Goal: Transaction & Acquisition: Purchase product/service

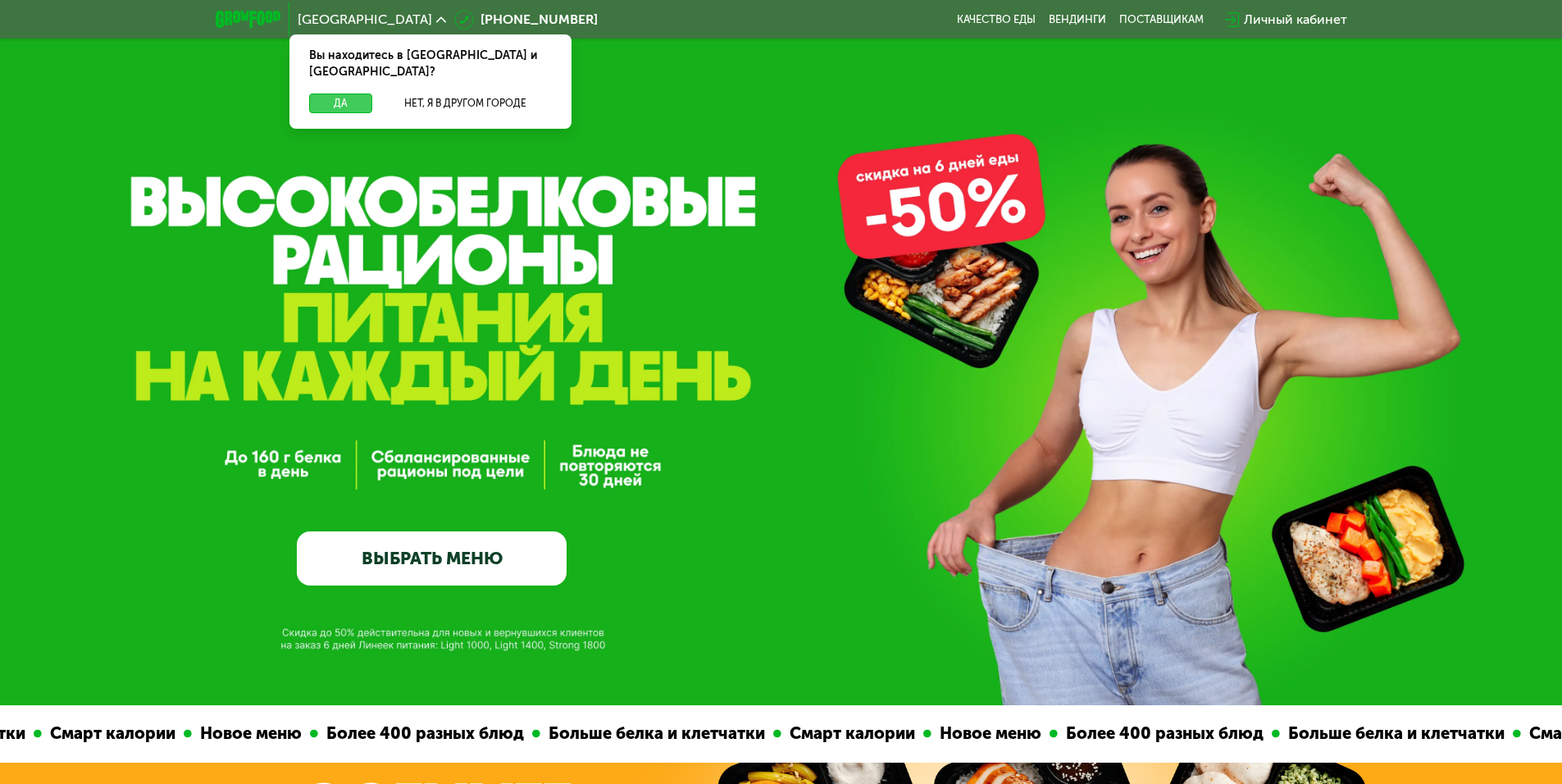
click at [345, 94] on button "Да" at bounding box center [340, 104] width 63 height 20
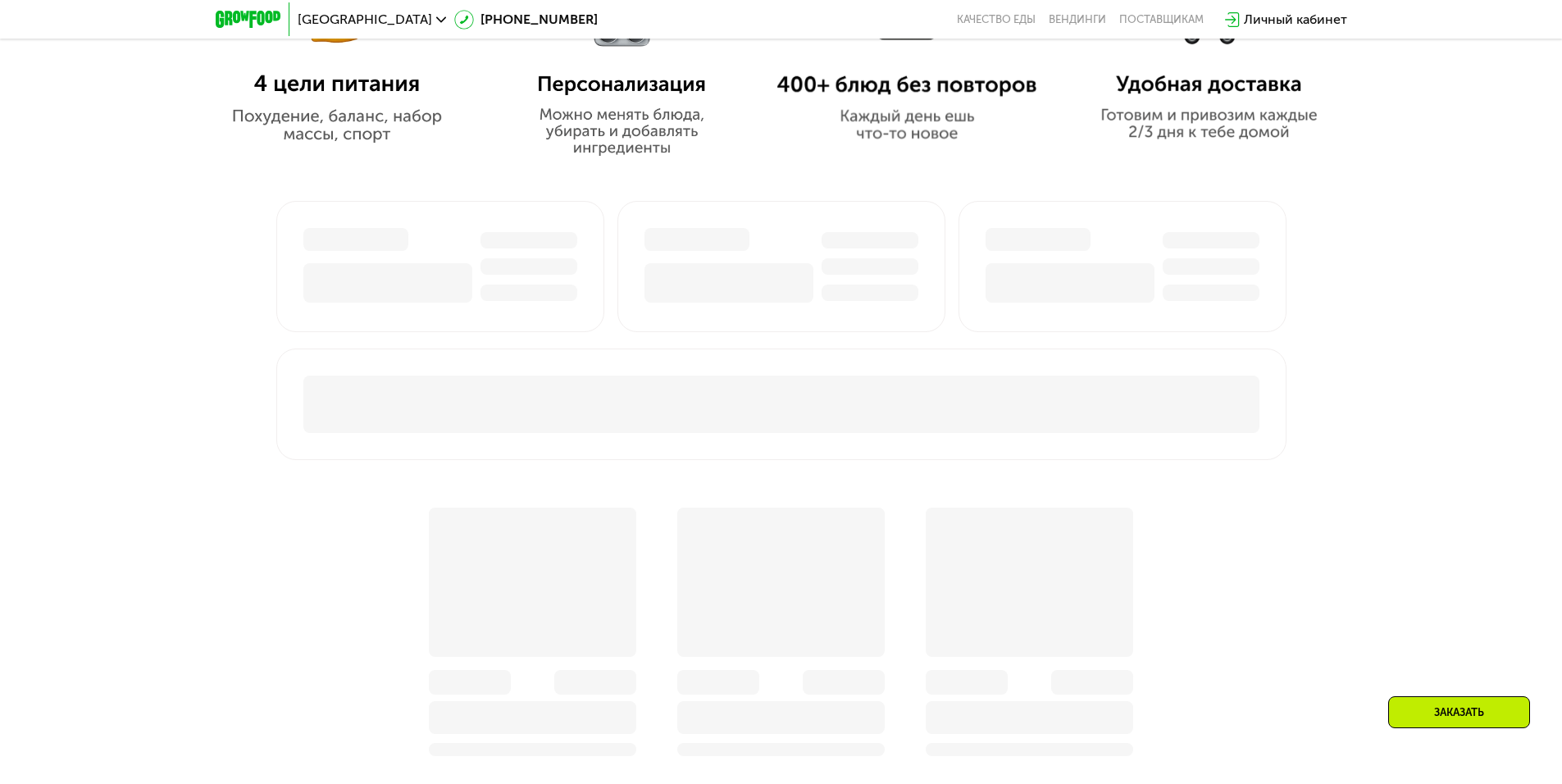
scroll to position [1722, 0]
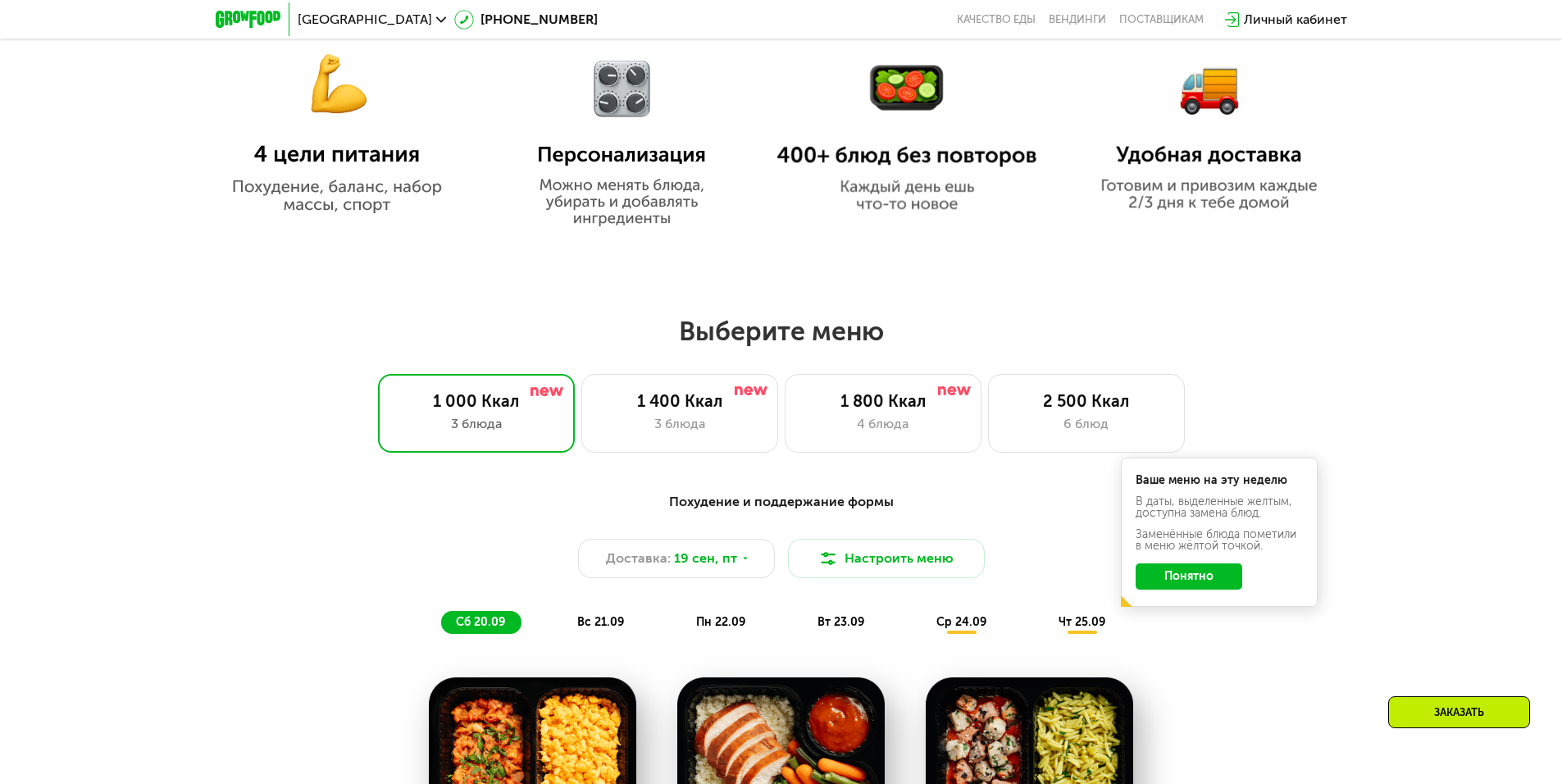
scroll to position [1066, 0]
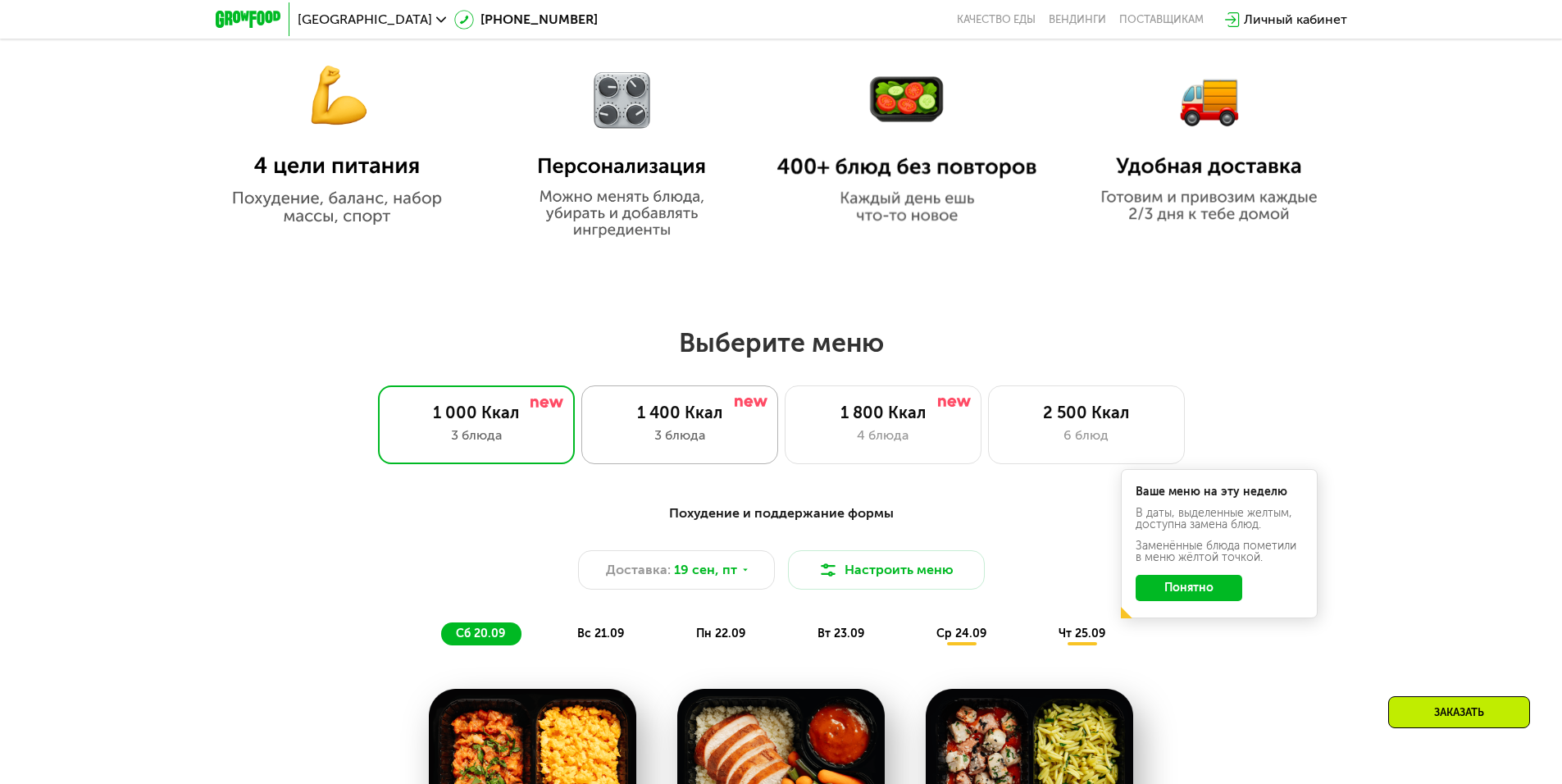
click at [664, 444] on div "3 блюда" at bounding box center [680, 436] width 162 height 20
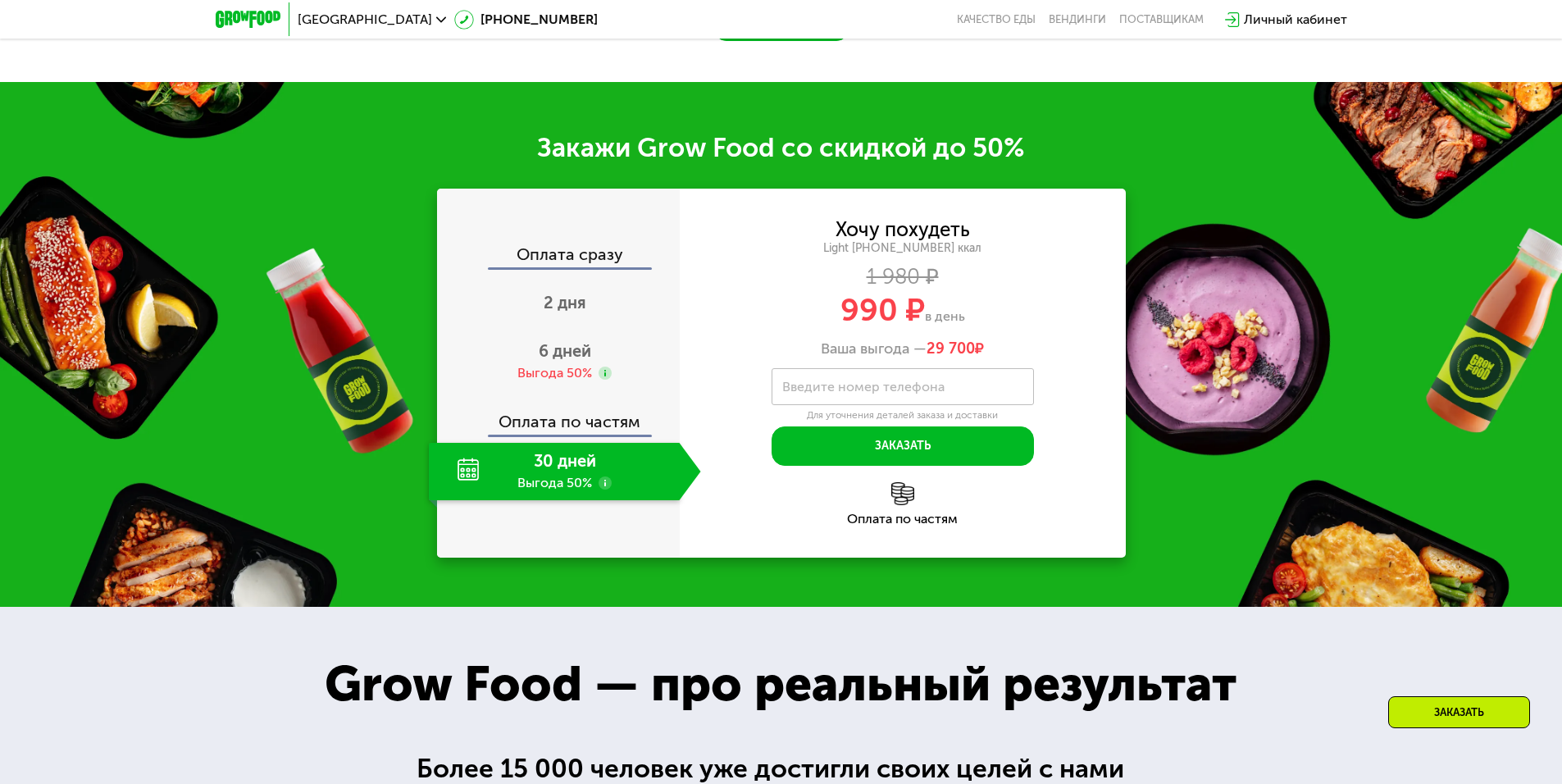
scroll to position [2213, 0]
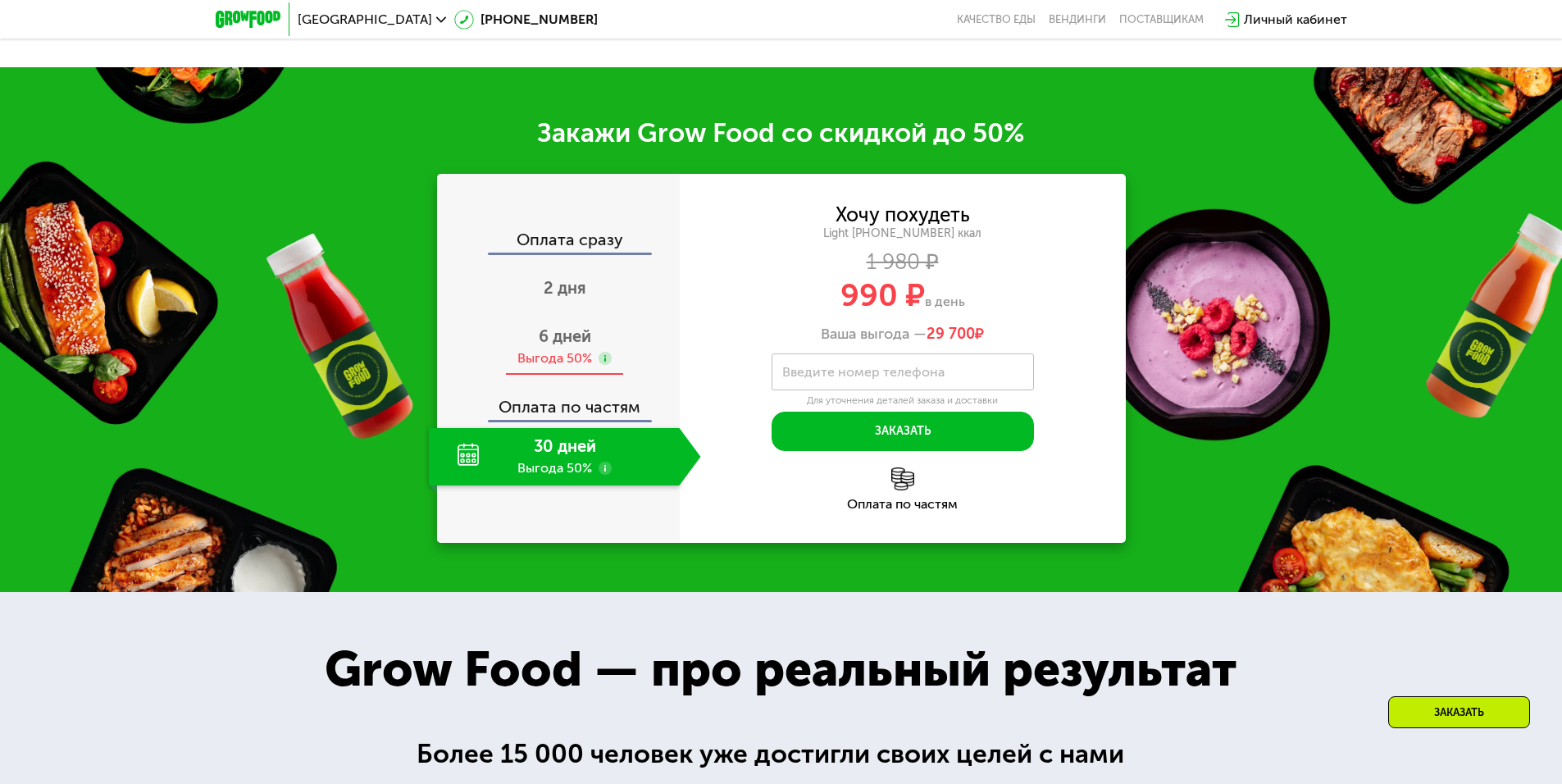
click at [555, 341] on span "6 дней" at bounding box center [564, 336] width 52 height 20
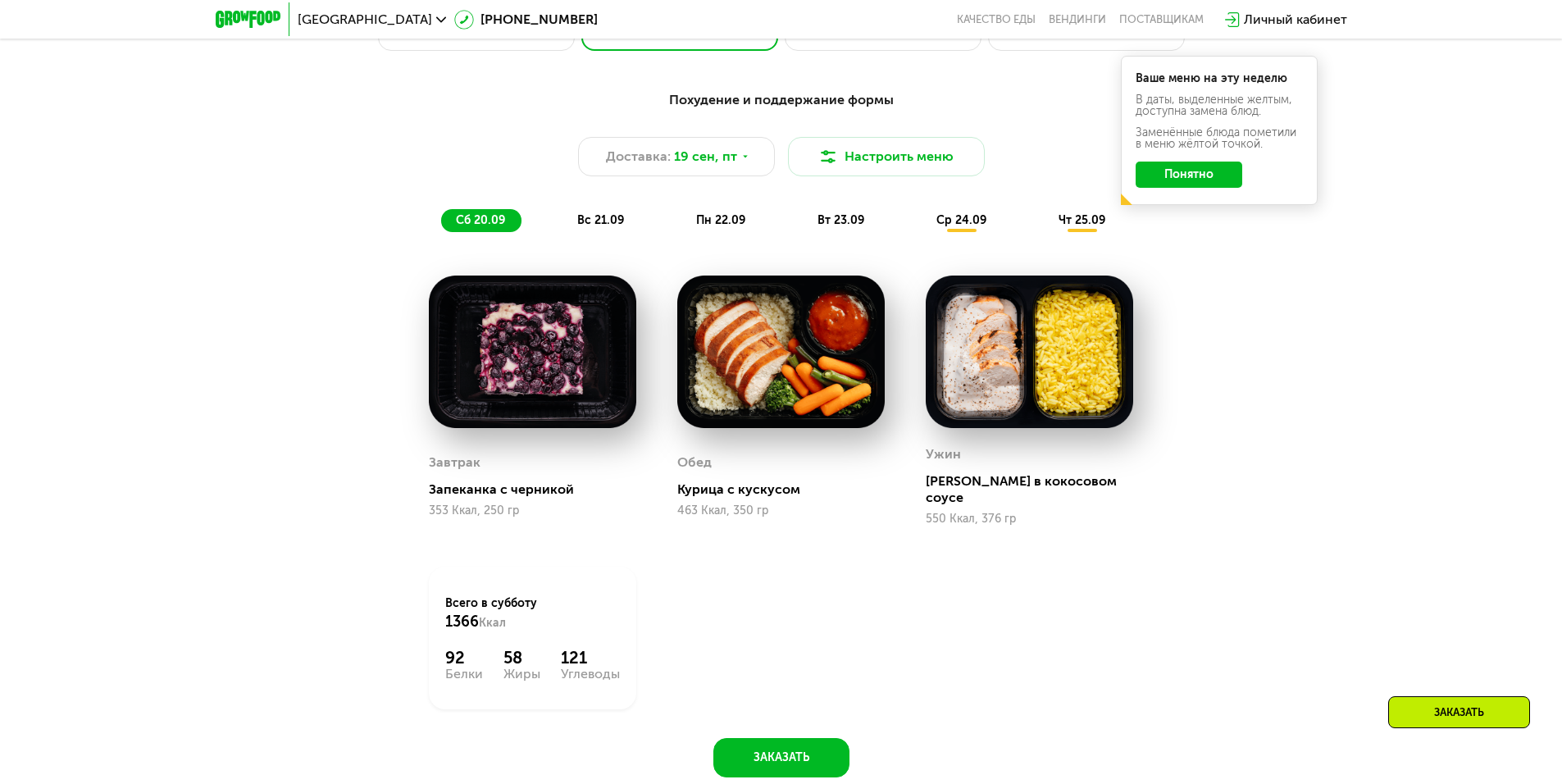
scroll to position [1475, 0]
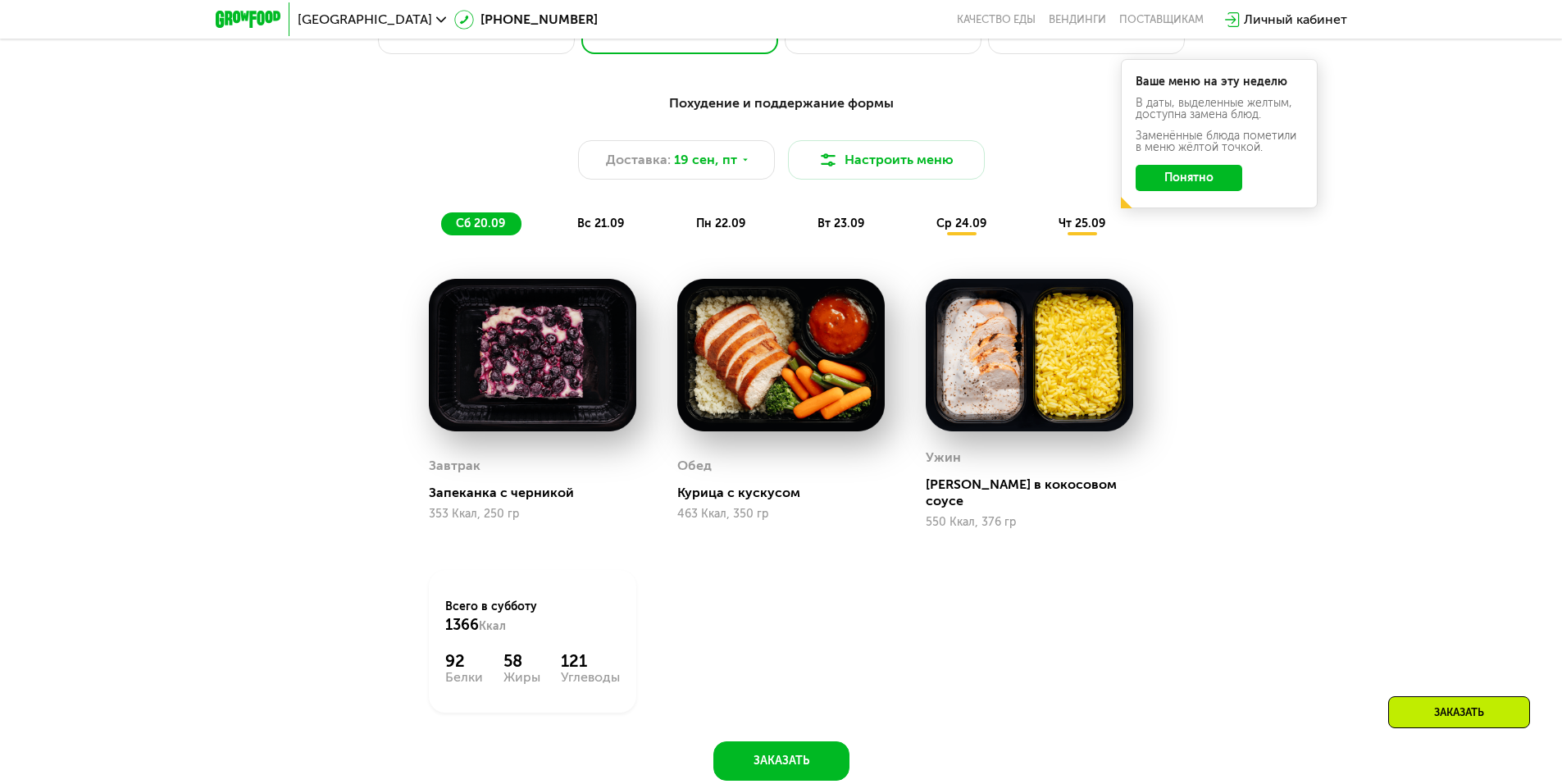
click at [599, 226] on span "вс 21.09" at bounding box center [600, 222] width 47 height 14
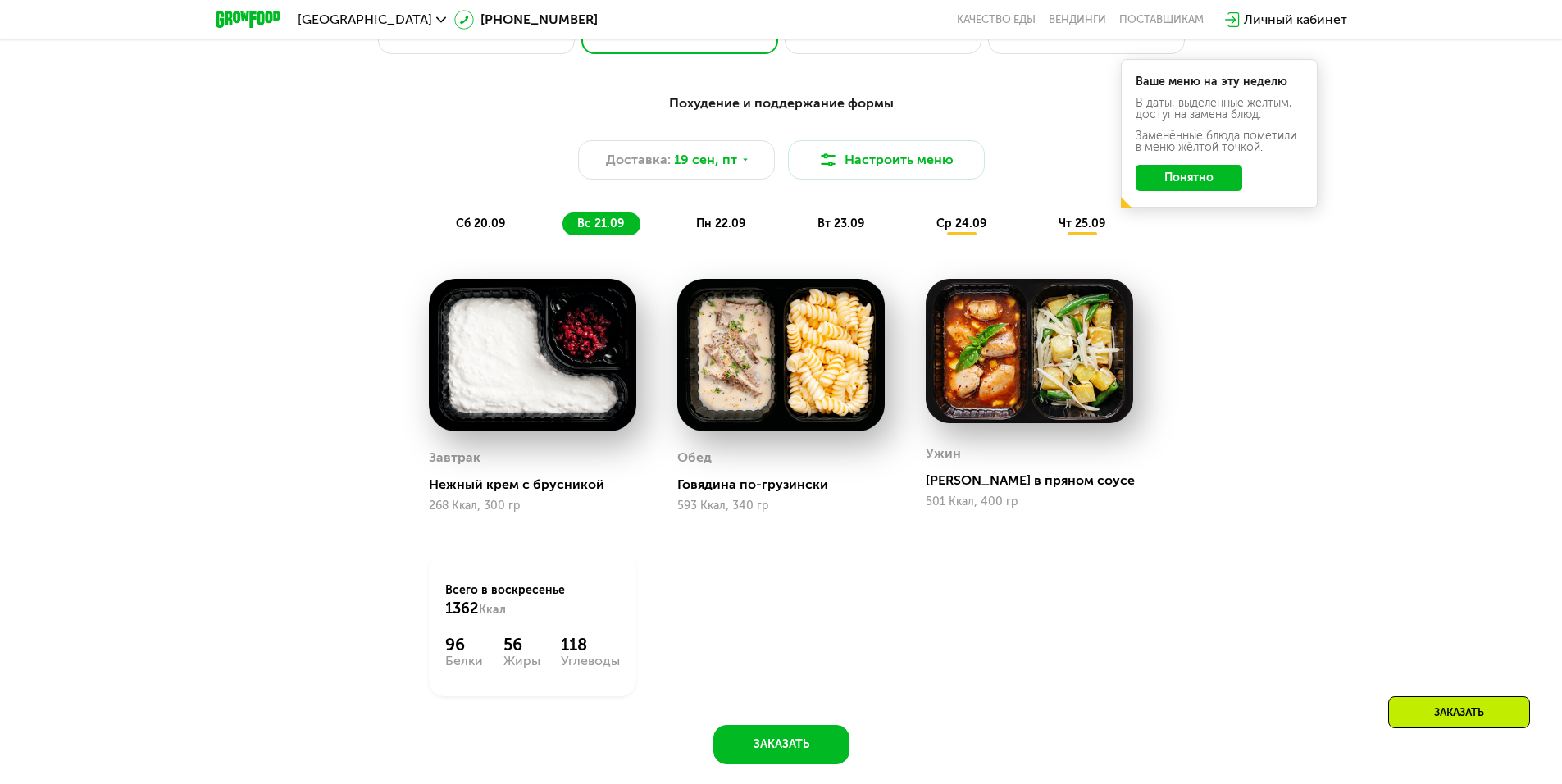
click at [463, 235] on div "сб 20.09" at bounding box center [481, 224] width 80 height 23
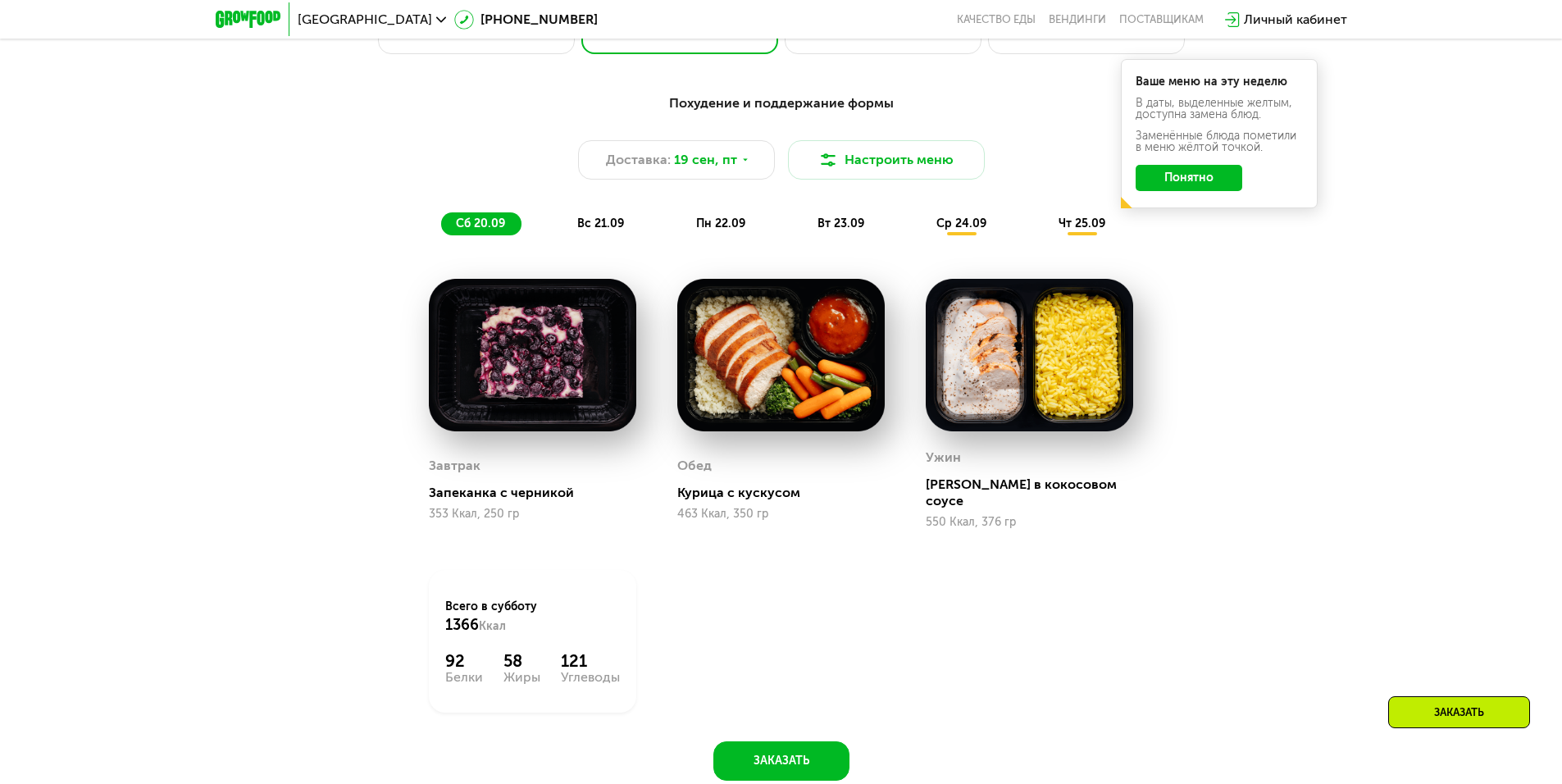
click at [603, 221] on div "вс 21.09" at bounding box center [601, 224] width 78 height 23
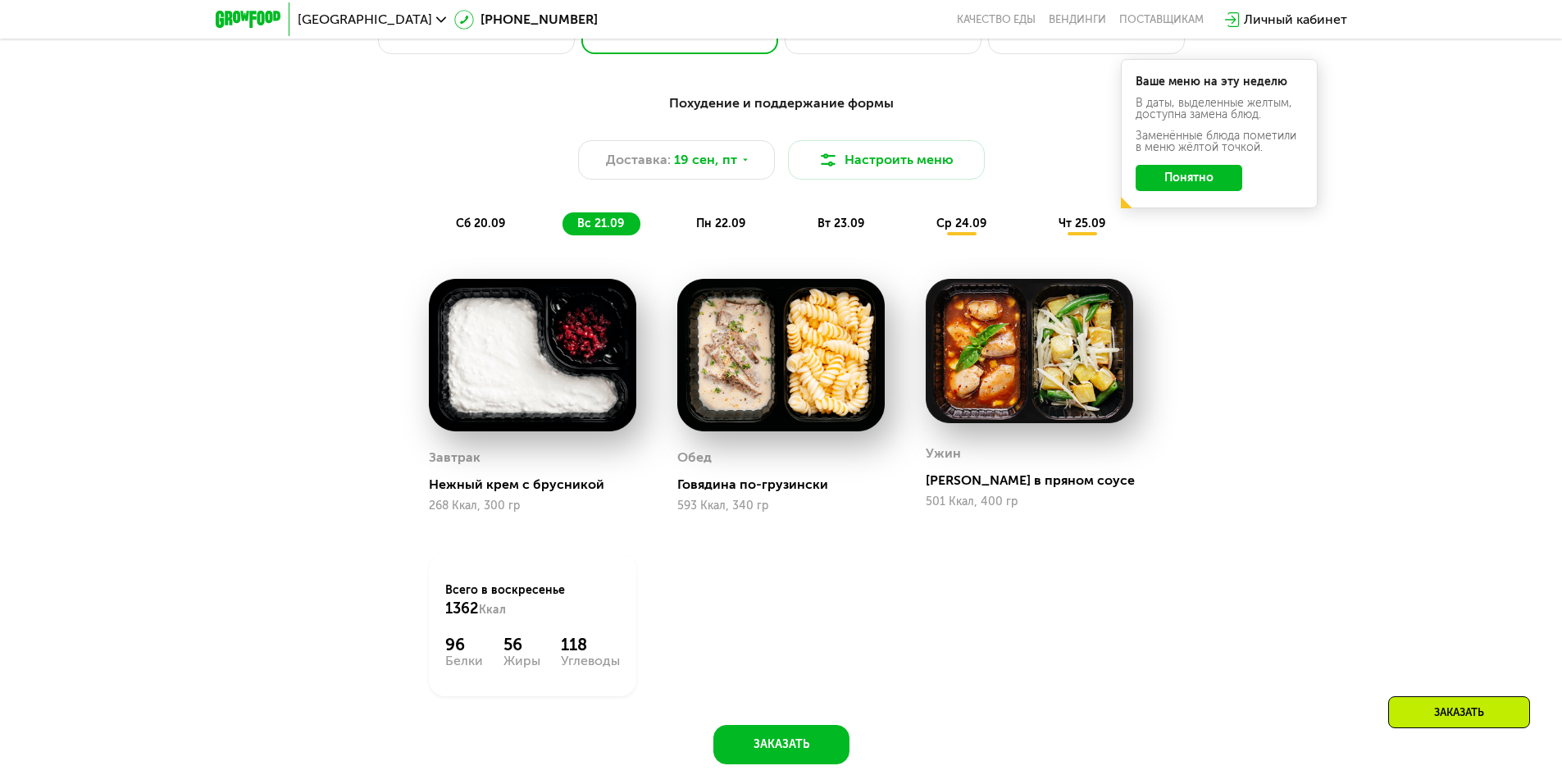
click at [700, 227] on span "пн 22.09" at bounding box center [720, 222] width 50 height 14
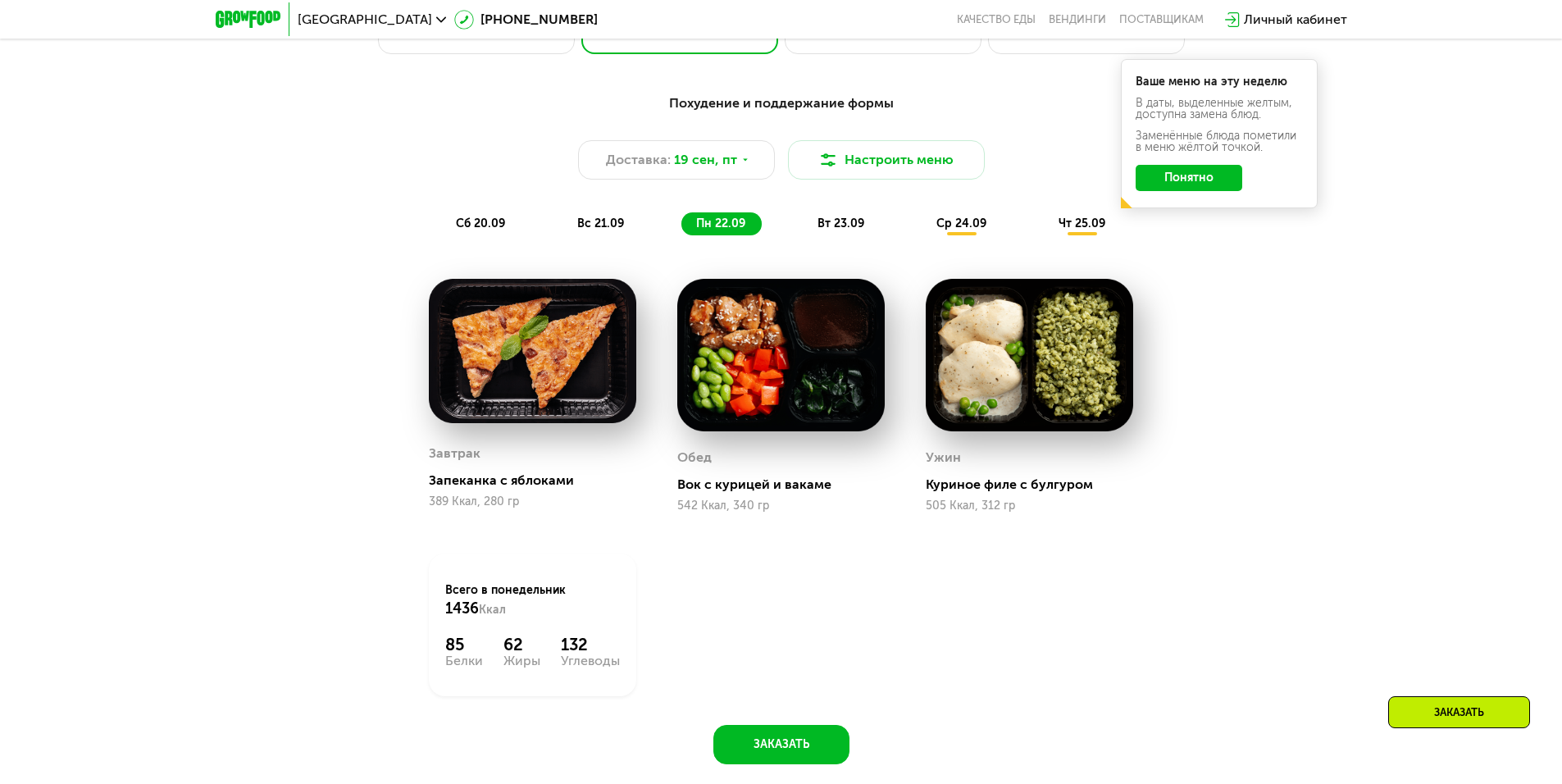
click at [855, 229] on span "вт 23.09" at bounding box center [841, 222] width 47 height 14
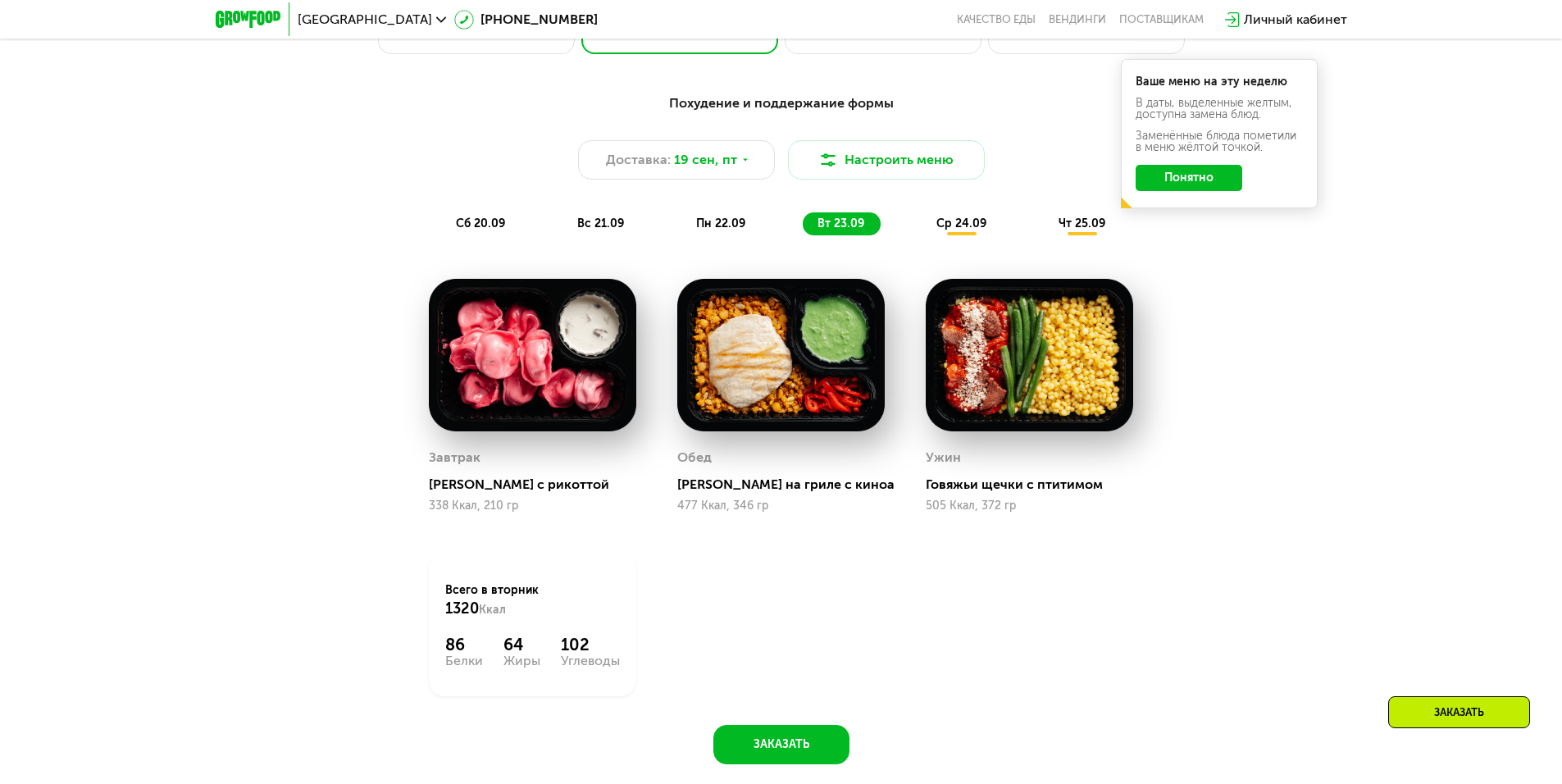
click at [966, 230] on span "ср 24.09" at bounding box center [962, 222] width 50 height 14
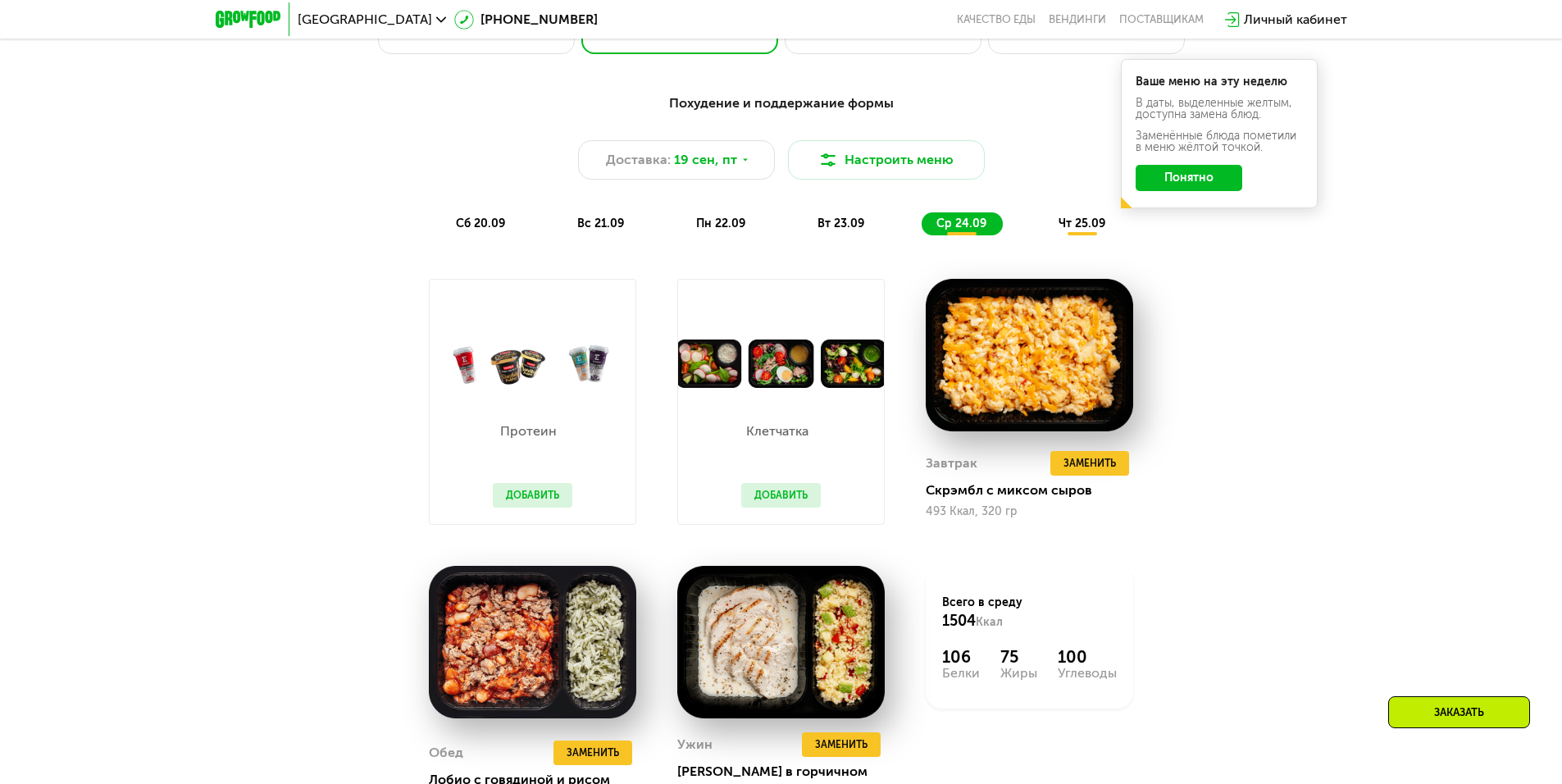
click at [1084, 228] on span "чт 25.09" at bounding box center [1082, 222] width 47 height 14
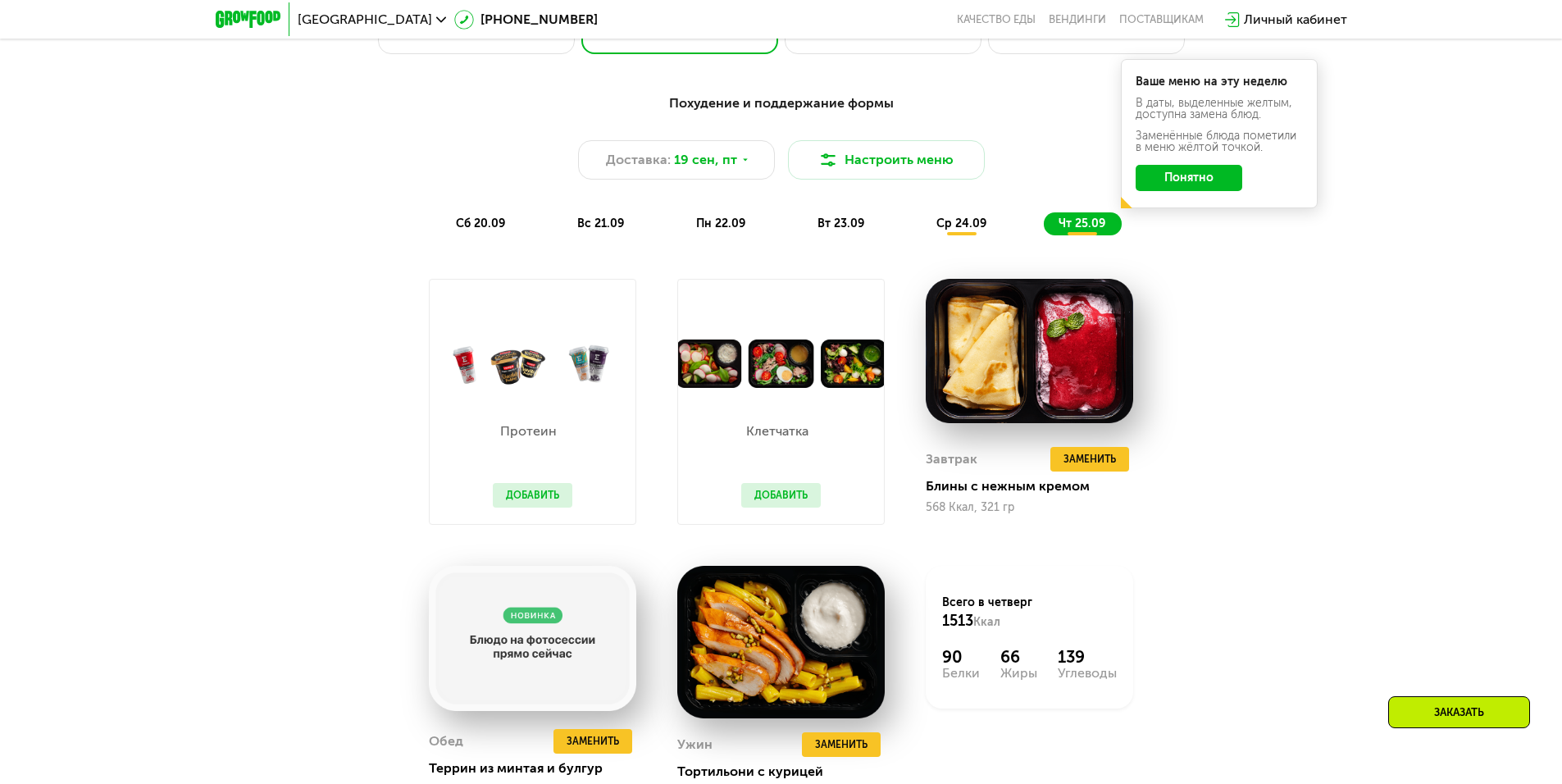
click at [943, 235] on div "ср 24.09" at bounding box center [962, 224] width 81 height 23
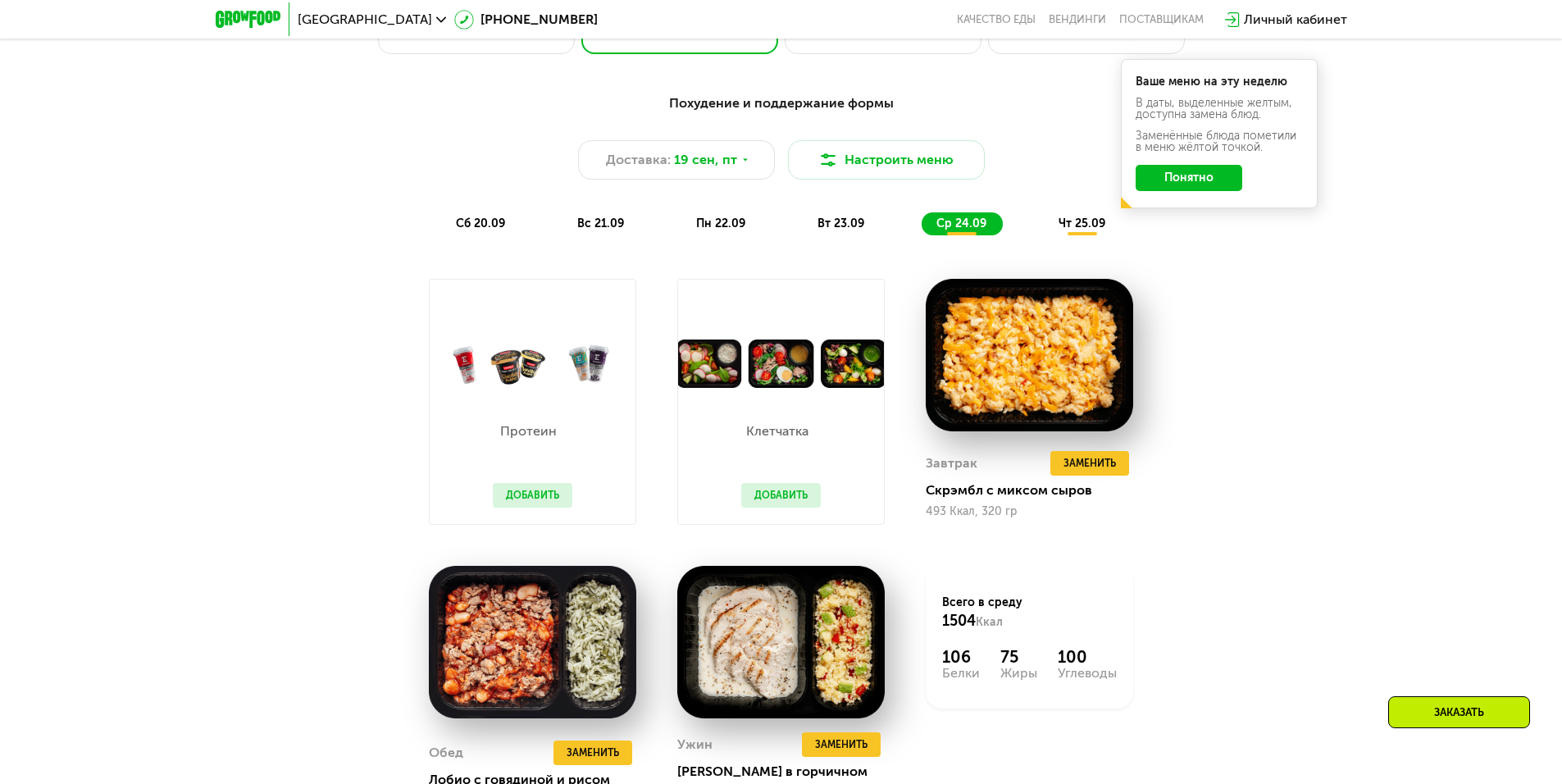
click at [477, 230] on span "сб 20.09" at bounding box center [480, 222] width 50 height 14
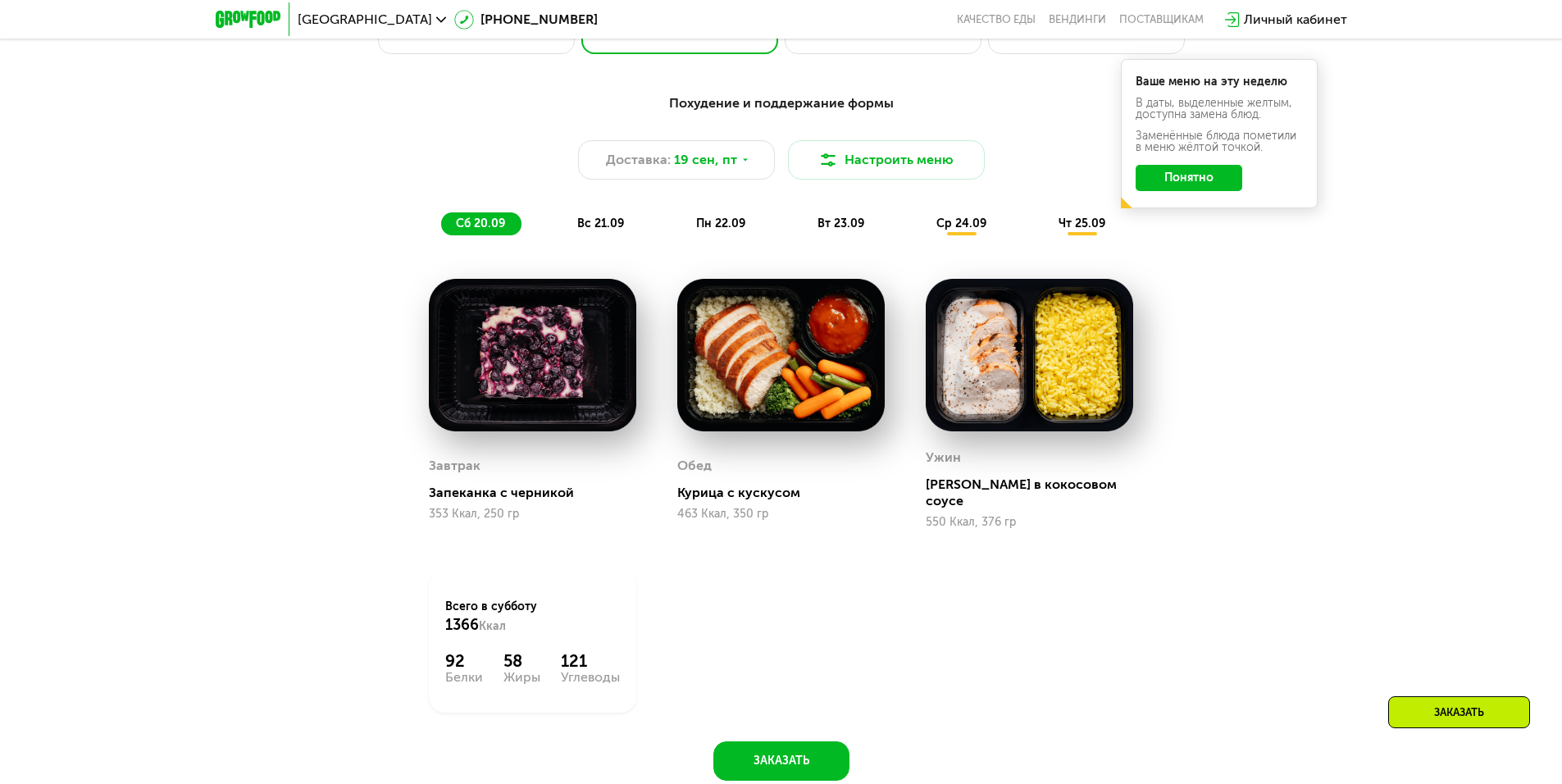
click at [609, 230] on span "вс 21.09" at bounding box center [600, 222] width 47 height 14
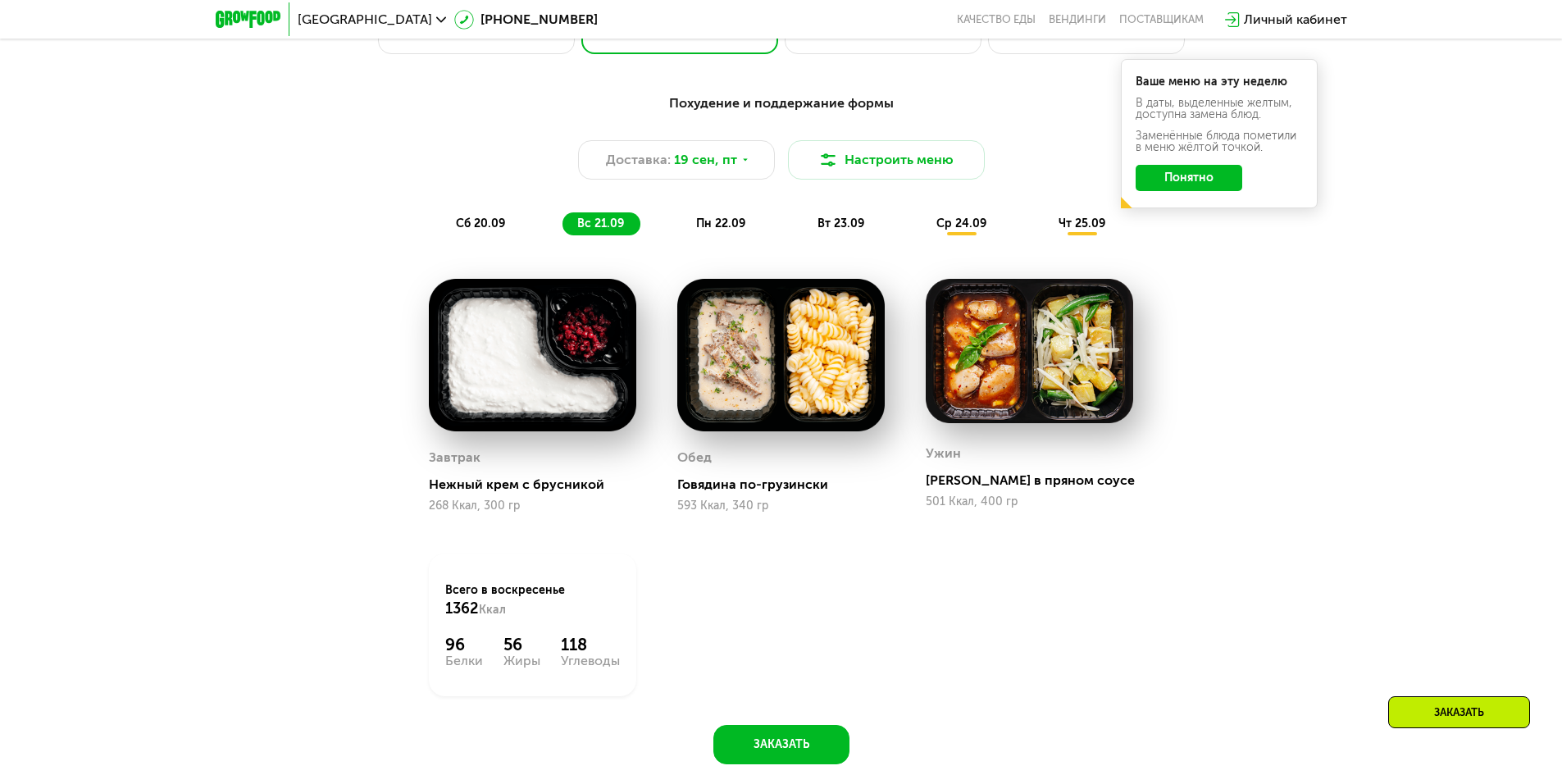
click at [995, 594] on div "Завтрак Нежный крем с брусникой 268 Ккал, 300 гр Обед Говядина по-грузински 593…" at bounding box center [781, 487] width 746 height 458
click at [712, 225] on span "пн 22.09" at bounding box center [720, 222] width 50 height 14
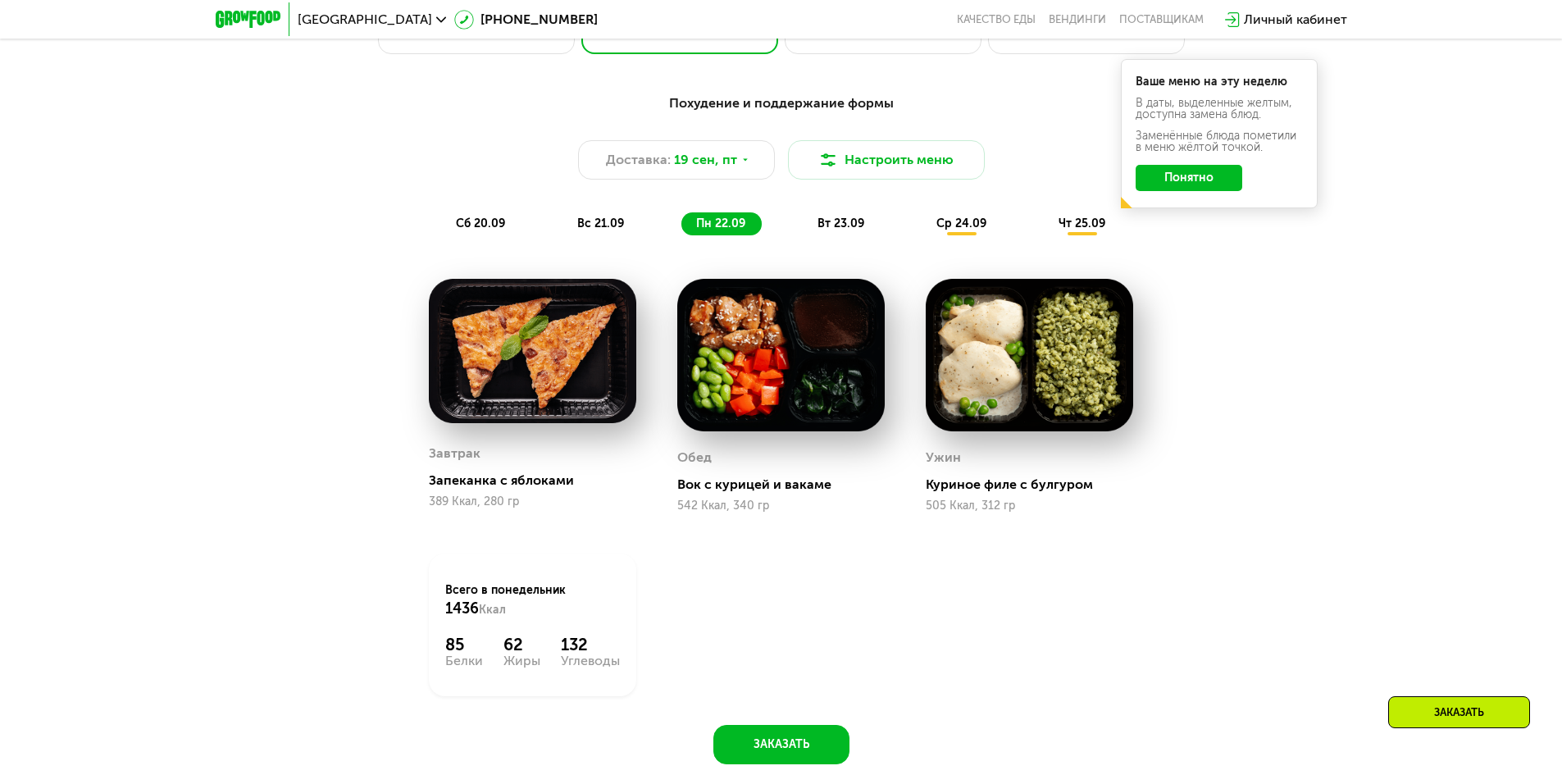
click at [645, 229] on div "сб 20.09 вс 21.09 пн 22.09 вт 23.09 ср 24.09 чт 25.09" at bounding box center [781, 224] width 681 height 23
click at [603, 230] on span "вс 21.09" at bounding box center [600, 222] width 47 height 14
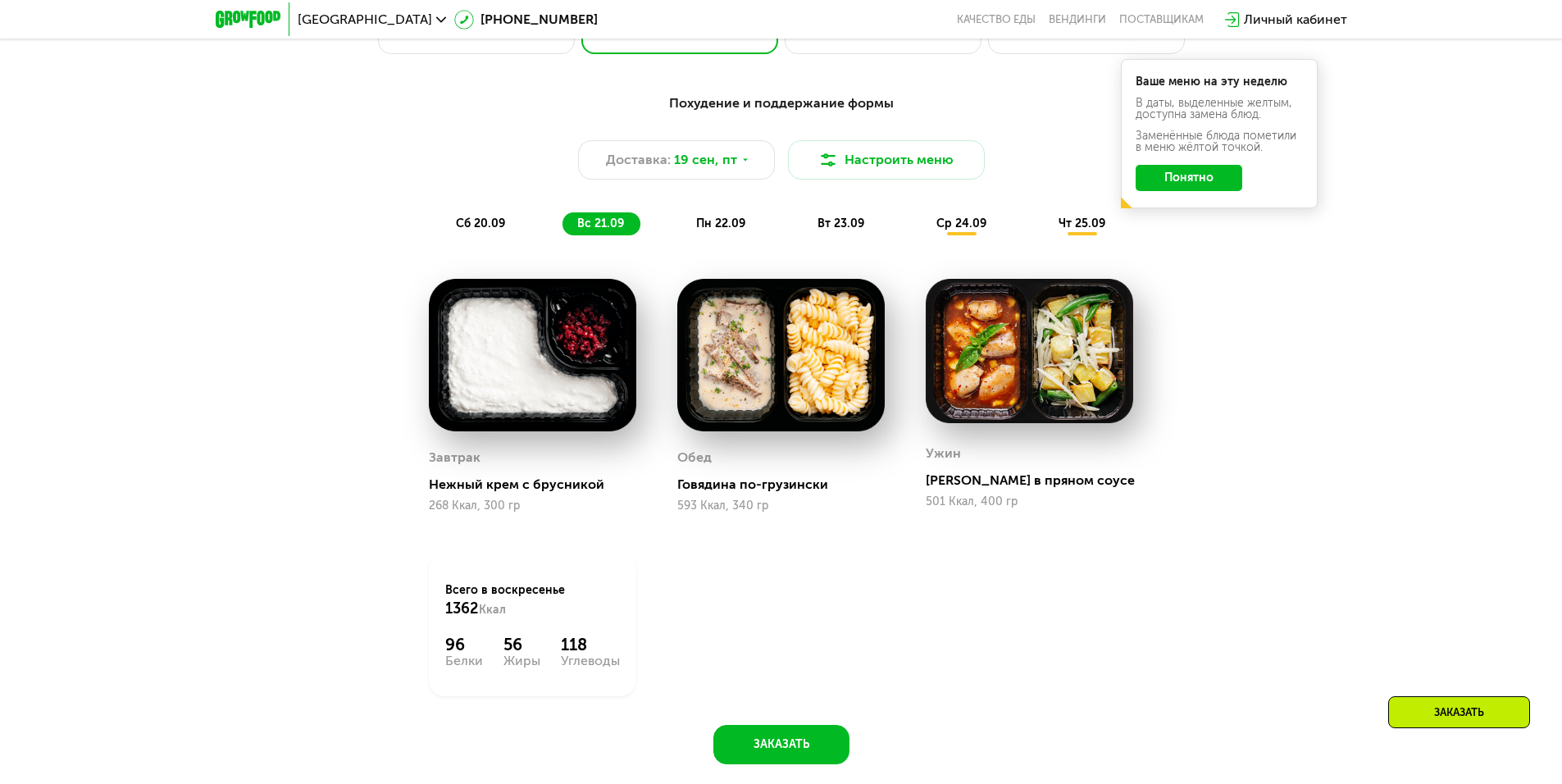
click at [476, 230] on span "сб 20.09" at bounding box center [480, 222] width 50 height 14
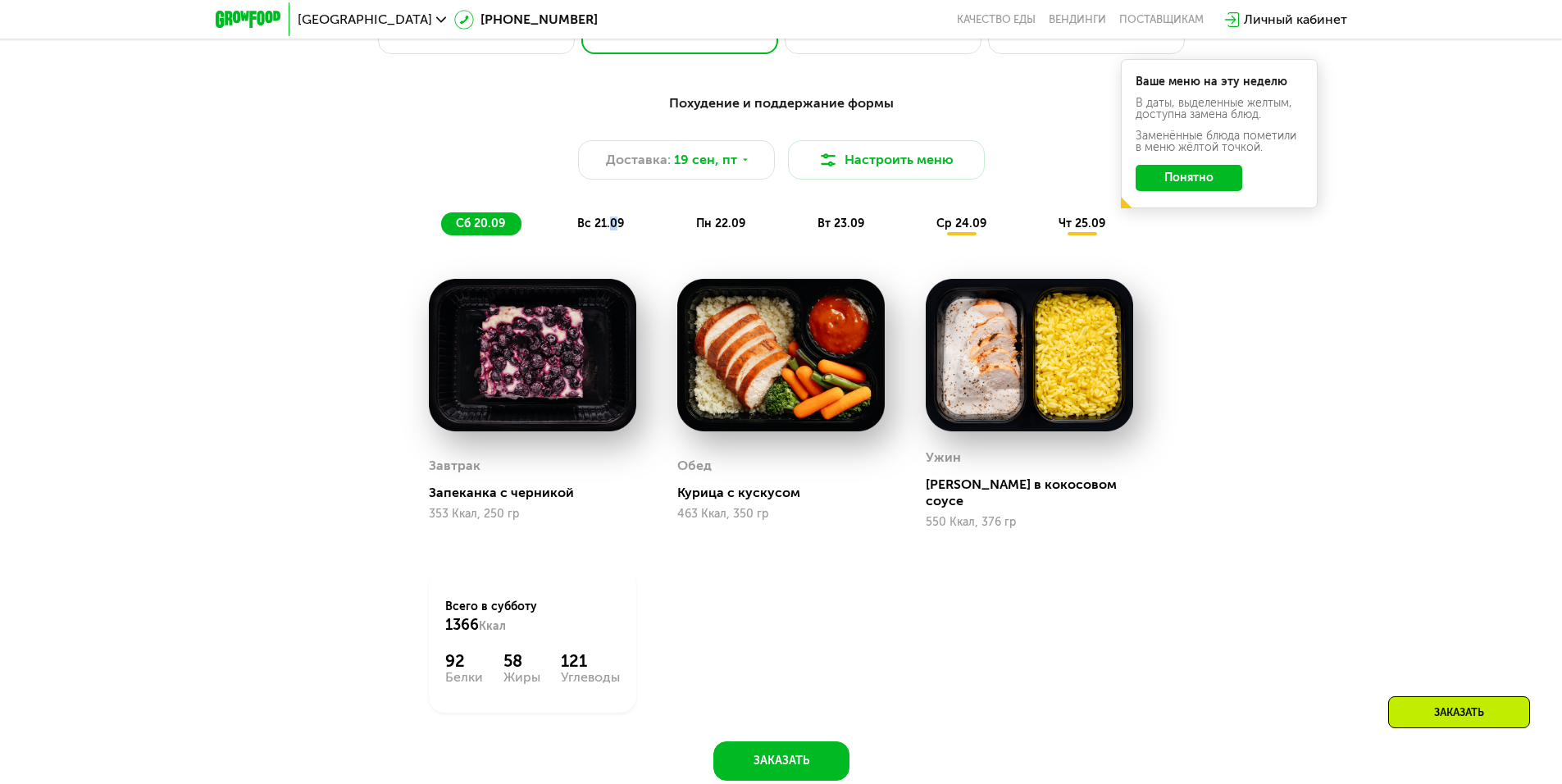
click at [613, 221] on div "вс 21.09" at bounding box center [601, 224] width 78 height 23
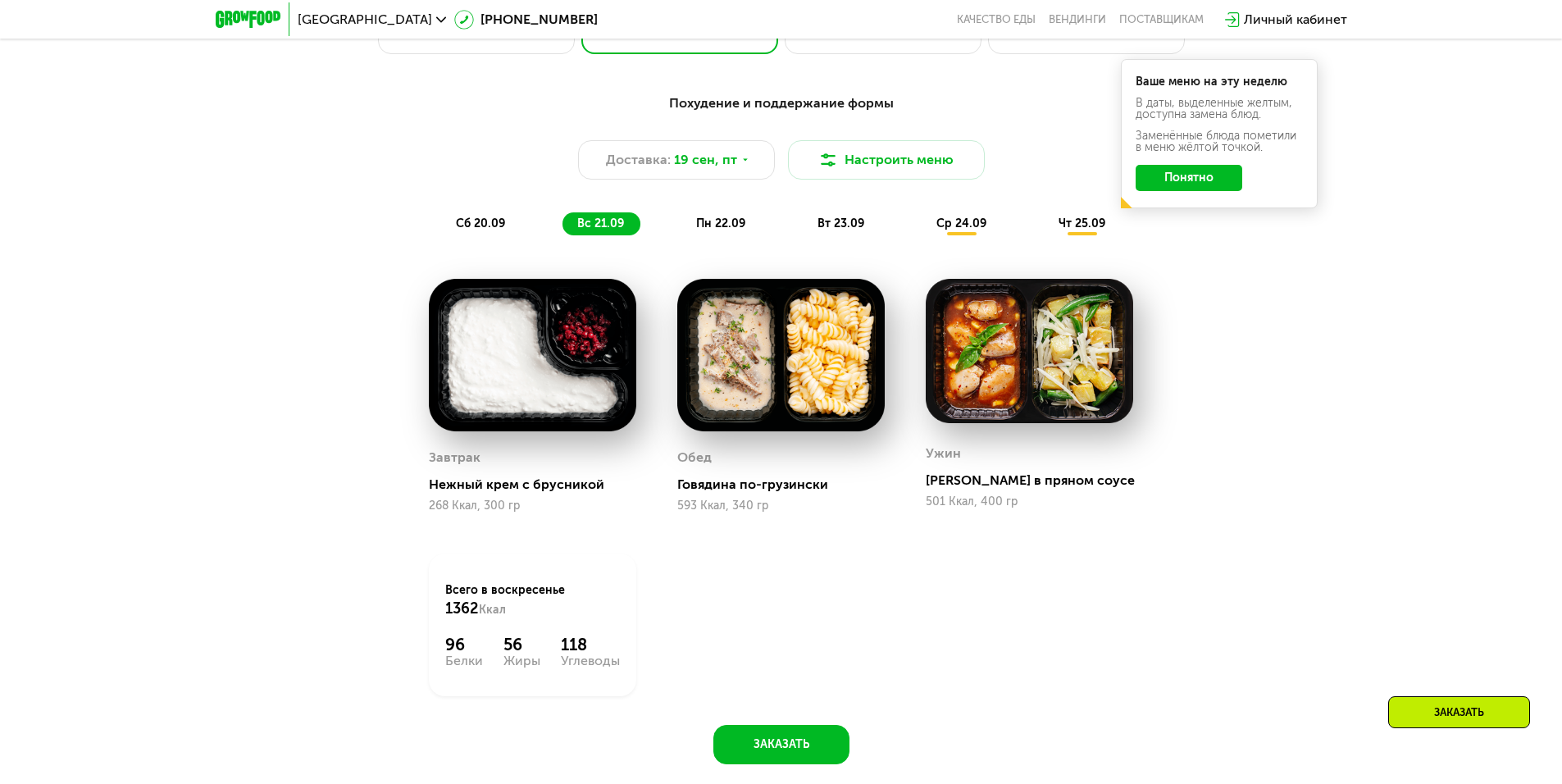
click at [734, 222] on span "пн 22.09" at bounding box center [720, 222] width 50 height 14
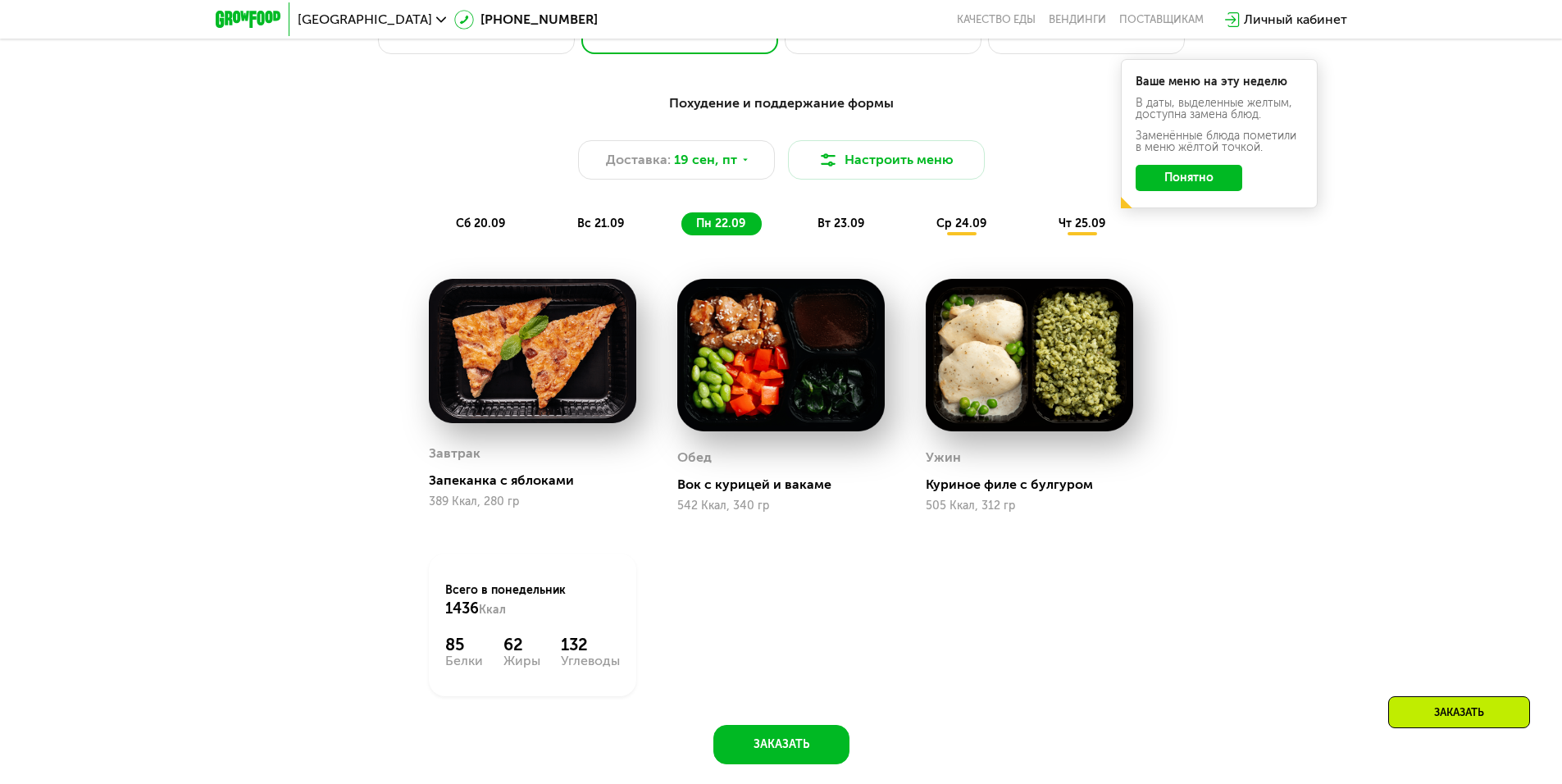
click at [815, 227] on div "вт 23.09" at bounding box center [842, 224] width 78 height 23
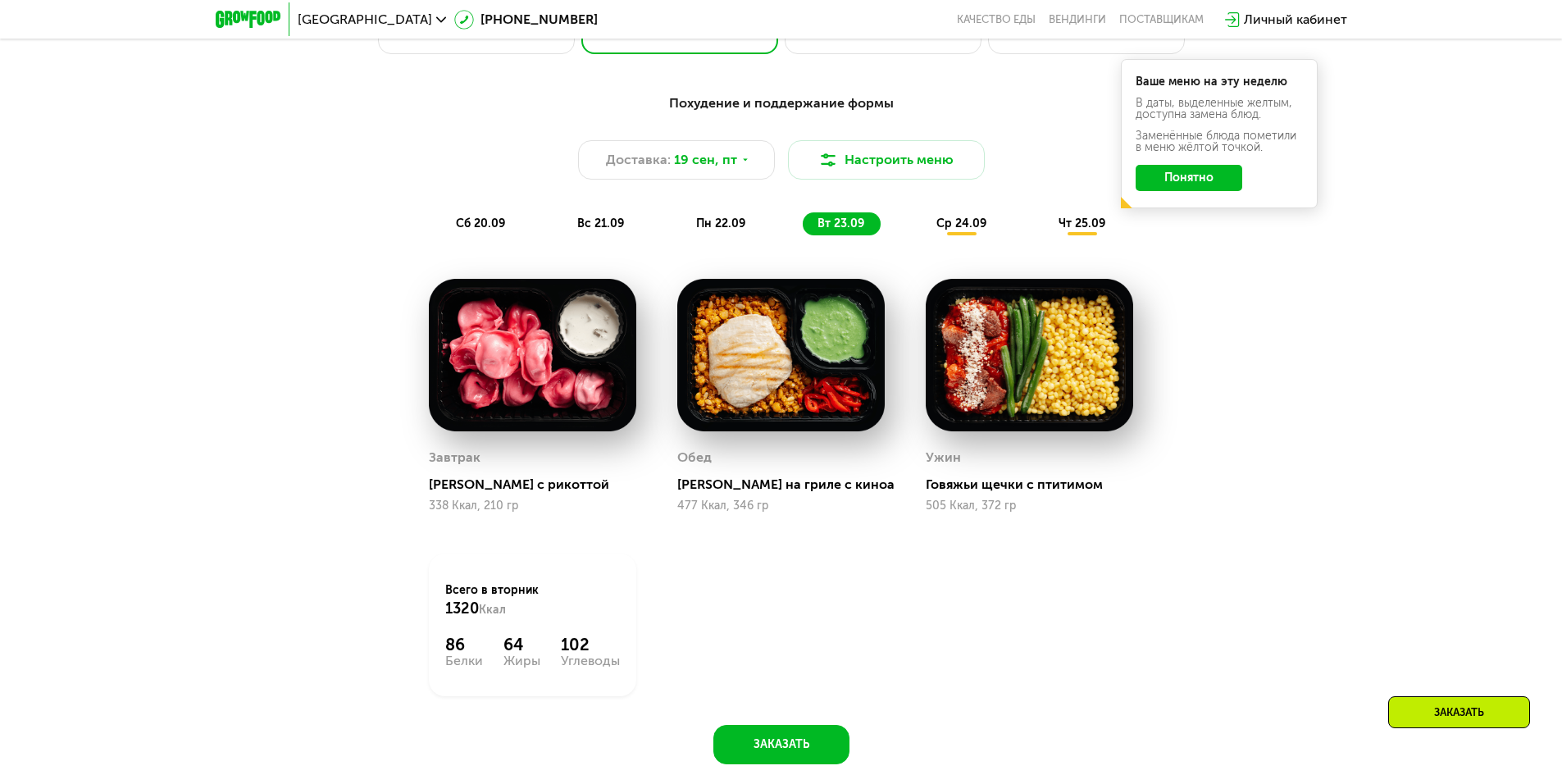
click at [950, 221] on span "ср 24.09" at bounding box center [962, 222] width 50 height 14
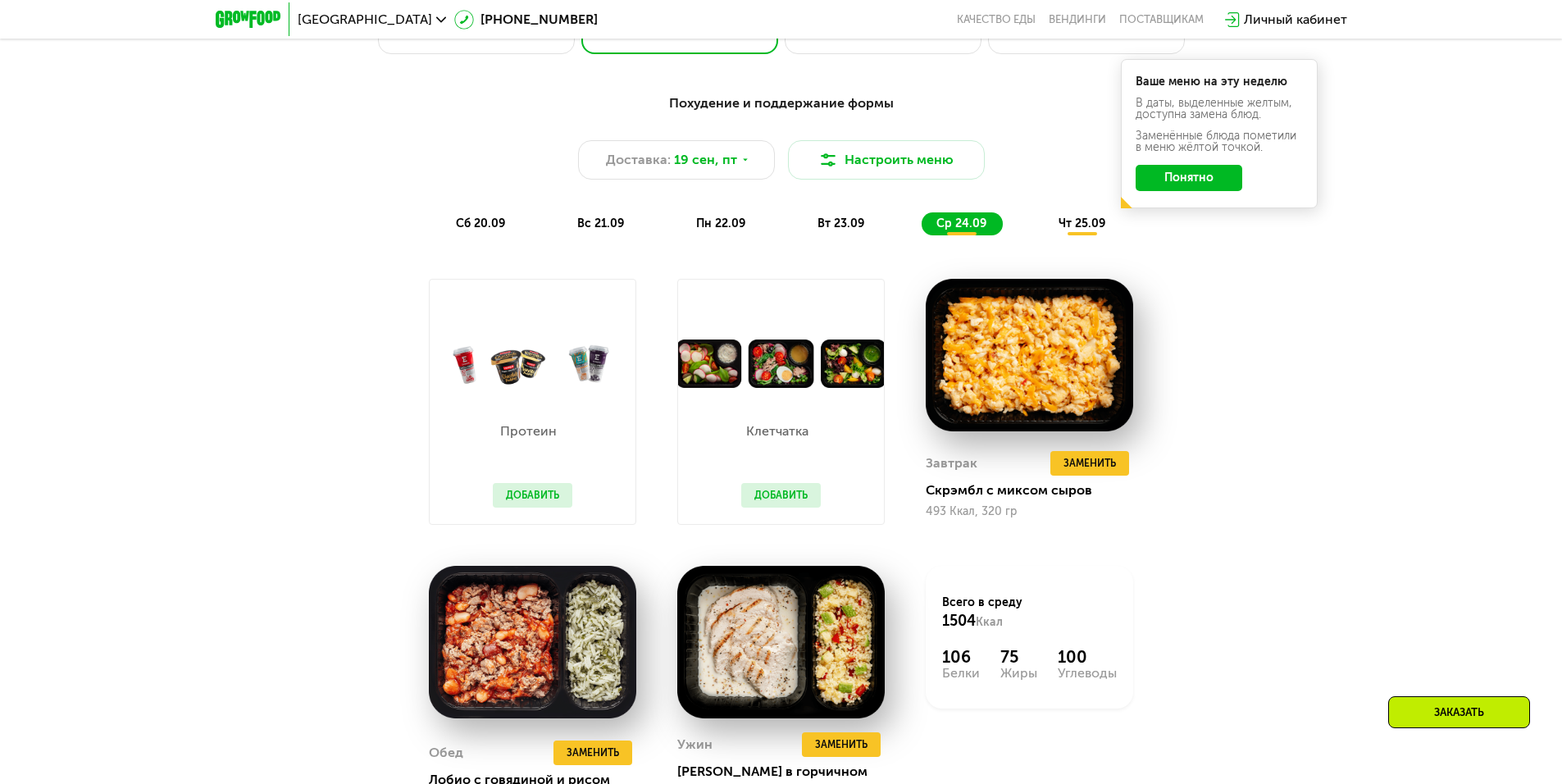
click at [1072, 230] on span "чт 25.09" at bounding box center [1082, 222] width 47 height 14
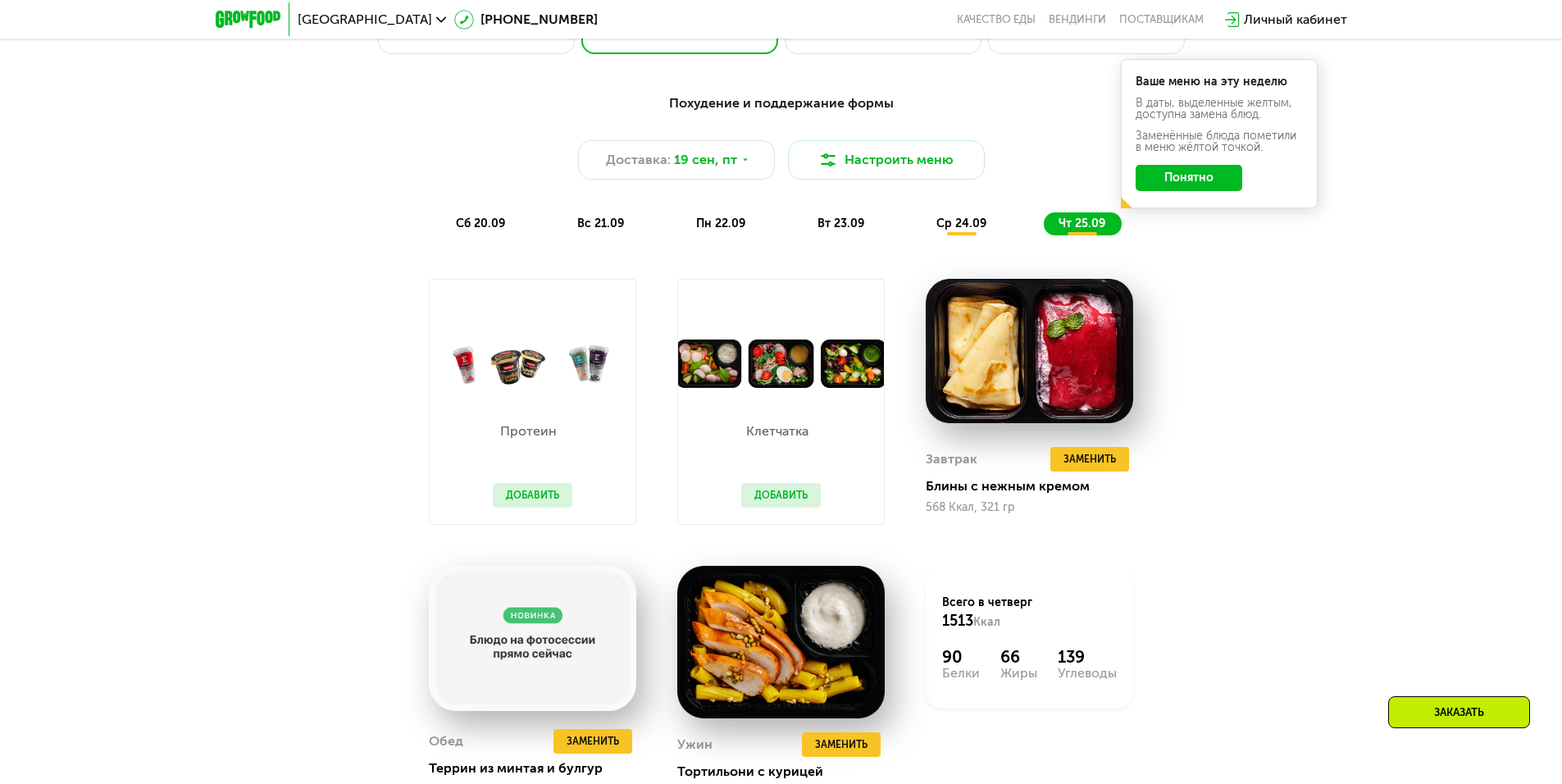
click at [808, 235] on div "вт 23.09" at bounding box center [842, 224] width 78 height 23
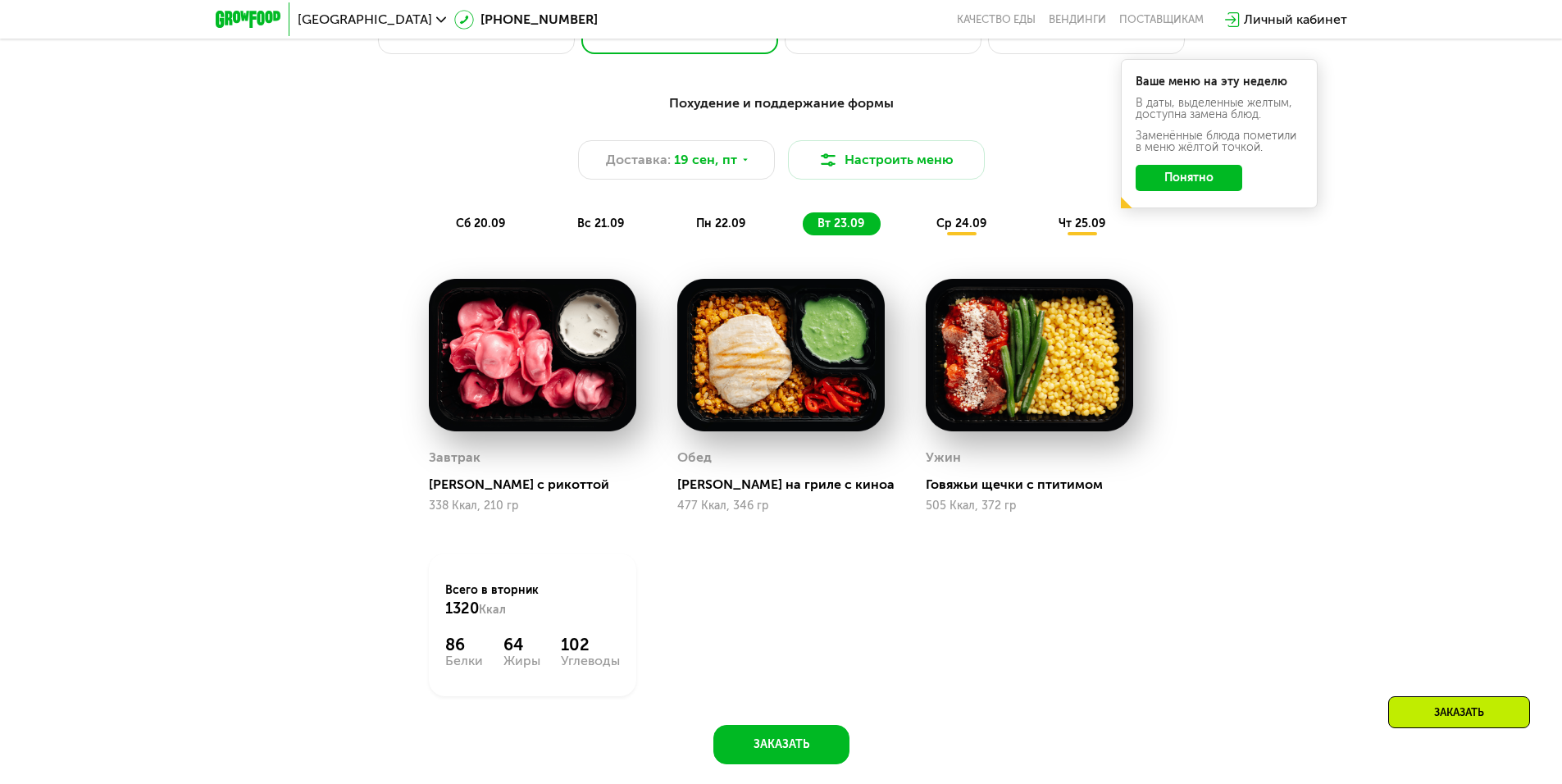
click at [598, 223] on span "вс 21.09" at bounding box center [600, 222] width 47 height 14
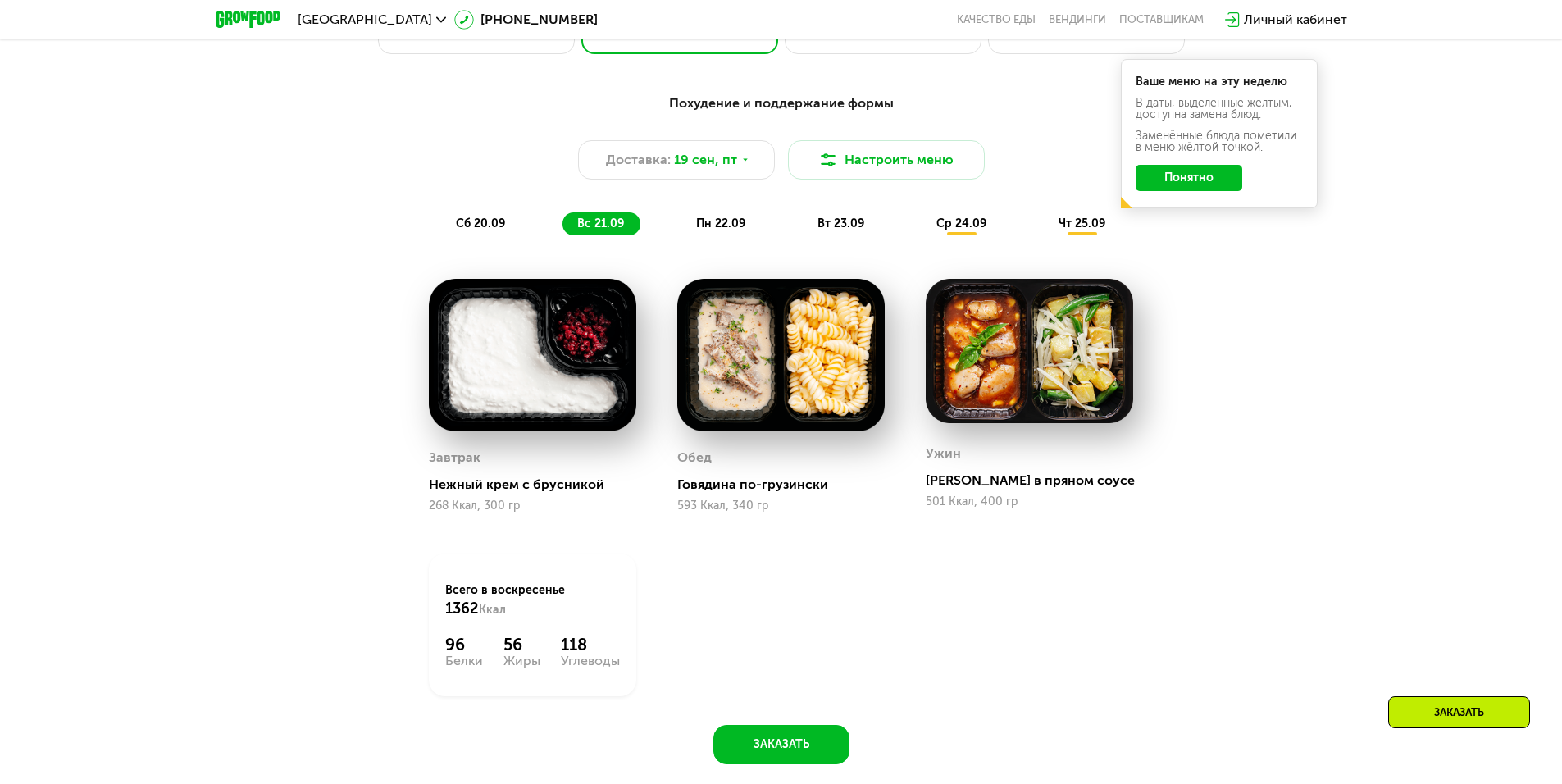
click at [492, 222] on span "сб 20.09" at bounding box center [480, 222] width 50 height 14
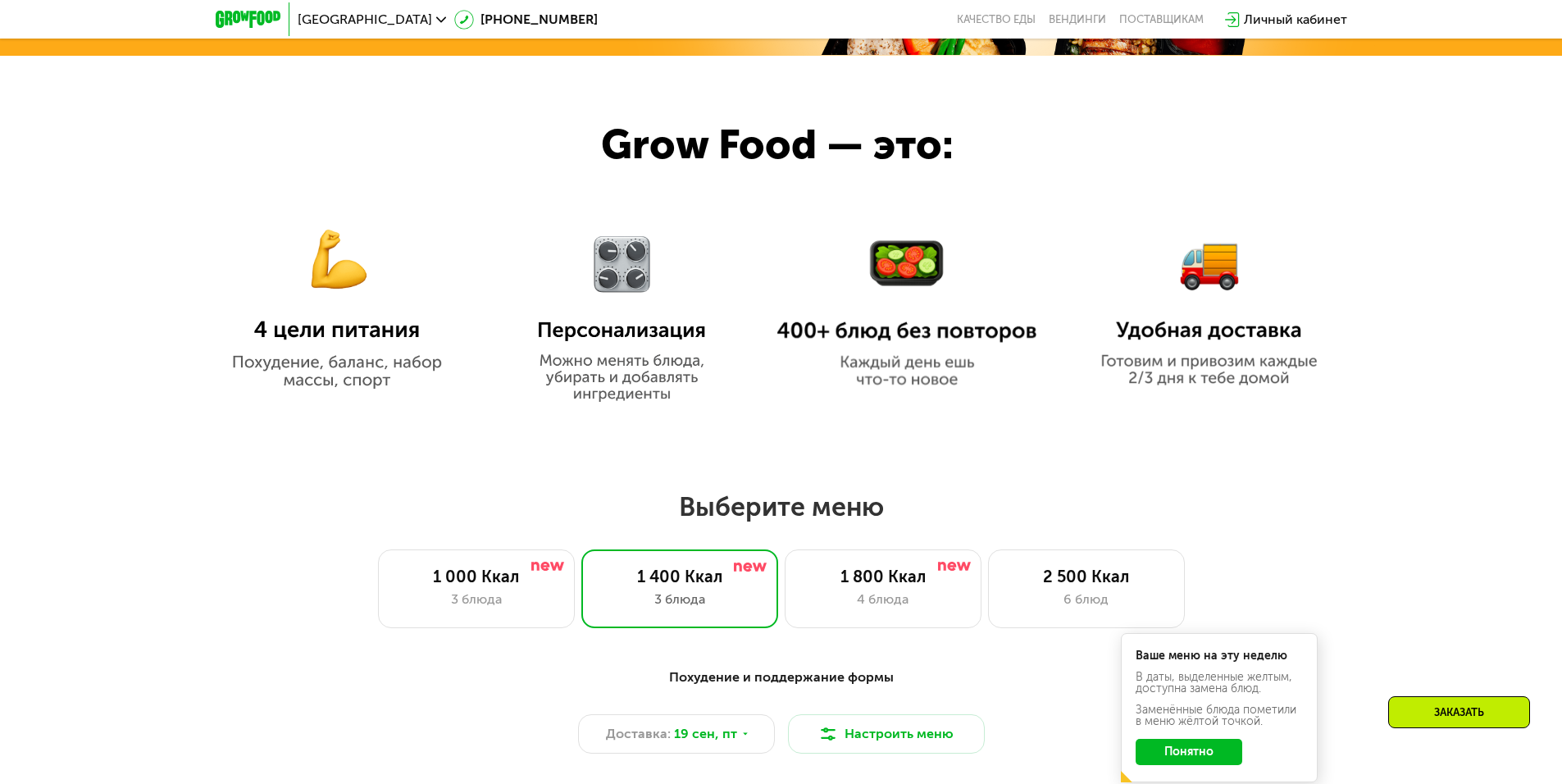
scroll to position [1066, 0]
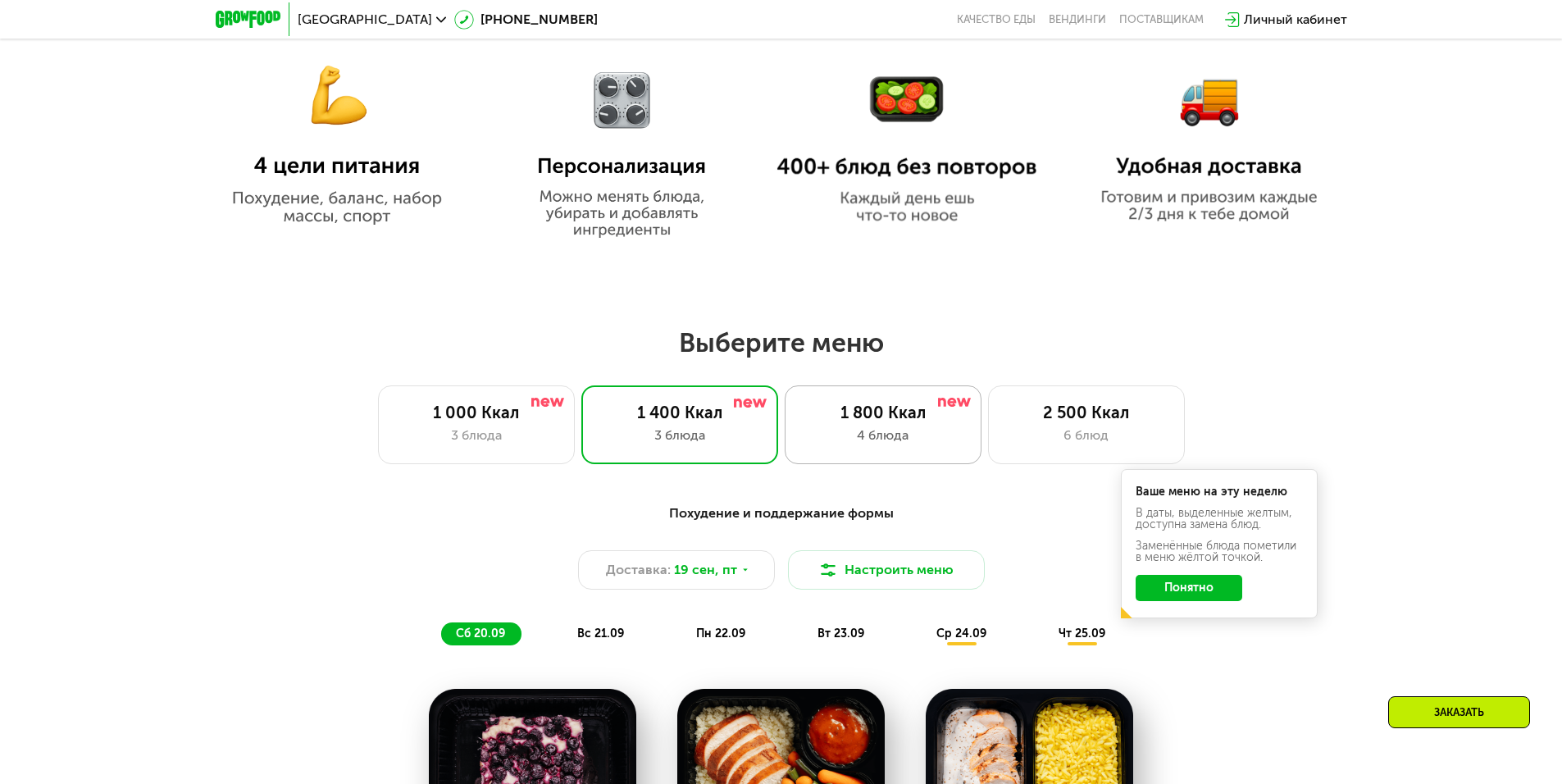
click at [929, 451] on div "1 800 Ккал 4 блюда" at bounding box center [883, 424] width 197 height 78
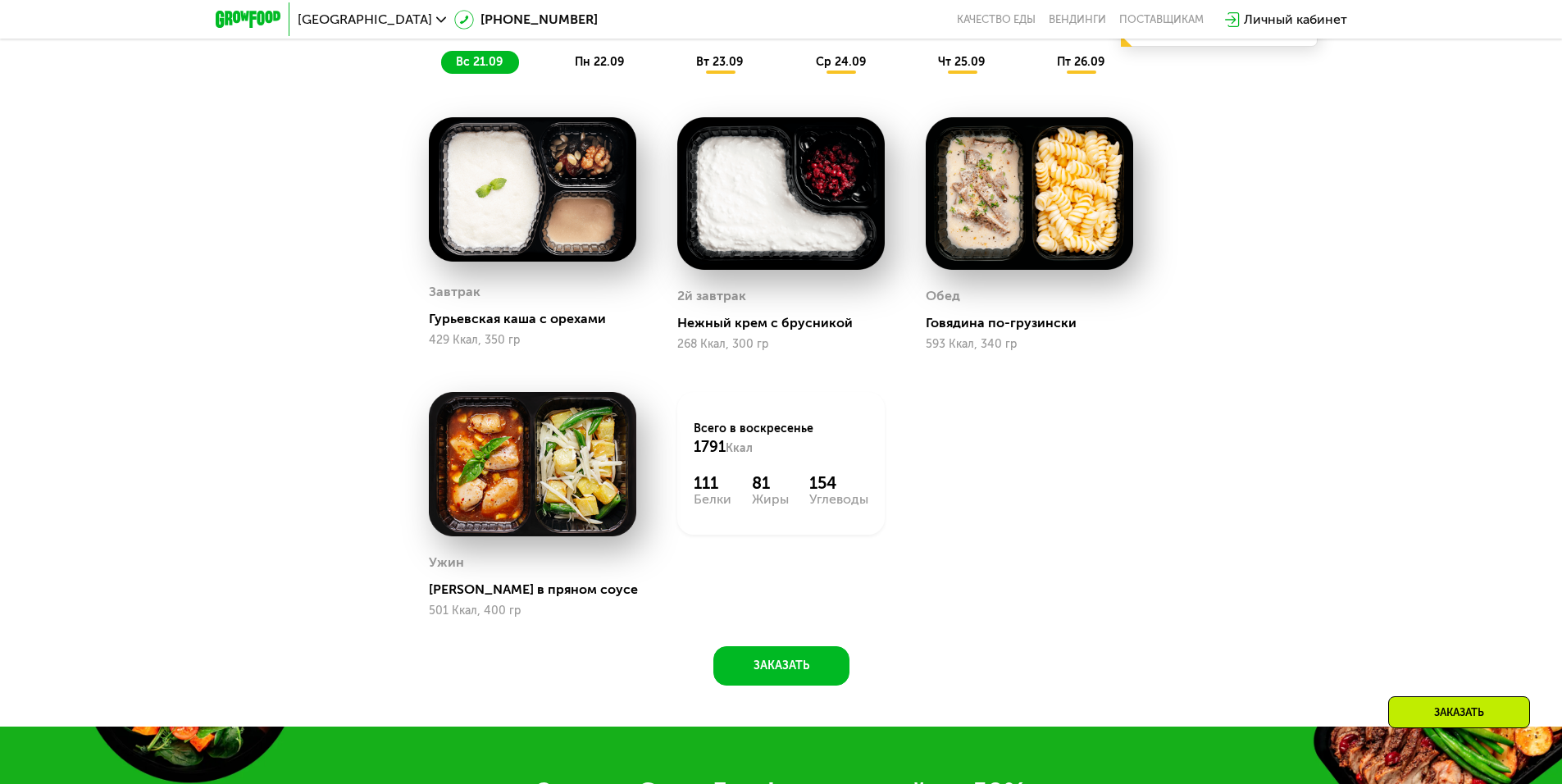
scroll to position [1555, 0]
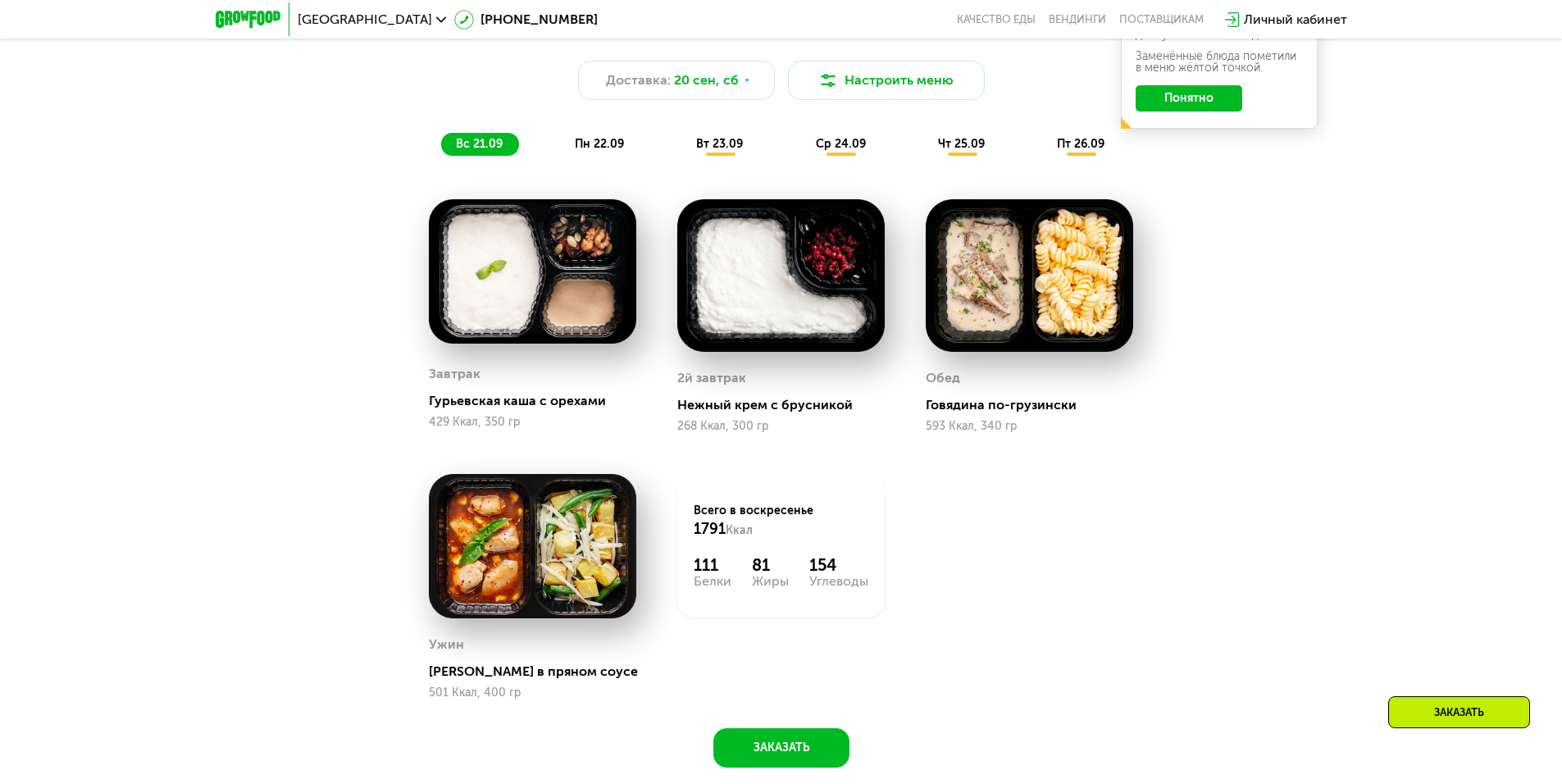
click at [626, 147] on div "пн 22.09" at bounding box center [600, 145] width 80 height 23
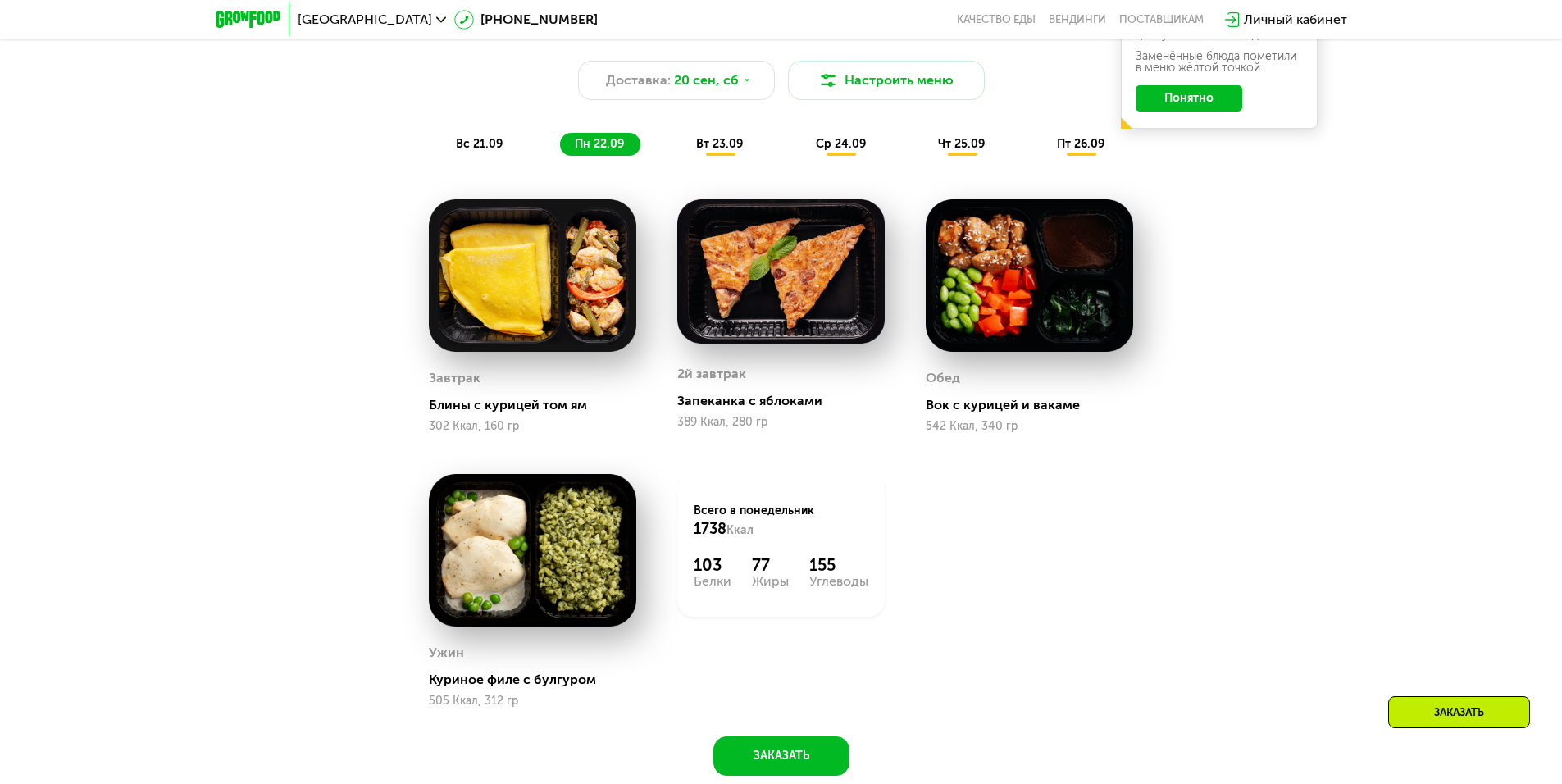
click at [716, 149] on span "вт 23.09" at bounding box center [719, 143] width 47 height 14
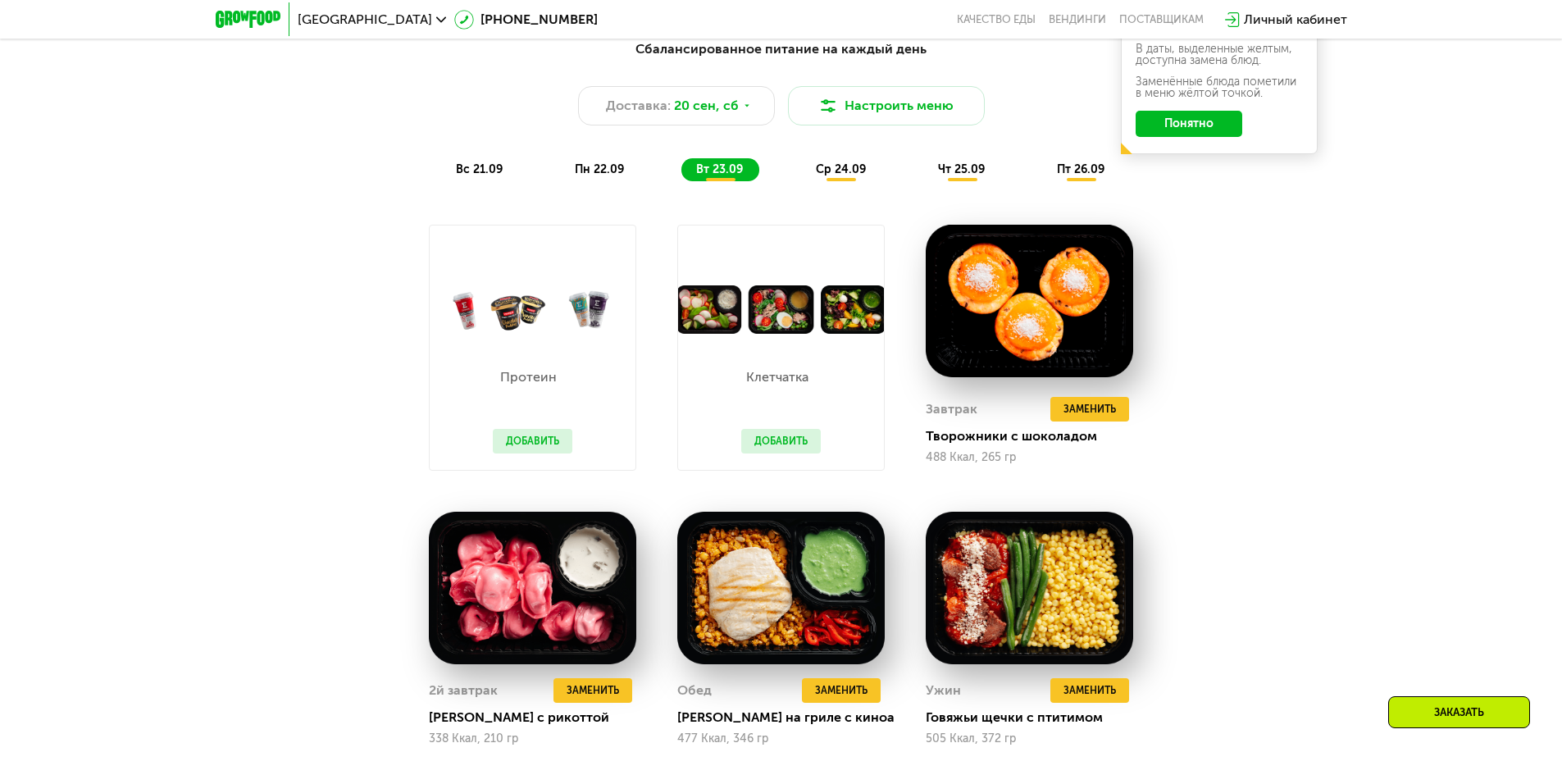
scroll to position [1473, 0]
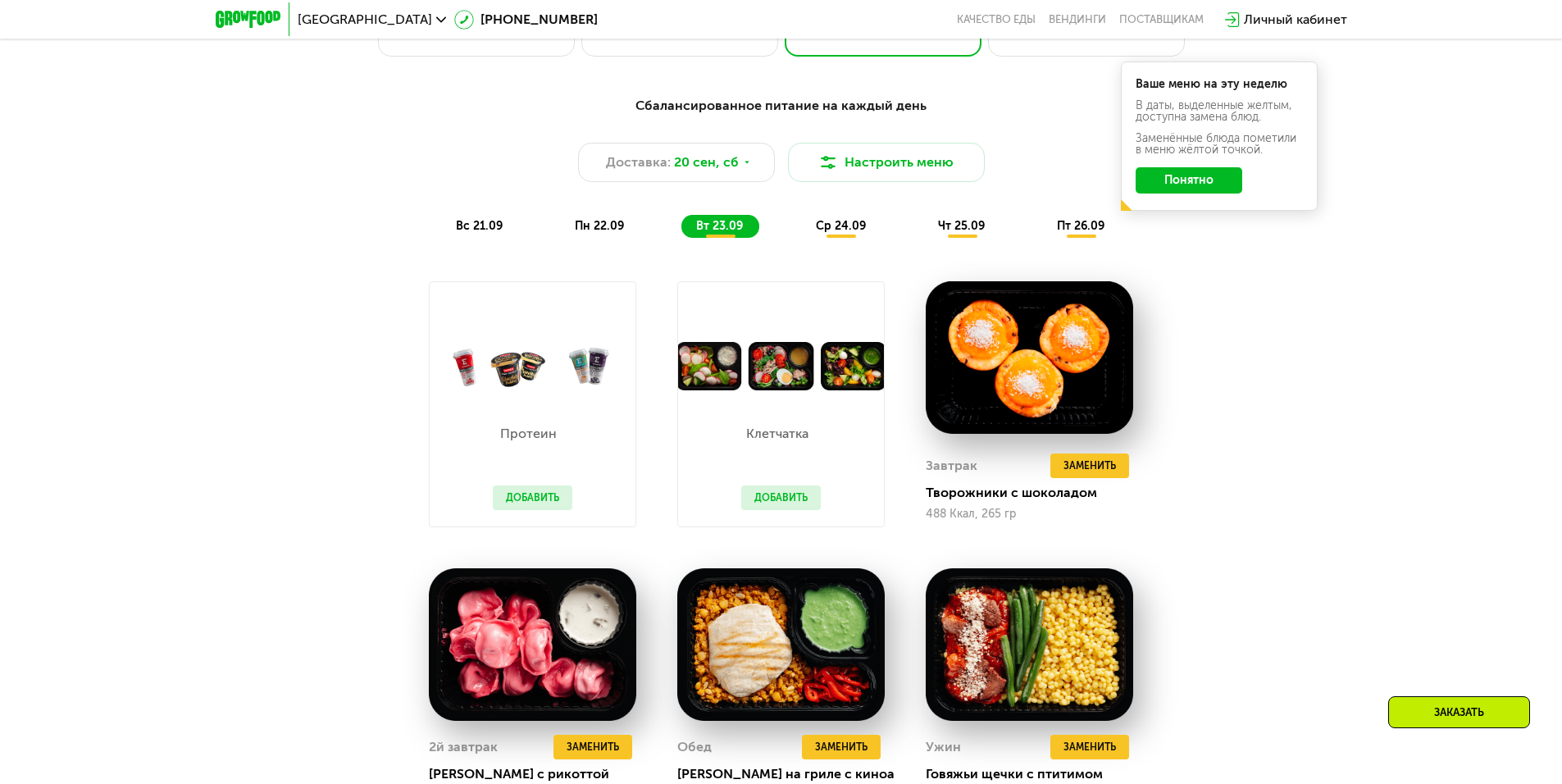
click at [857, 238] on div "ср 24.09" at bounding box center [842, 227] width 81 height 23
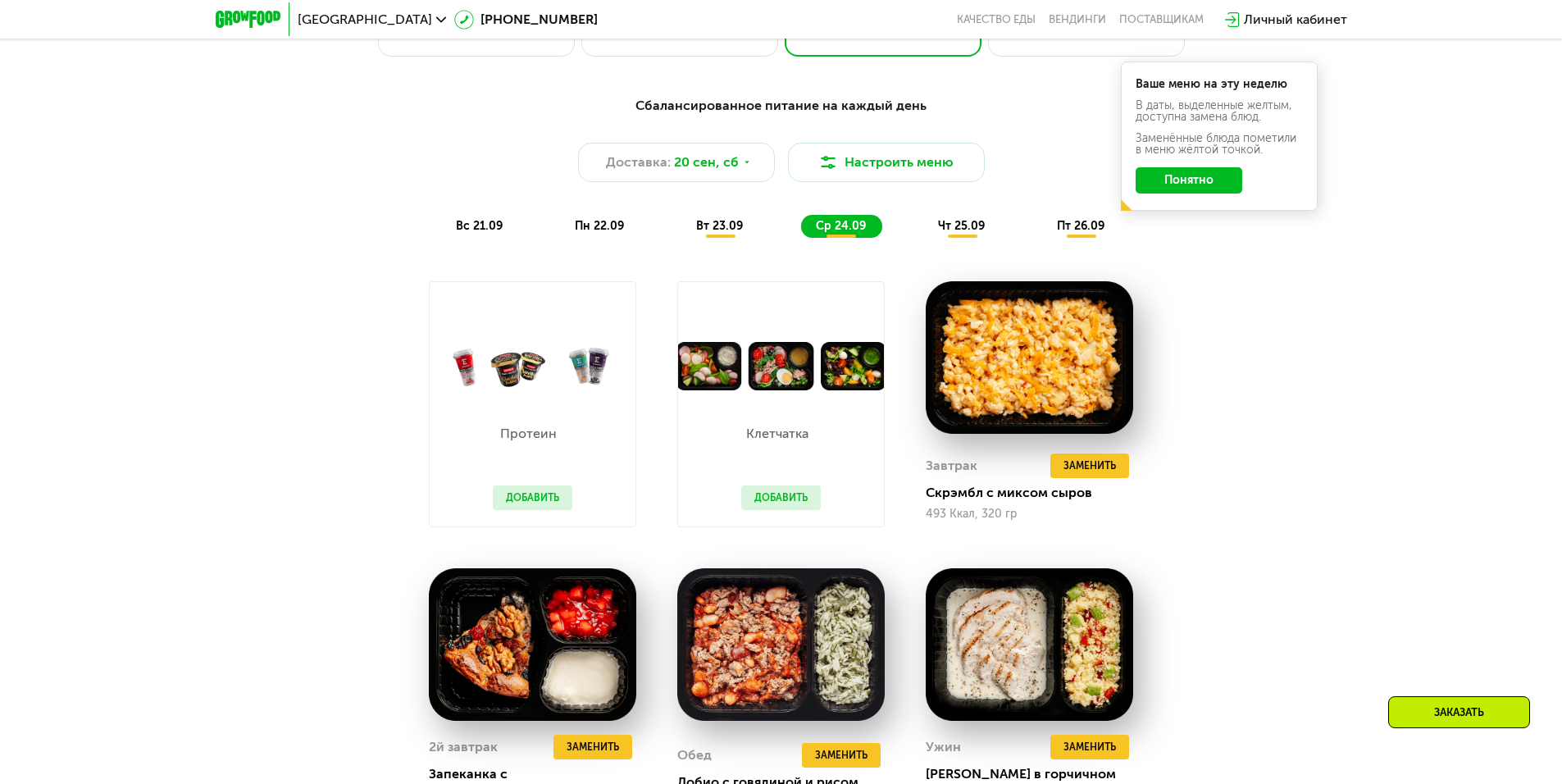
click at [973, 233] on span "чт 25.09" at bounding box center [962, 225] width 47 height 14
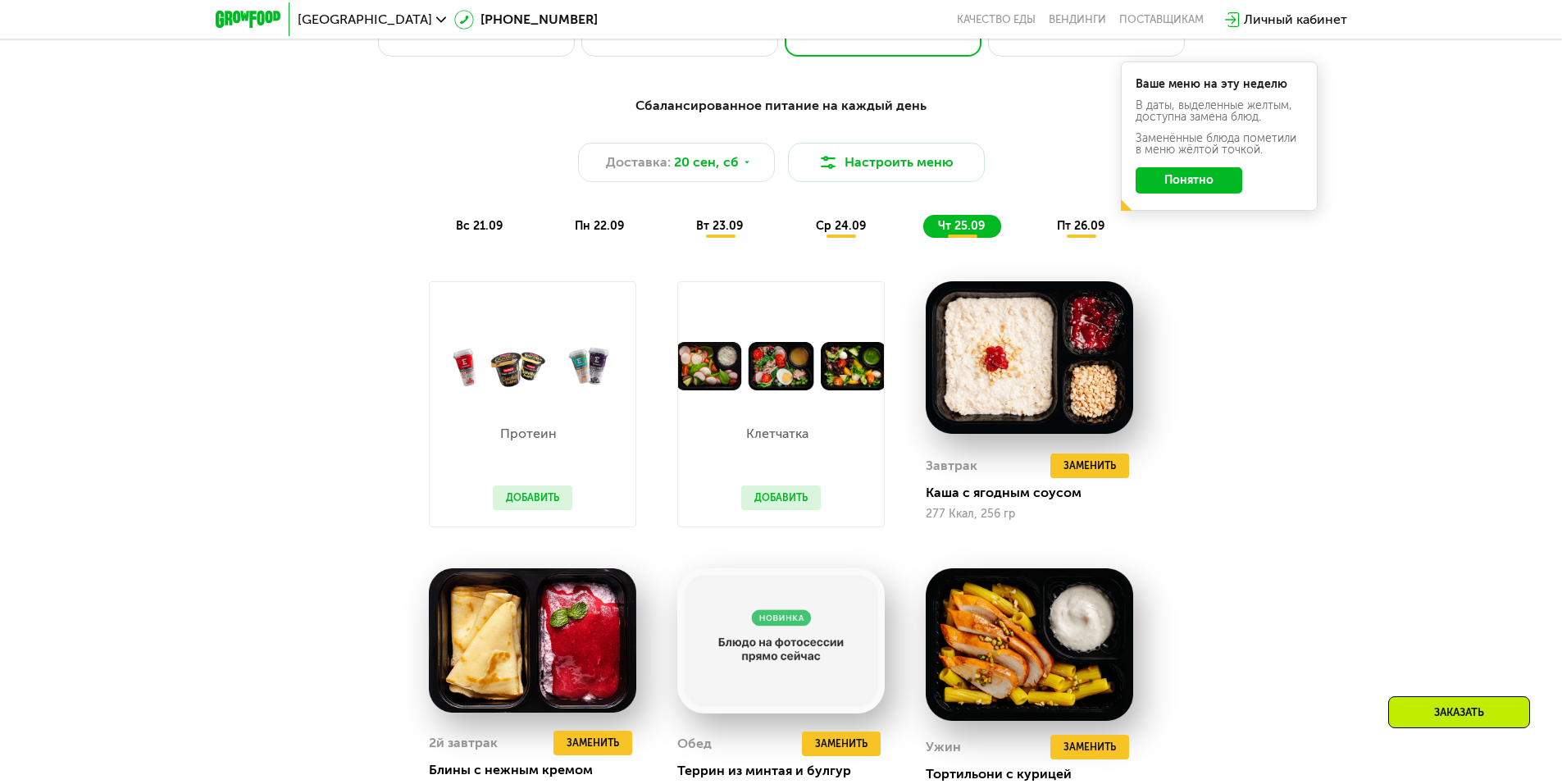
click at [1071, 230] on span "пт 26.09" at bounding box center [1080, 225] width 48 height 14
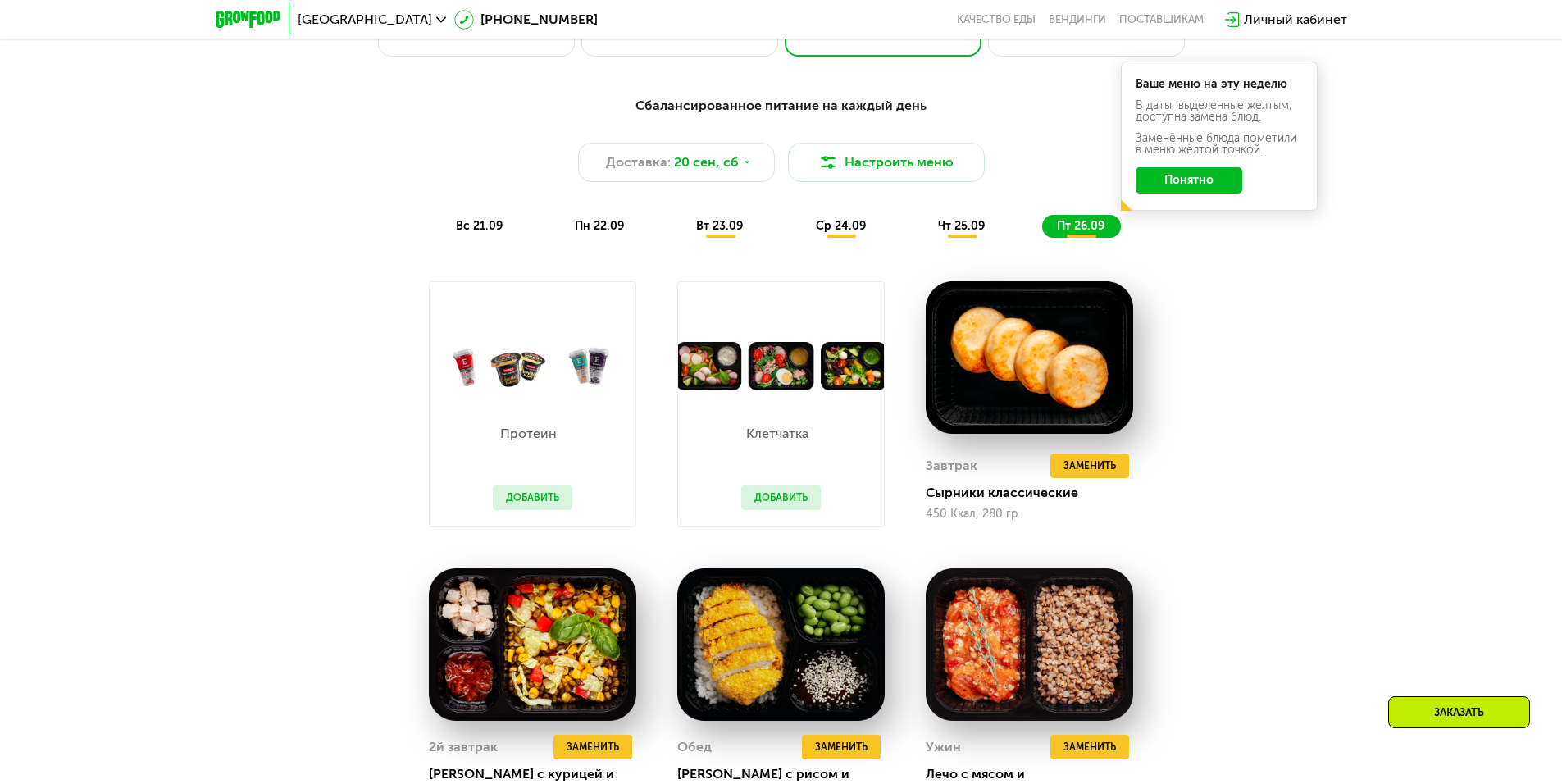
click at [480, 225] on span "вс 21.09" at bounding box center [479, 225] width 47 height 14
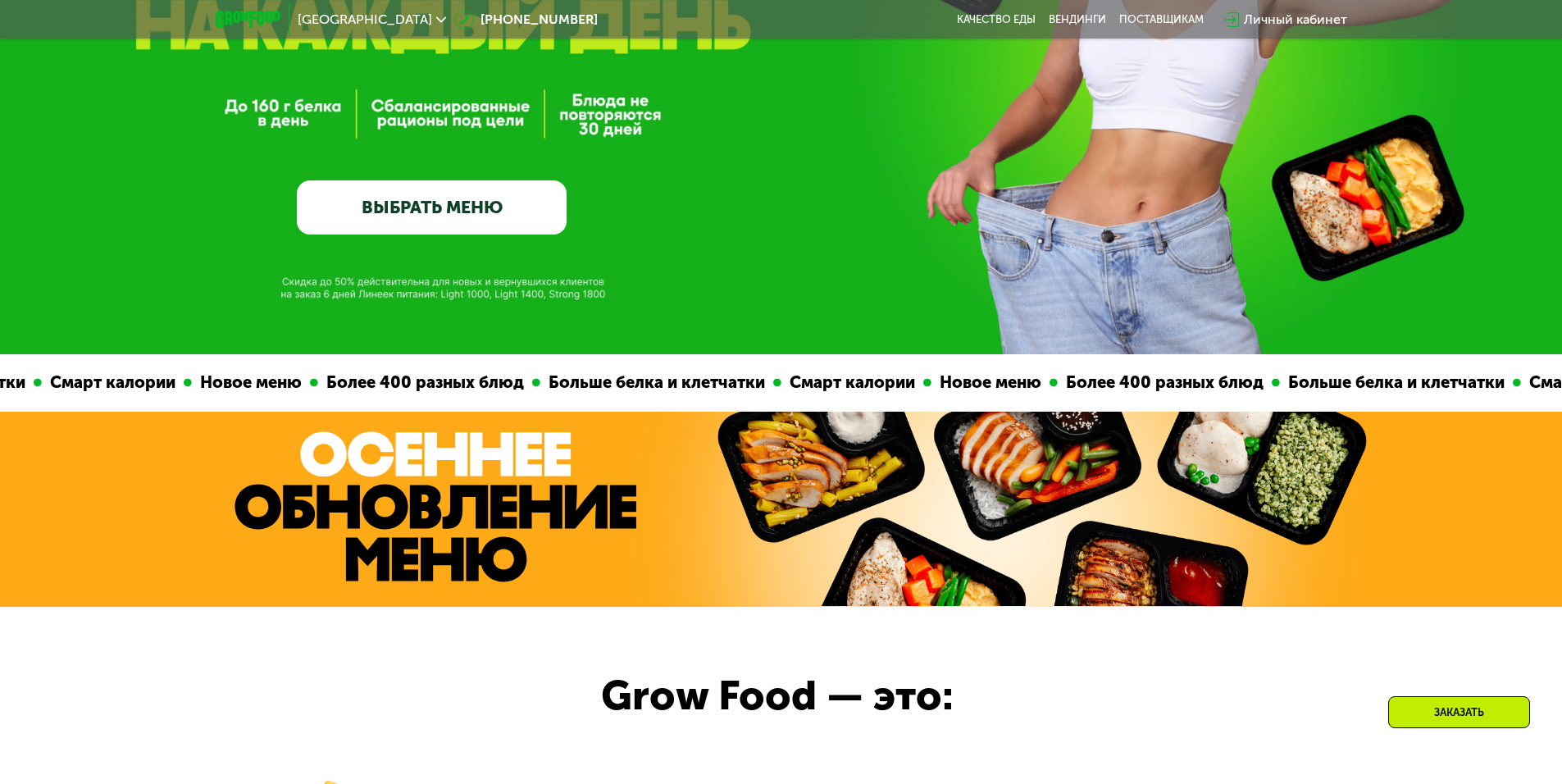
scroll to position [326, 0]
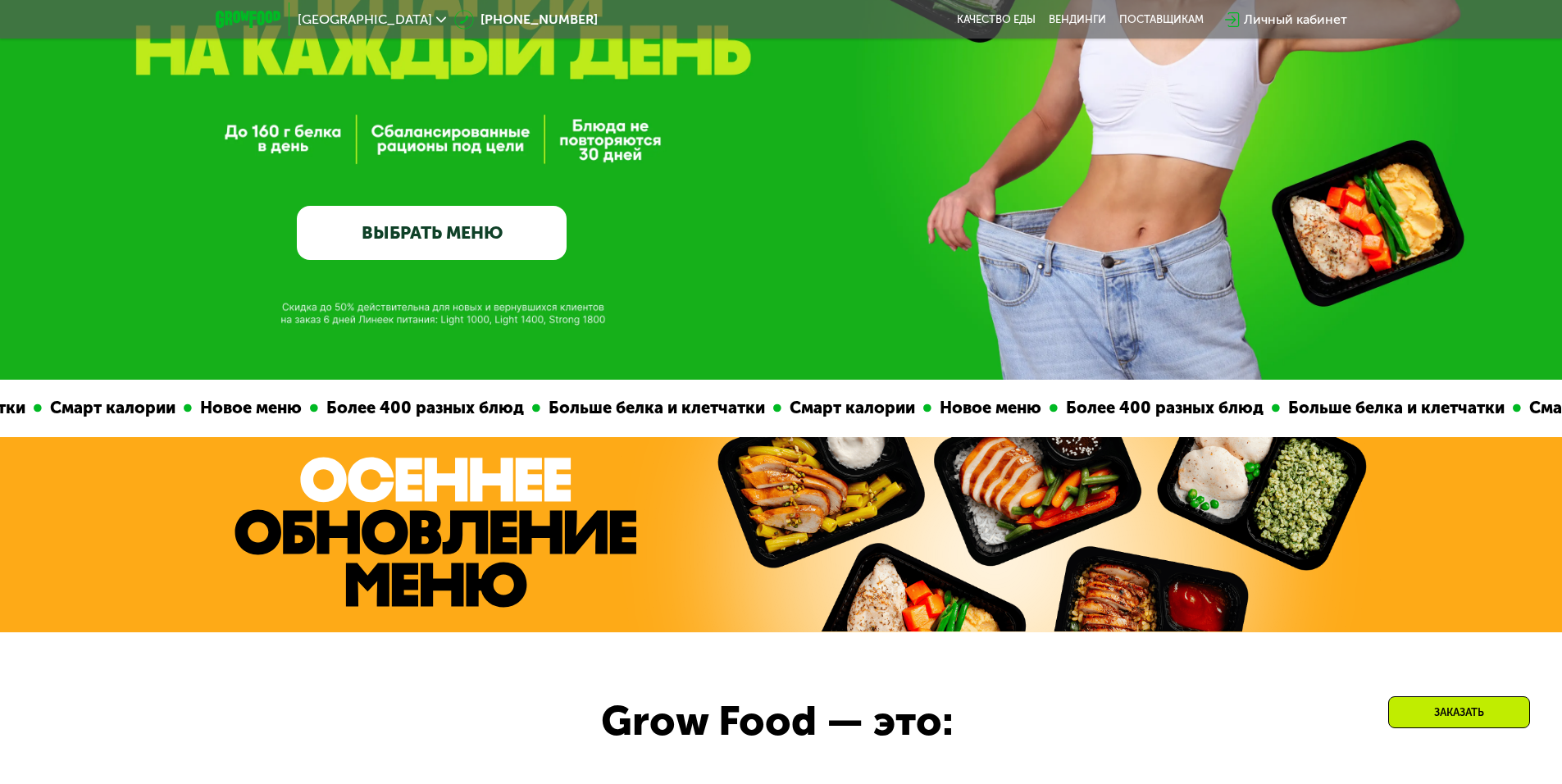
click at [1279, 4] on div "Личный кабинет" at bounding box center [1287, 20] width 139 height 36
click at [1282, 23] on div "Личный кабинет" at bounding box center [1296, 20] width 104 height 20
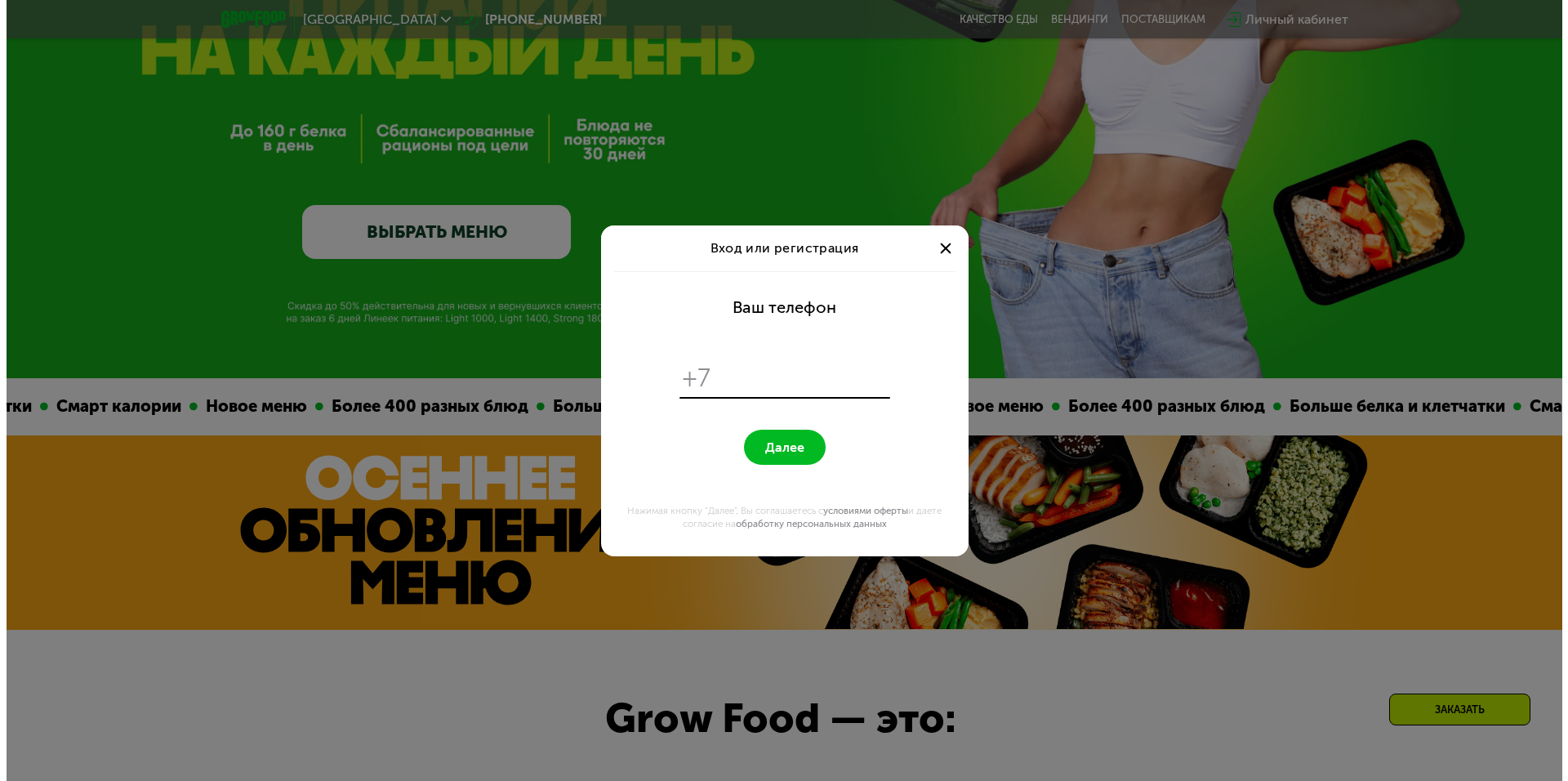
scroll to position [0, 0]
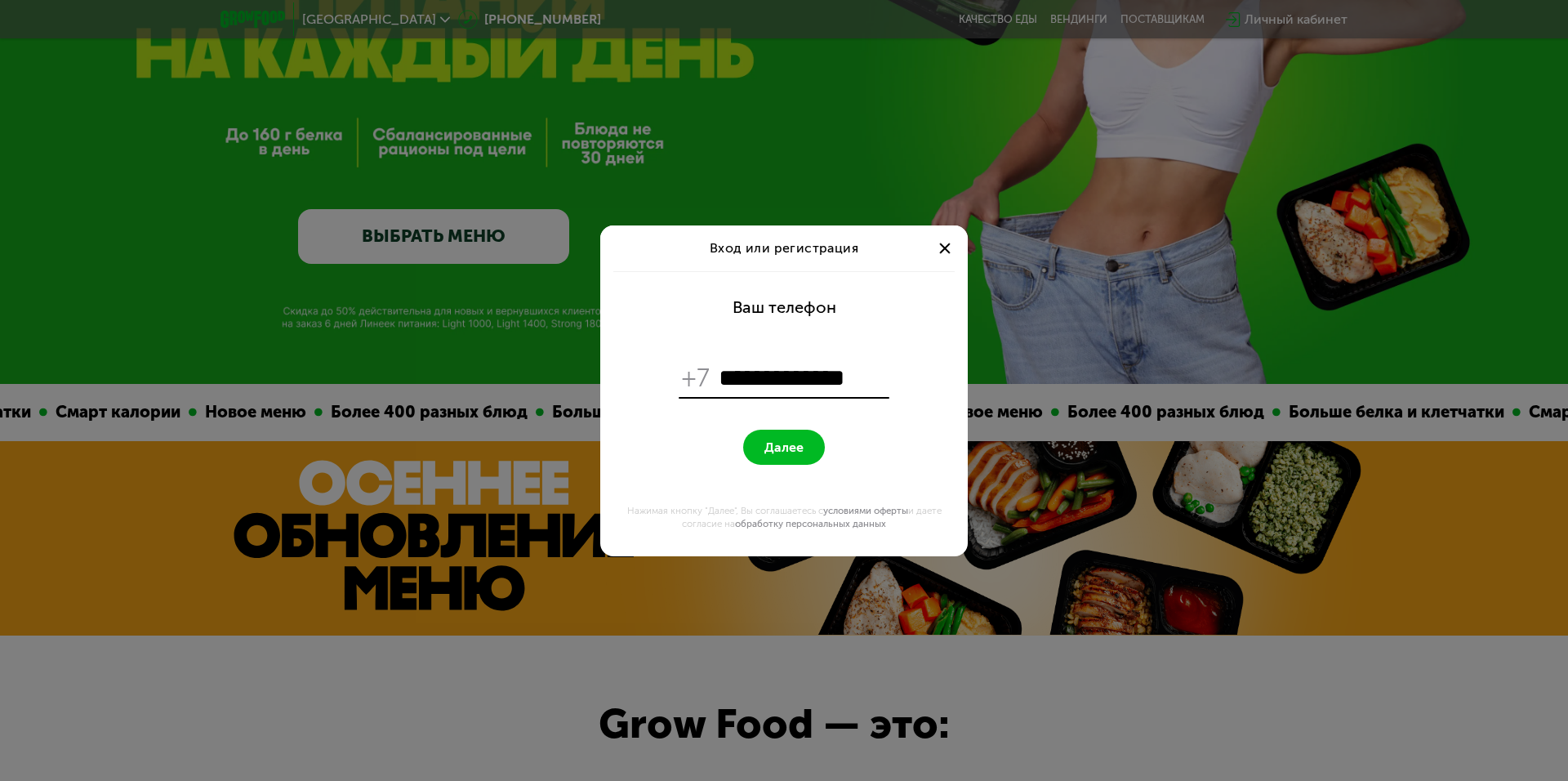
click at [721, 377] on input "**********" at bounding box center [801, 377] width 168 height 31
click at [917, 413] on form "**********" at bounding box center [784, 413] width 348 height 285
click at [864, 379] on input "**********" at bounding box center [801, 377] width 168 height 31
type input "**********"
click at [930, 347] on form "**********" at bounding box center [784, 413] width 348 height 285
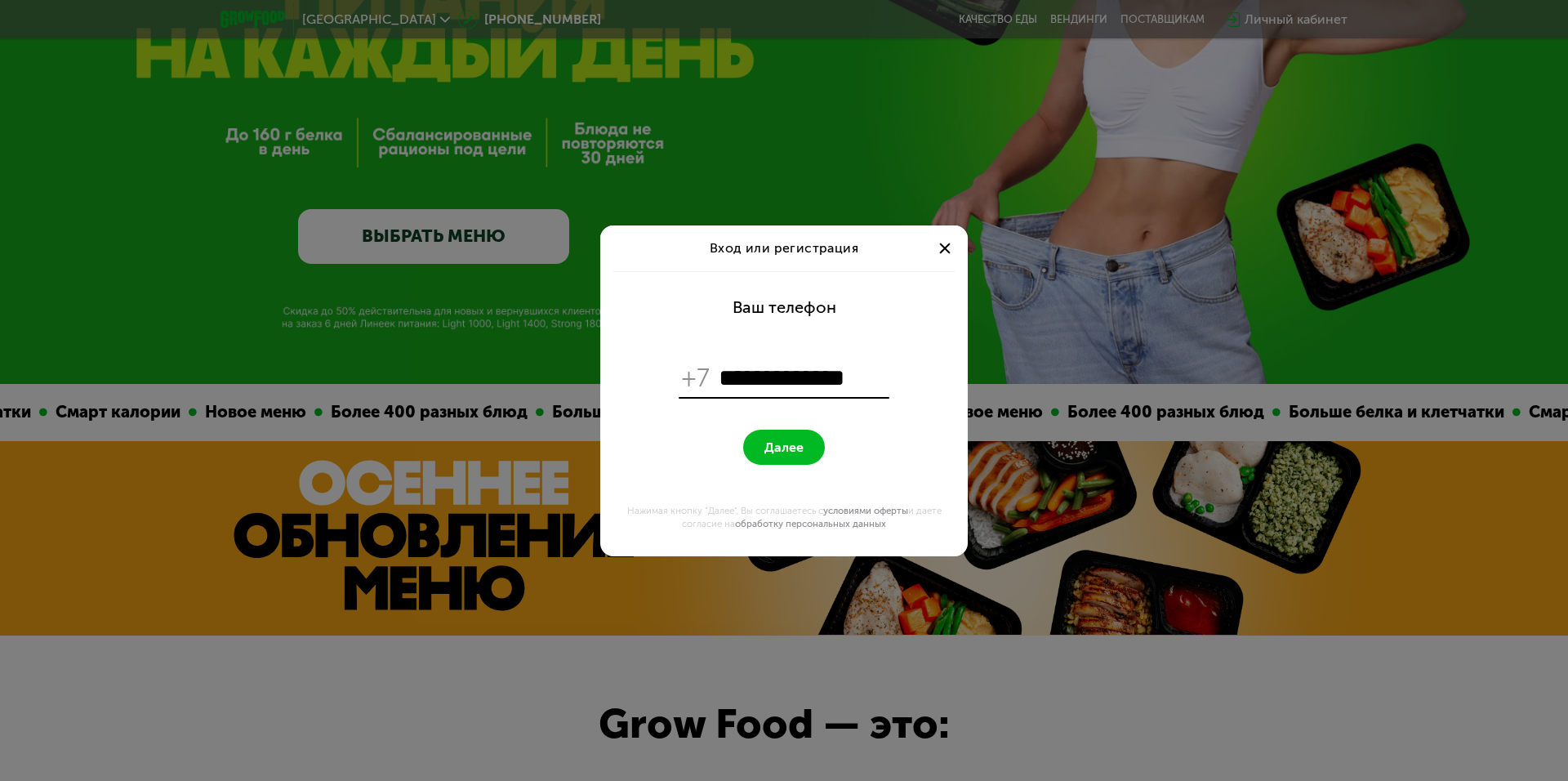
click at [775, 443] on span "Далее" at bounding box center [784, 447] width 39 height 15
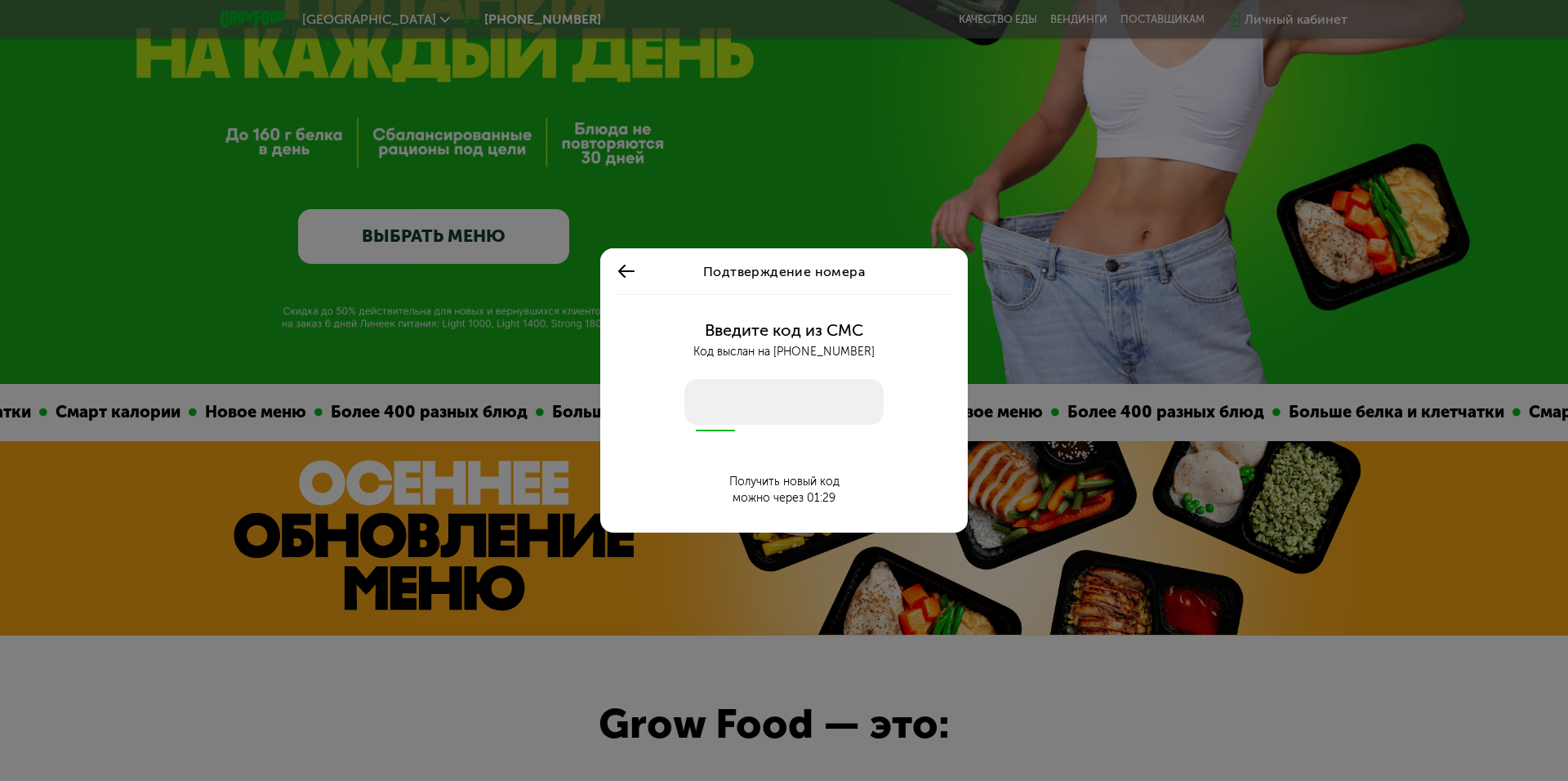
click at [784, 405] on input "number" at bounding box center [784, 402] width 199 height 46
type input "****"
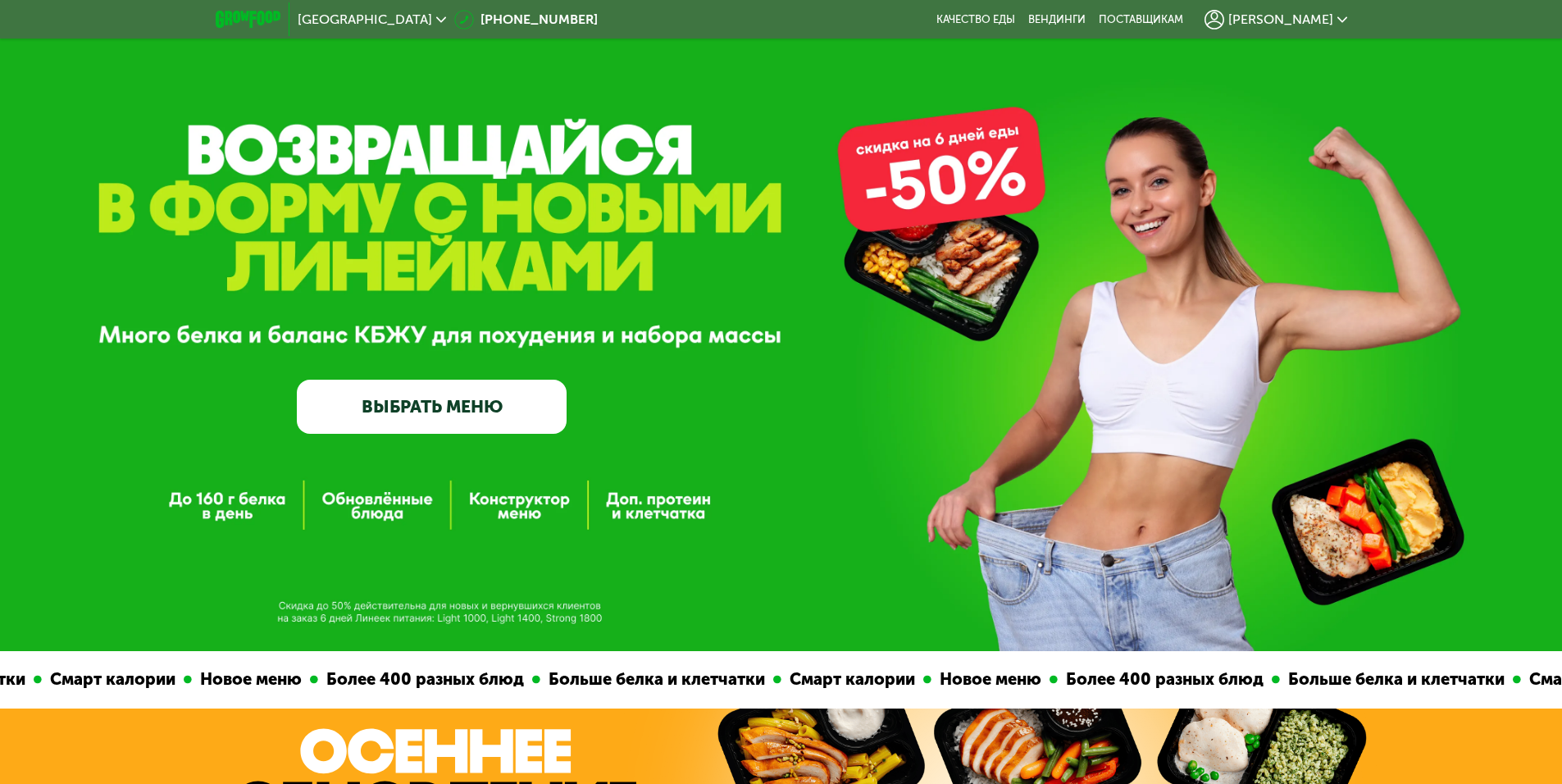
click at [1316, 24] on span "[PERSON_NAME]" at bounding box center [1280, 20] width 105 height 14
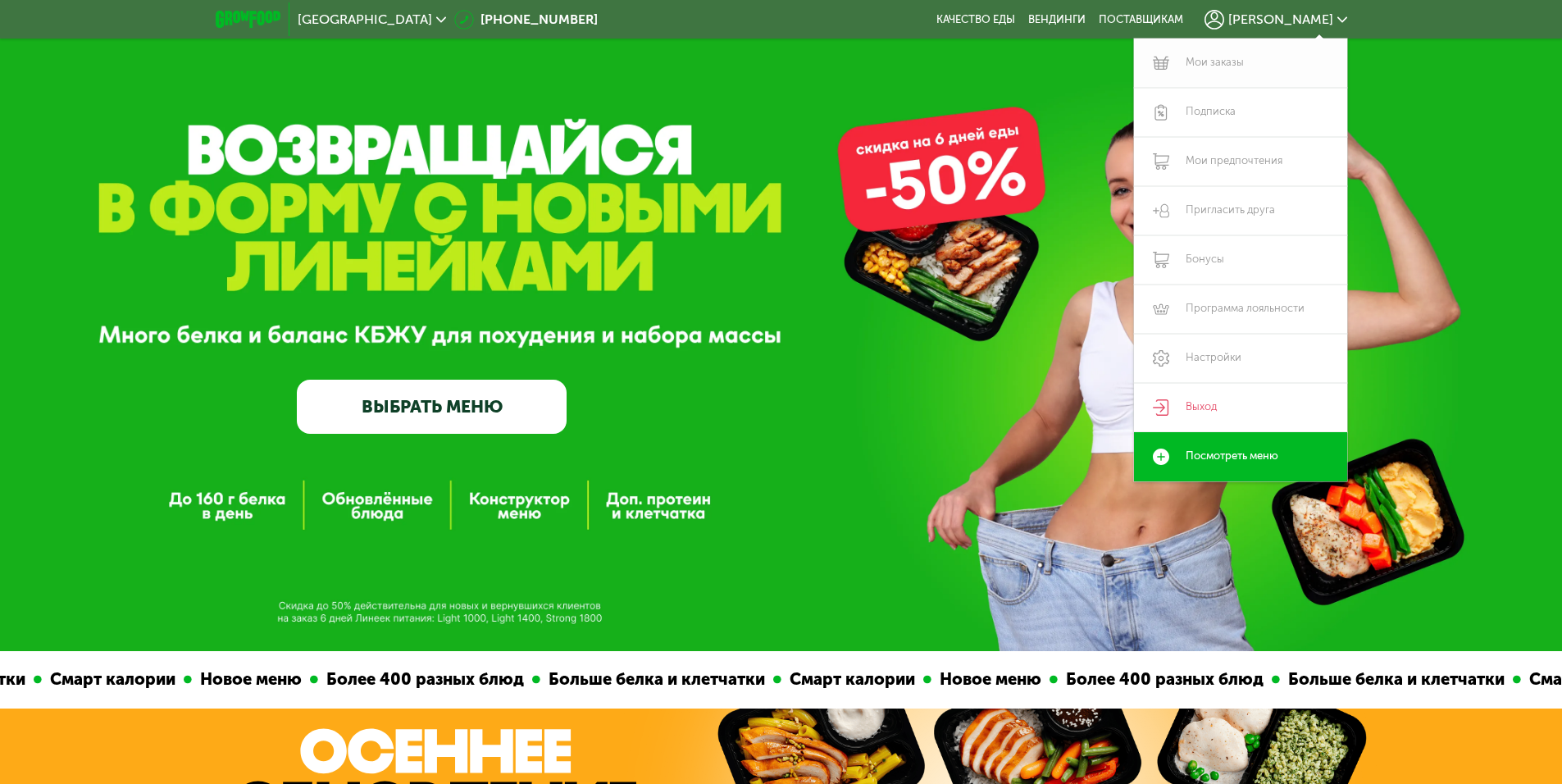
click at [1230, 61] on link "Мои заказы" at bounding box center [1241, 63] width 213 height 50
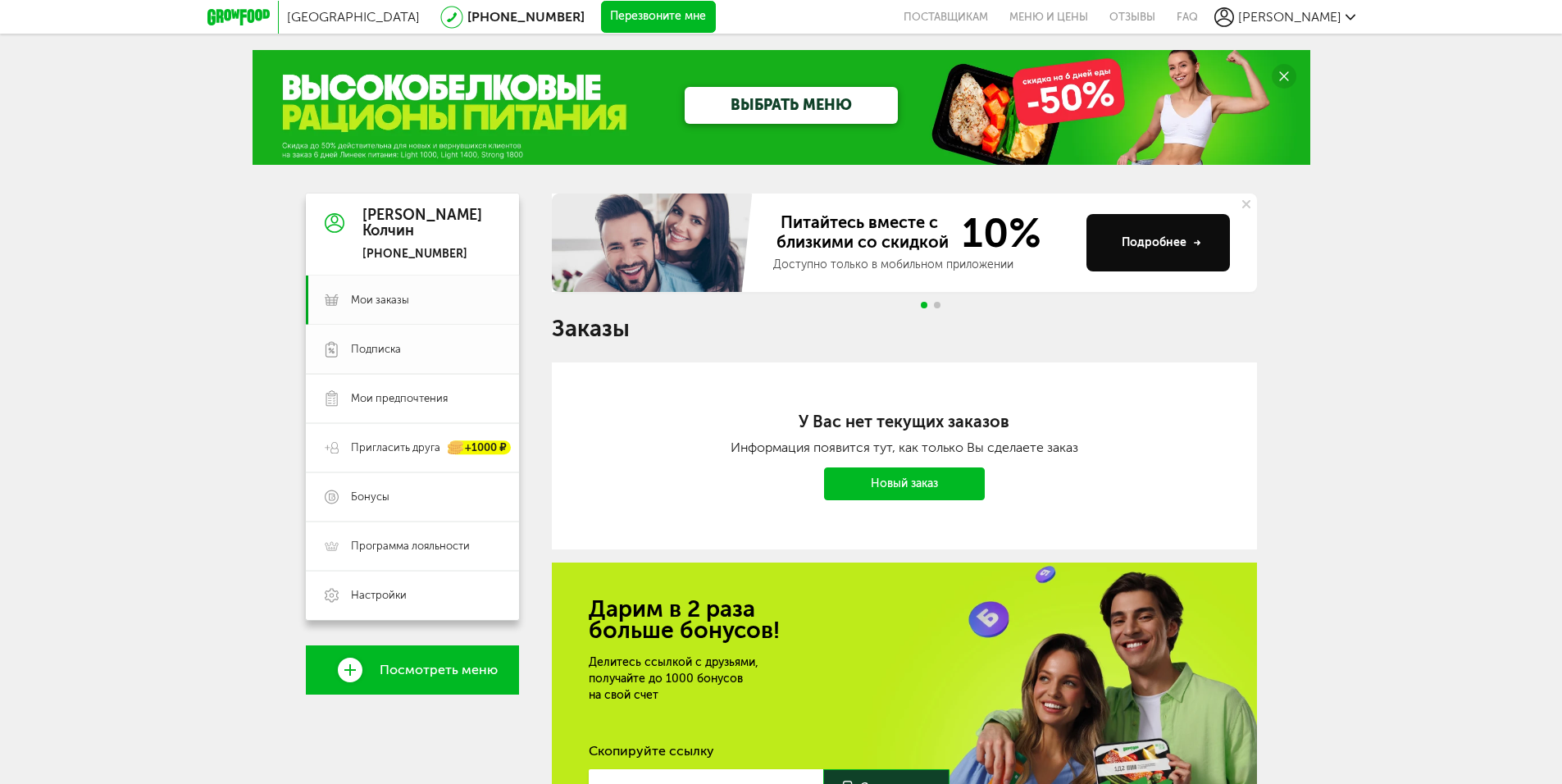
click at [385, 351] on span "Подписка" at bounding box center [376, 349] width 50 height 14
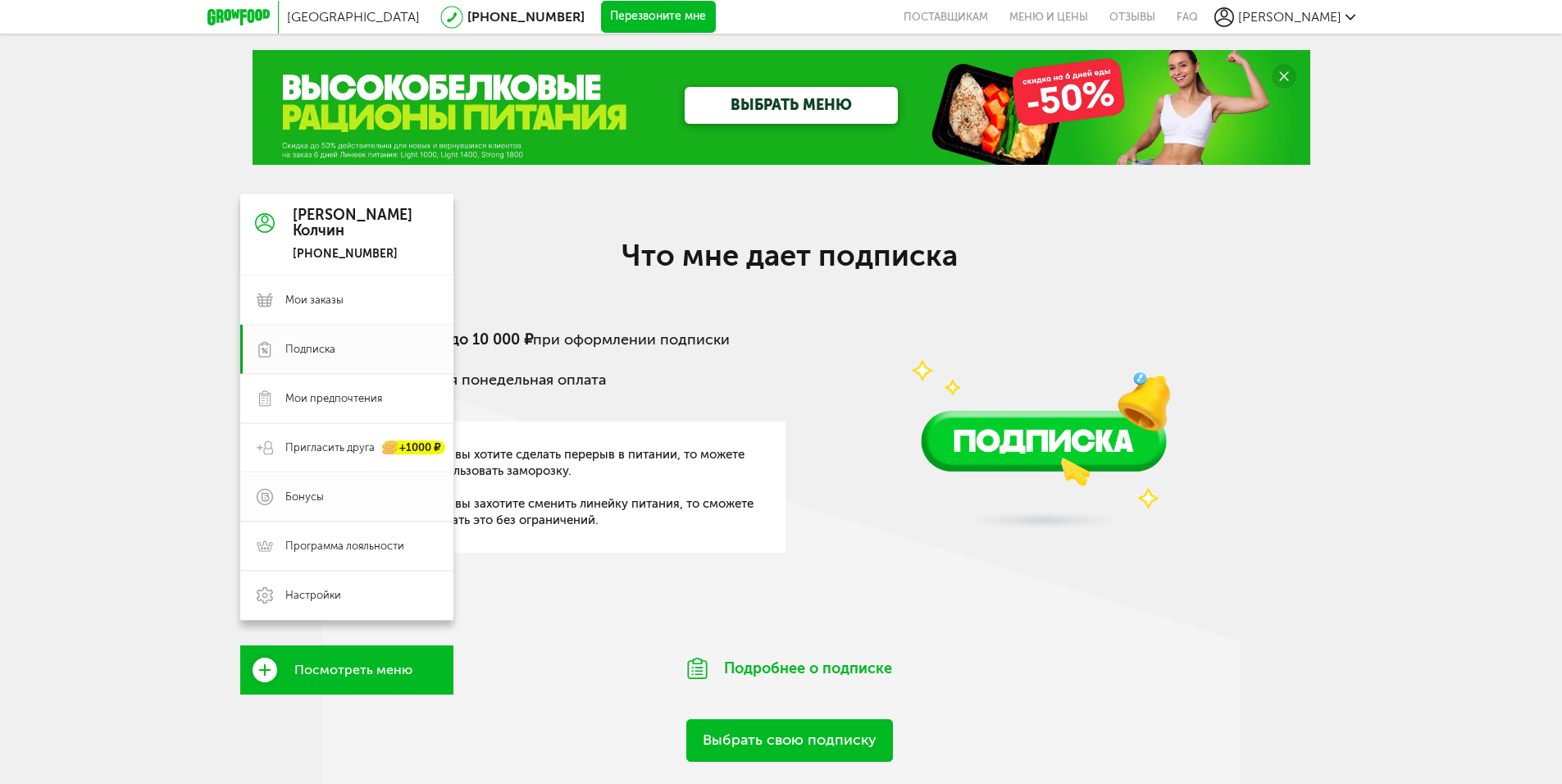
click at [297, 504] on link "Бонусы" at bounding box center [347, 497] width 213 height 50
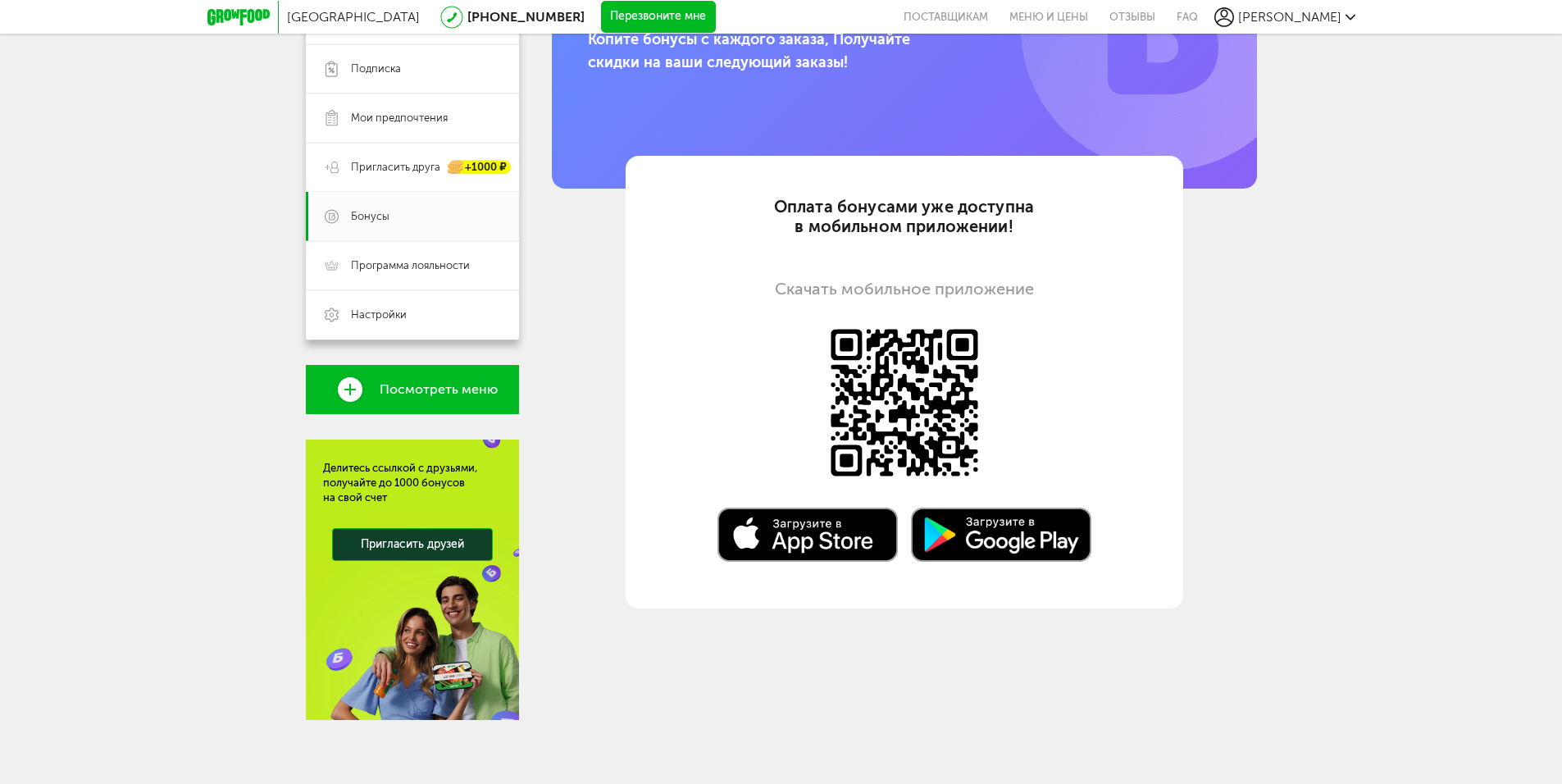
scroll to position [282, 0]
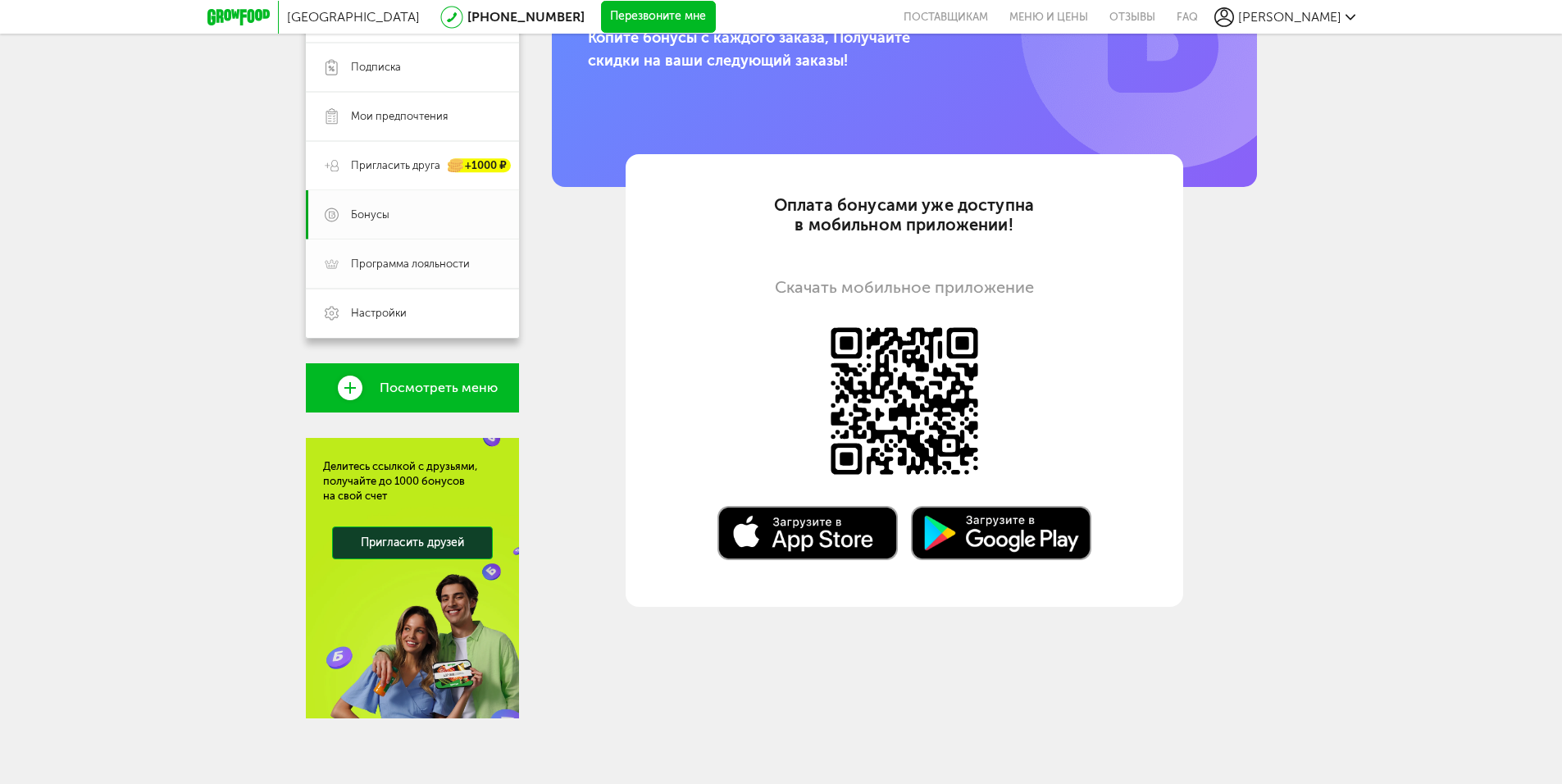
click at [363, 265] on span "Программа лояльности" at bounding box center [411, 264] width 119 height 14
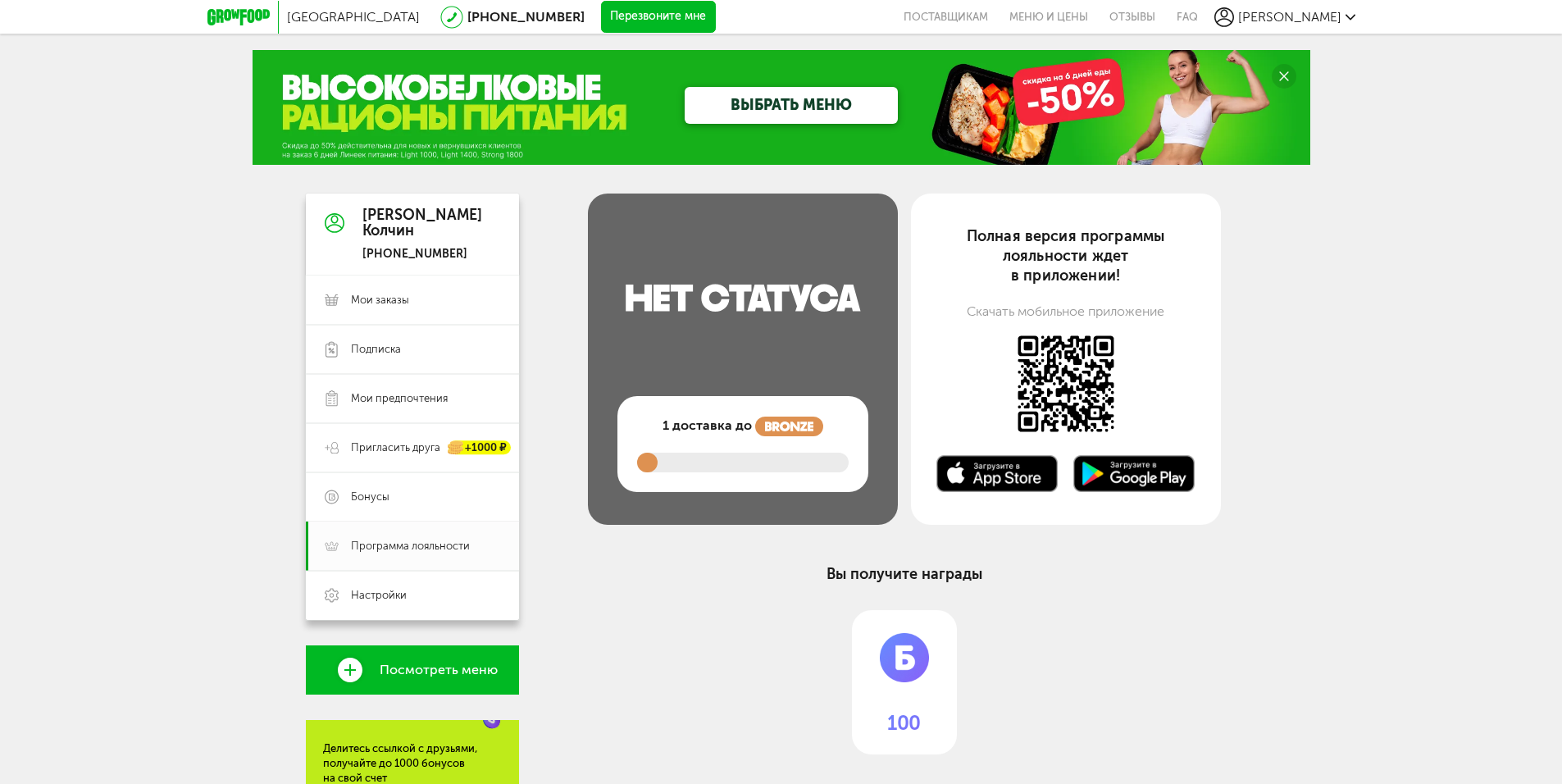
click at [923, 683] on img at bounding box center [904, 654] width 105 height 88
click at [373, 295] on span "Мои заказы" at bounding box center [380, 300] width 59 height 14
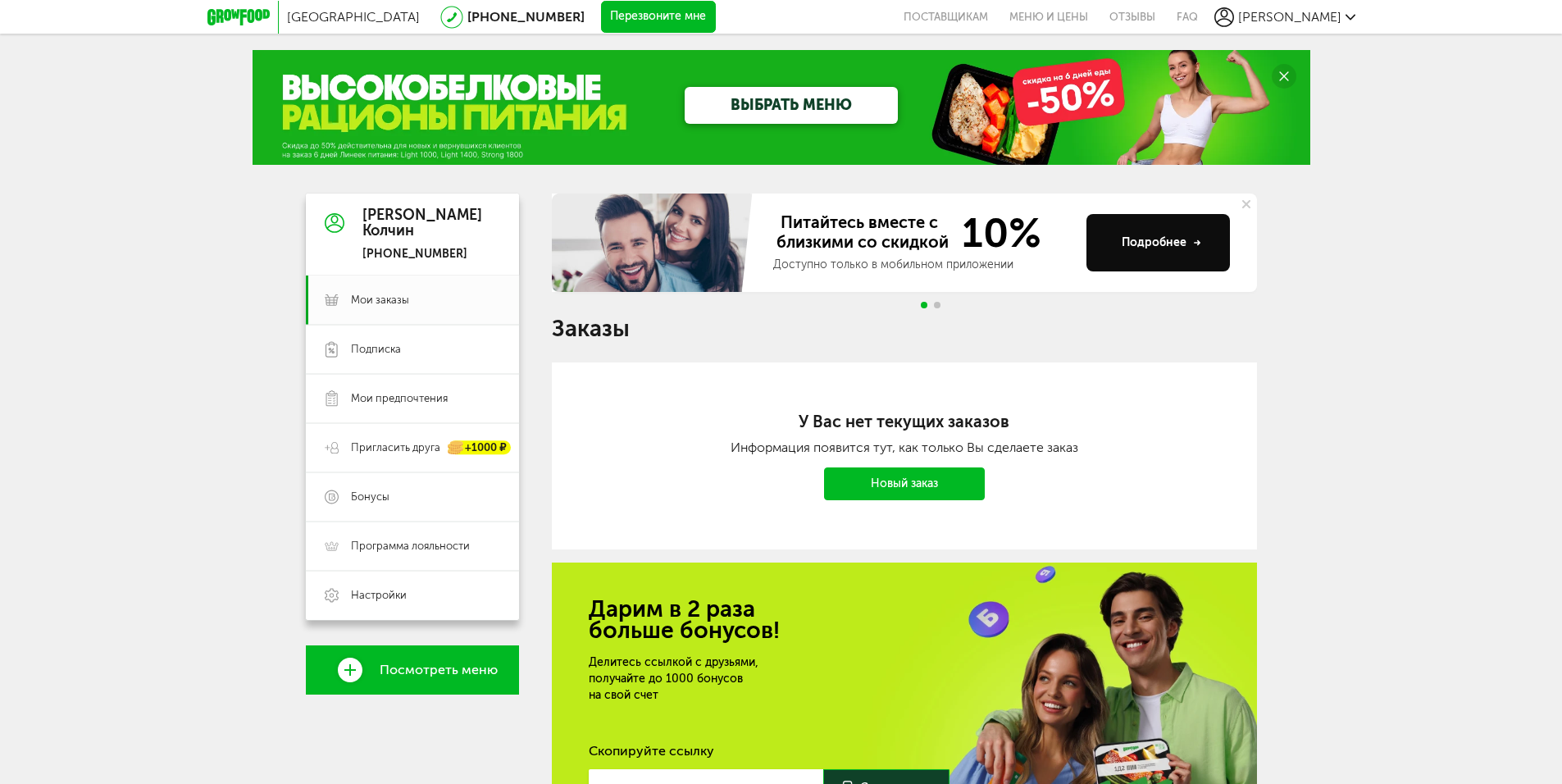
click at [225, 23] on icon at bounding box center [238, 17] width 62 height 16
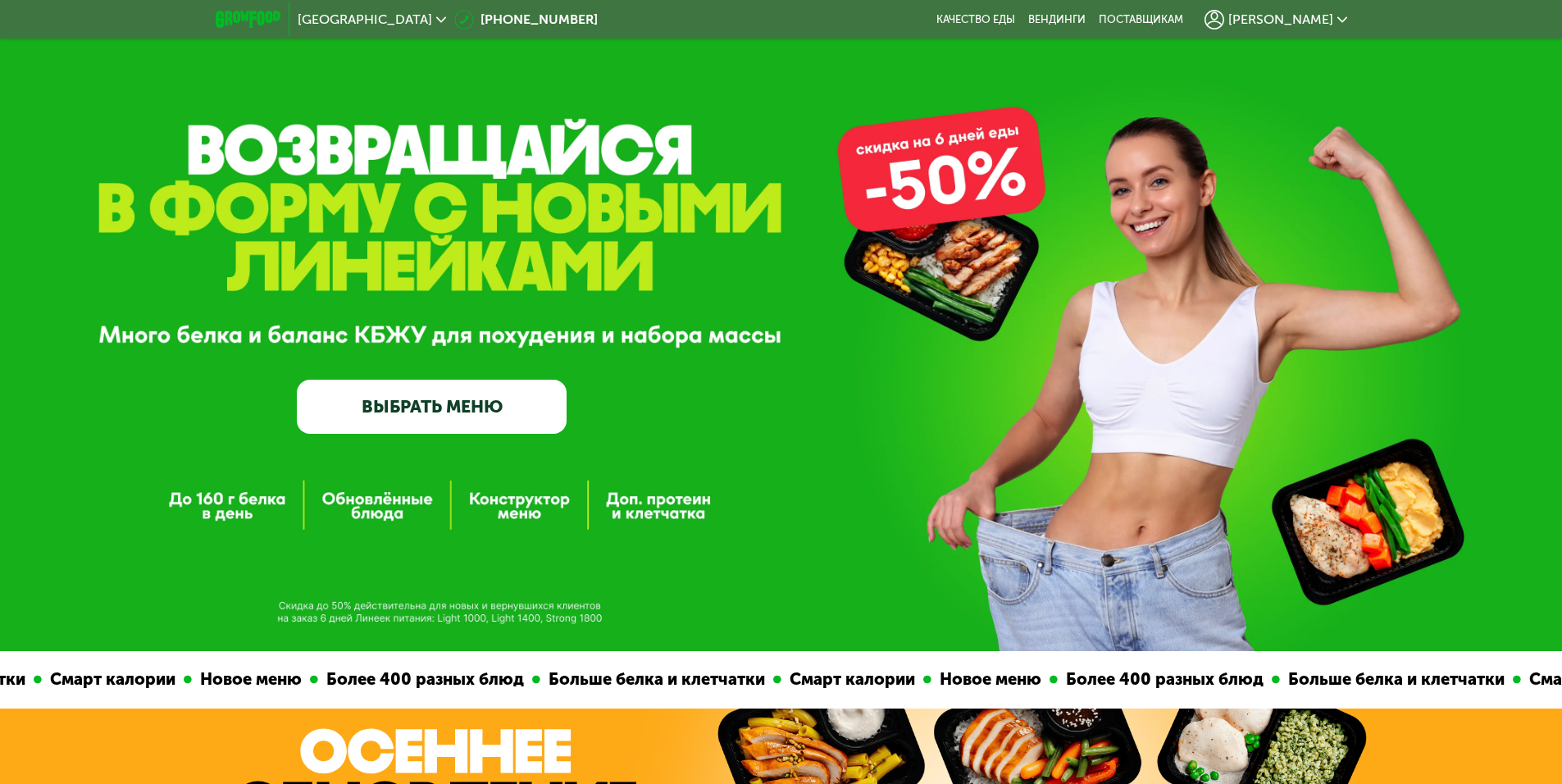
click at [461, 409] on link "ВЫБРАТЬ МЕНЮ" at bounding box center [432, 407] width 270 height 54
click at [459, 409] on link "ВЫБРАТЬ МЕНЮ" at bounding box center [432, 407] width 270 height 54
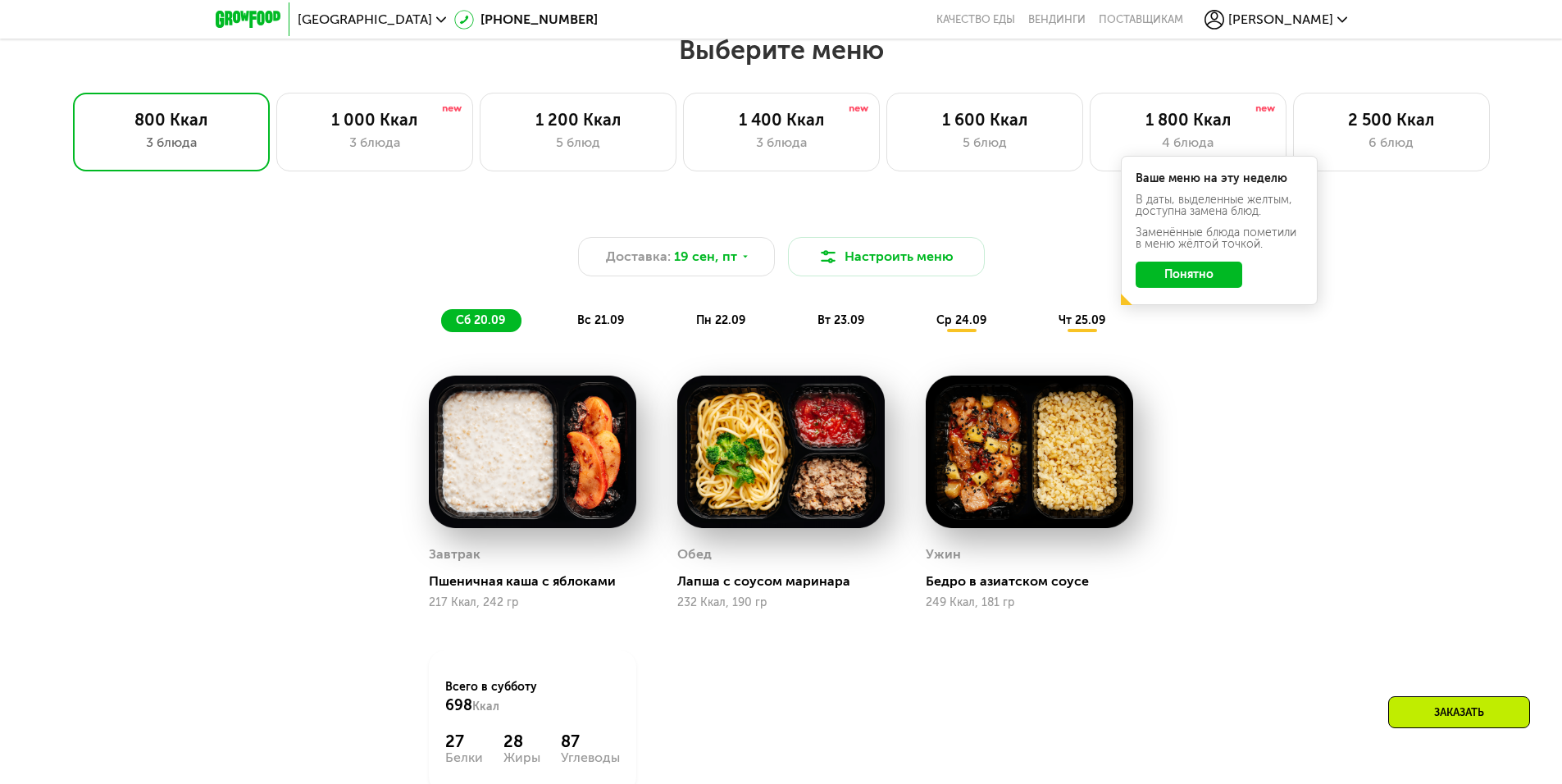
scroll to position [1222, 0]
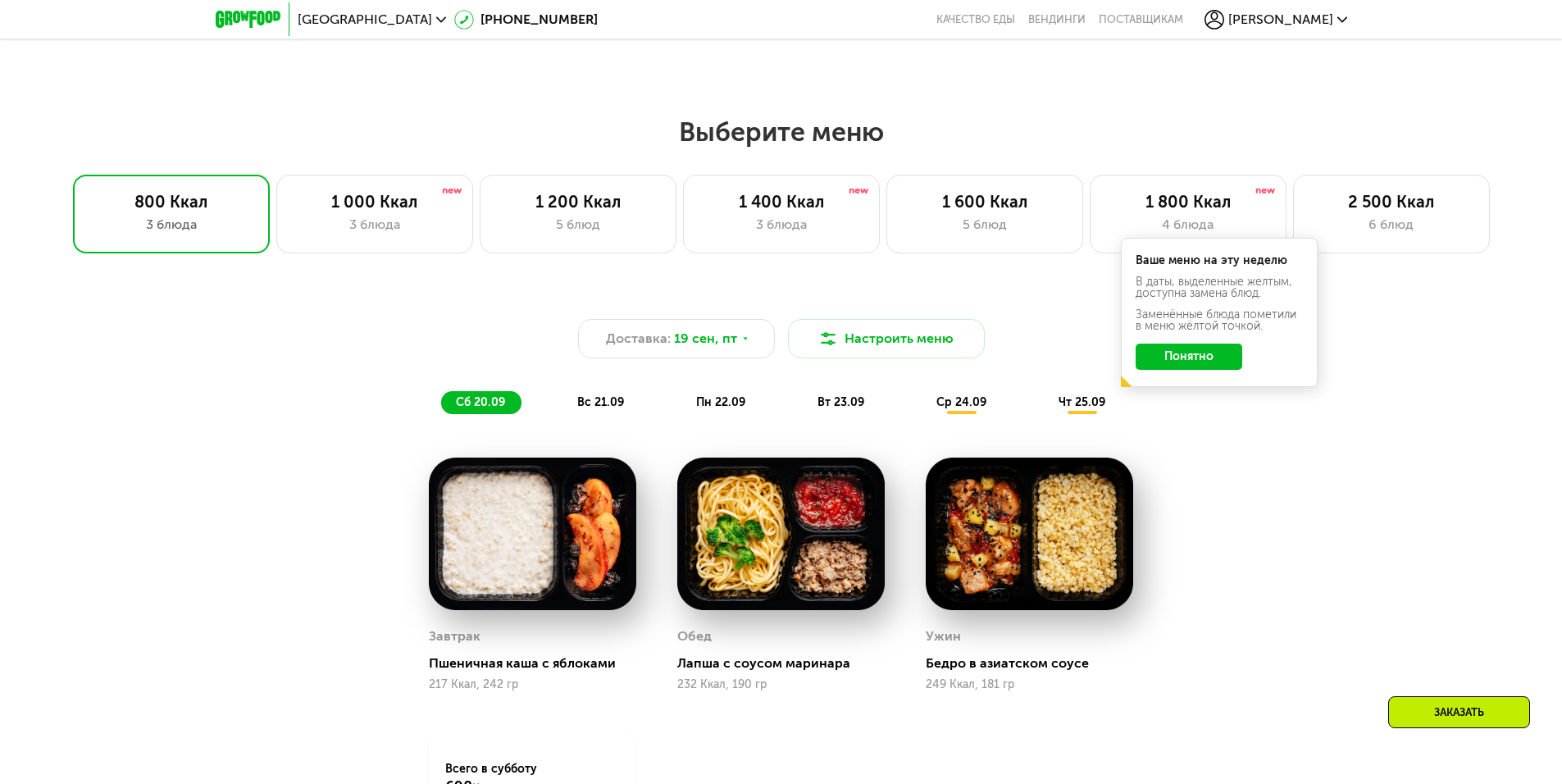
click at [1194, 354] on button "Понятно" at bounding box center [1188, 356] width 106 height 26
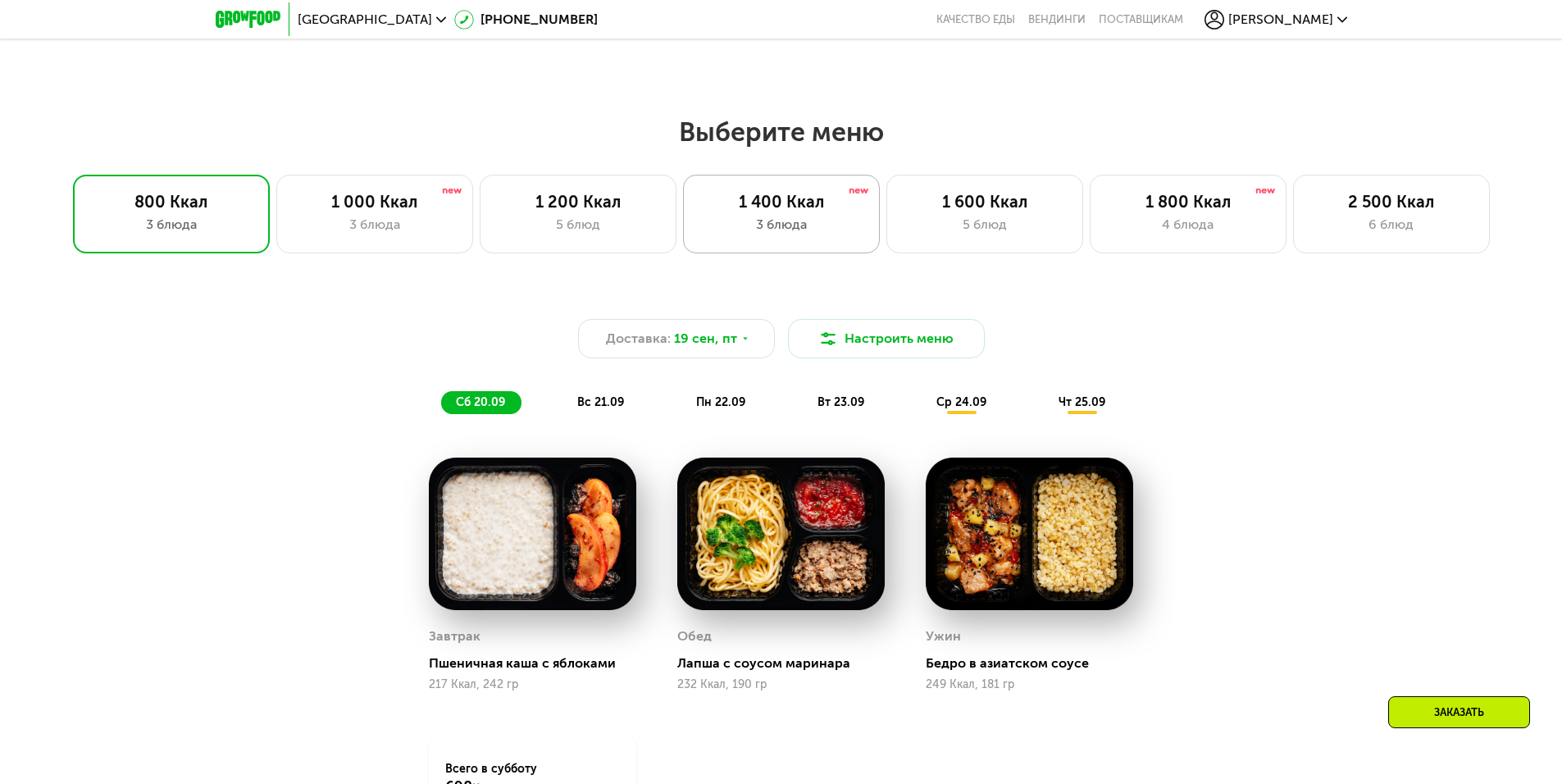
click at [818, 234] on div "3 блюда" at bounding box center [781, 225] width 162 height 20
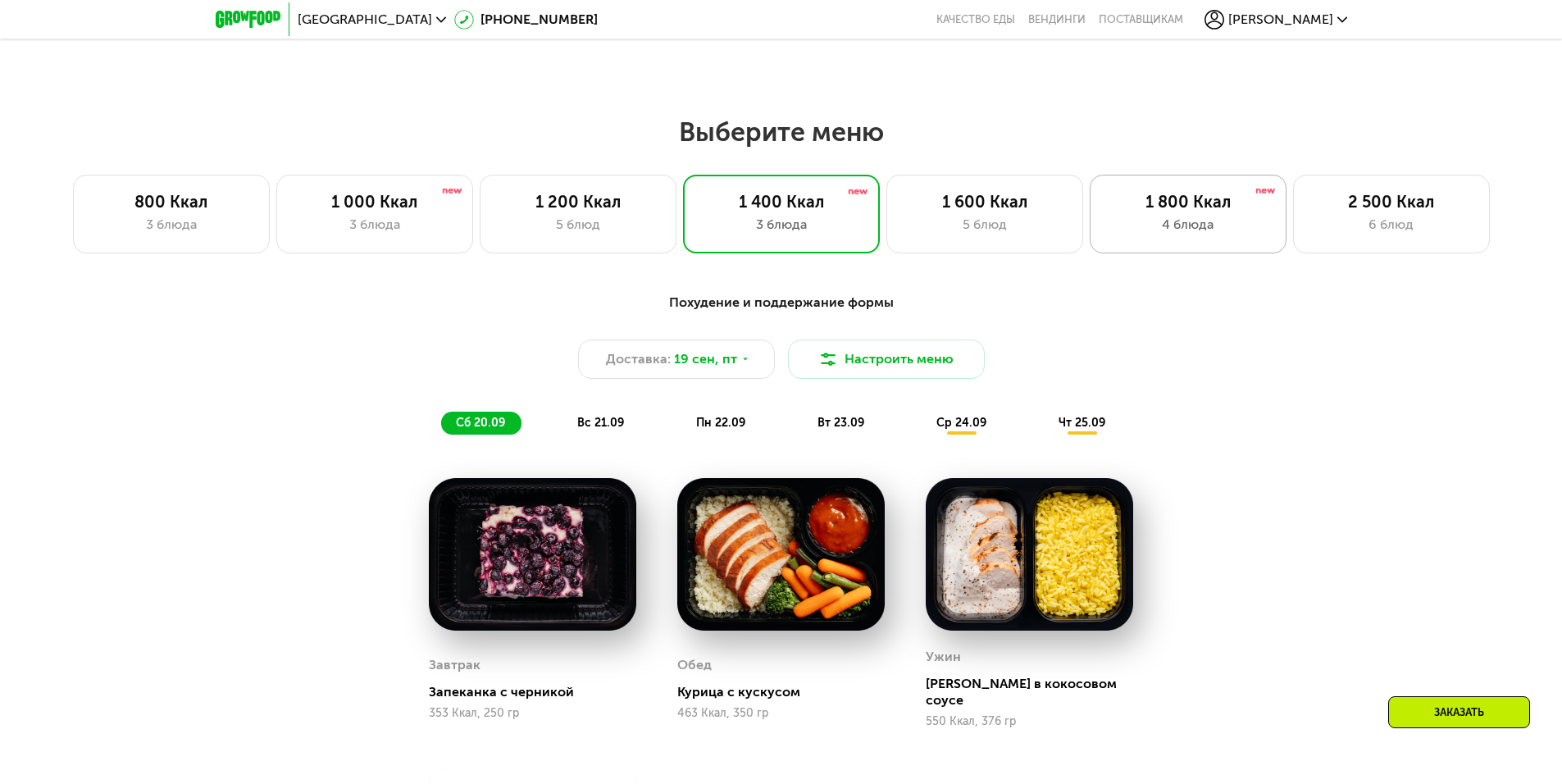
click at [1135, 225] on div "4 блюда" at bounding box center [1188, 225] width 162 height 20
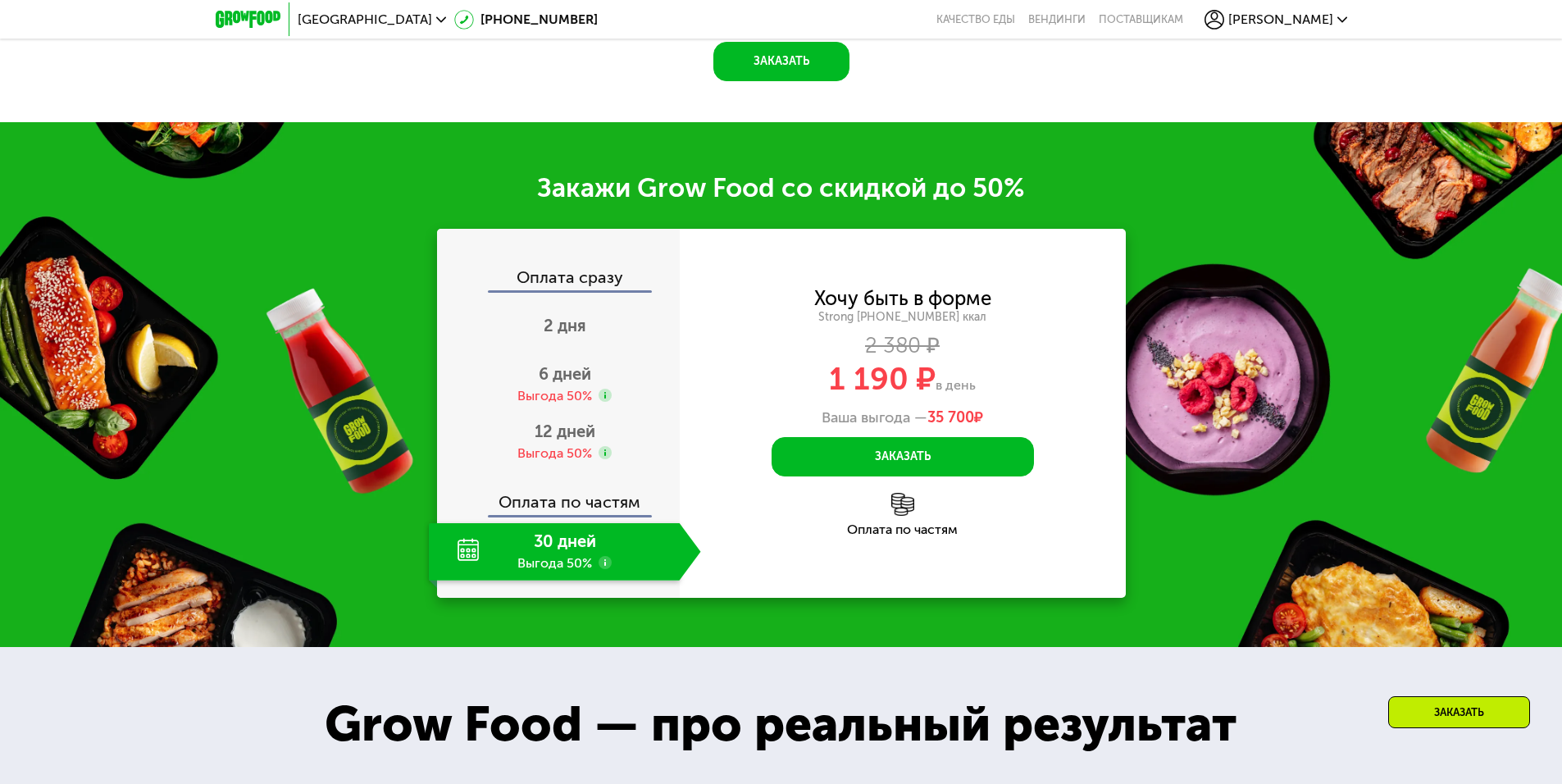
scroll to position [2206, 0]
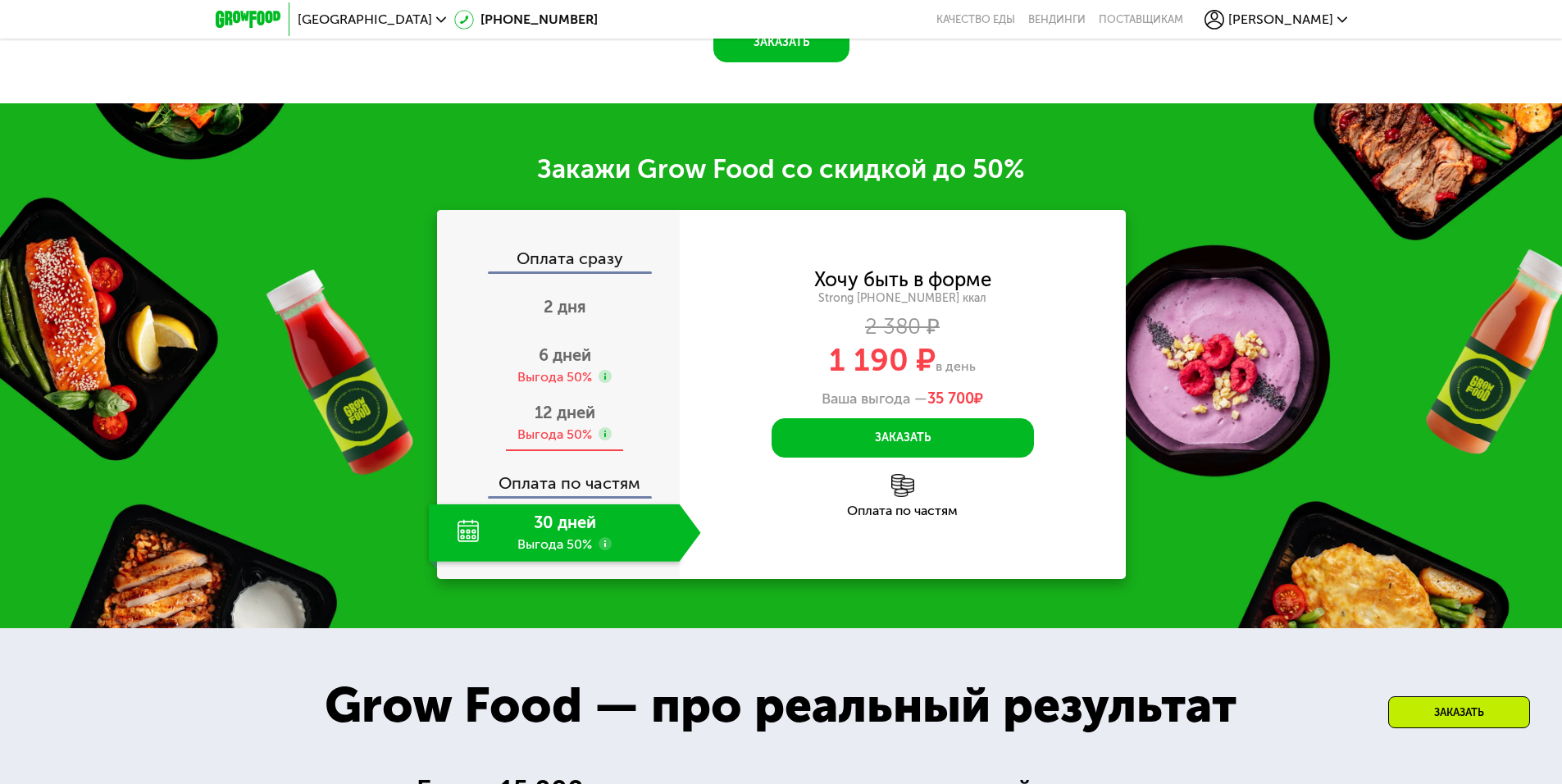
click at [571, 418] on span "12 дней" at bounding box center [564, 412] width 60 height 20
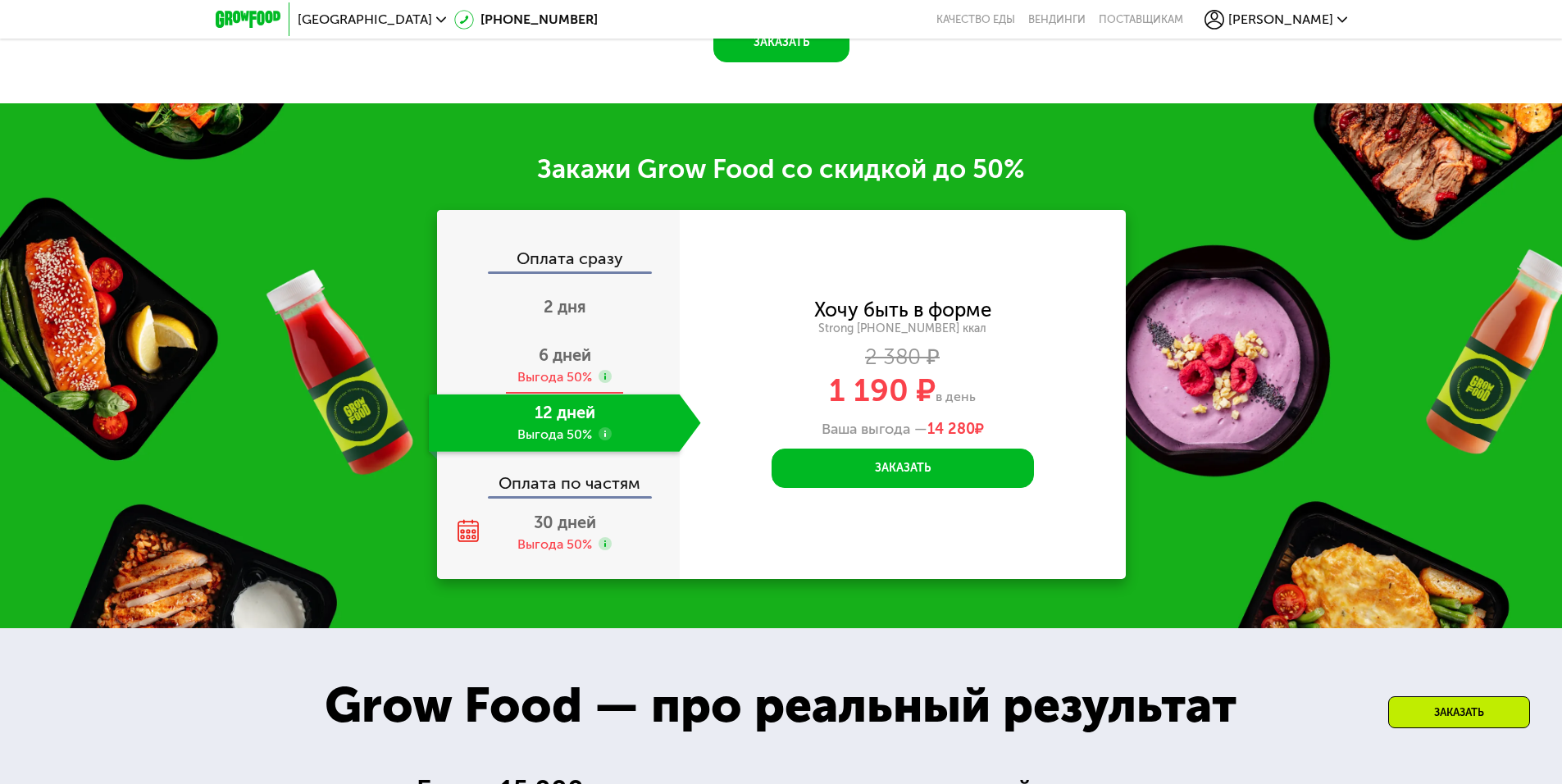
click at [555, 343] on div "6 дней Выгода 50%" at bounding box center [564, 365] width 272 height 58
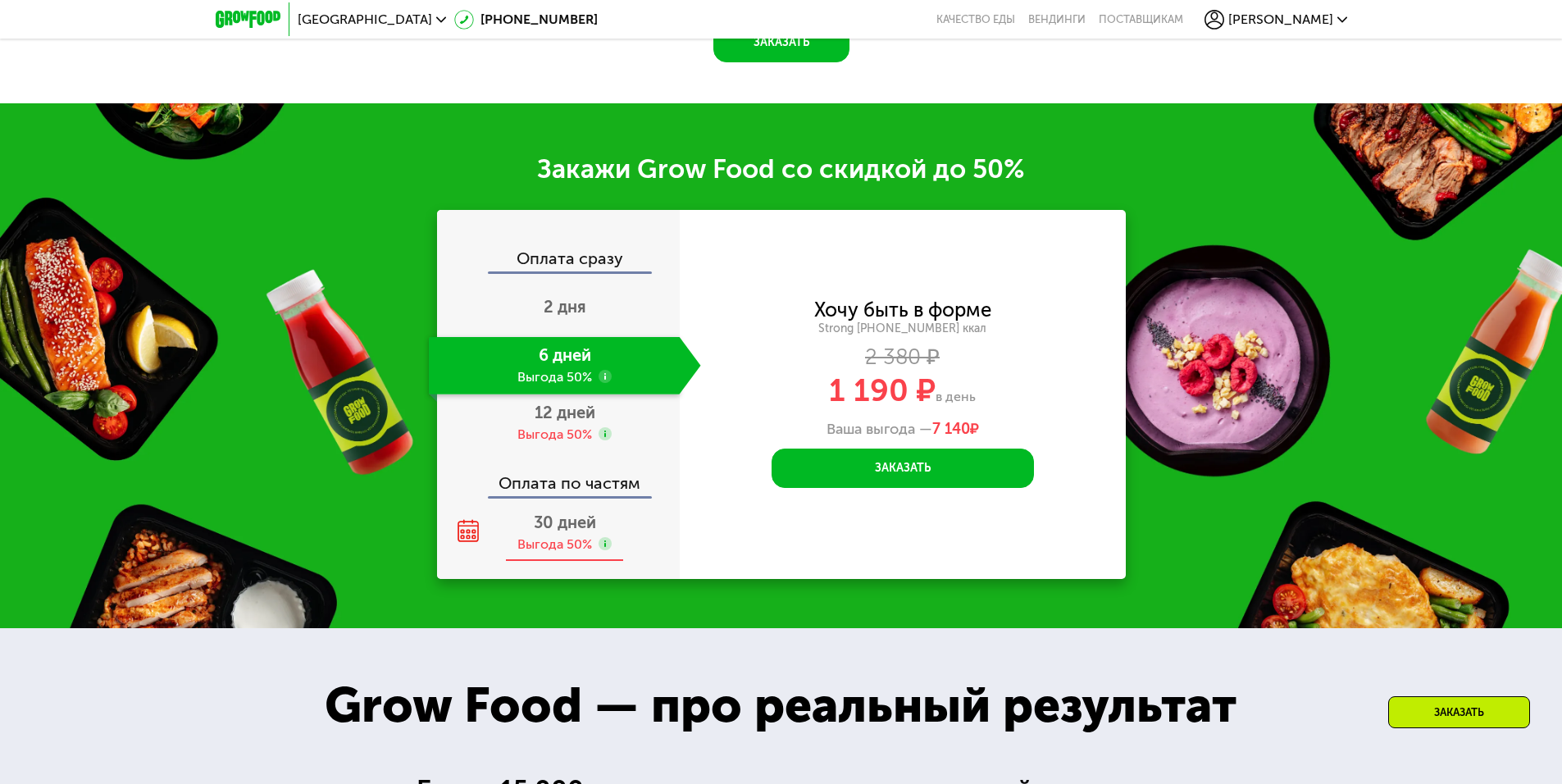
click at [578, 542] on div "Выгода 50%" at bounding box center [555, 545] width 75 height 18
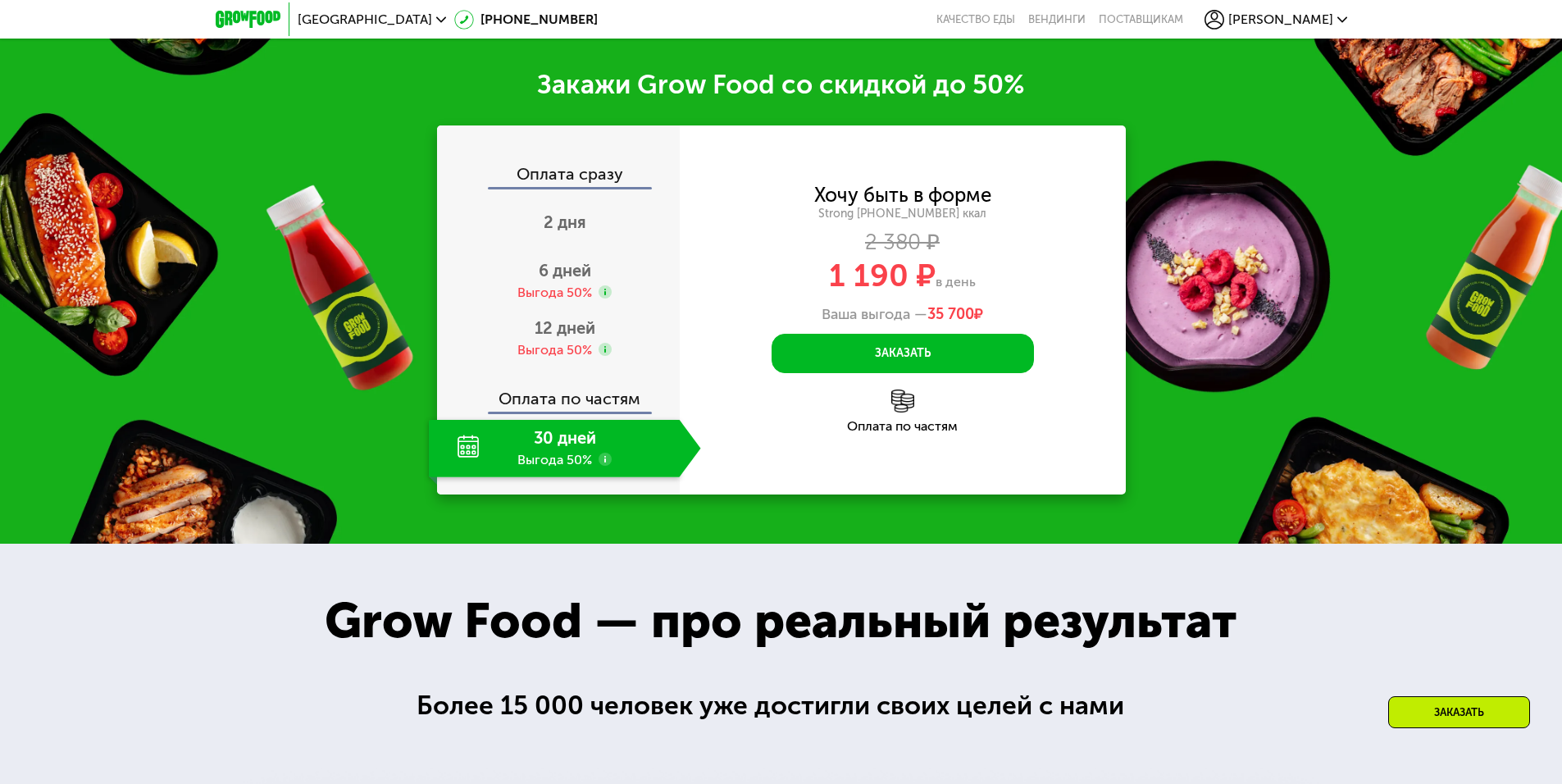
scroll to position [2206, 0]
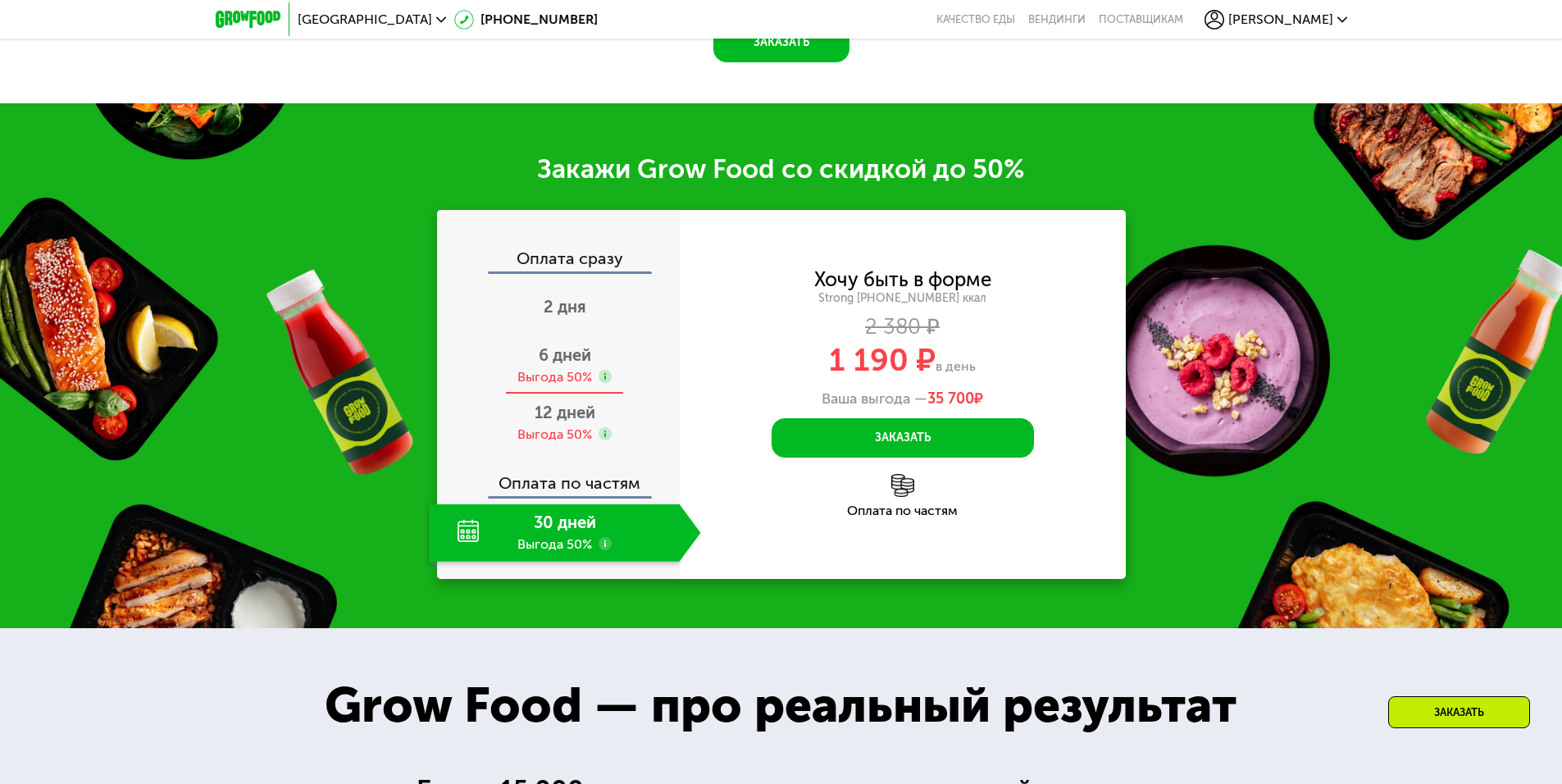
click at [565, 363] on span "6 дней" at bounding box center [564, 355] width 52 height 20
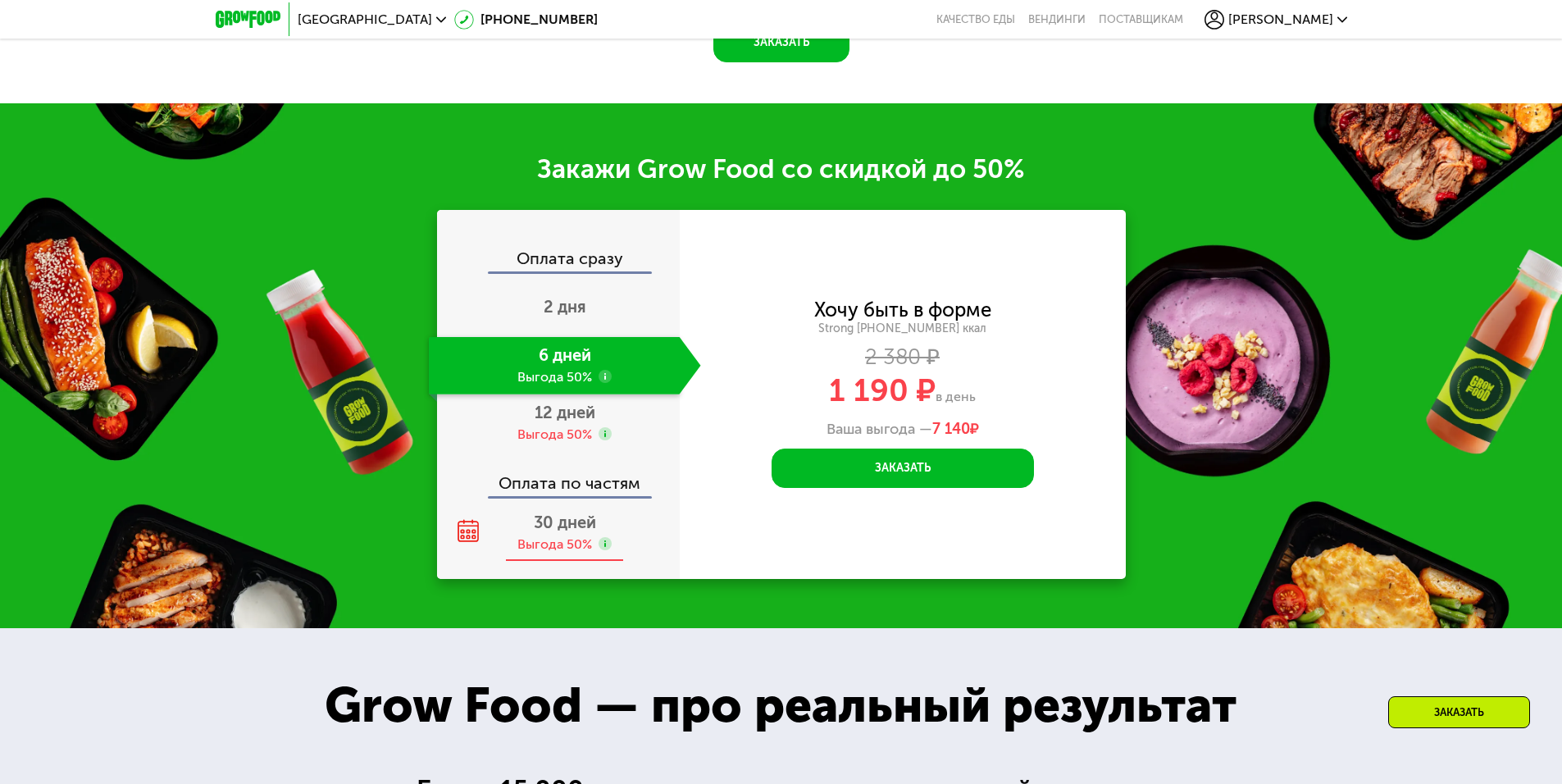
click at [579, 531] on span "30 дней" at bounding box center [564, 522] width 62 height 20
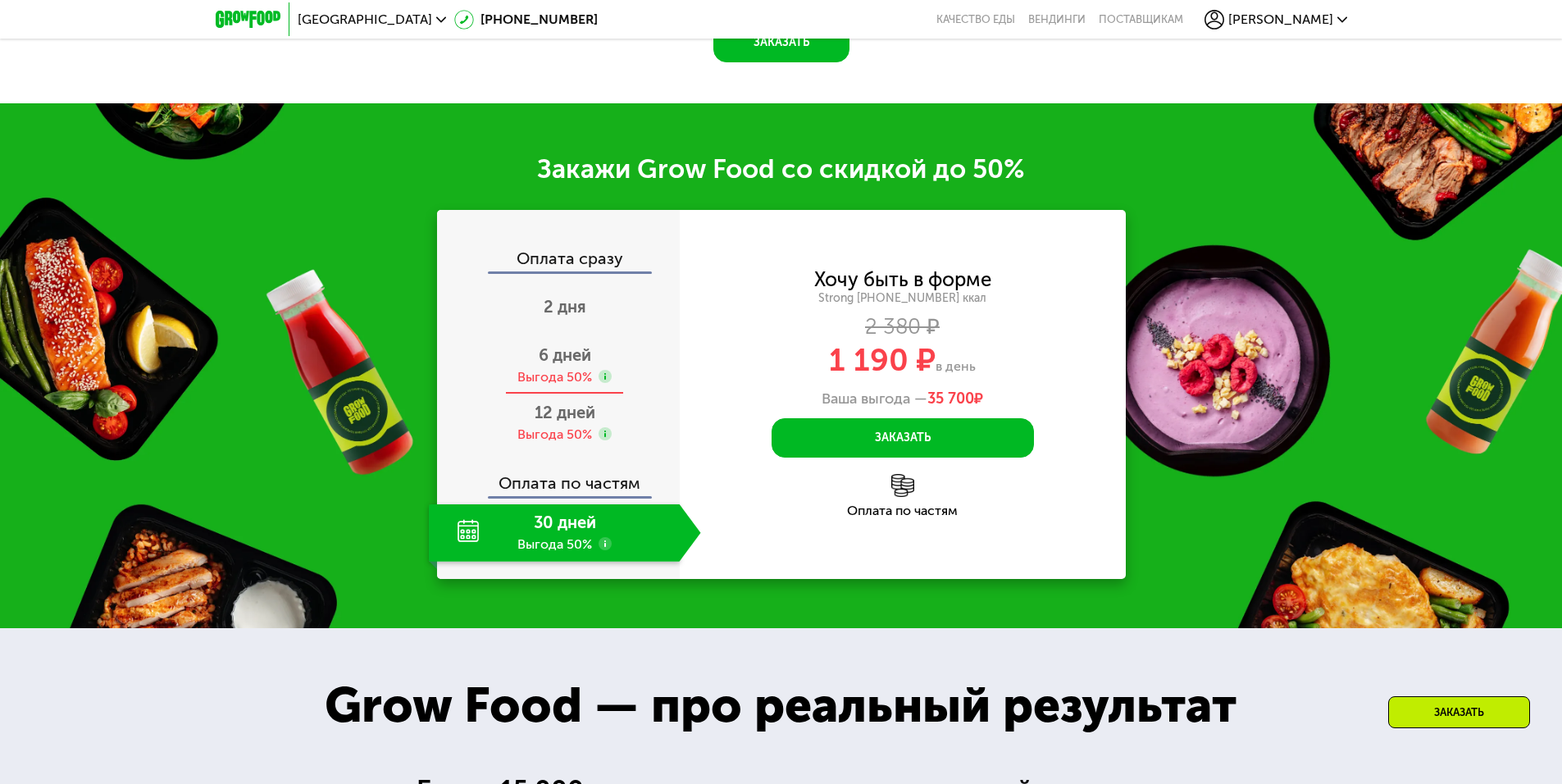
click at [574, 365] on span "6 дней" at bounding box center [564, 355] width 52 height 20
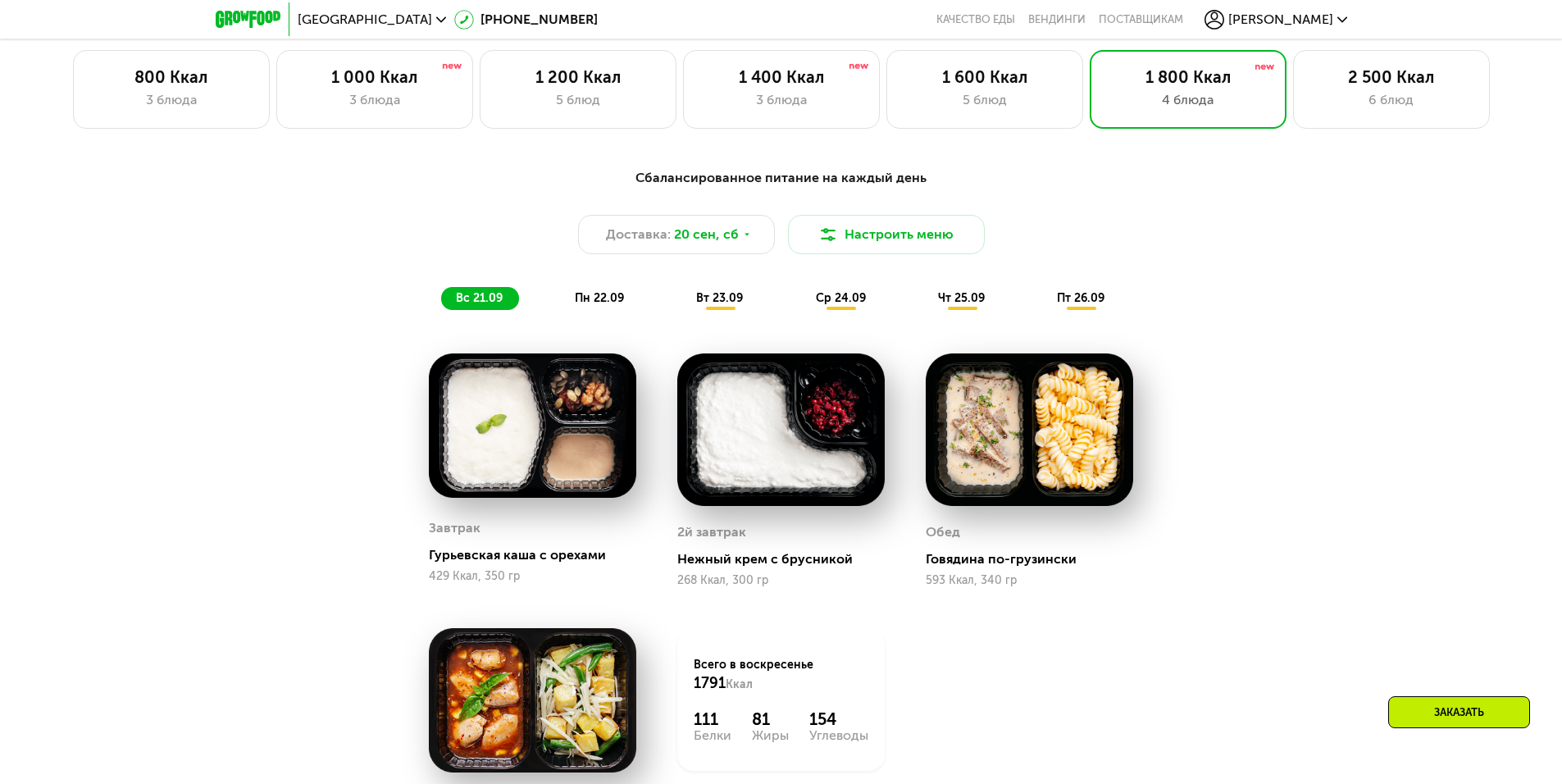
scroll to position [1222, 0]
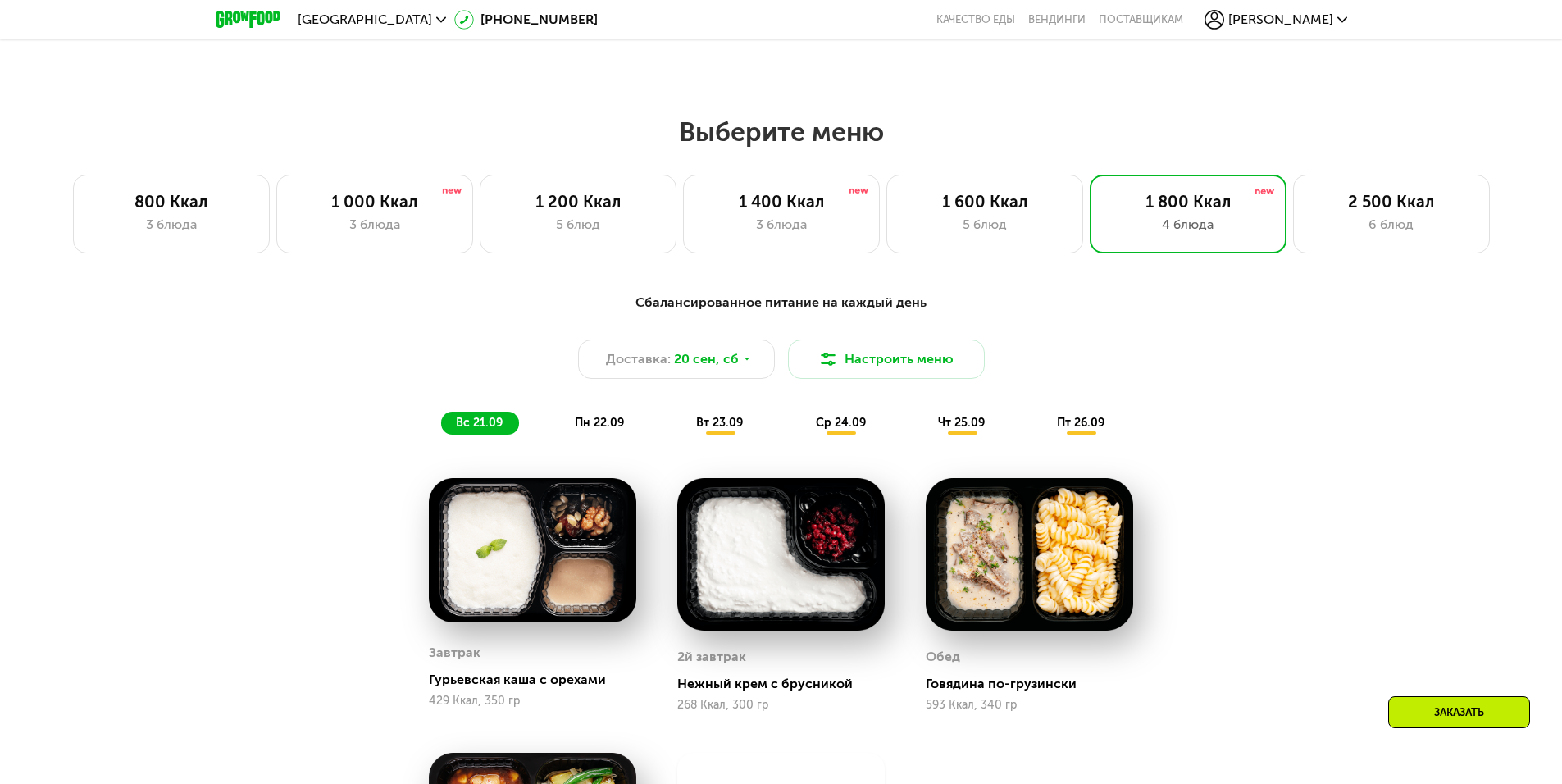
click at [722, 435] on div "вт 23.09" at bounding box center [720, 423] width 78 height 23
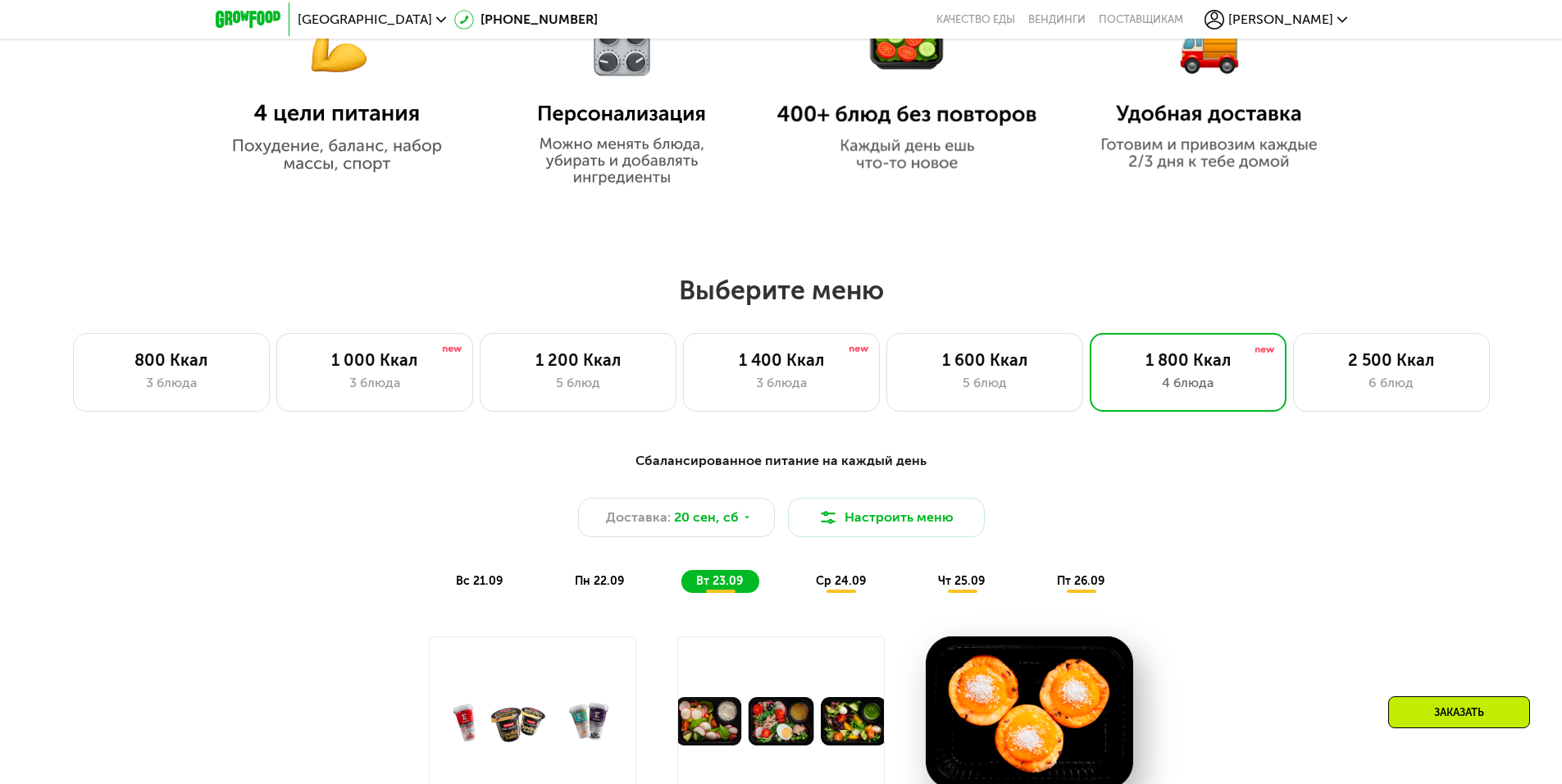
scroll to position [1059, 0]
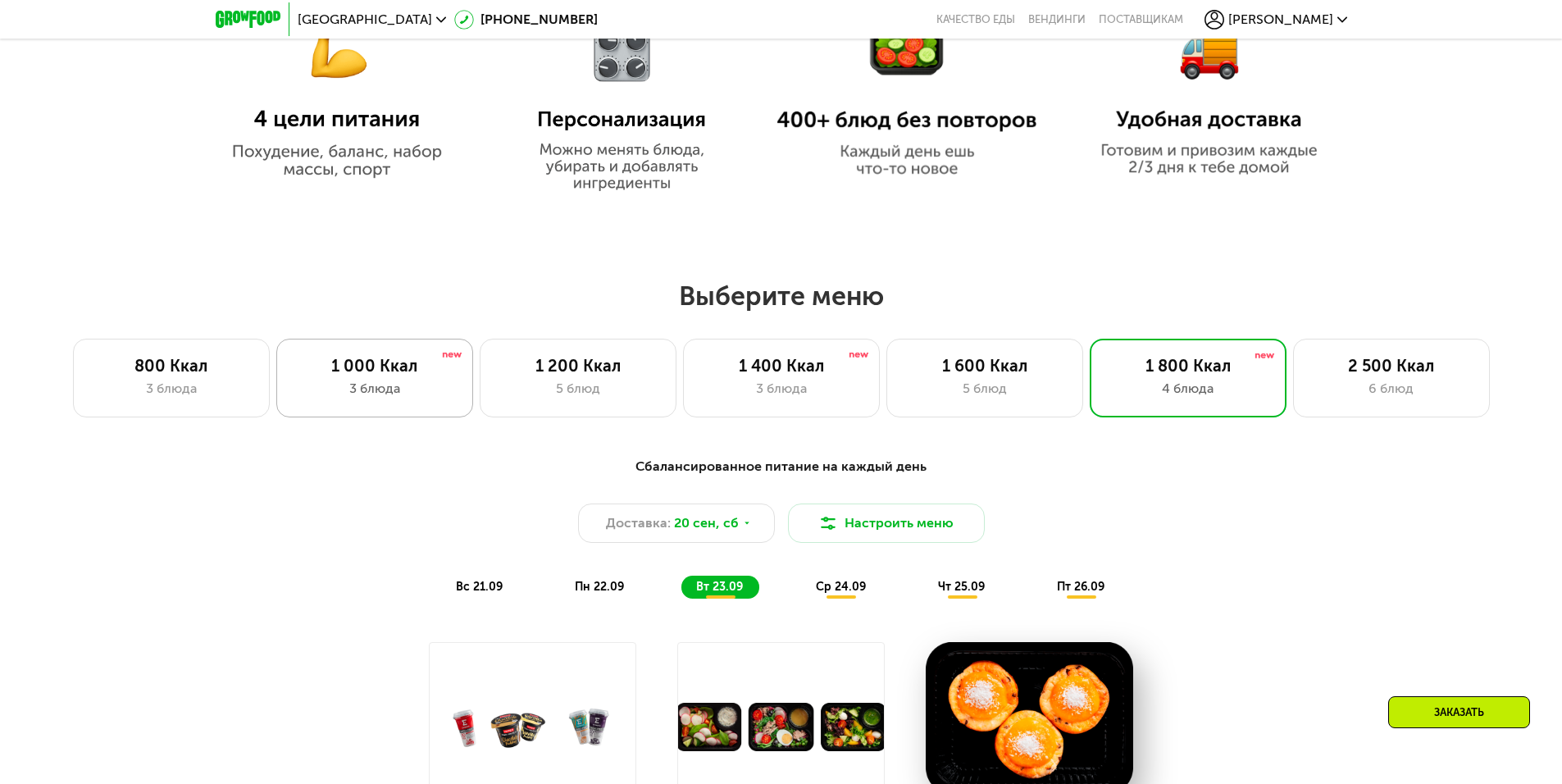
click at [384, 381] on div "1 000 Ккал 3 блюда" at bounding box center [375, 377] width 197 height 78
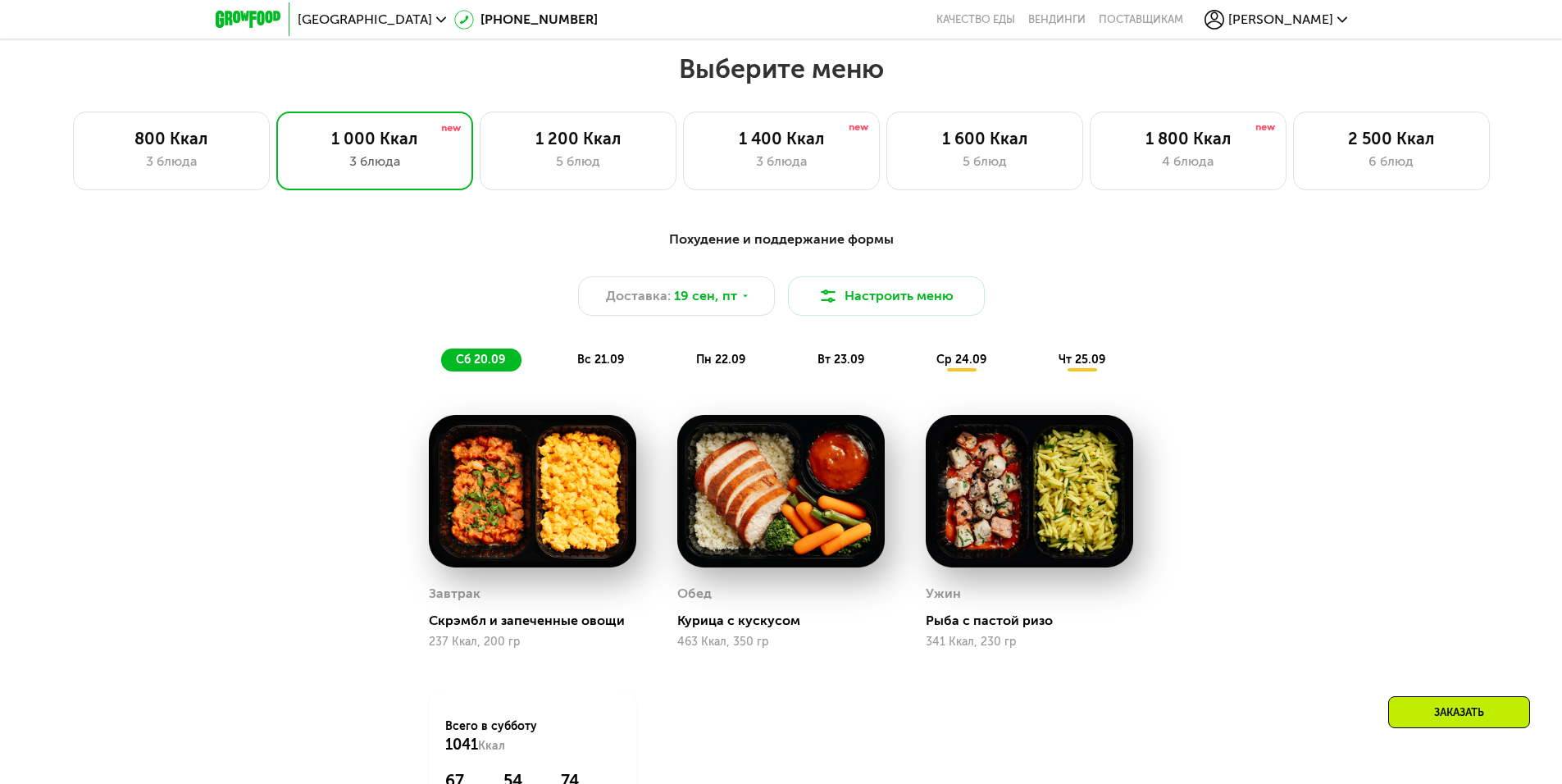
scroll to position [1222, 0]
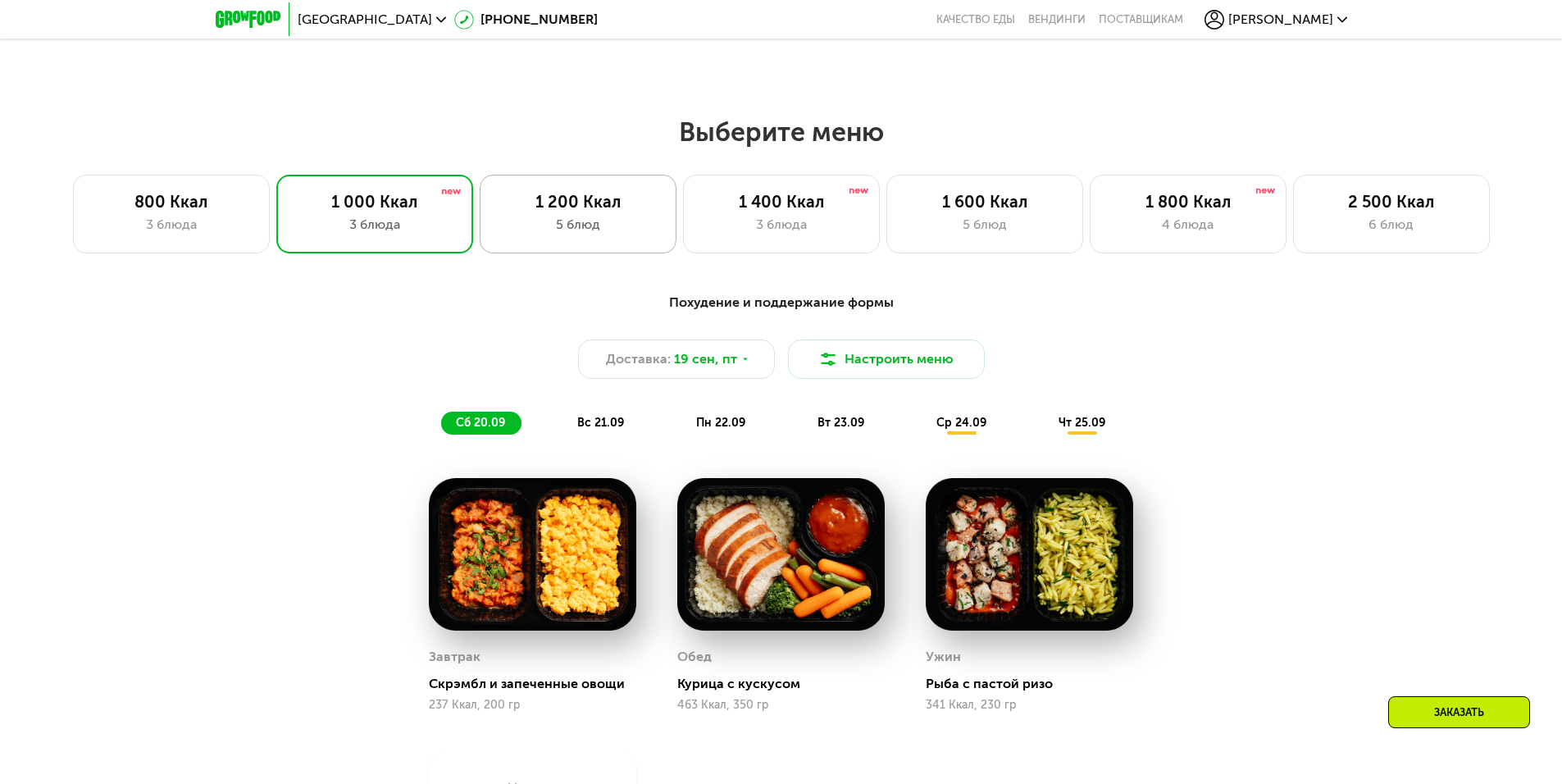
click at [591, 231] on div "5 блюд" at bounding box center [578, 225] width 162 height 20
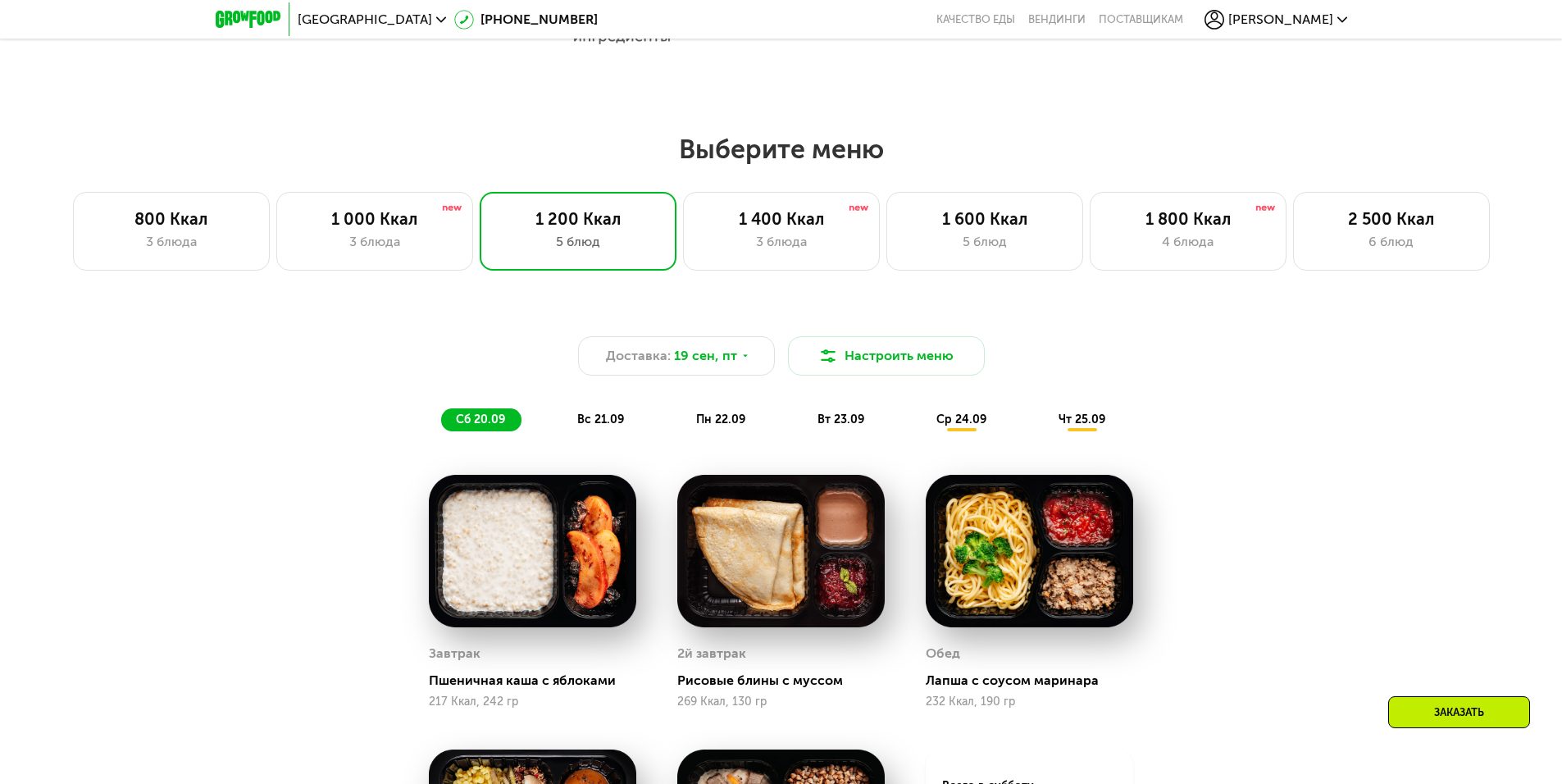
scroll to position [1140, 0]
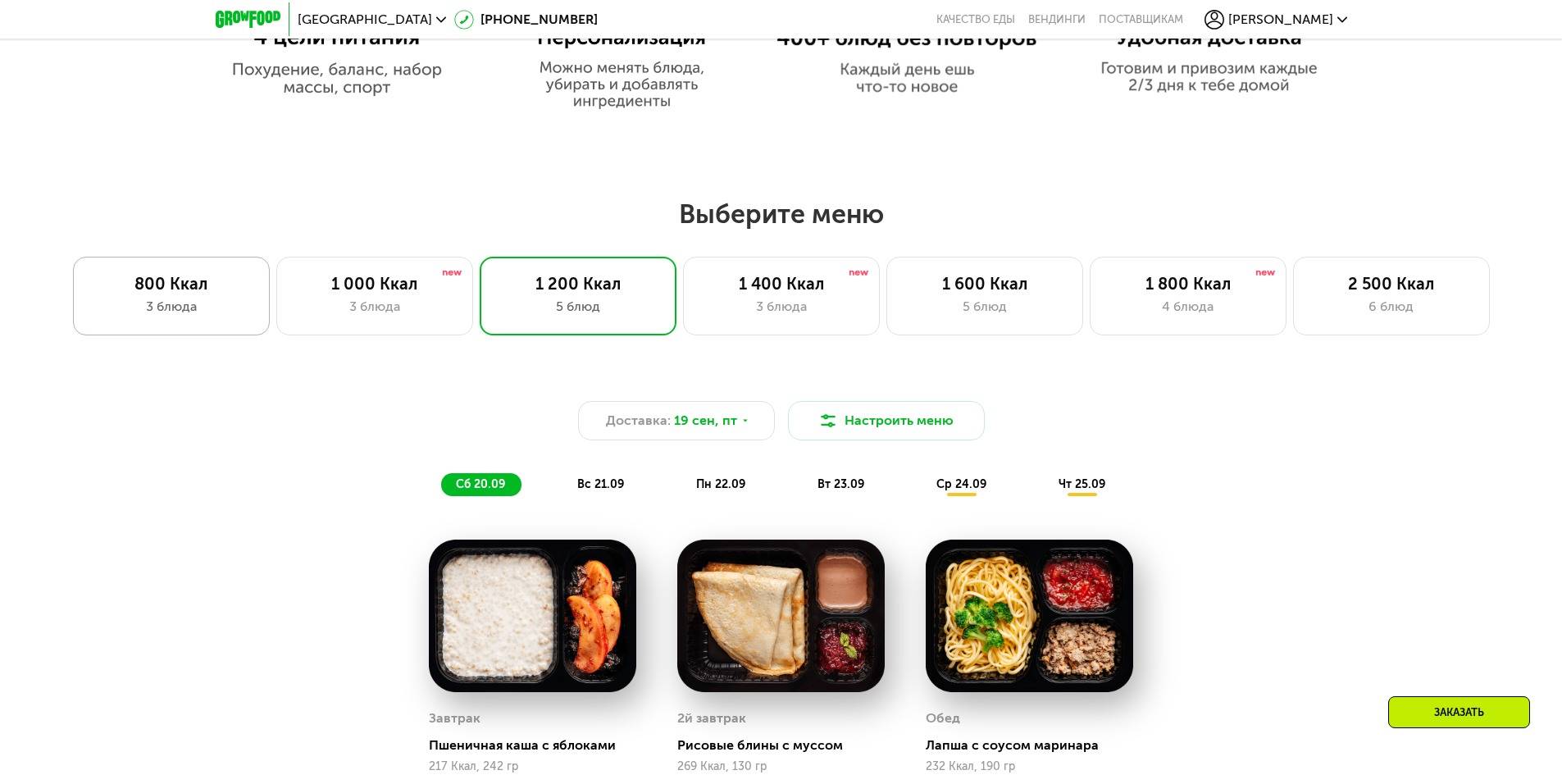
click at [122, 307] on div "3 блюда" at bounding box center [171, 307] width 162 height 20
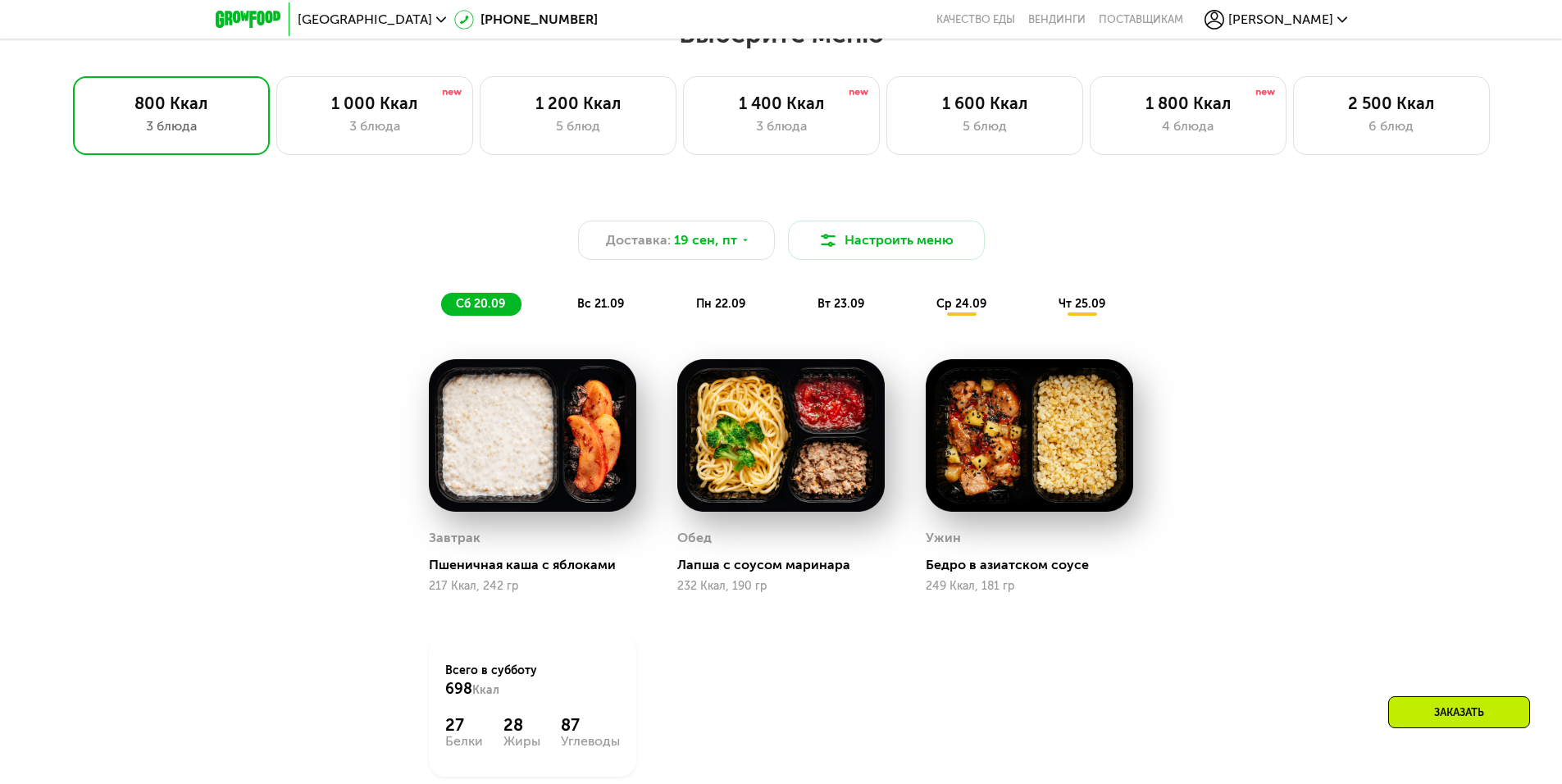
scroll to position [1304, 0]
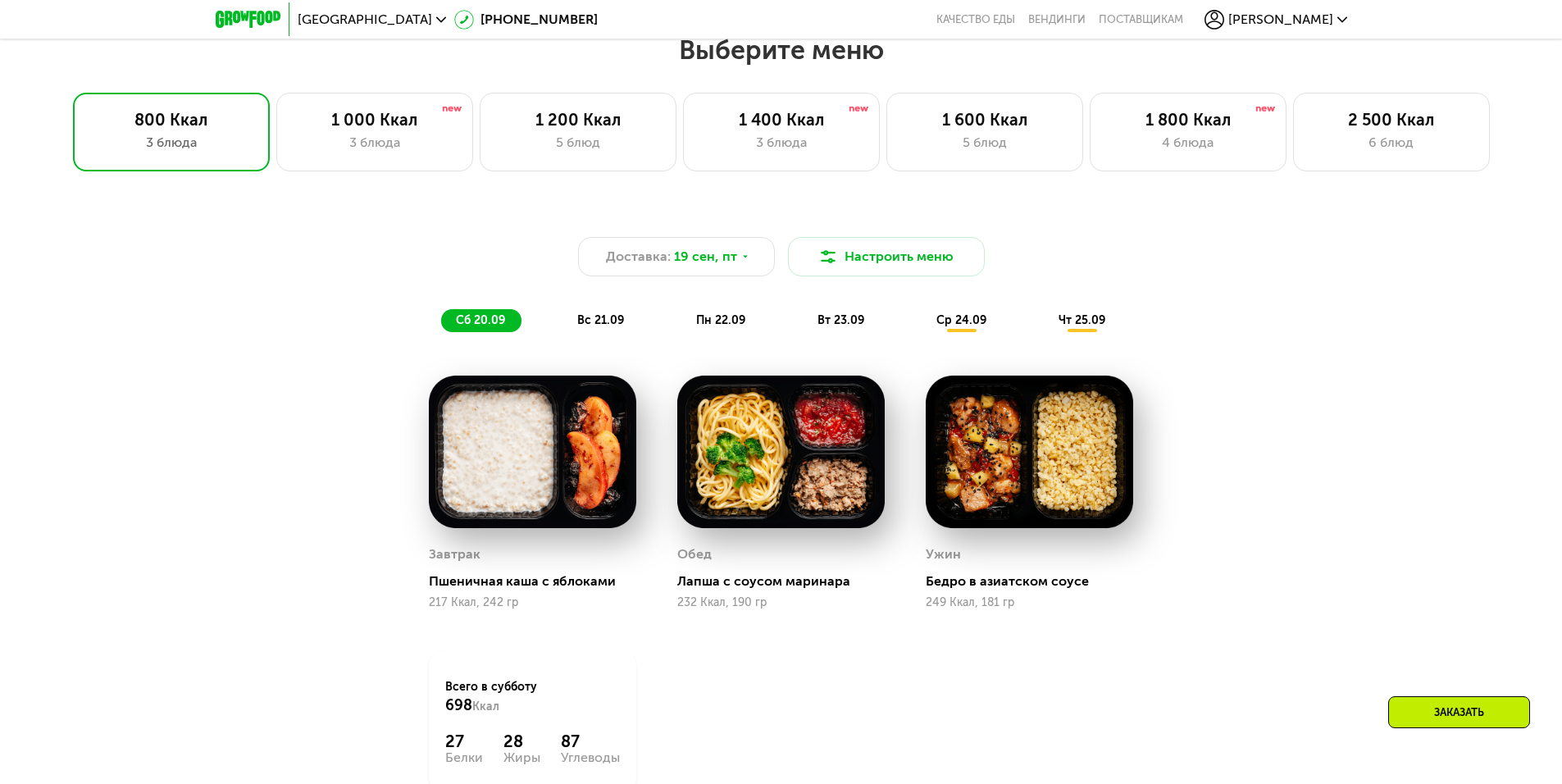
click at [613, 327] on span "вс 21.09" at bounding box center [600, 320] width 47 height 14
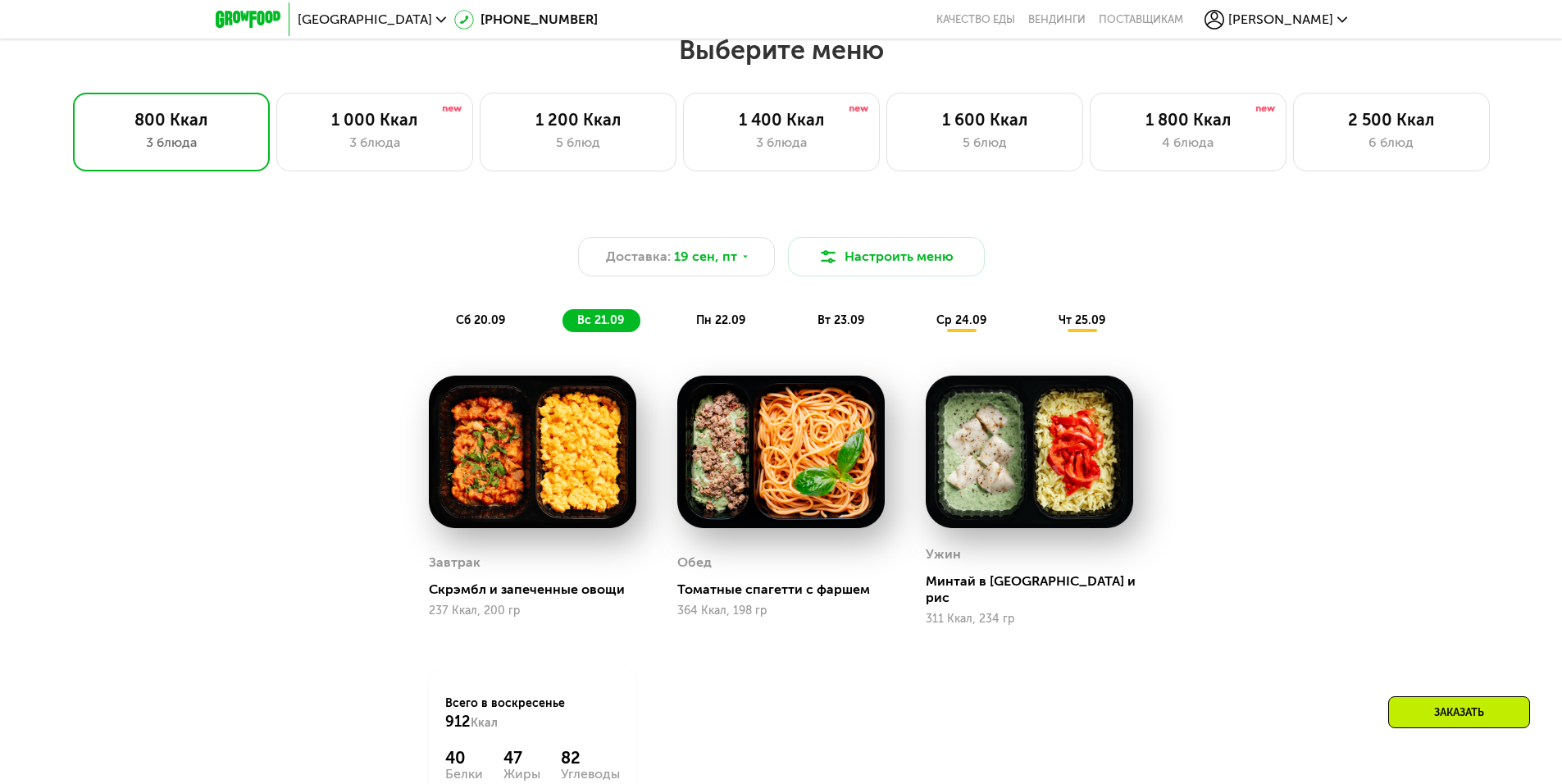
click at [720, 327] on span "пн 22.09" at bounding box center [720, 320] width 50 height 14
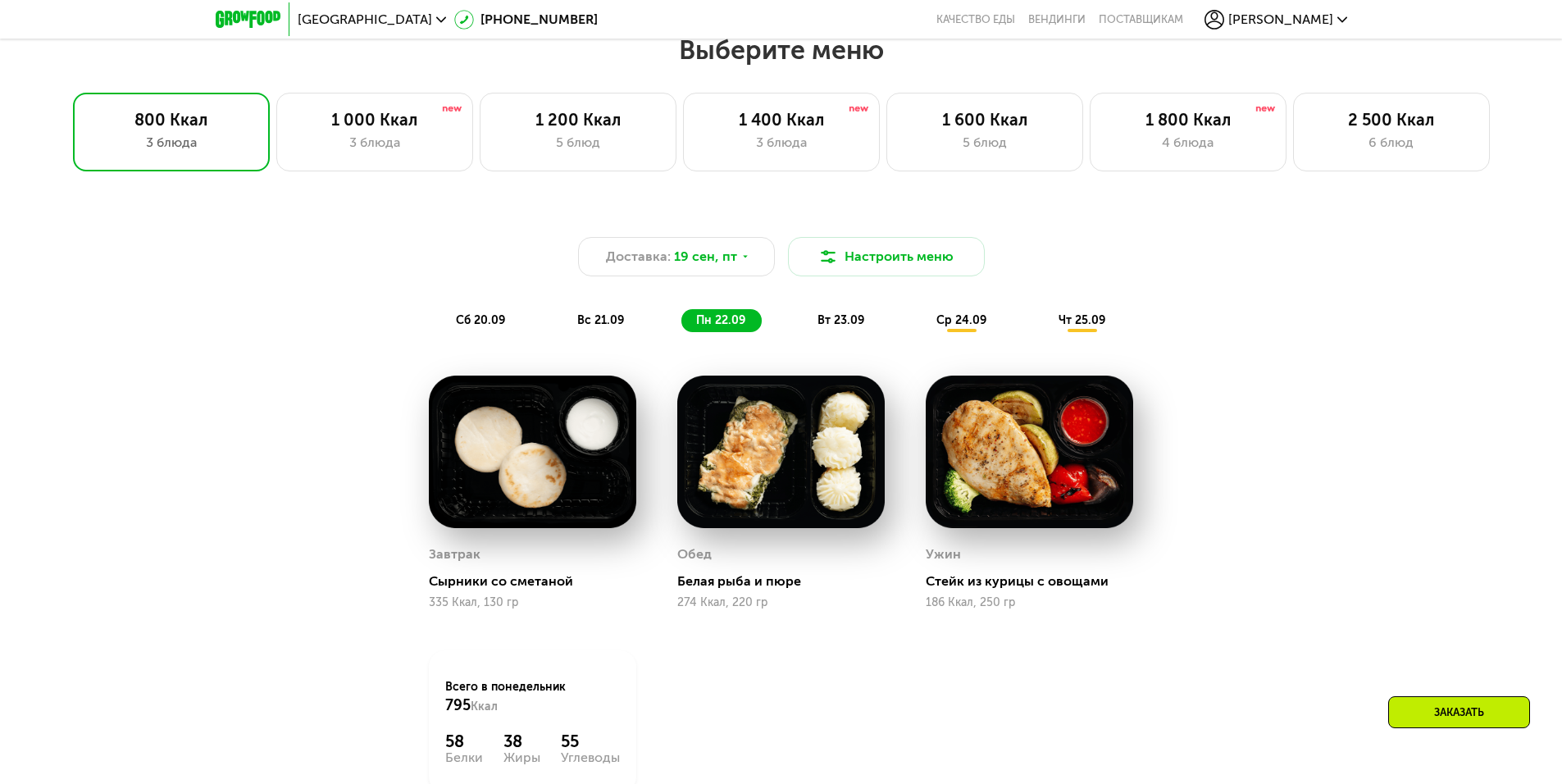
click at [513, 332] on div "сб 20.09" at bounding box center [481, 320] width 80 height 23
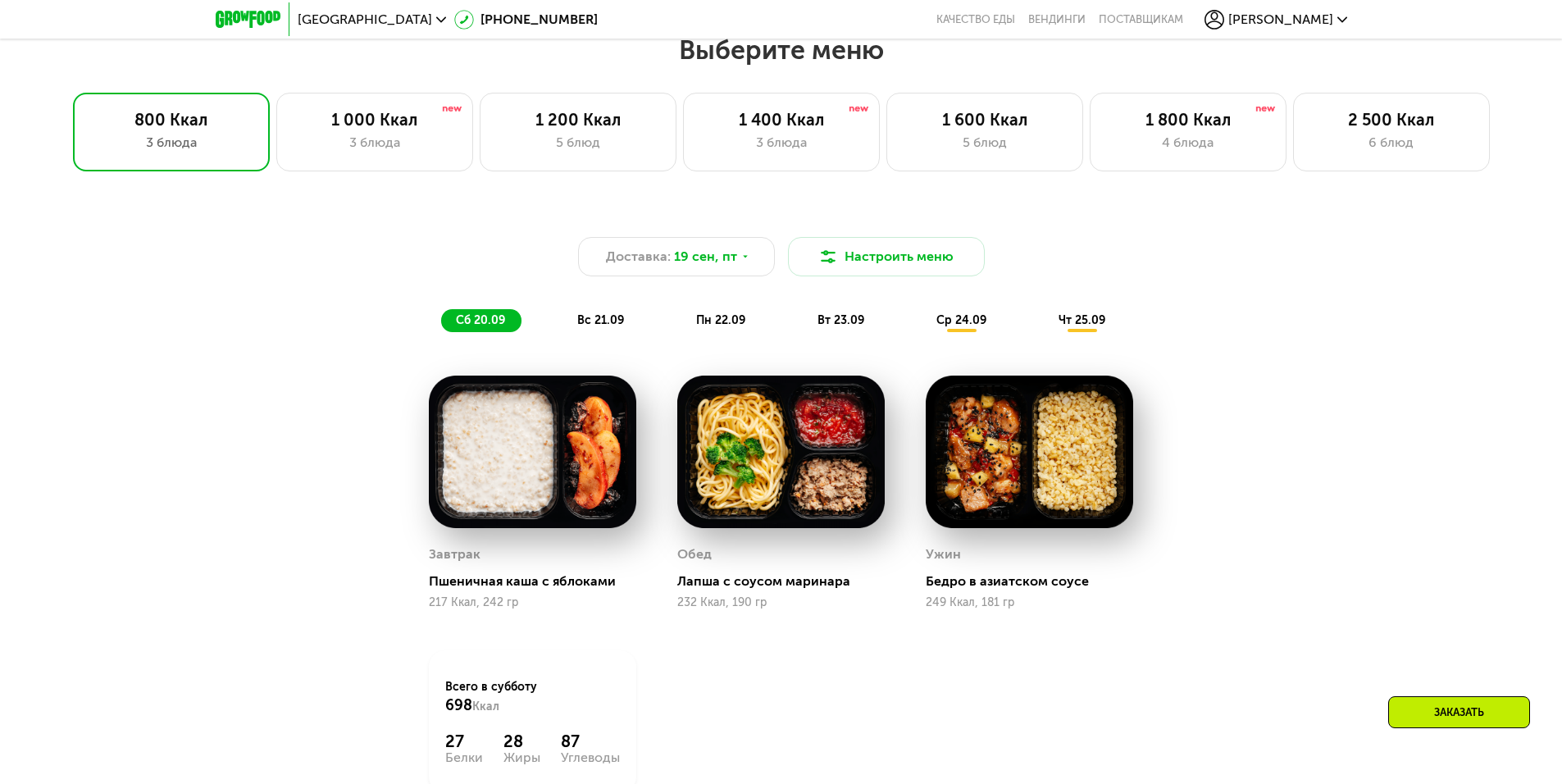
click at [905, 225] on div "Доставка: 19 сен, пт Настроить меню сб 20.09 вс 21.09 пн 22.09 вт 23.09 ср 24.0…" at bounding box center [781, 271] width 990 height 141
click at [906, 272] on button "Настроить меню" at bounding box center [886, 257] width 197 height 40
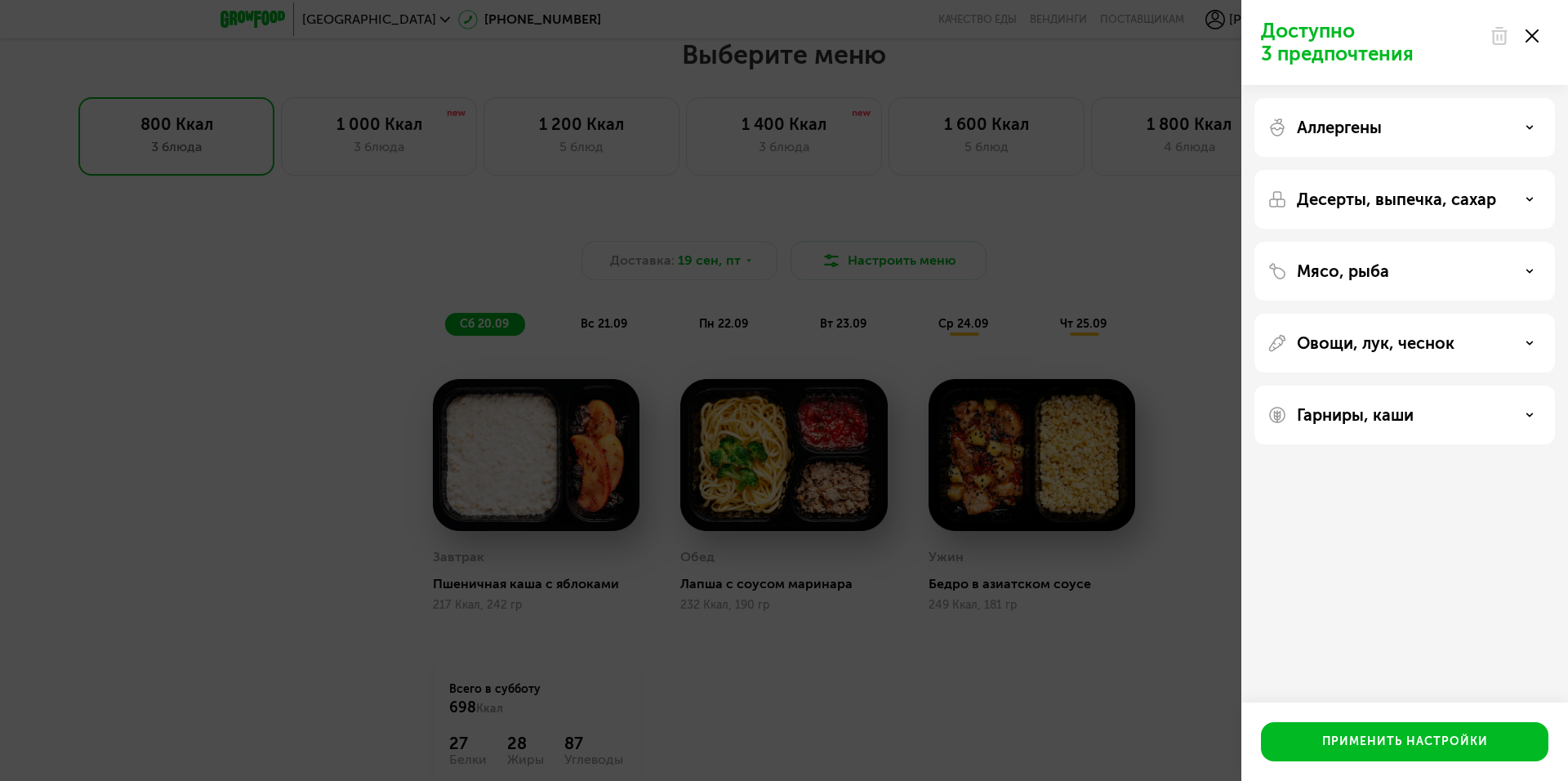
click at [1423, 269] on div "Мясо, рыба" at bounding box center [1405, 271] width 274 height 20
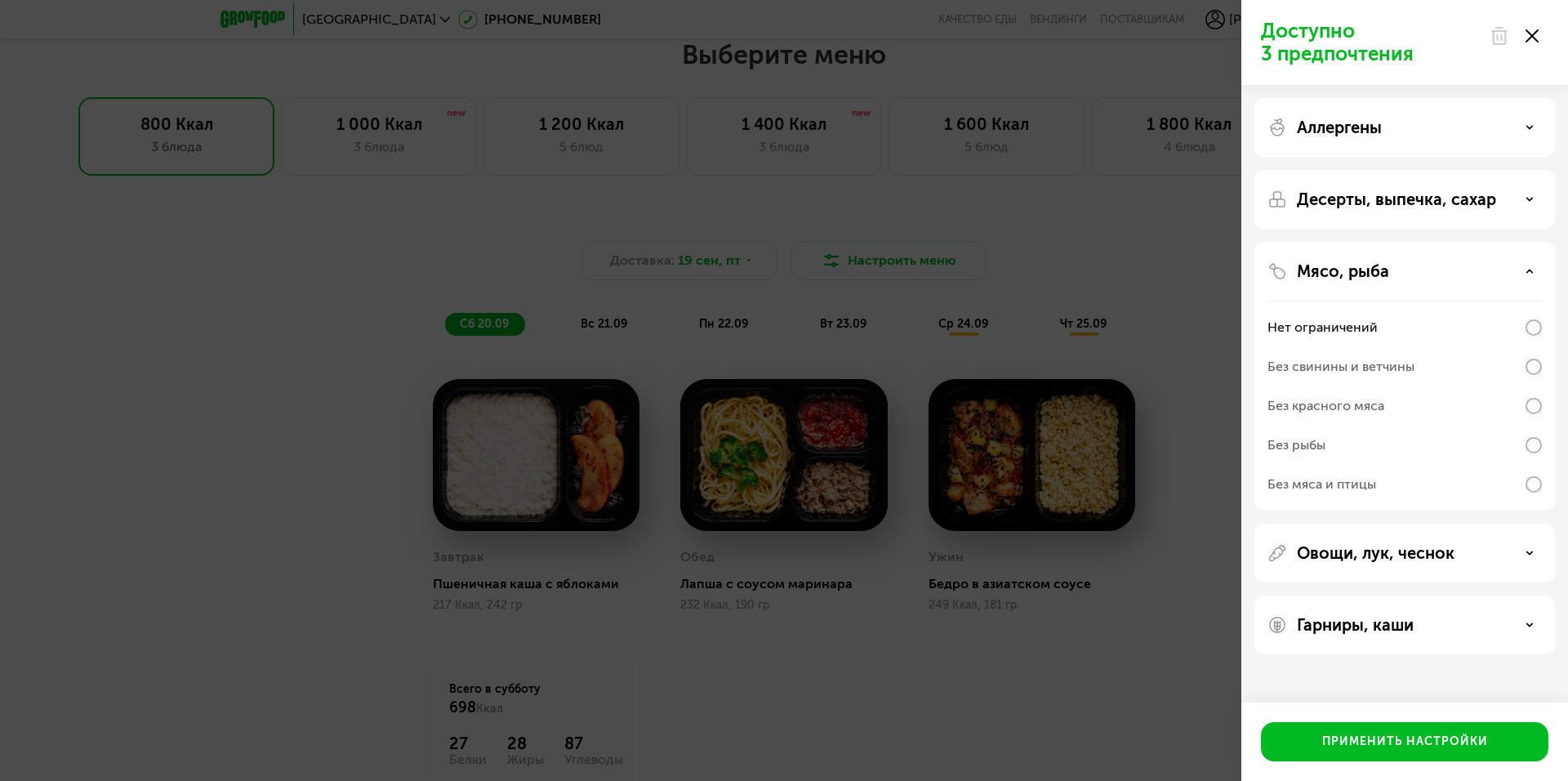
click at [1323, 452] on div "Без рыбы" at bounding box center [1296, 445] width 58 height 20
click at [1390, 745] on div "Применить настройки" at bounding box center [1405, 742] width 166 height 16
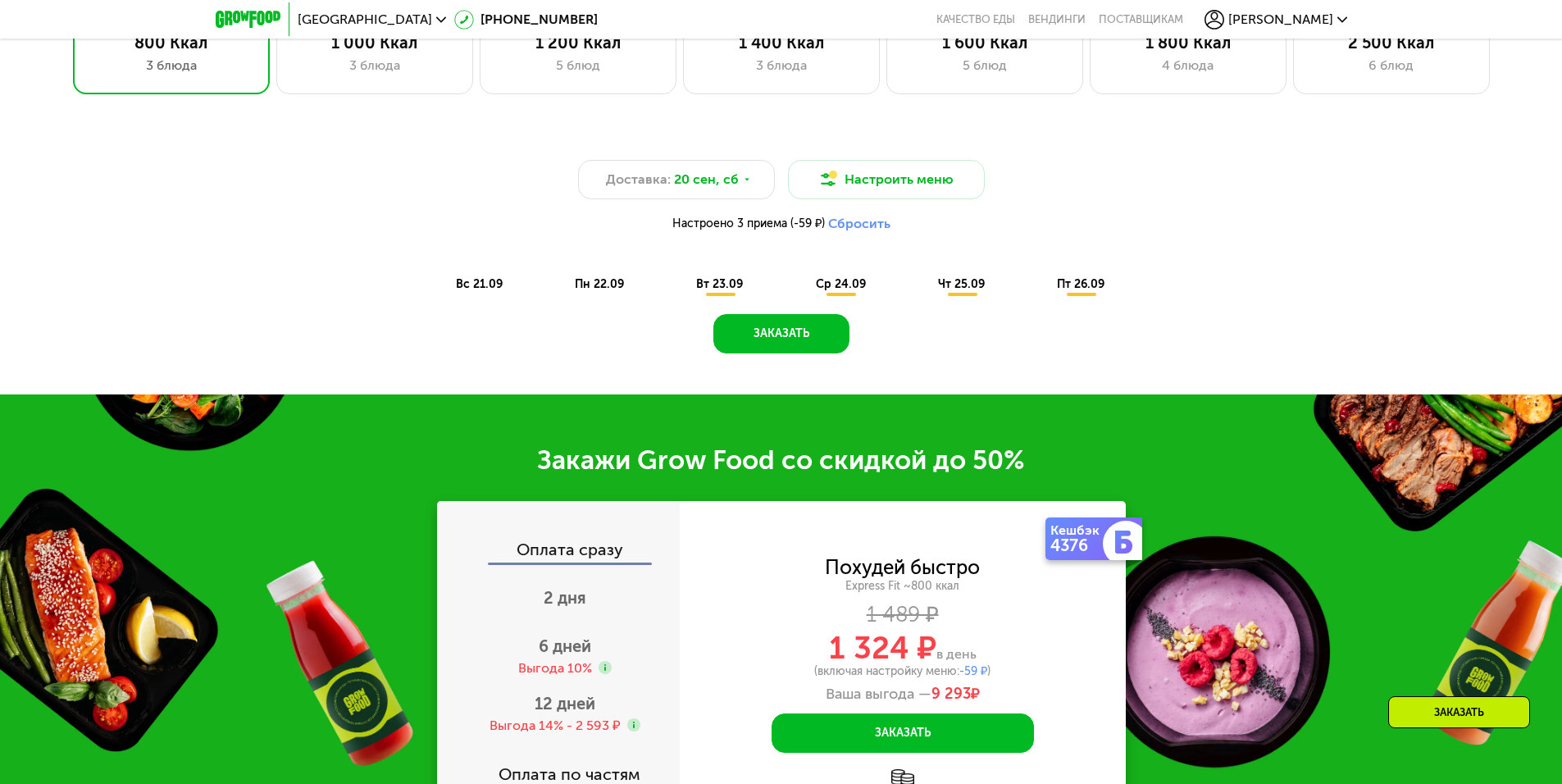
scroll to position [1714, 0]
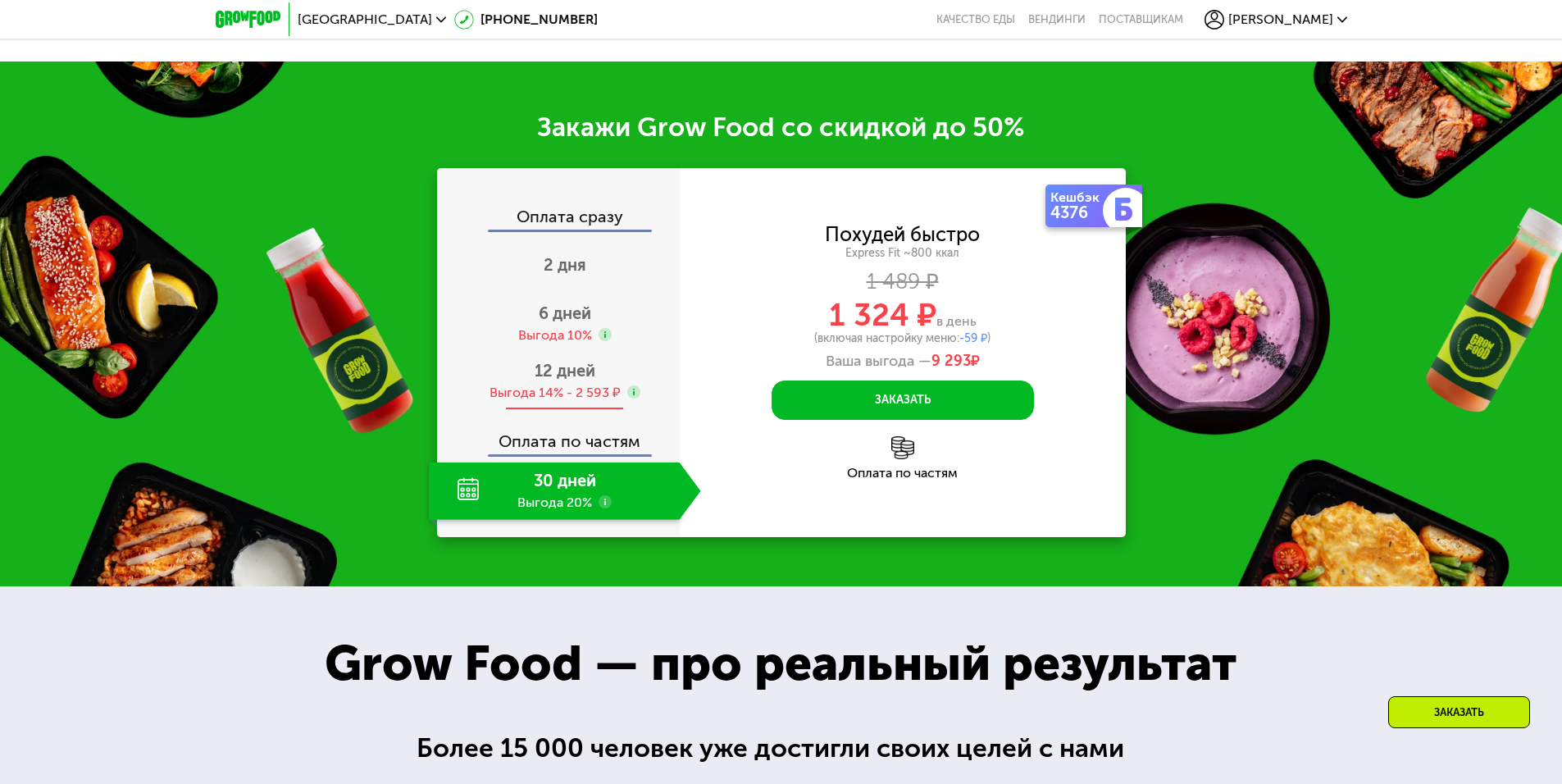
click at [560, 380] on span "12 дней" at bounding box center [564, 371] width 60 height 20
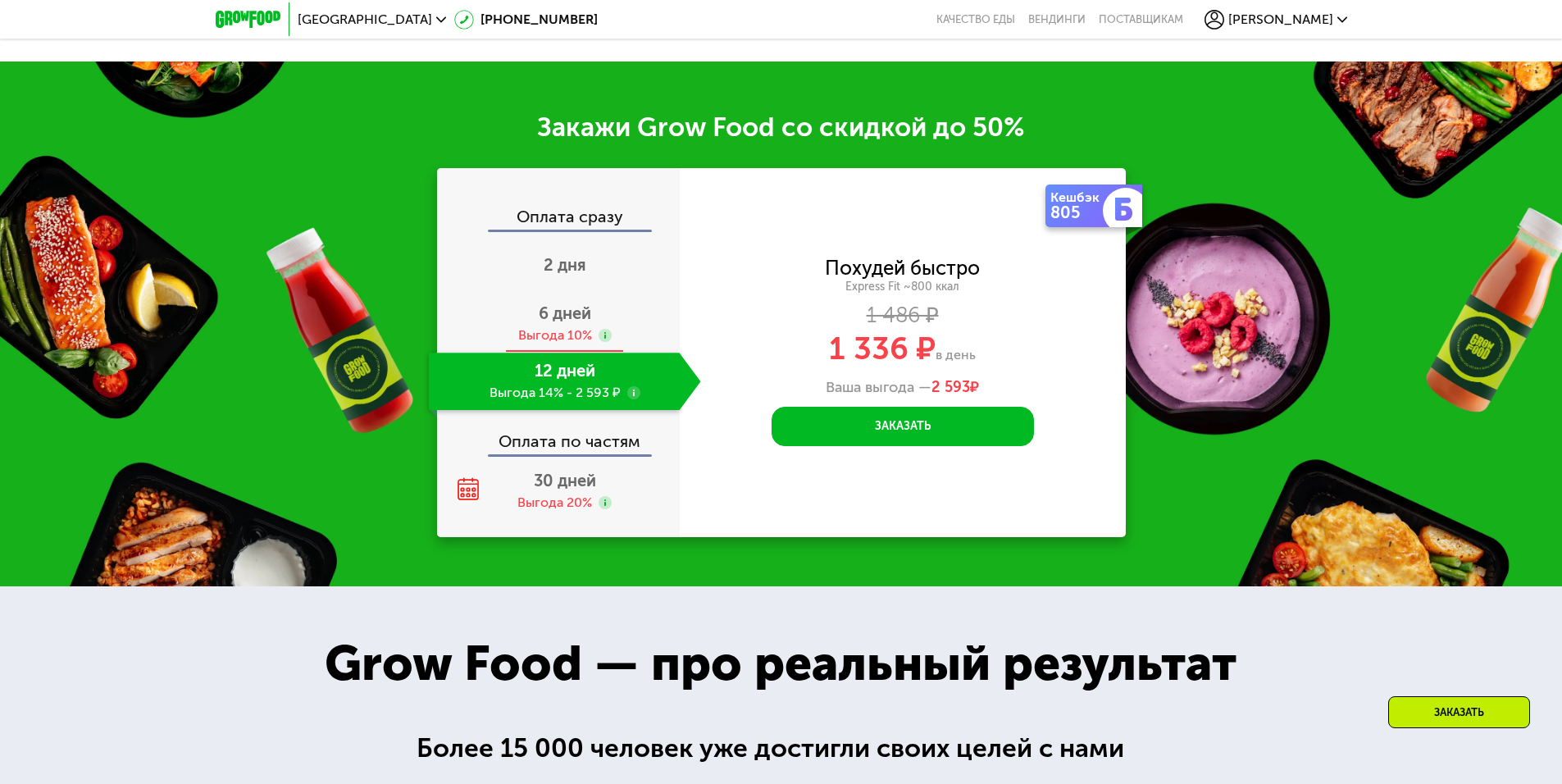
click at [582, 311] on span "6 дней" at bounding box center [564, 313] width 52 height 20
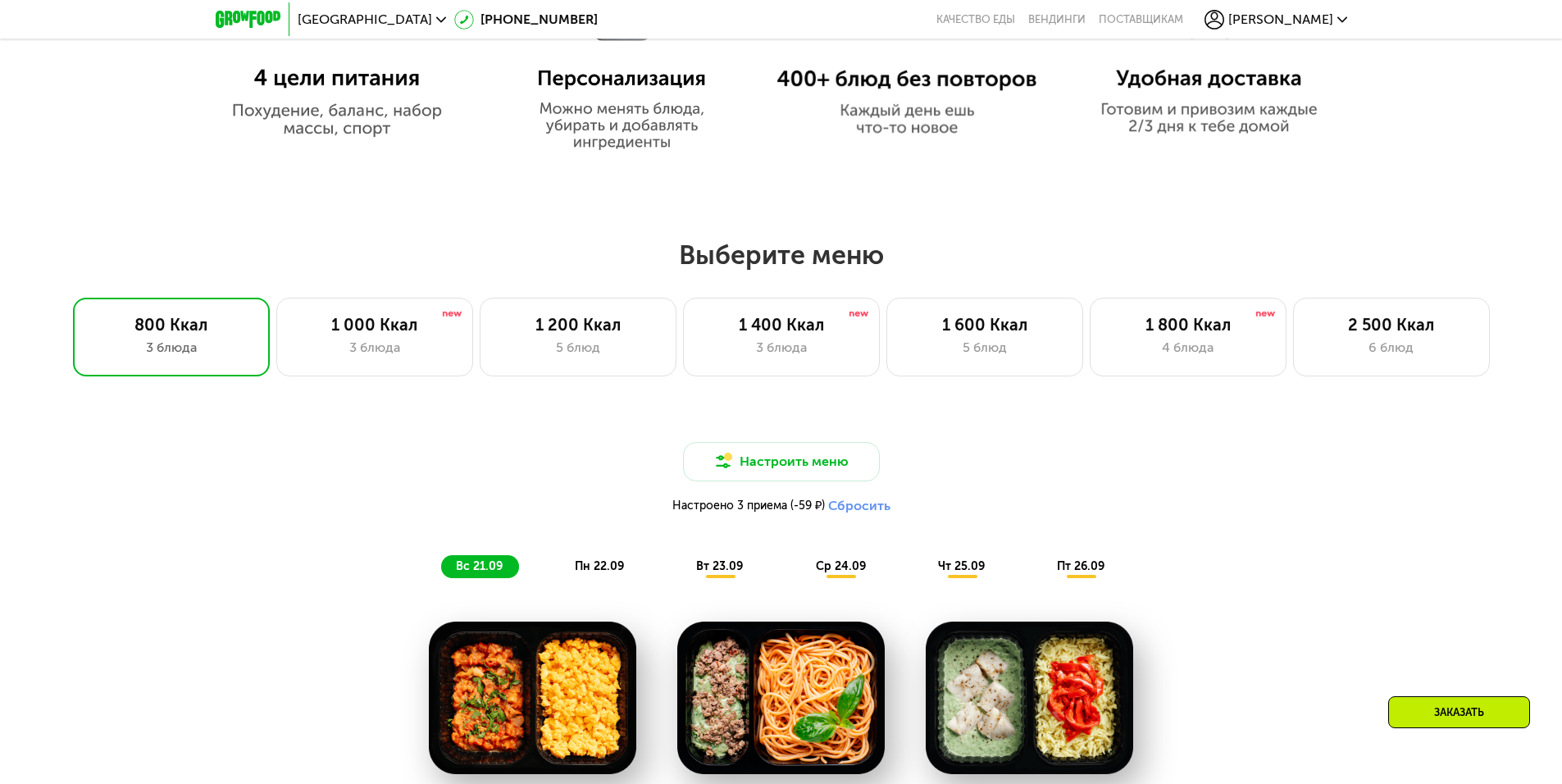
scroll to position [1248, 0]
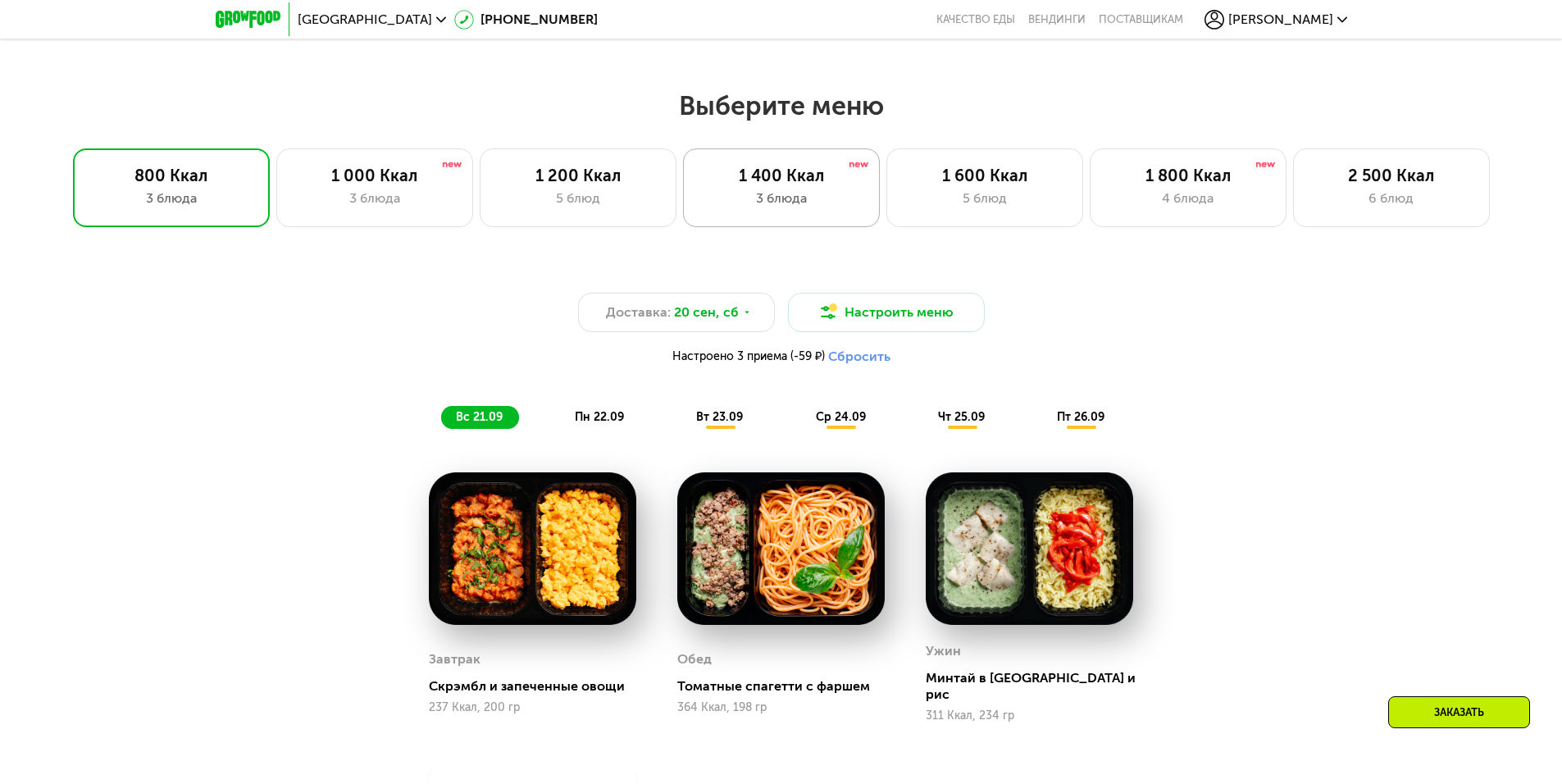
click at [860, 179] on div "1 400 Ккал" at bounding box center [781, 176] width 162 height 20
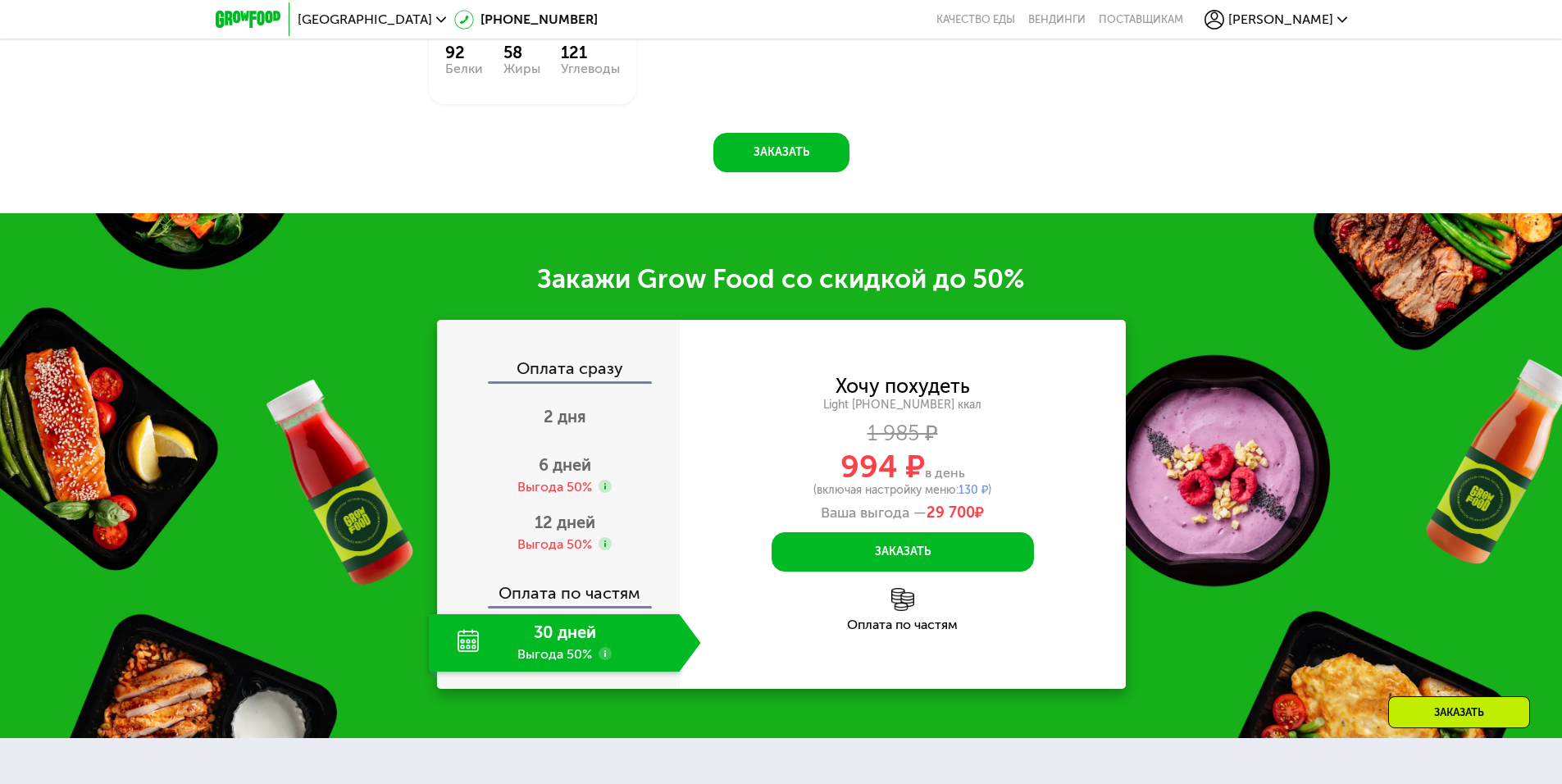
scroll to position [2042, 0]
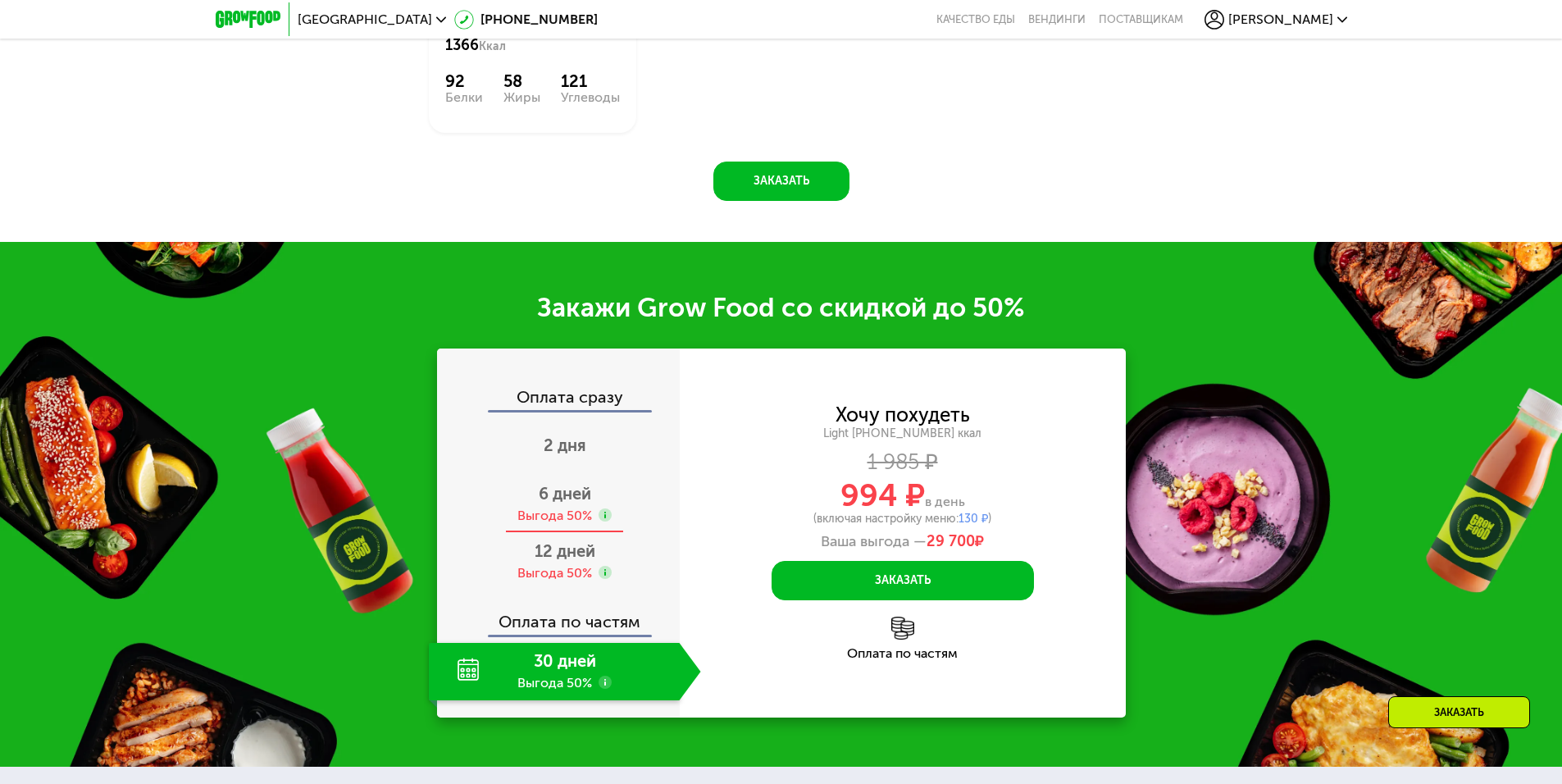
click at [567, 493] on div "6 дней Выгода 50%" at bounding box center [564, 504] width 272 height 58
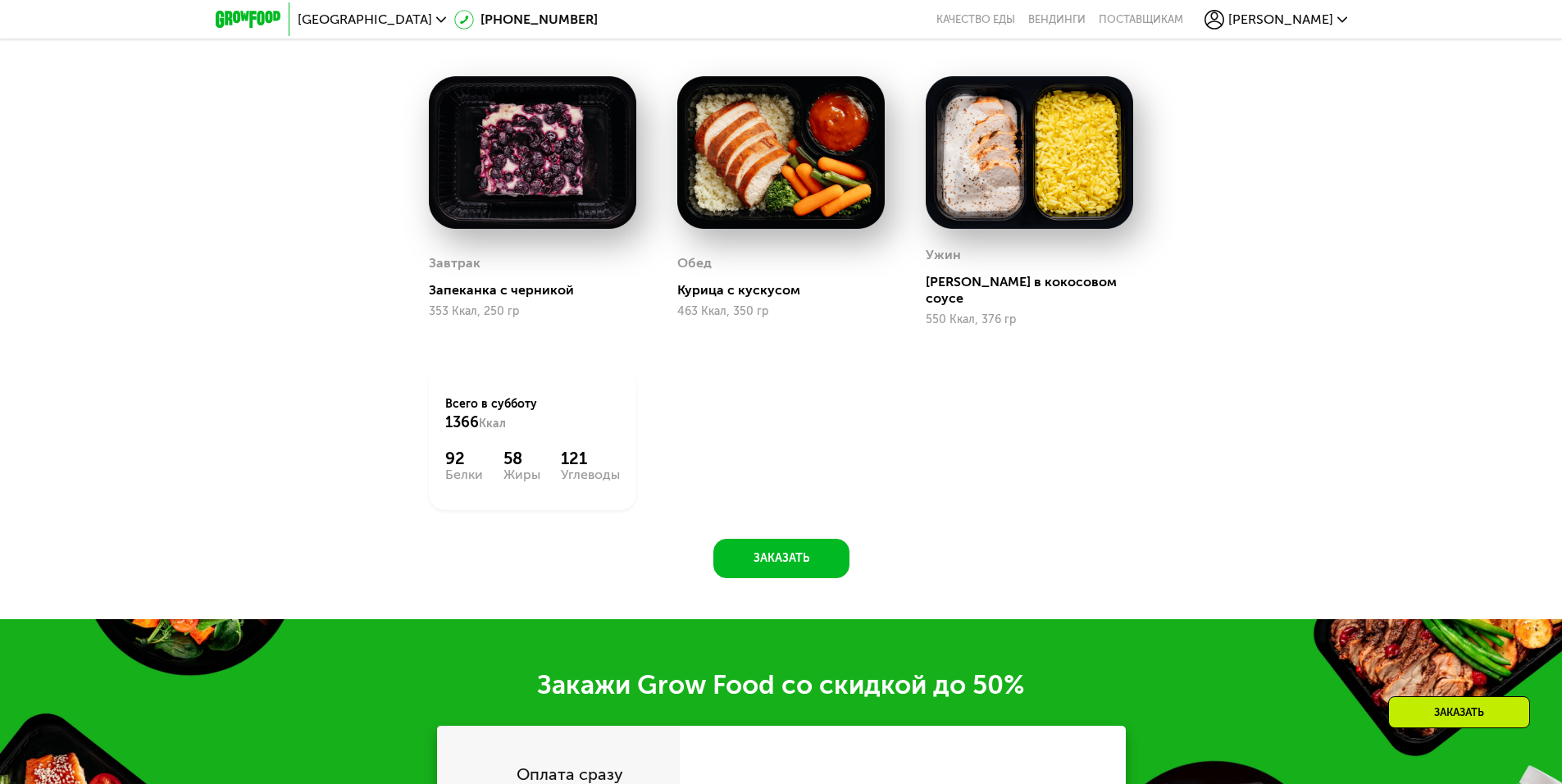
scroll to position [1468, 0]
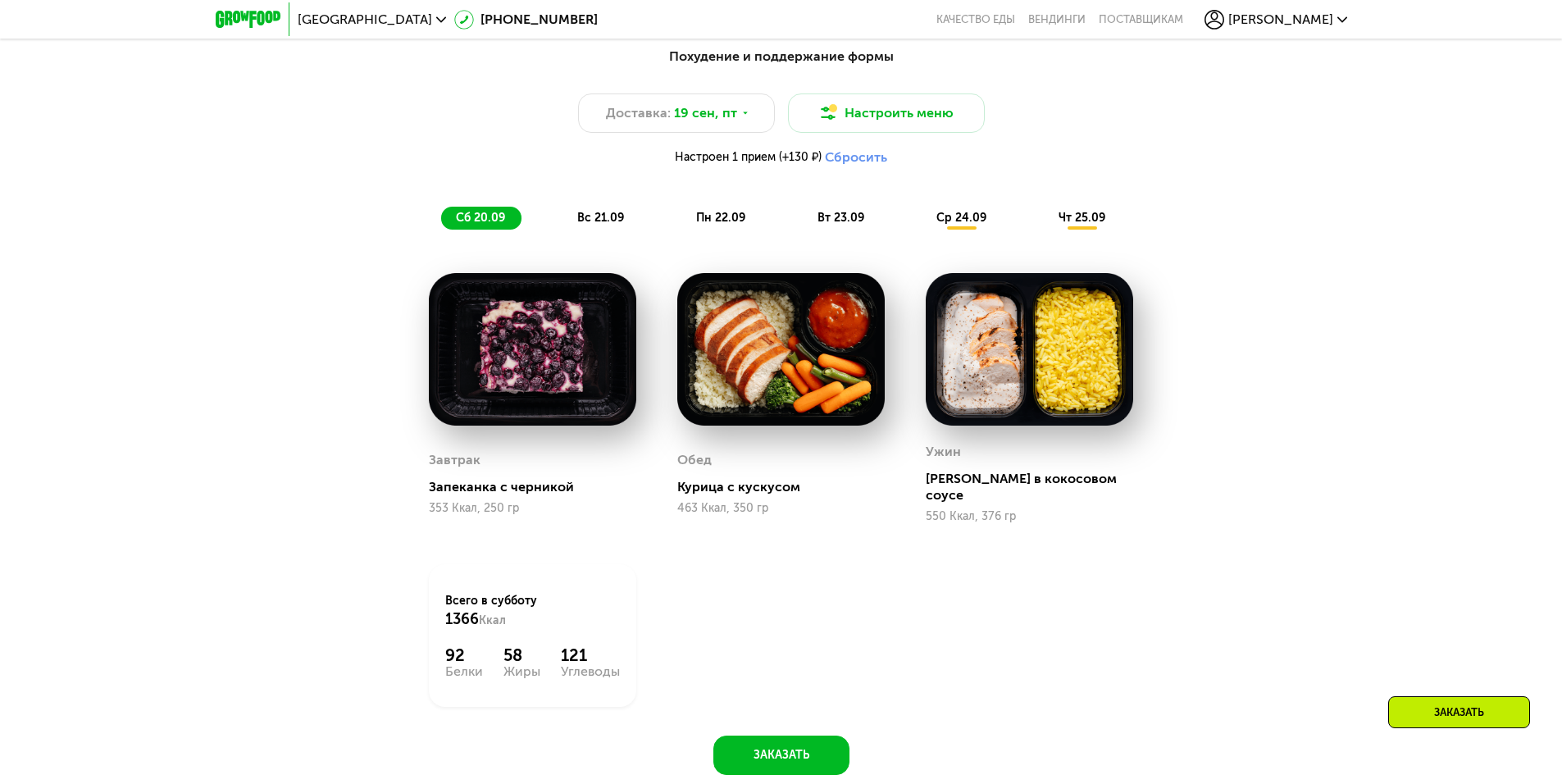
click at [602, 225] on span "вс 21.09" at bounding box center [600, 217] width 47 height 14
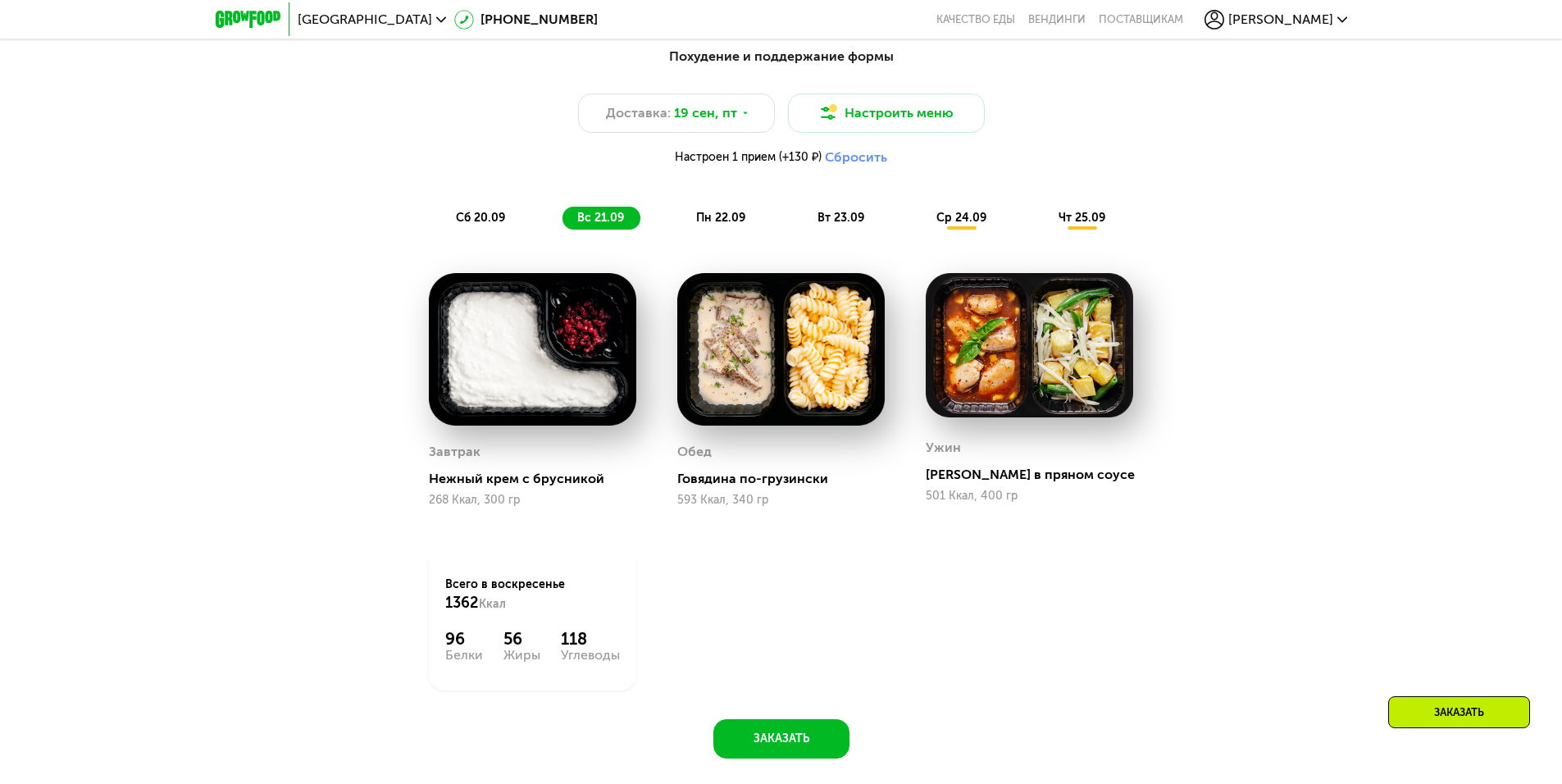
click at [702, 225] on span "пн 22.09" at bounding box center [720, 217] width 50 height 14
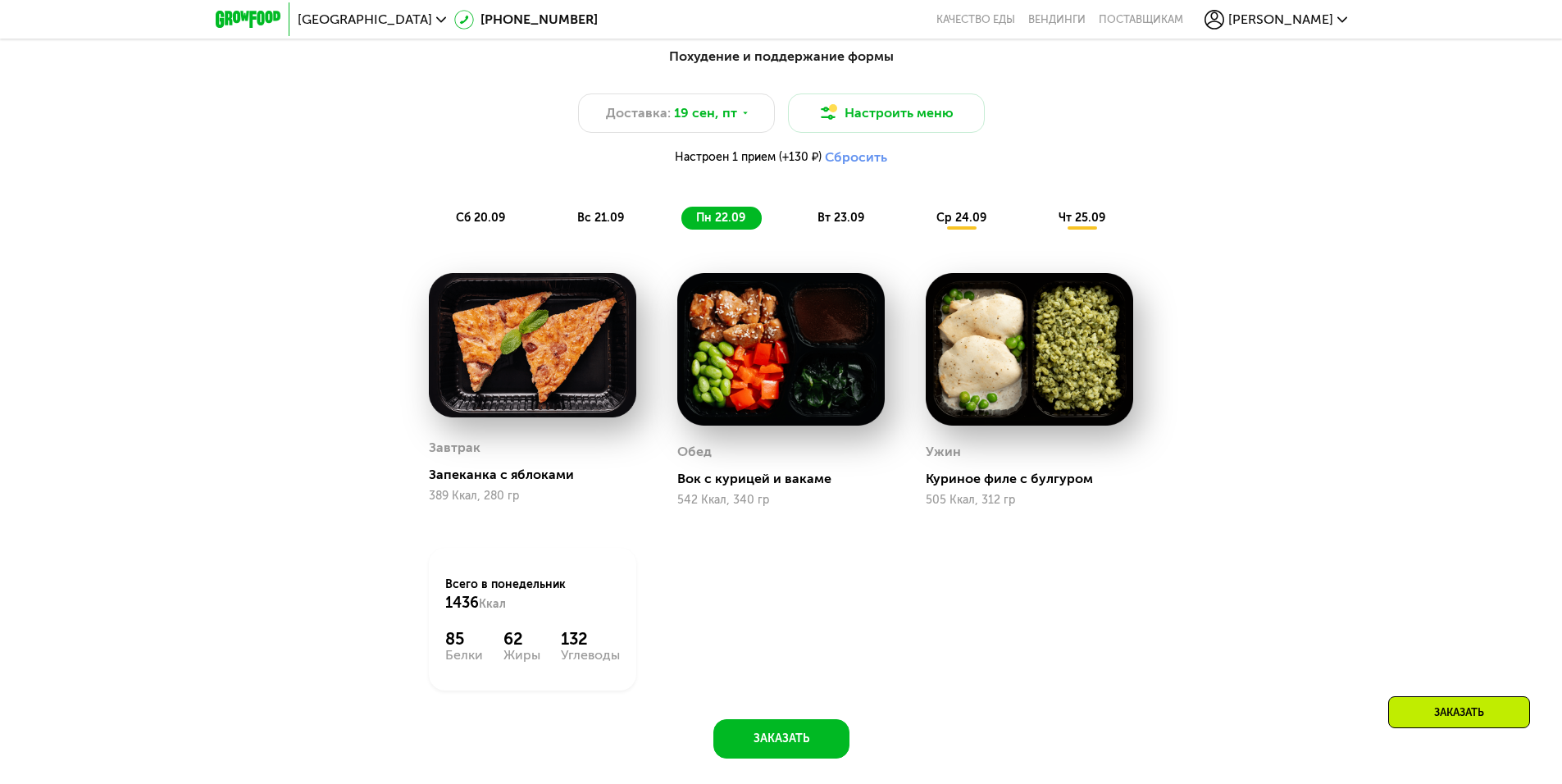
click at [857, 221] on span "вт 23.09" at bounding box center [841, 217] width 47 height 14
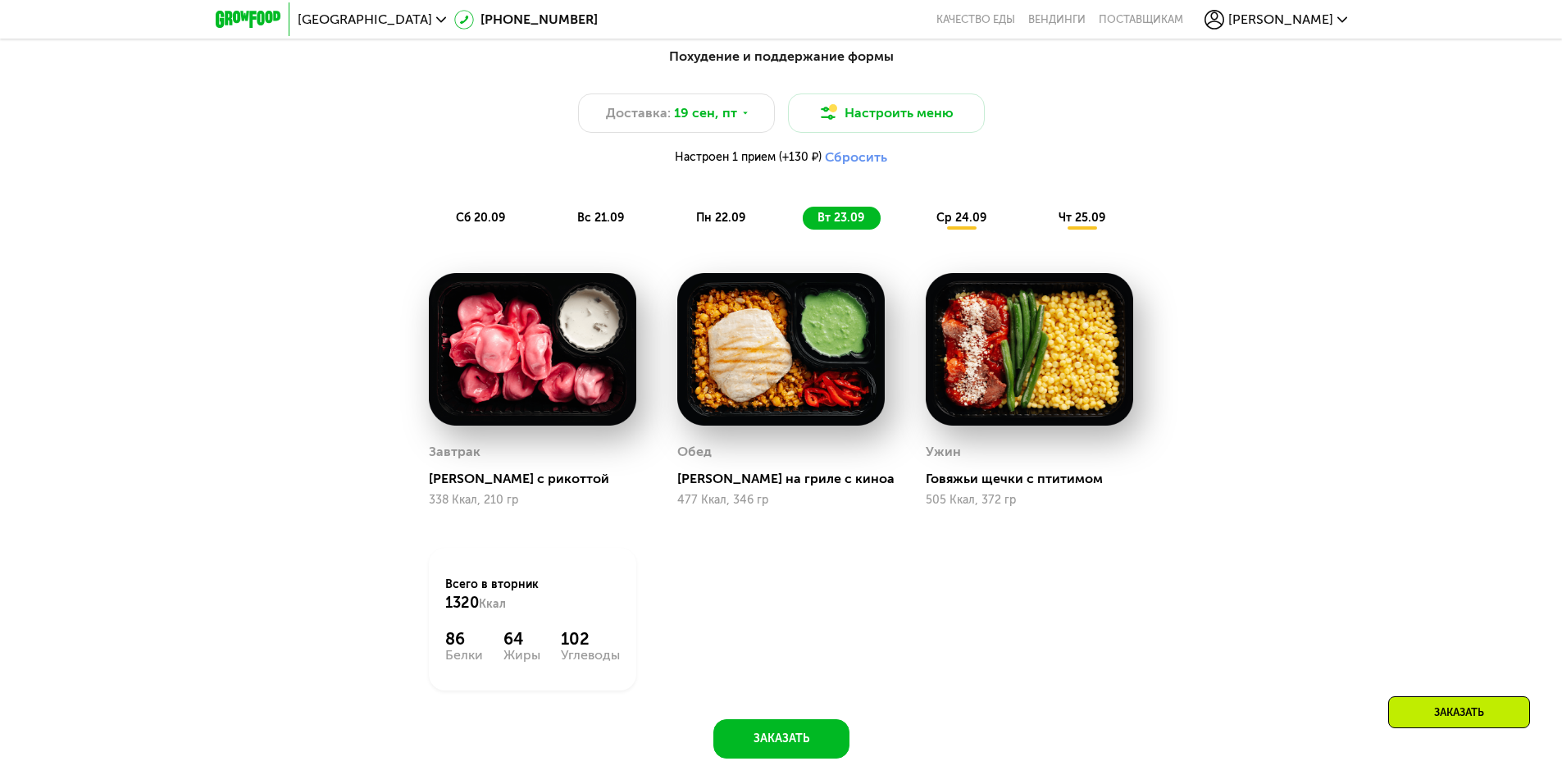
click at [861, 161] on button "Сбросить" at bounding box center [855, 158] width 62 height 16
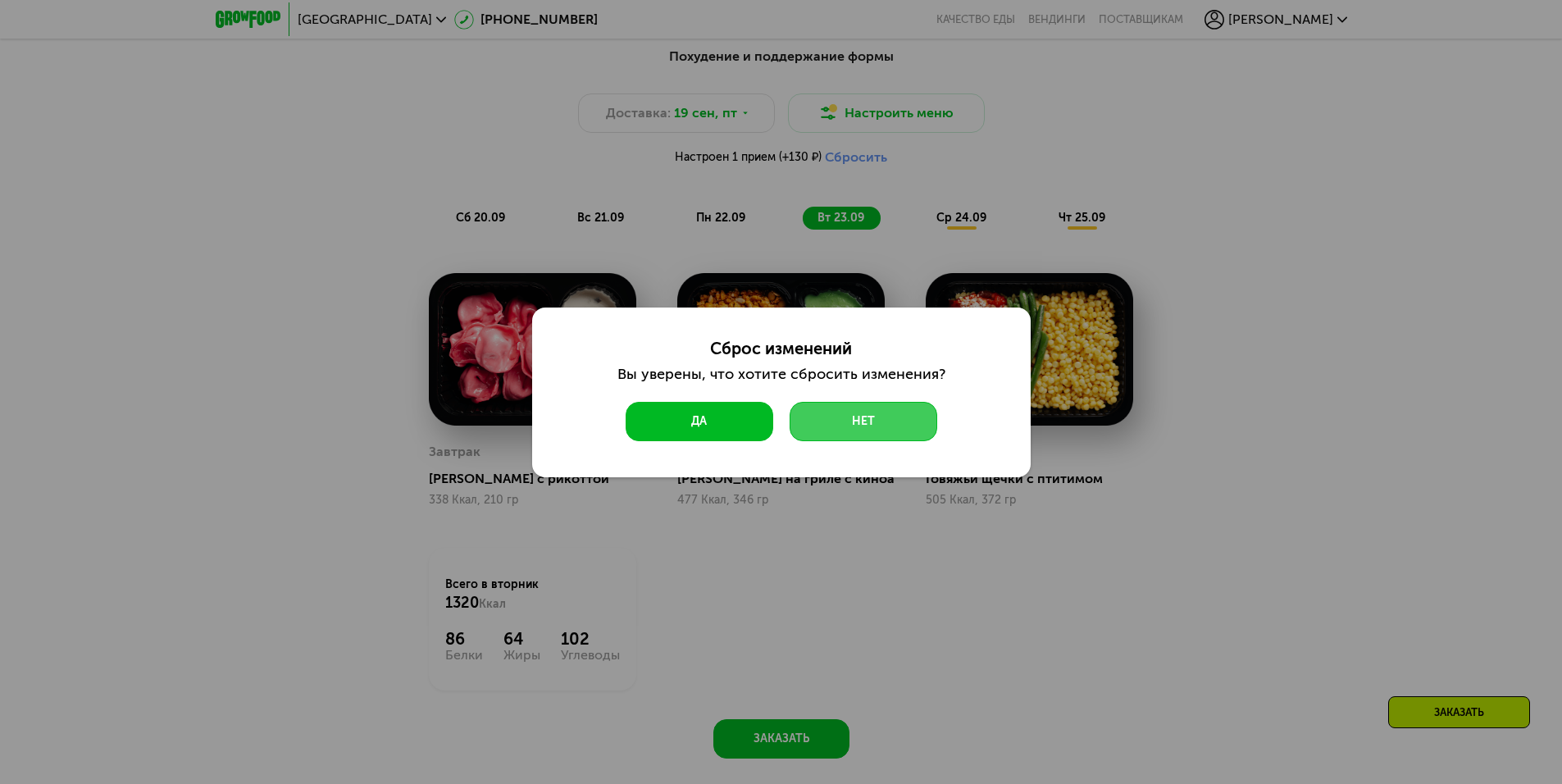
drag, startPoint x: 820, startPoint y: 424, endPoint x: 707, endPoint y: 428, distance: 113.1
click at [707, 428] on div "Да Нет" at bounding box center [781, 421] width 328 height 40
click at [707, 428] on button "Да" at bounding box center [700, 421] width 148 height 40
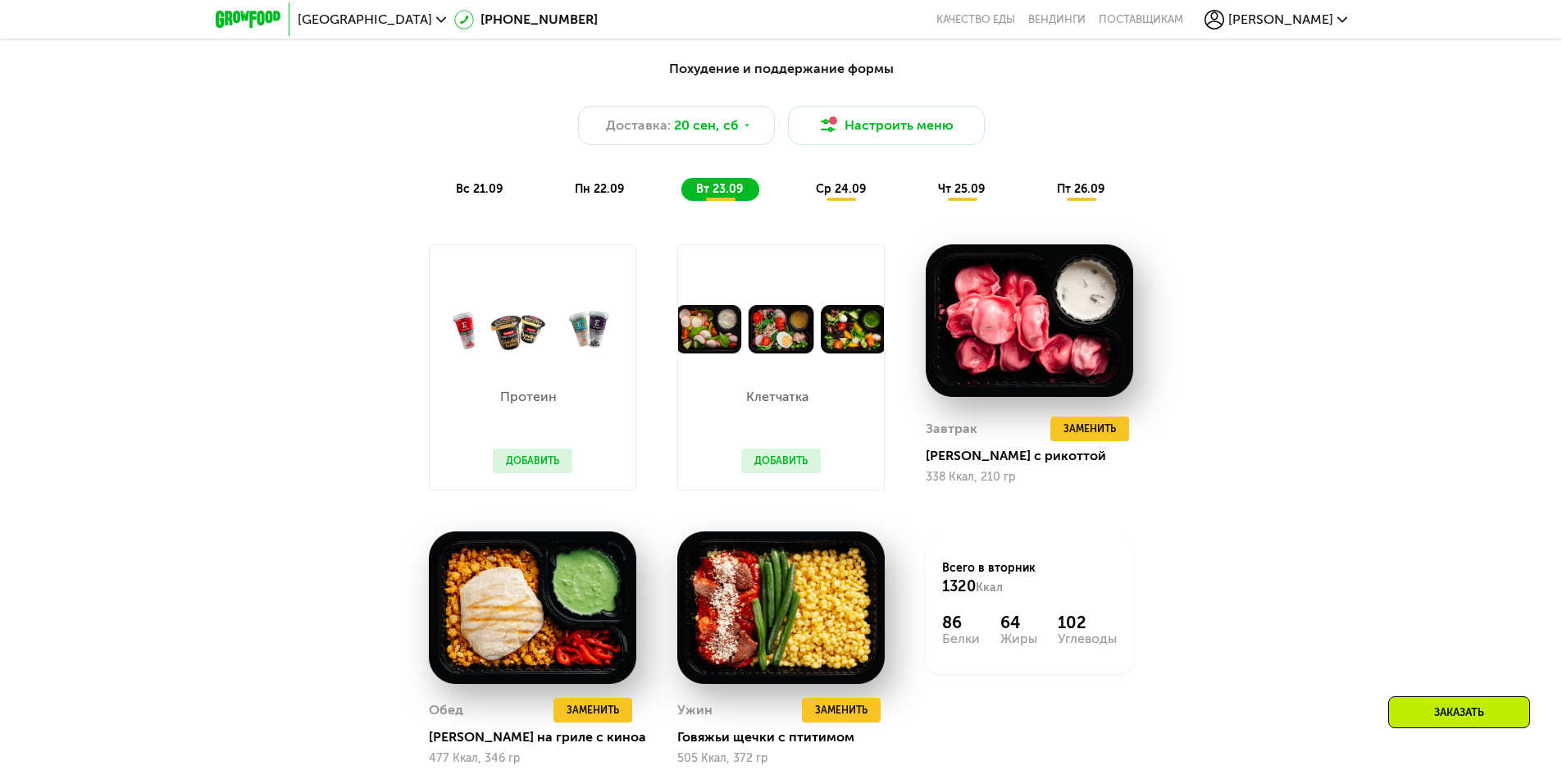
scroll to position [1386, 0]
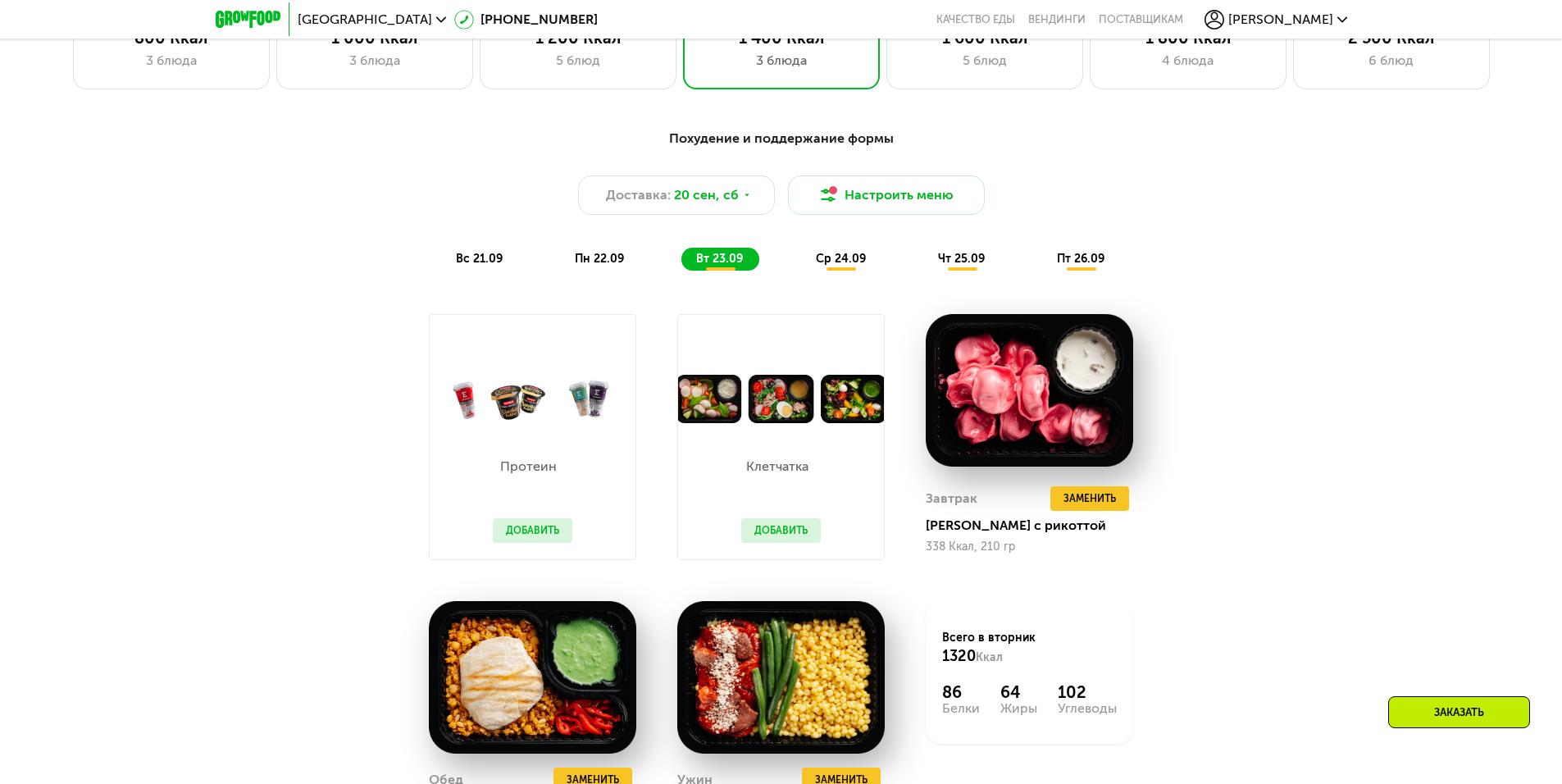
click at [836, 266] on span "ср 24.09" at bounding box center [841, 258] width 50 height 14
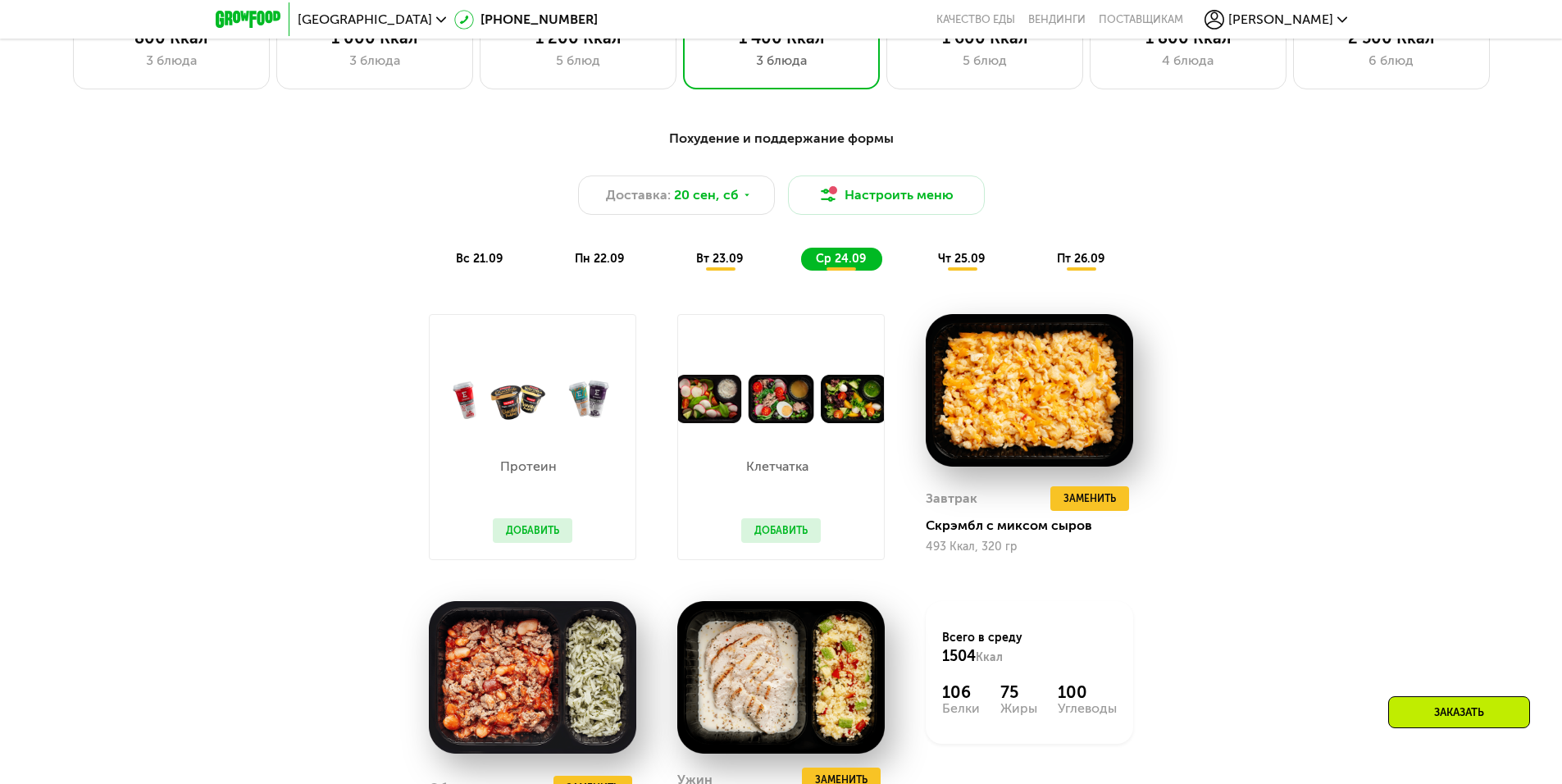
click at [477, 266] on span "вс 21.09" at bounding box center [479, 258] width 47 height 14
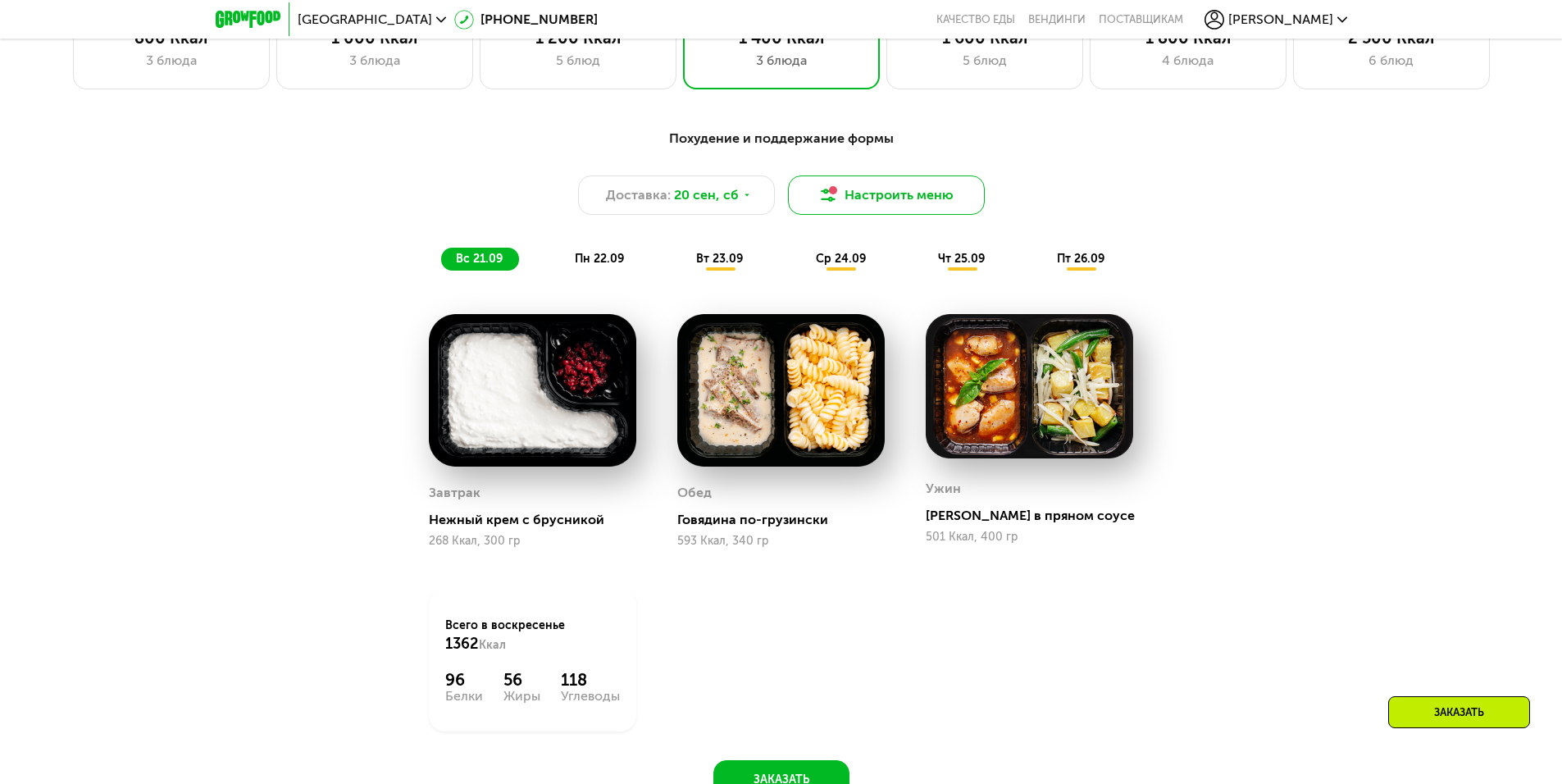
click at [858, 207] on button "Настроить меню" at bounding box center [886, 195] width 197 height 40
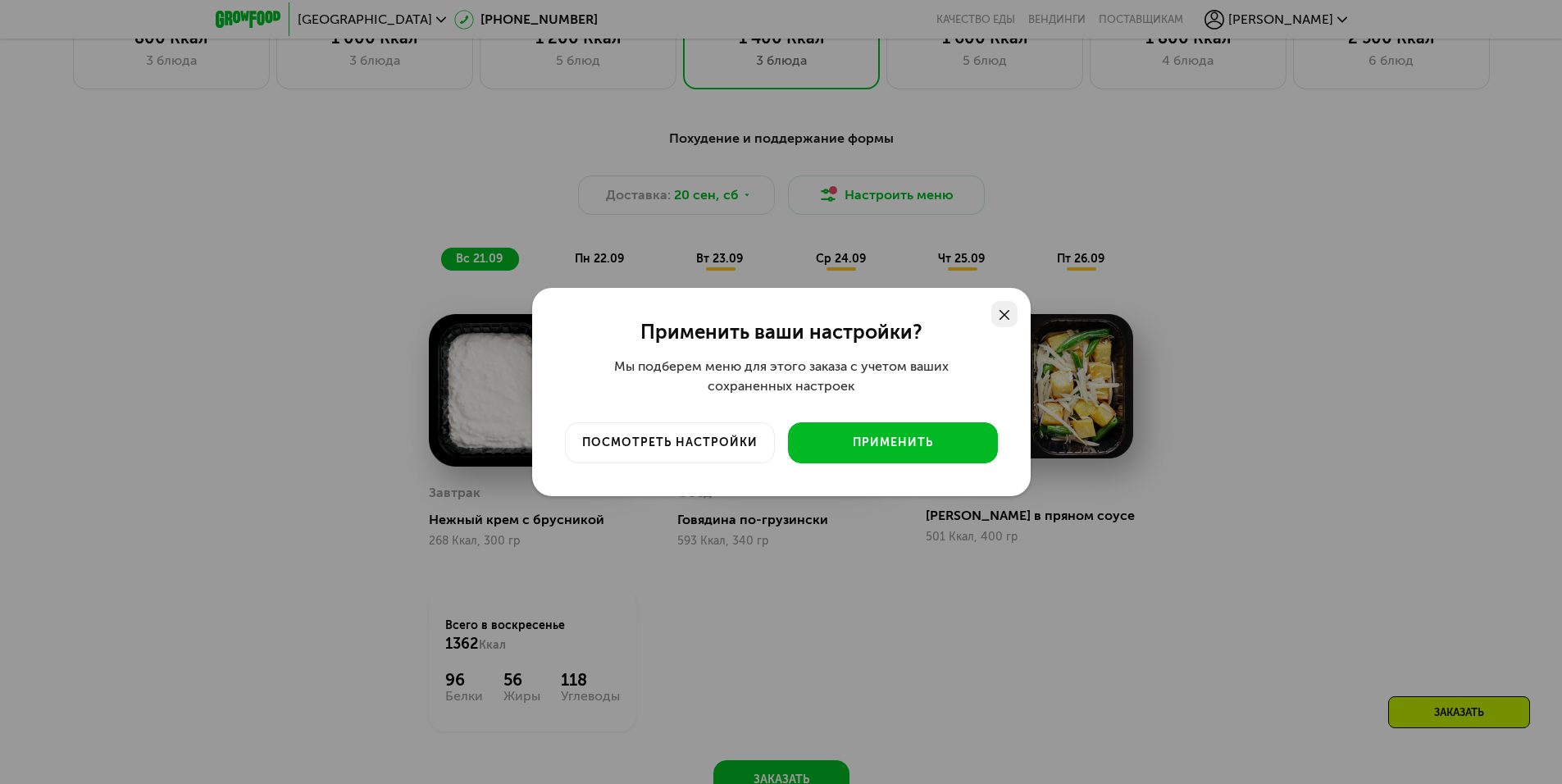
click at [998, 320] on div at bounding box center [1004, 313] width 26 height 26
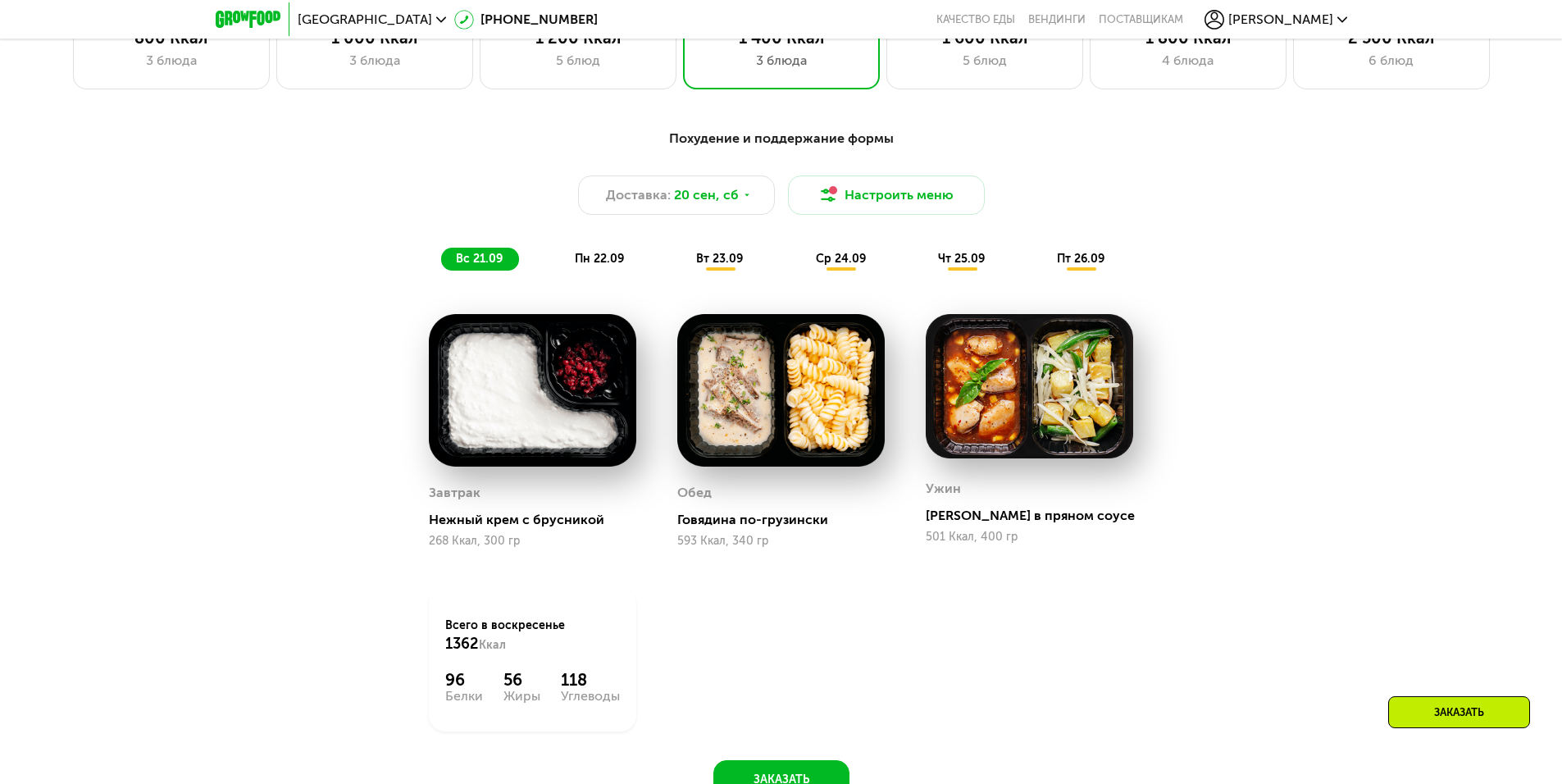
click at [596, 265] on span "пн 22.09" at bounding box center [599, 258] width 50 height 14
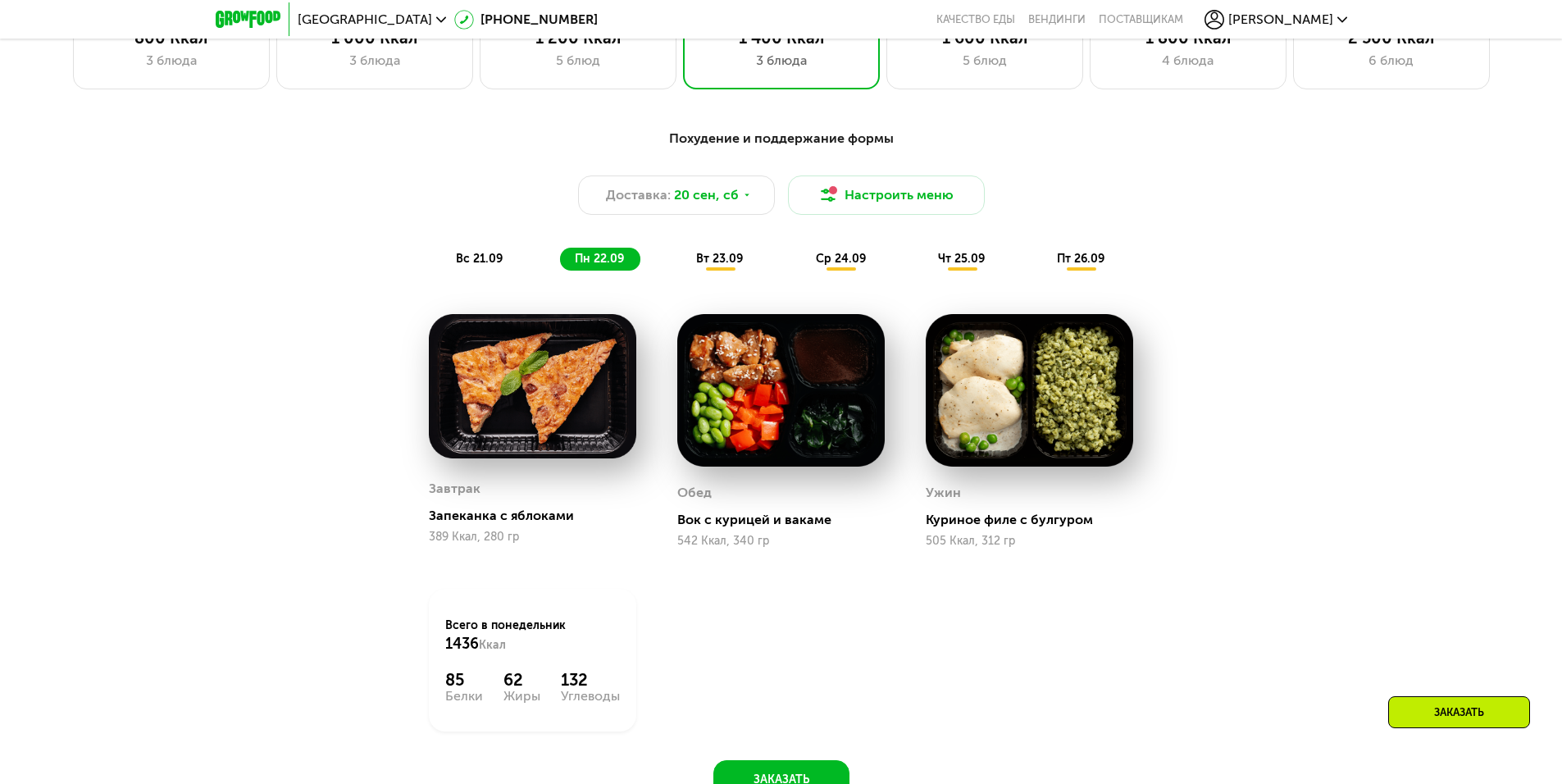
click at [718, 255] on div "вт 23.09" at bounding box center [720, 259] width 78 height 23
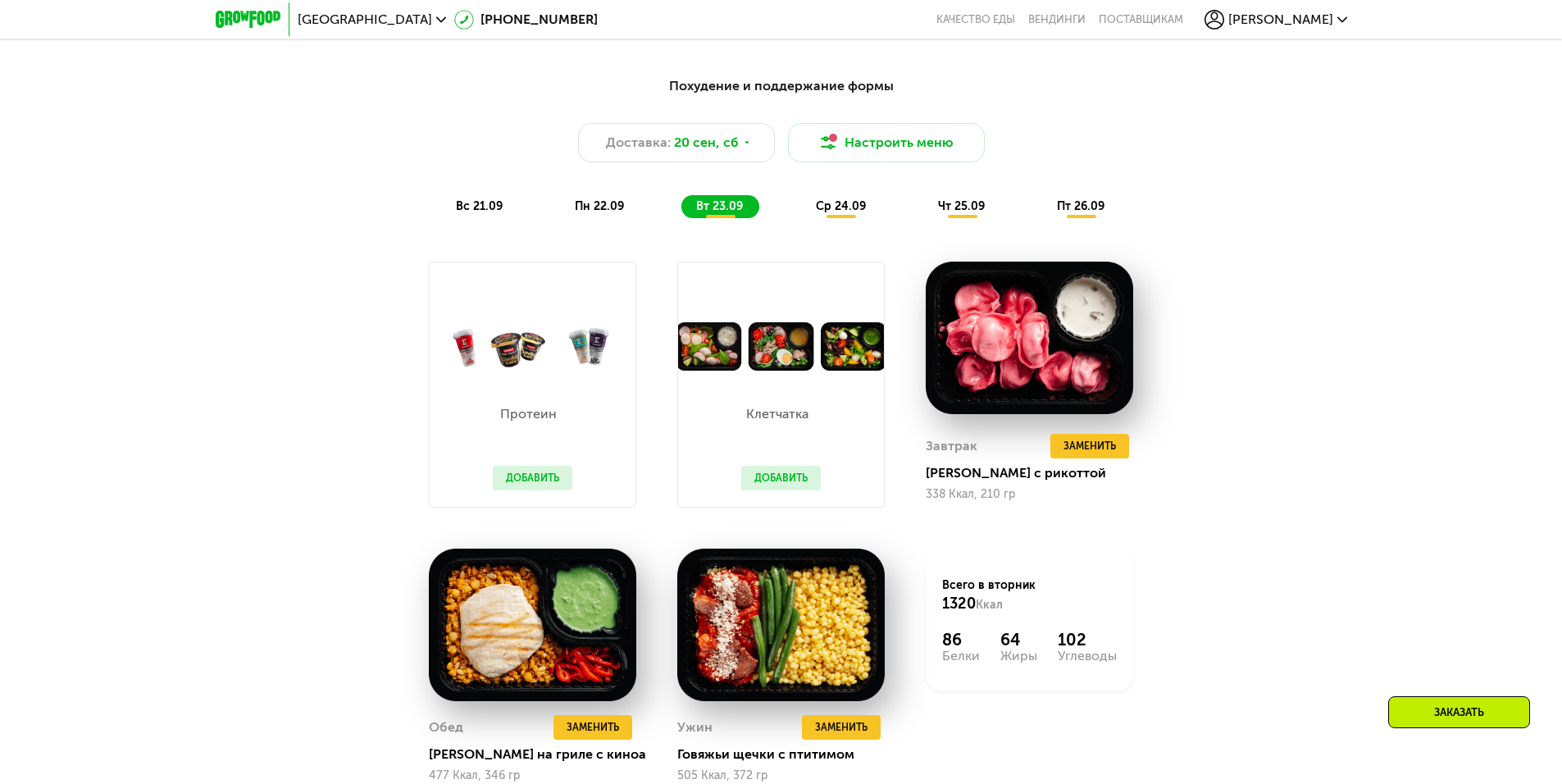
scroll to position [1468, 0]
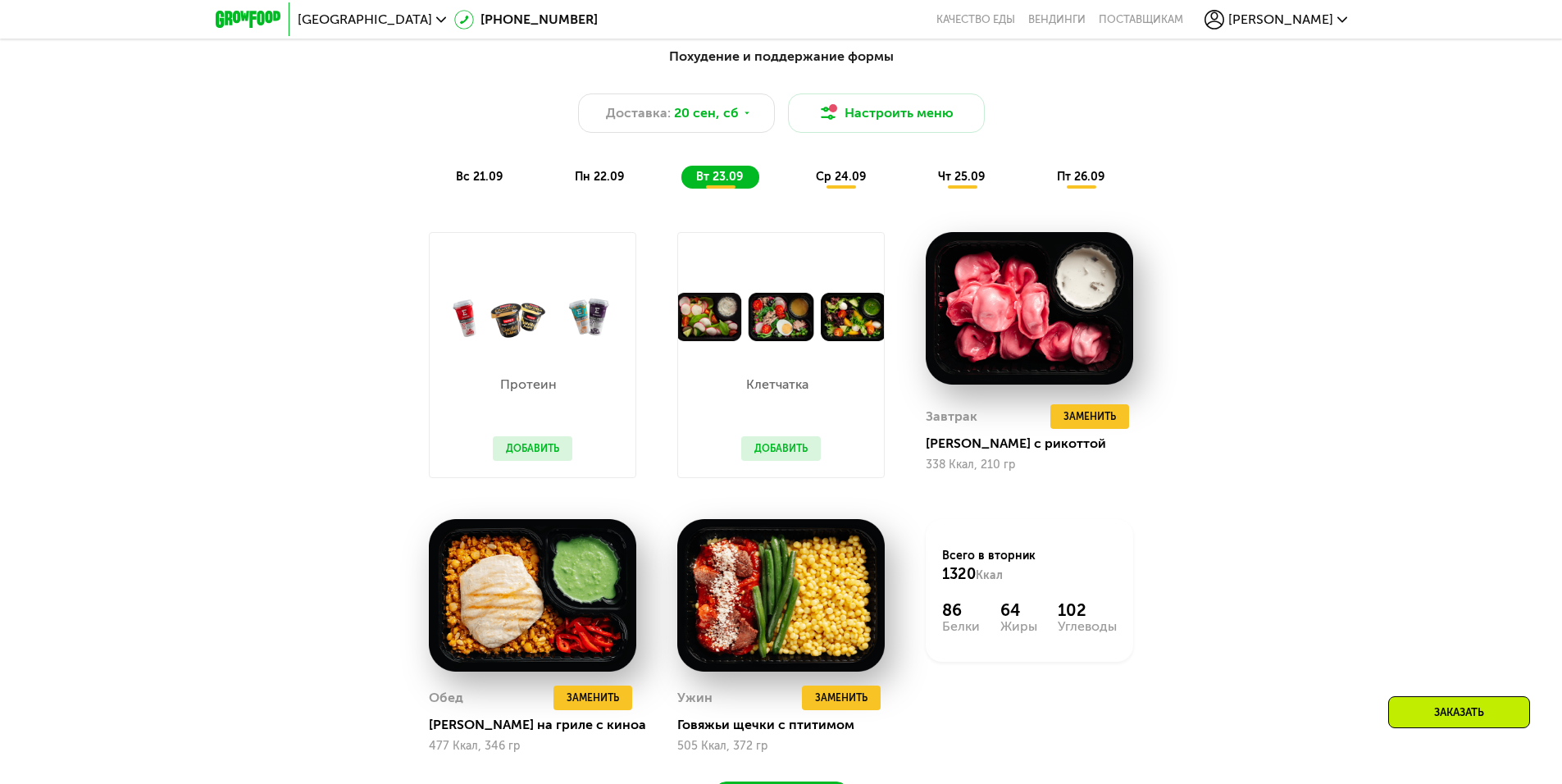
click at [834, 179] on span "ср 24.09" at bounding box center [841, 176] width 50 height 14
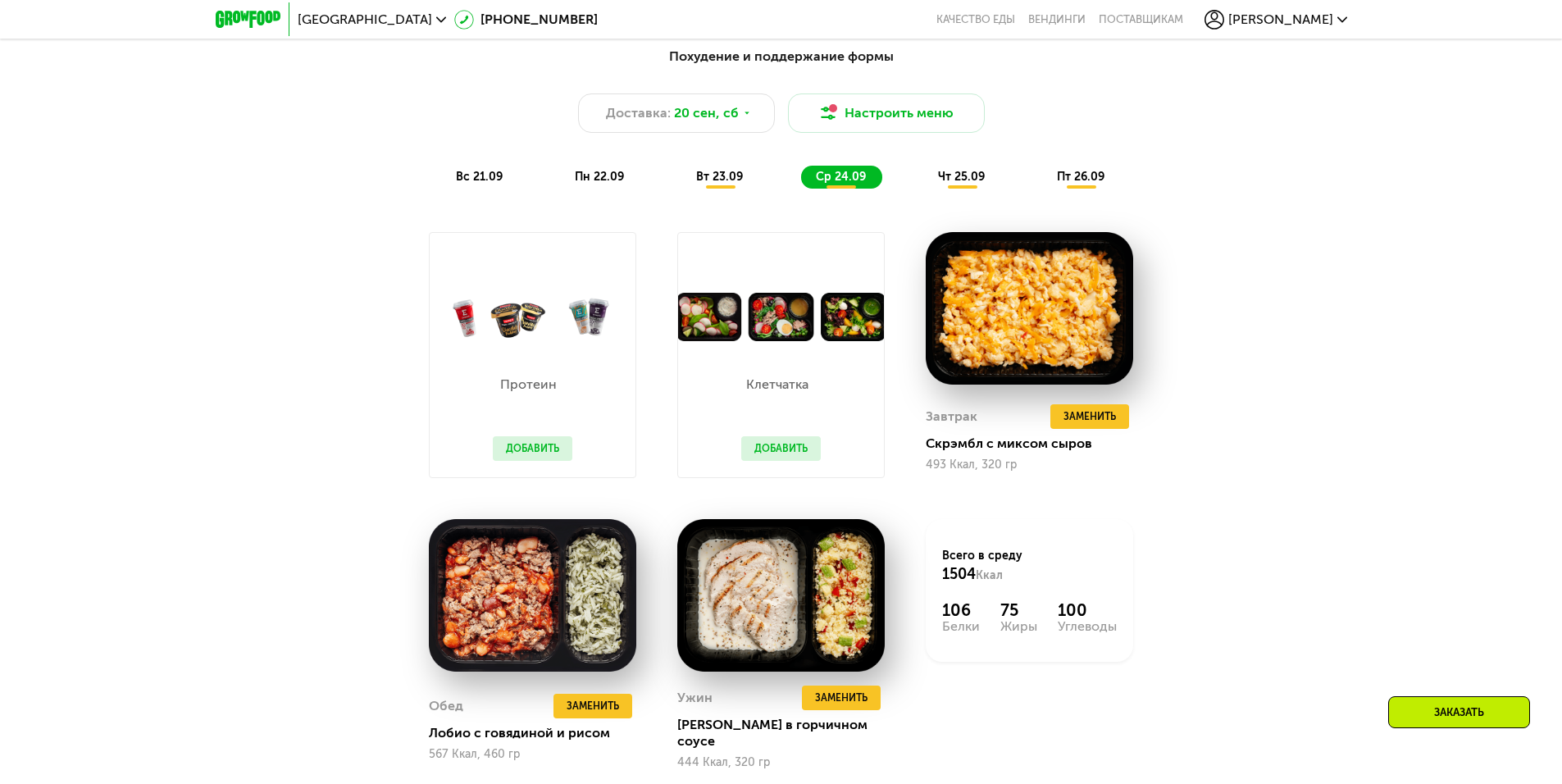
click at [962, 188] on div "чт 25.09" at bounding box center [962, 177] width 78 height 23
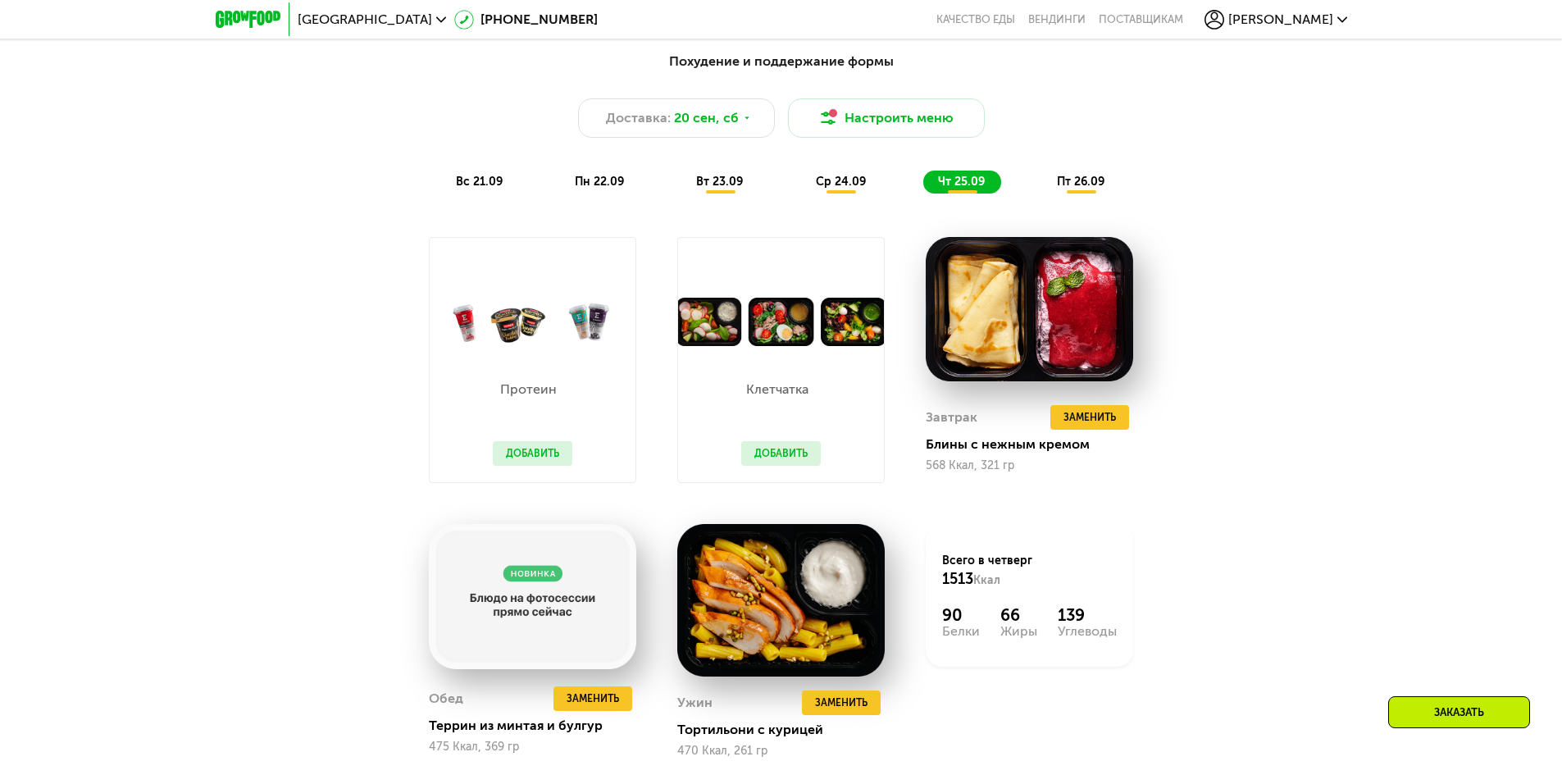
scroll to position [1386, 0]
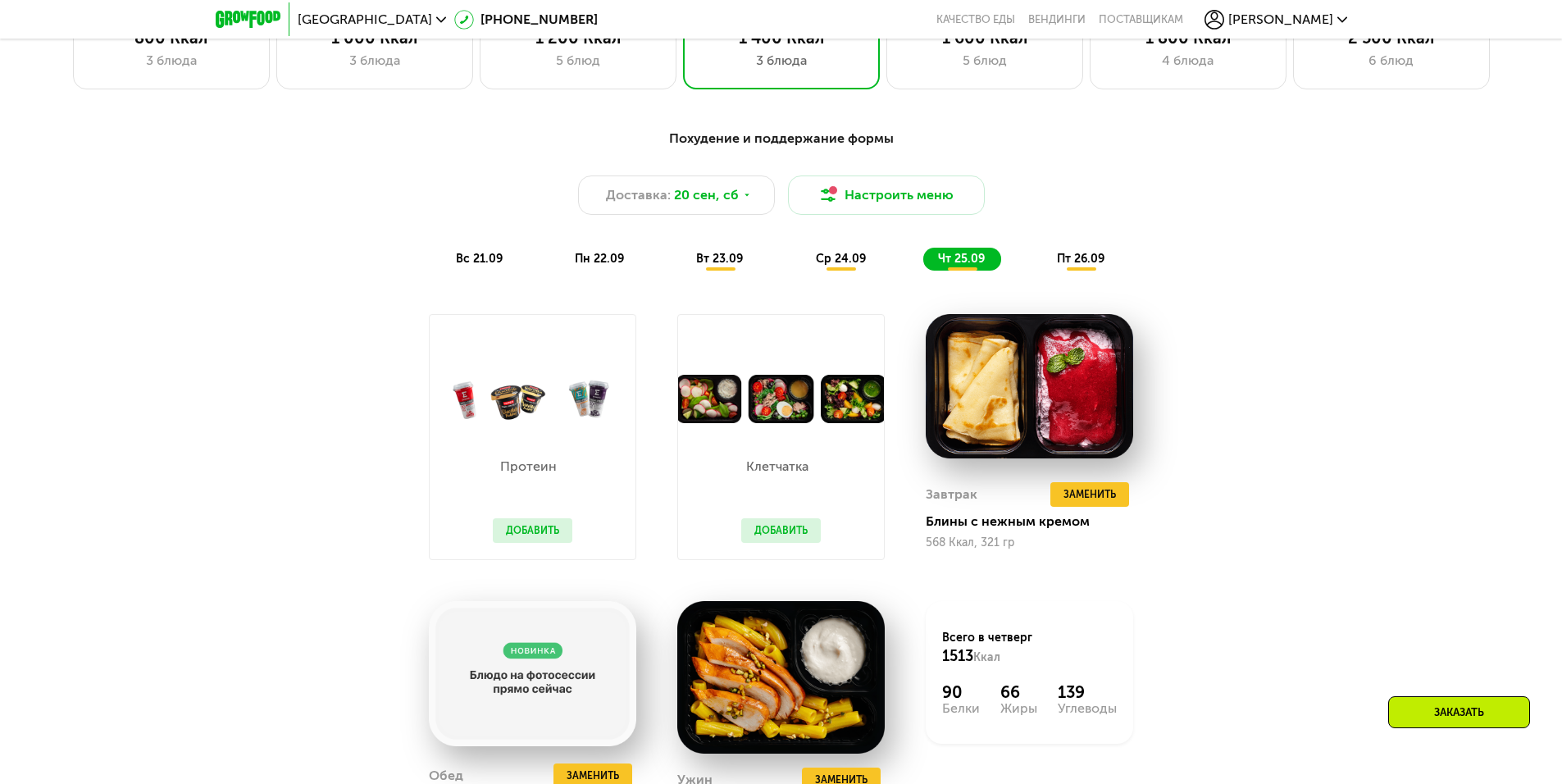
click at [1084, 260] on span "пт 26.09" at bounding box center [1080, 258] width 48 height 14
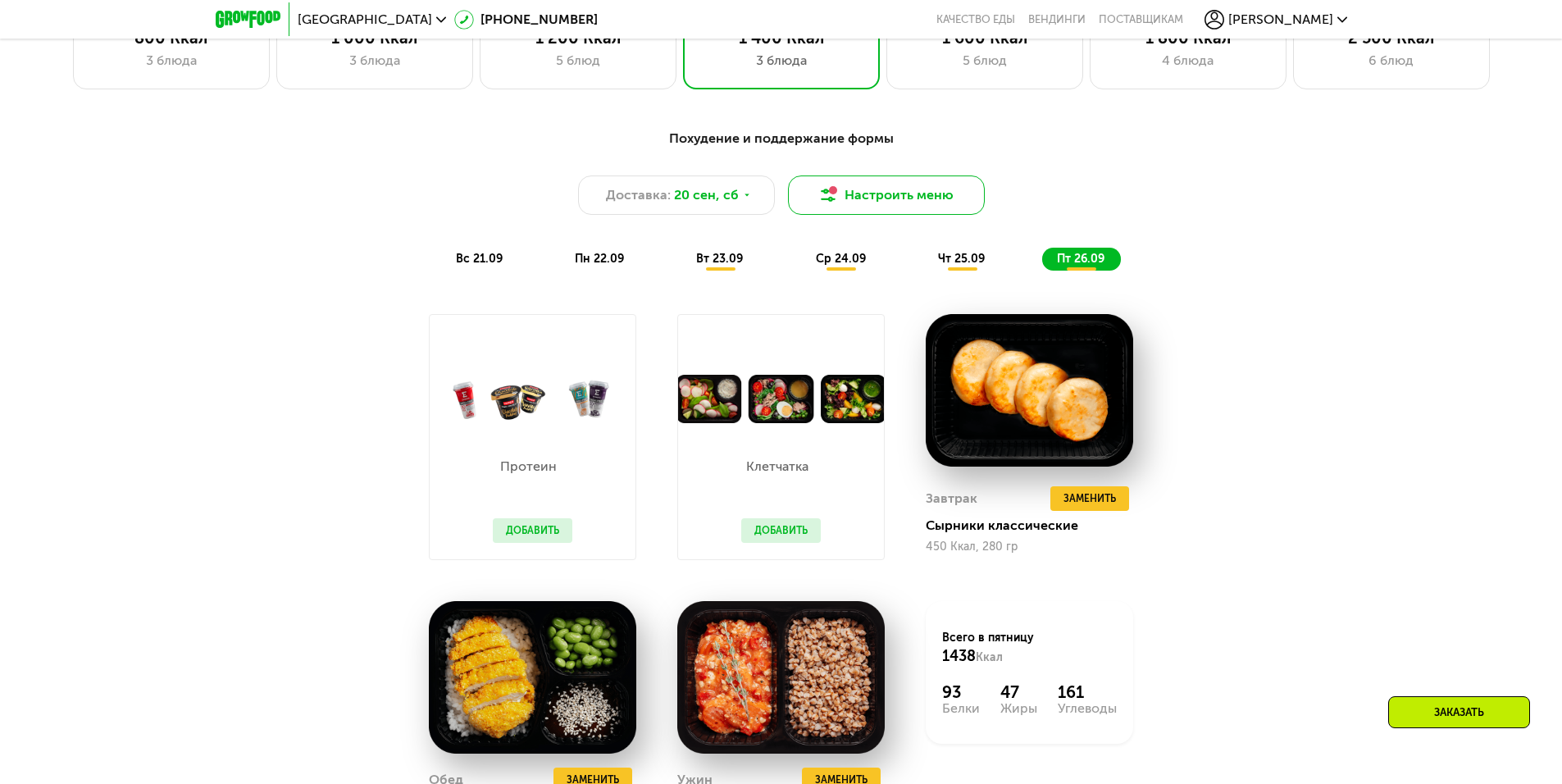
click at [881, 196] on button "Настроить меню" at bounding box center [886, 195] width 197 height 40
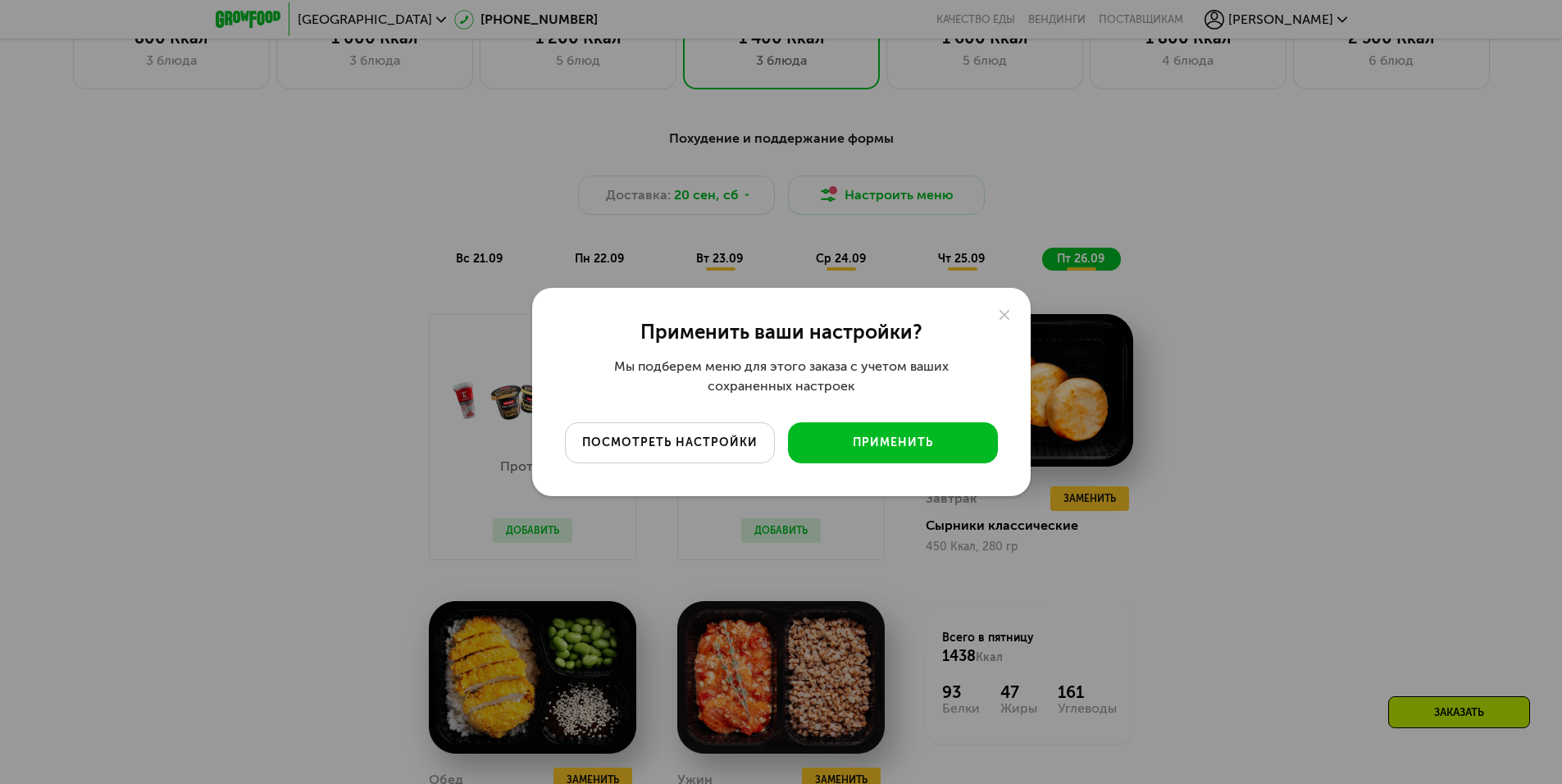
click at [749, 450] on div "посмотреть настройки" at bounding box center [670, 443] width 185 height 16
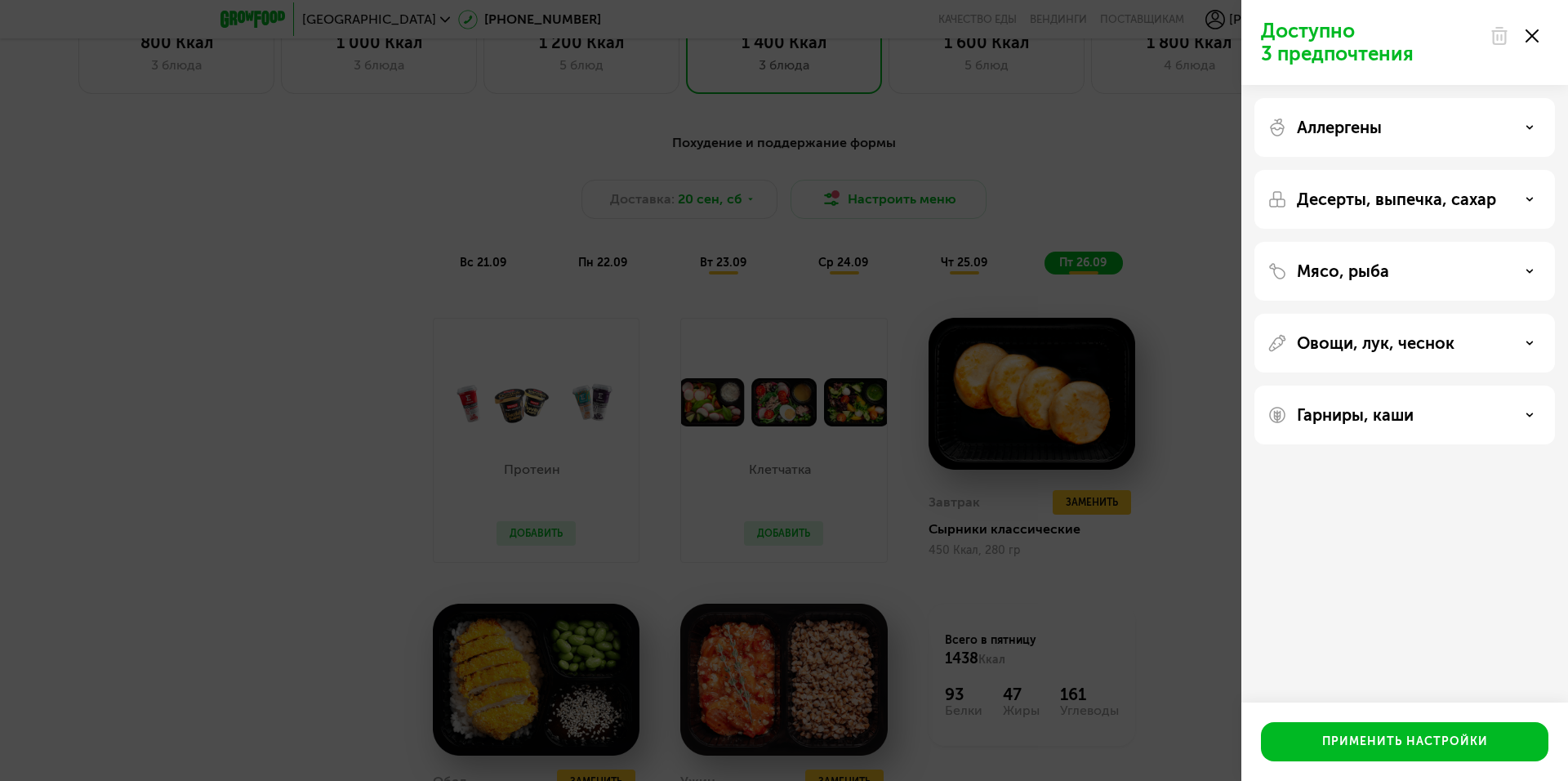
click at [1388, 337] on p "Овощи, лук, чеснок" at bounding box center [1375, 343] width 158 height 20
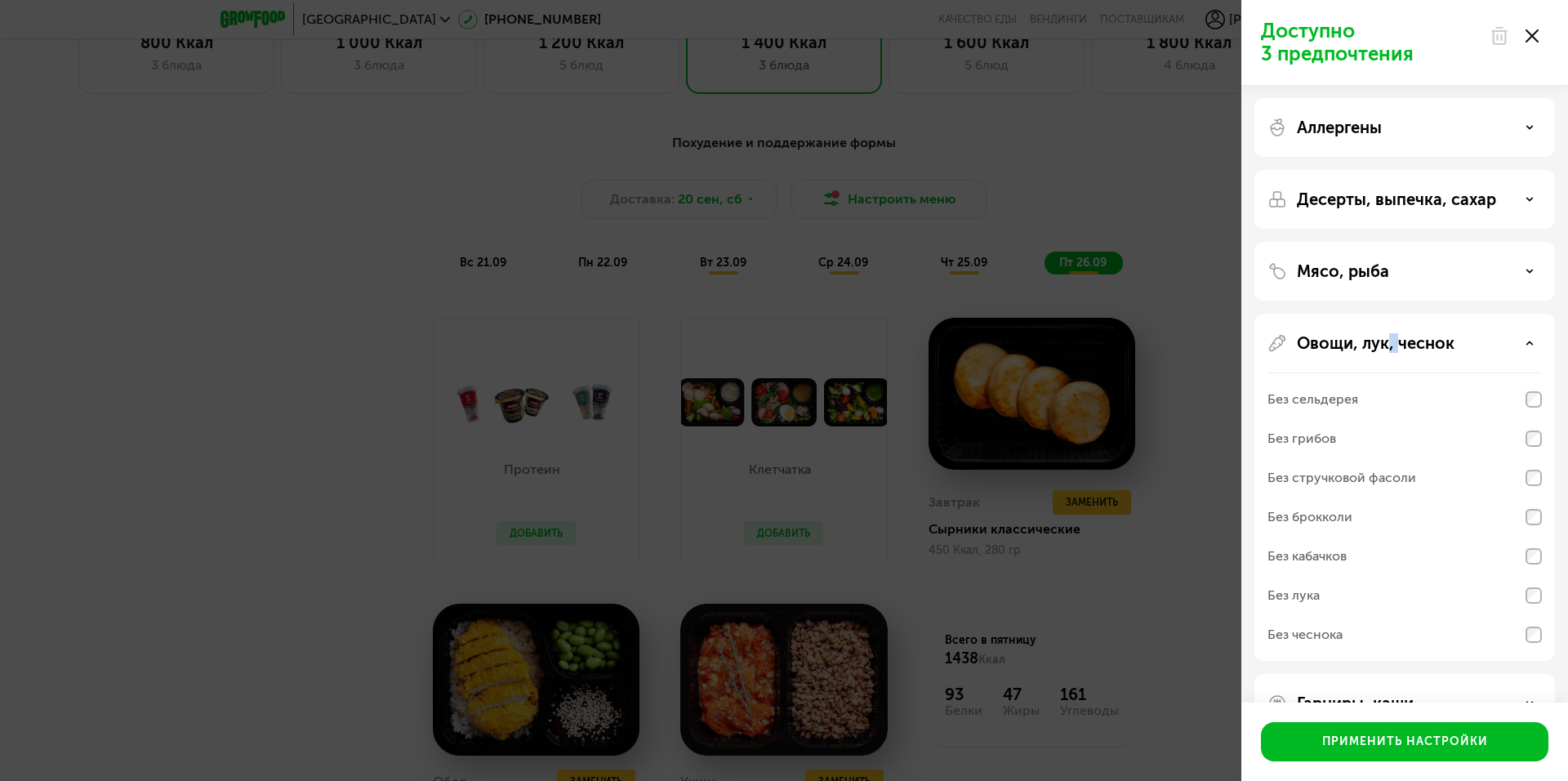
click at [1388, 337] on p "Овощи, лук, чеснок" at bounding box center [1375, 343] width 158 height 20
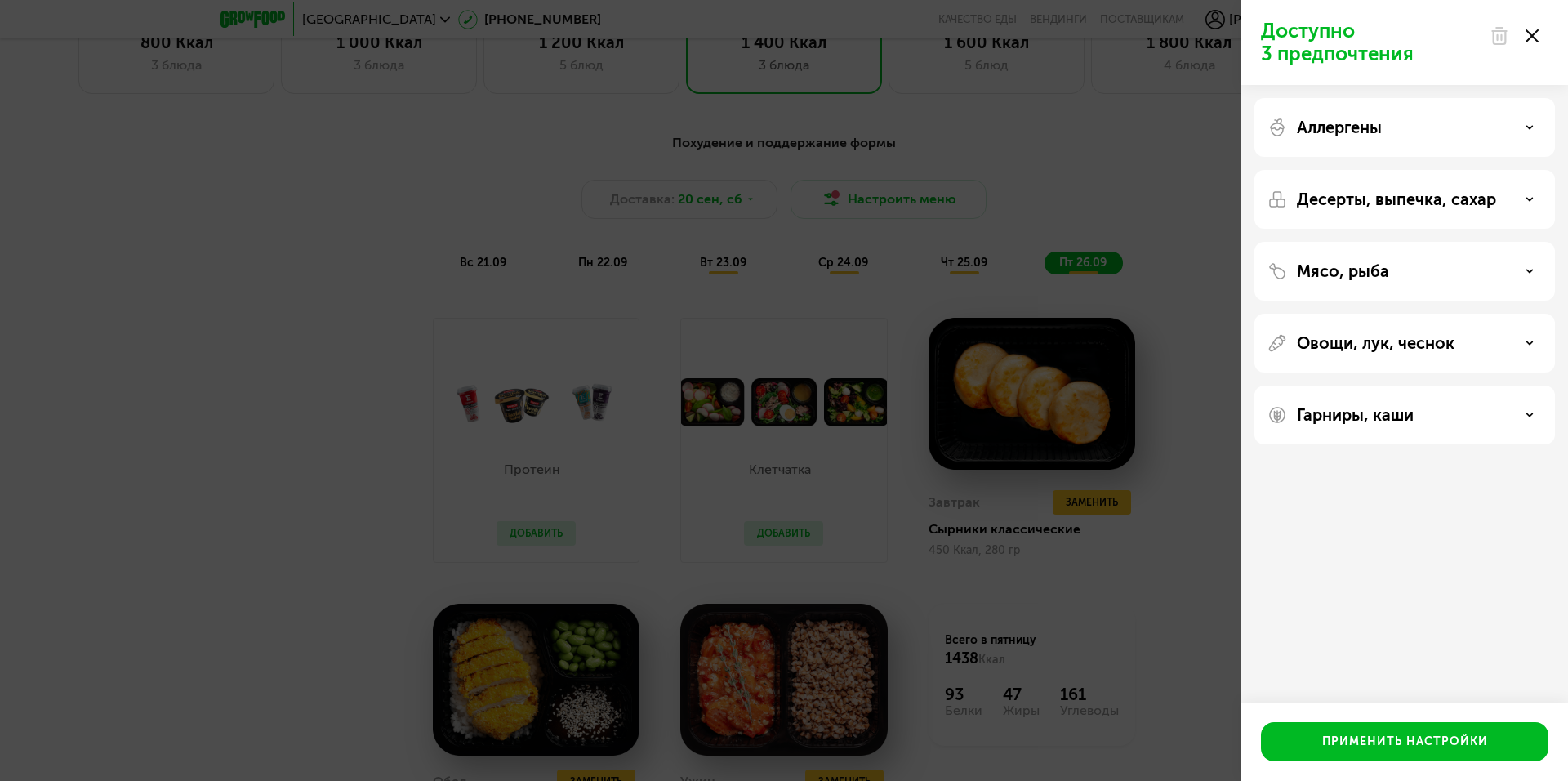
click at [1382, 273] on p "Мясо, рыба" at bounding box center [1342, 271] width 92 height 20
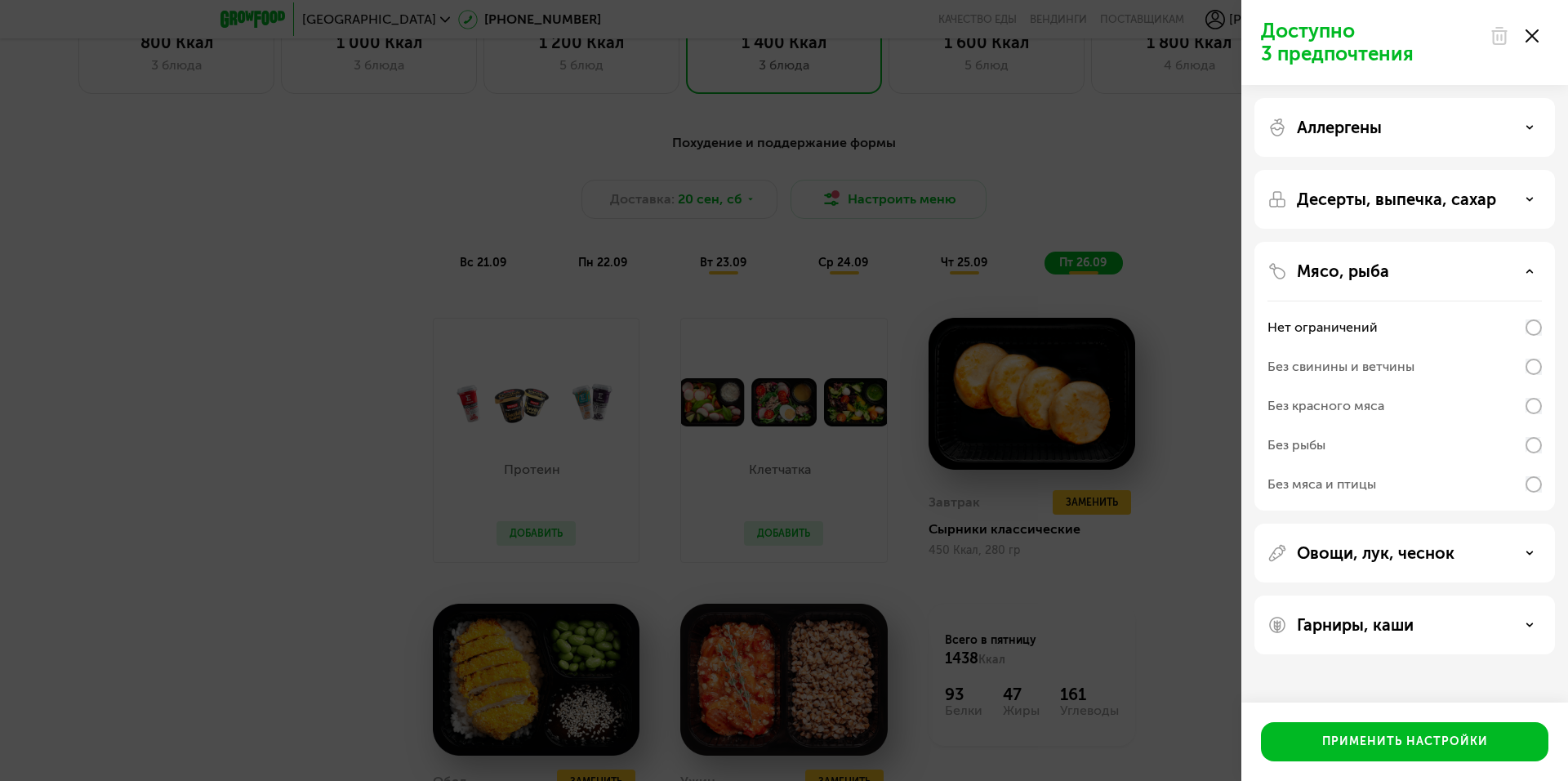
click at [1544, 443] on div "Мясо, рыба Нет ограничений Без свинины и ветчины Без красного мяса Без рыбы Без…" at bounding box center [1404, 377] width 300 height 269
click at [1540, 450] on div "Мясо, рыба Нет ограничений Без свинины и ветчины Без красного мяса Без рыбы Без…" at bounding box center [1404, 377] width 300 height 269
click at [1414, 747] on div "Применить настройки" at bounding box center [1405, 742] width 166 height 16
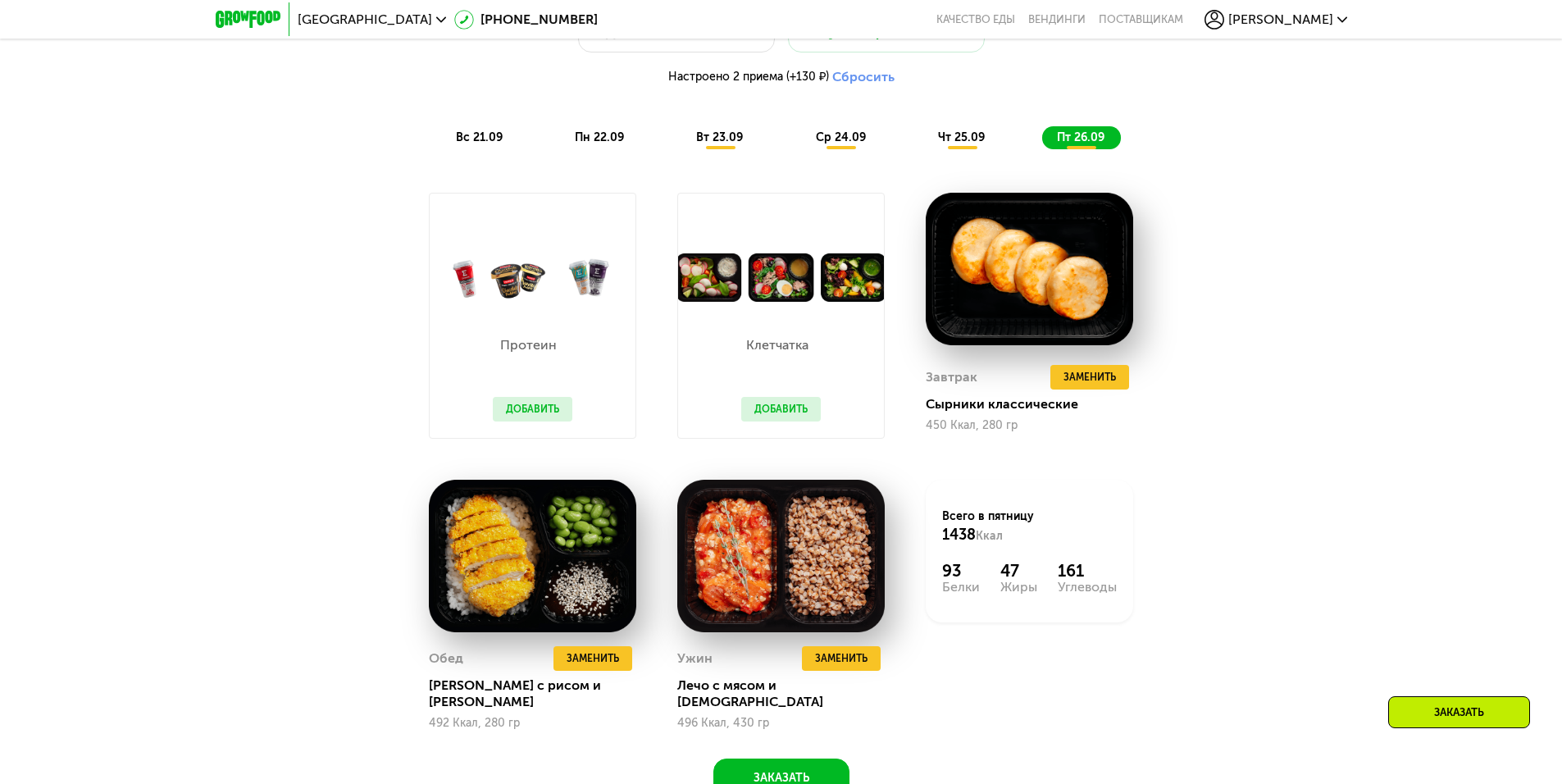
scroll to position [1468, 0]
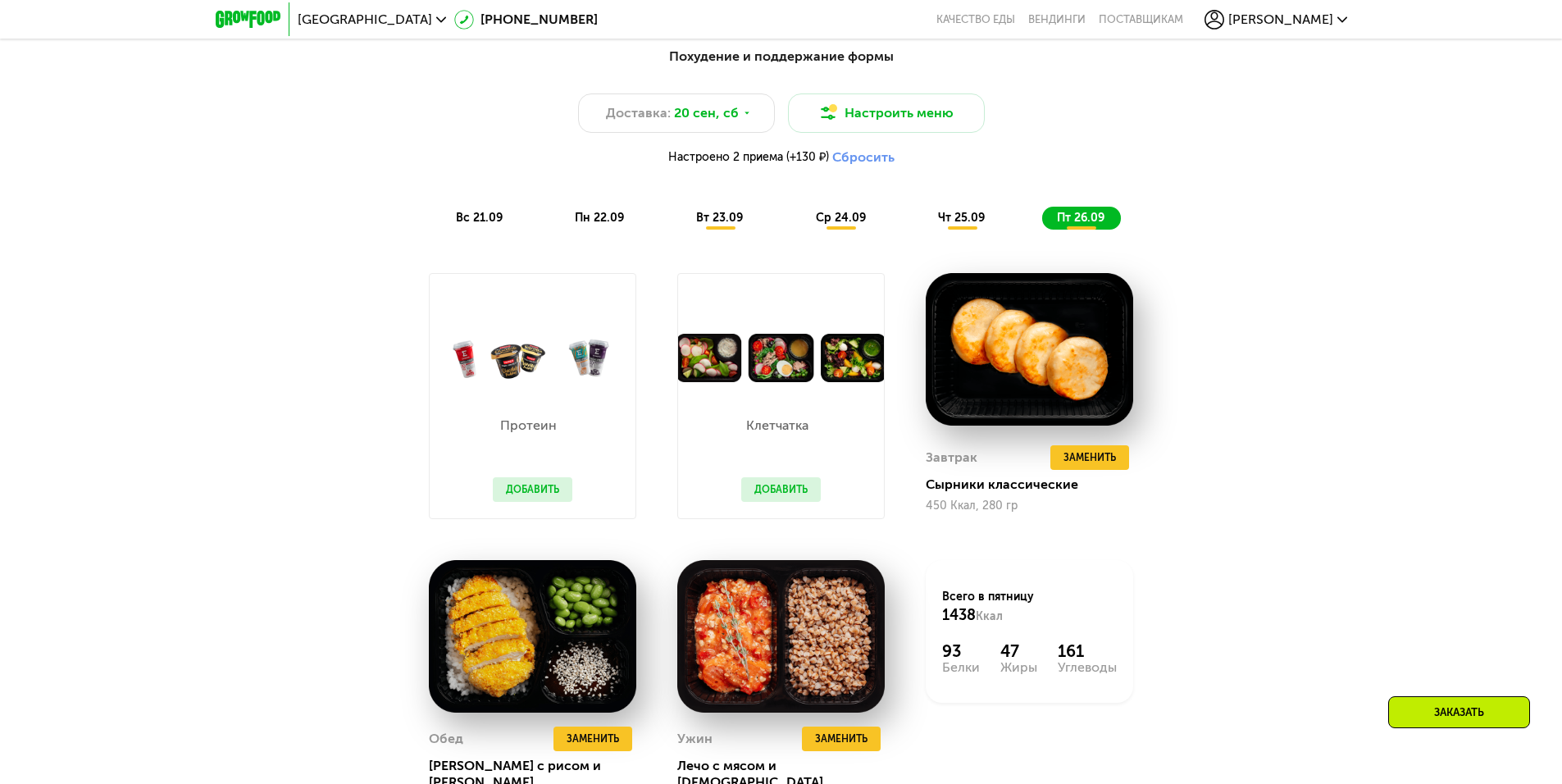
click at [960, 223] on span "чт 25.09" at bounding box center [962, 217] width 47 height 14
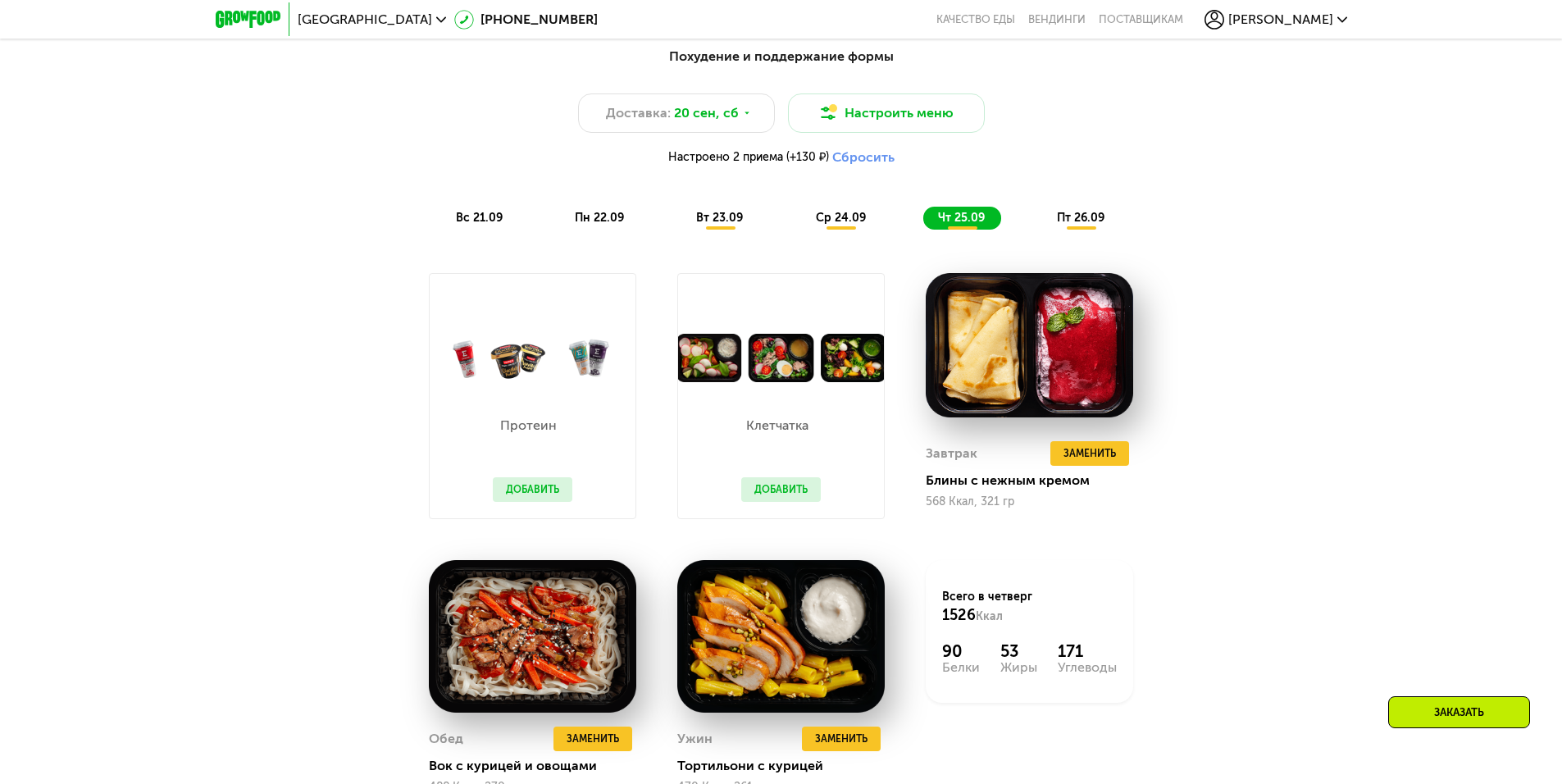
click at [1099, 219] on span "пт 26.09" at bounding box center [1080, 217] width 48 height 14
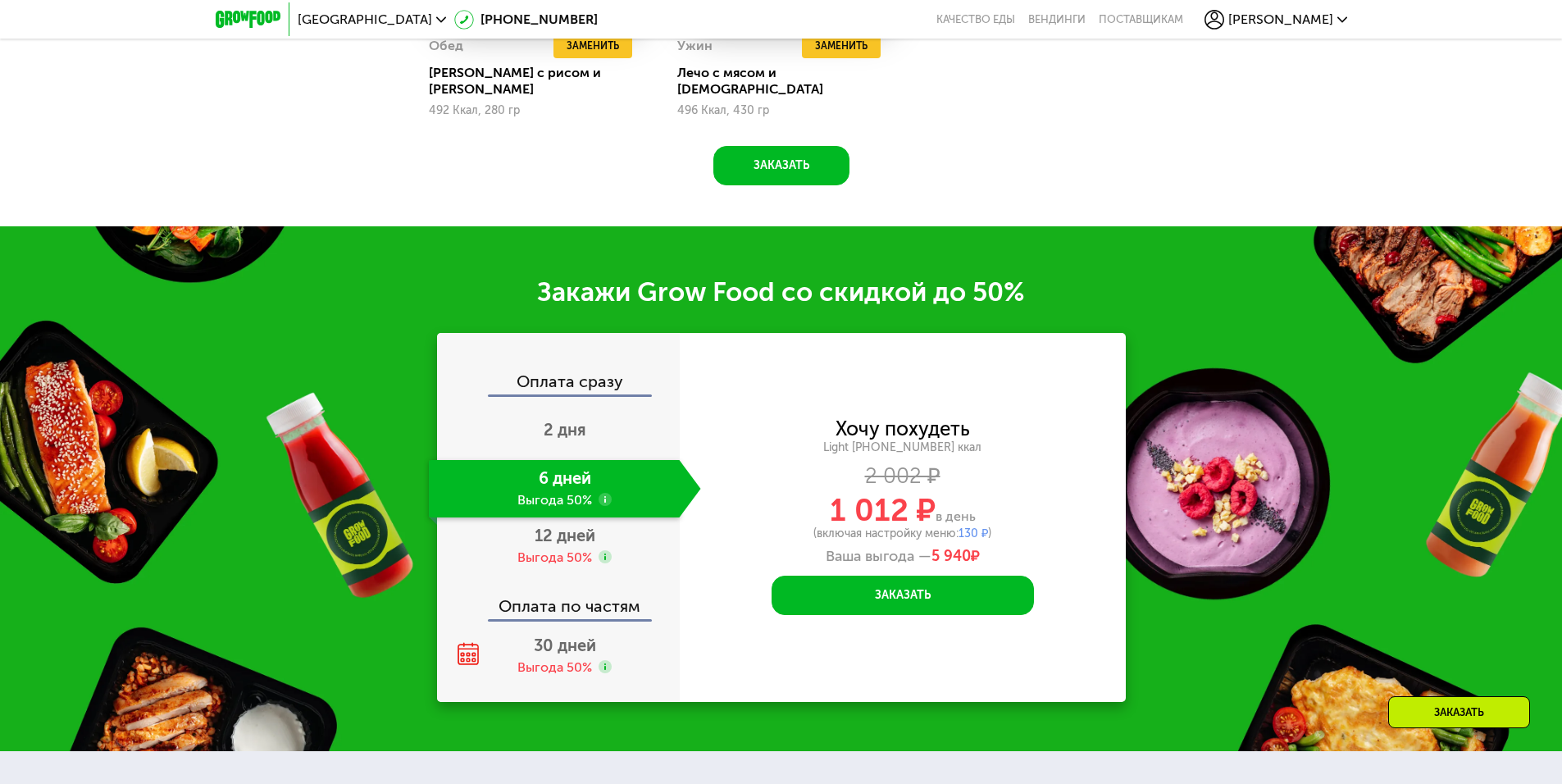
scroll to position [2370, 0]
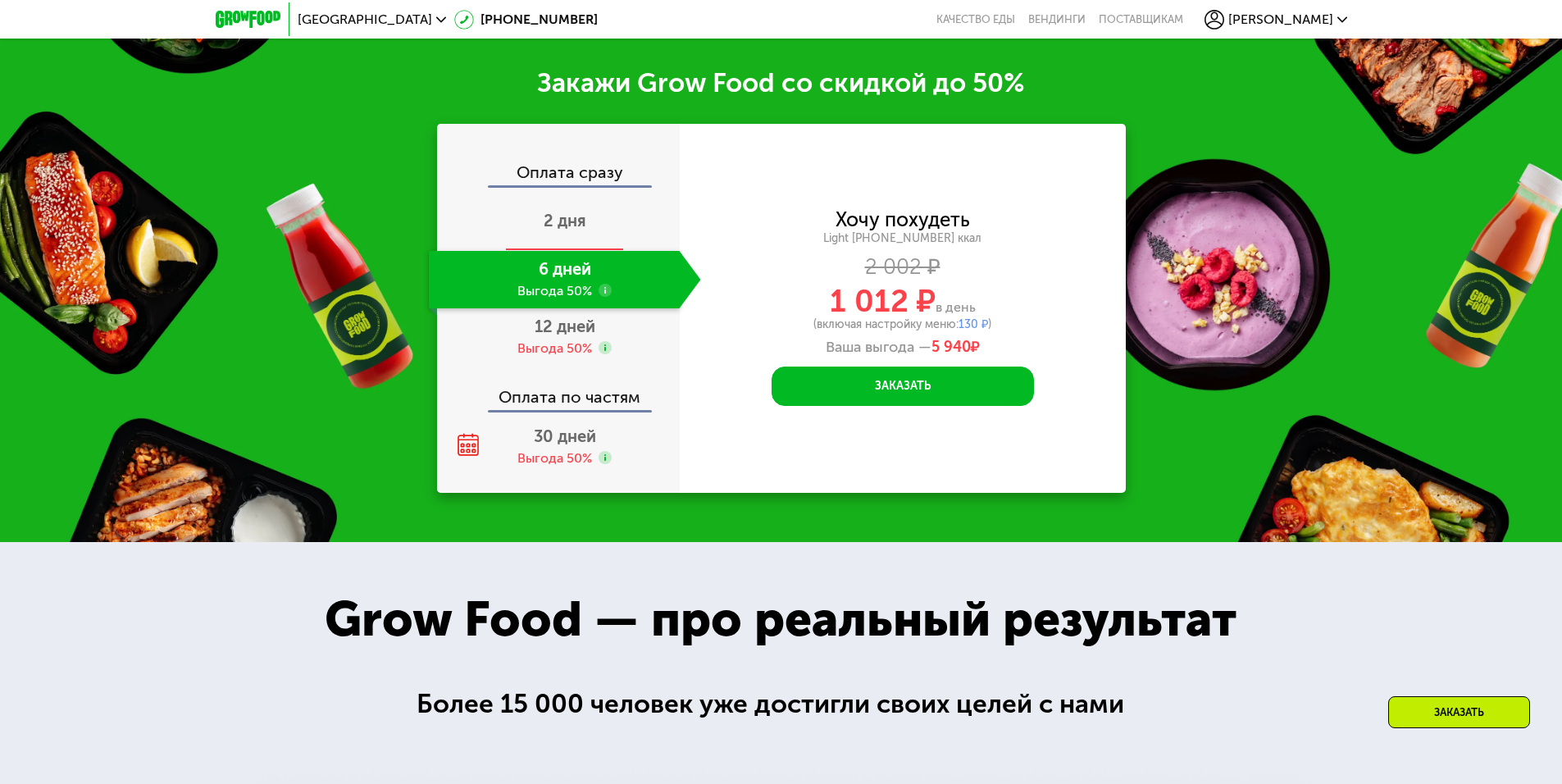
click at [595, 218] on div "2 дня" at bounding box center [564, 222] width 272 height 58
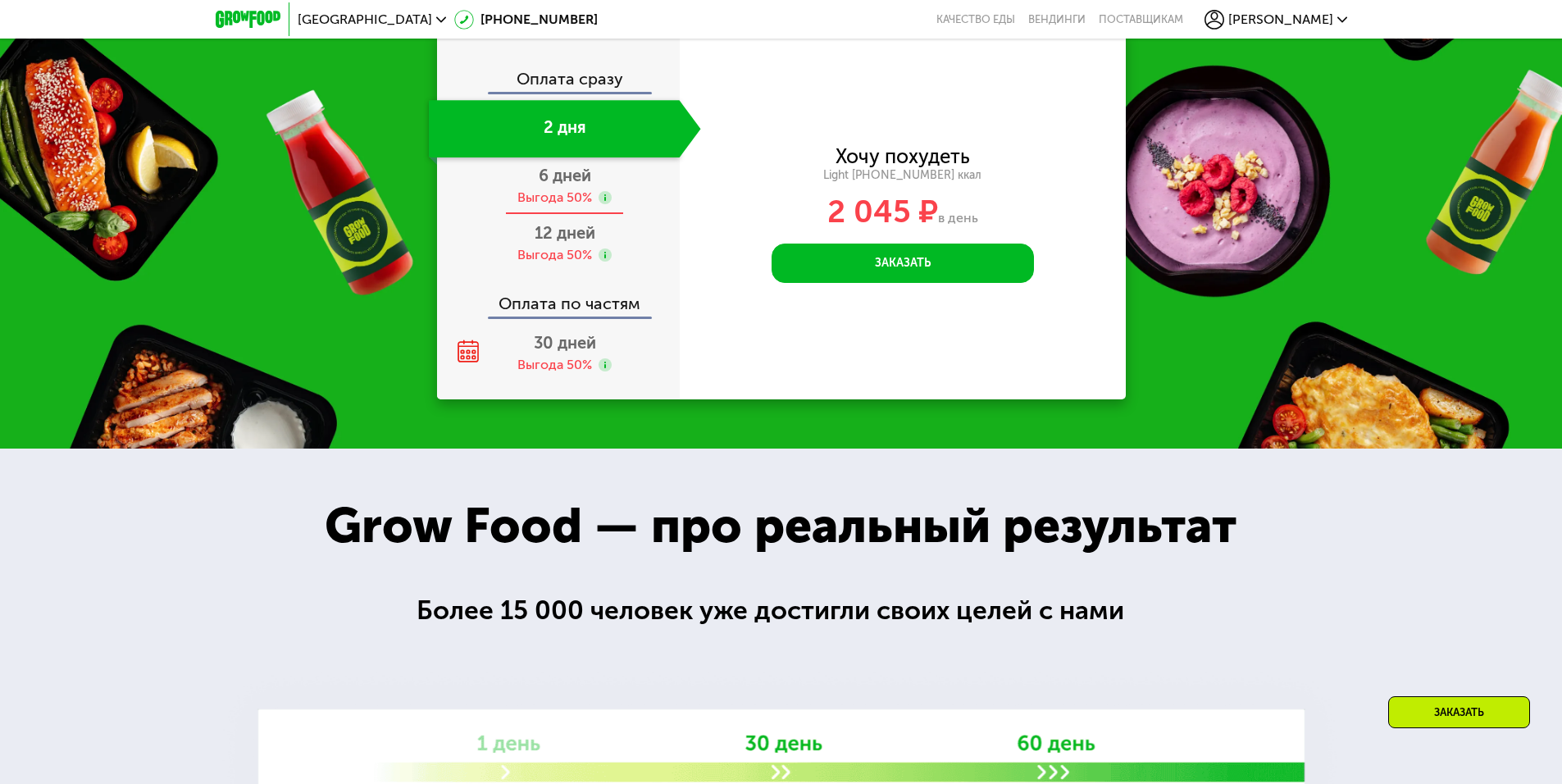
click at [608, 199] on use at bounding box center [605, 197] width 14 height 14
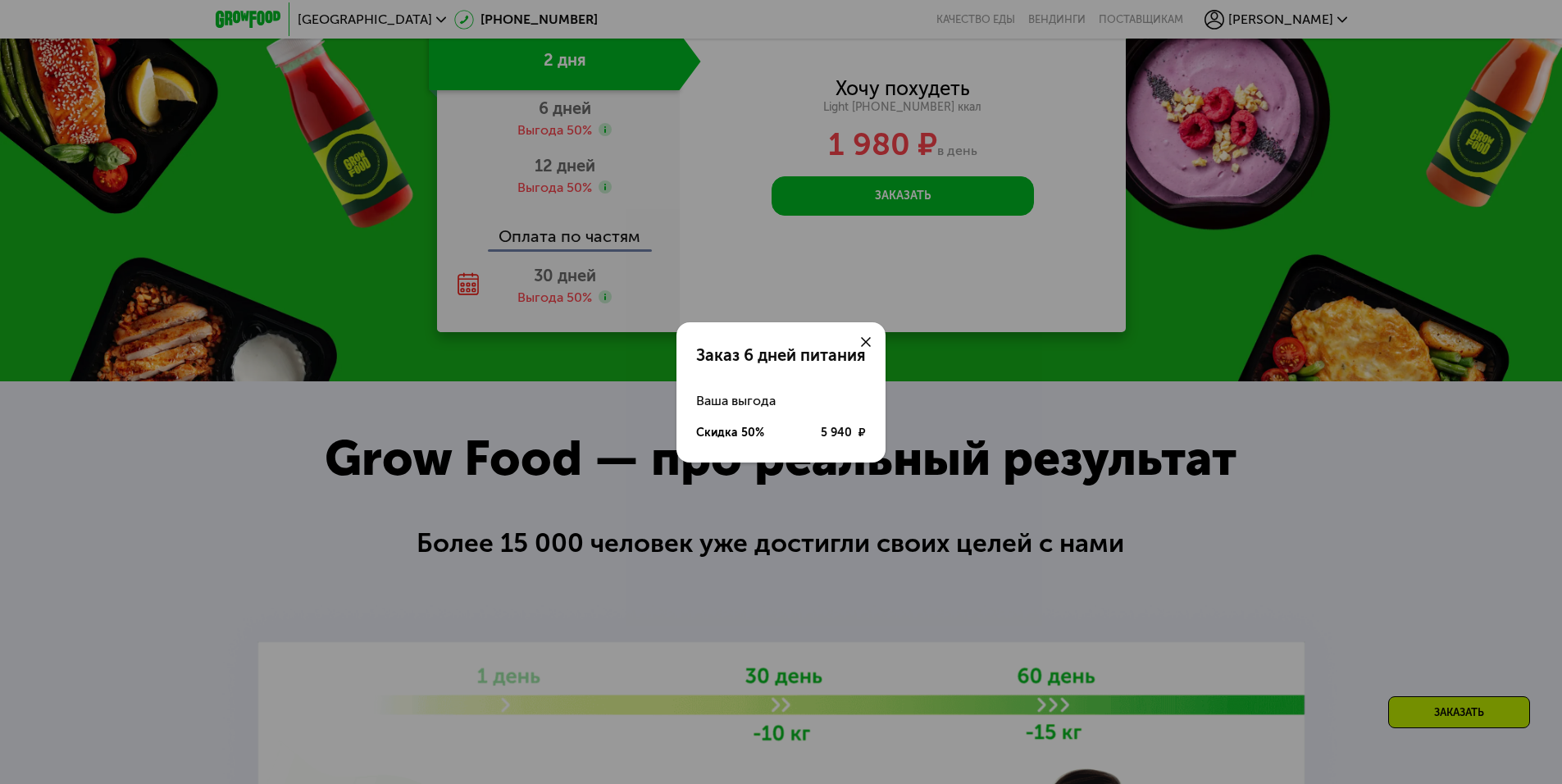
click at [871, 345] on div at bounding box center [866, 342] width 40 height 40
click at [865, 340] on icon at bounding box center [865, 341] width 10 height 10
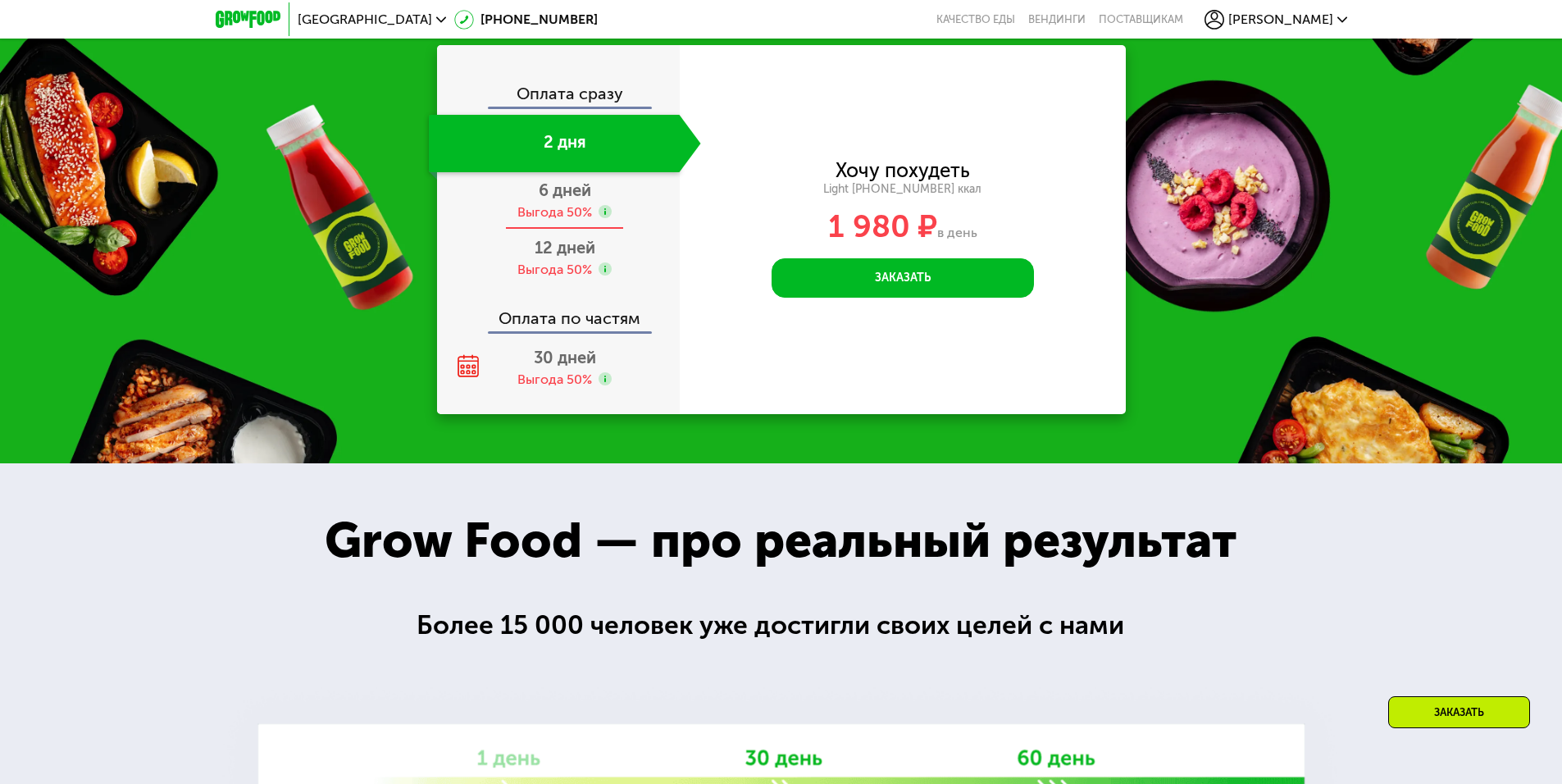
click at [558, 215] on div "Выгода 50%" at bounding box center [555, 212] width 75 height 18
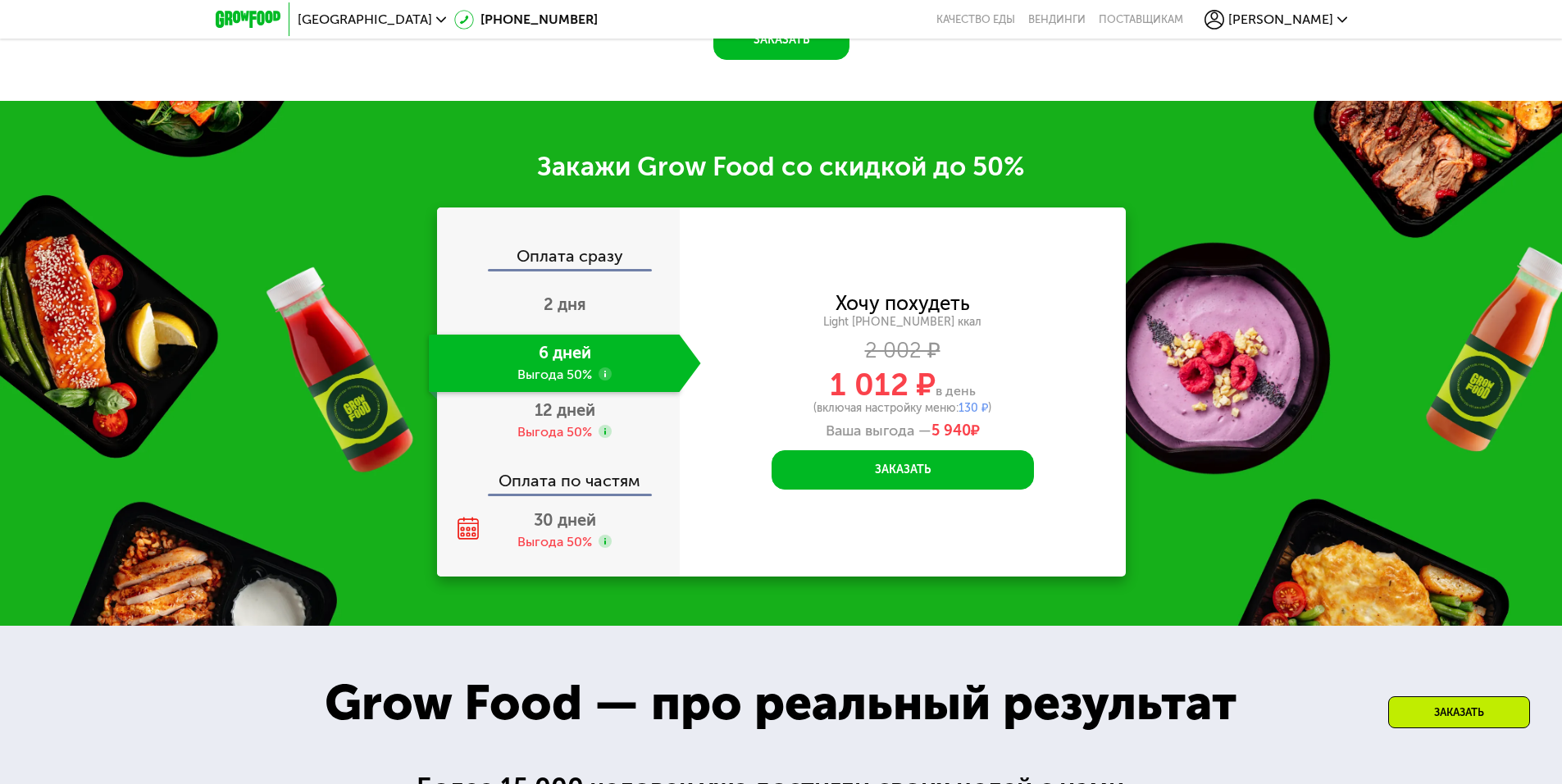
scroll to position [2165, 0]
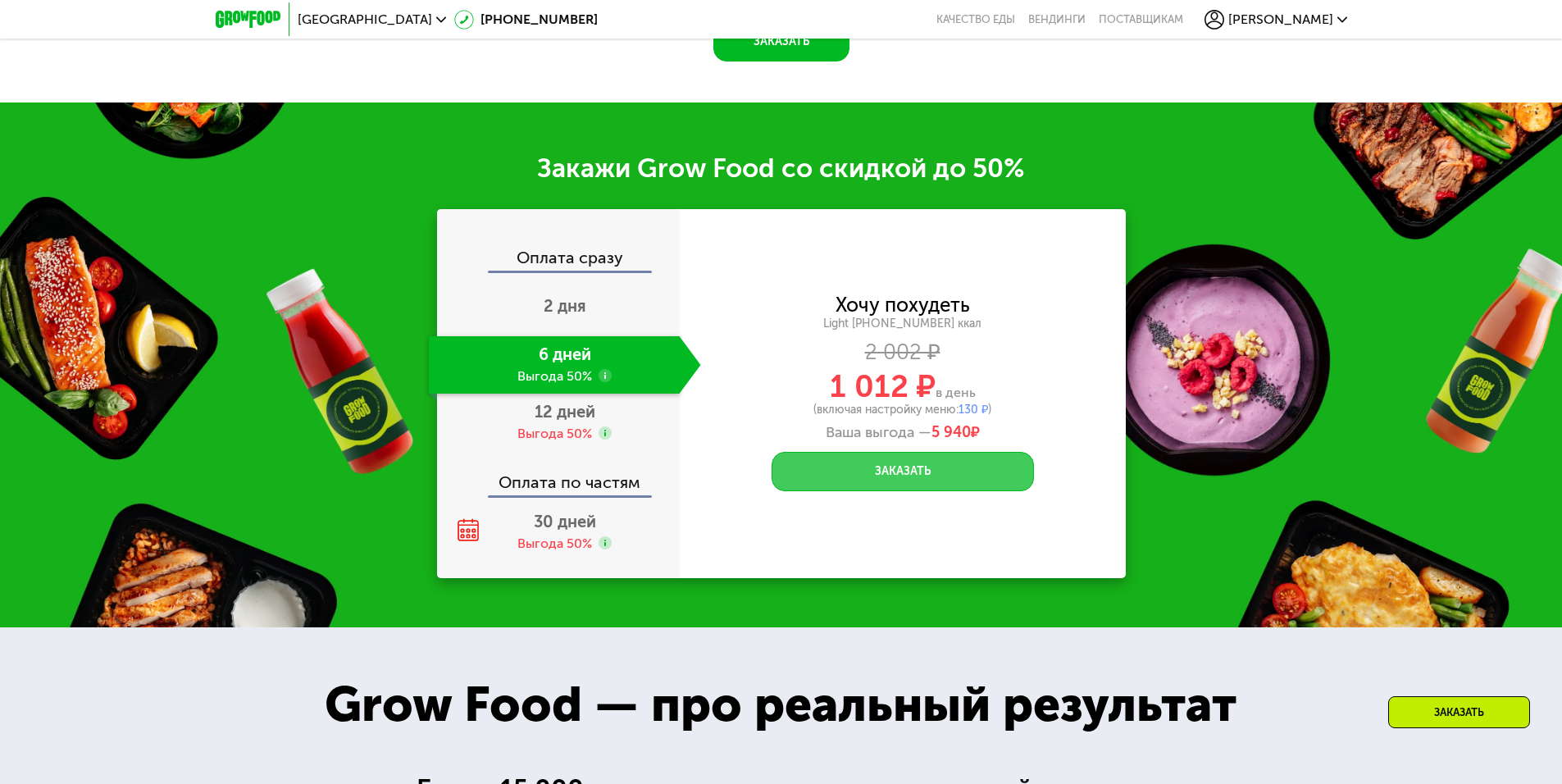
click at [910, 482] on button "Заказать" at bounding box center [902, 472] width 262 height 40
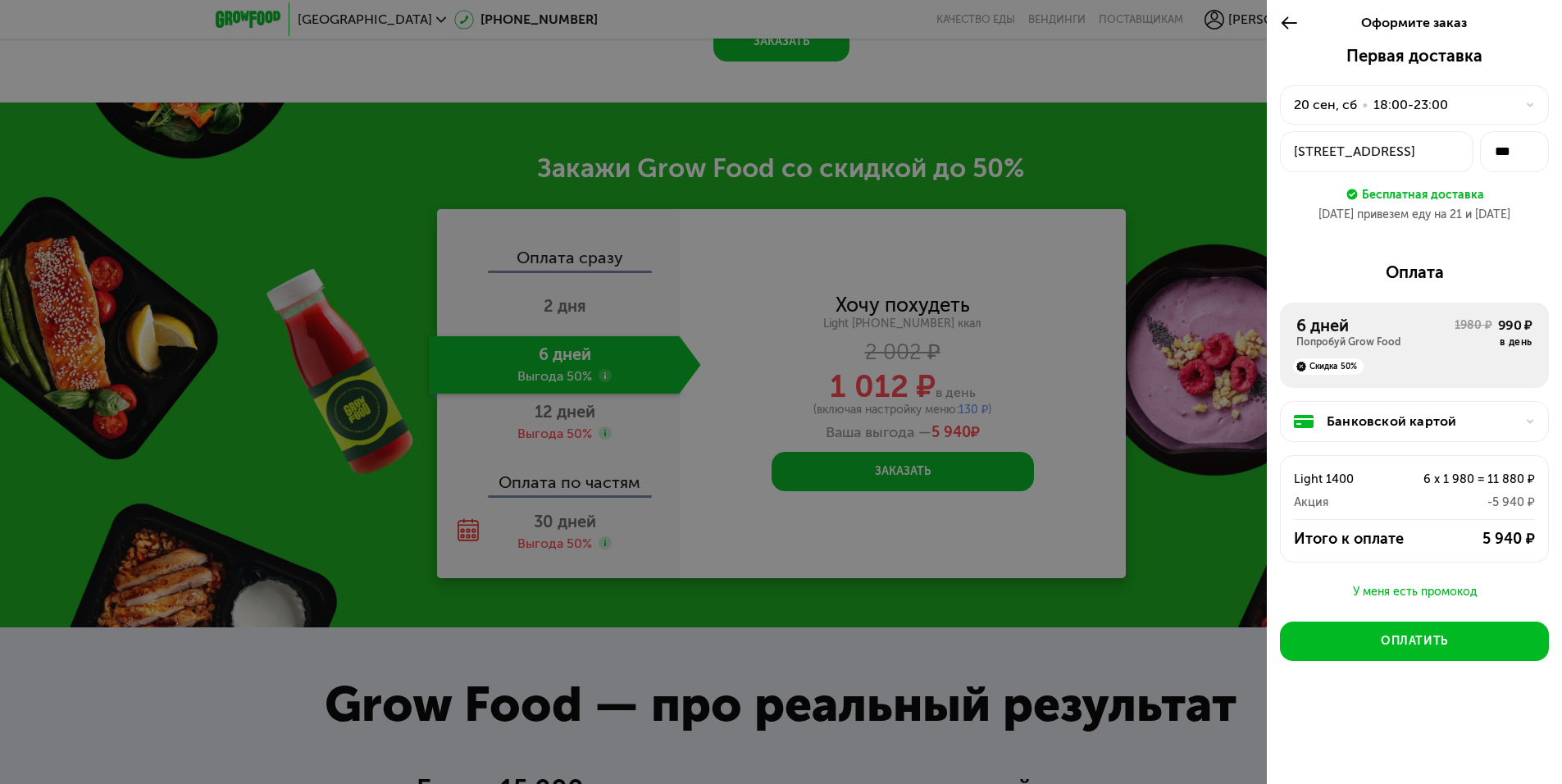
click at [1531, 100] on icon at bounding box center [1530, 104] width 10 height 10
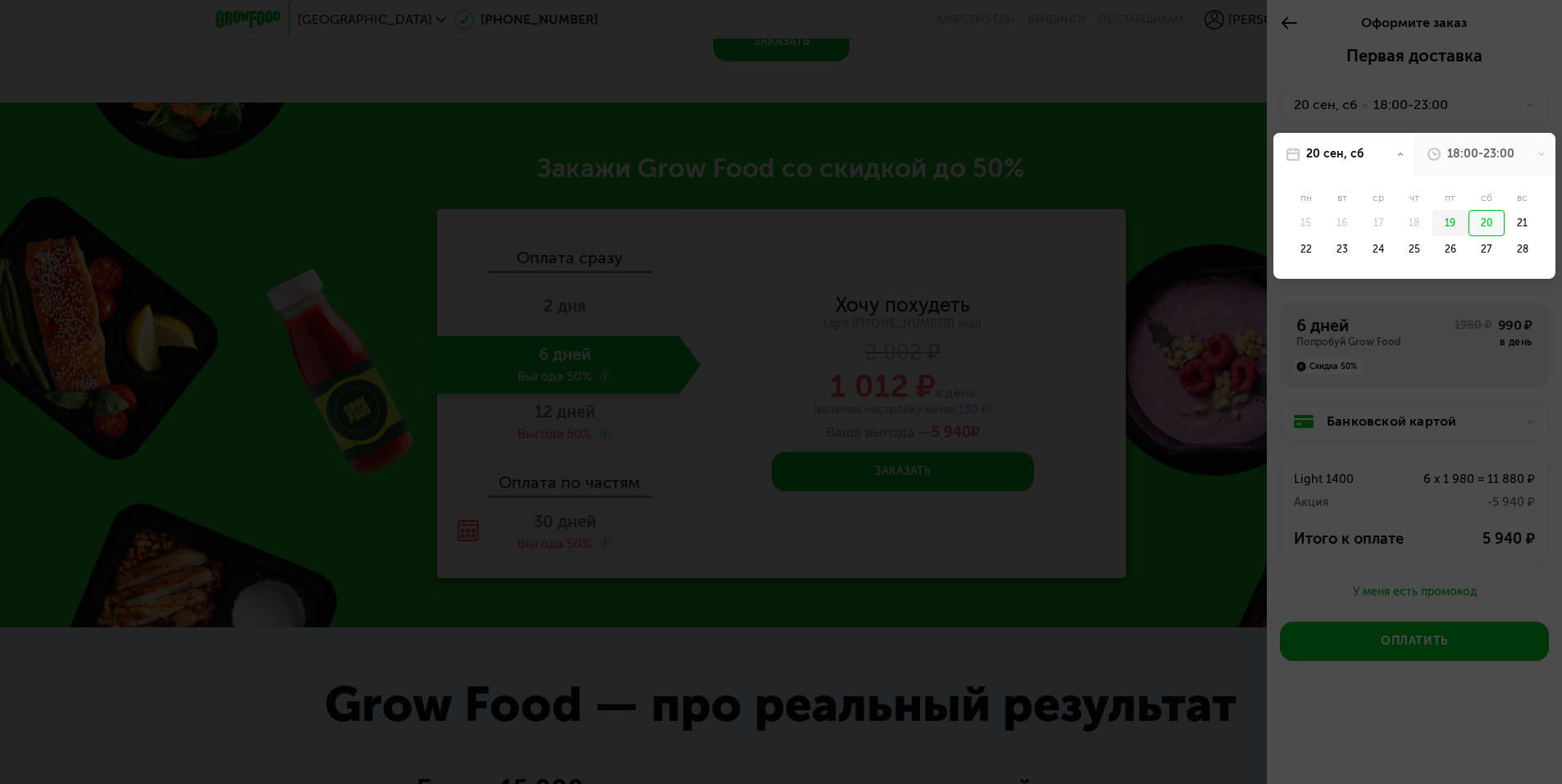
click at [1450, 225] on div "19" at bounding box center [1450, 222] width 36 height 26
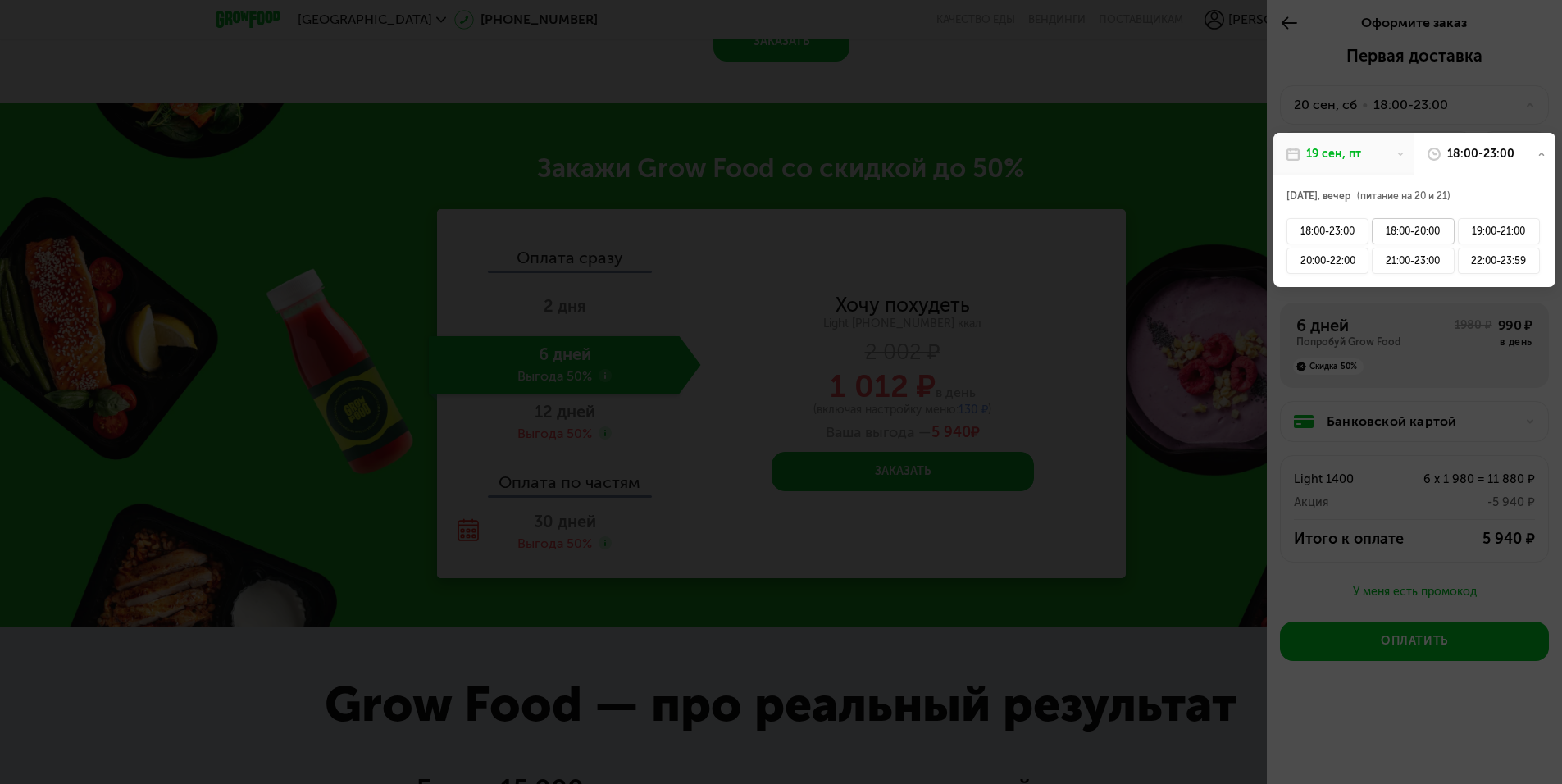
click at [1439, 238] on div "18:00-20:00" at bounding box center [1413, 230] width 82 height 26
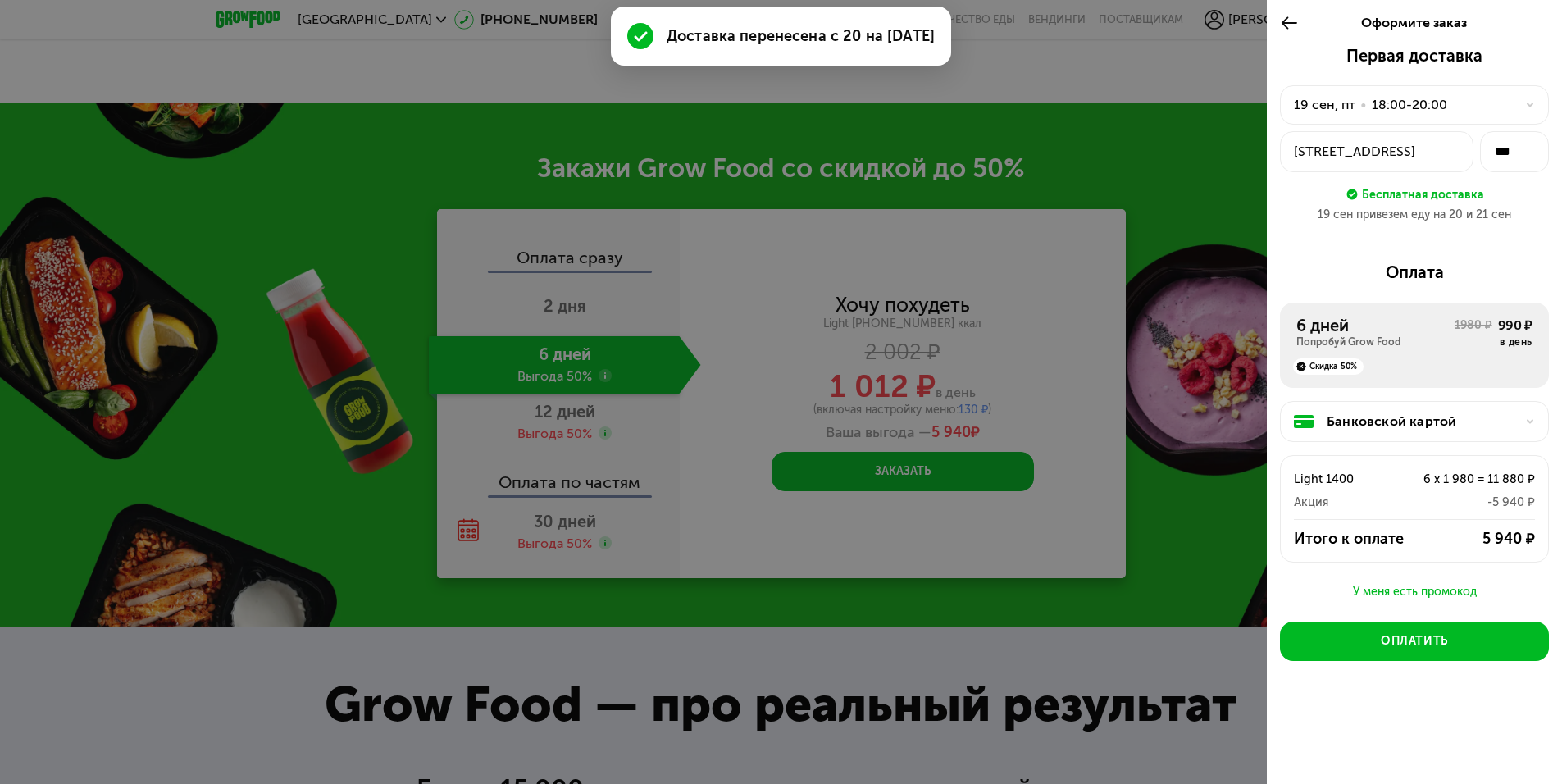
click at [1449, 152] on div "г Москва, р-н Хорошево-Мневники, ул Берзарина, 3 корпус 2" at bounding box center [1377, 152] width 166 height 20
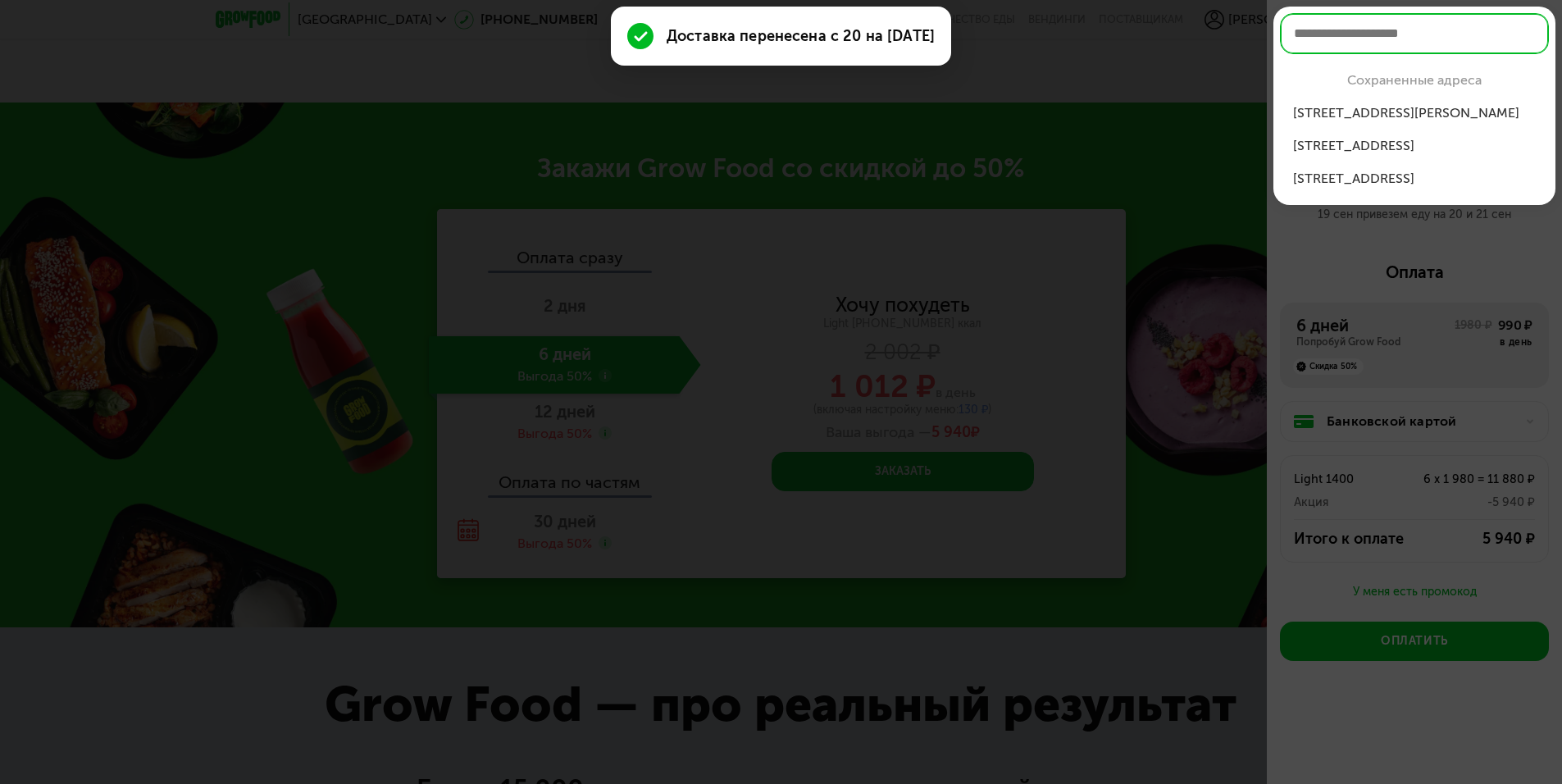
click at [1439, 116] on div "ул Берзарина, 3к2, кв 170" at bounding box center [1414, 113] width 243 height 20
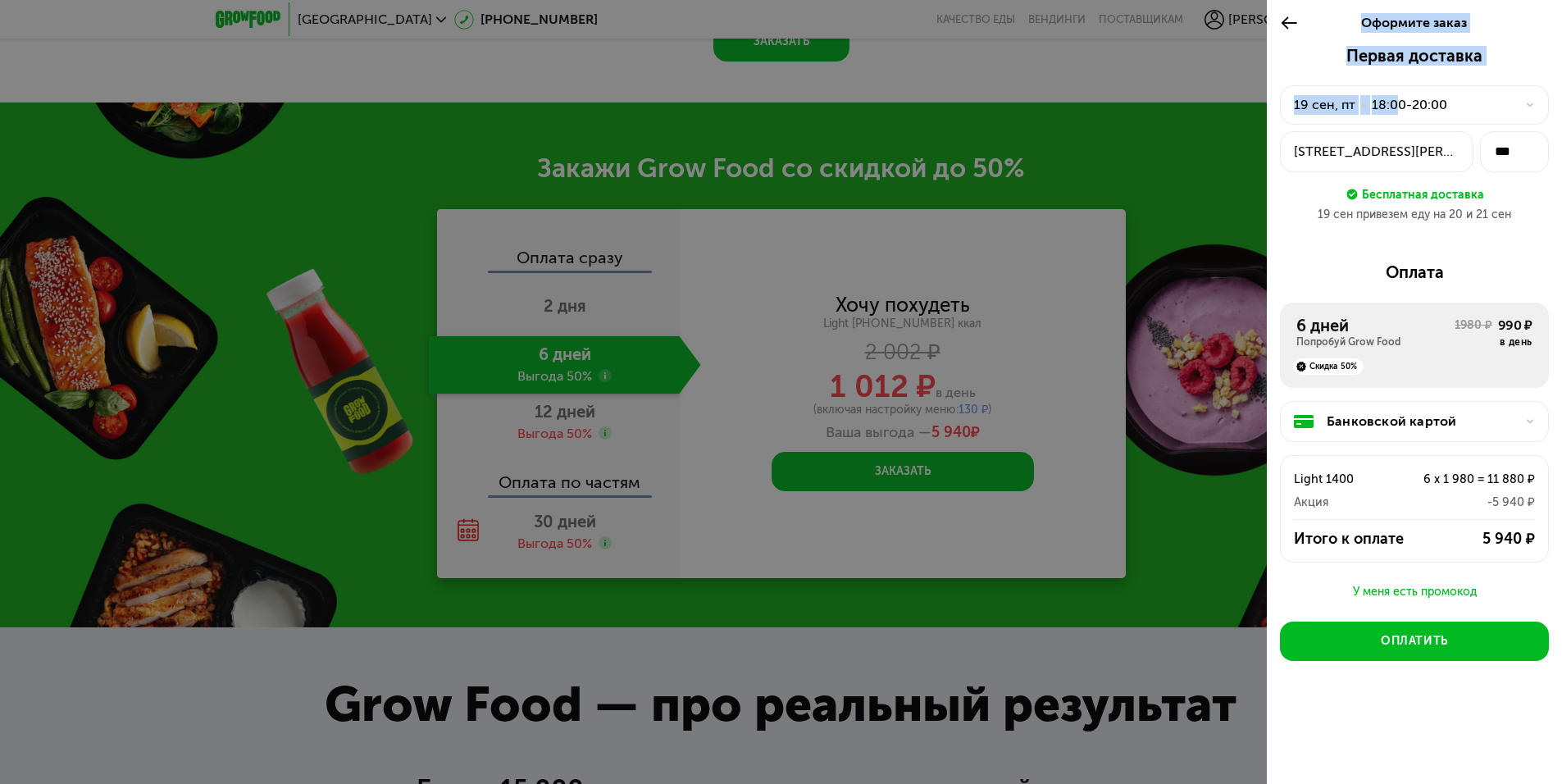
drag, startPoint x: 1284, startPoint y: 17, endPoint x: 1405, endPoint y: 102, distance: 147.9
click at [1405, 102] on div "Оформите заказ Первая доставка 19 сен, пт • 18:00-20:00 ул Берзарина, 3к2 *** Б…" at bounding box center [1414, 392] width 295 height 784
click at [1557, 50] on div "Первая доставка 19 сен, пт • 18:00-20:00 ул Берзарина, 3к2 *** Бесплатная доста…" at bounding box center [1414, 401] width 295 height 710
click at [1526, 107] on icon at bounding box center [1530, 104] width 10 height 10
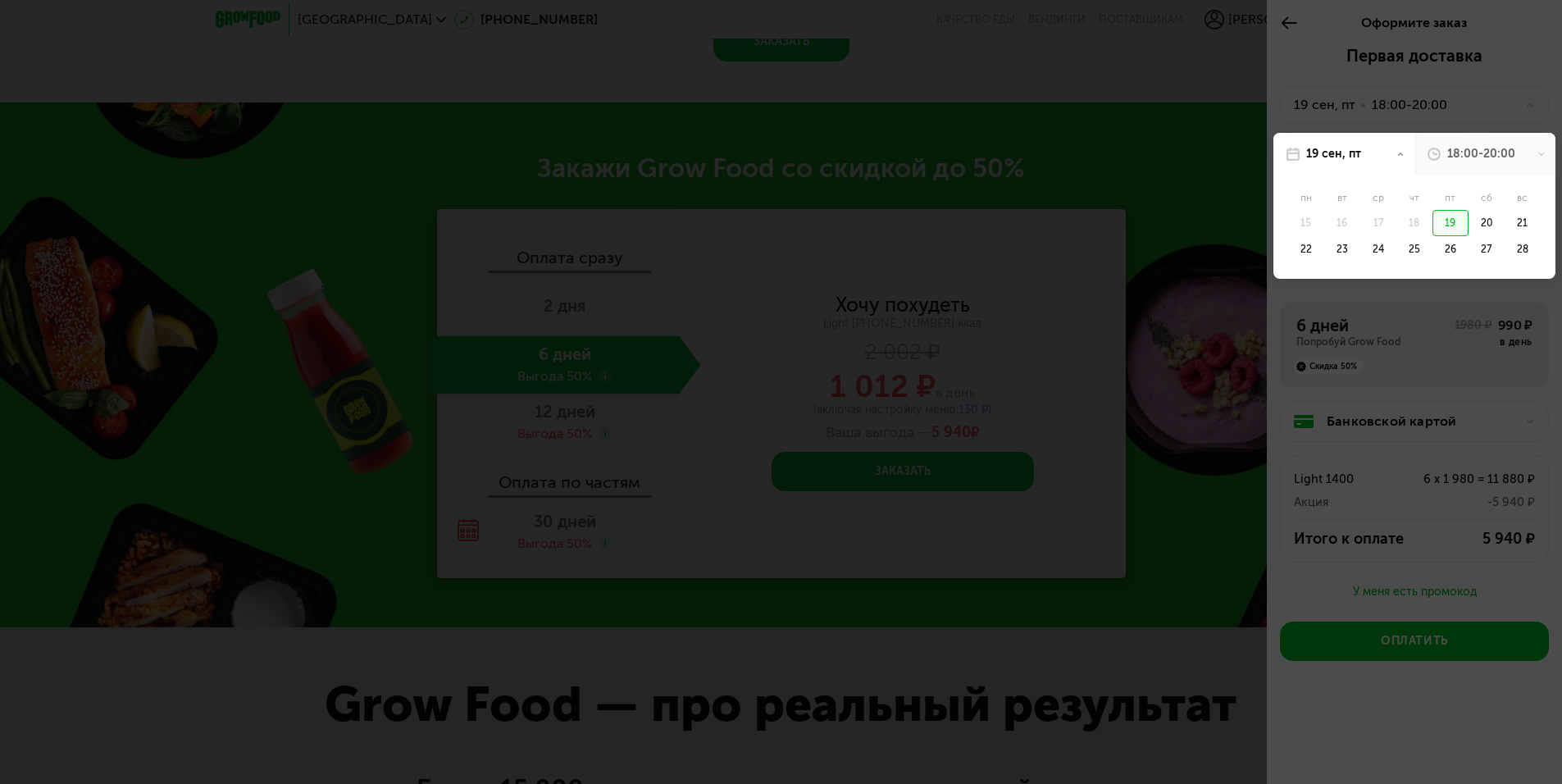
click at [1526, 107] on div at bounding box center [781, 392] width 1562 height 784
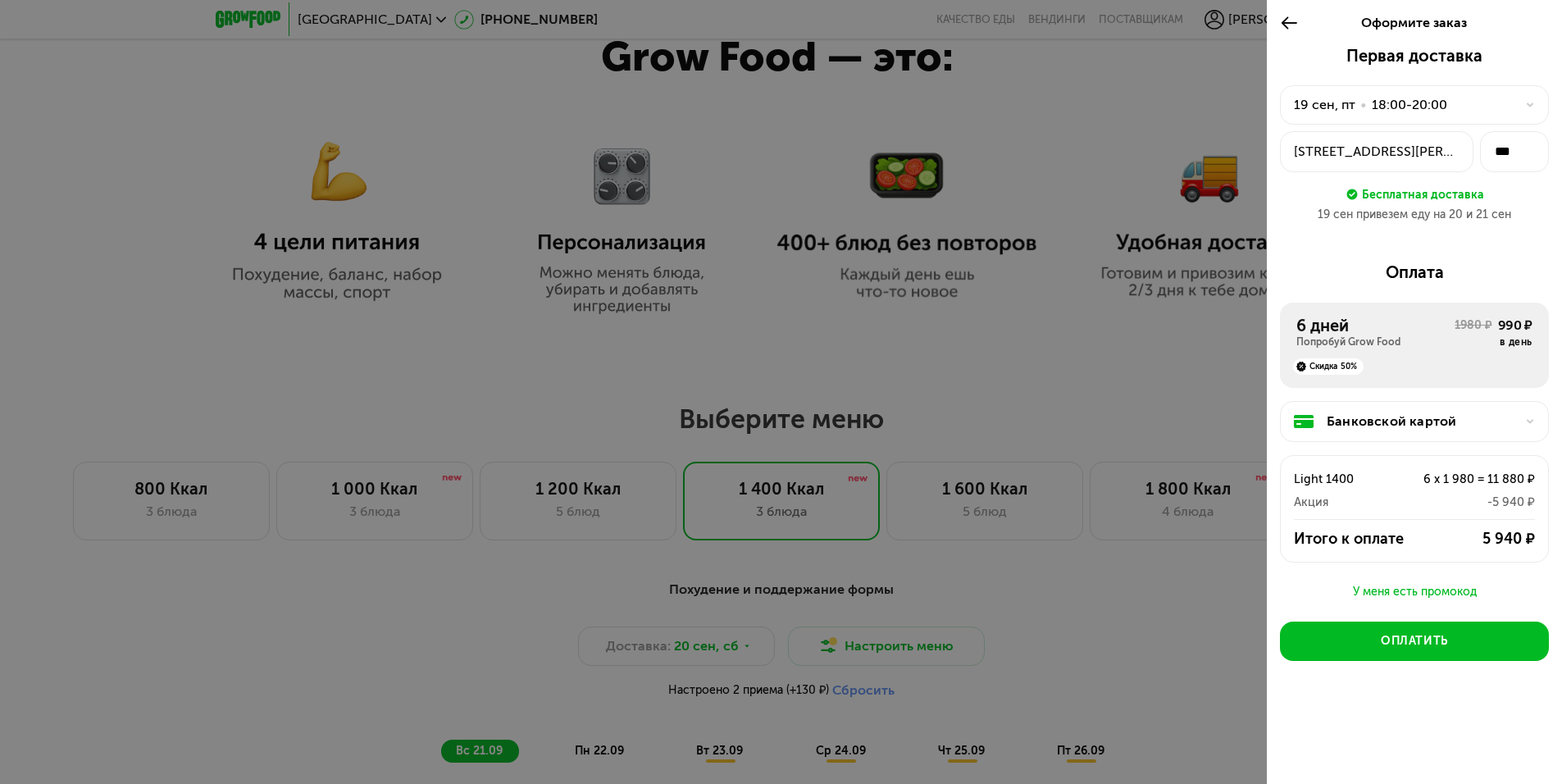
scroll to position [1181, 0]
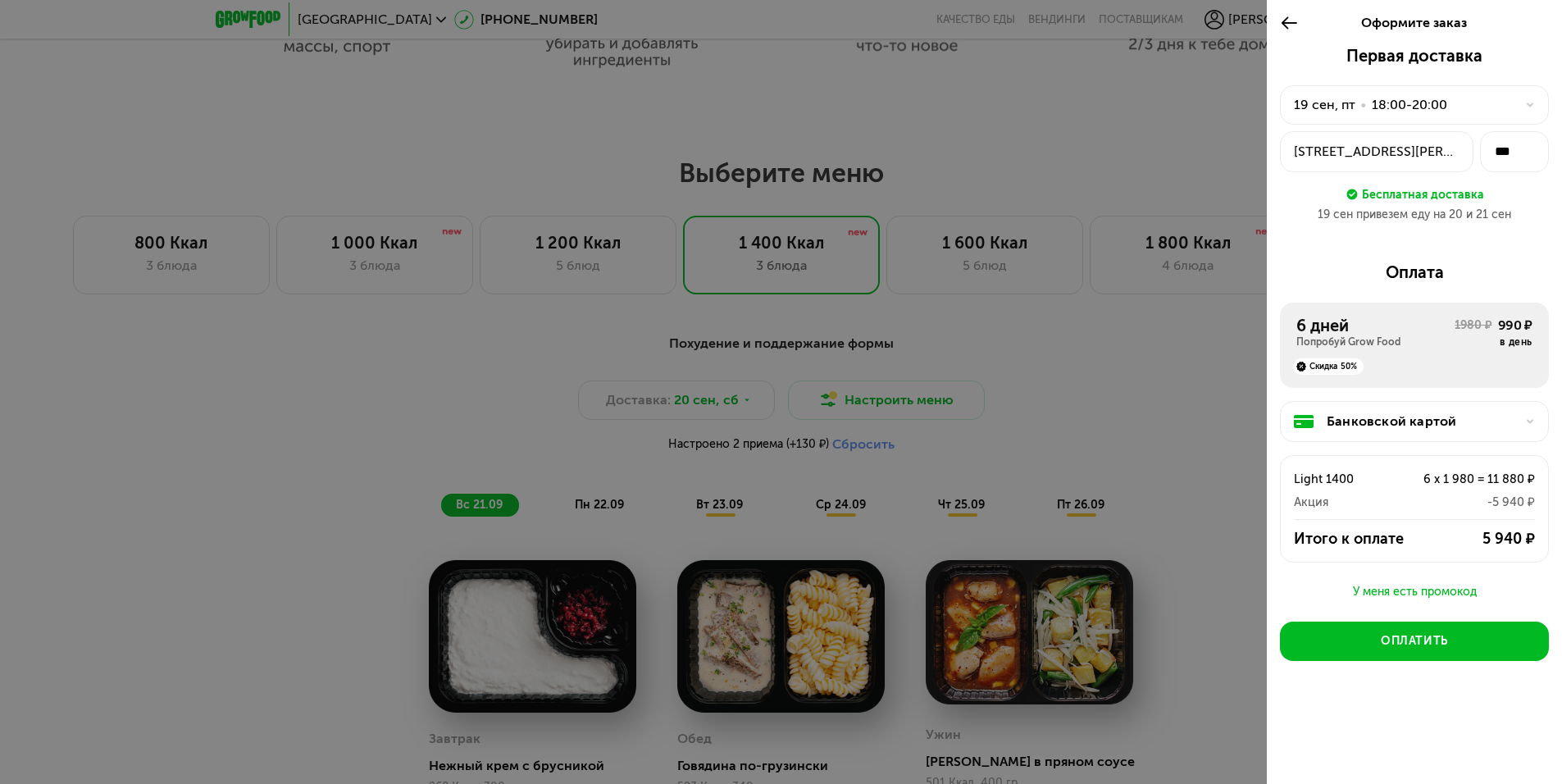
click at [1105, 131] on div at bounding box center [781, 392] width 1562 height 784
click at [1287, 18] on use at bounding box center [1289, 23] width 15 height 13
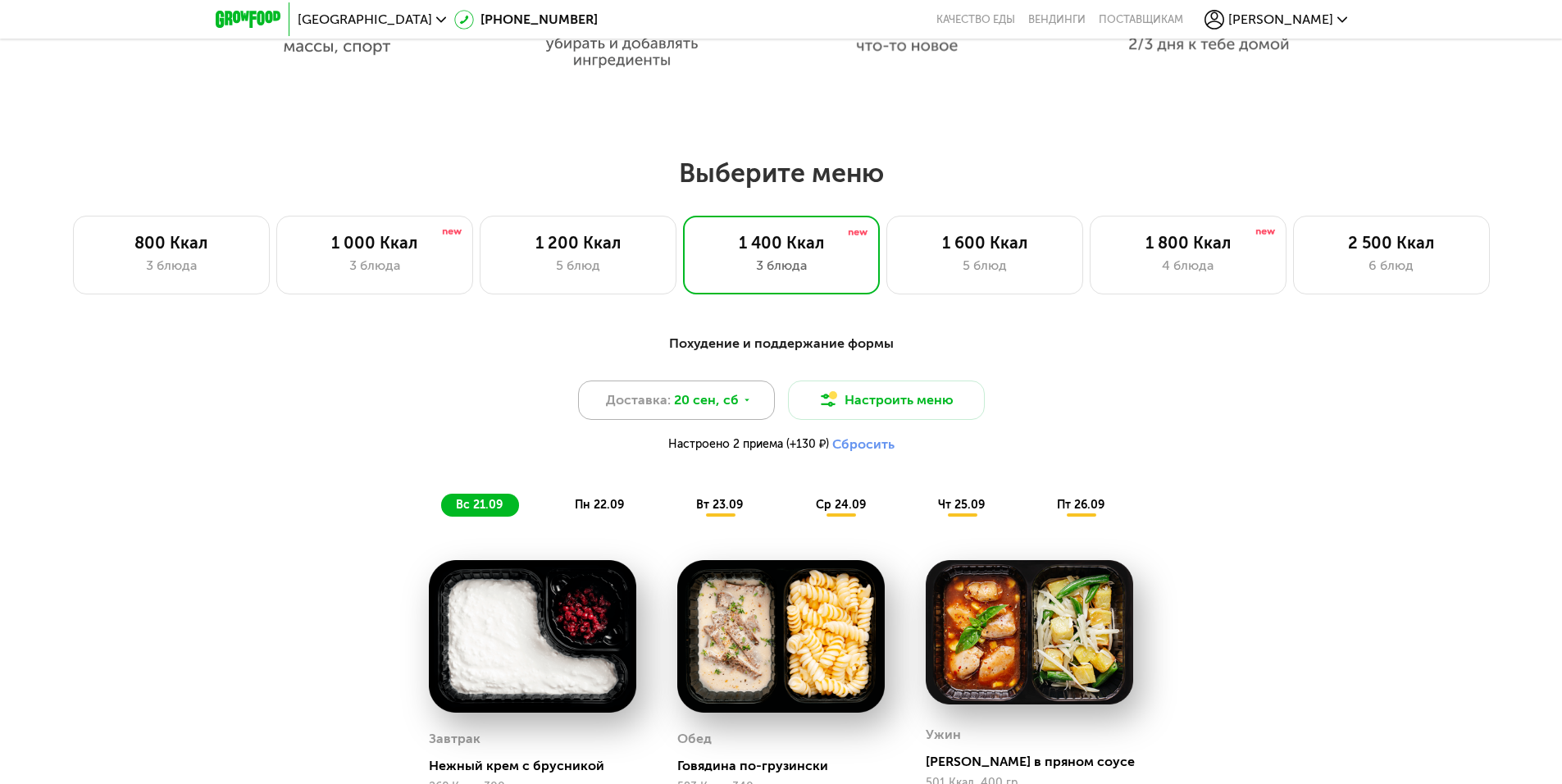
click at [735, 399] on span "20 сен, сб" at bounding box center [707, 401] width 65 height 20
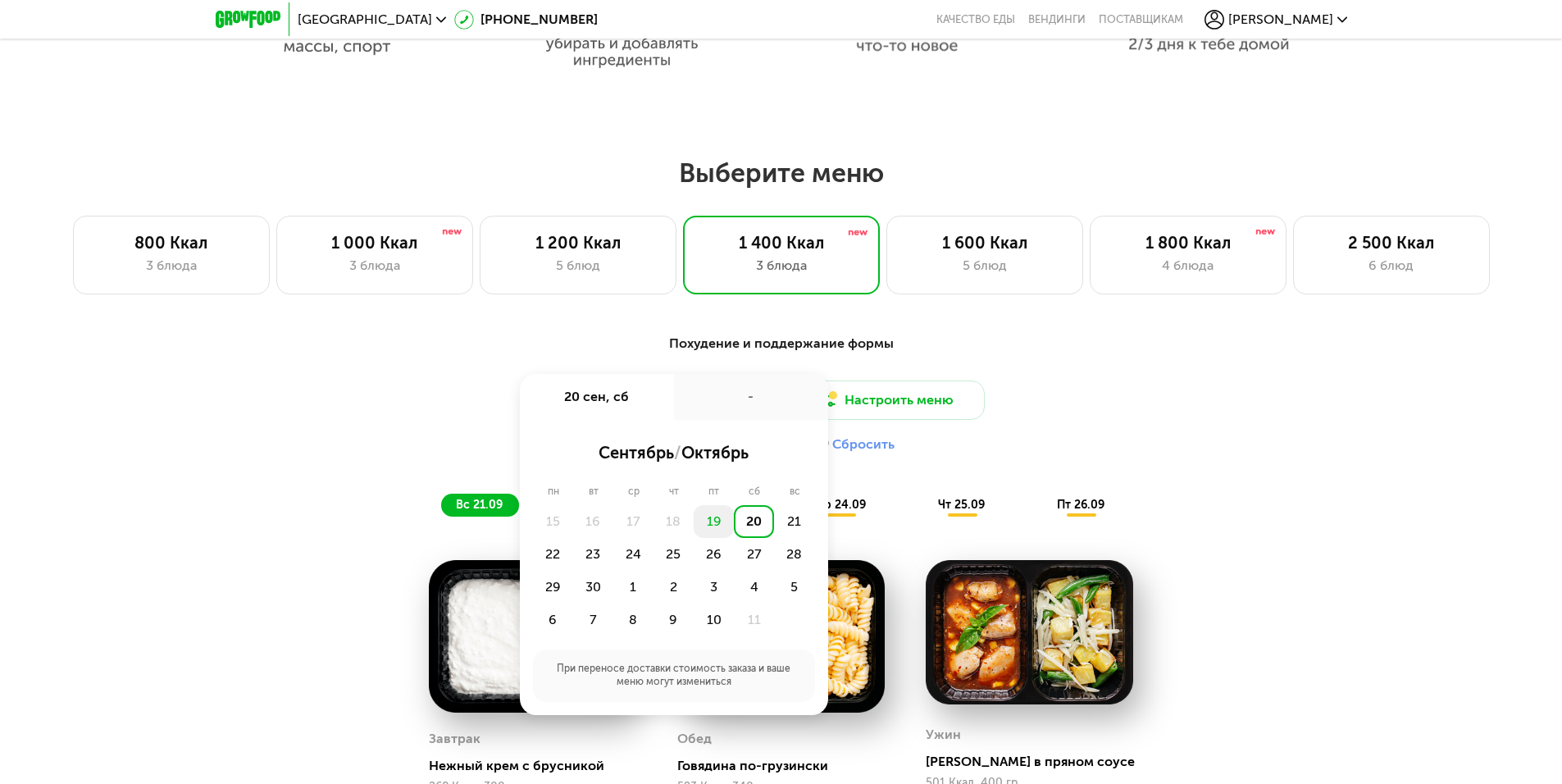
click at [721, 529] on div "19" at bounding box center [714, 521] width 41 height 32
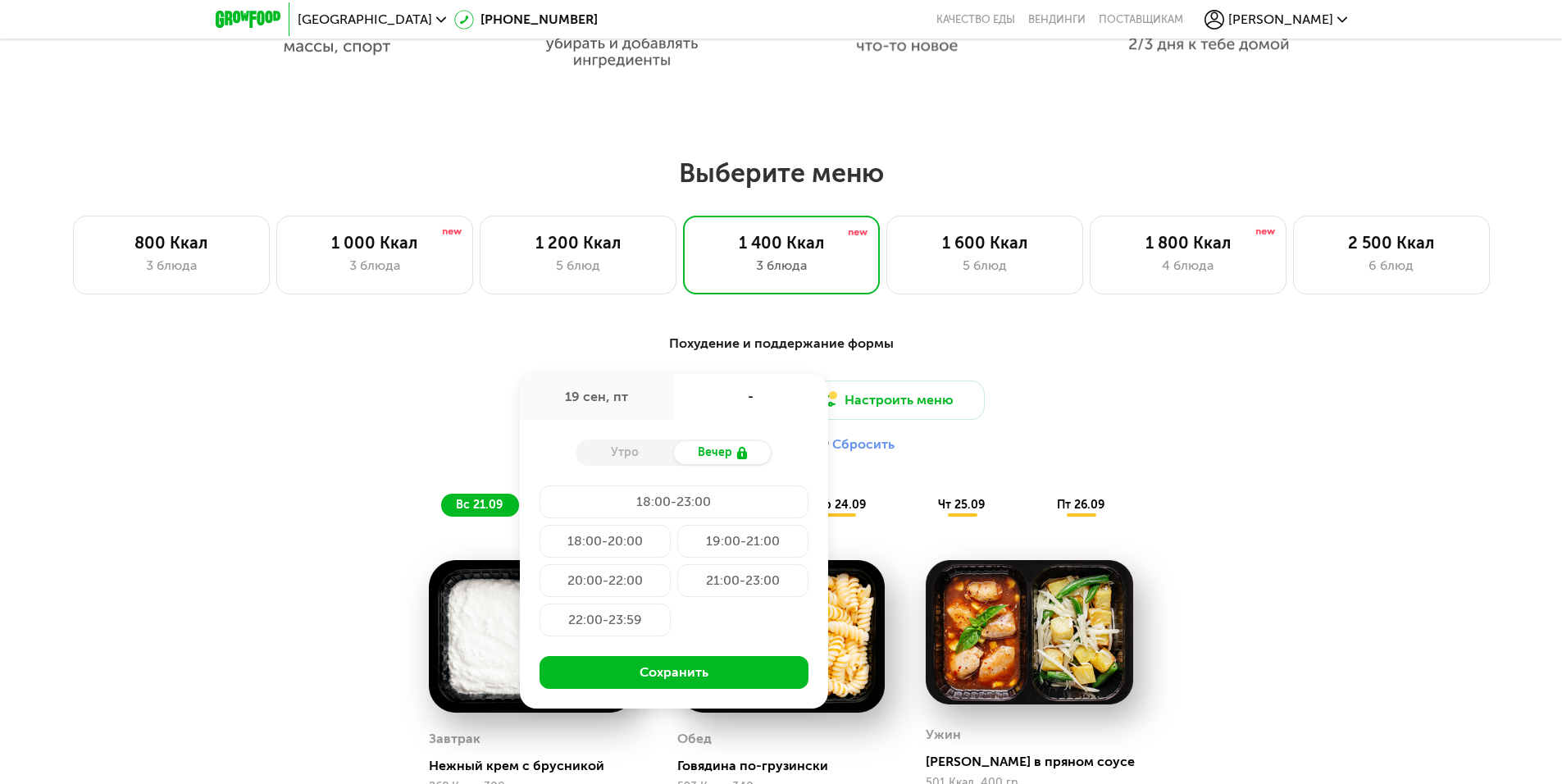
click at [624, 550] on div "18:00-20:00" at bounding box center [605, 541] width 131 height 32
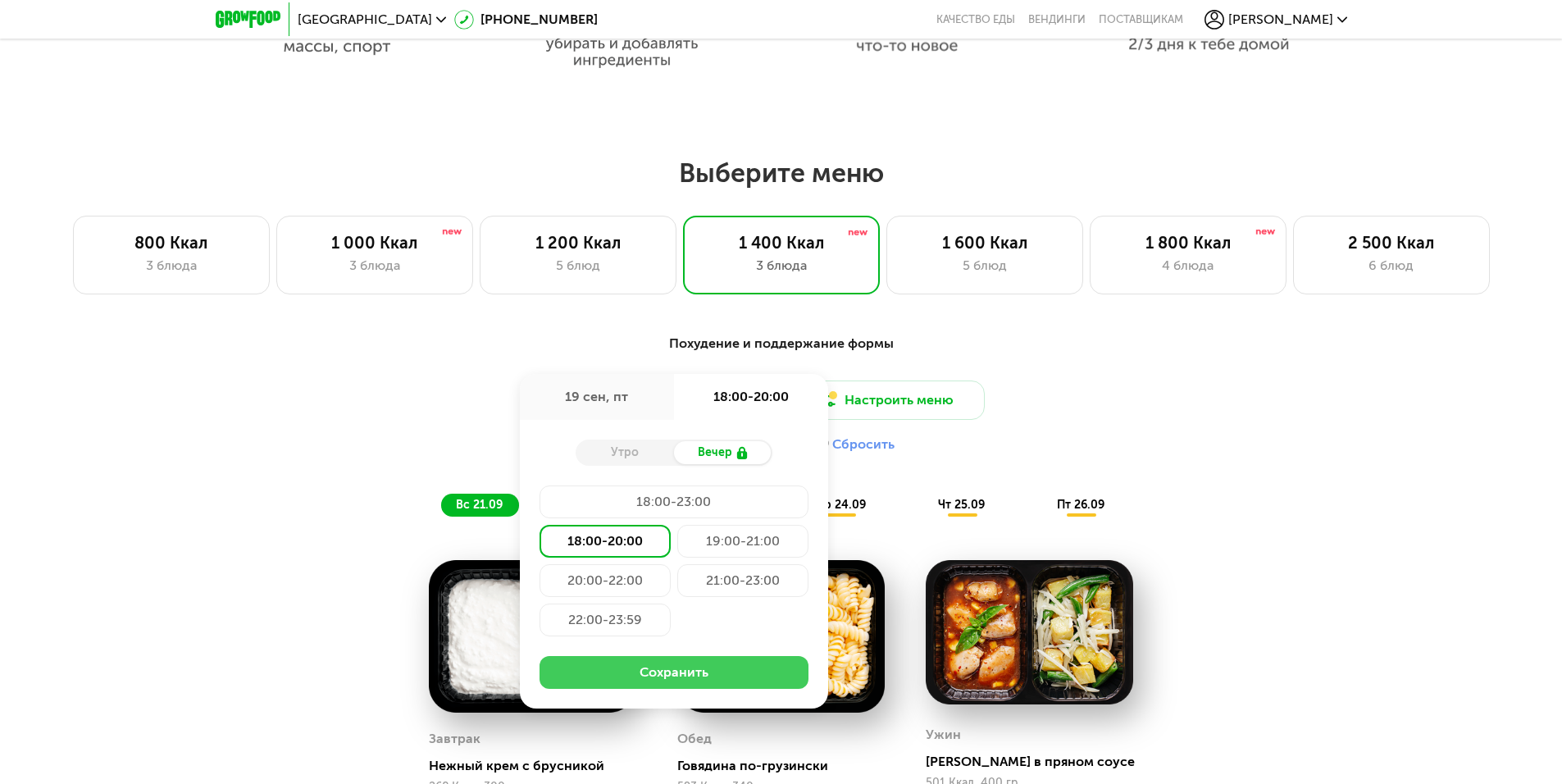
click at [699, 676] on button "Сохранить" at bounding box center [673, 672] width 269 height 32
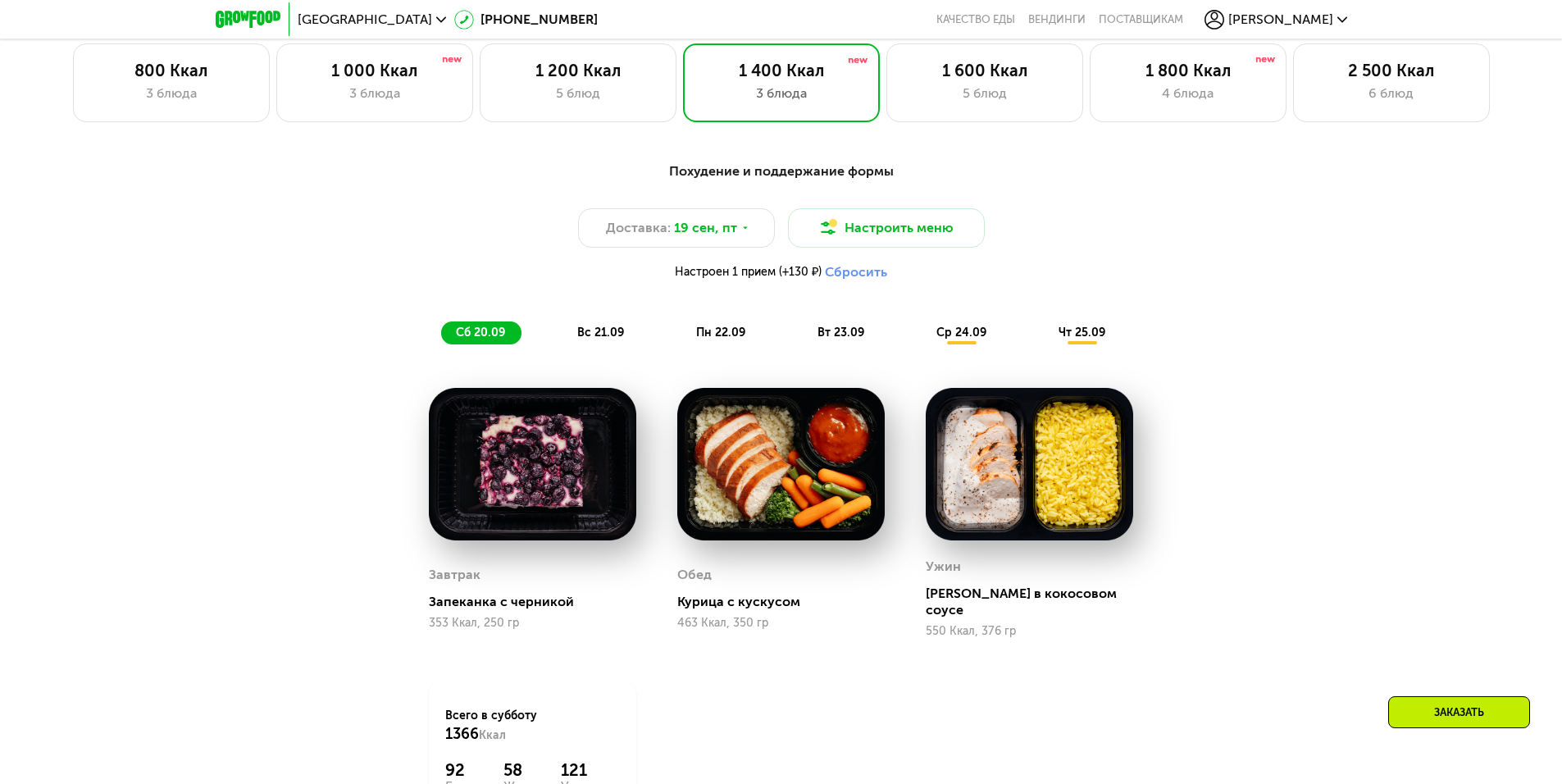
scroll to position [1346, 0]
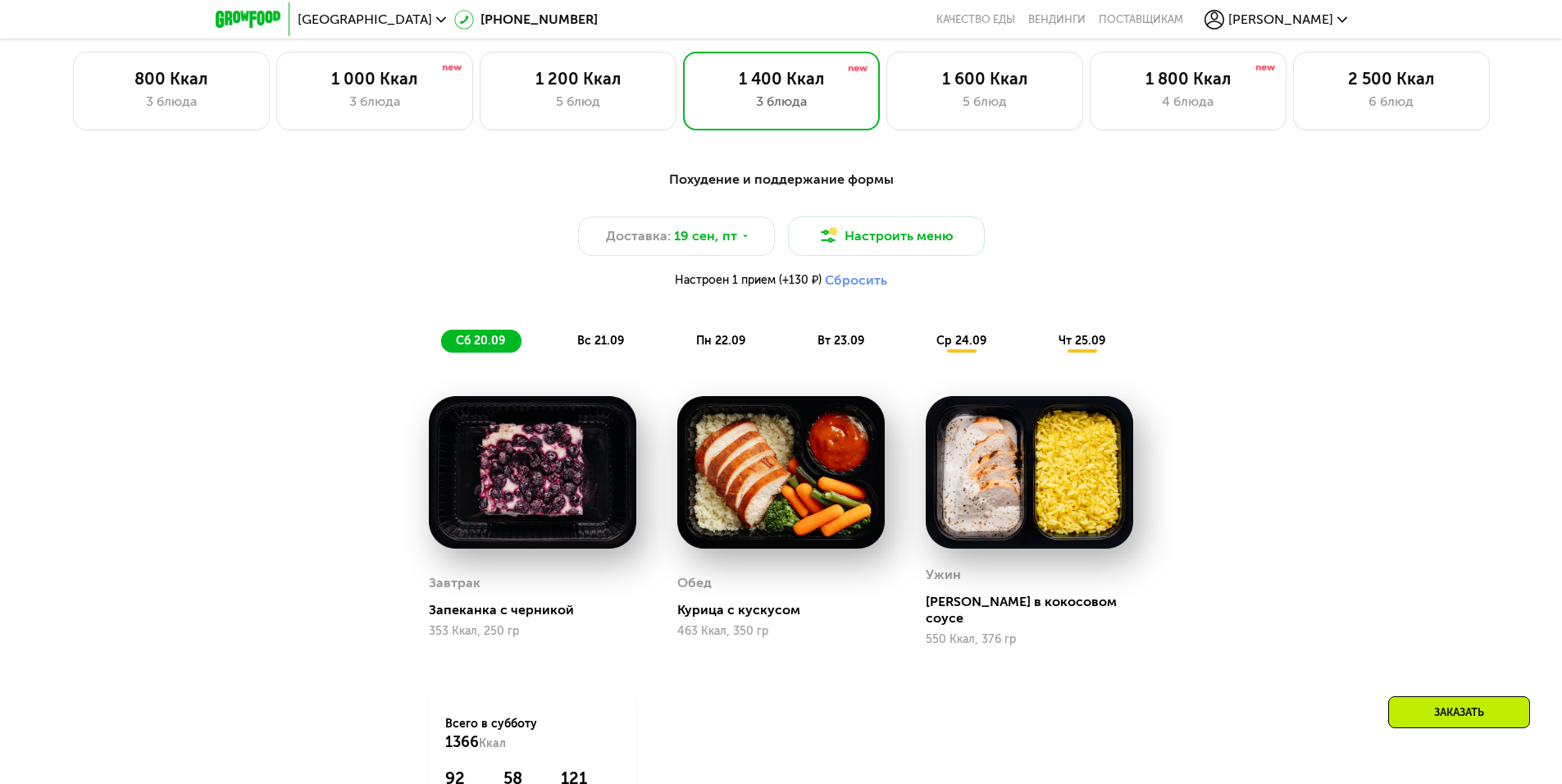
click at [592, 345] on span "вс 21.09" at bounding box center [600, 340] width 47 height 14
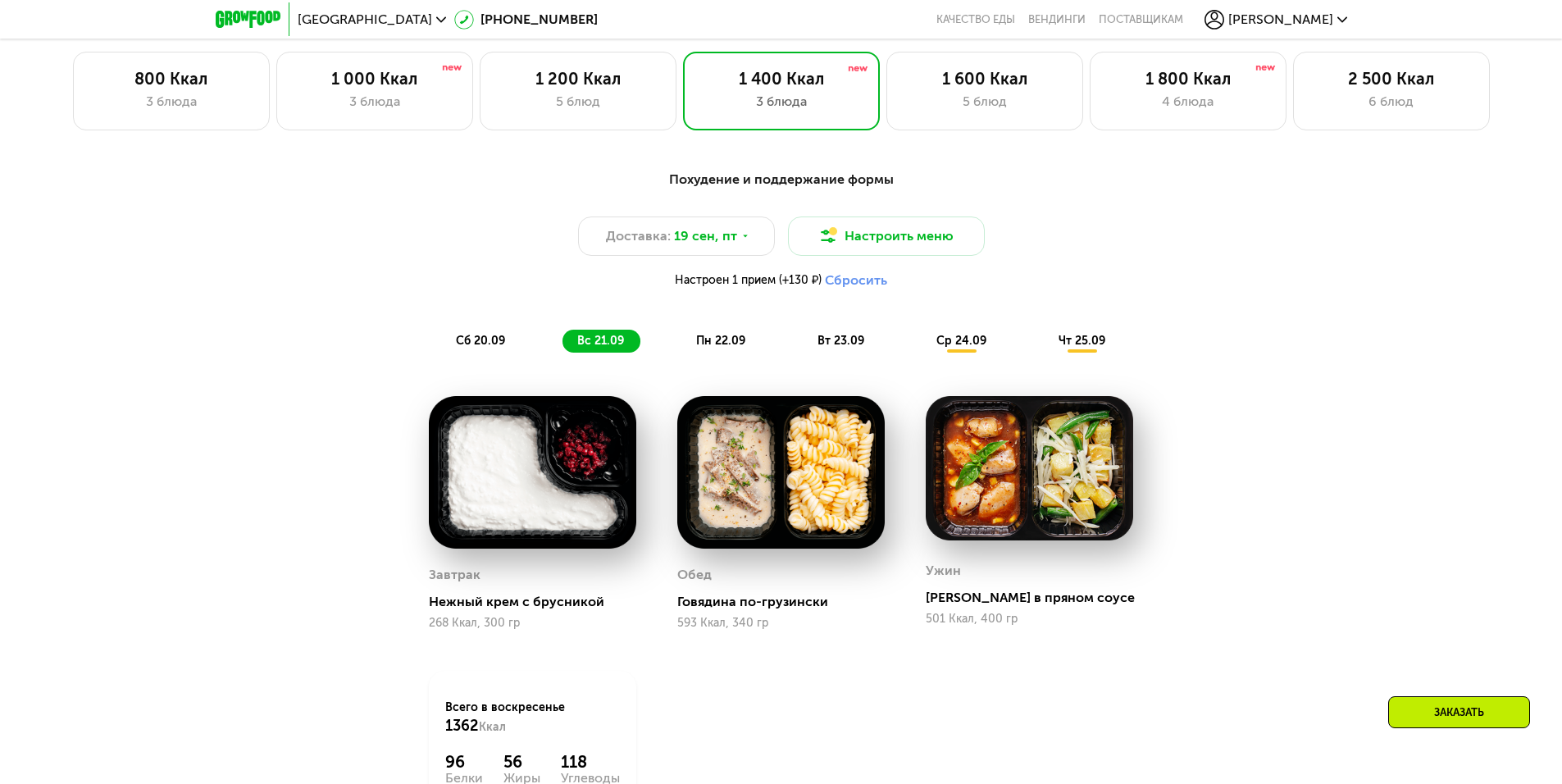
click at [702, 347] on span "пн 22.09" at bounding box center [720, 340] width 50 height 14
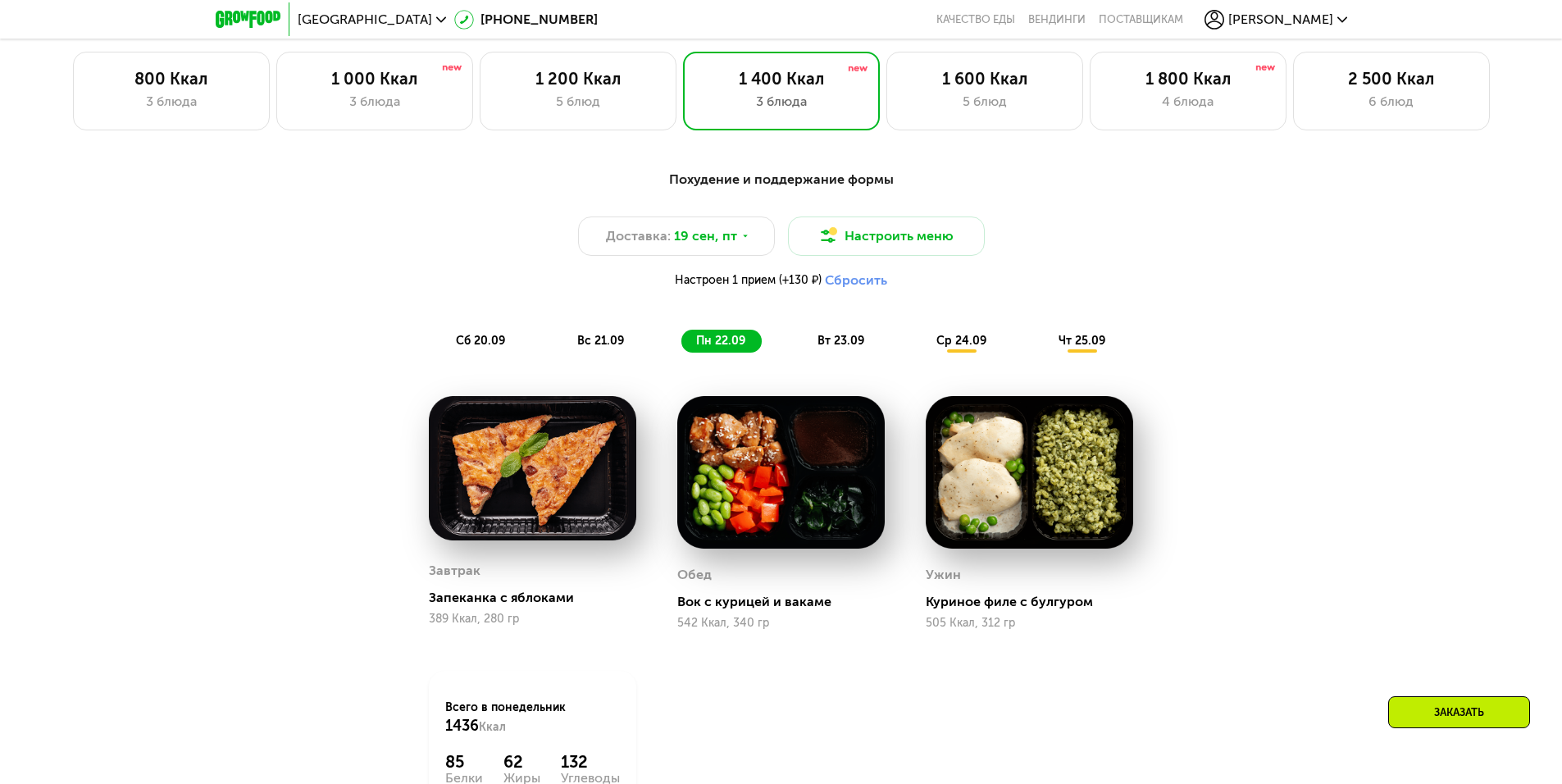
click at [844, 346] on span "вт 23.09" at bounding box center [841, 340] width 47 height 14
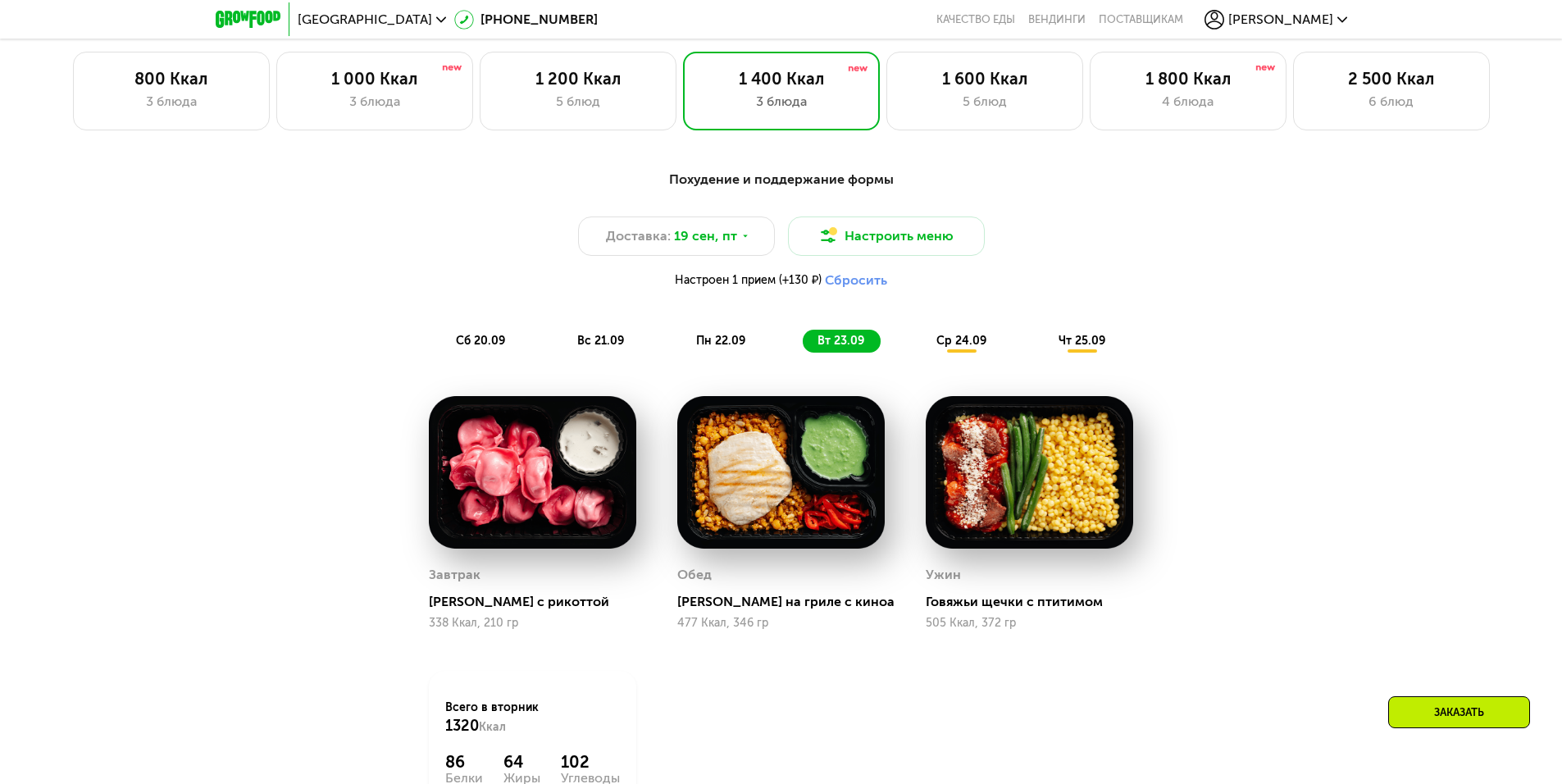
click at [955, 341] on span "ср 24.09" at bounding box center [962, 340] width 50 height 14
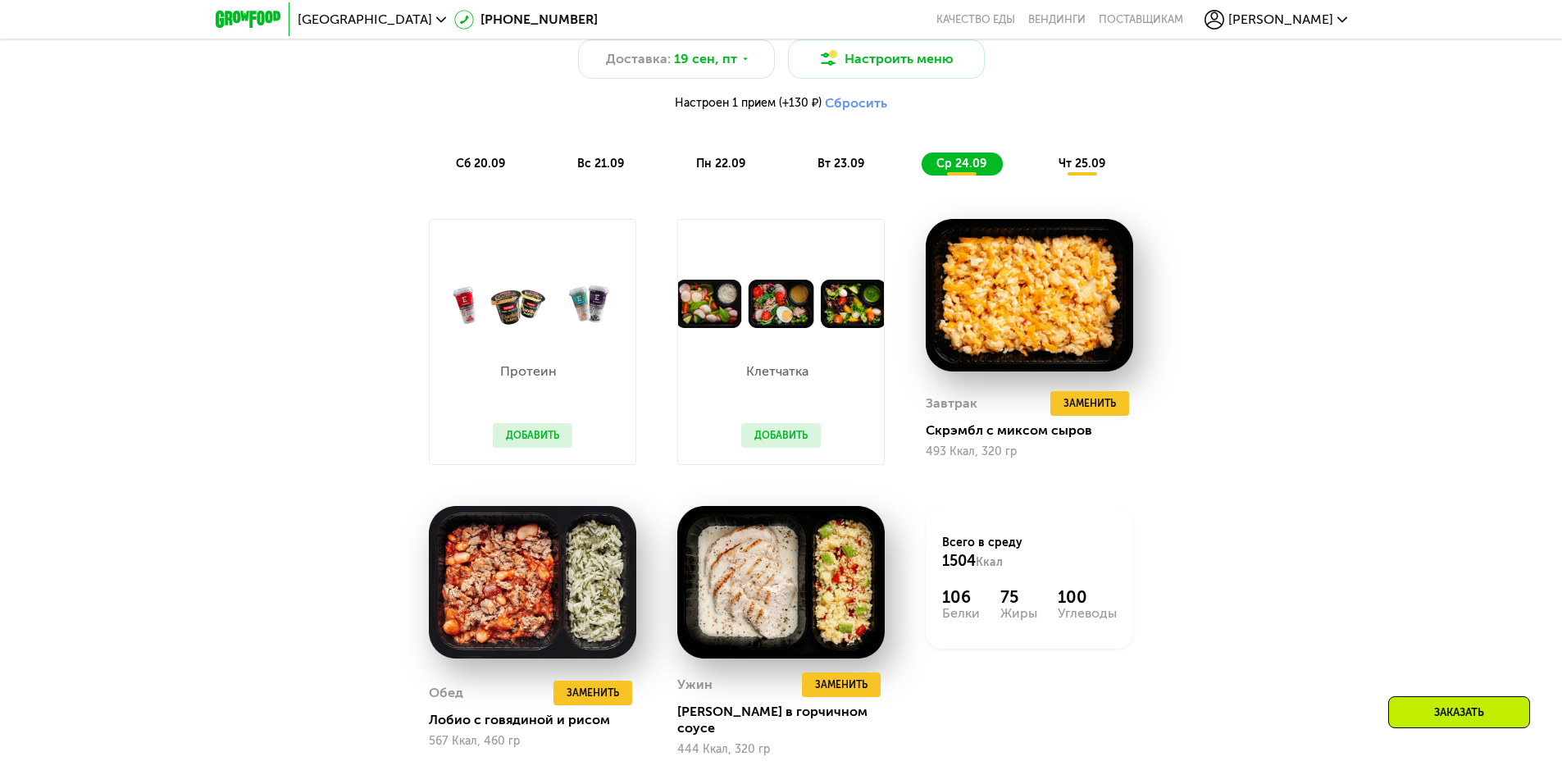
scroll to position [1428, 0]
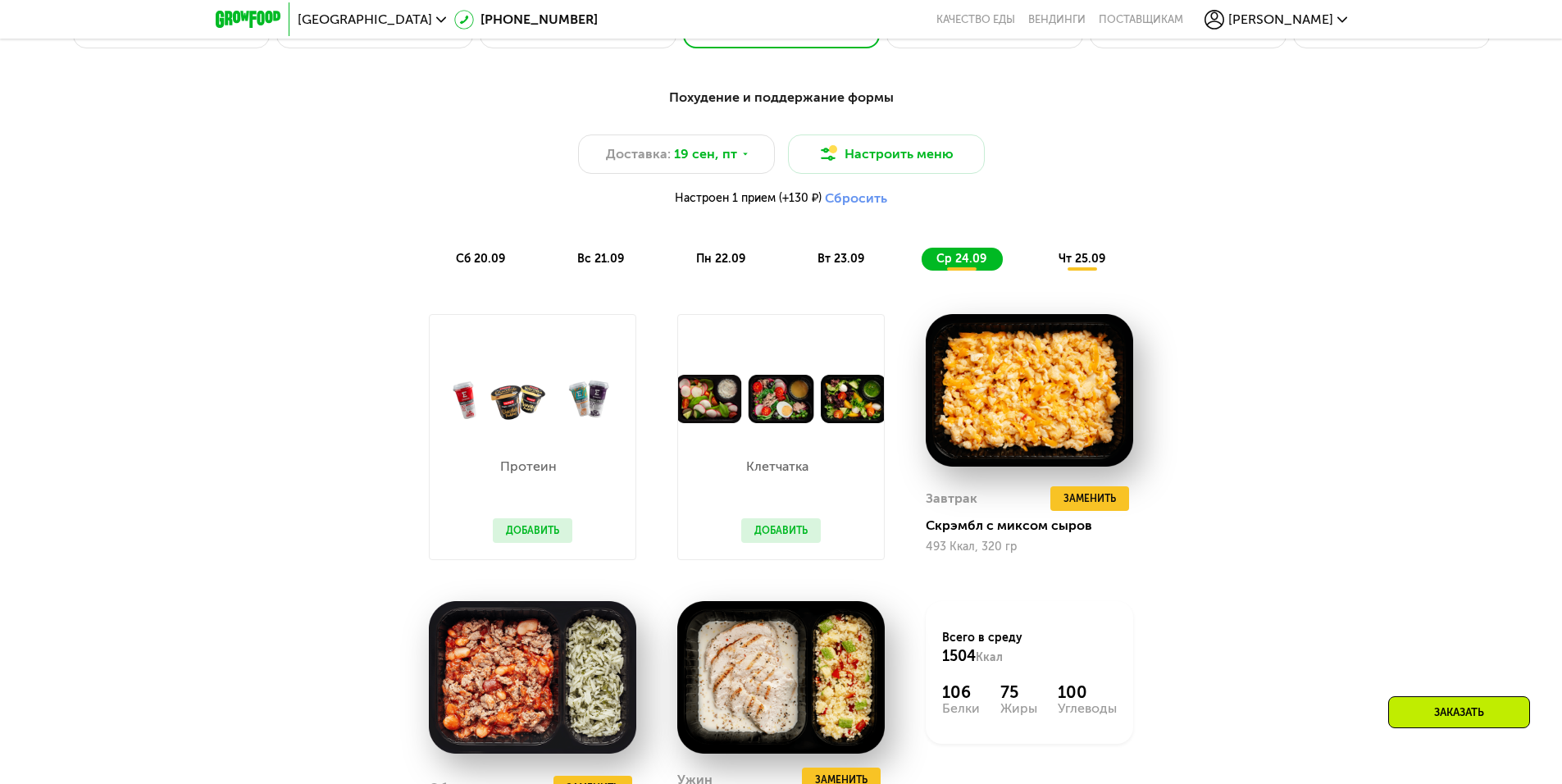
click at [1065, 261] on span "чт 25.09" at bounding box center [1082, 258] width 47 height 14
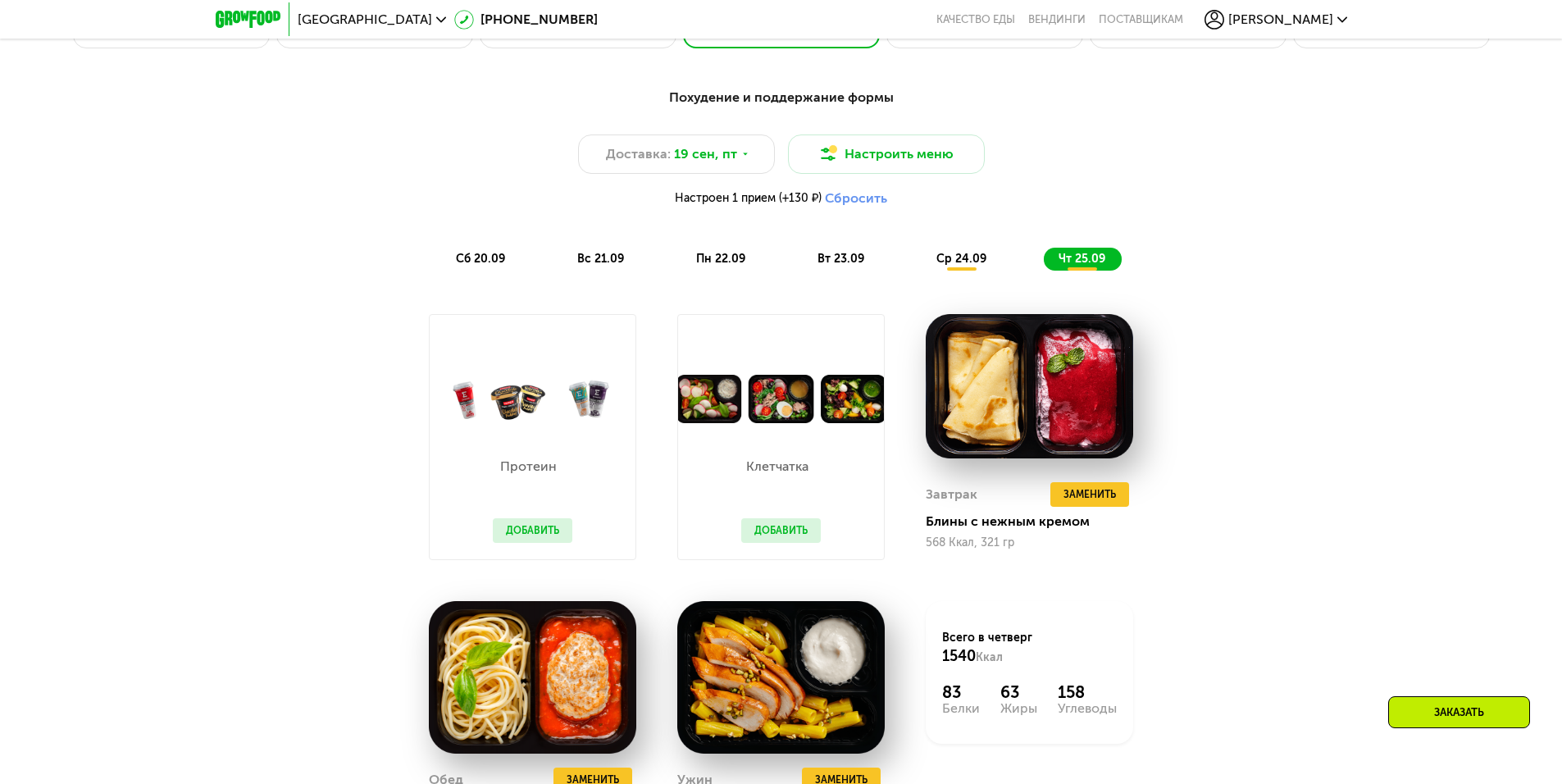
click at [592, 263] on span "вс 21.09" at bounding box center [600, 258] width 47 height 14
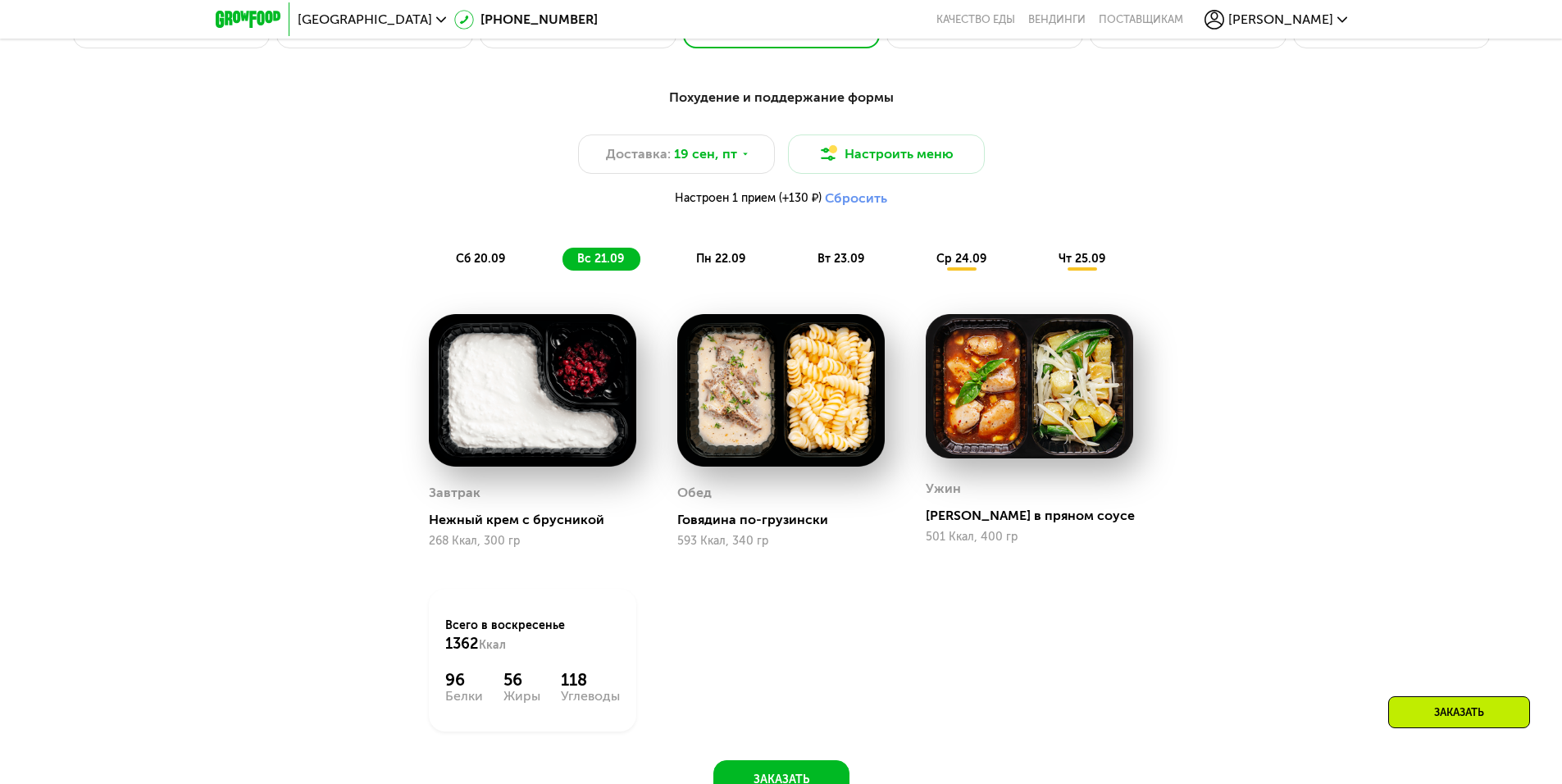
click at [494, 266] on span "сб 20.09" at bounding box center [480, 258] width 50 height 14
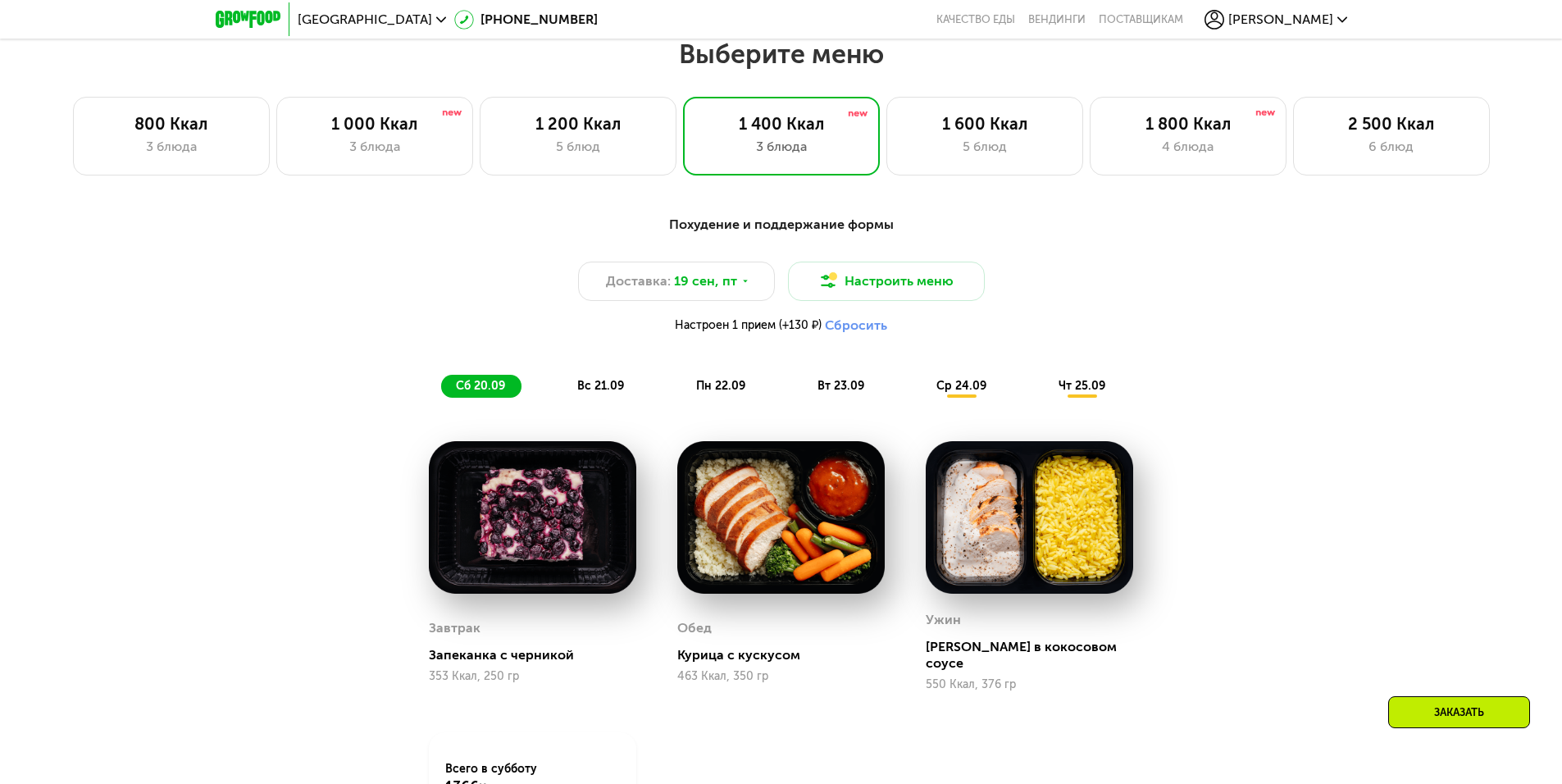
scroll to position [1263, 0]
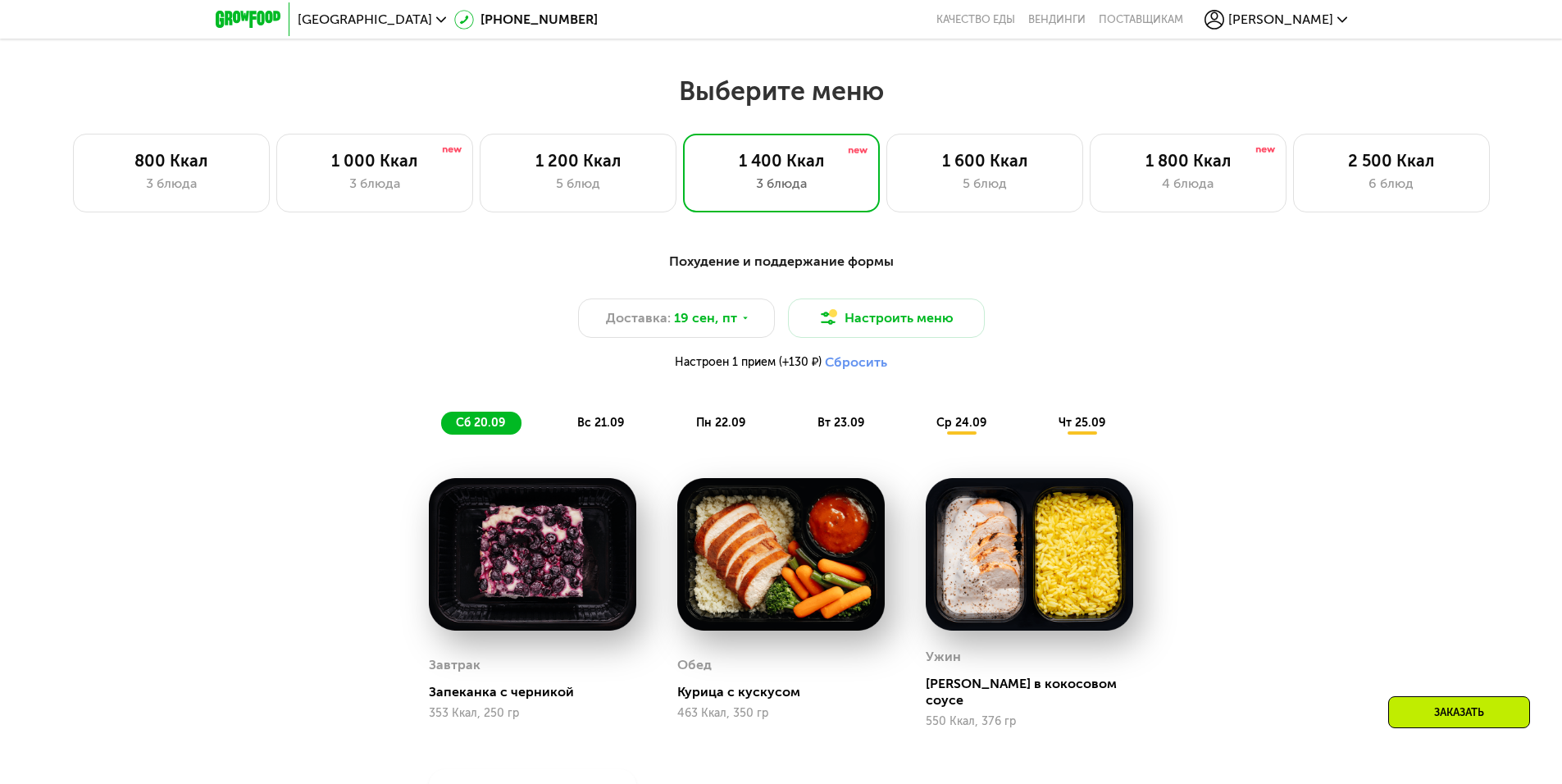
click at [635, 428] on div "вс 21.09" at bounding box center [601, 423] width 78 height 23
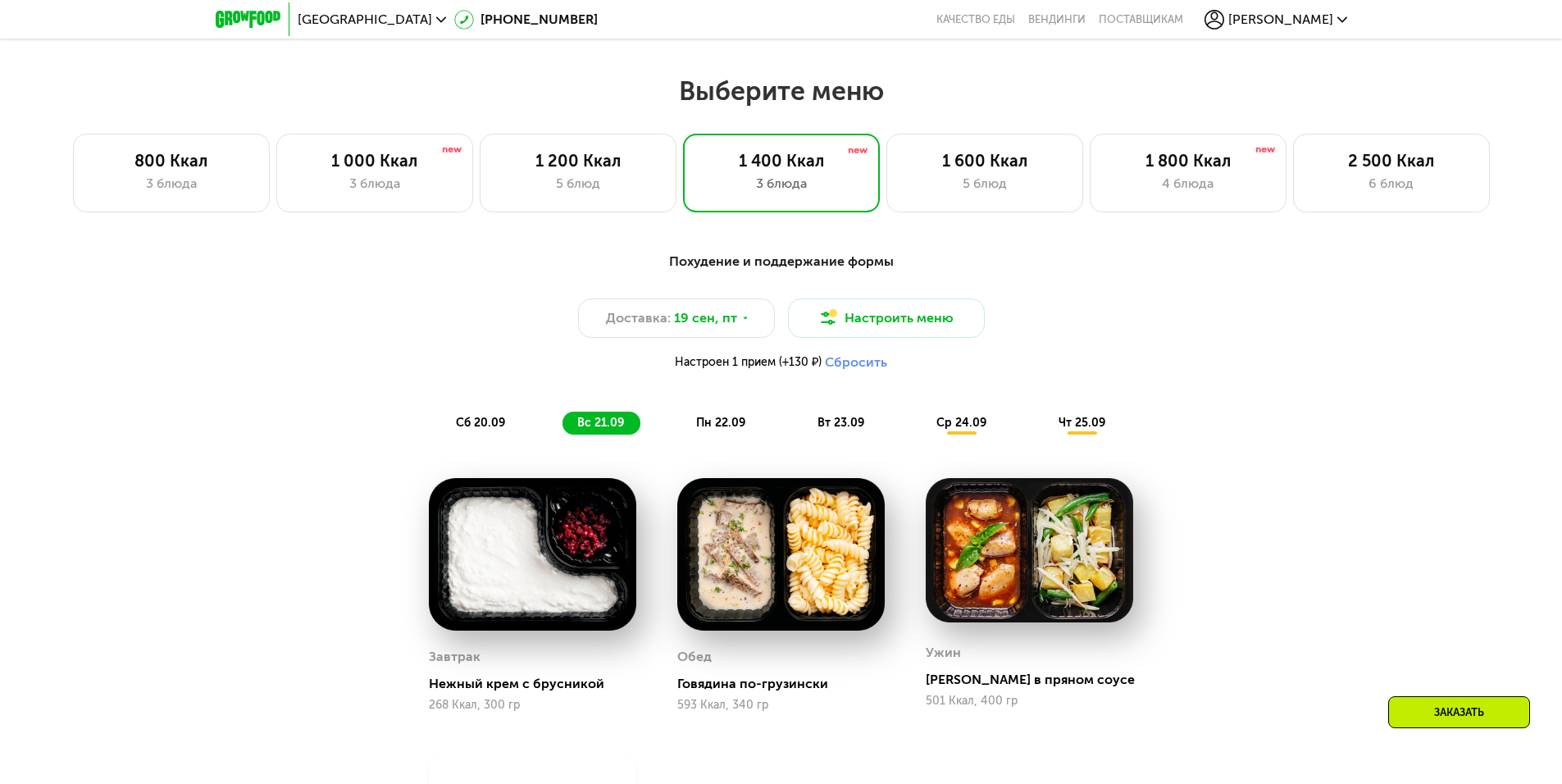
click at [708, 422] on span "пн 22.09" at bounding box center [720, 422] width 50 height 14
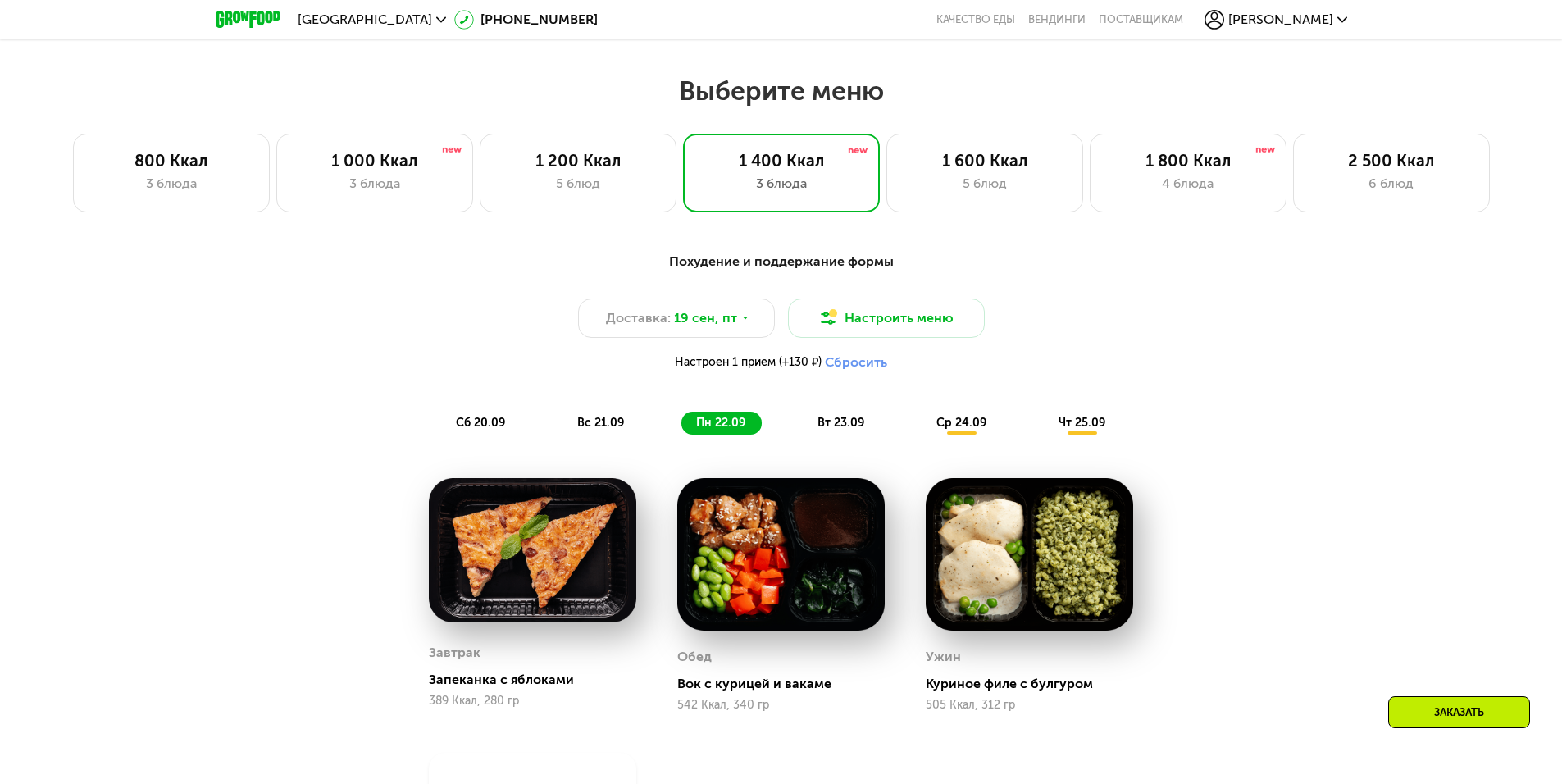
click at [867, 427] on div "вт 23.09" at bounding box center [842, 423] width 78 height 23
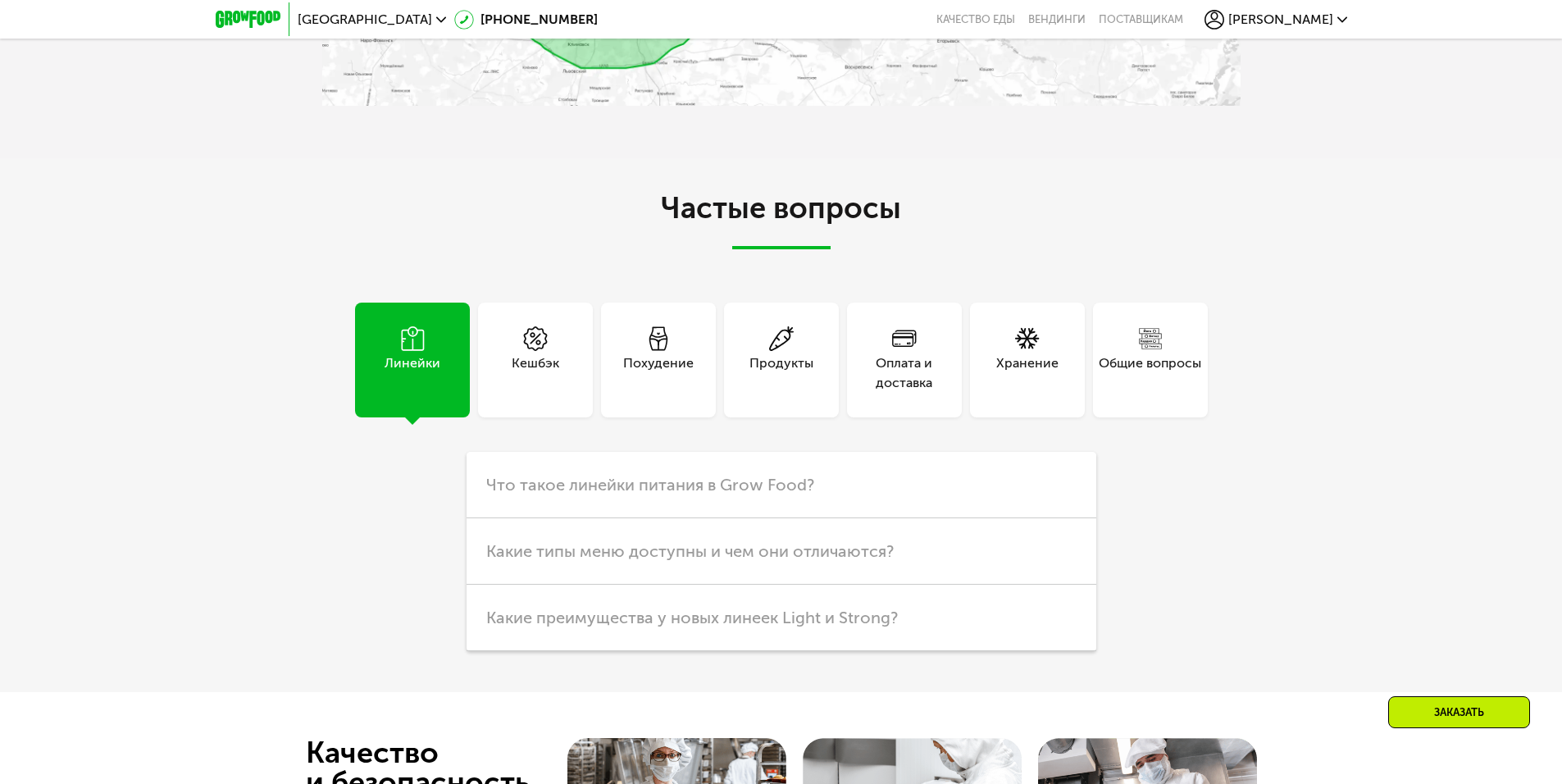
scroll to position [4707, 0]
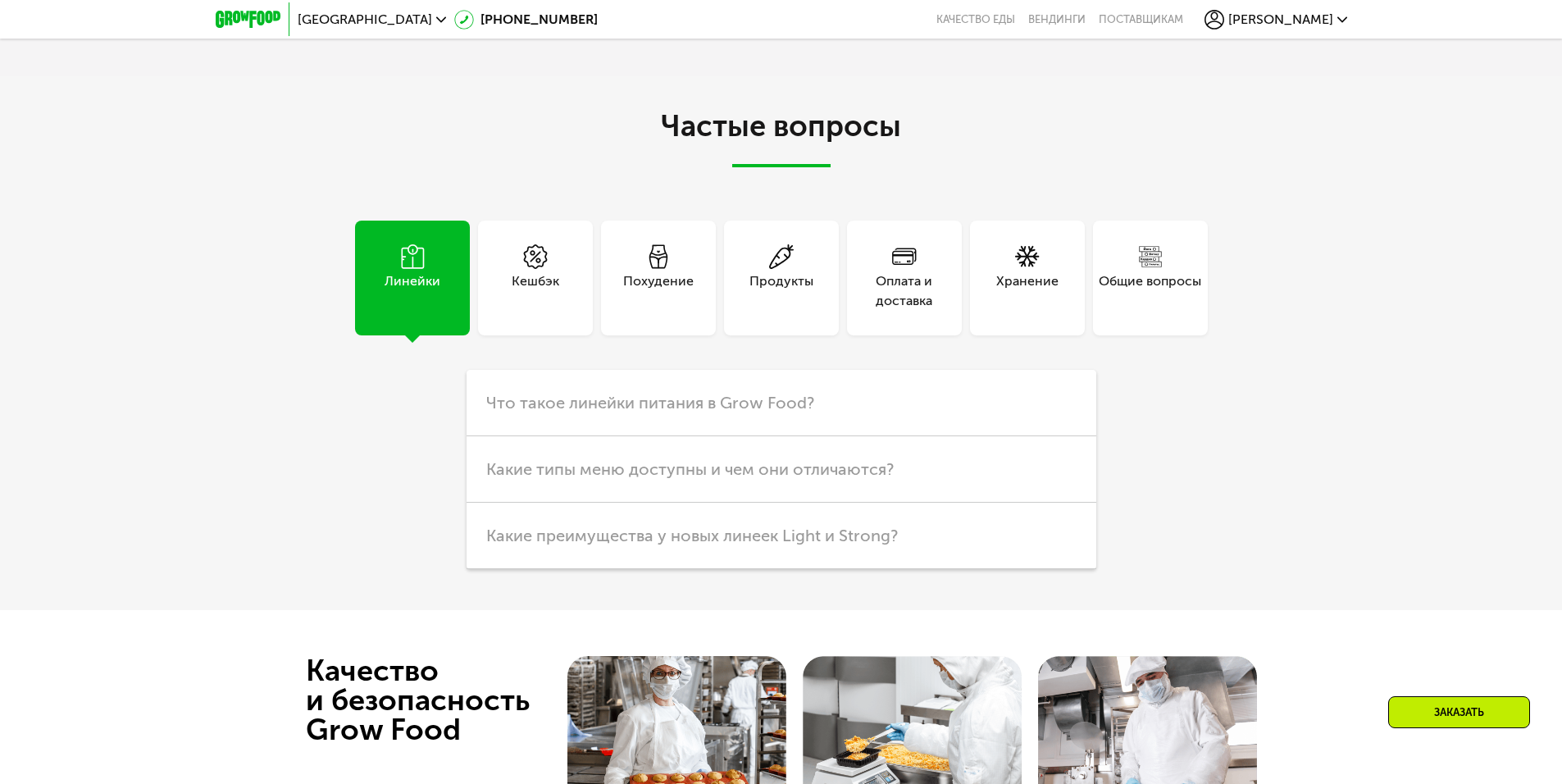
click at [891, 319] on div "Оплата и доставка" at bounding box center [905, 278] width 115 height 115
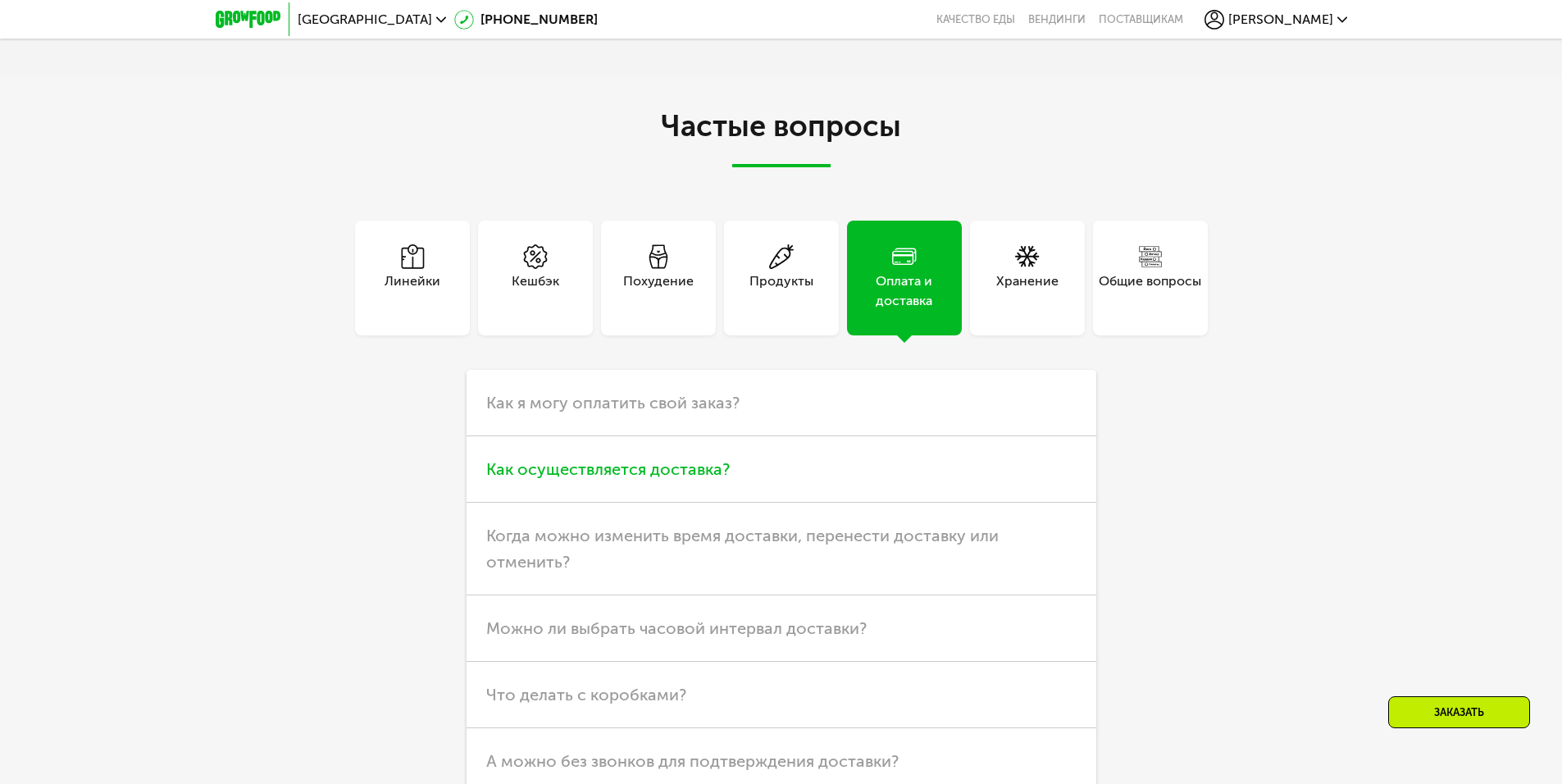
click at [730, 473] on h3 "Как осуществляется доставка?" at bounding box center [781, 470] width 629 height 67
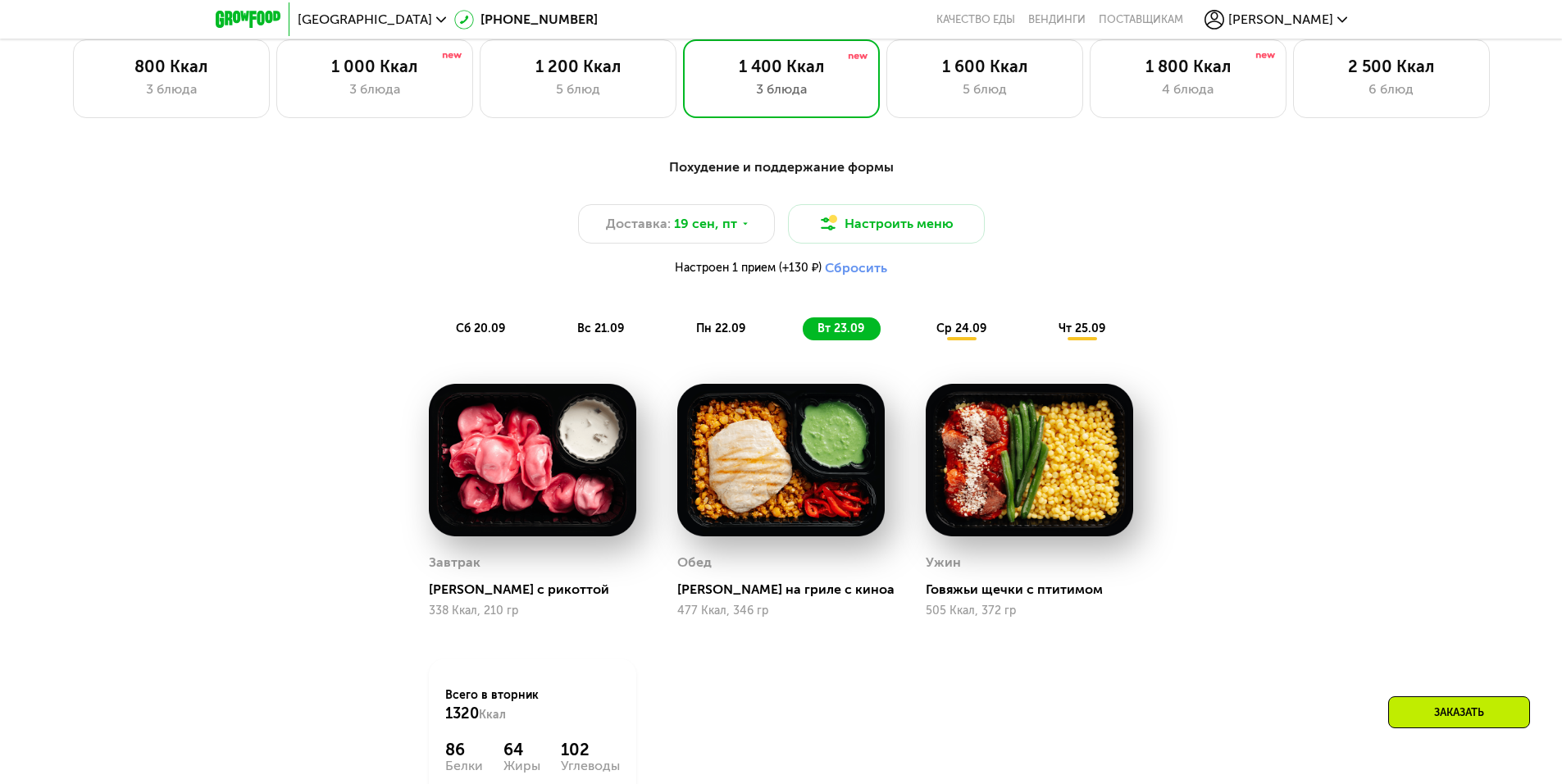
scroll to position [1346, 0]
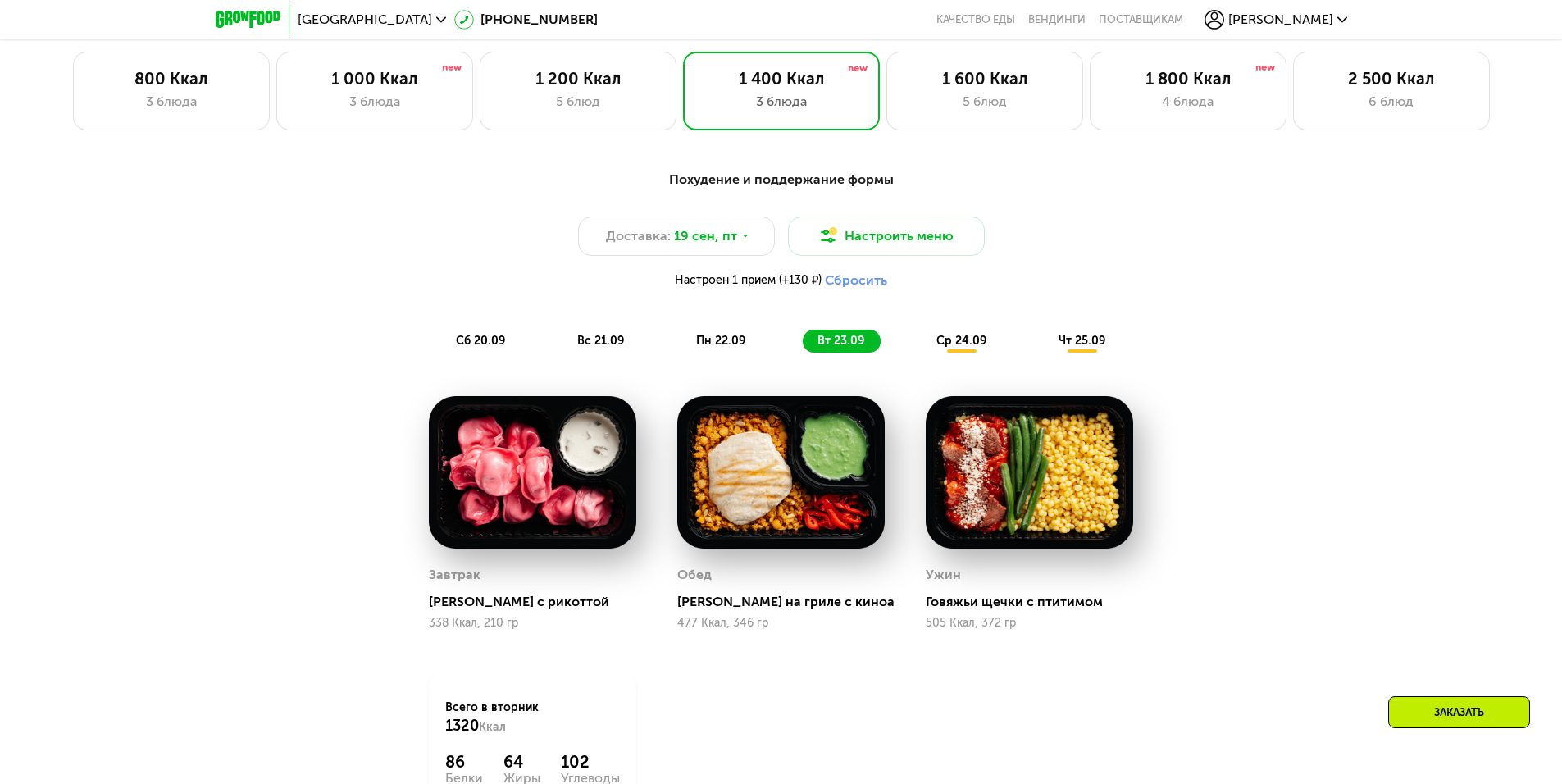
click at [486, 347] on span "сб 20.09" at bounding box center [480, 340] width 50 height 14
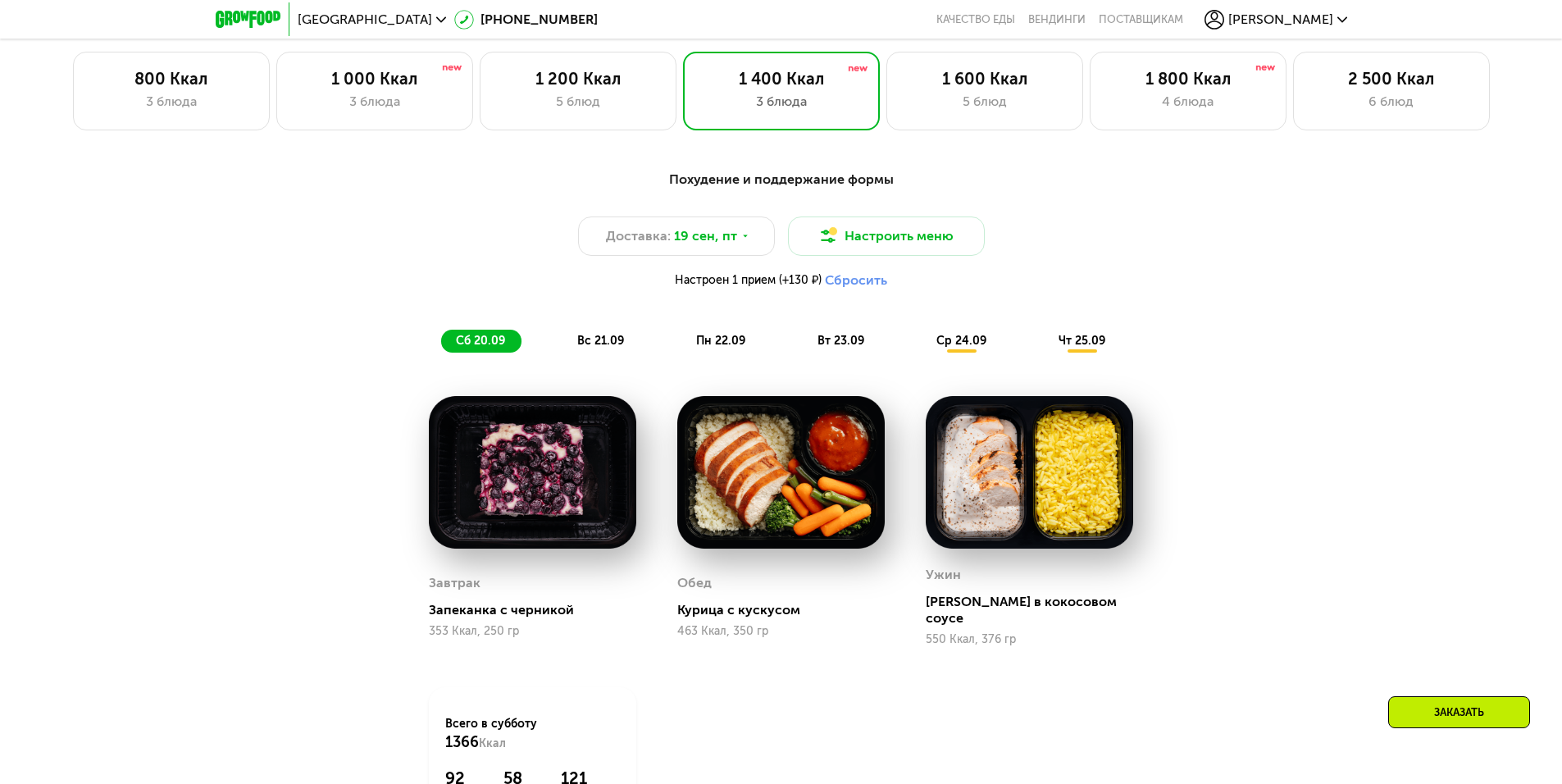
click at [614, 347] on span "вс 21.09" at bounding box center [600, 340] width 47 height 14
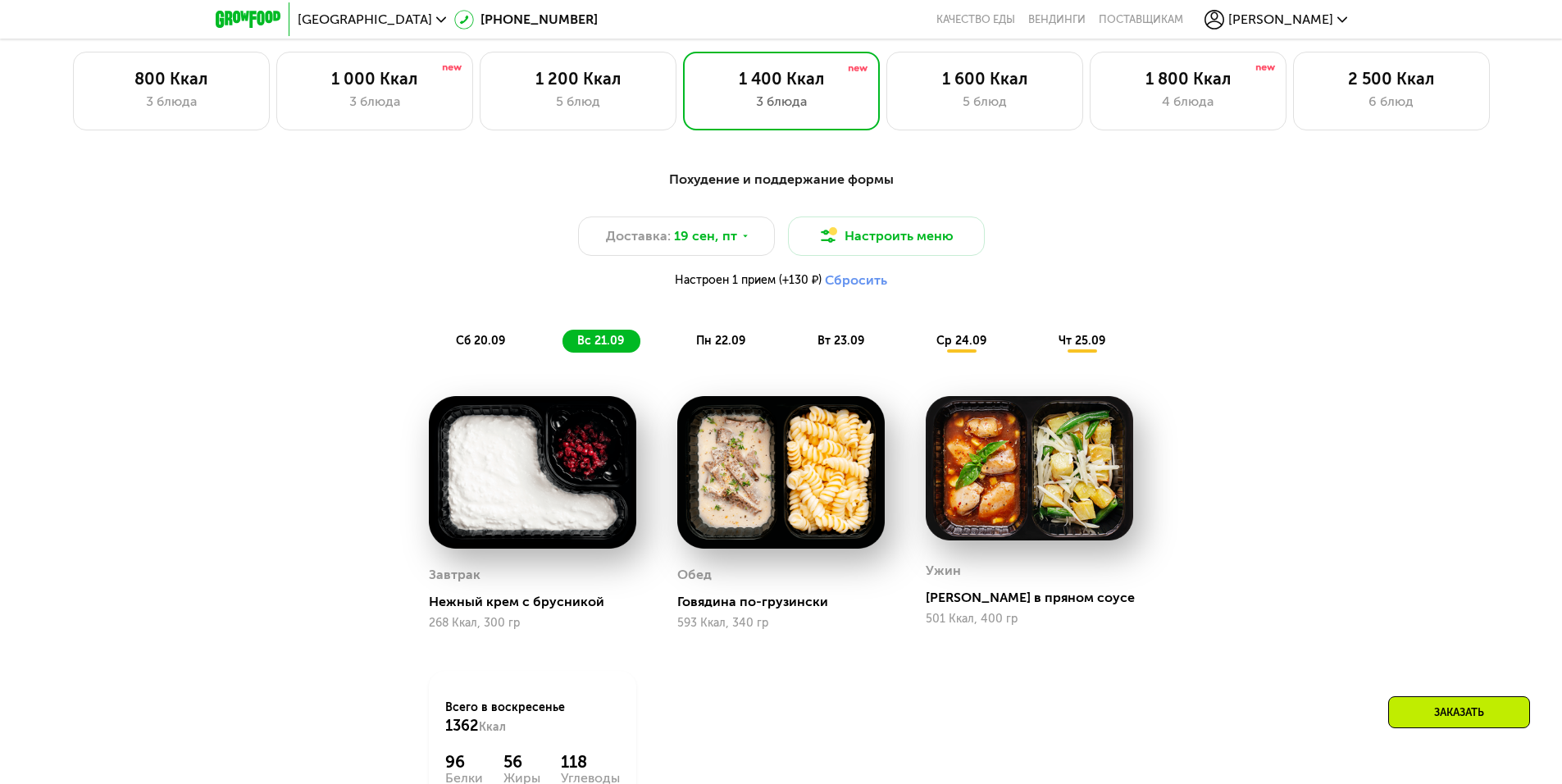
click at [701, 353] on div "пн 22.09" at bounding box center [721, 341] width 80 height 23
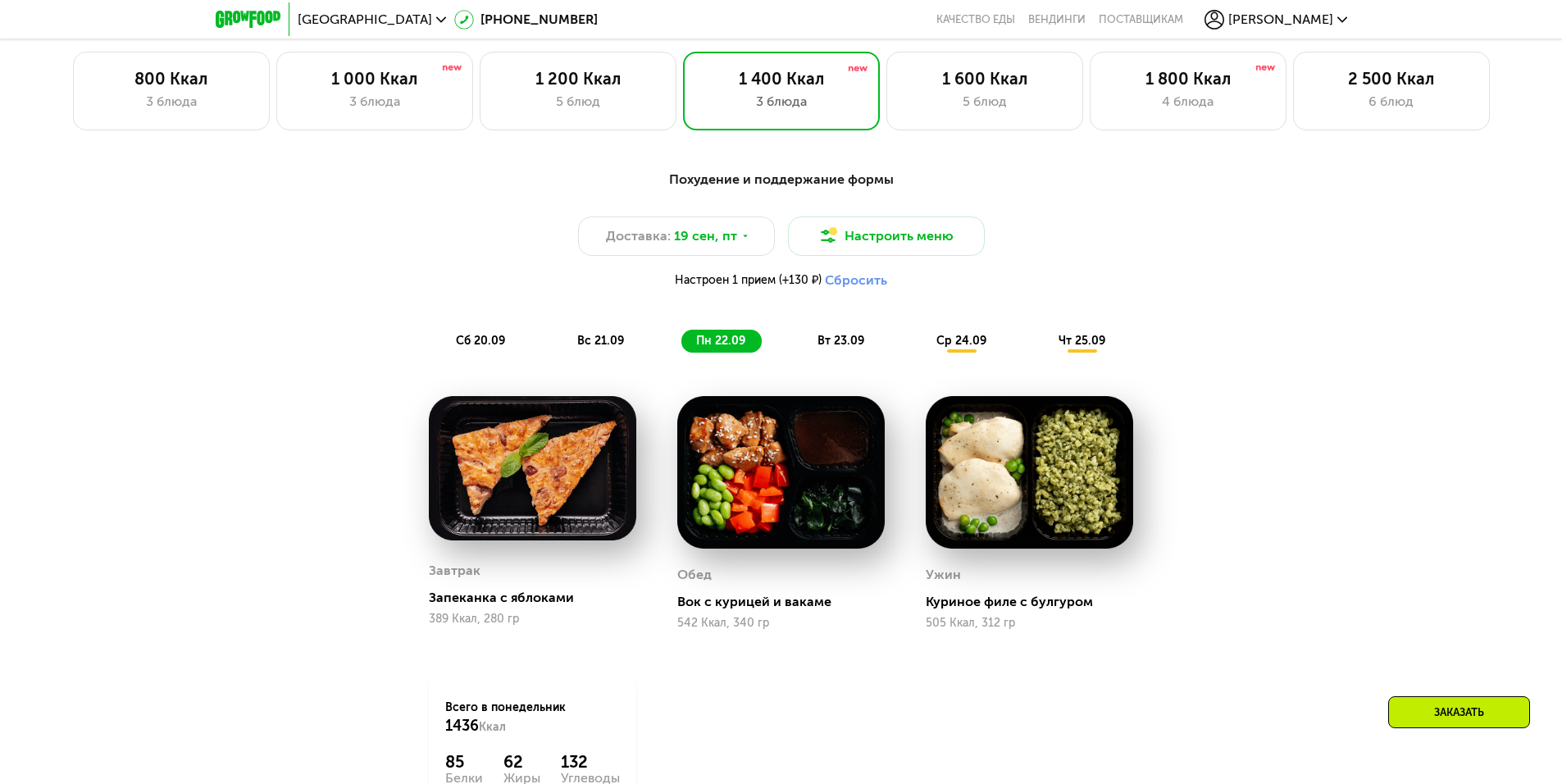
click at [845, 347] on span "вт 23.09" at bounding box center [841, 340] width 47 height 14
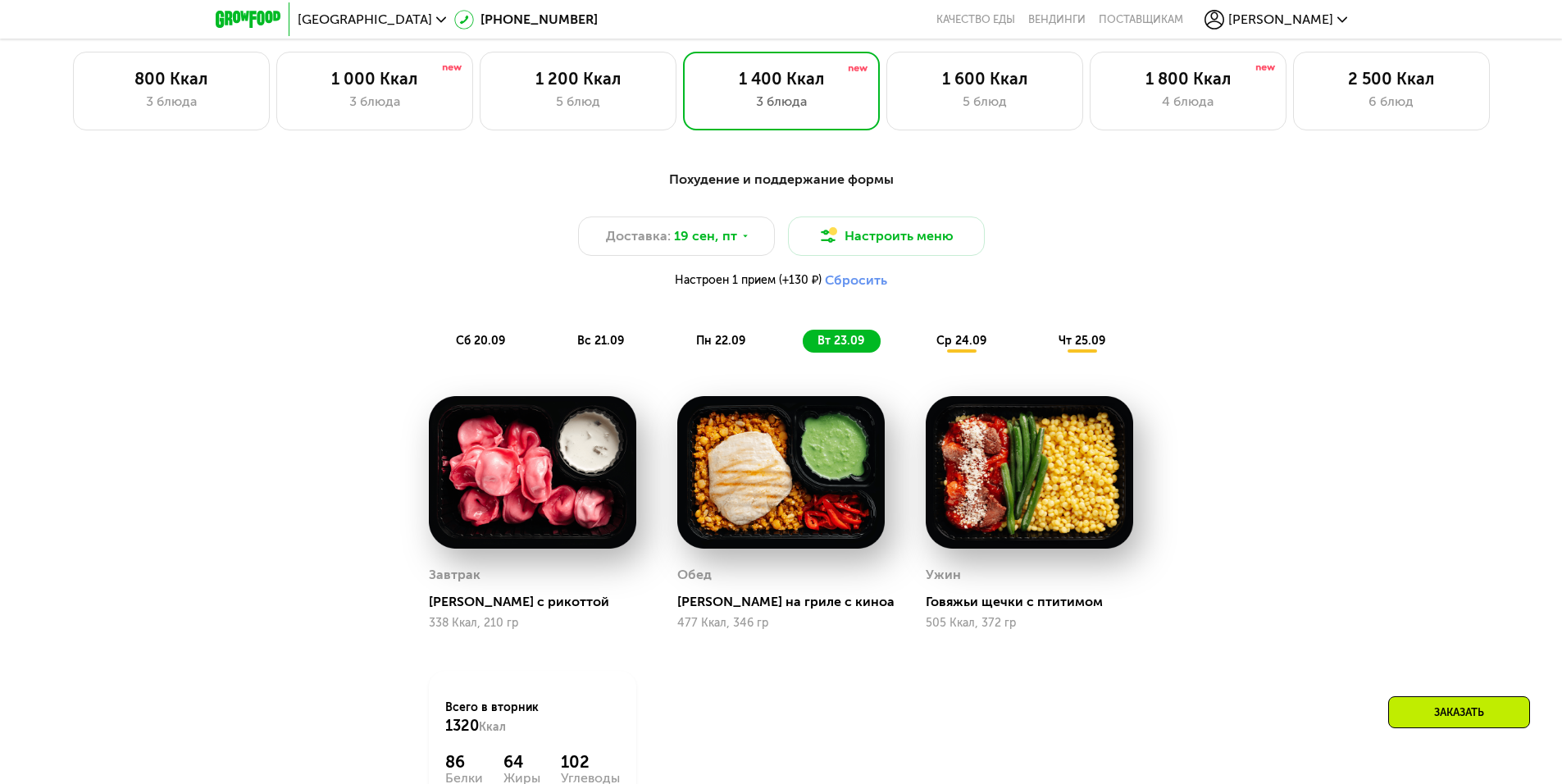
click at [944, 344] on span "ср 24.09" at bounding box center [962, 340] width 50 height 14
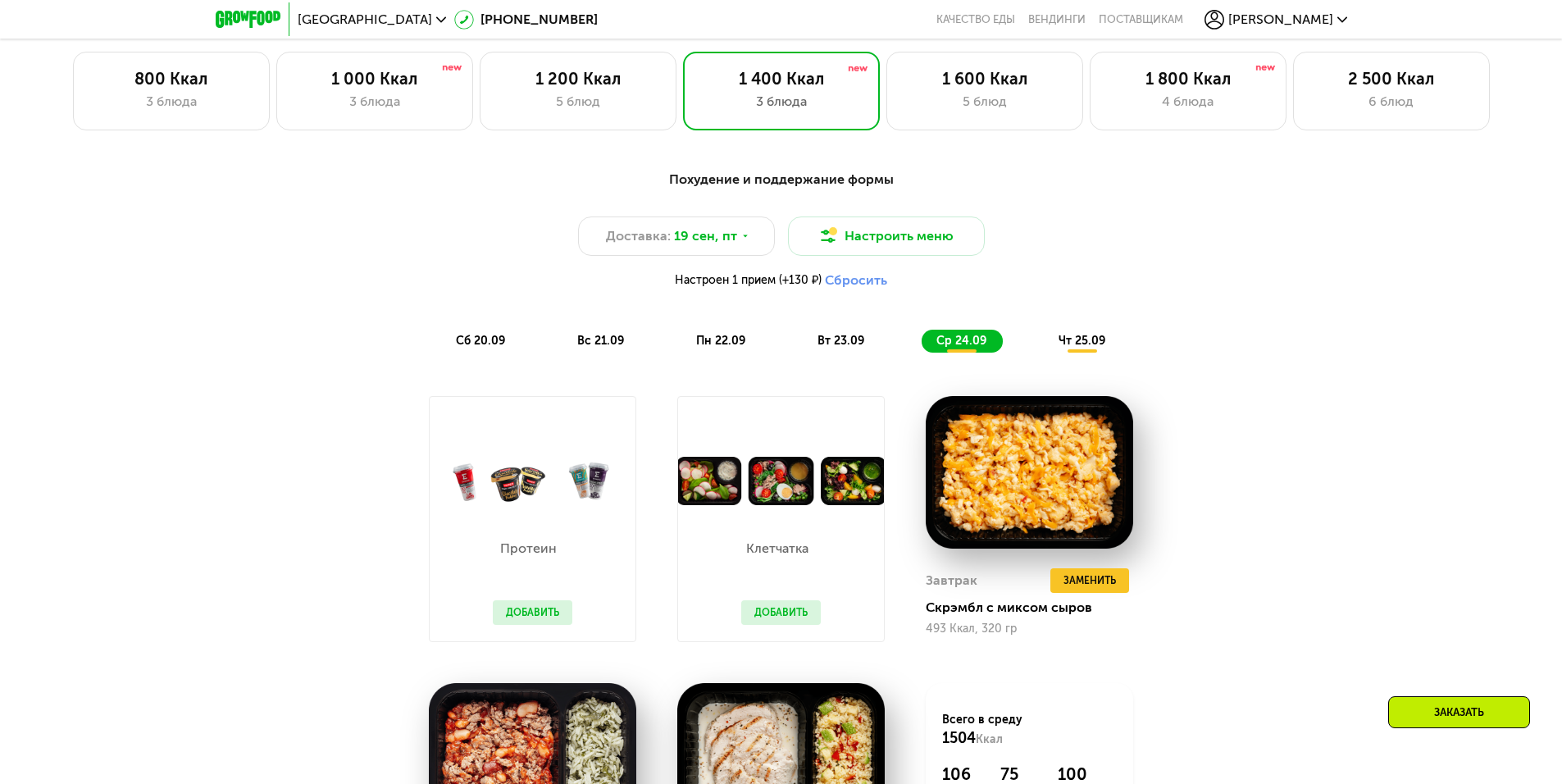
click at [1070, 346] on span "чт 25.09" at bounding box center [1082, 340] width 47 height 14
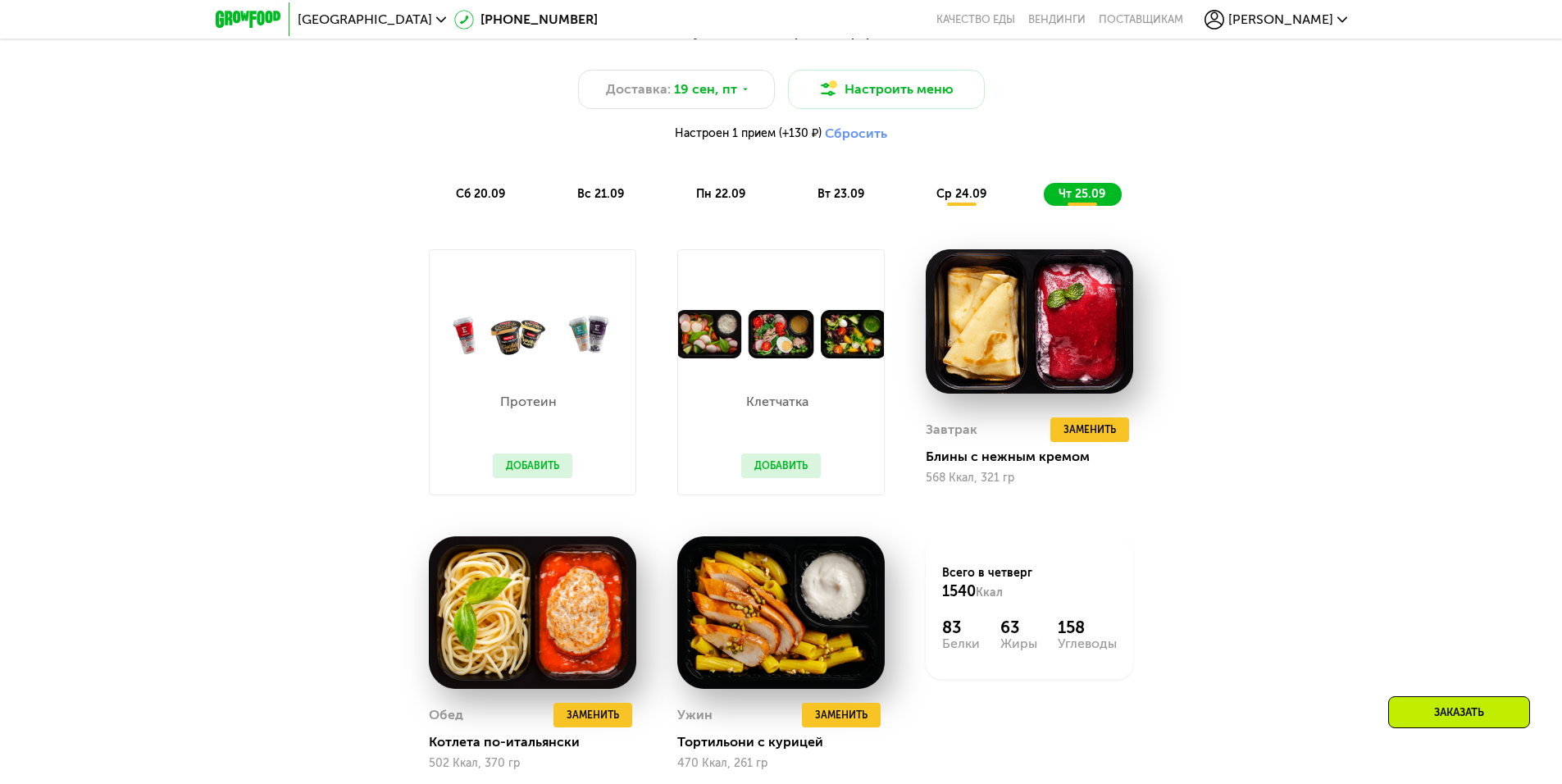
scroll to position [1509, 0]
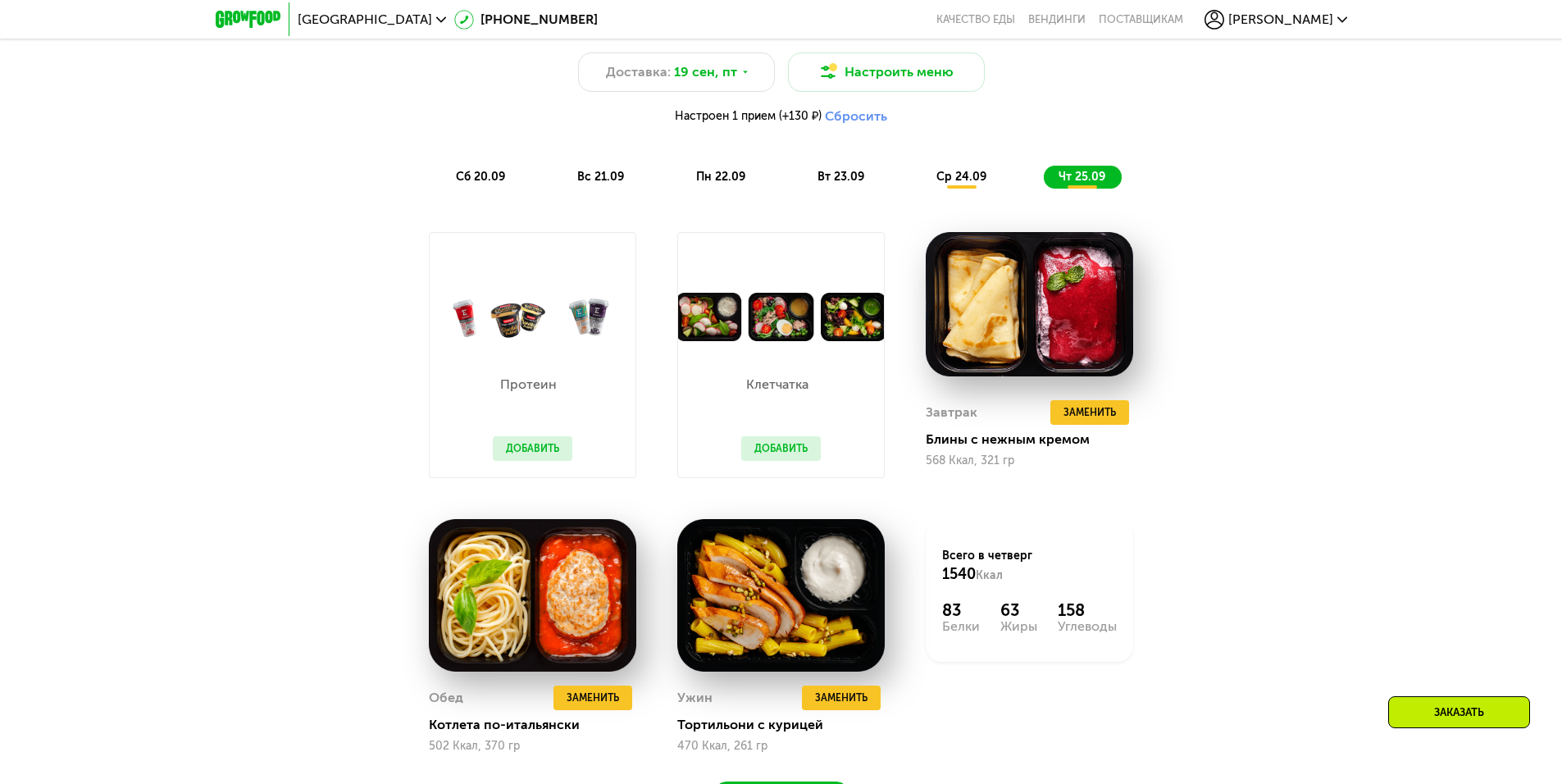
click at [467, 184] on span "сб 20.09" at bounding box center [480, 176] width 50 height 14
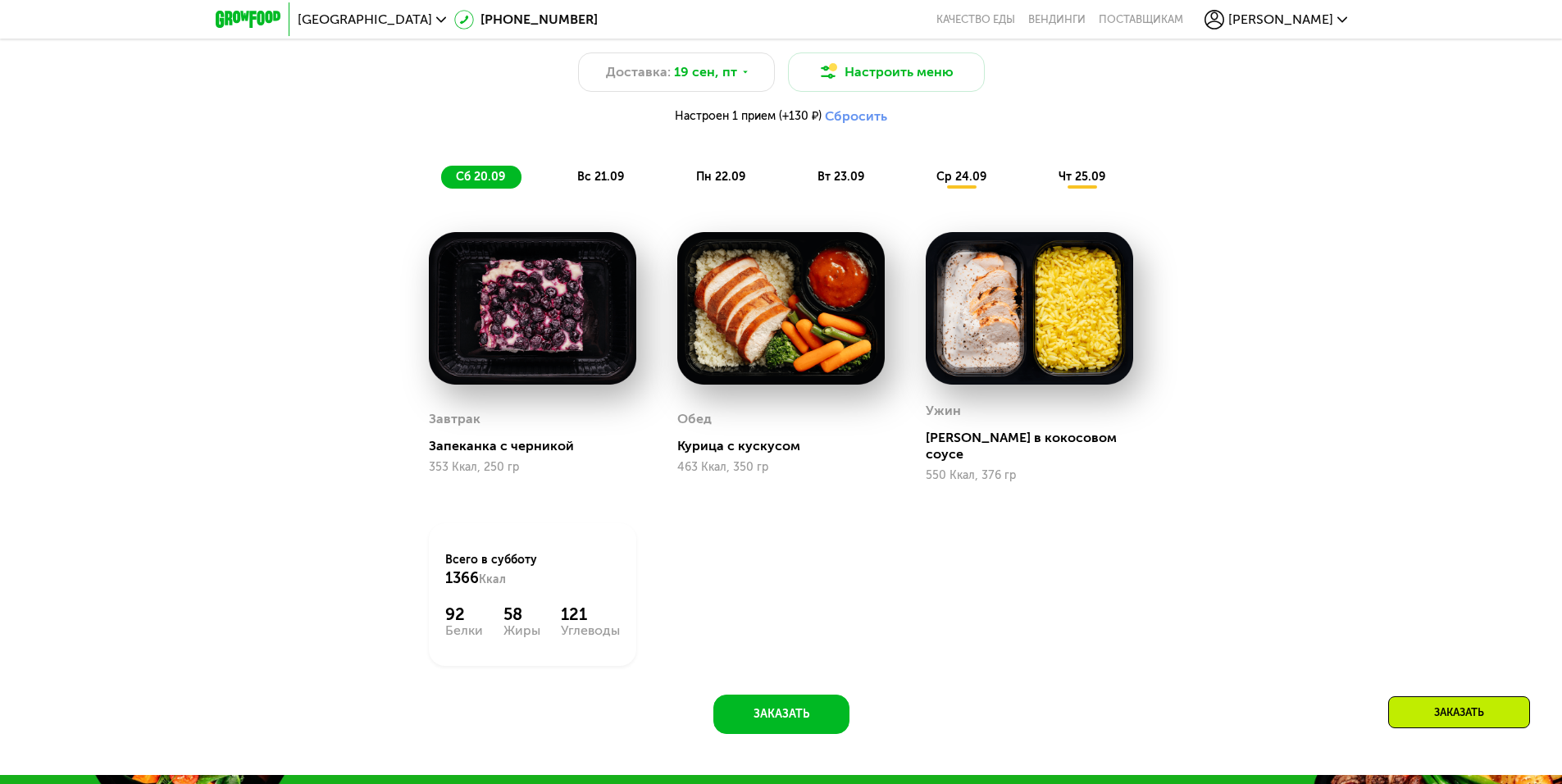
click at [583, 180] on span "вс 21.09" at bounding box center [600, 176] width 47 height 14
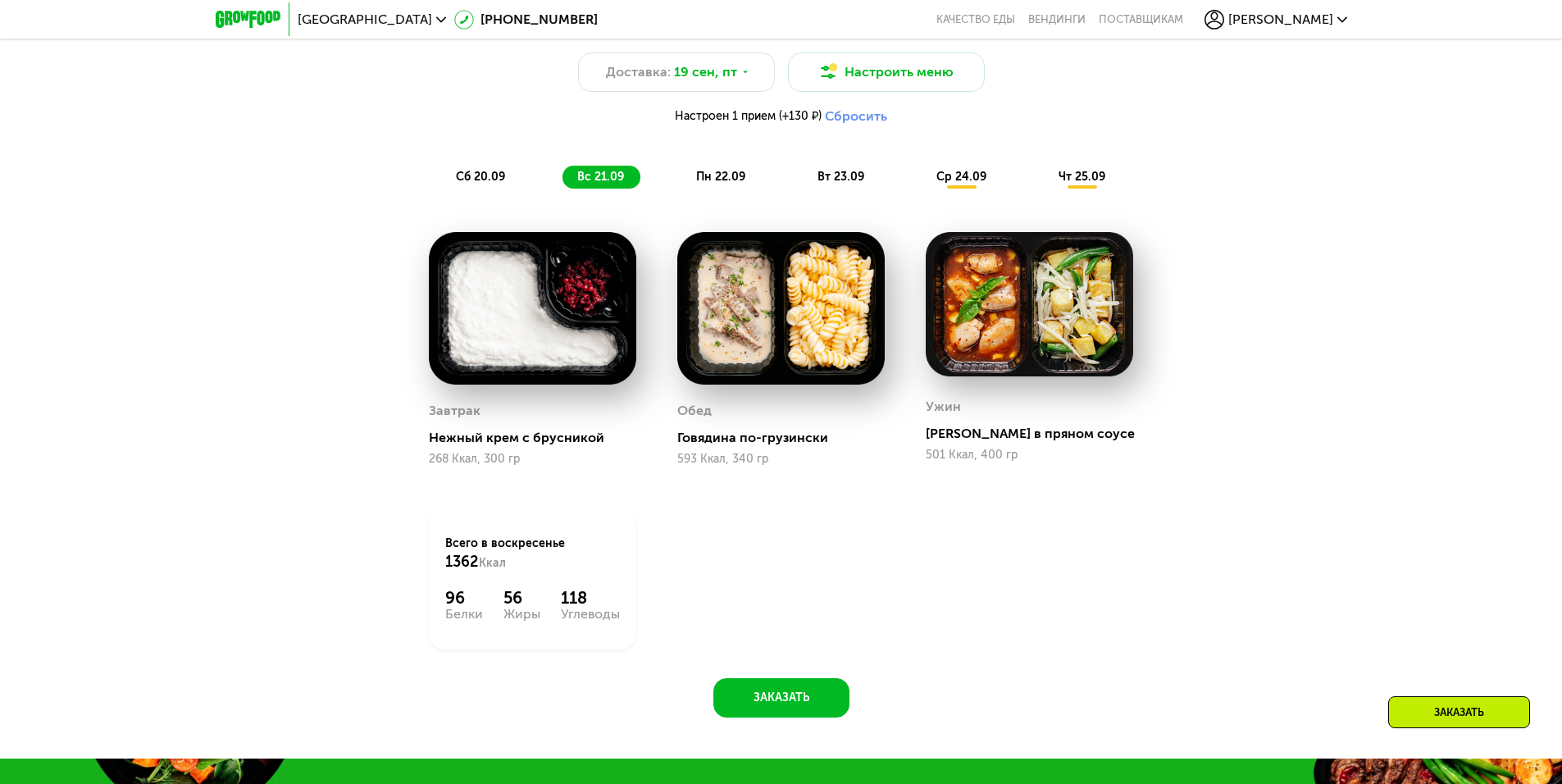
click at [731, 176] on span "пн 22.09" at bounding box center [720, 176] width 50 height 14
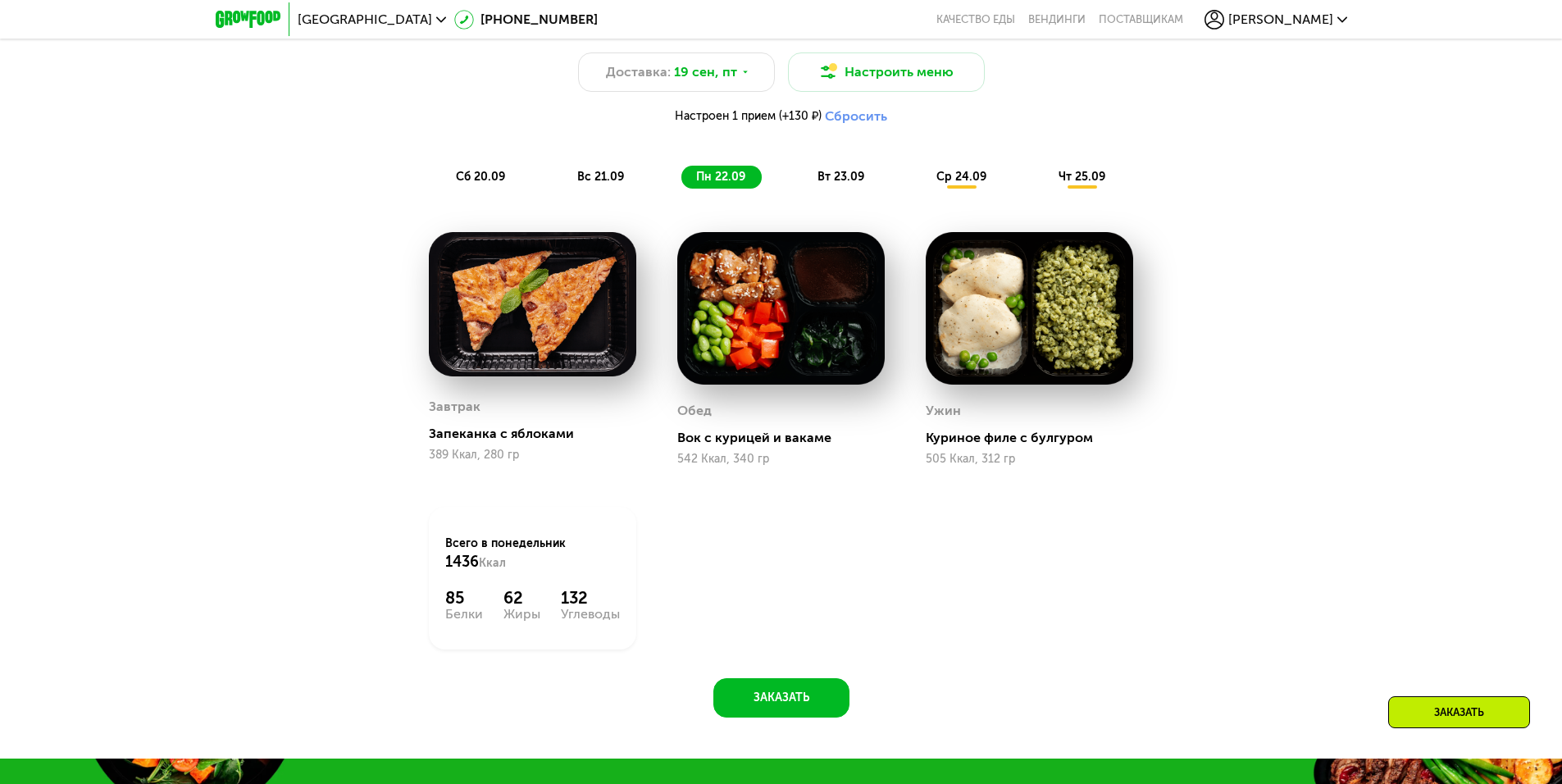
click at [826, 179] on span "вт 23.09" at bounding box center [841, 176] width 47 height 14
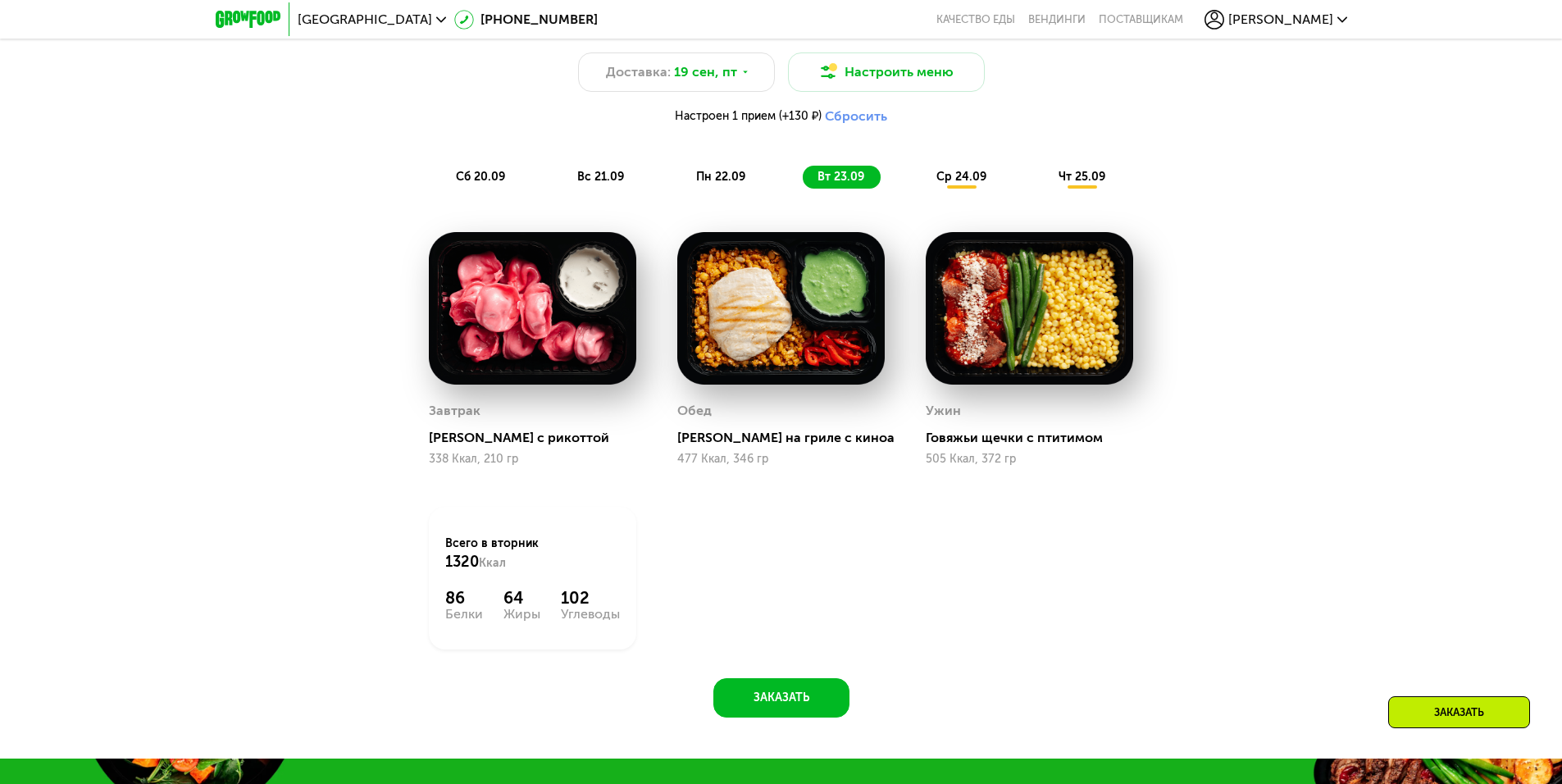
click at [954, 178] on span "ср 24.09" at bounding box center [962, 176] width 50 height 14
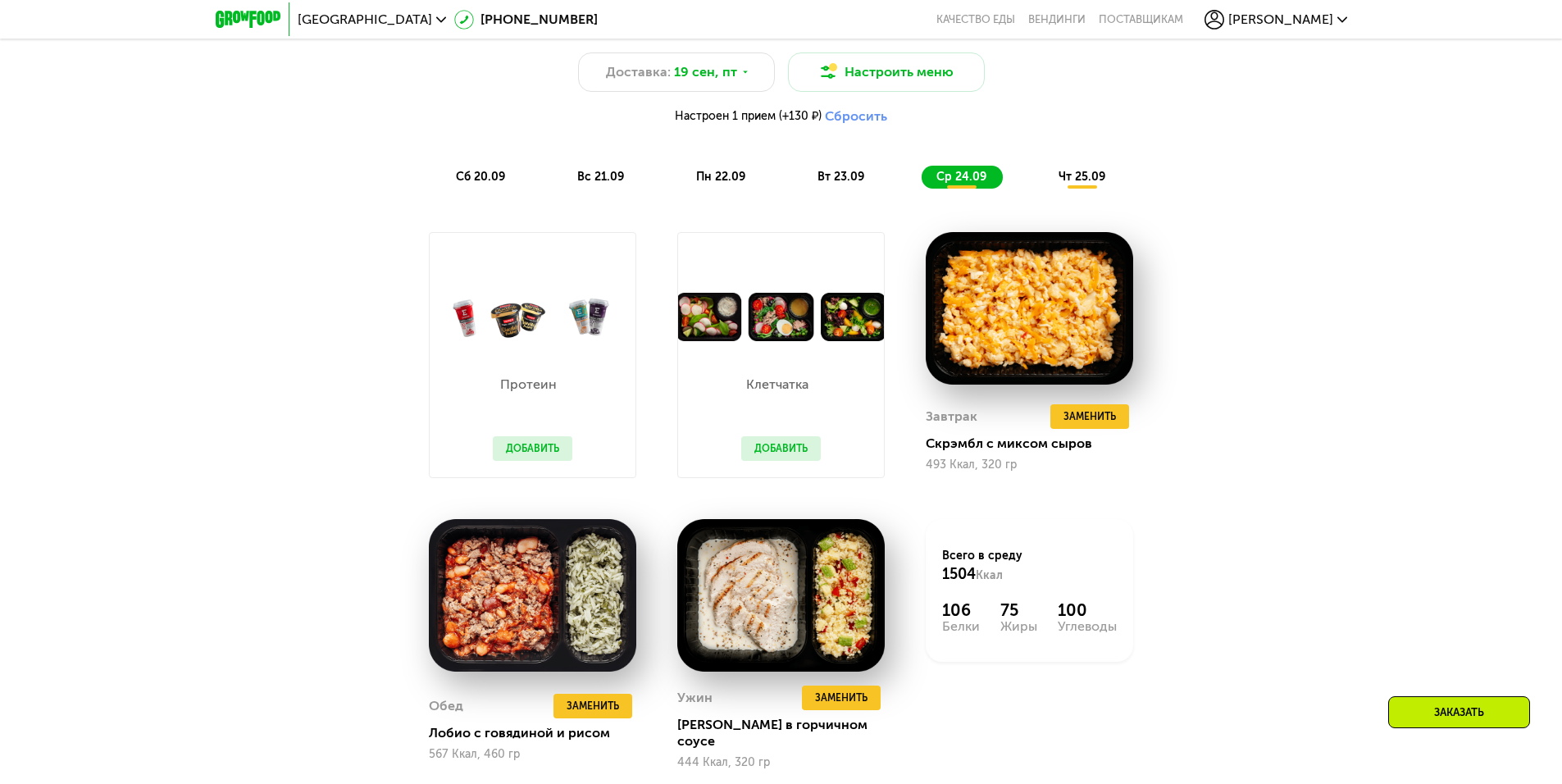
click at [1089, 176] on span "чт 25.09" at bounding box center [1082, 176] width 47 height 14
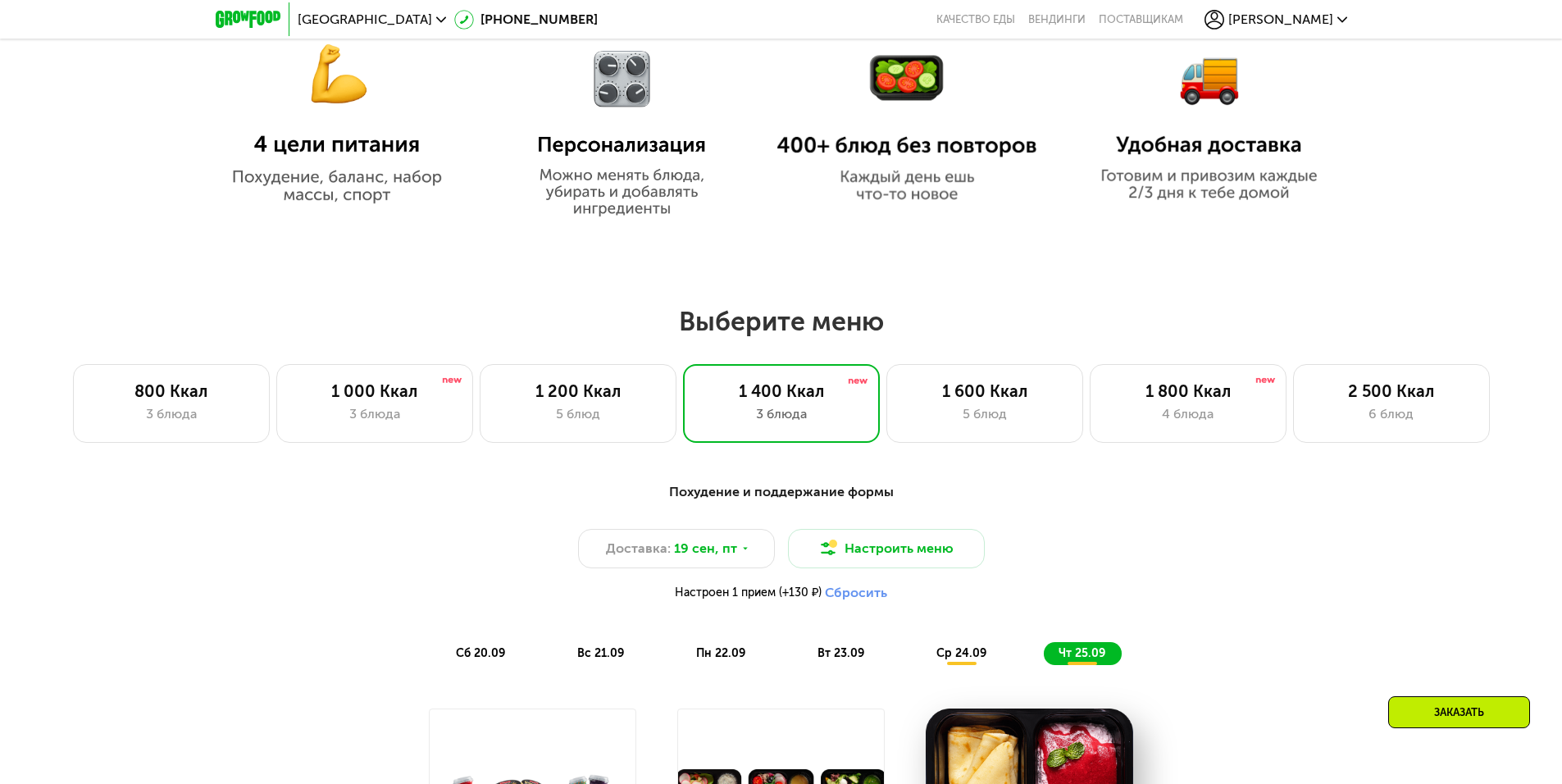
scroll to position [1099, 0]
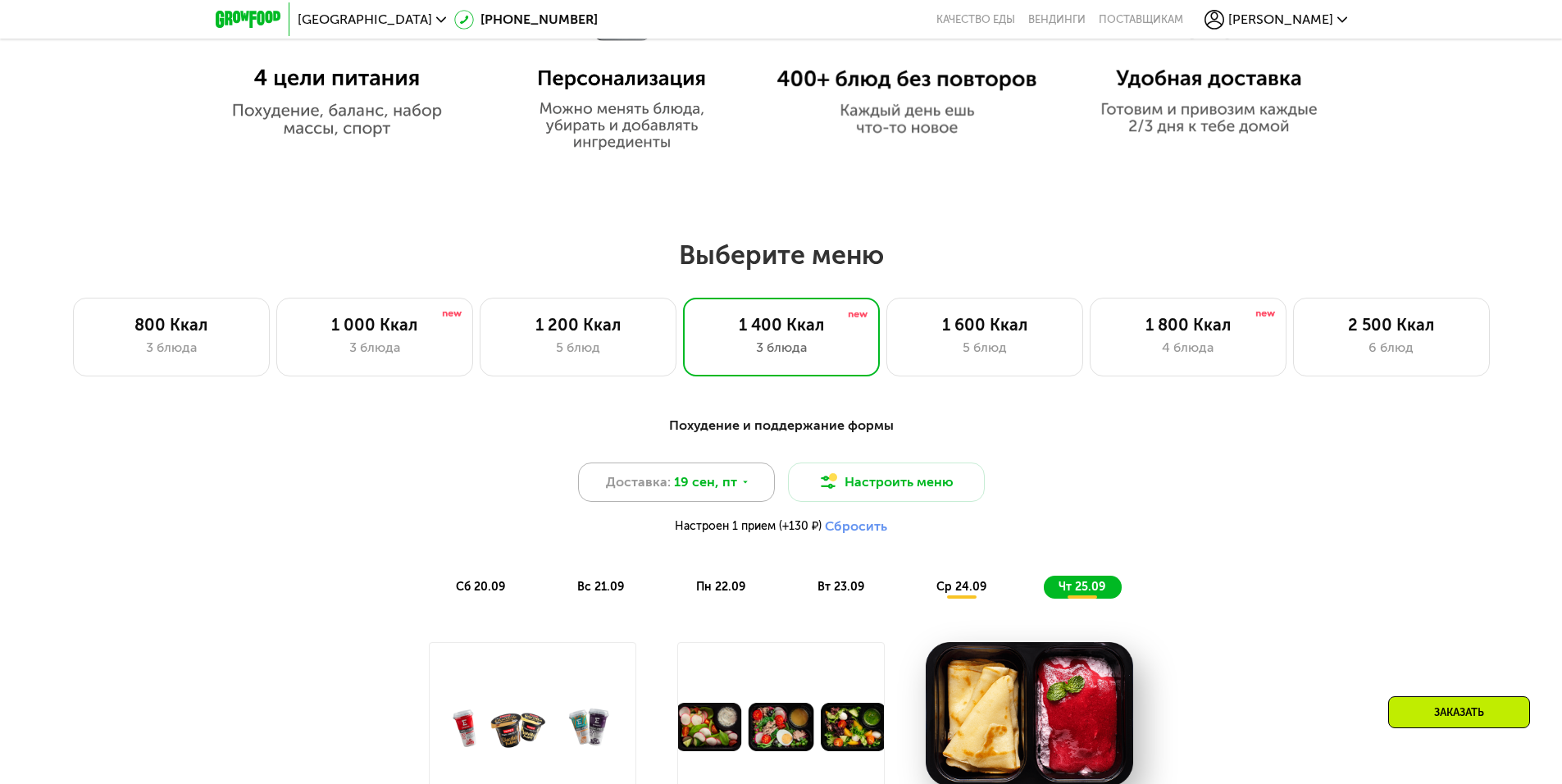
click at [644, 488] on span "Доставка:" at bounding box center [638, 482] width 65 height 20
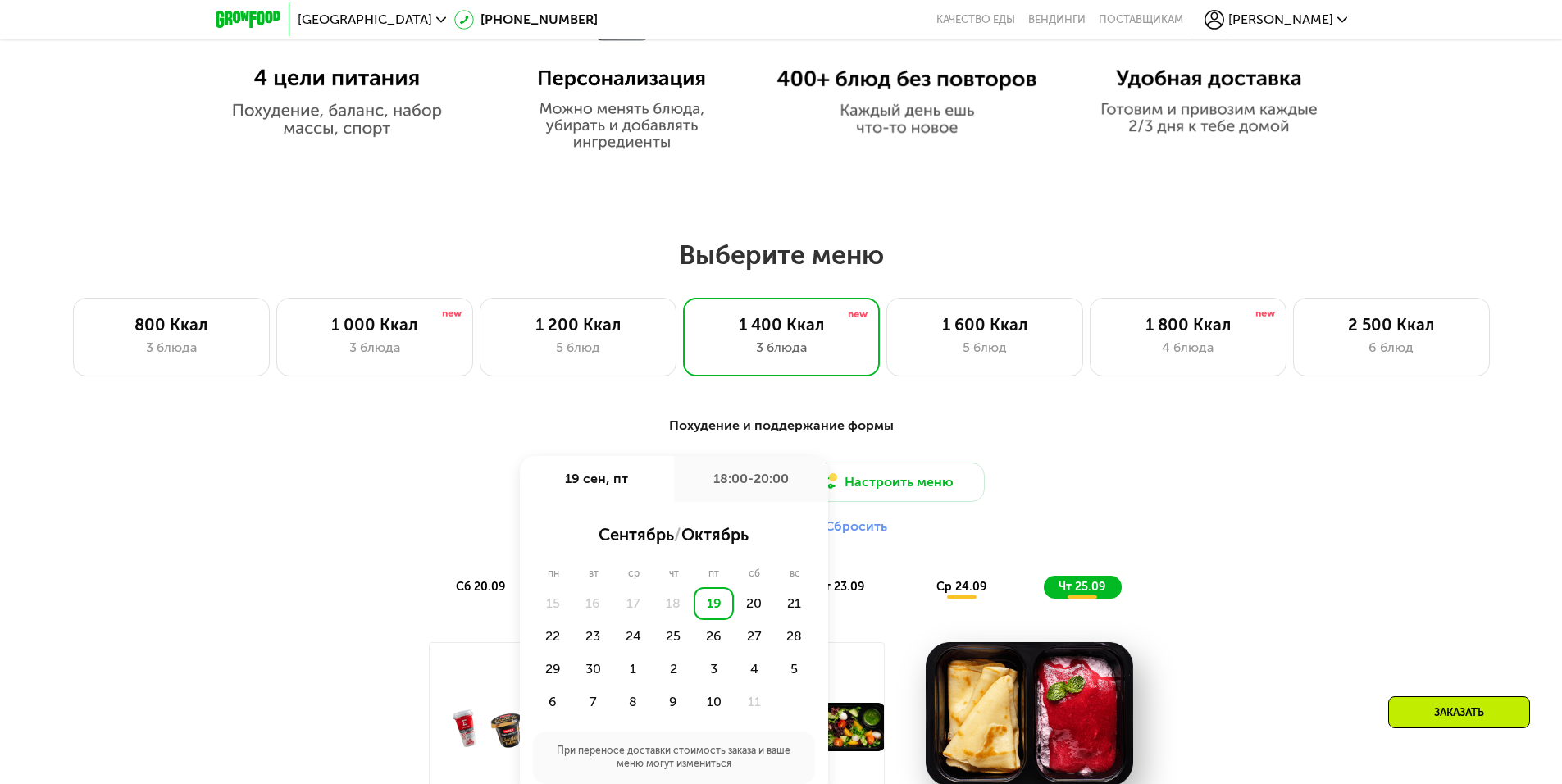
click at [712, 611] on div "19" at bounding box center [714, 603] width 41 height 32
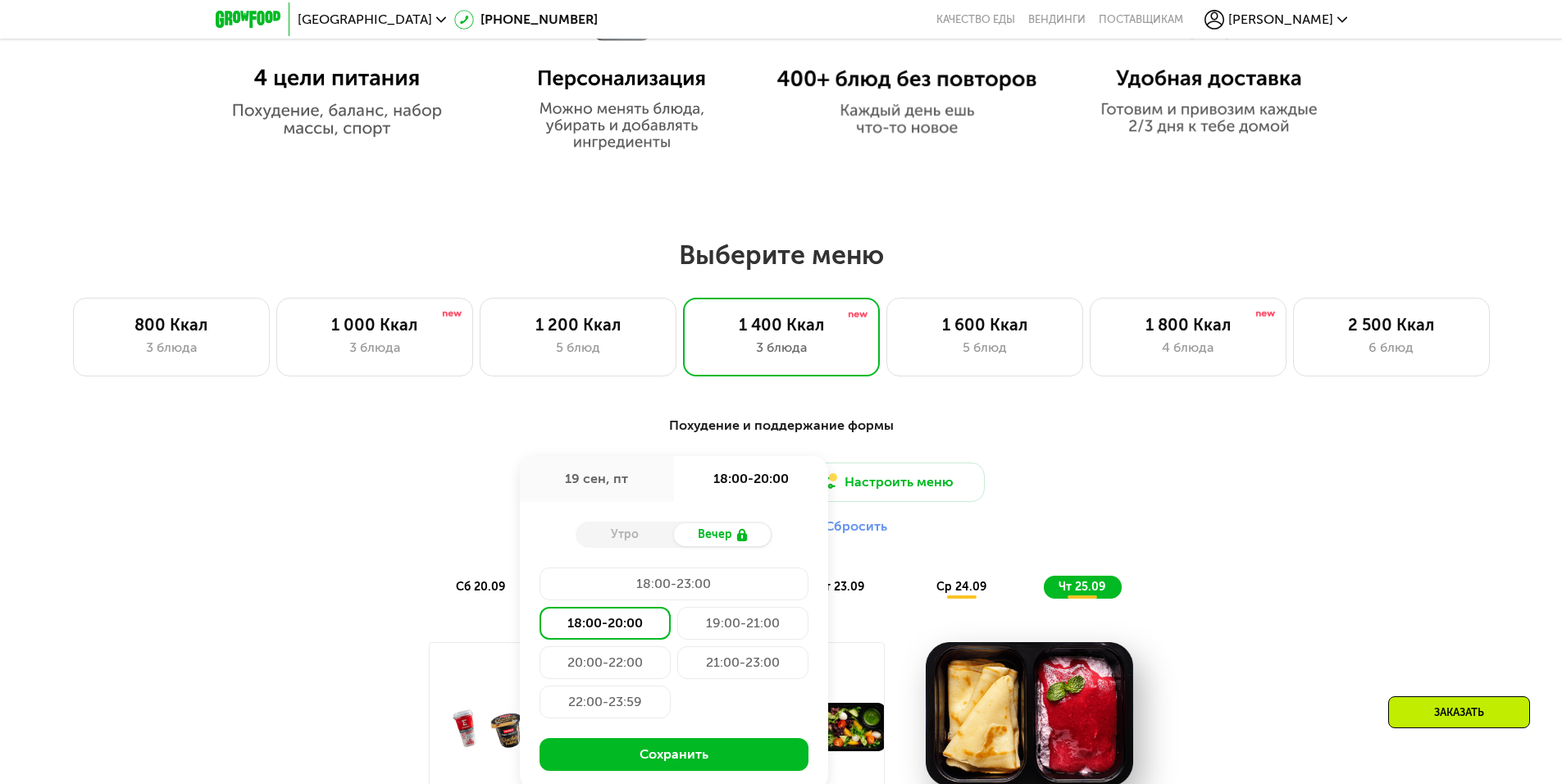
click at [428, 489] on div "Доставка: 19 сен, пт 19 сен, пт 18:00-20:00 Утро Вечер 18:00-23:00 18:00-20:00 …" at bounding box center [781, 502] width 971 height 80
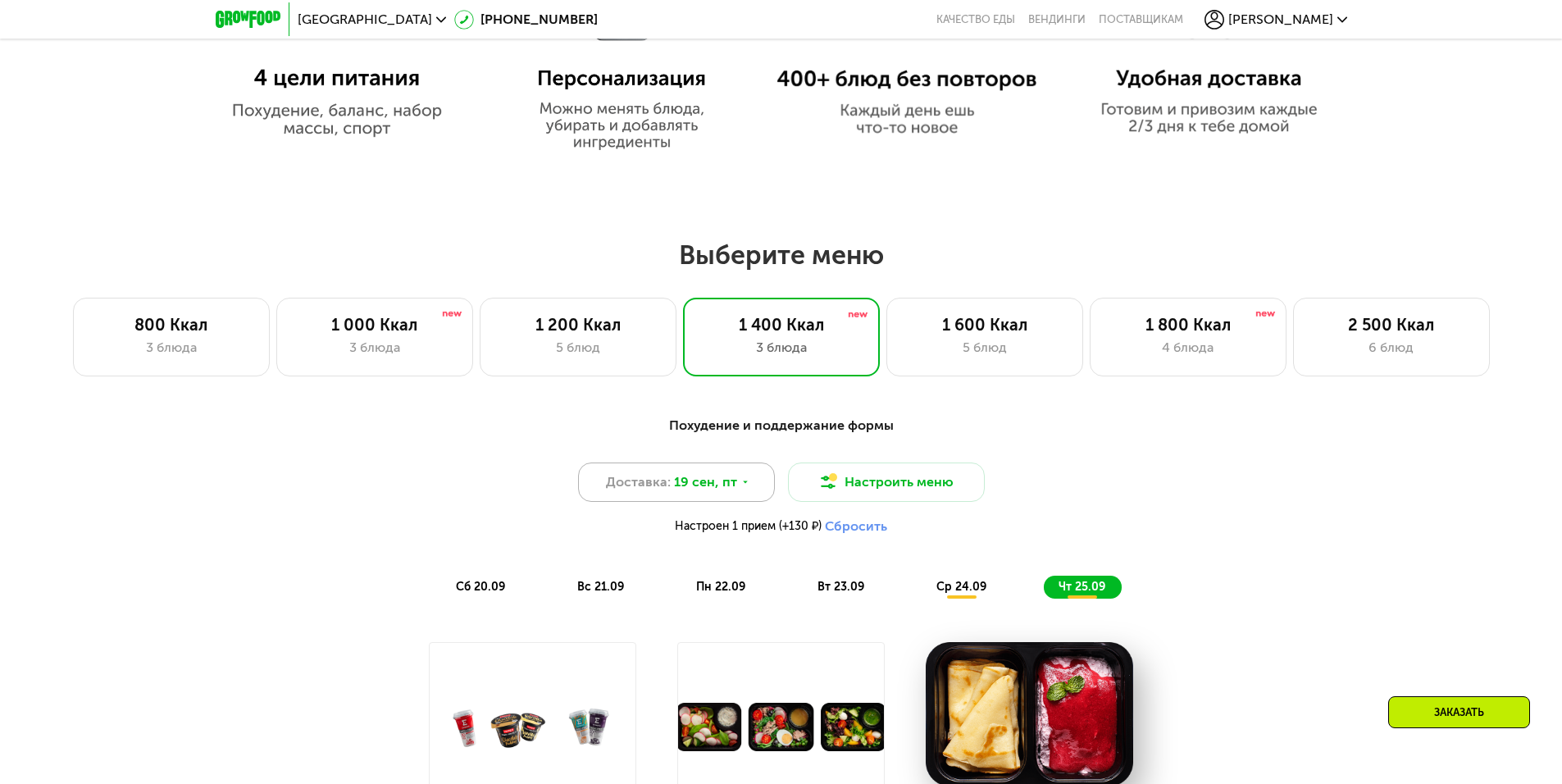
click at [684, 481] on span "19 сен, пт" at bounding box center [706, 482] width 63 height 20
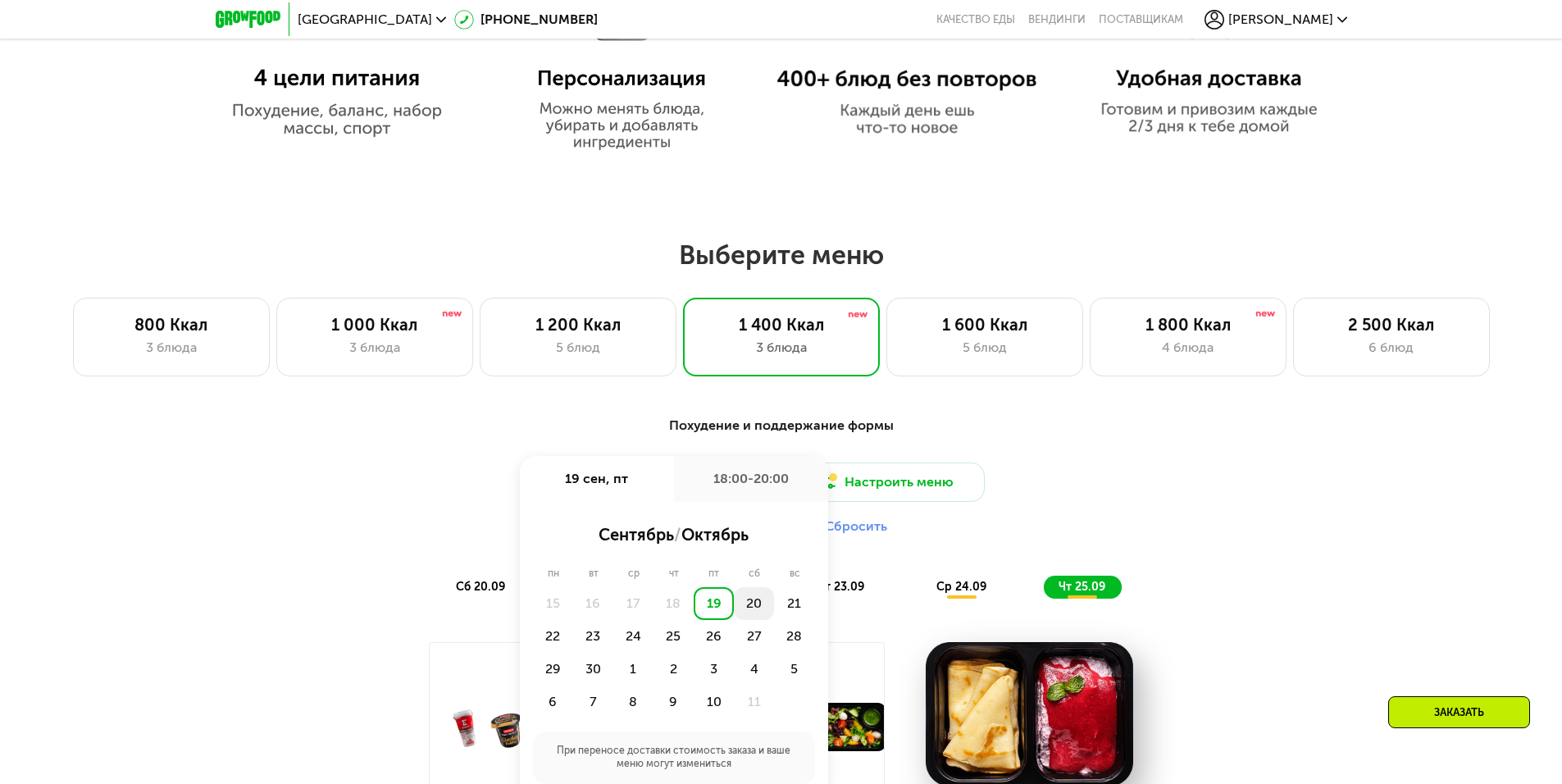
click at [748, 610] on div "20" at bounding box center [754, 603] width 41 height 32
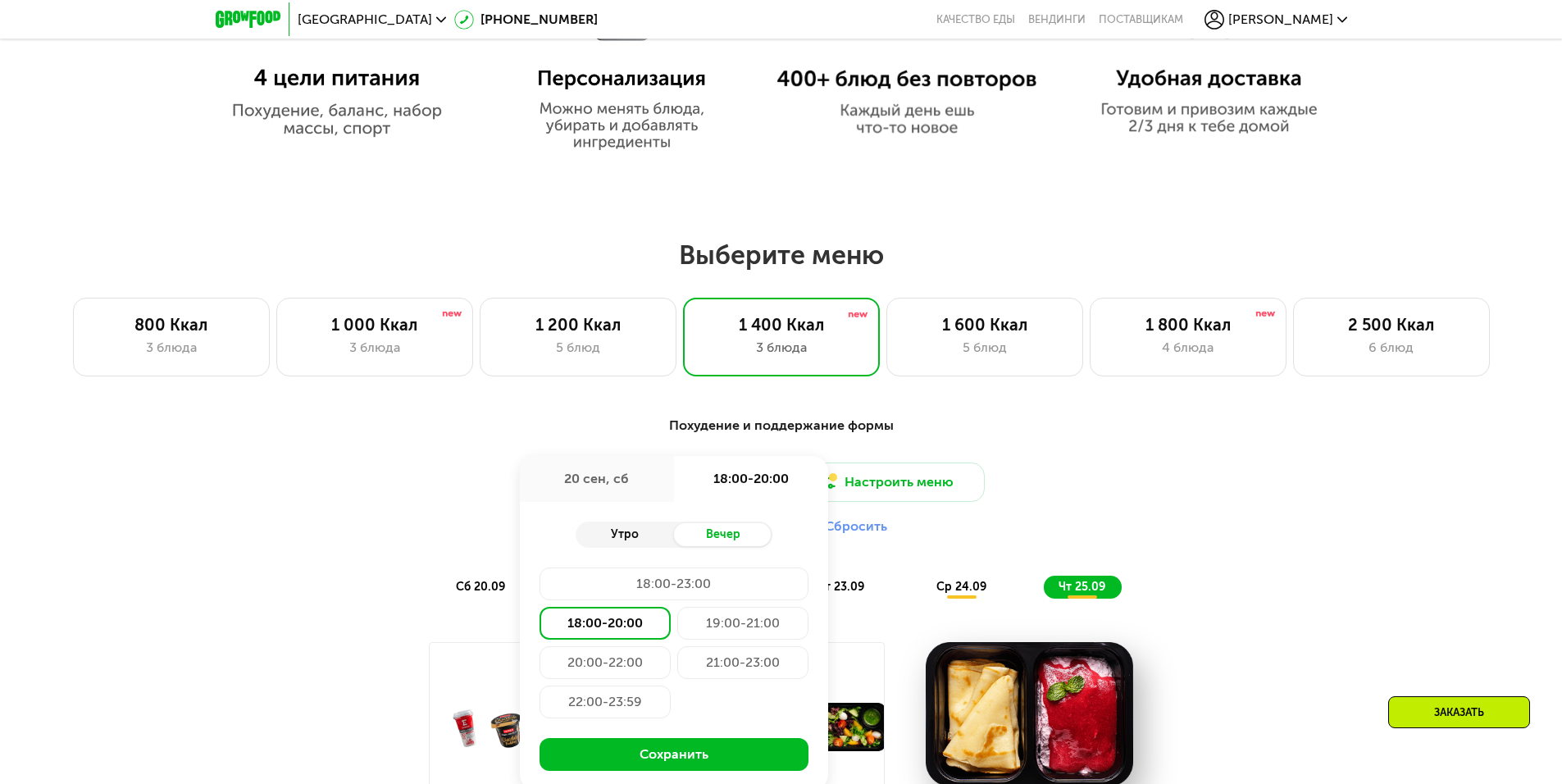
click at [637, 540] on div "Утро" at bounding box center [624, 535] width 98 height 23
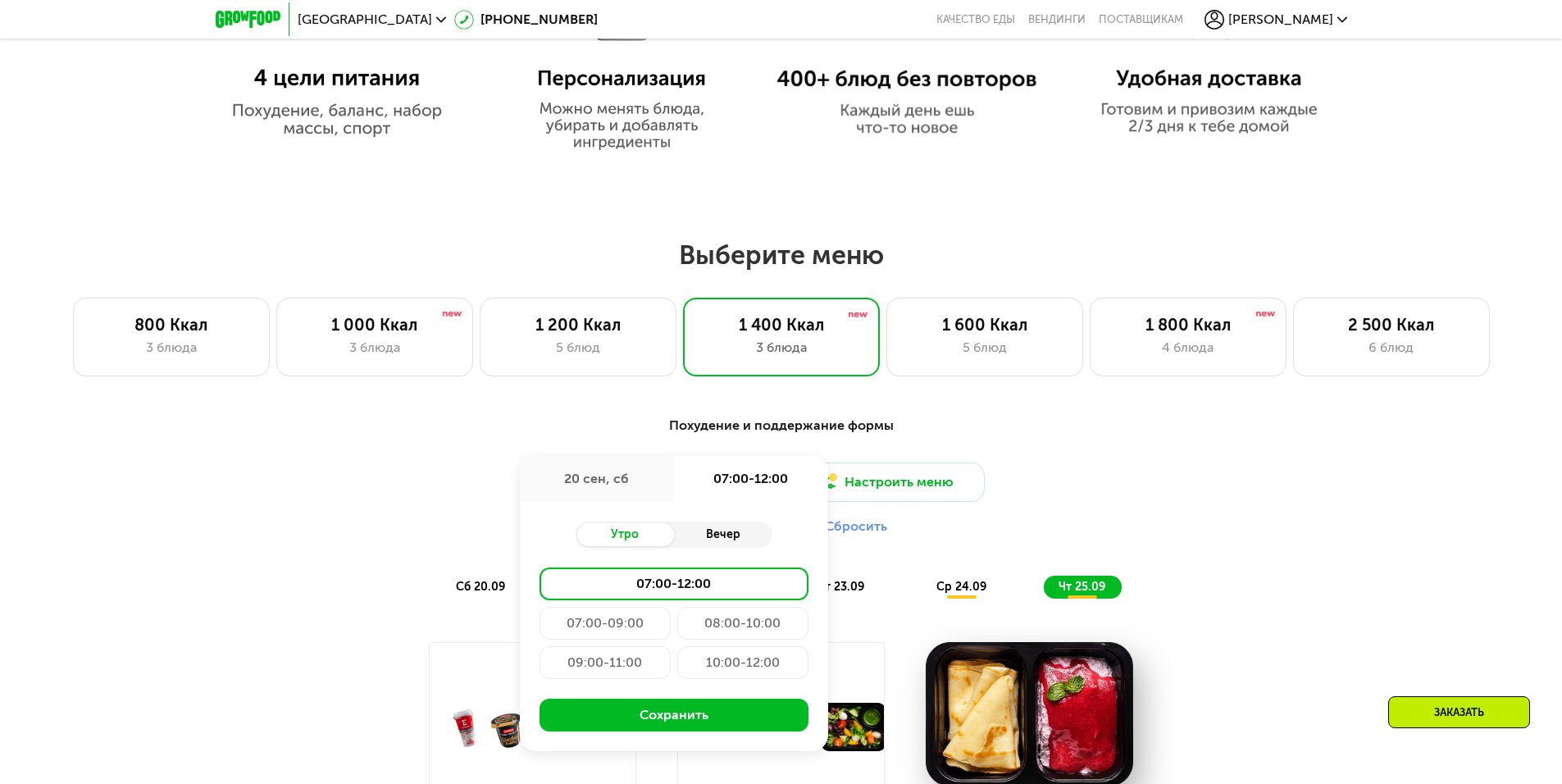
click at [727, 540] on div "Вечер" at bounding box center [723, 535] width 98 height 23
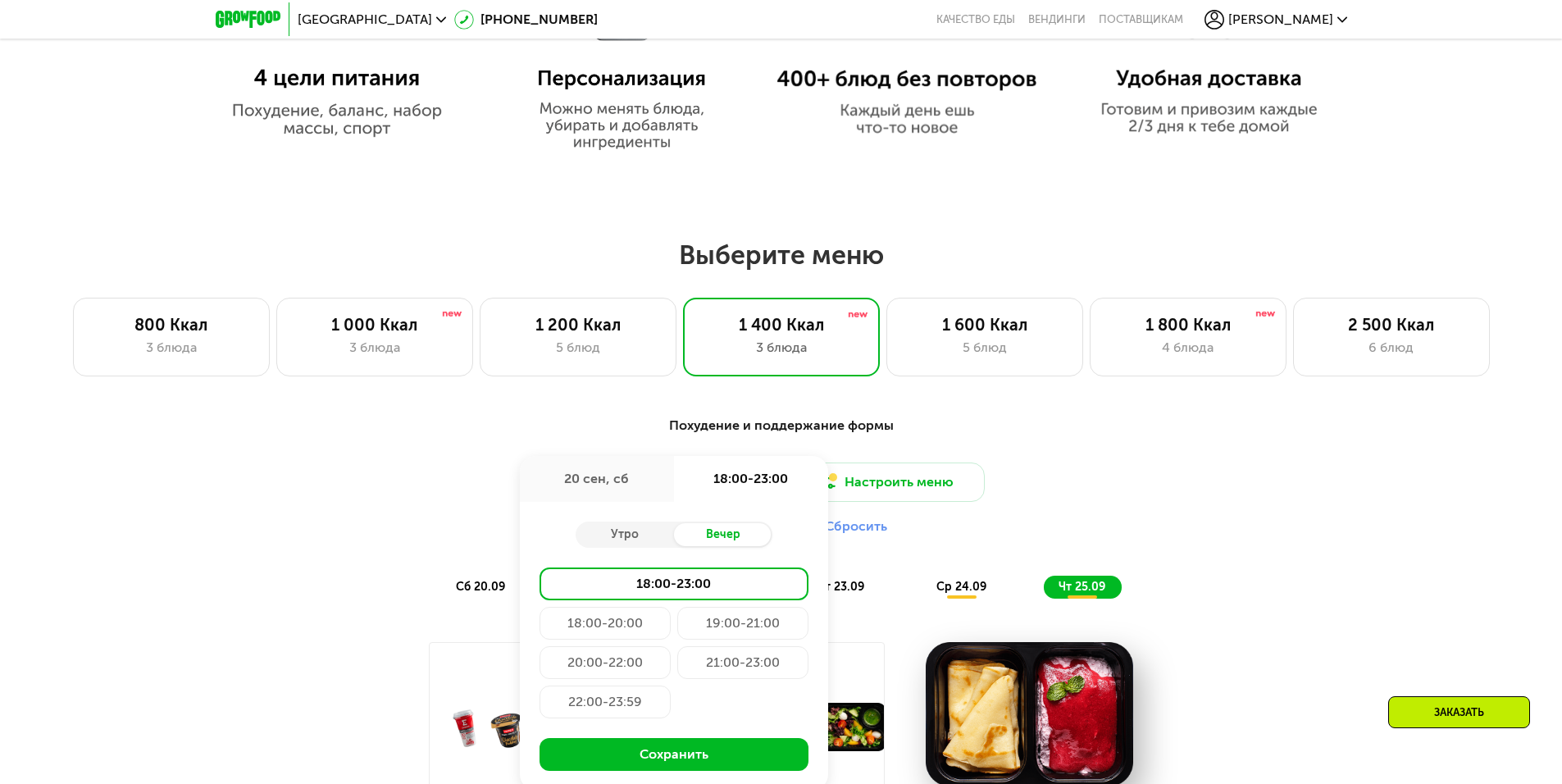
click at [607, 479] on div "20 сен, сб" at bounding box center [596, 478] width 154 height 46
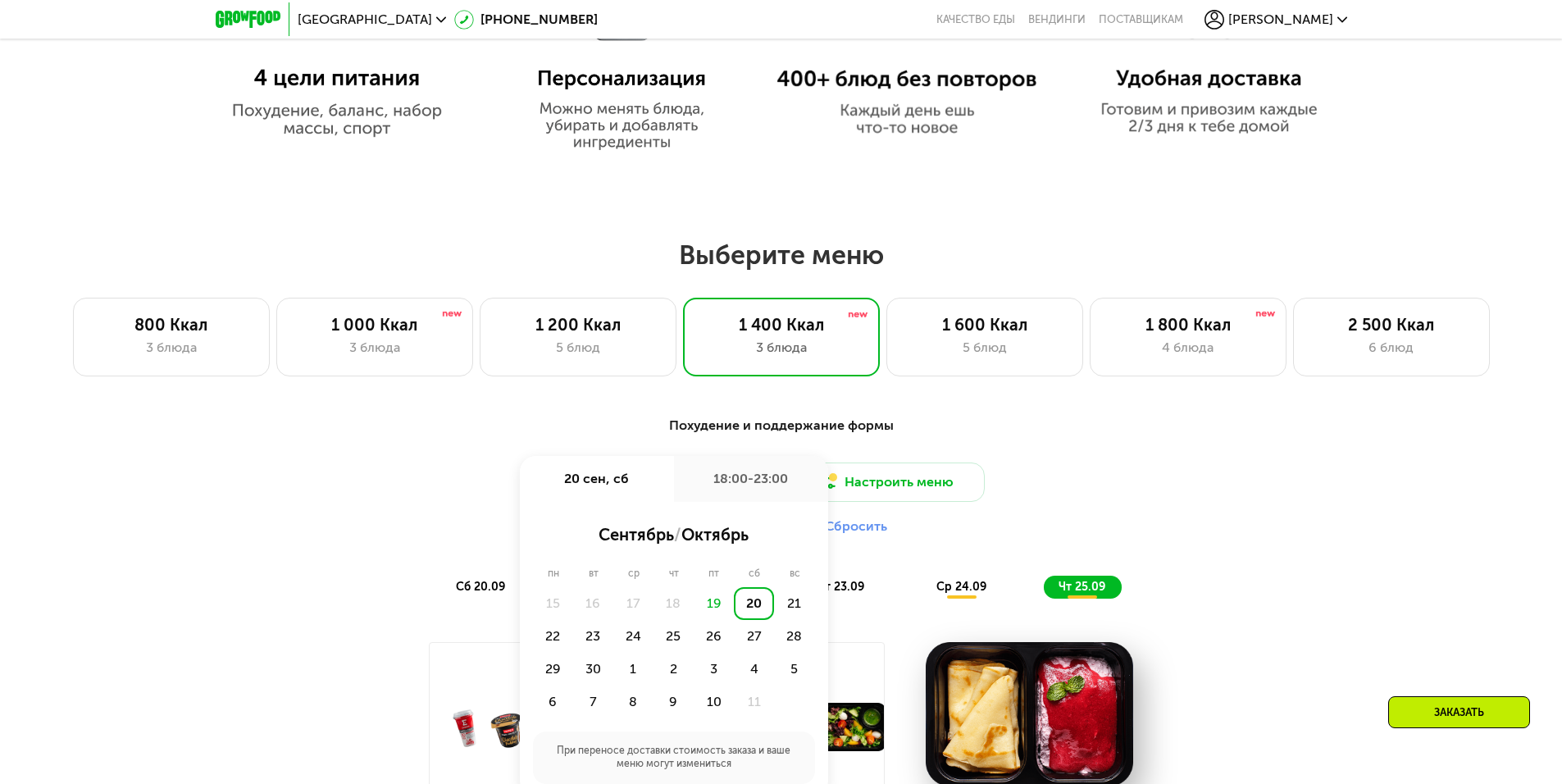
click at [301, 445] on div "Похудение и поддержание формы Доставка: 20 сен, сб 20 сен, сб 18:00-23:00 сентя…" at bounding box center [781, 507] width 971 height 183
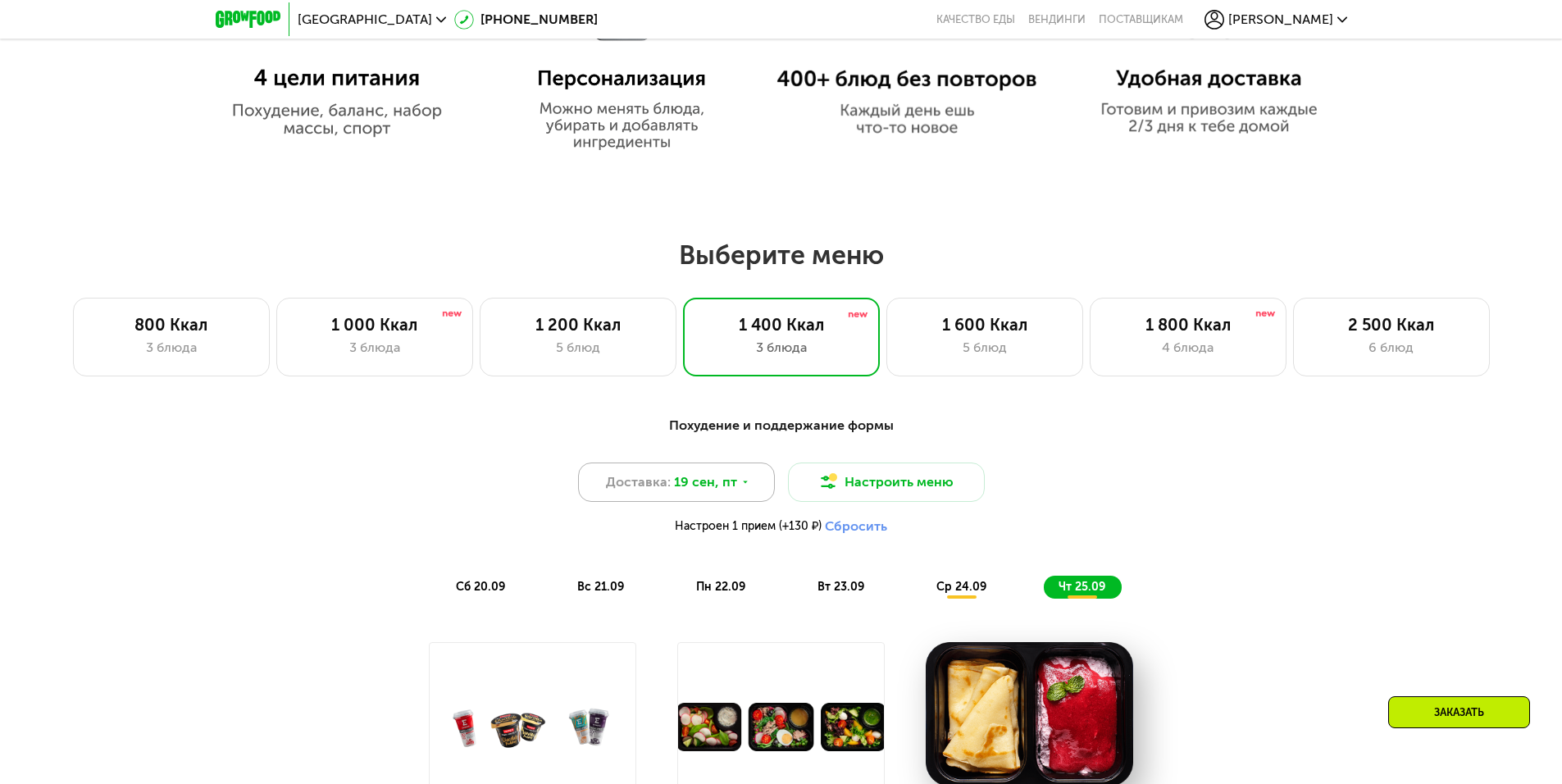
click at [650, 486] on span "Доставка:" at bounding box center [638, 482] width 65 height 20
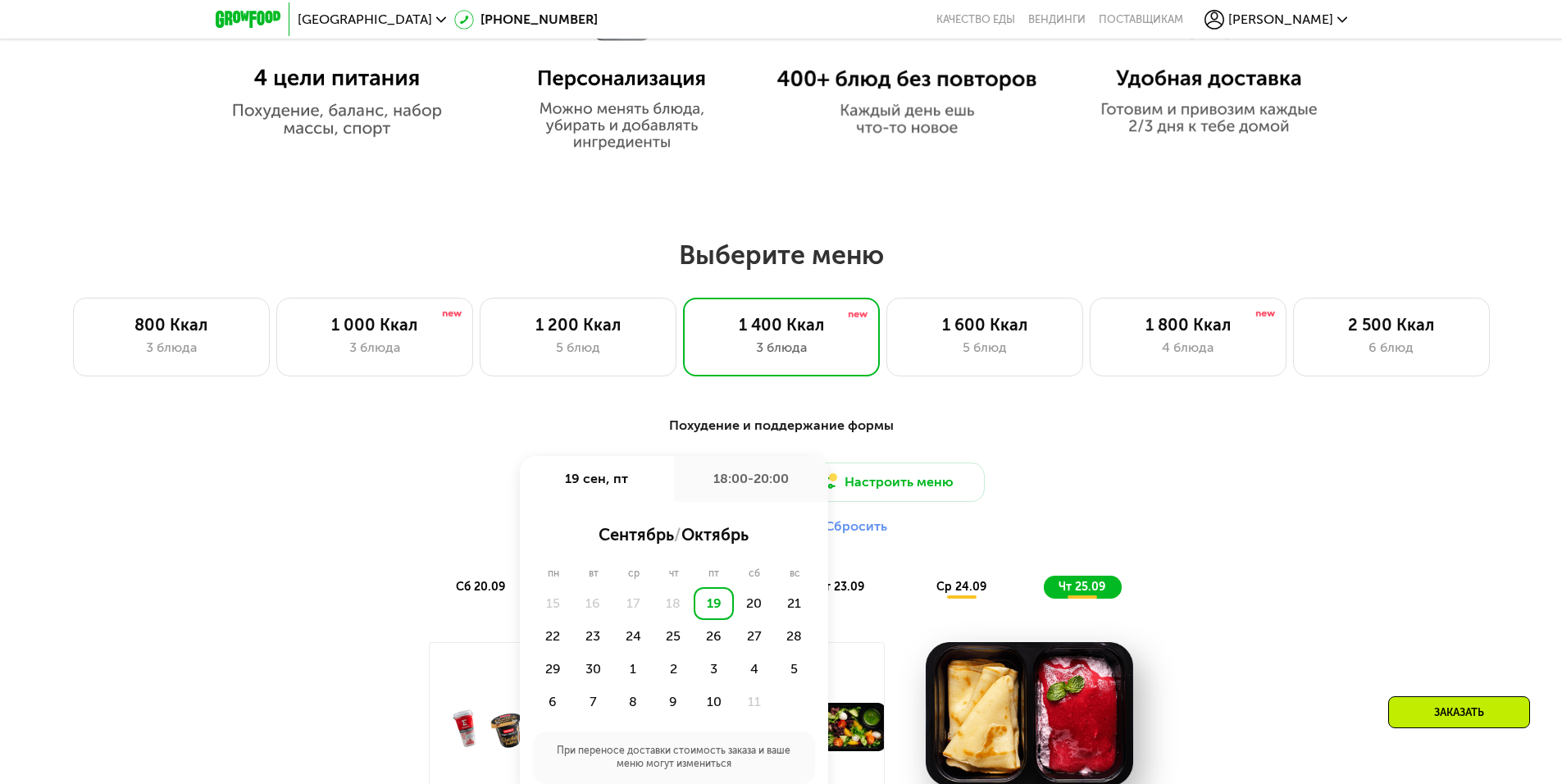
click at [715, 615] on div "19" at bounding box center [714, 603] width 41 height 32
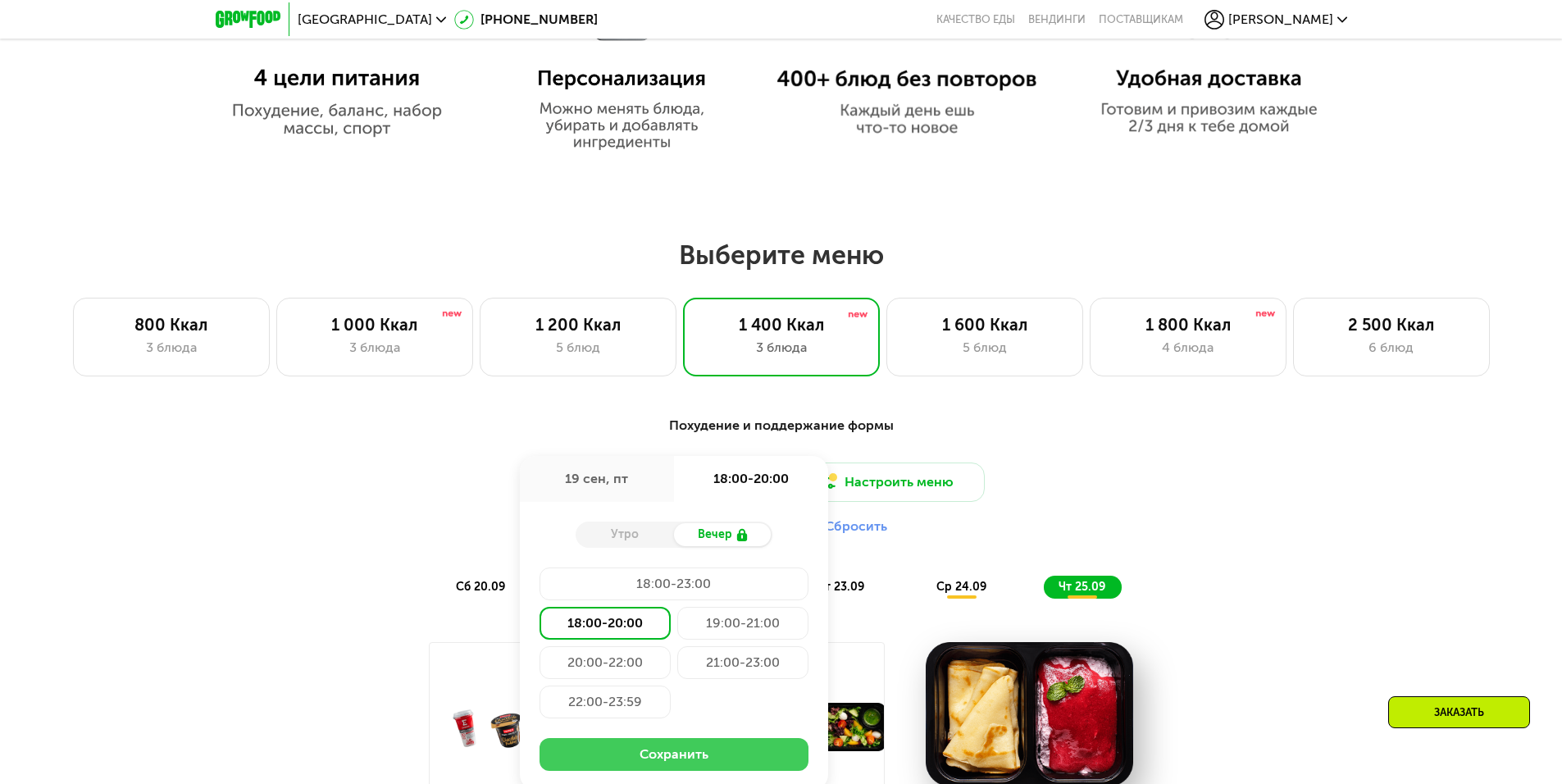
click at [646, 764] on button "Сохранить" at bounding box center [673, 754] width 269 height 32
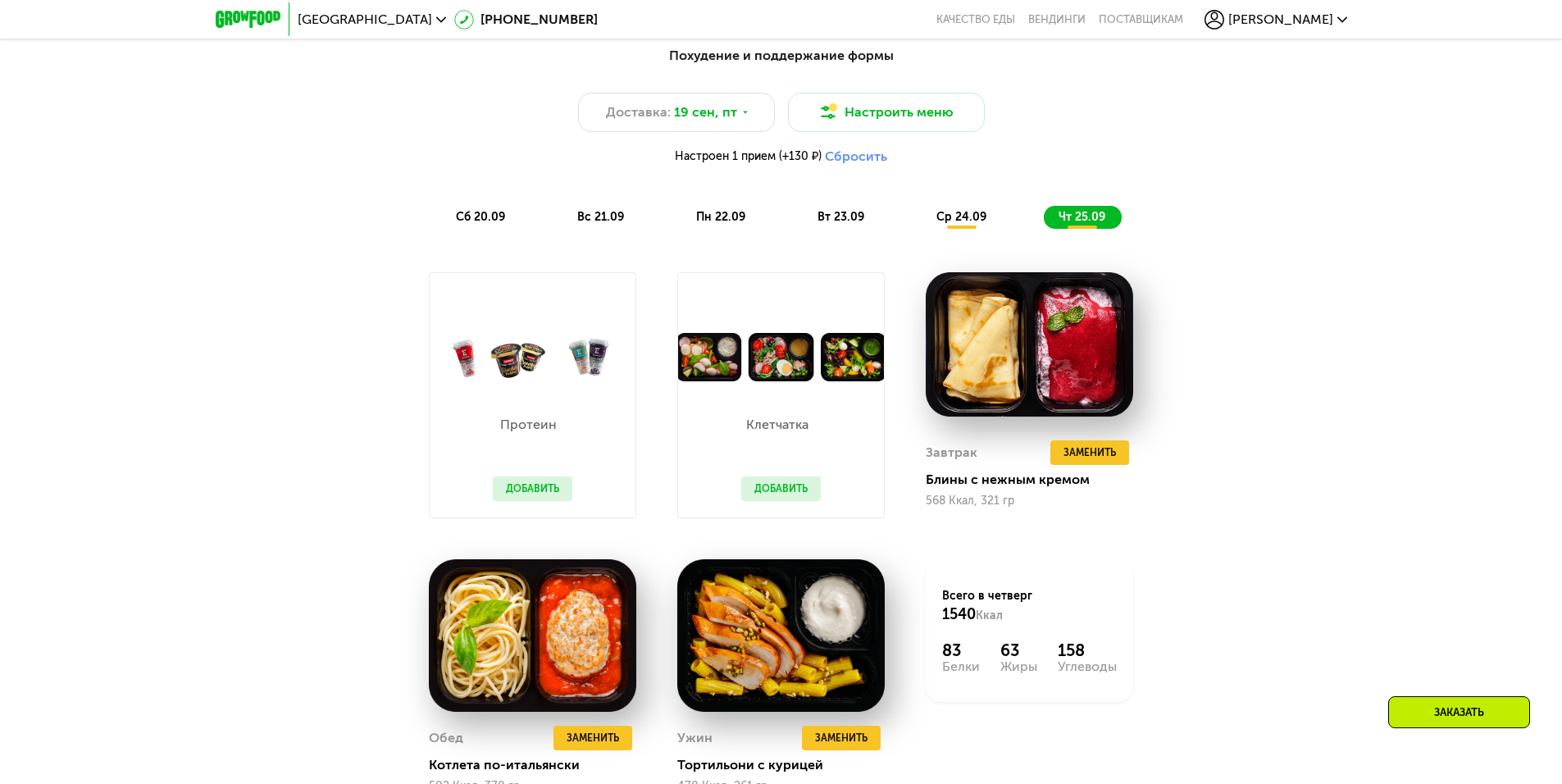
scroll to position [1428, 0]
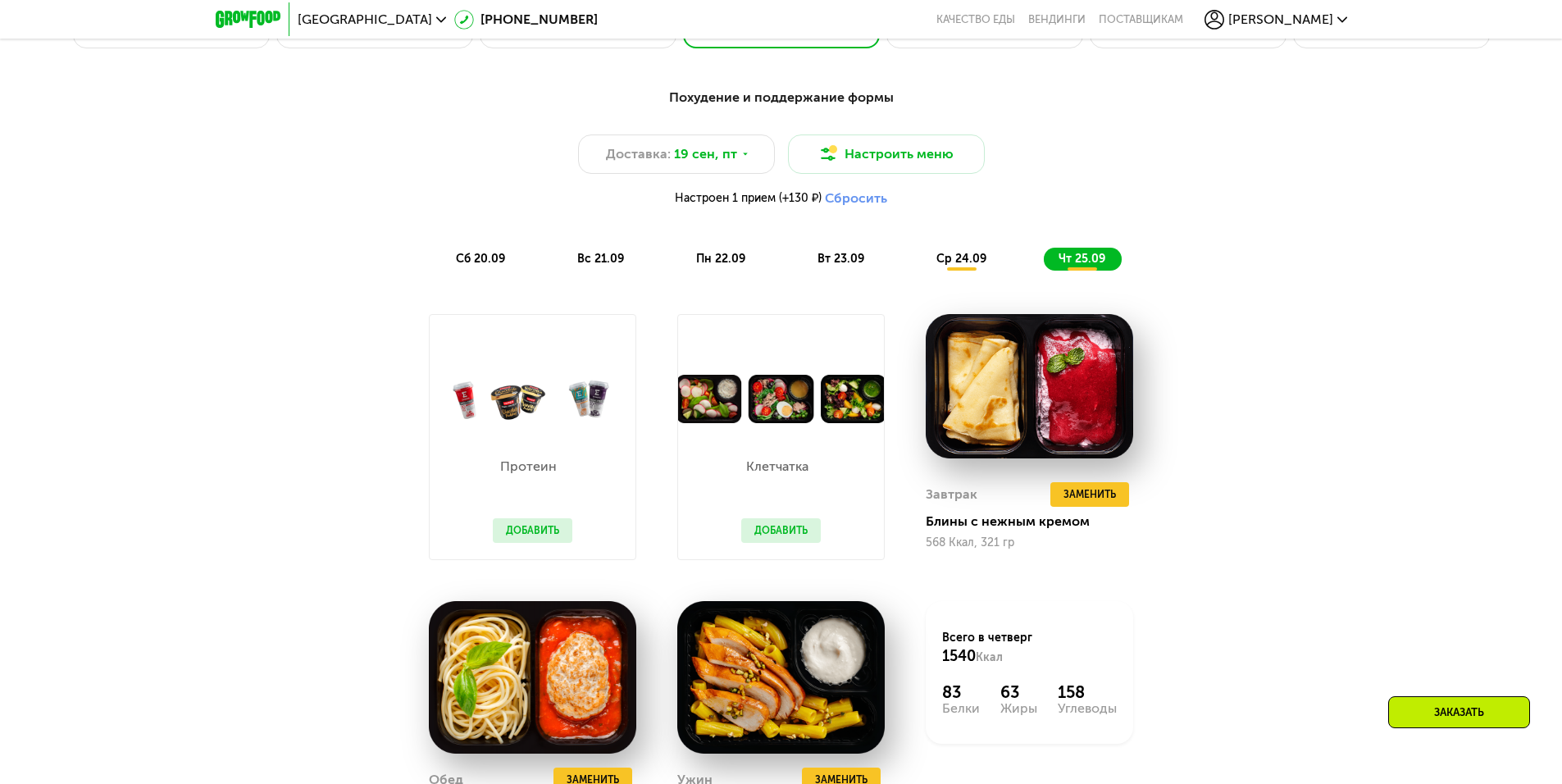
click at [477, 264] on span "сб 20.09" at bounding box center [480, 258] width 50 height 14
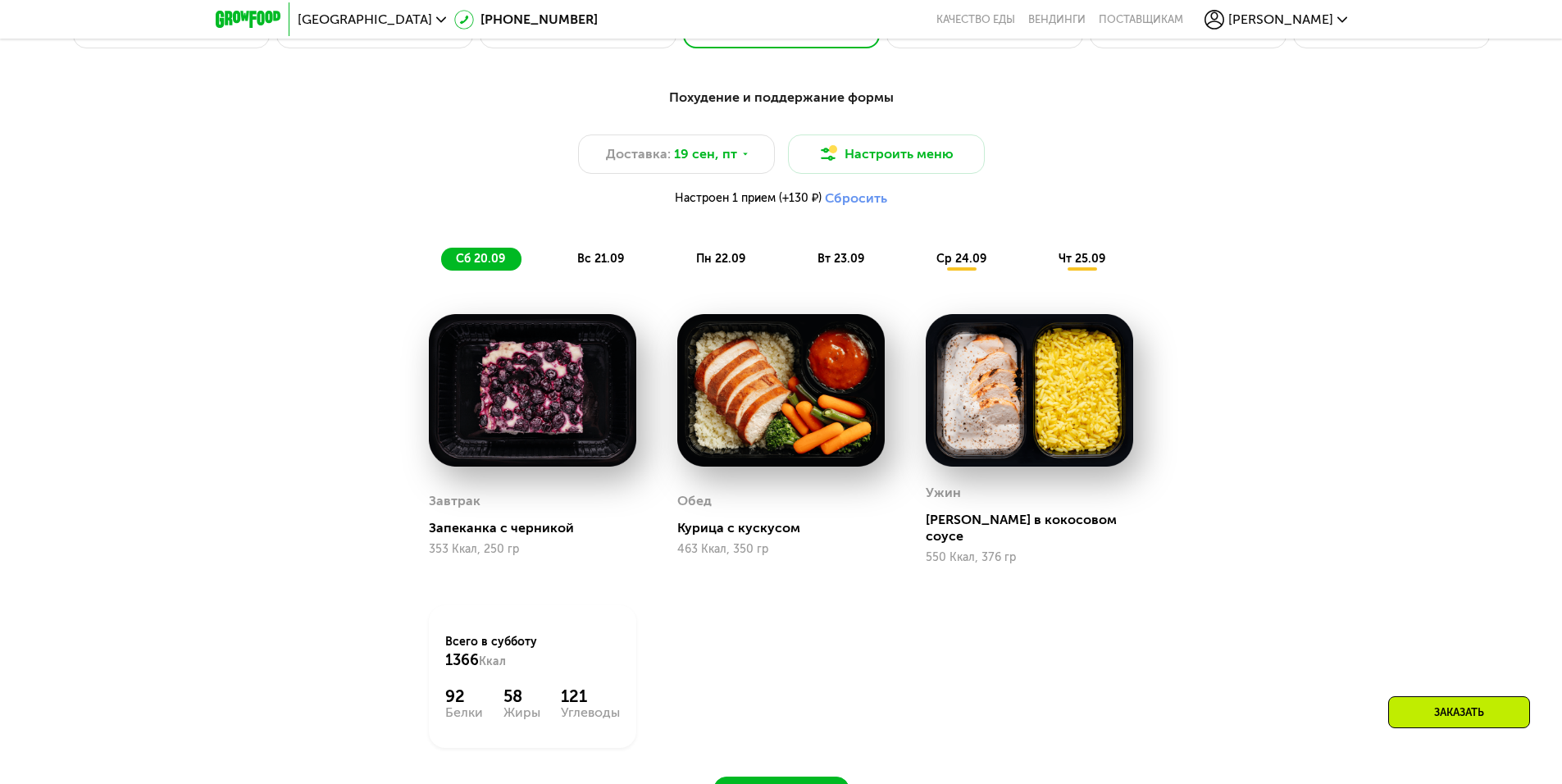
click at [577, 266] on span "вс 21.09" at bounding box center [600, 258] width 47 height 14
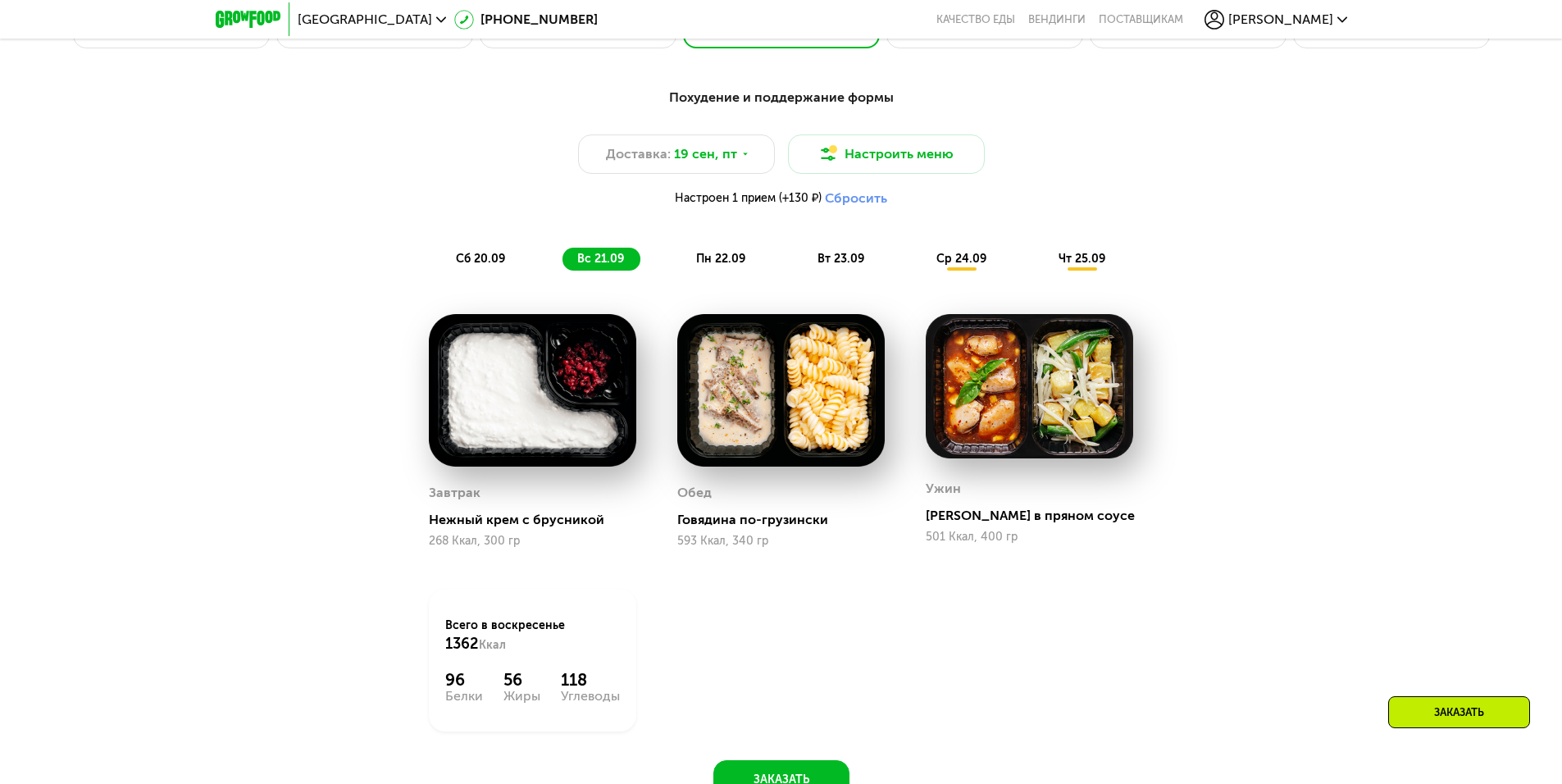
click at [736, 263] on span "пн 22.09" at bounding box center [720, 258] width 50 height 14
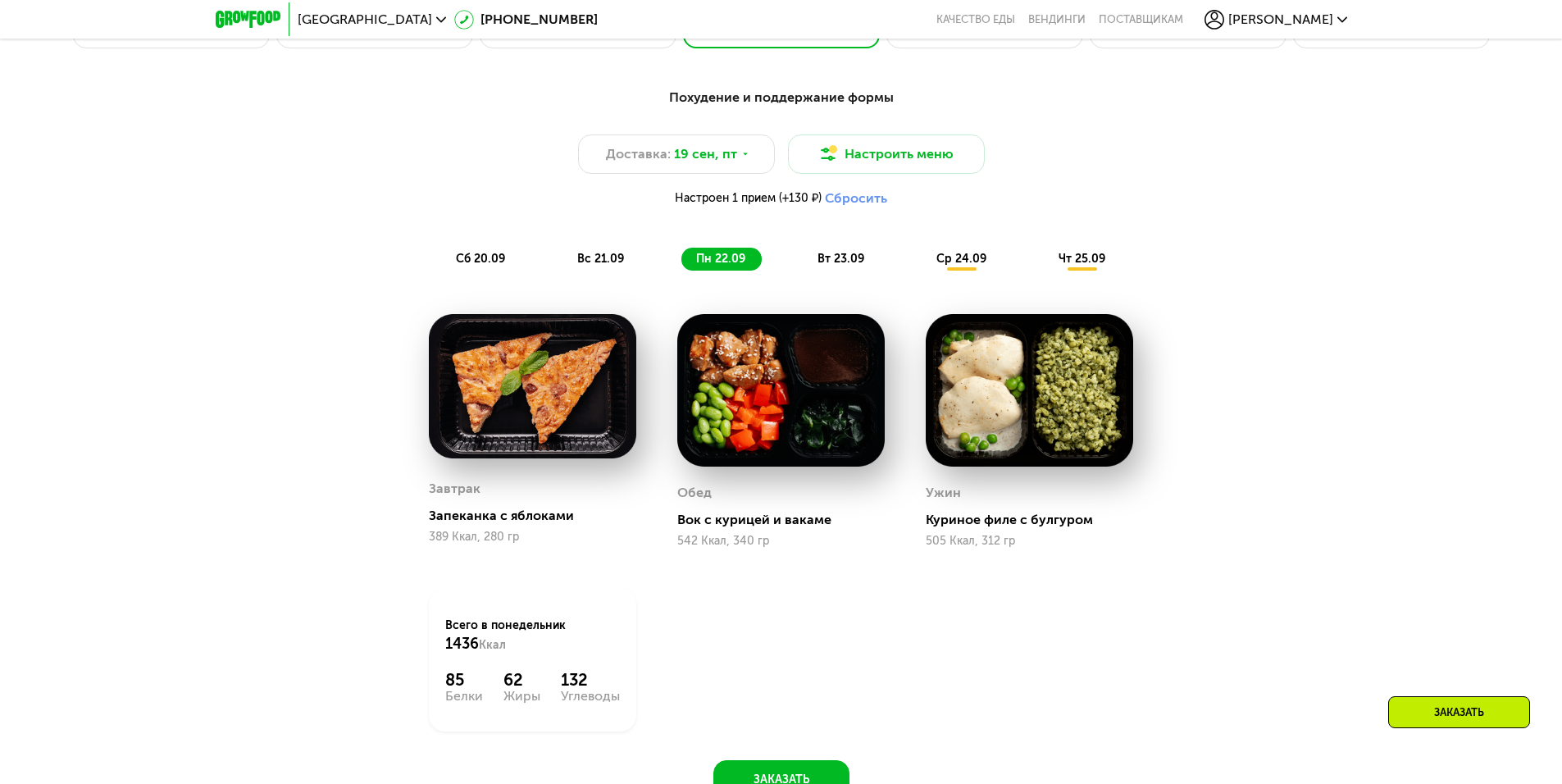
click at [859, 266] on span "вт 23.09" at bounding box center [841, 258] width 47 height 14
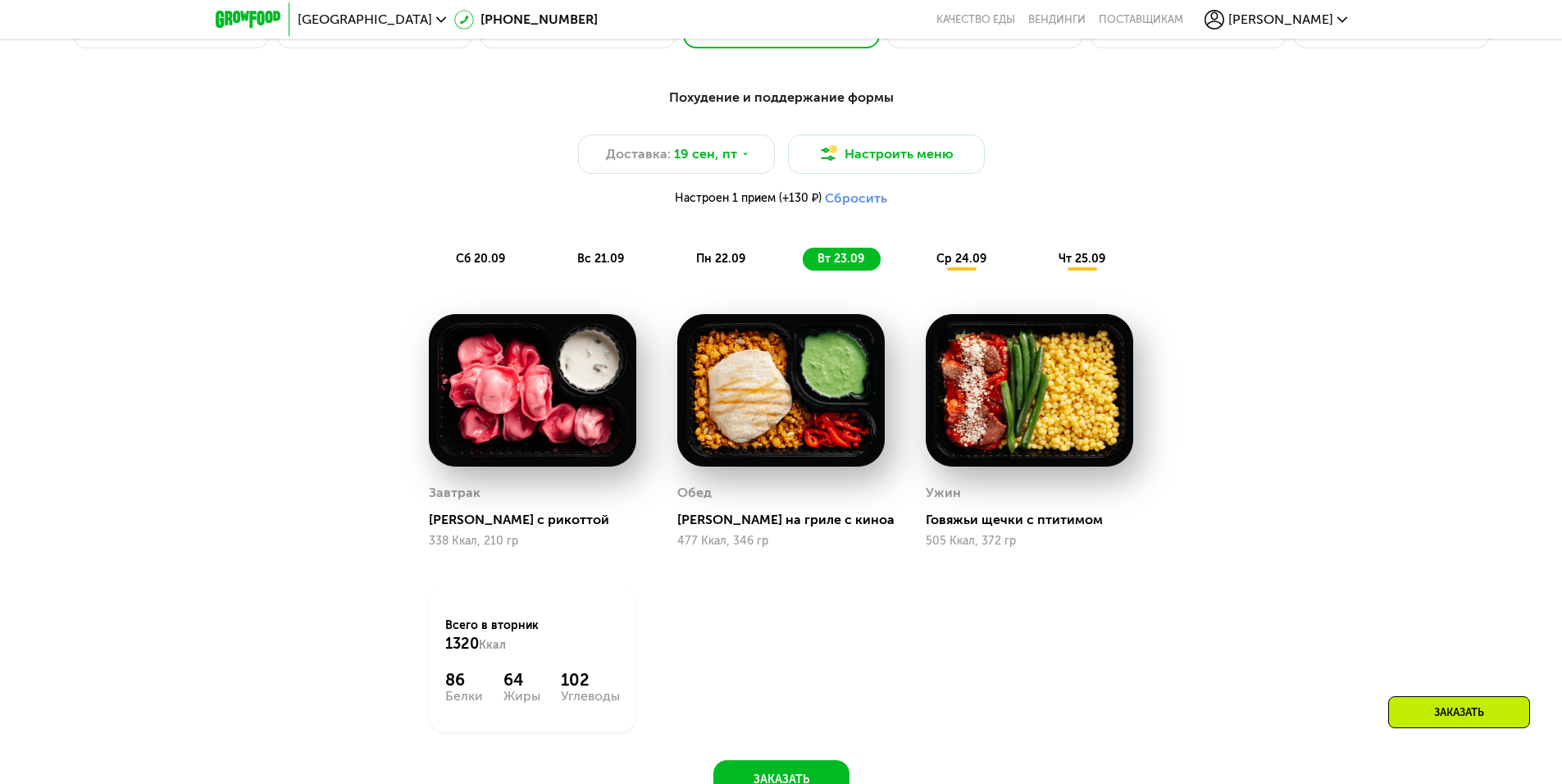
click at [961, 271] on div "ср 24.09" at bounding box center [962, 259] width 81 height 23
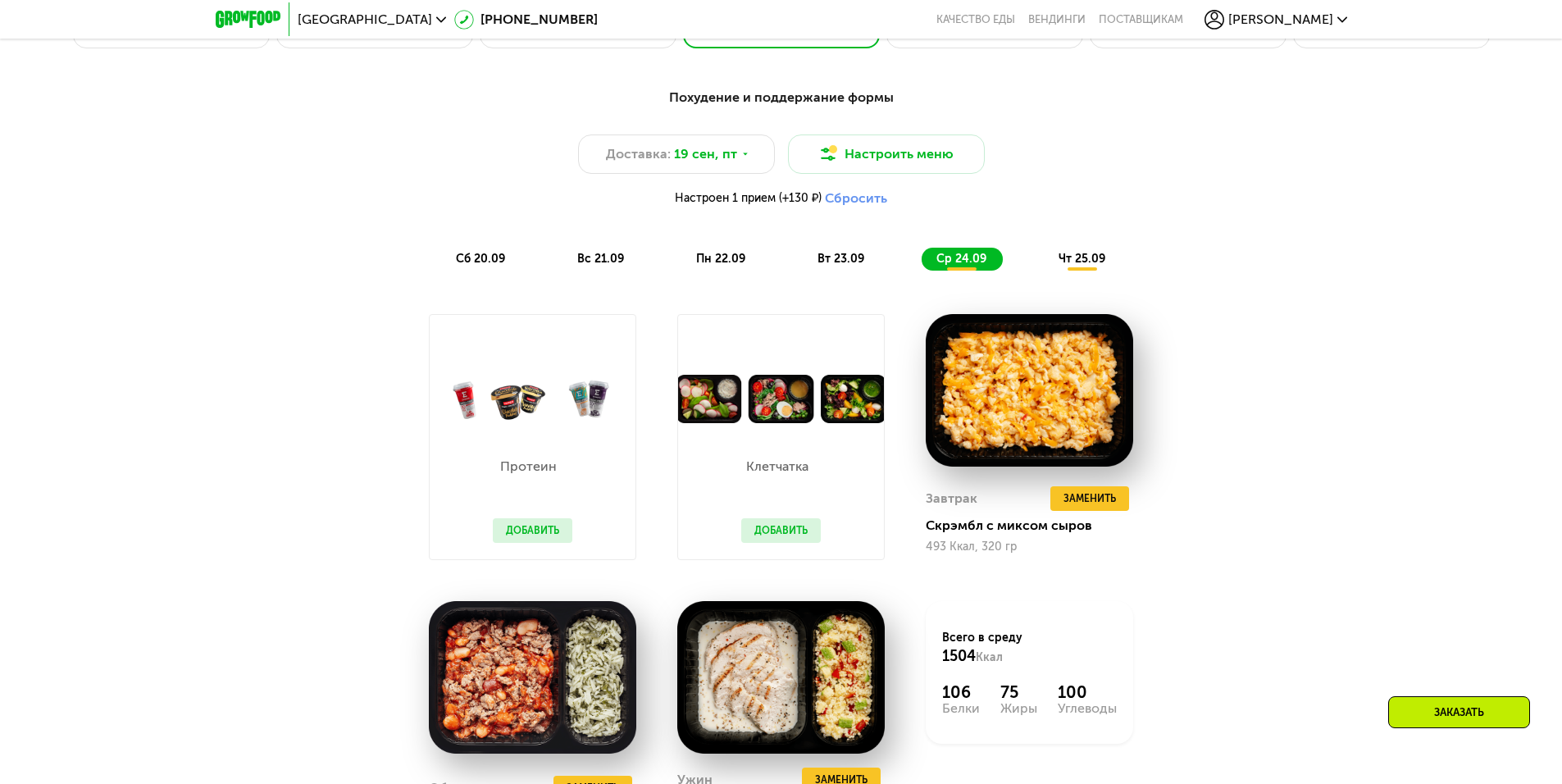
click at [1075, 266] on span "чт 25.09" at bounding box center [1082, 258] width 47 height 14
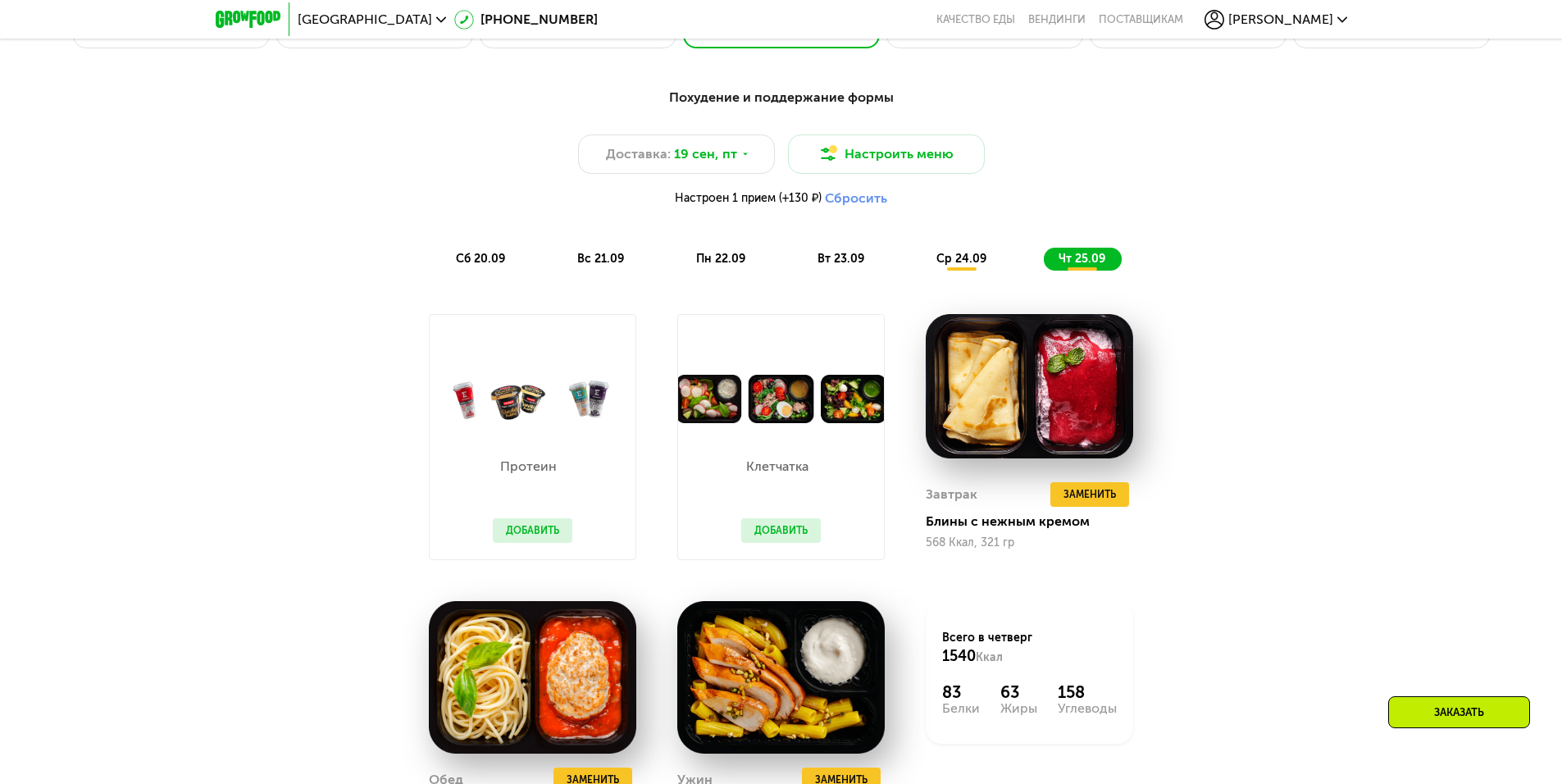
click at [474, 266] on span "сб 20.09" at bounding box center [480, 258] width 50 height 14
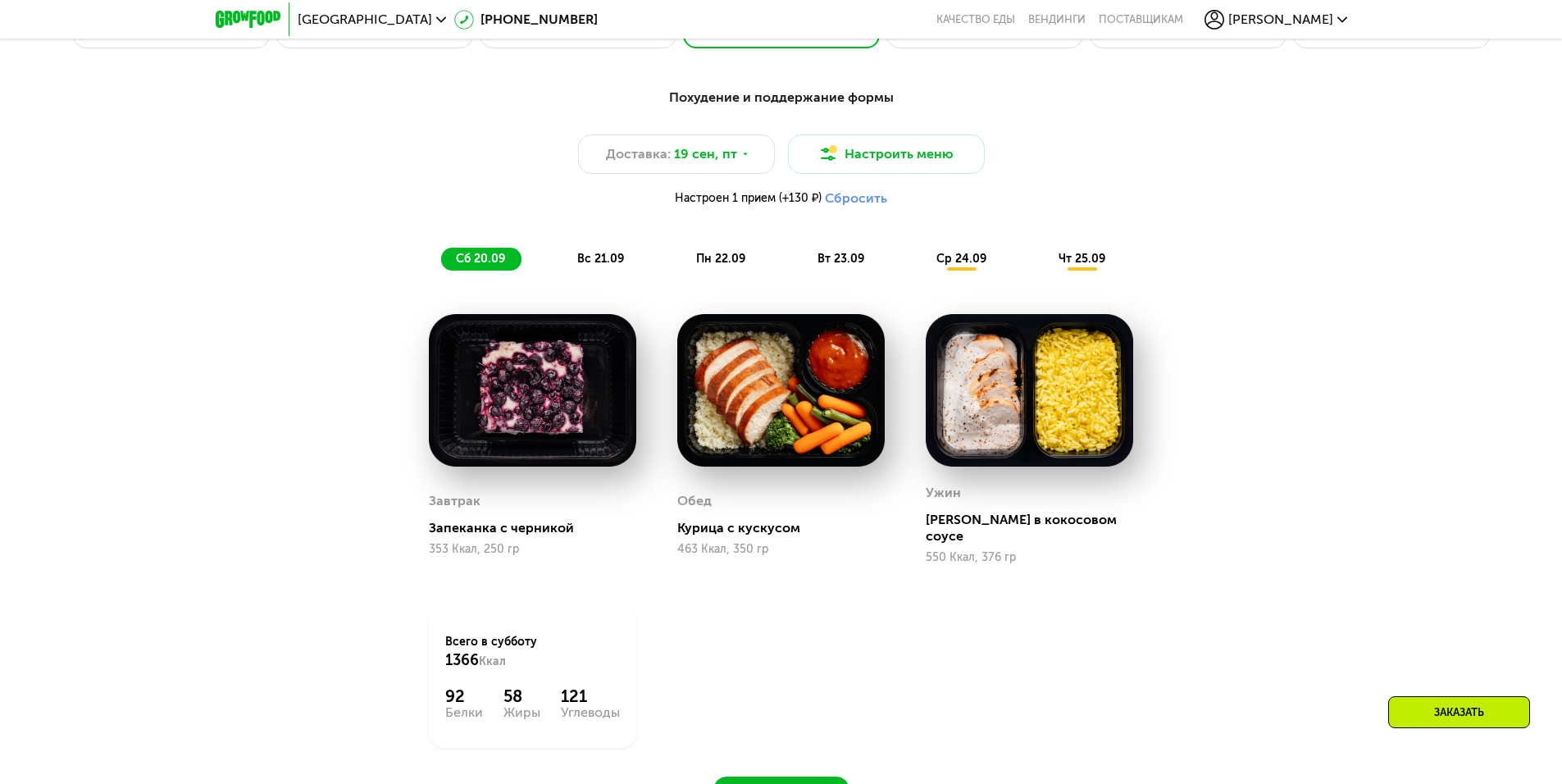
click at [582, 266] on span "вс 21.09" at bounding box center [600, 258] width 47 height 14
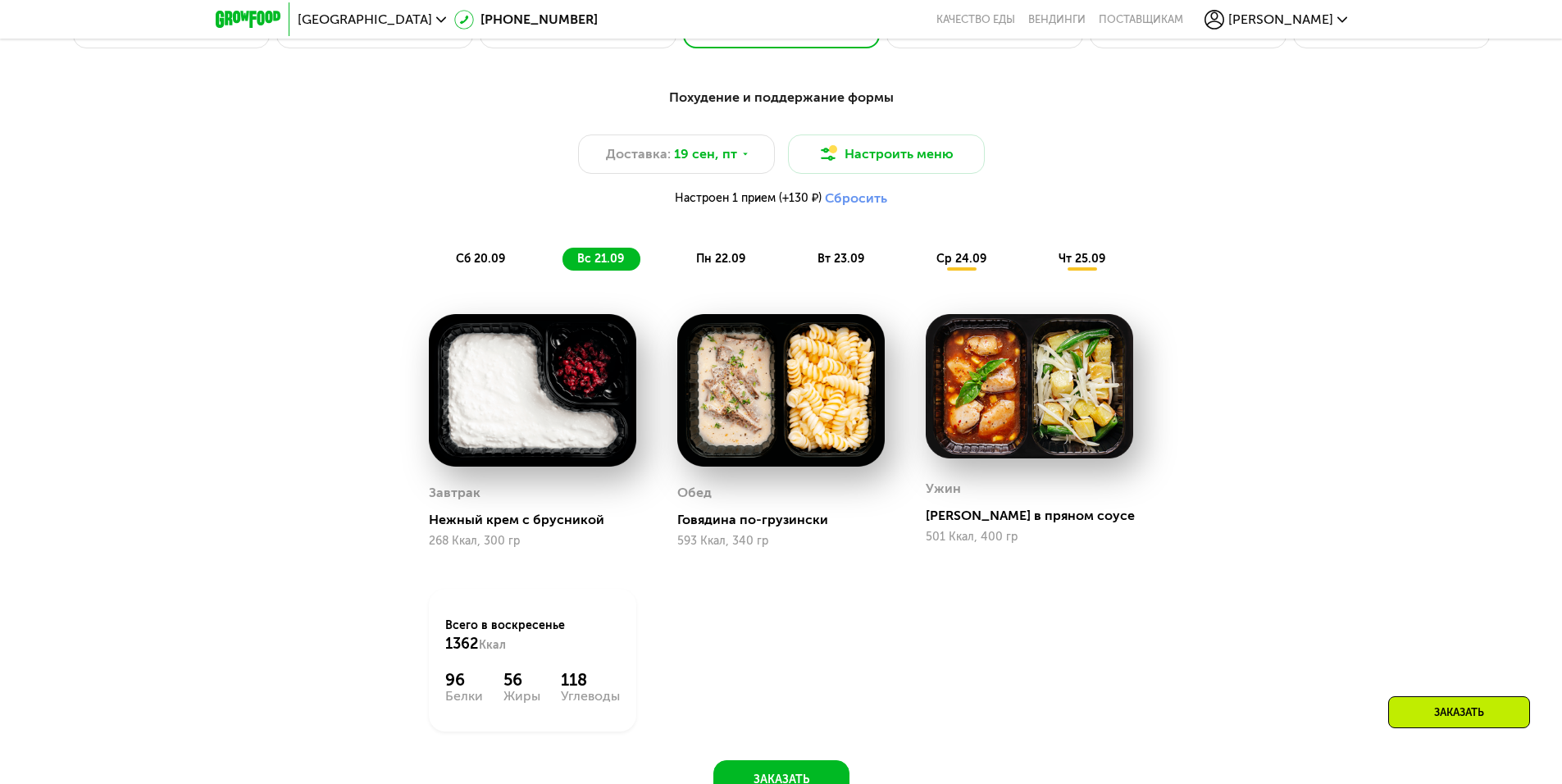
click at [719, 266] on span "пн 22.09" at bounding box center [720, 258] width 50 height 14
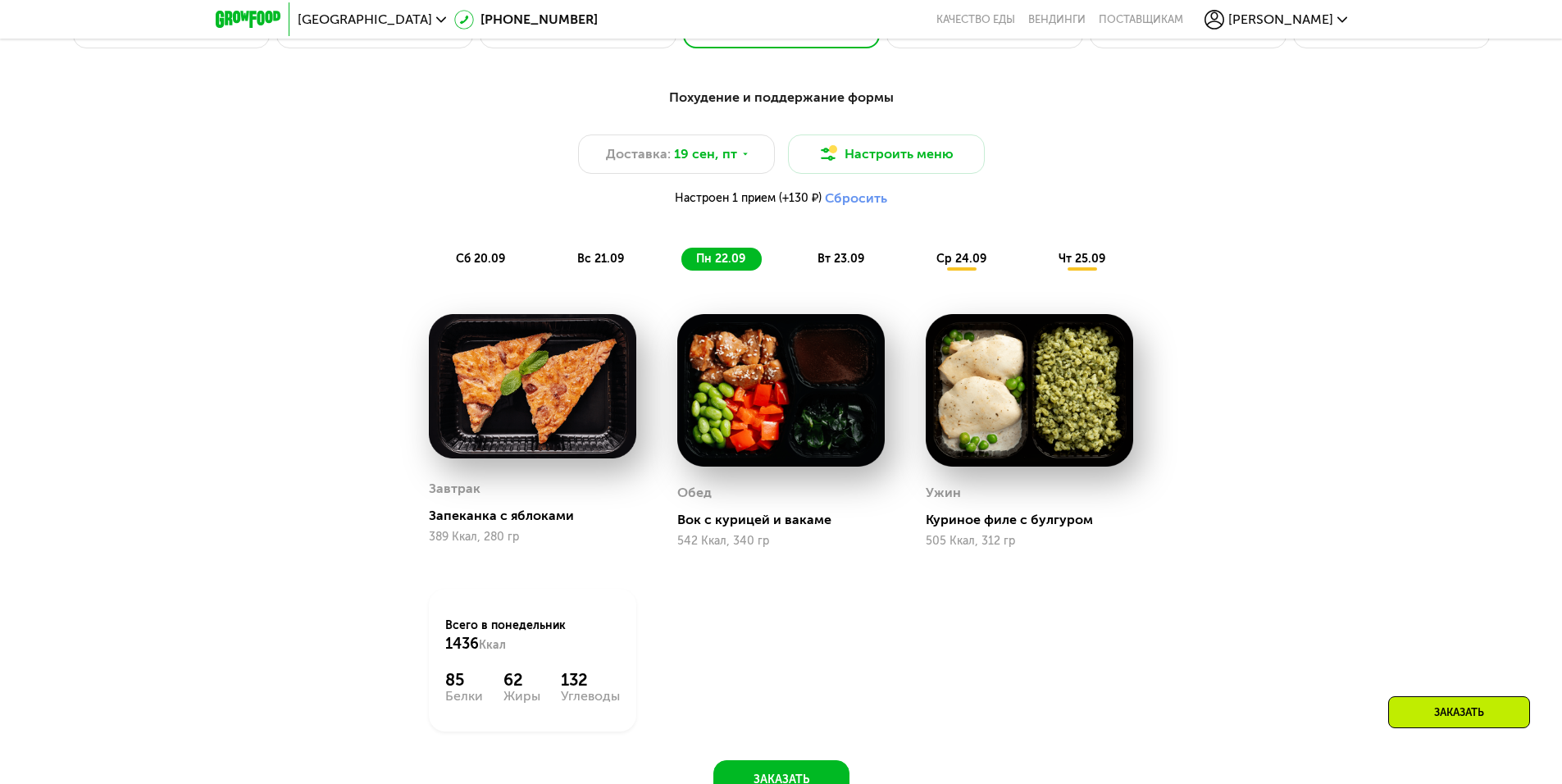
click at [845, 266] on span "вт 23.09" at bounding box center [841, 258] width 47 height 14
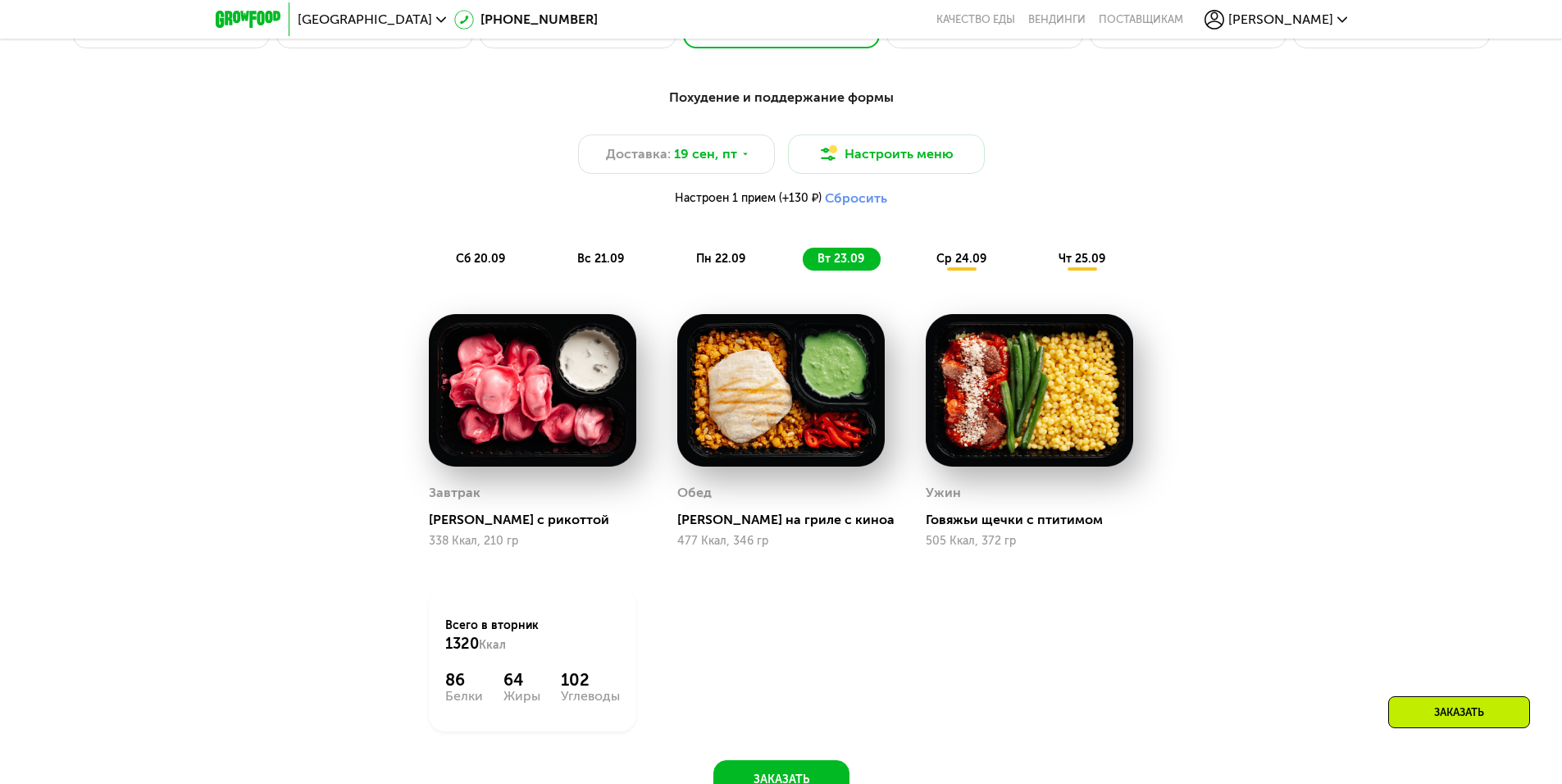
click at [952, 259] on span "ср 24.09" at bounding box center [962, 258] width 50 height 14
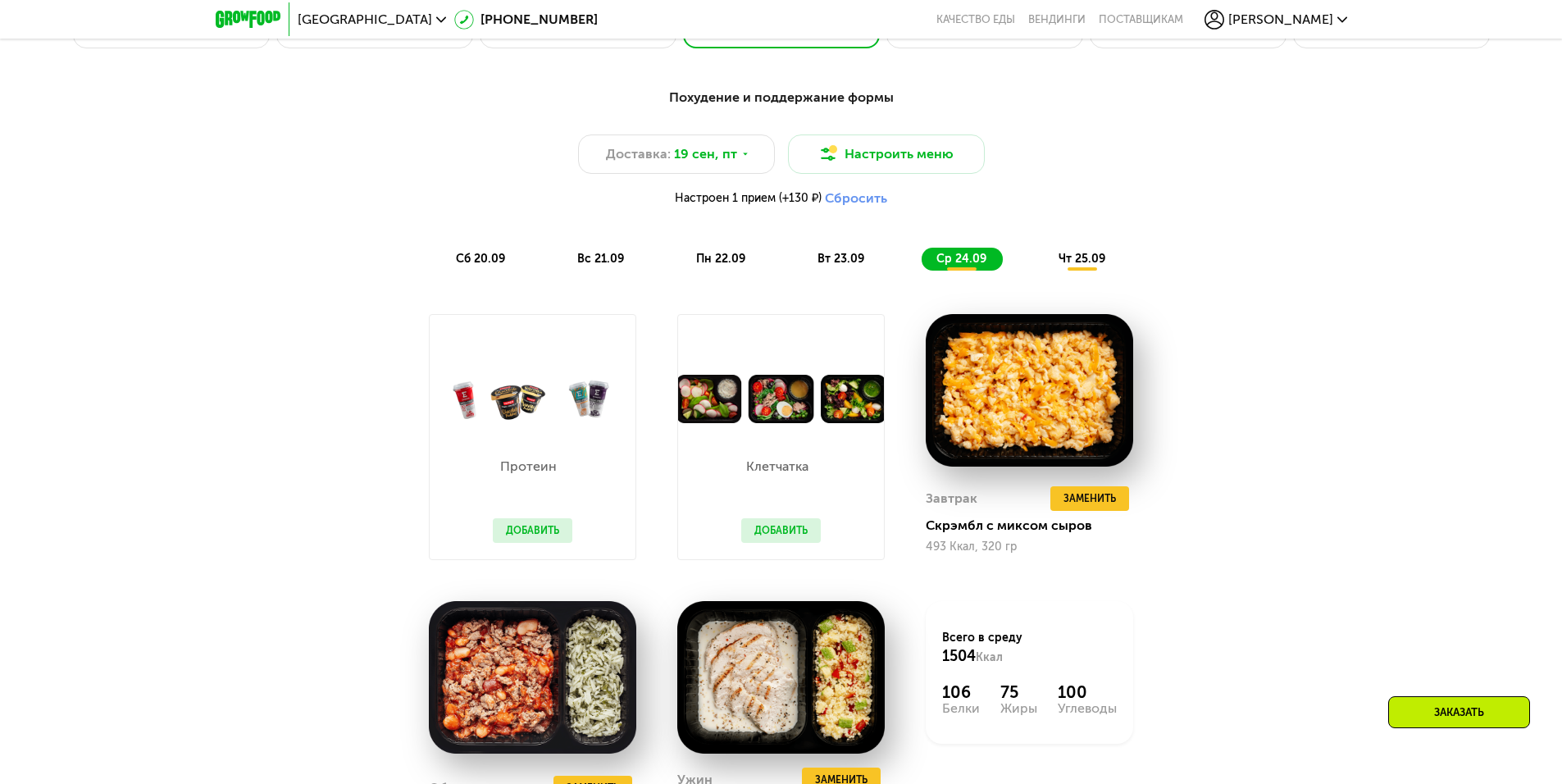
click at [1092, 263] on span "чт 25.09" at bounding box center [1082, 258] width 47 height 14
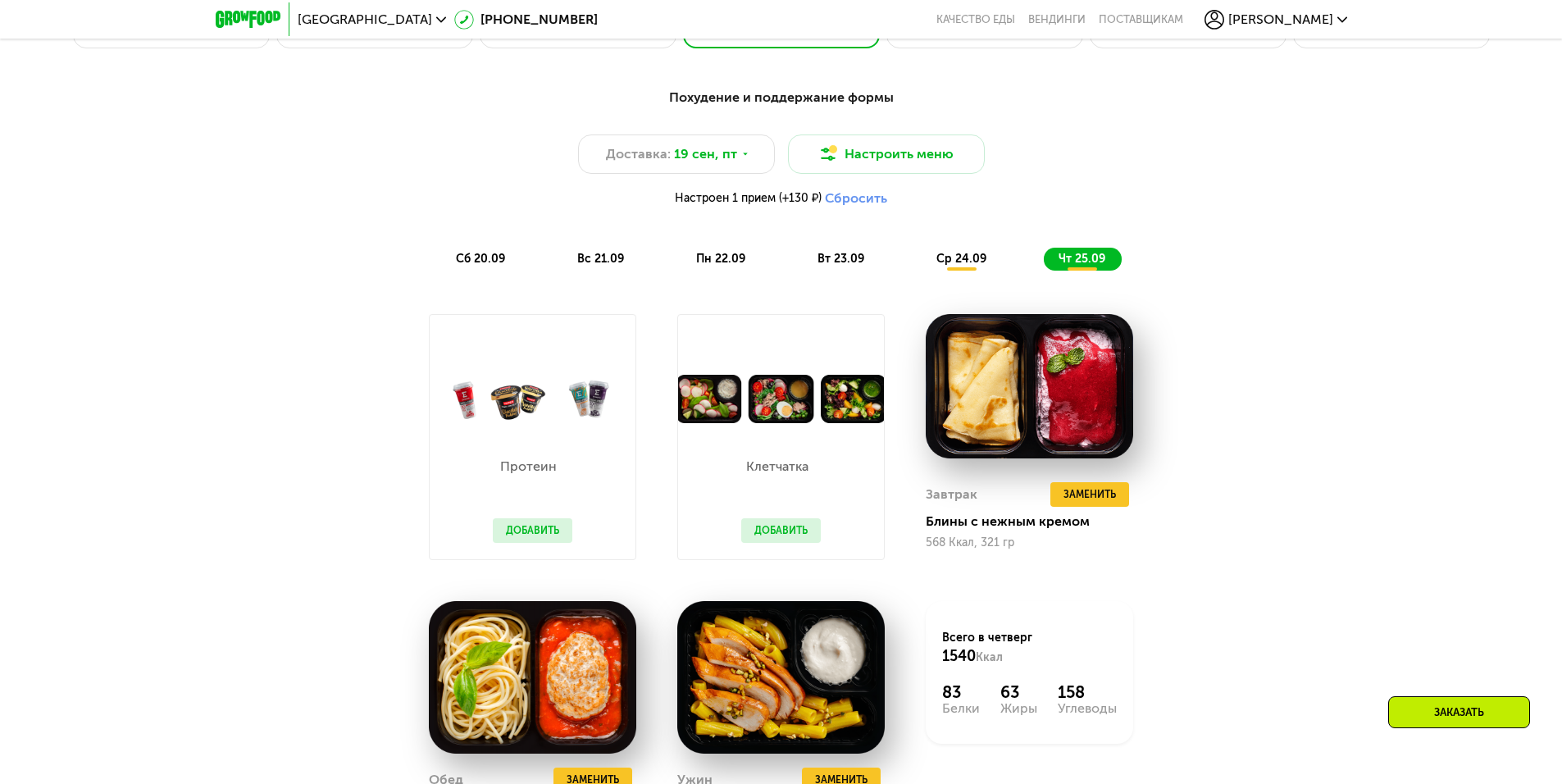
click at [963, 248] on div "Похудение и поддержание формы Доставка: 19 сен, пт Настроить меню Настроен 1 пр…" at bounding box center [781, 178] width 971 height 183
click at [970, 259] on span "ср 24.09" at bounding box center [962, 258] width 50 height 14
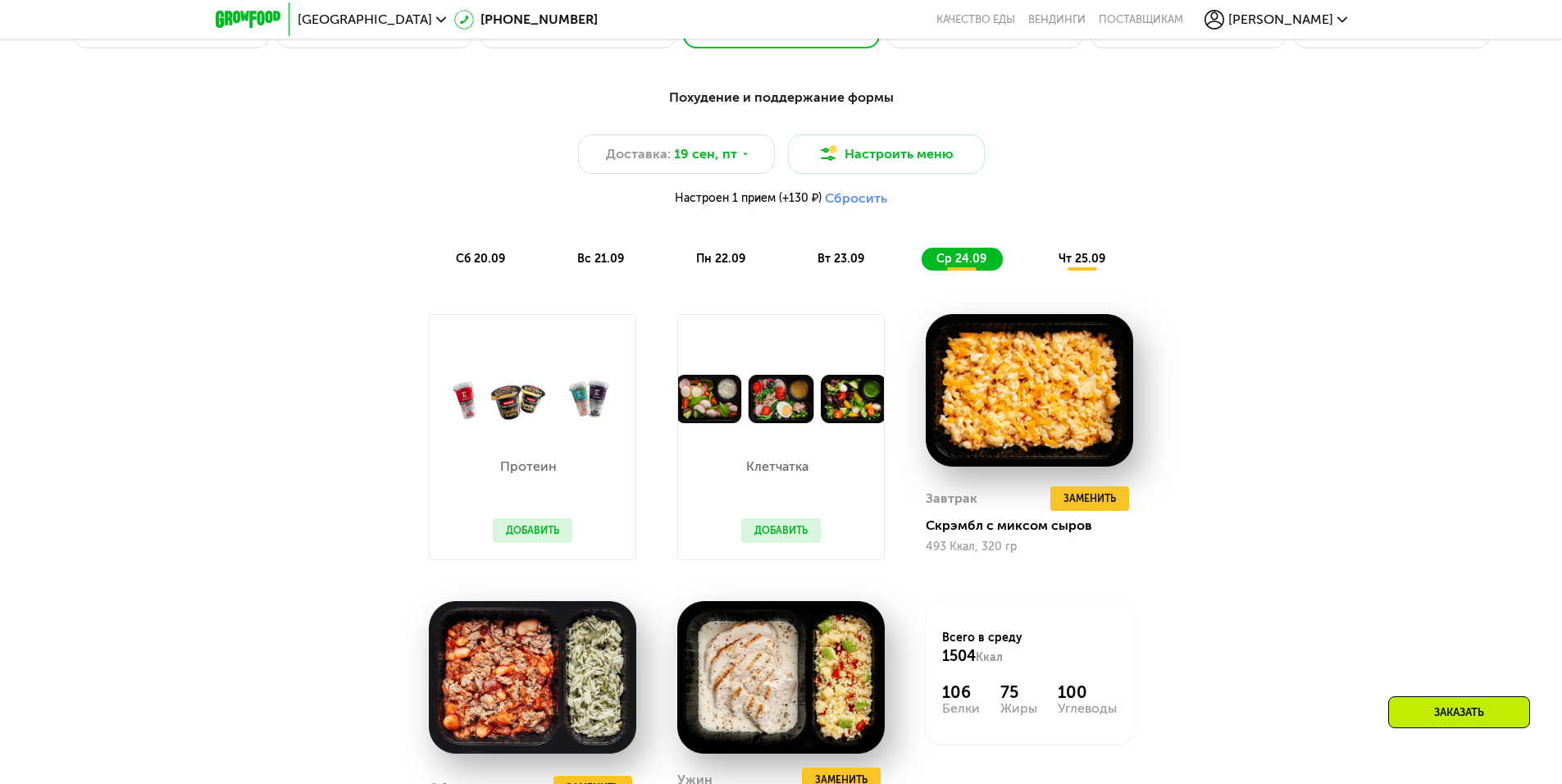
click at [1089, 266] on span "чт 25.09" at bounding box center [1082, 258] width 47 height 14
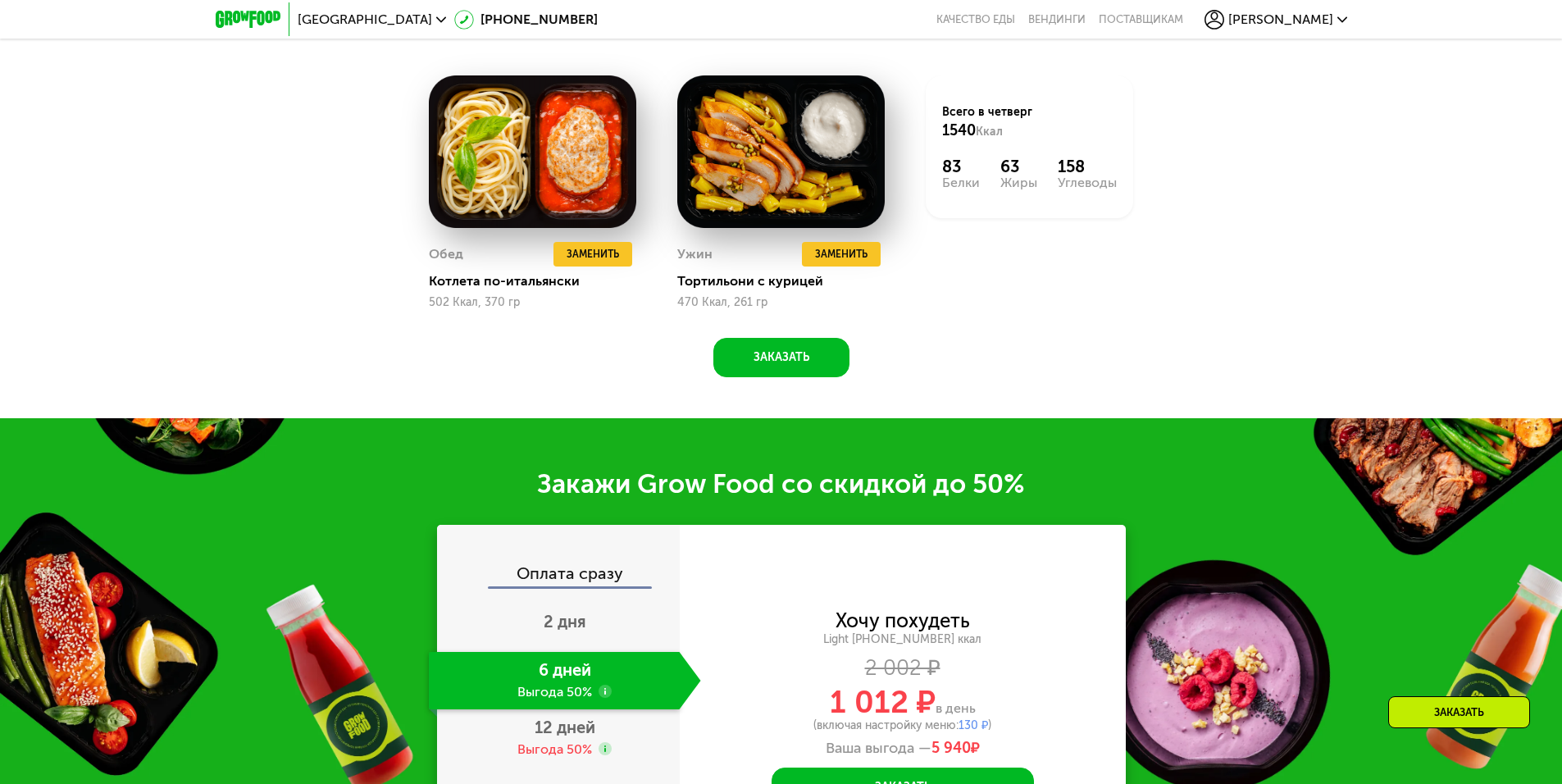
scroll to position [2247, 0]
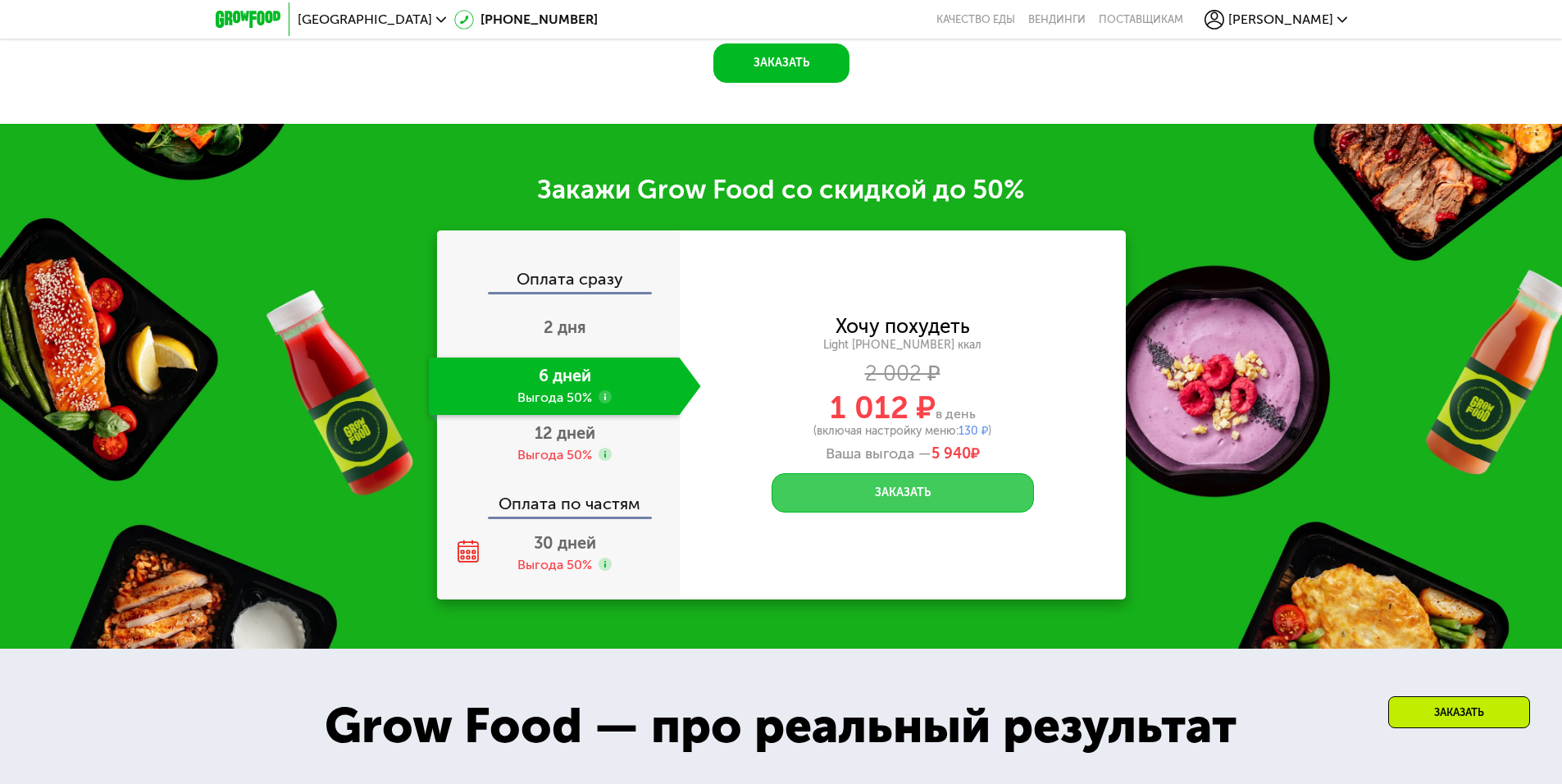
click at [942, 499] on button "Заказать" at bounding box center [902, 493] width 262 height 40
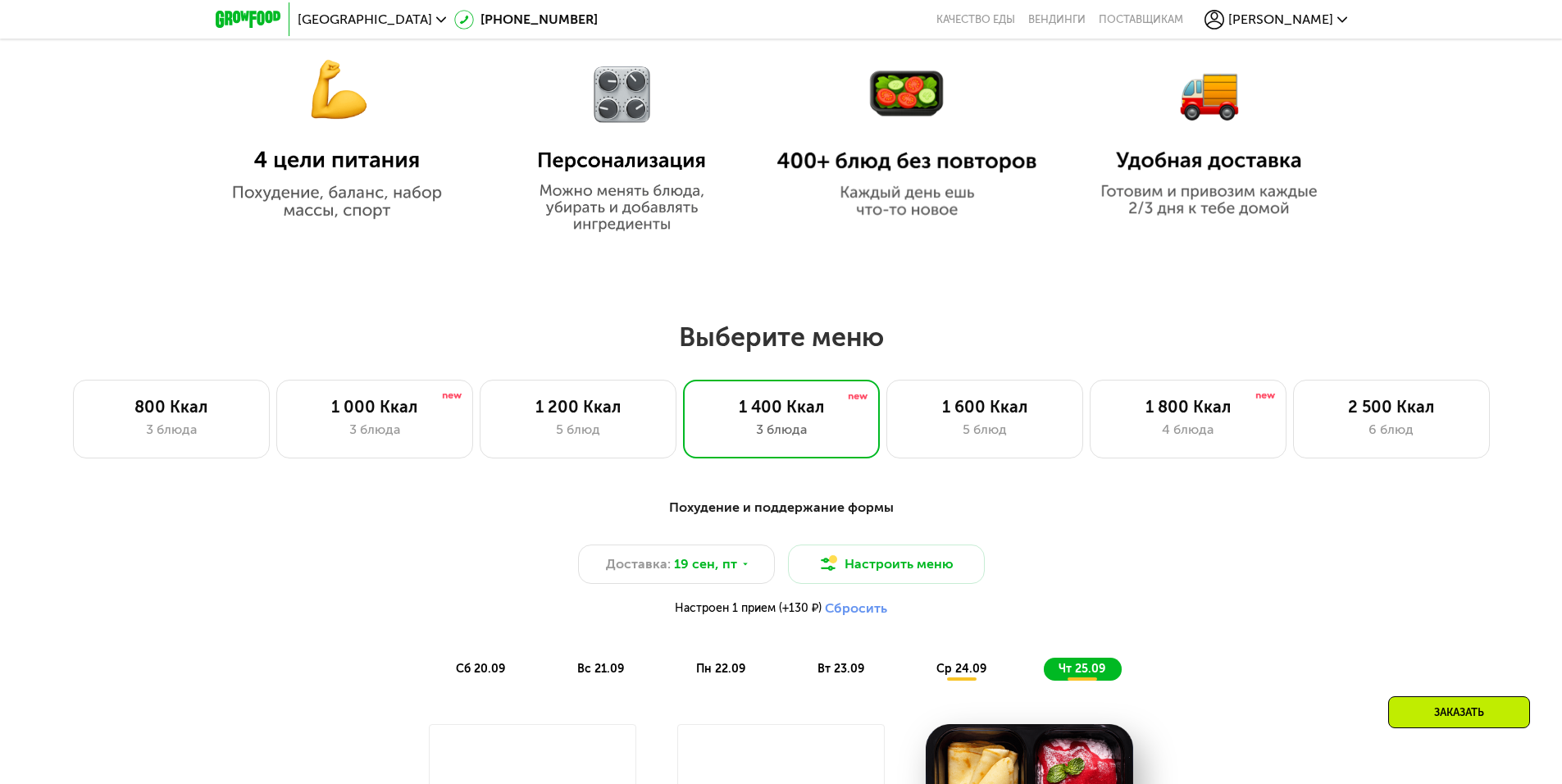
scroll to position [926, 0]
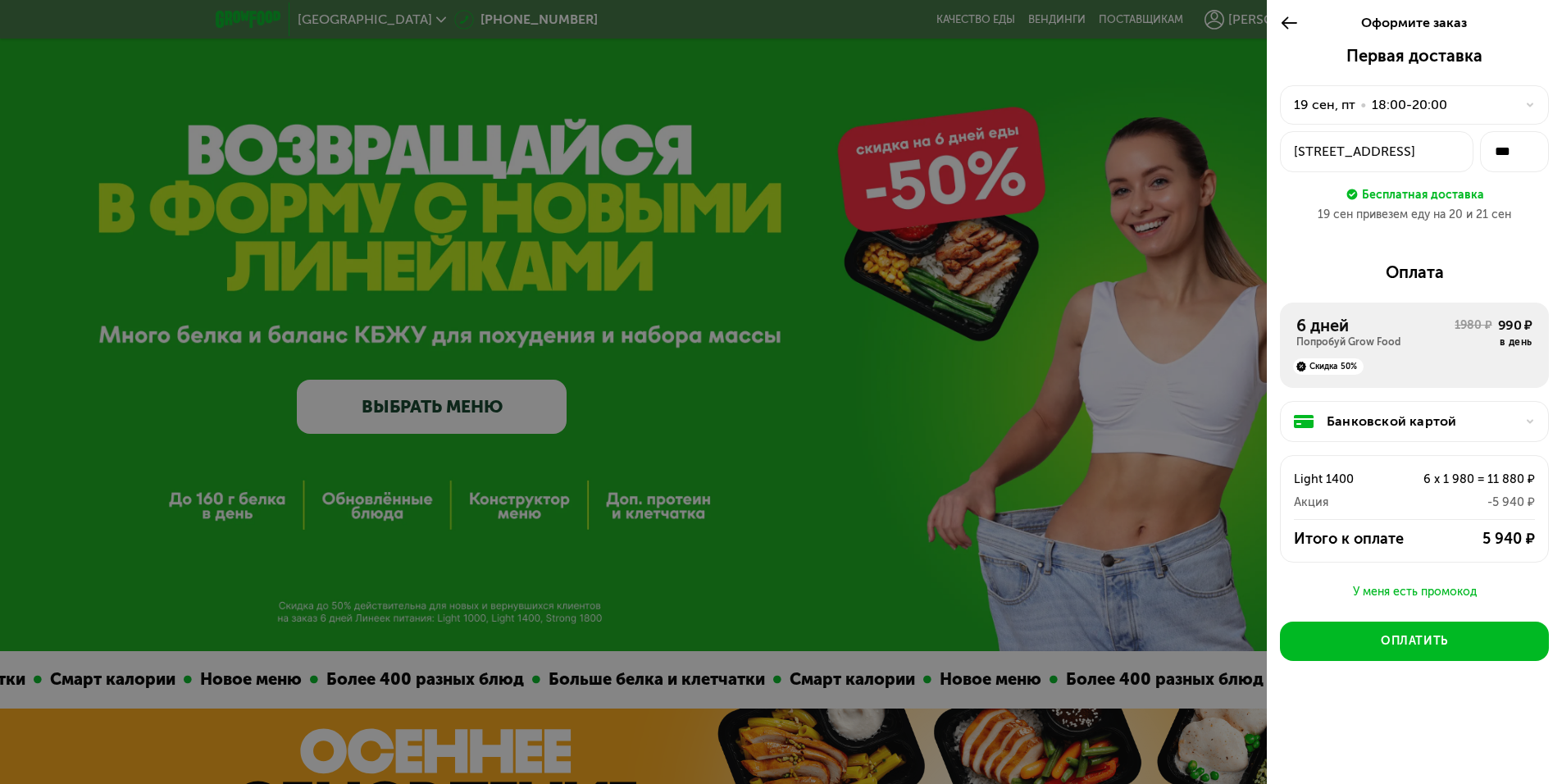
click at [1429, 155] on div "[STREET_ADDRESS]" at bounding box center [1377, 152] width 166 height 20
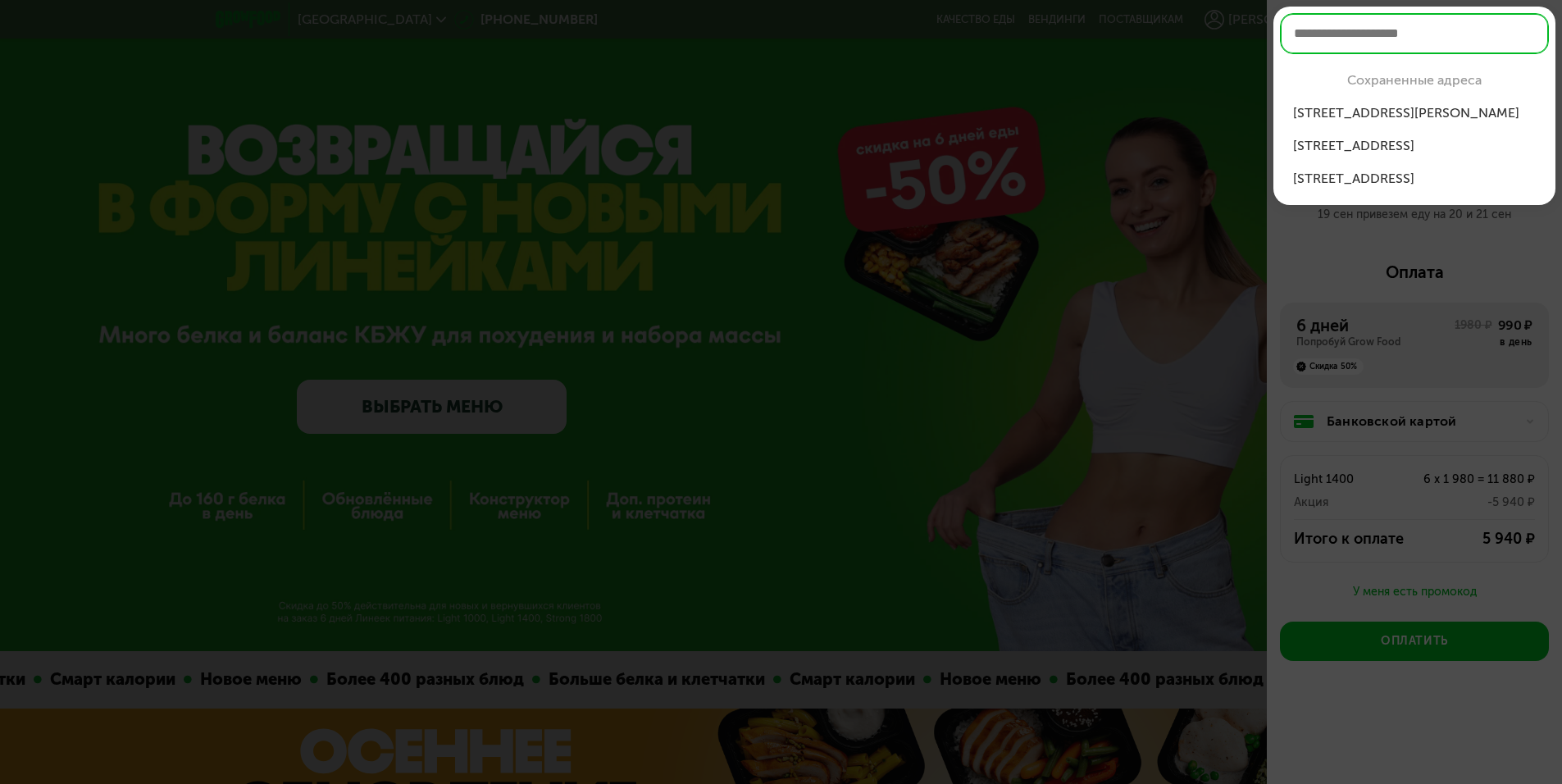
click at [1346, 113] on div "[STREET_ADDRESS][PERSON_NAME]" at bounding box center [1414, 113] width 243 height 20
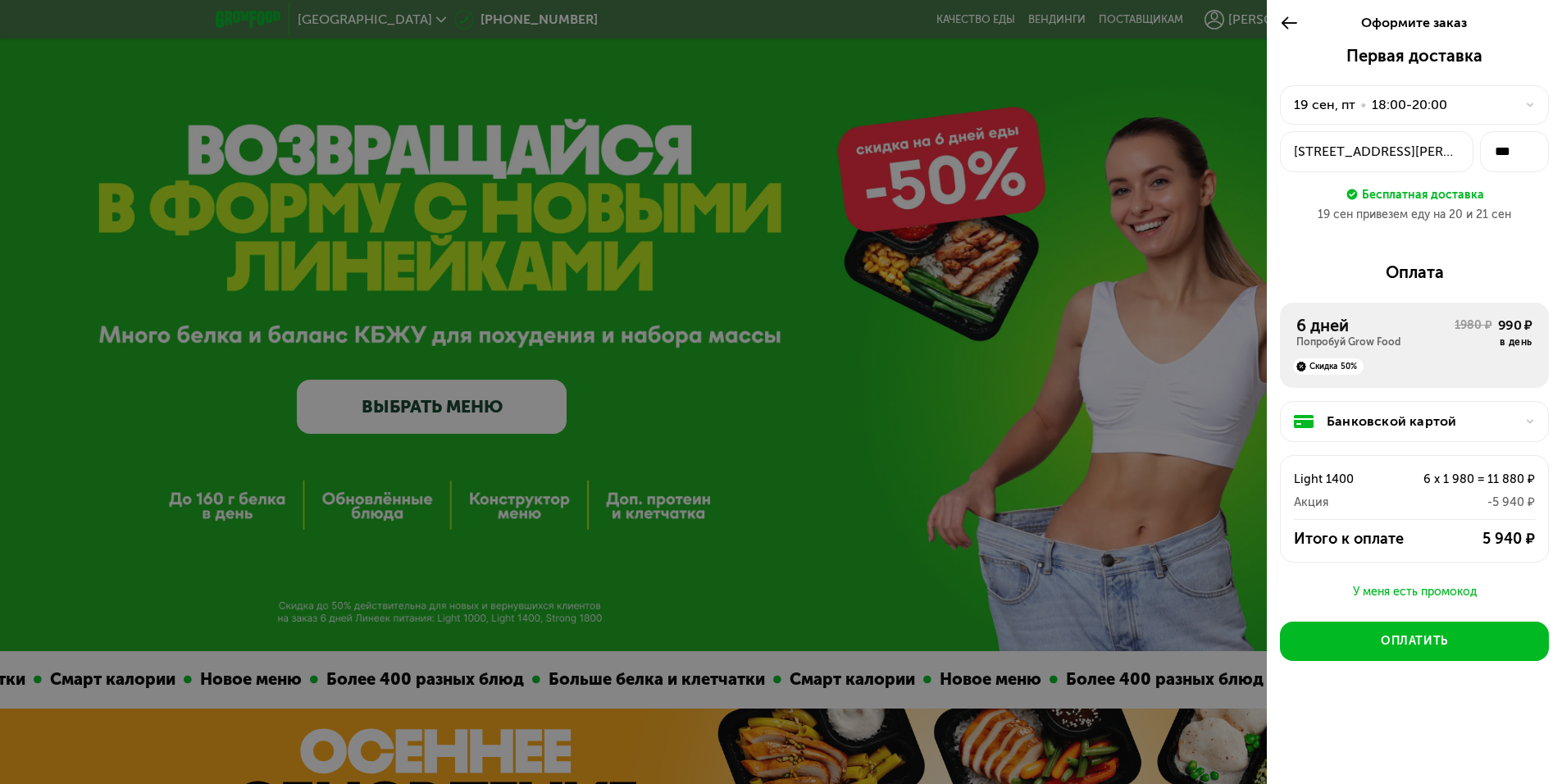
click at [1422, 421] on div "Банковской картой" at bounding box center [1421, 421] width 188 height 20
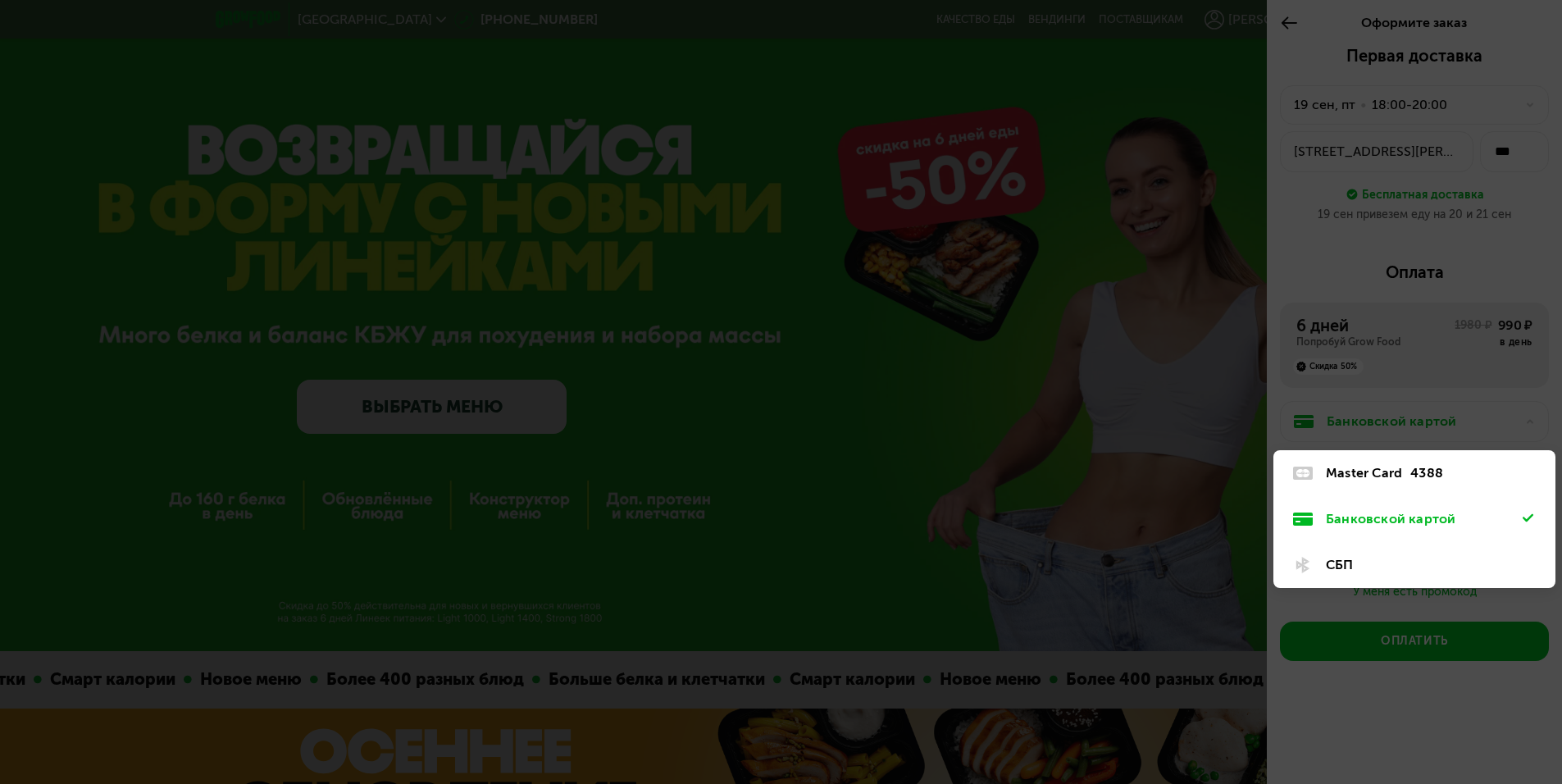
click at [1394, 519] on div "Банковской картой" at bounding box center [1424, 519] width 197 height 20
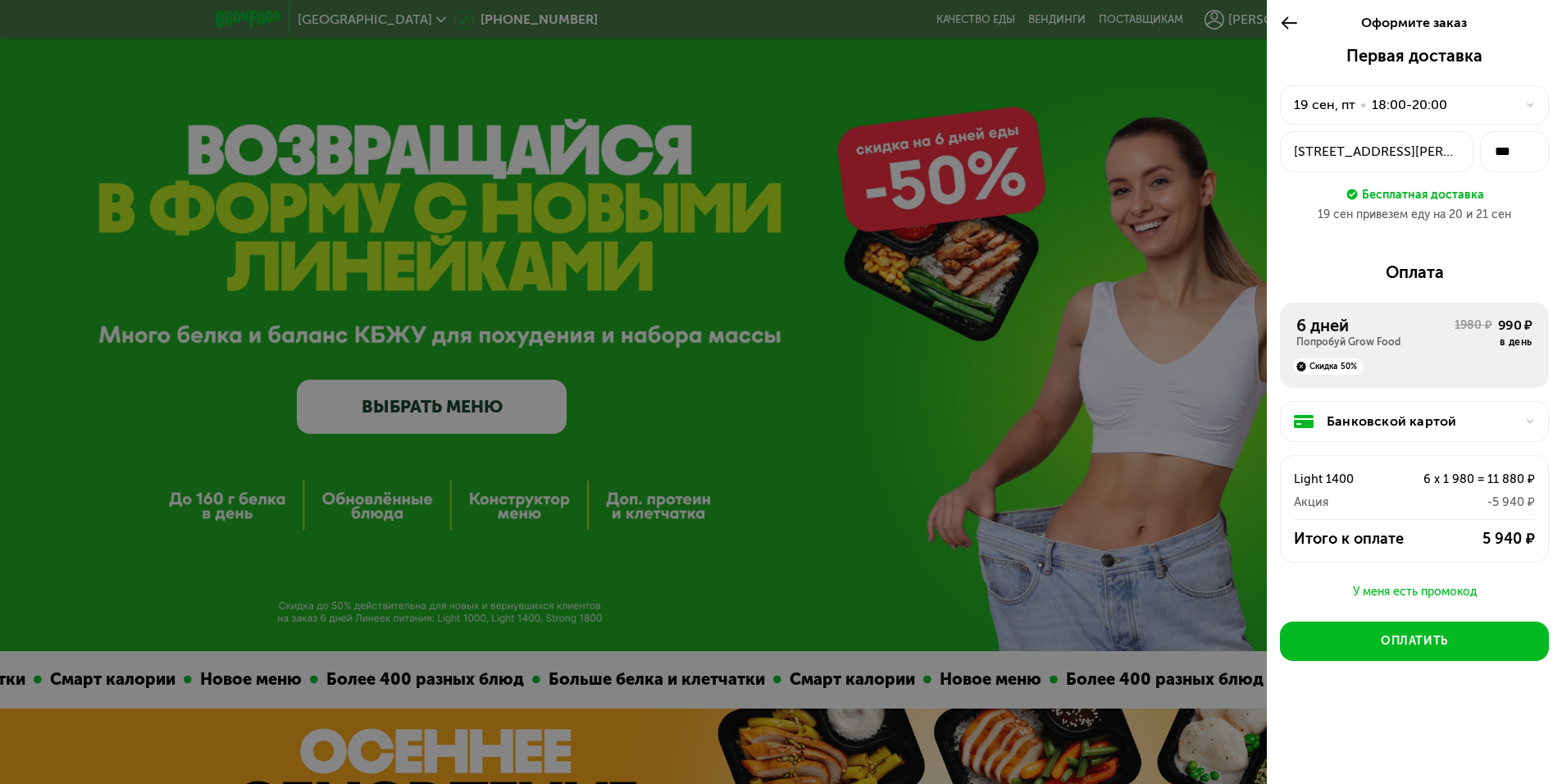
click at [1453, 419] on div "Банковской картой" at bounding box center [1421, 421] width 188 height 20
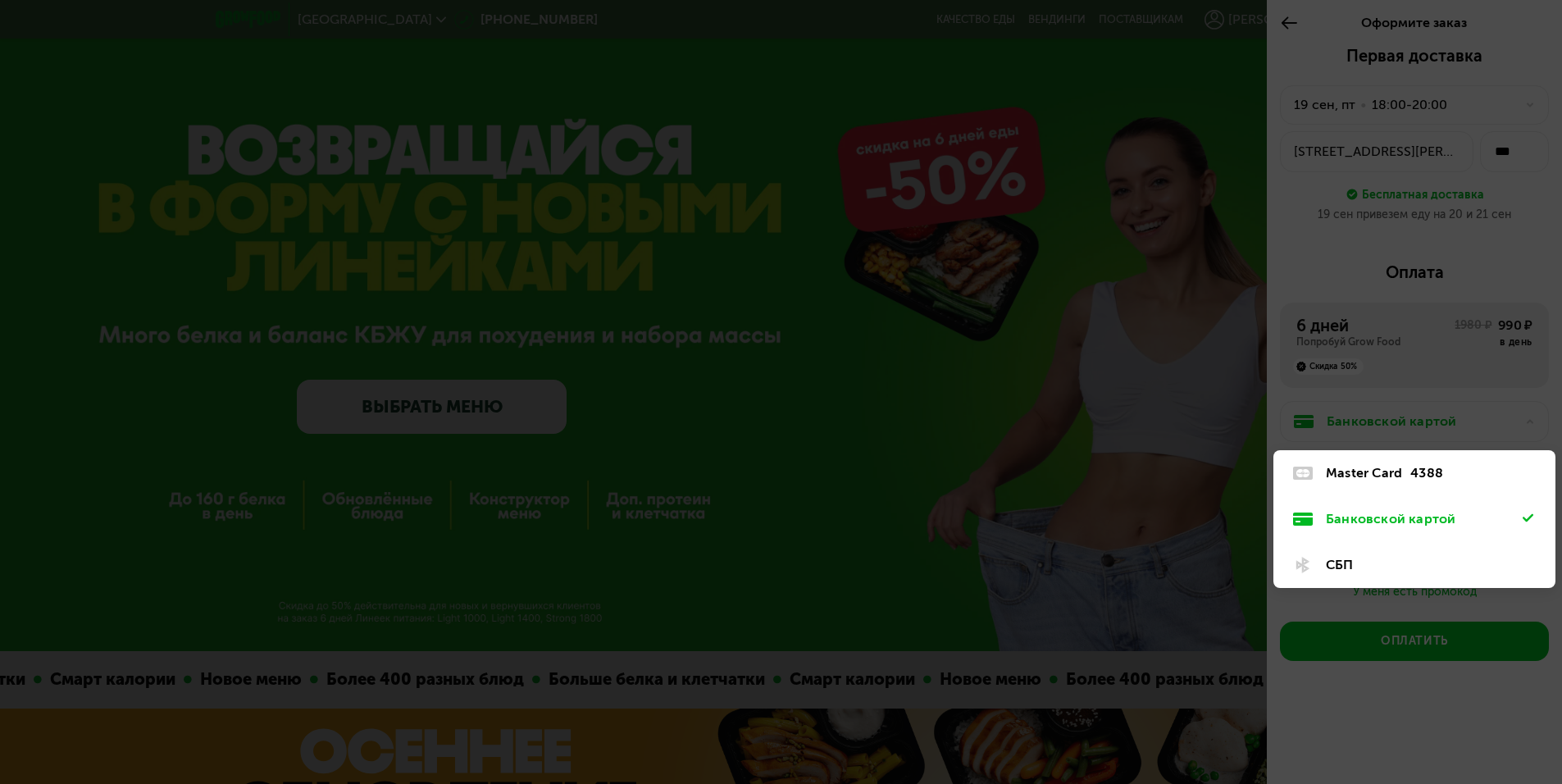
click at [1413, 473] on div "4388" at bounding box center [1427, 473] width 32 height 20
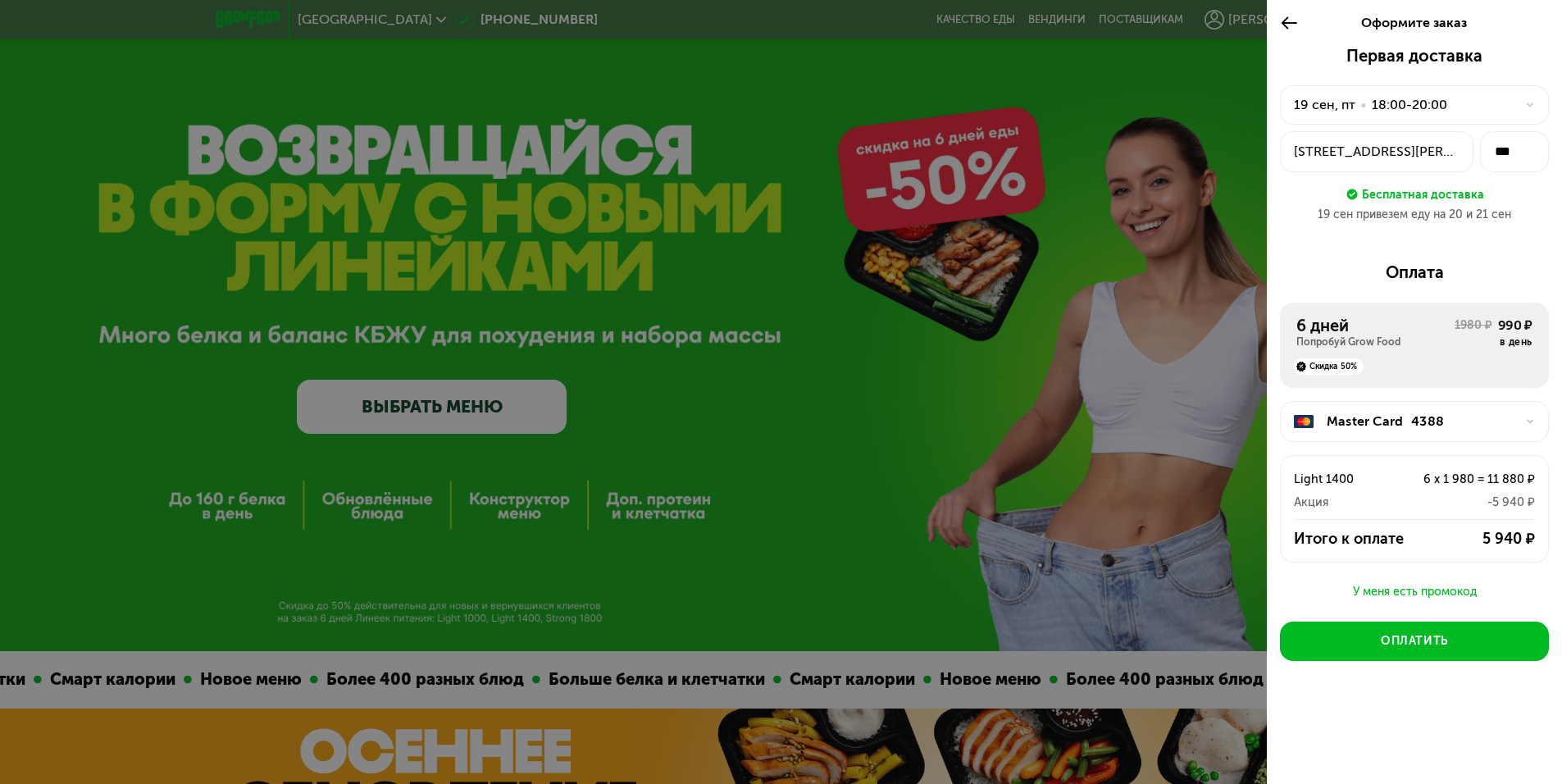
click at [1420, 419] on div "4388" at bounding box center [1427, 421] width 32 height 20
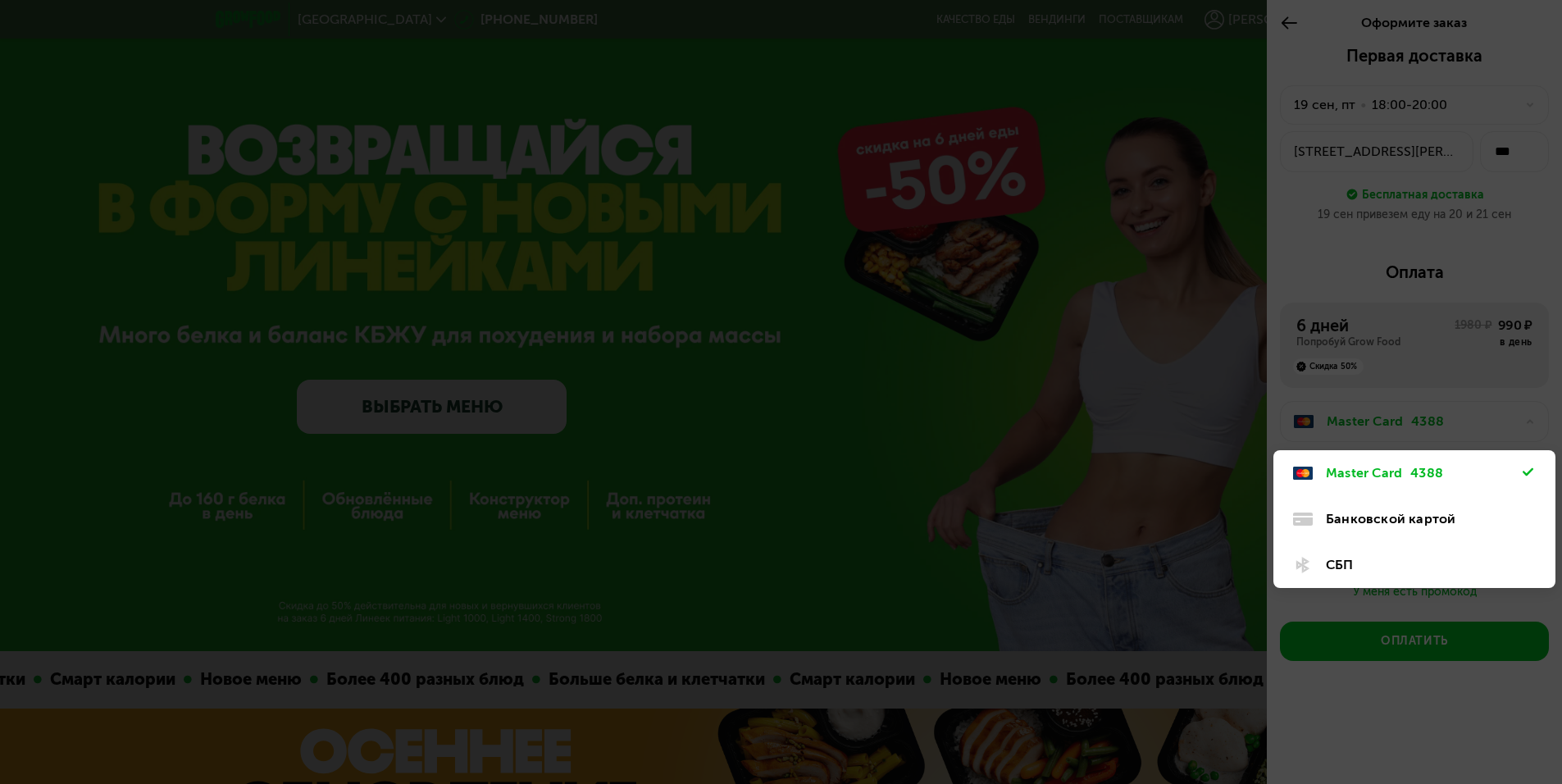
click at [1392, 513] on div "Банковской картой" at bounding box center [1424, 519] width 197 height 20
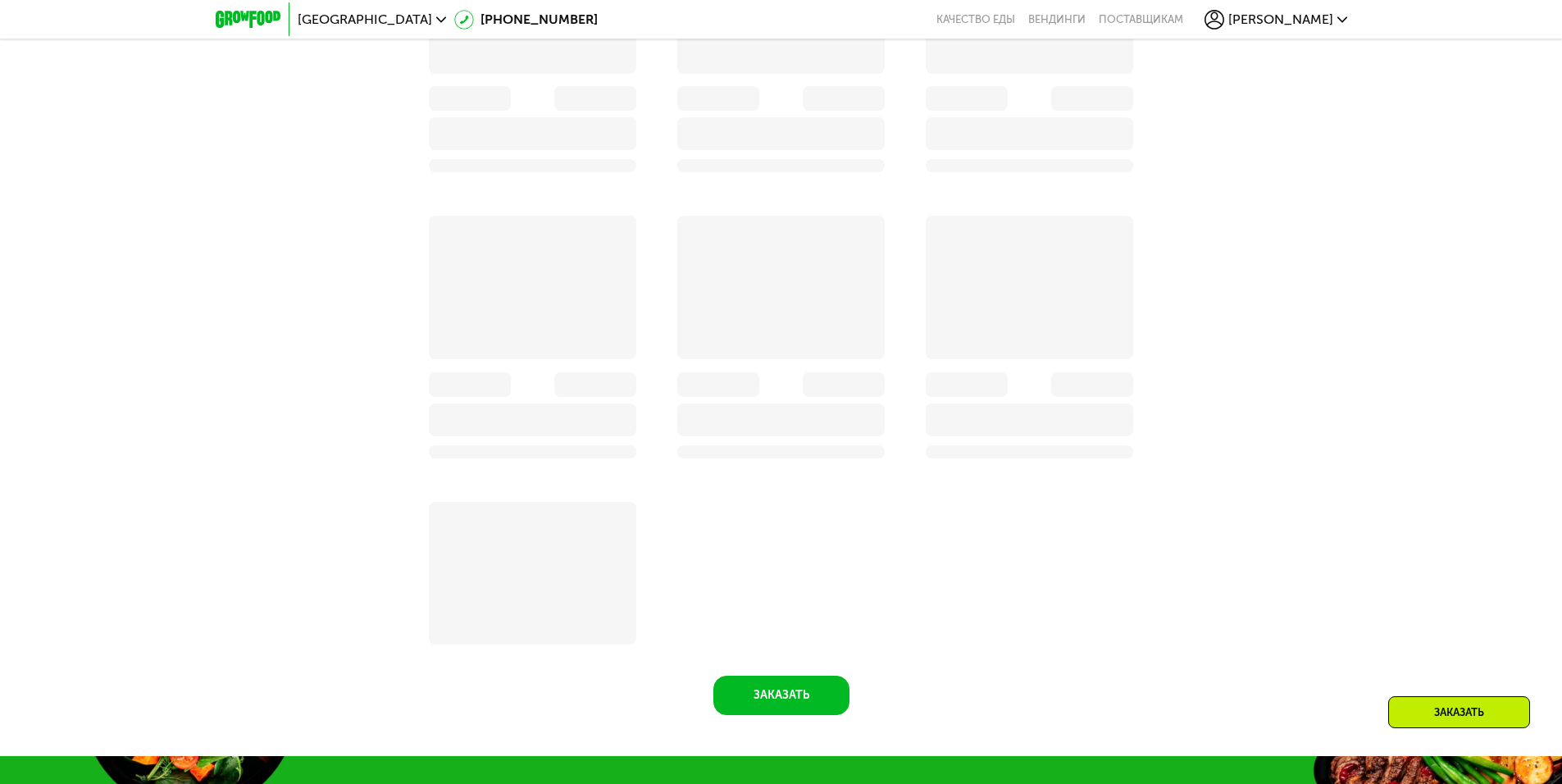
scroll to position [1640, 0]
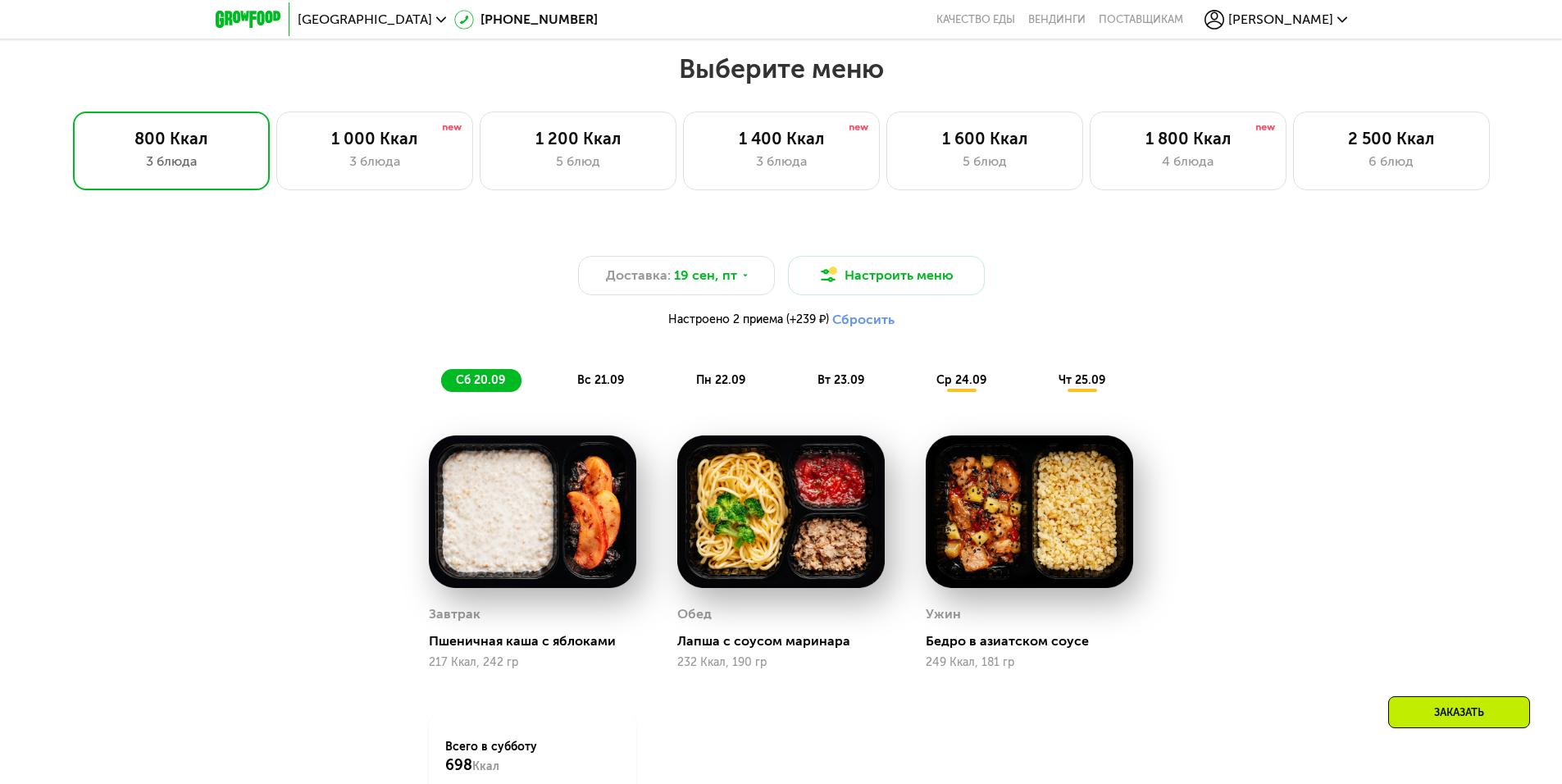
scroll to position [1230, 0]
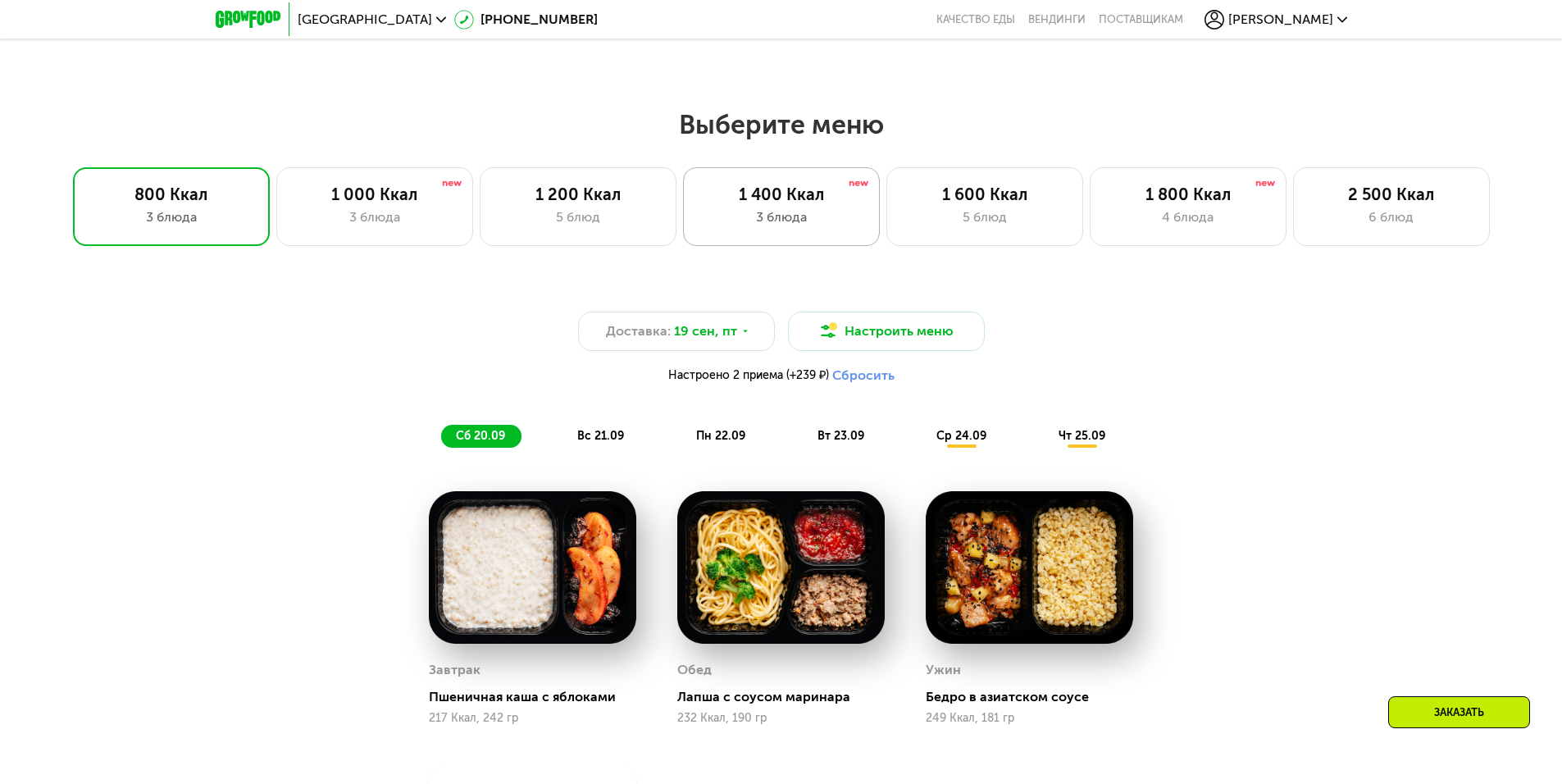
click at [797, 227] on div "3 блюда" at bounding box center [781, 217] width 162 height 20
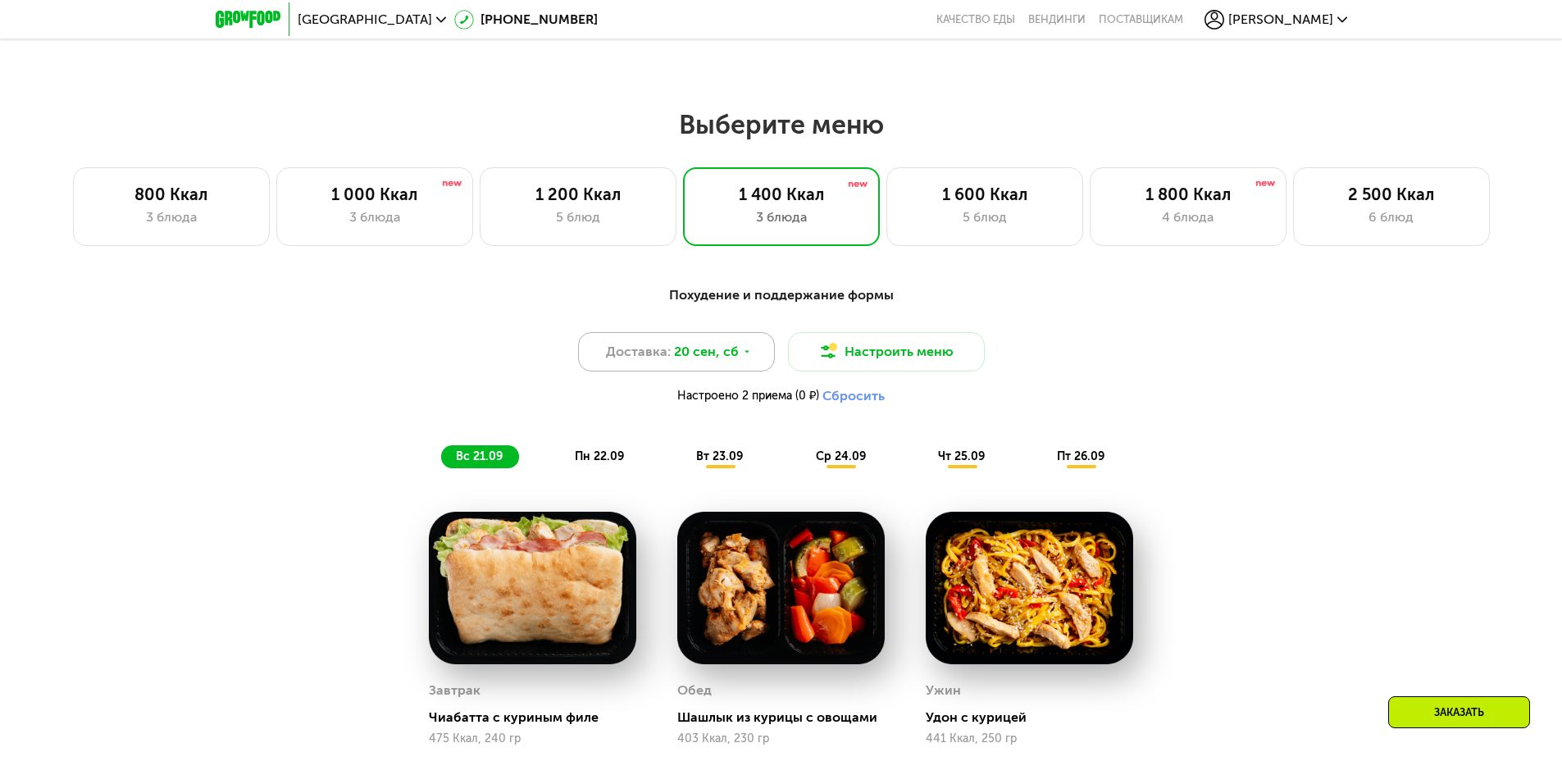
click at [732, 362] on span "20 сен, сб" at bounding box center [707, 352] width 65 height 20
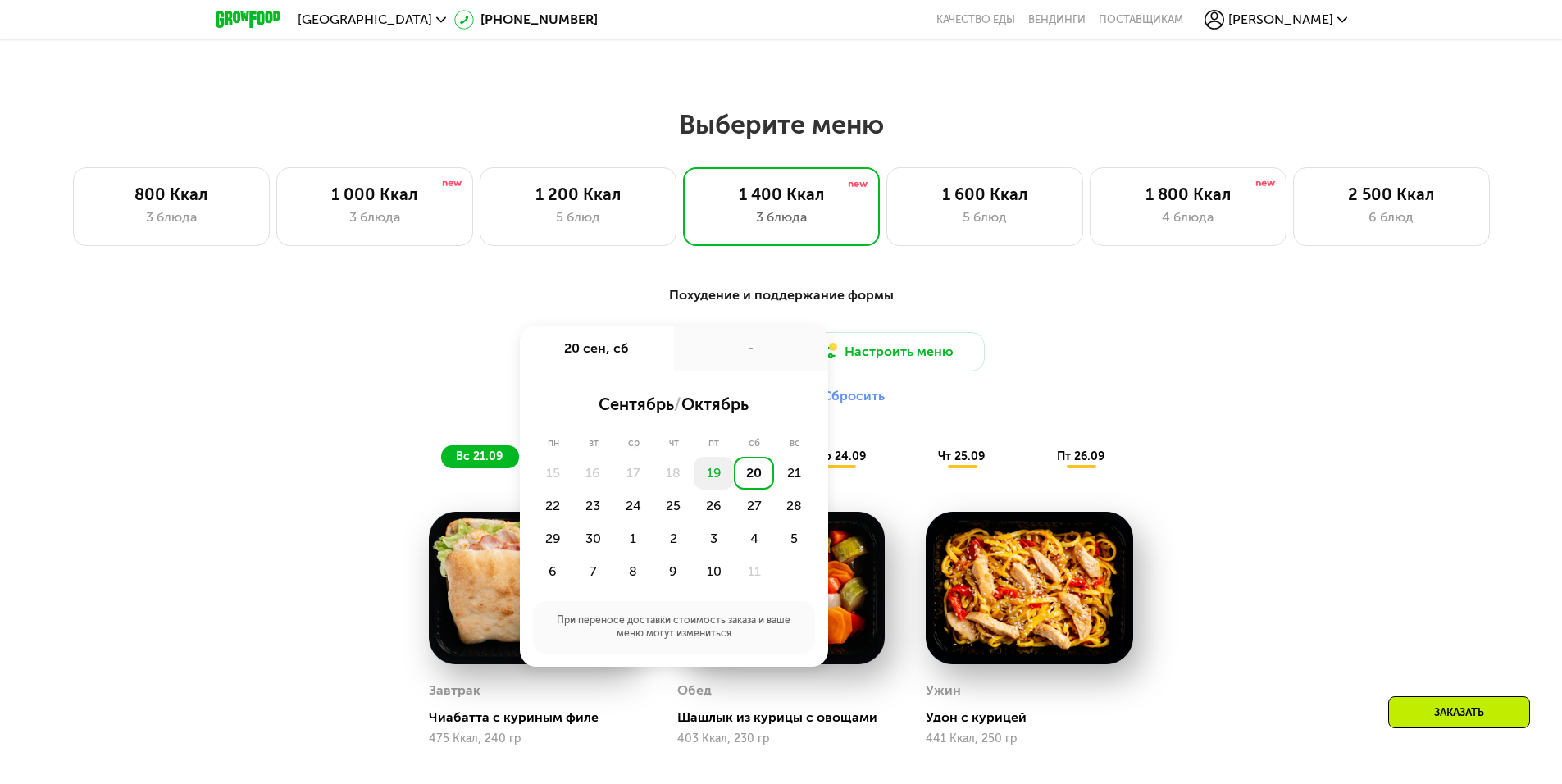
click at [717, 479] on div "19" at bounding box center [714, 473] width 41 height 32
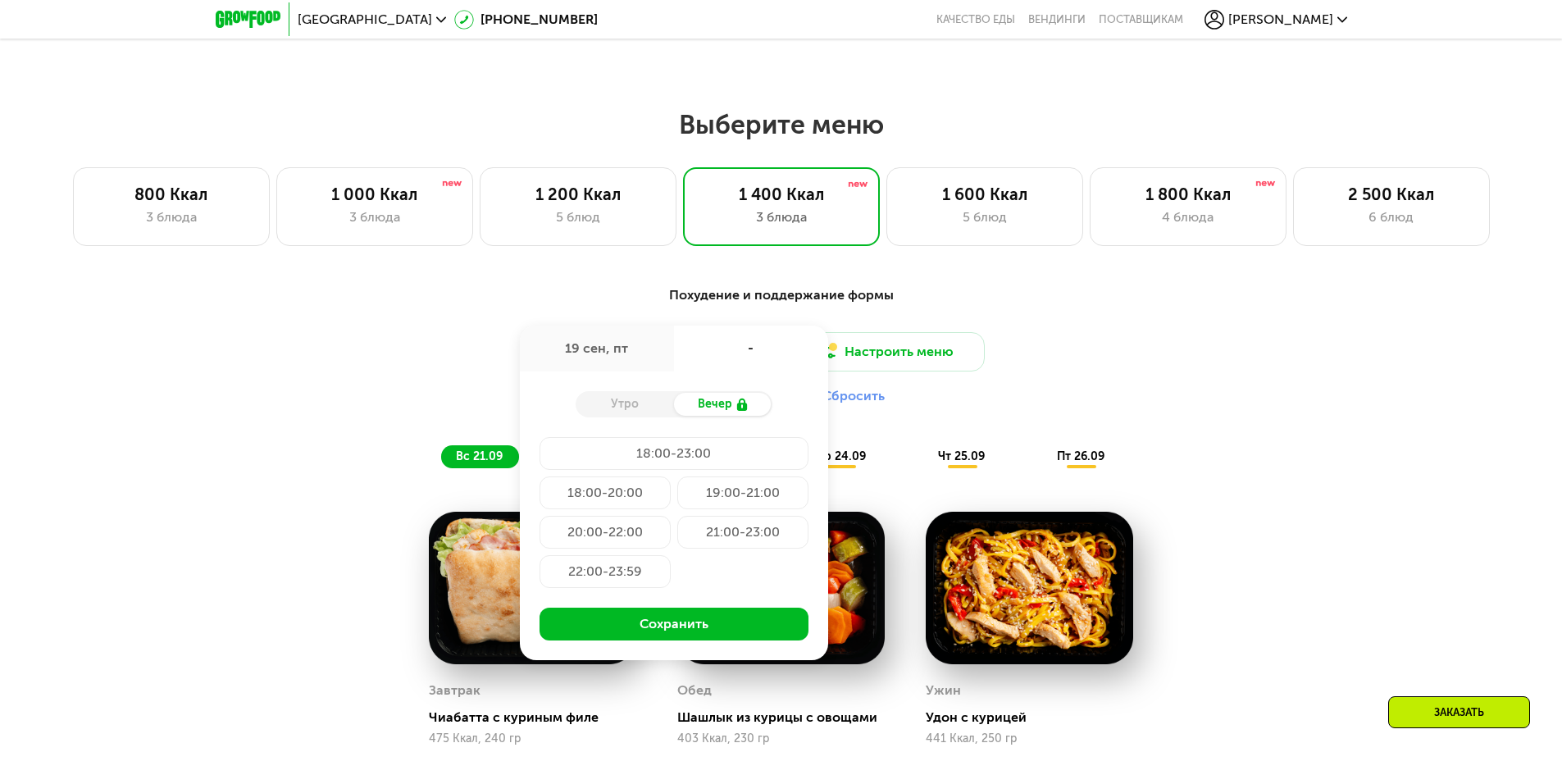
click at [646, 498] on div "18:00-20:00" at bounding box center [605, 492] width 131 height 32
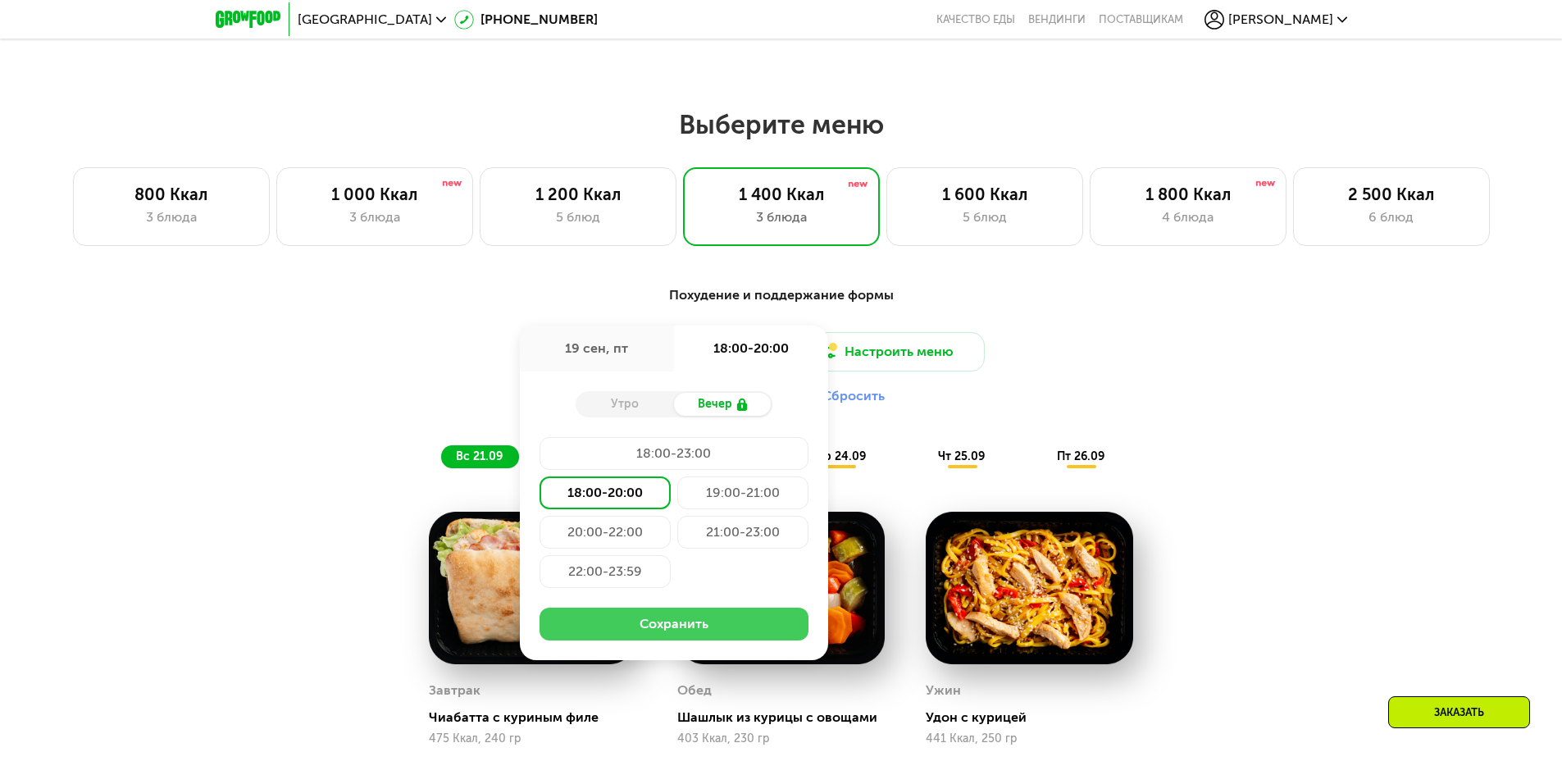
click at [675, 627] on button "Сохранить" at bounding box center [673, 624] width 269 height 32
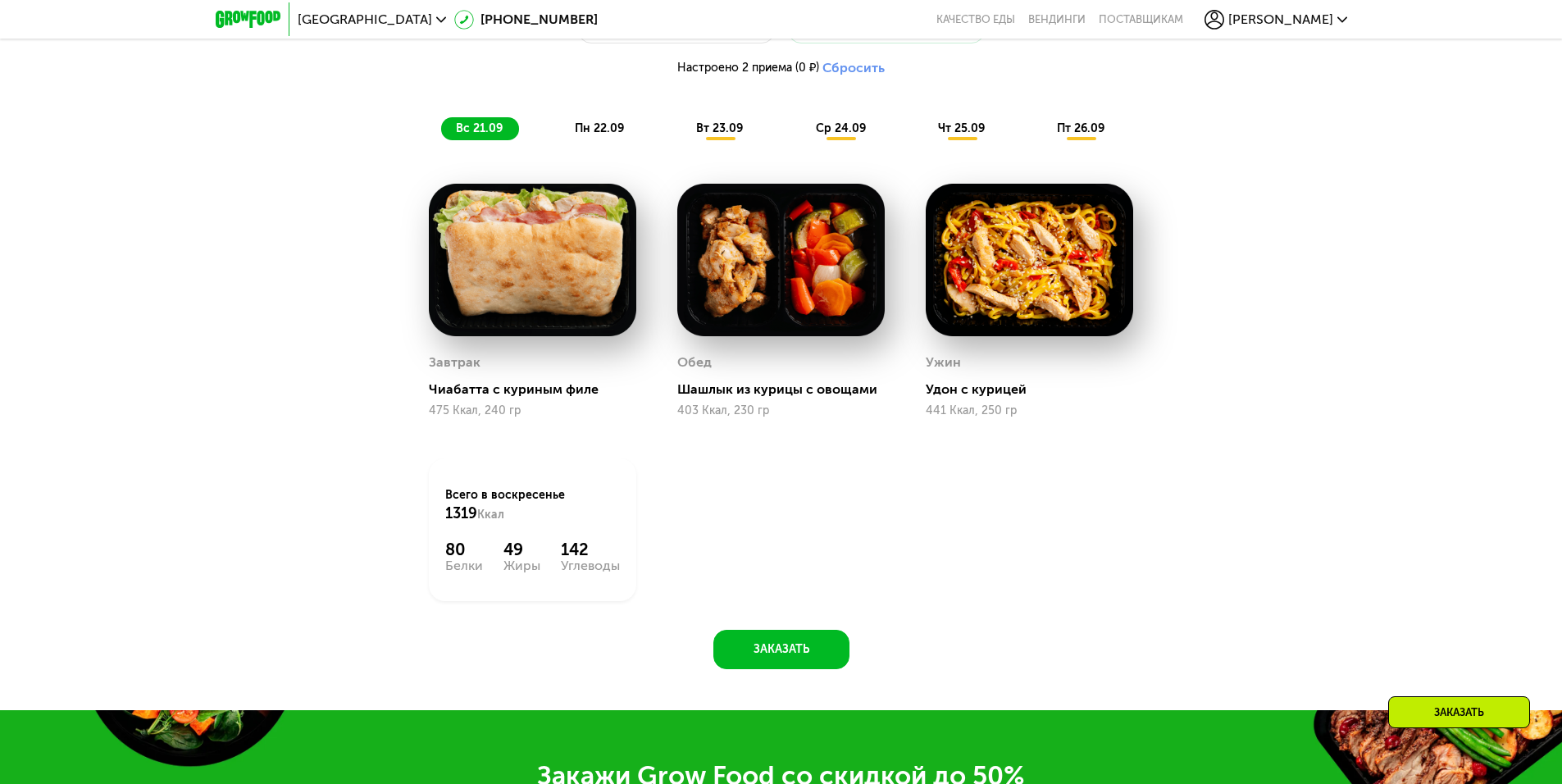
scroll to position [1475, 0]
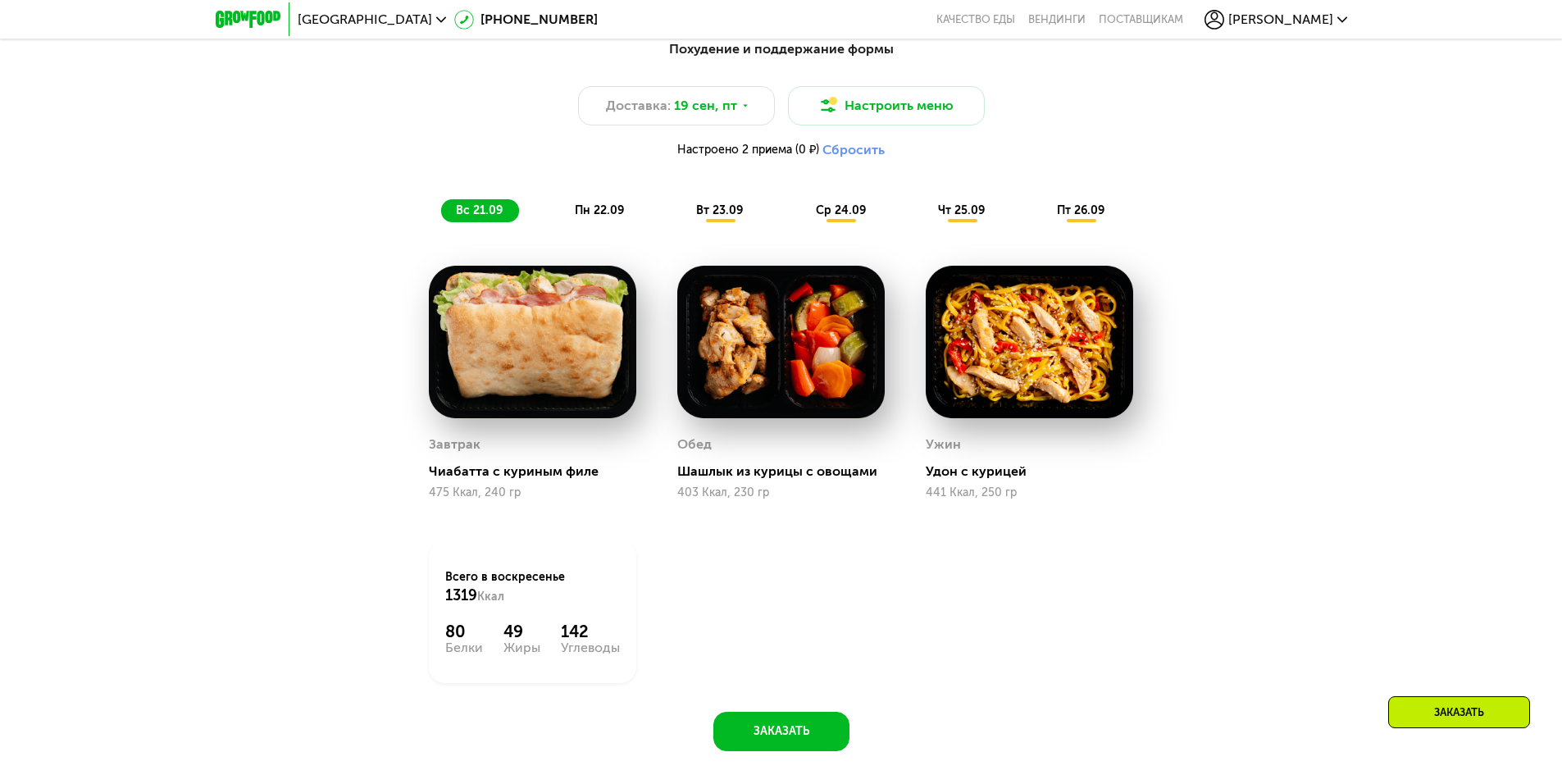
click at [570, 207] on div "пн 22.09" at bounding box center [600, 211] width 80 height 23
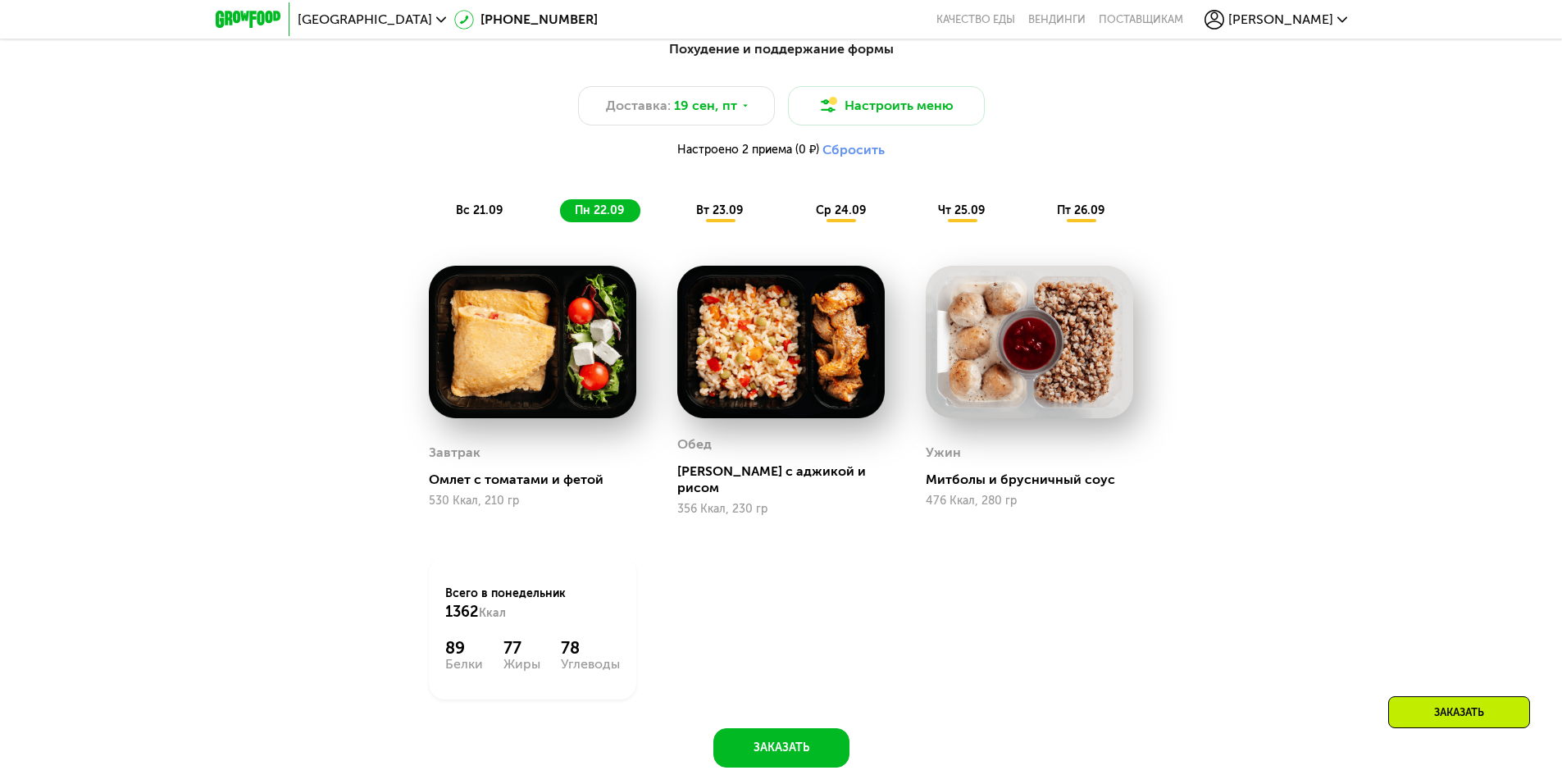
click at [736, 215] on span "вт 23.09" at bounding box center [719, 210] width 47 height 14
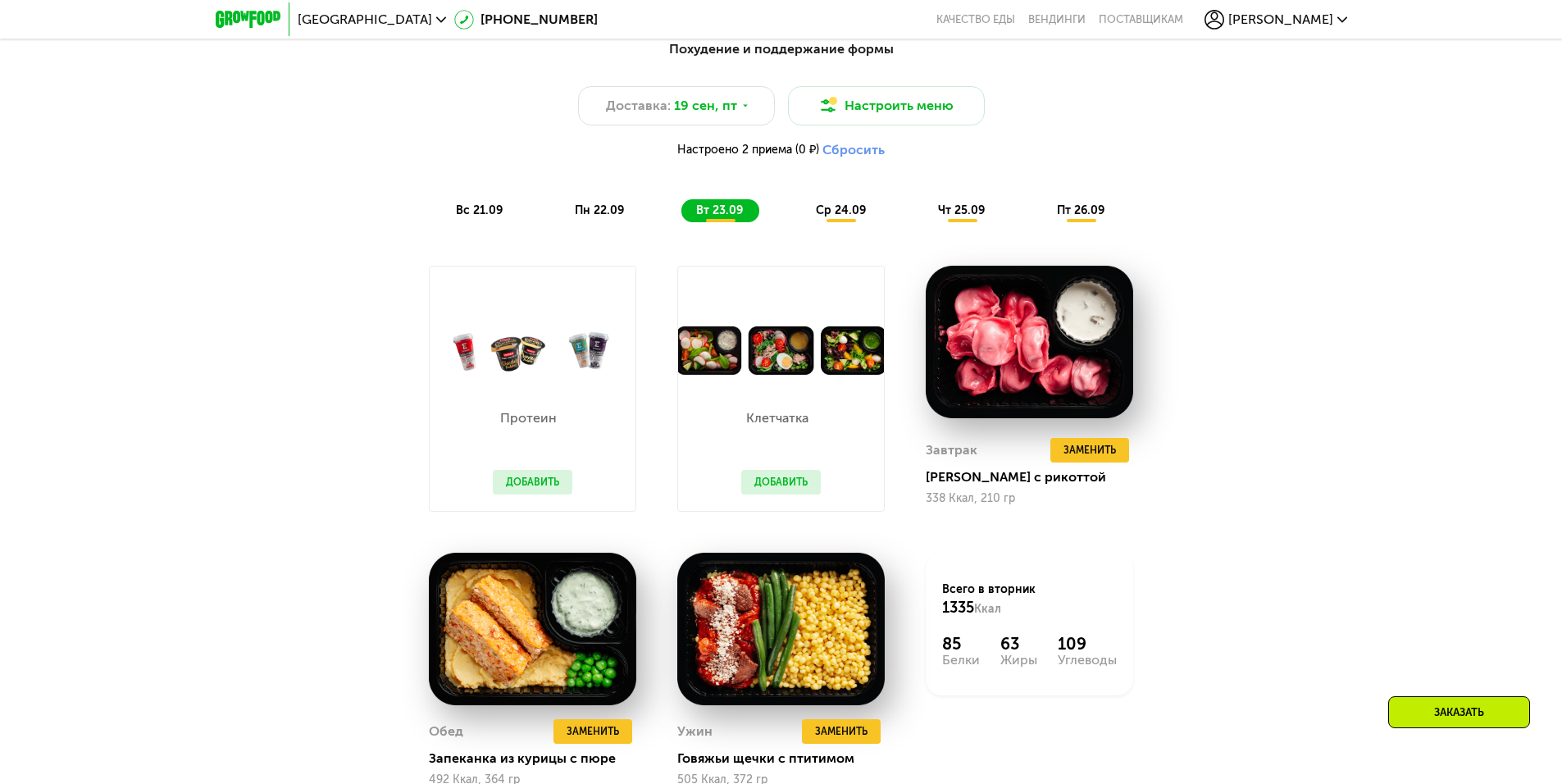
click at [834, 232] on div "Похудение и поддержание формы Доставка: [DATE] Настроить меню Настроено 2 прием…" at bounding box center [781, 131] width 990 height 203
click at [842, 216] on span "ср 24.09" at bounding box center [841, 210] width 50 height 14
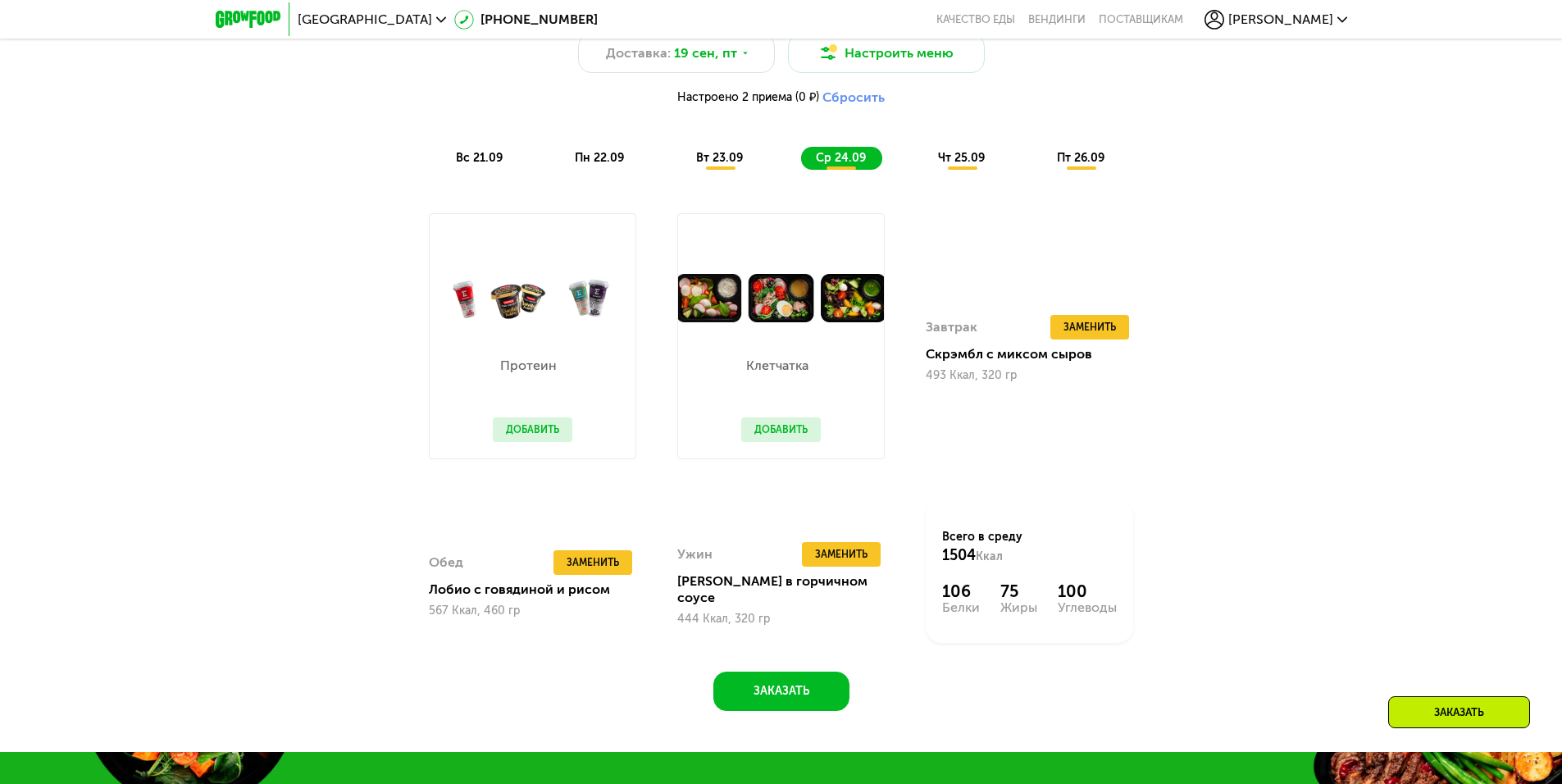
scroll to position [1557, 0]
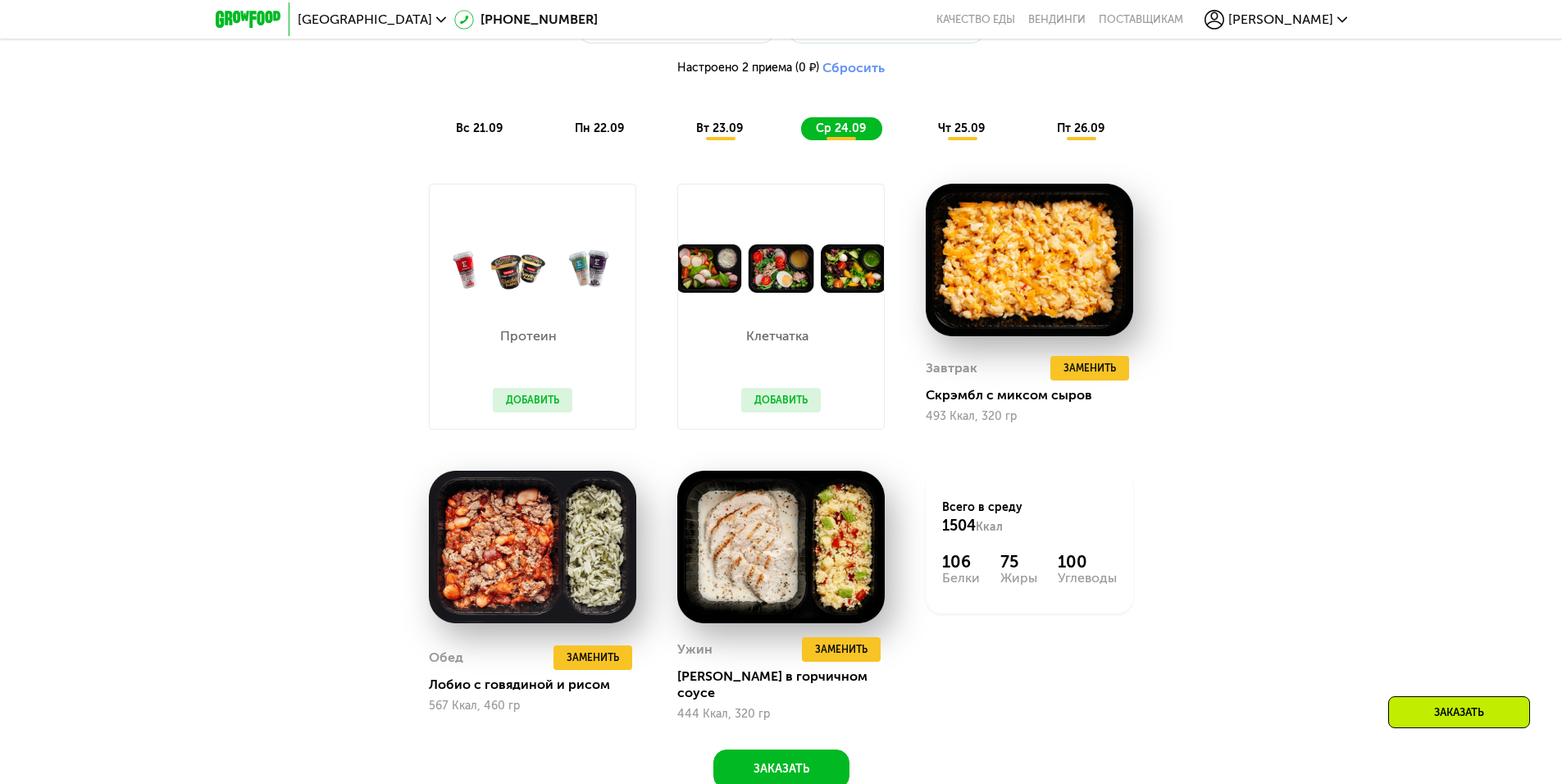
click at [970, 134] on span "чт 25.09" at bounding box center [962, 128] width 47 height 14
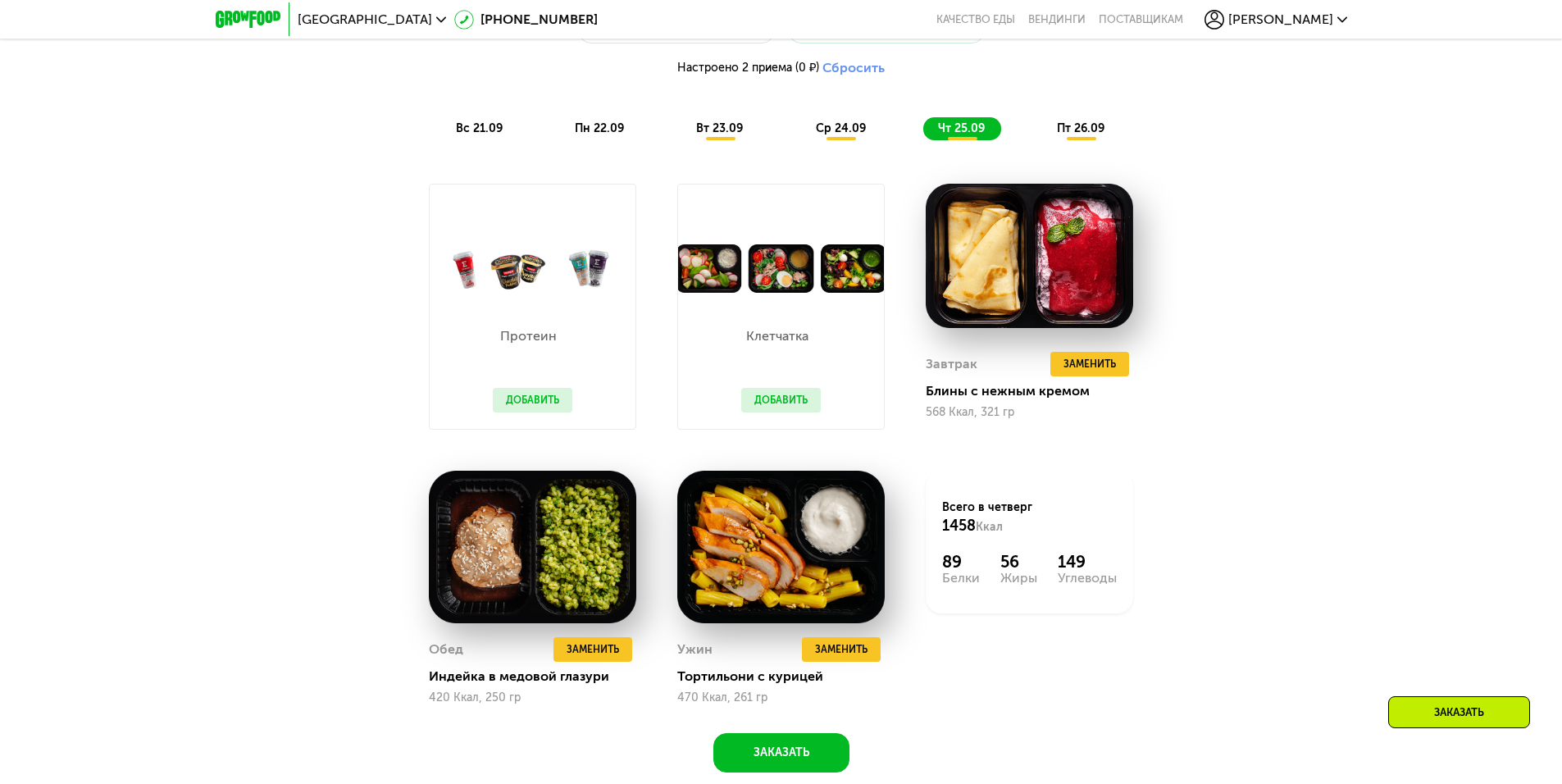
click at [1052, 133] on div "пт 26.09" at bounding box center [1081, 129] width 78 height 23
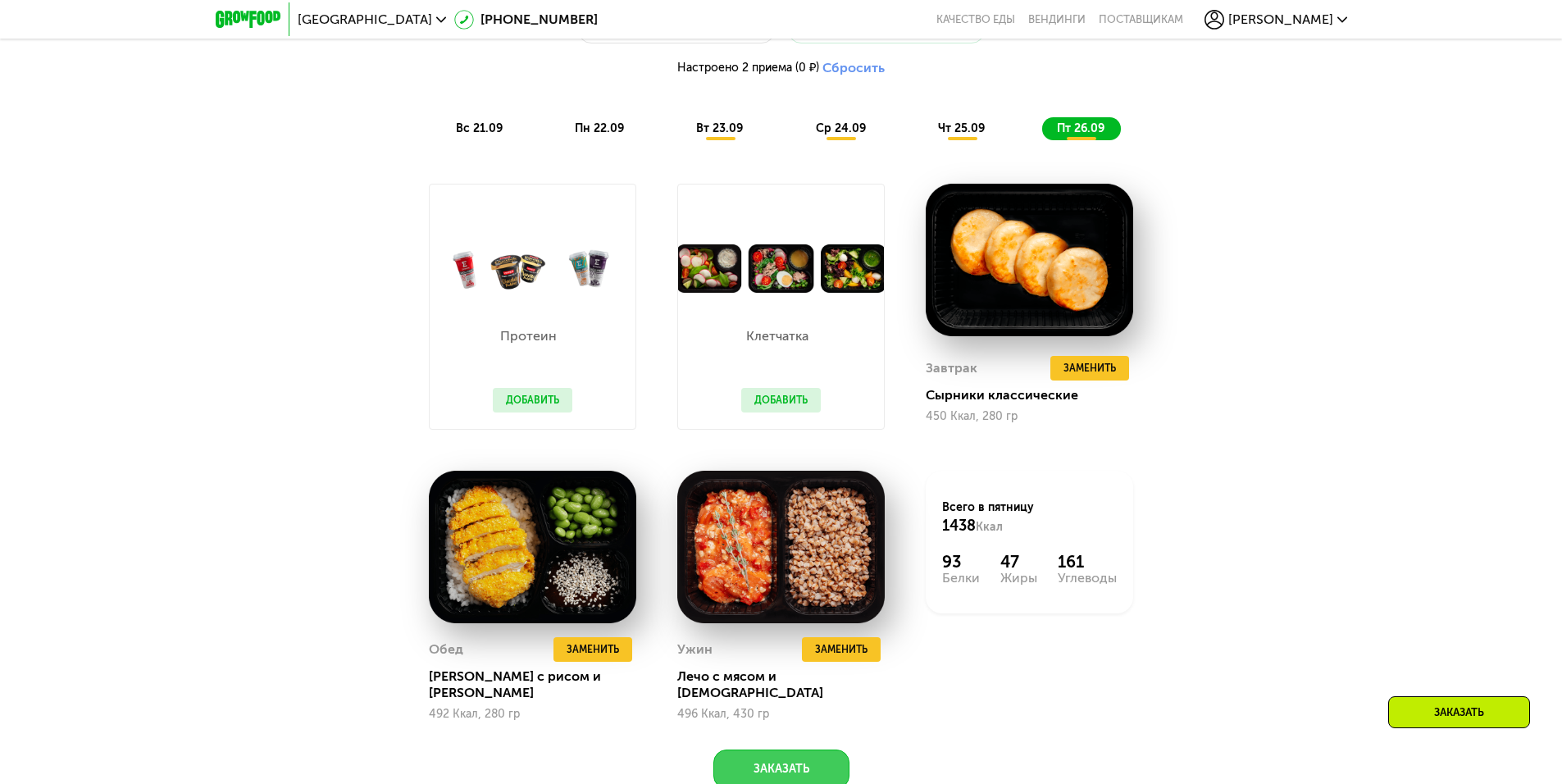
click at [812, 755] on button "Заказать" at bounding box center [781, 769] width 136 height 40
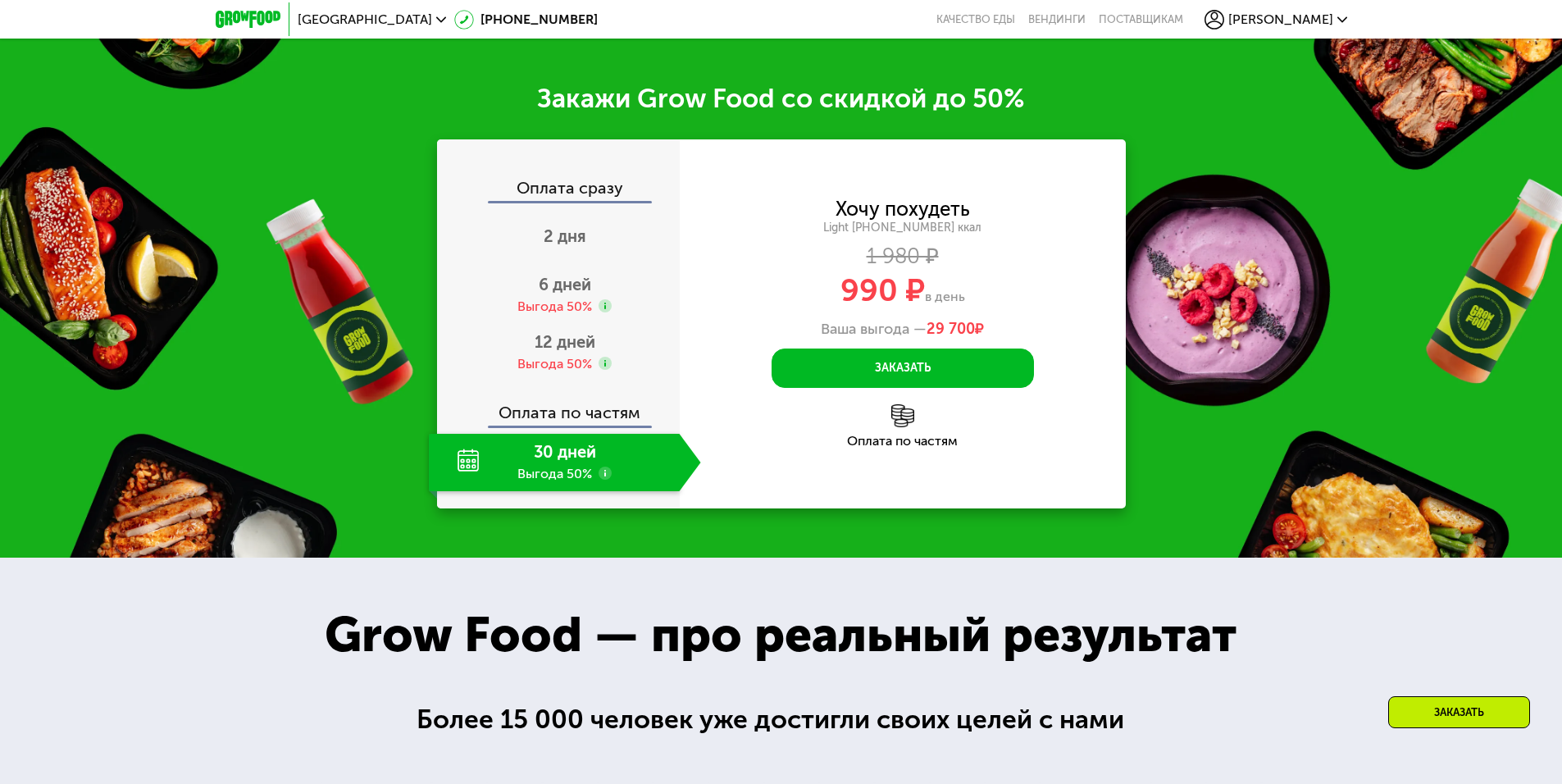
scroll to position [2375, 0]
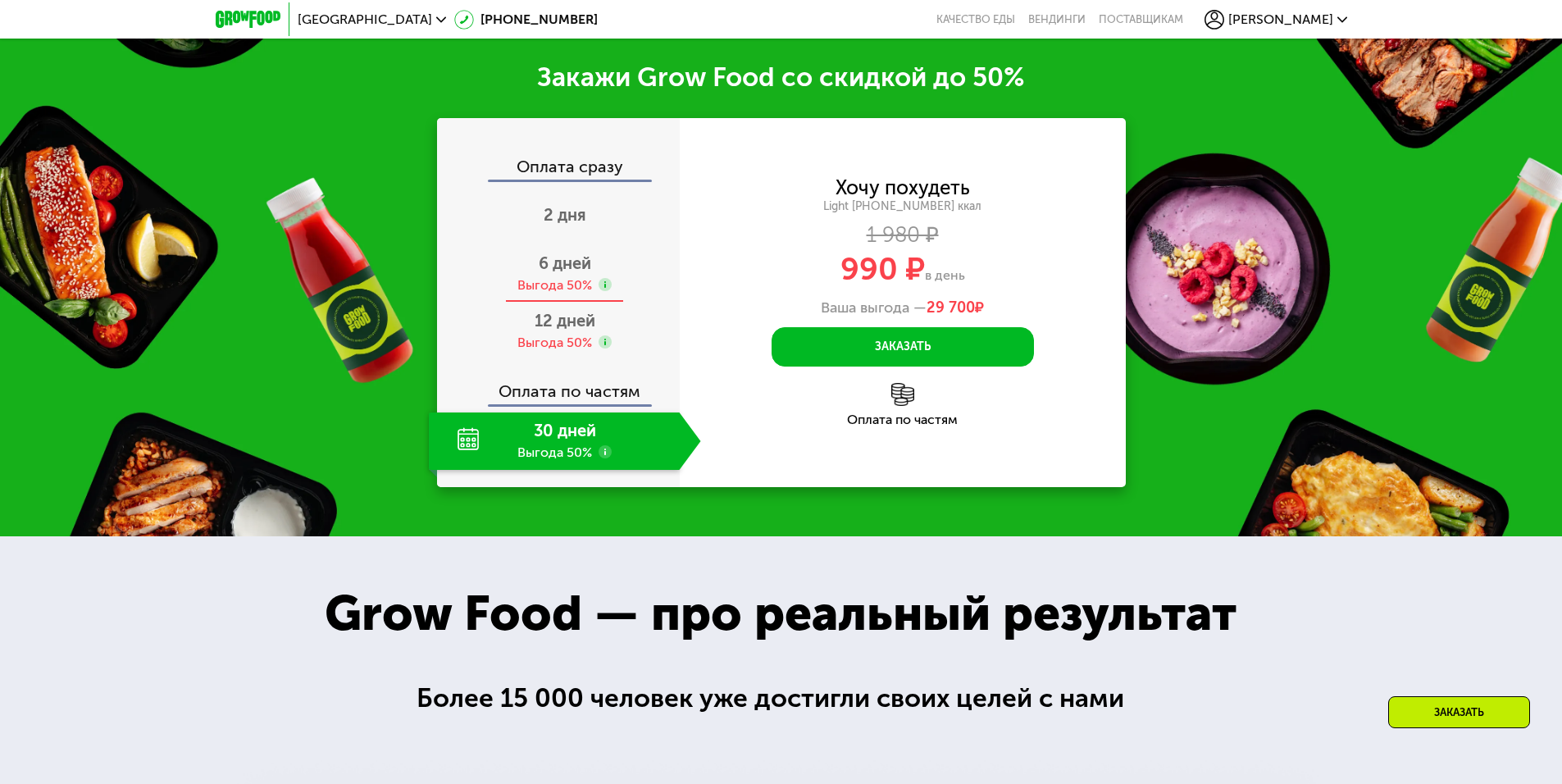
click at [571, 260] on span "6 дней" at bounding box center [564, 263] width 52 height 20
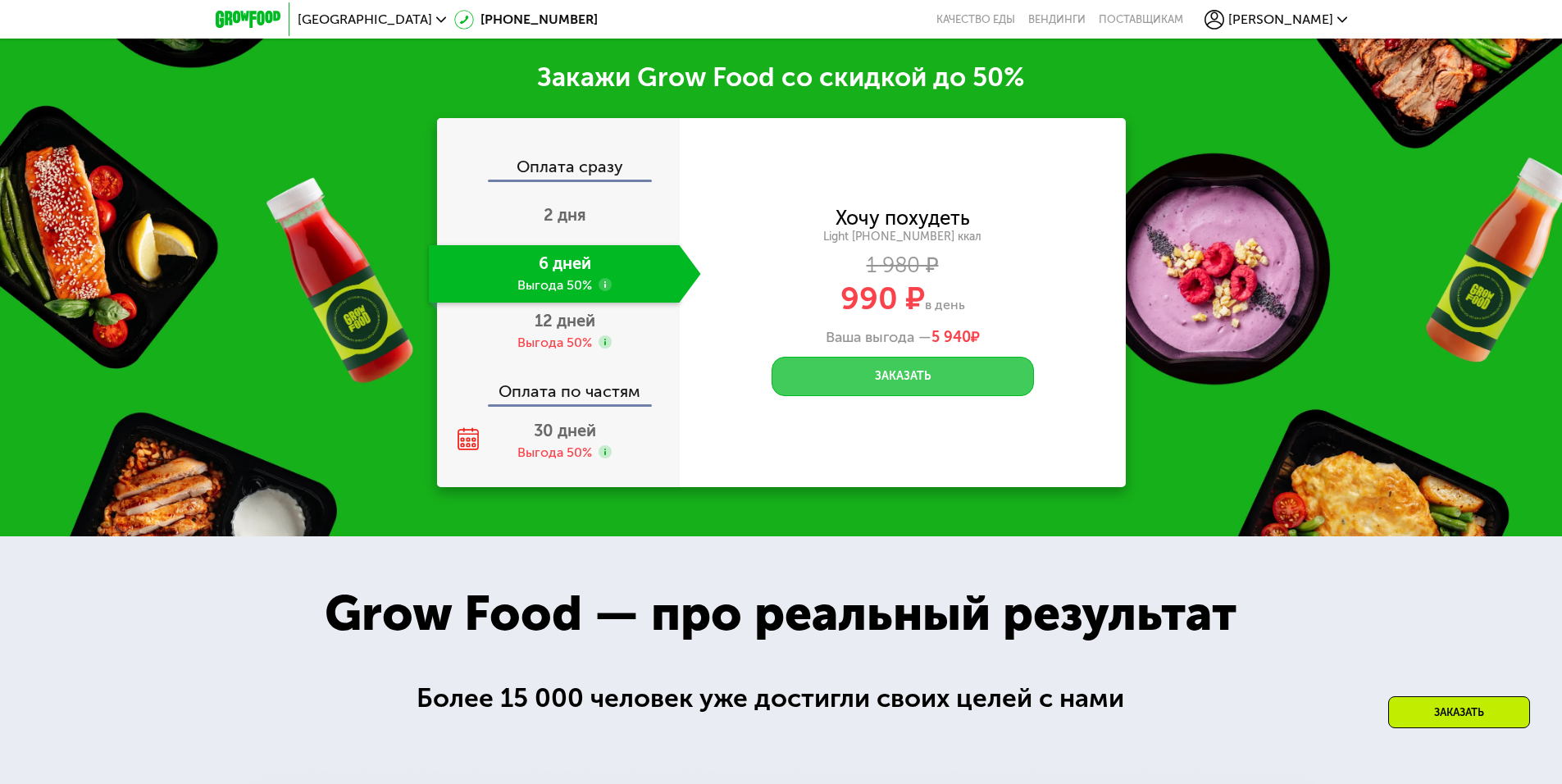
click at [890, 369] on button "Заказать" at bounding box center [902, 376] width 262 height 40
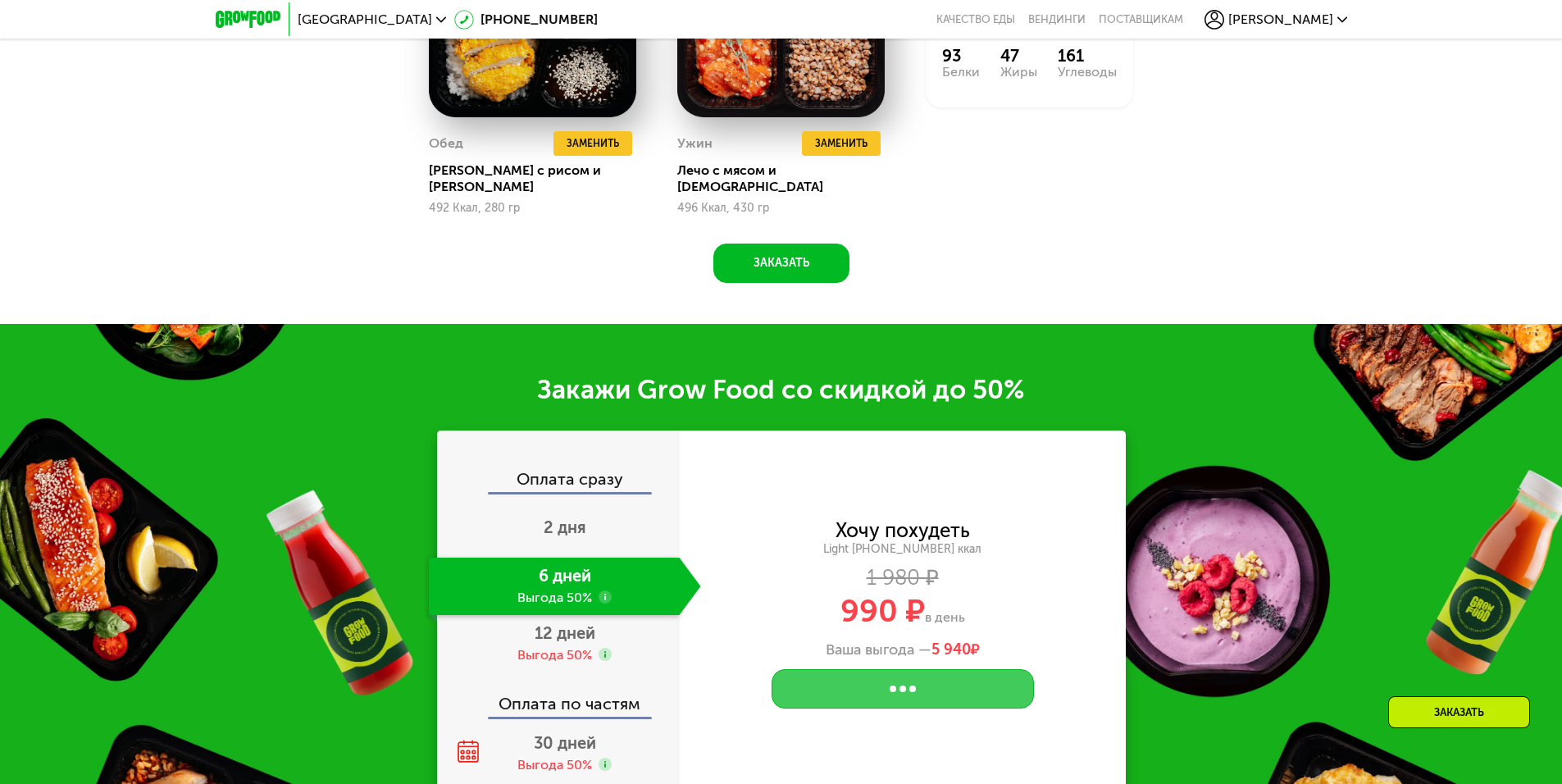
scroll to position [2212, 0]
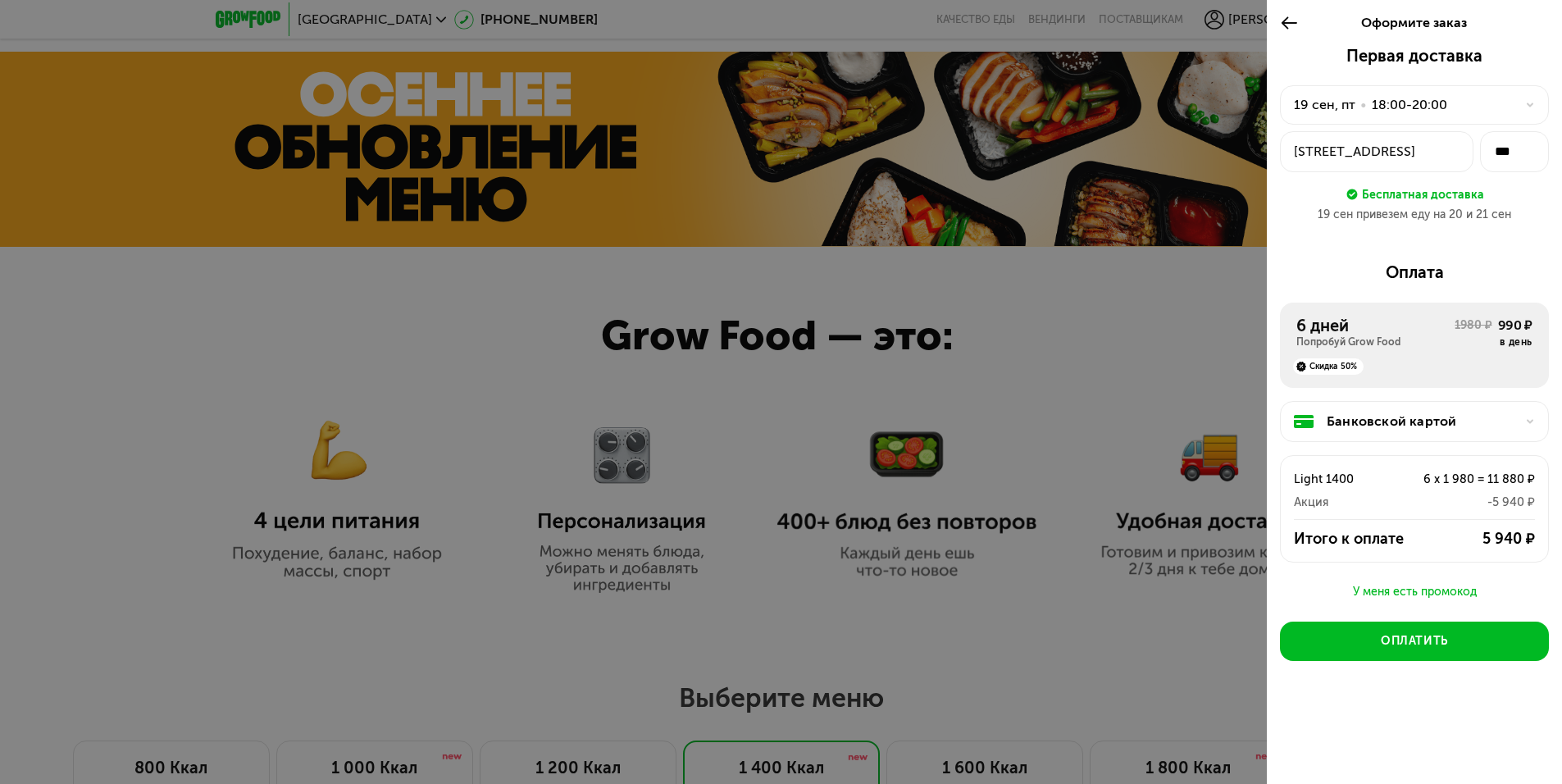
scroll to position [654, 0]
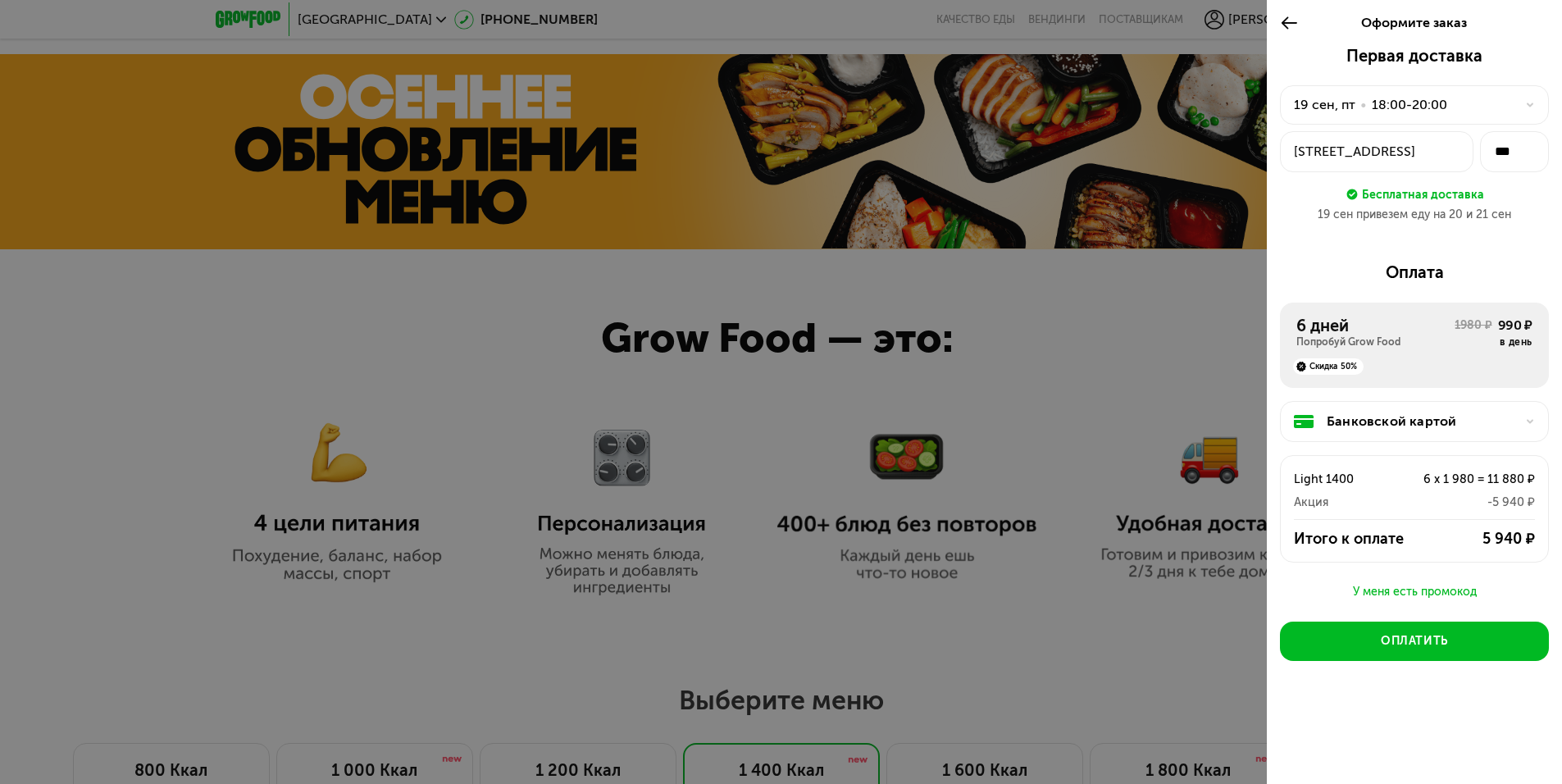
click at [1394, 418] on div "Банковской картой" at bounding box center [1421, 421] width 188 height 20
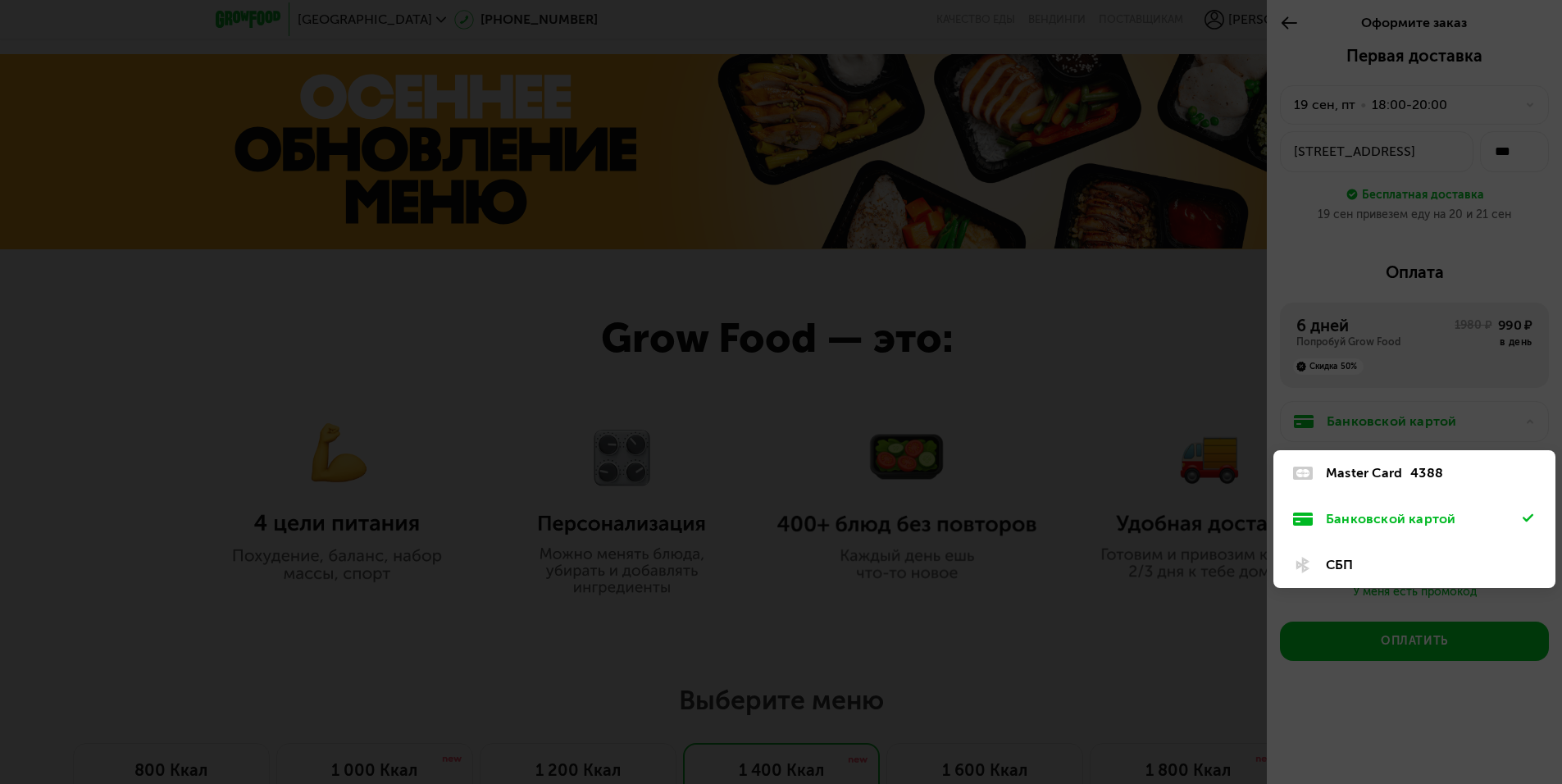
click at [1406, 520] on div "Банковской картой" at bounding box center [1424, 519] width 197 height 20
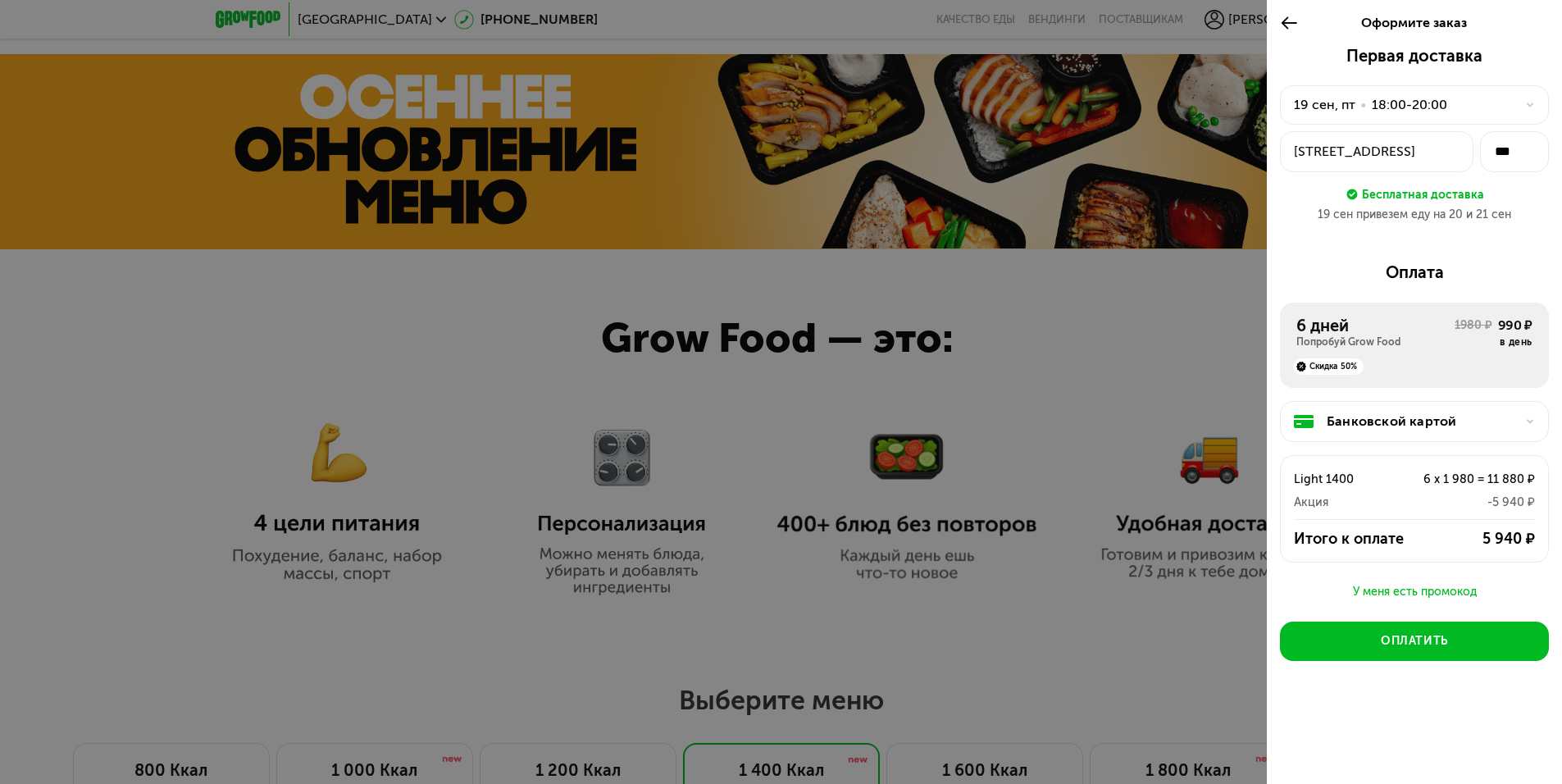
click at [1354, 166] on button "[STREET_ADDRESS]" at bounding box center [1377, 152] width 194 height 41
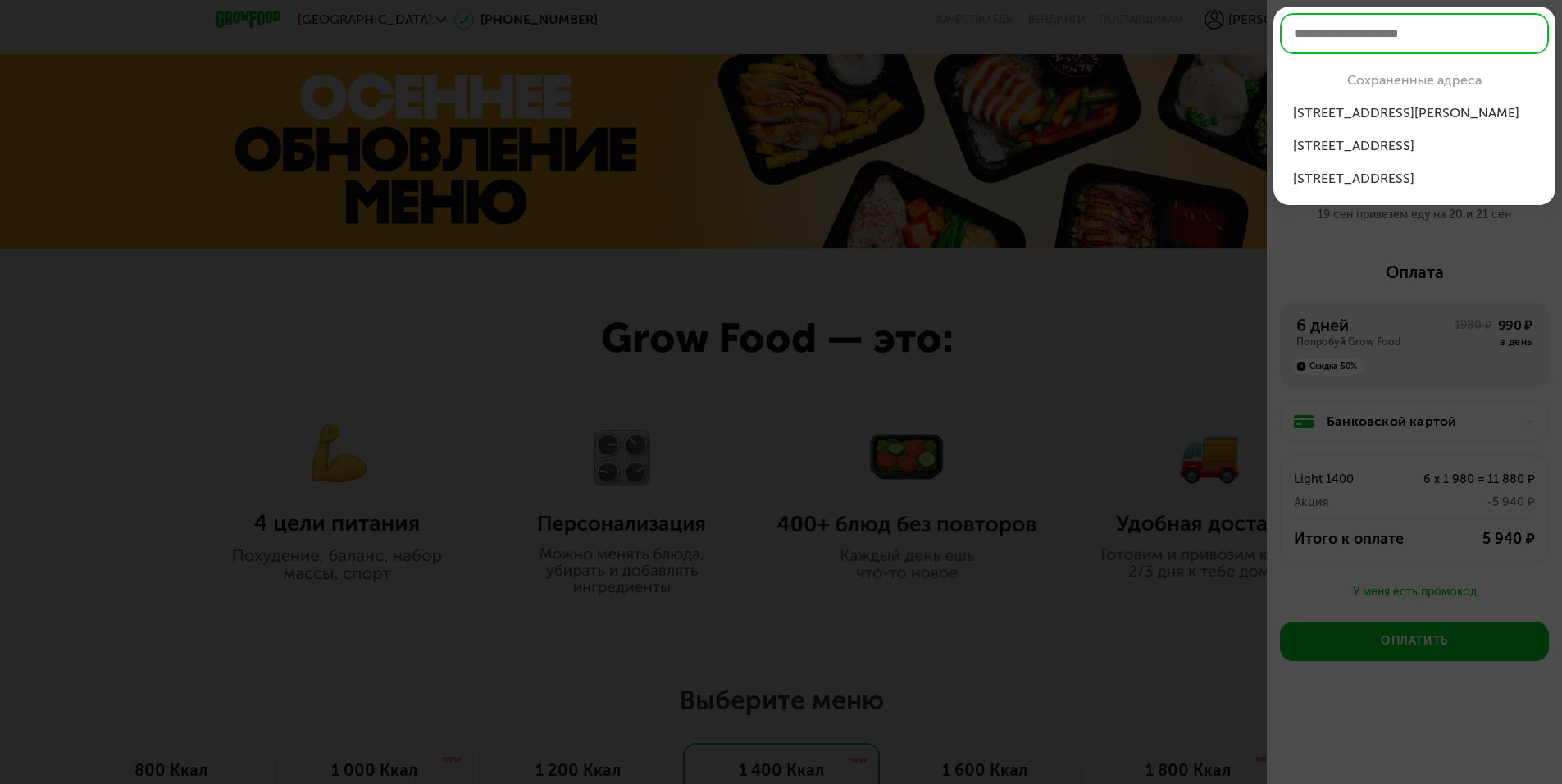
click at [1402, 113] on div "[STREET_ADDRESS][PERSON_NAME]" at bounding box center [1414, 113] width 243 height 20
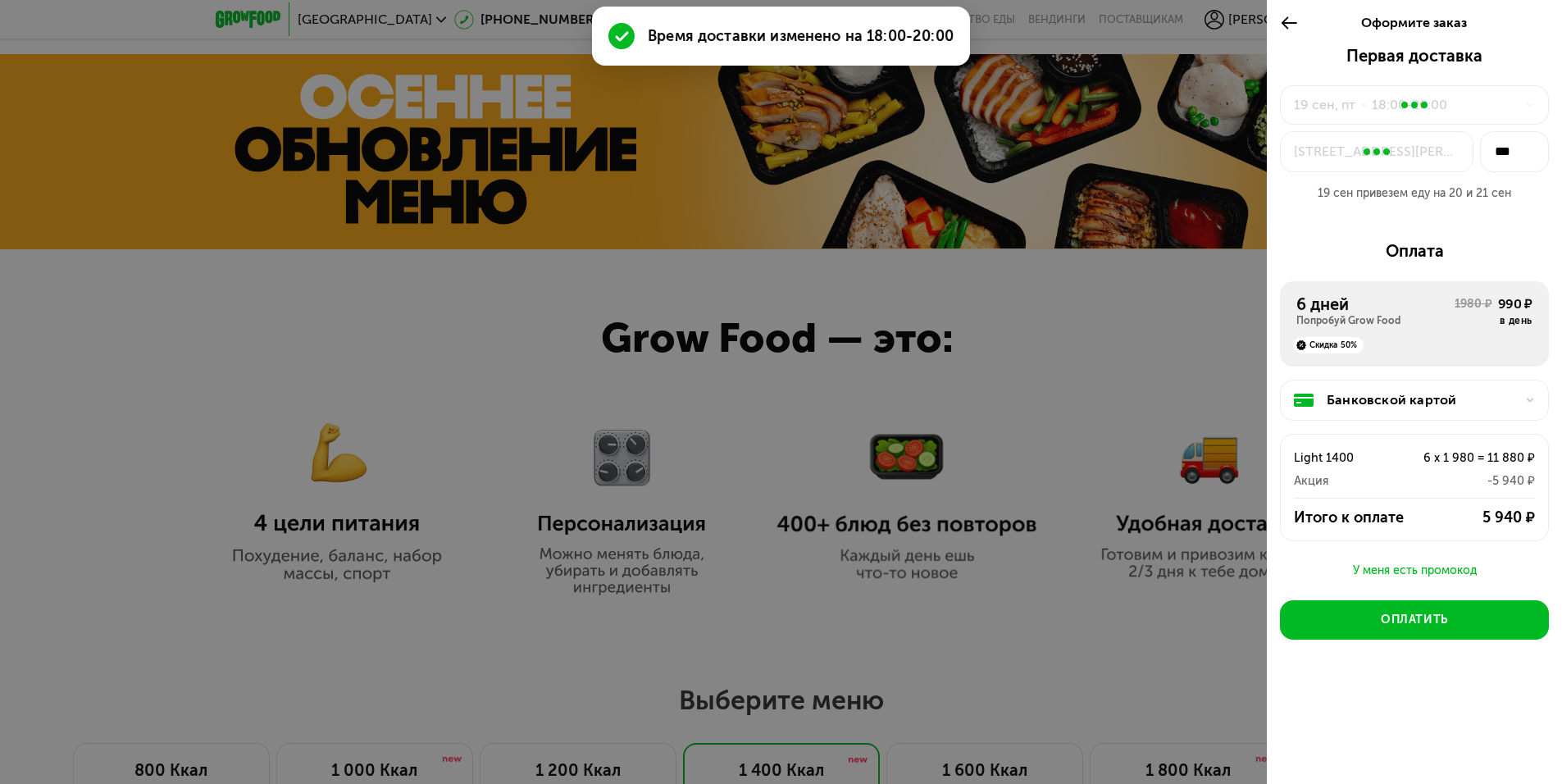
click at [1373, 160] on div at bounding box center [1377, 151] width 30 height 18
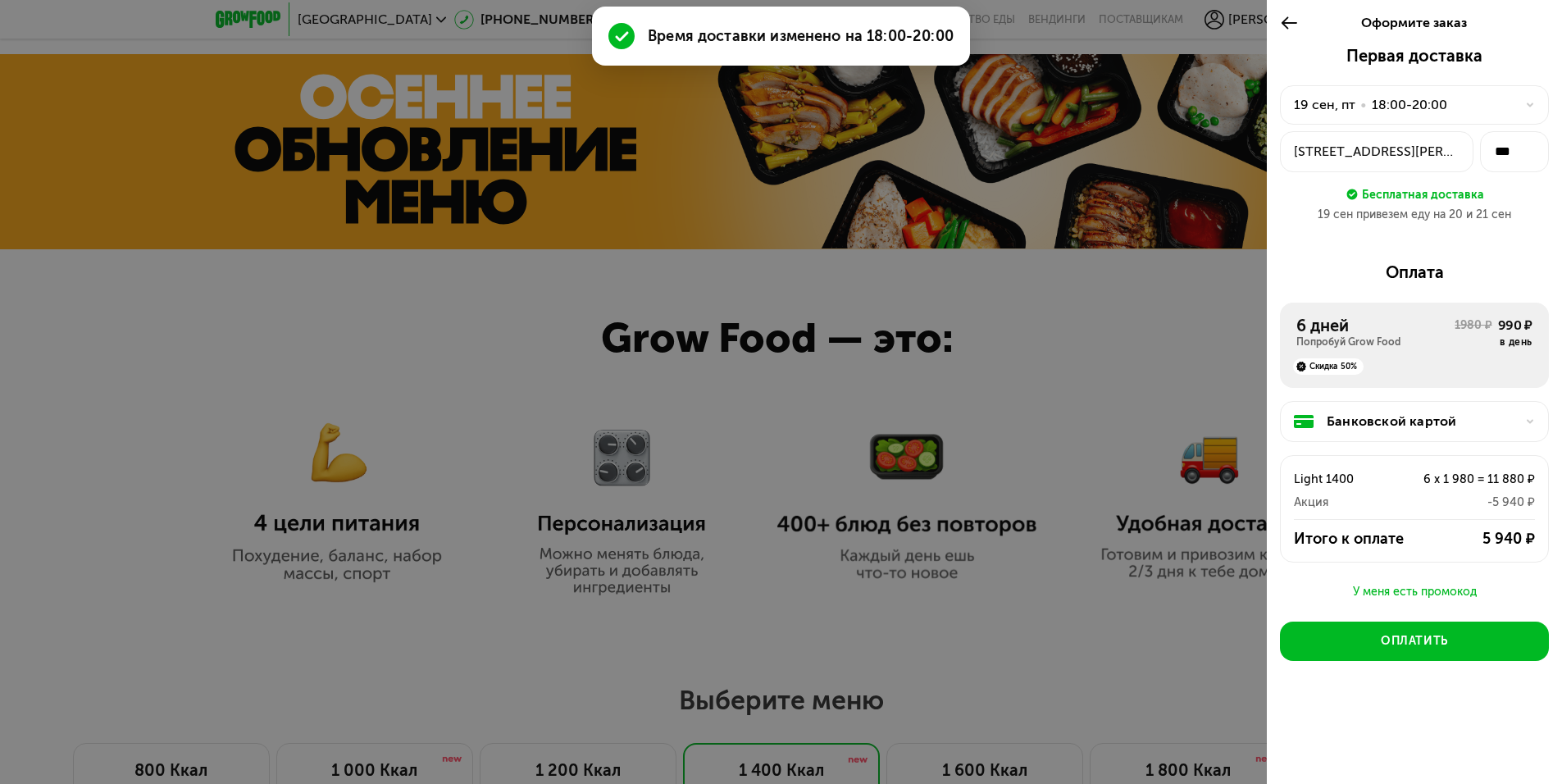
click at [1373, 160] on div "[STREET_ADDRESS][PERSON_NAME]" at bounding box center [1377, 152] width 166 height 20
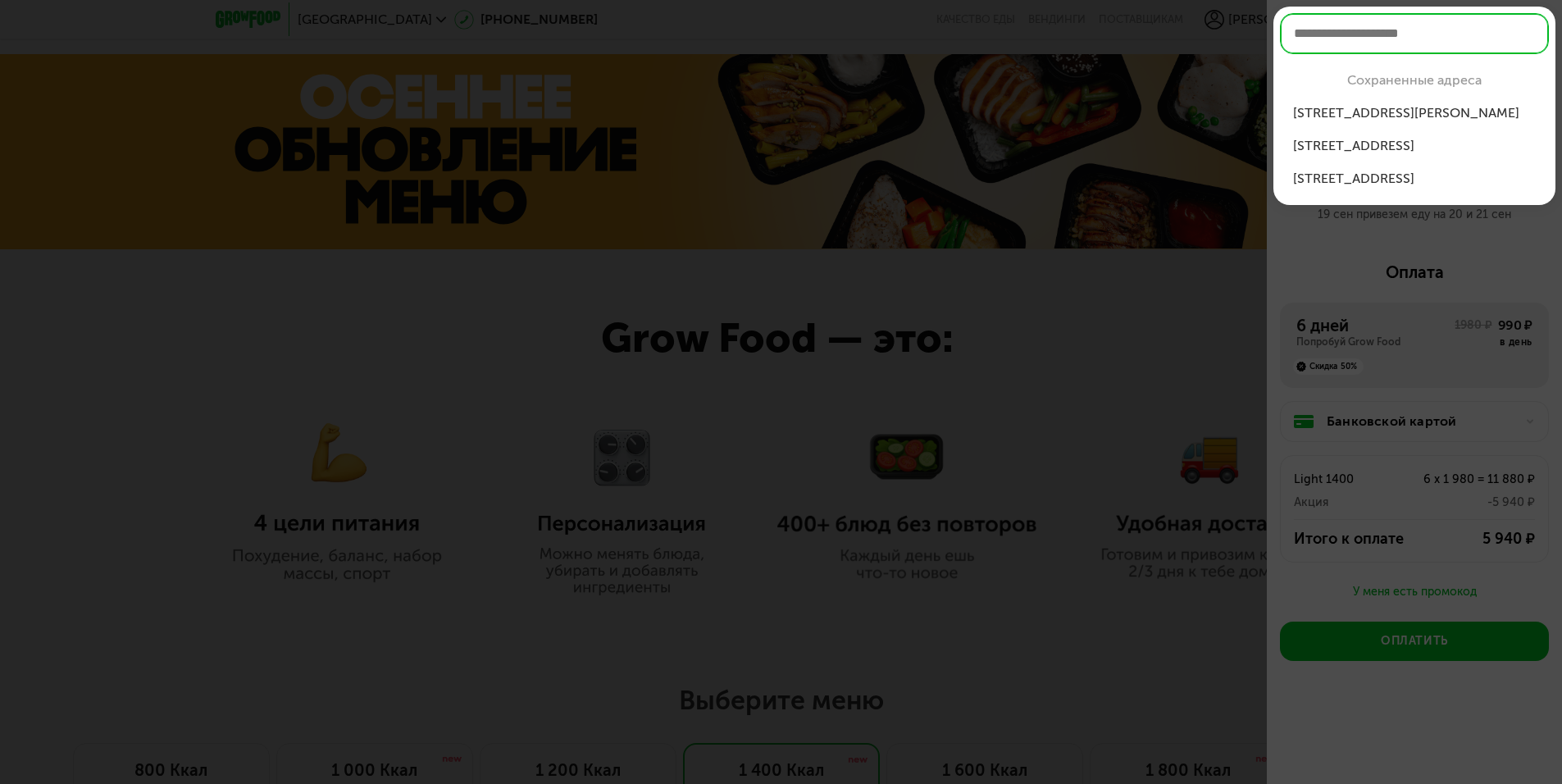
click at [1390, 149] on div "[STREET_ADDRESS]" at bounding box center [1414, 146] width 243 height 20
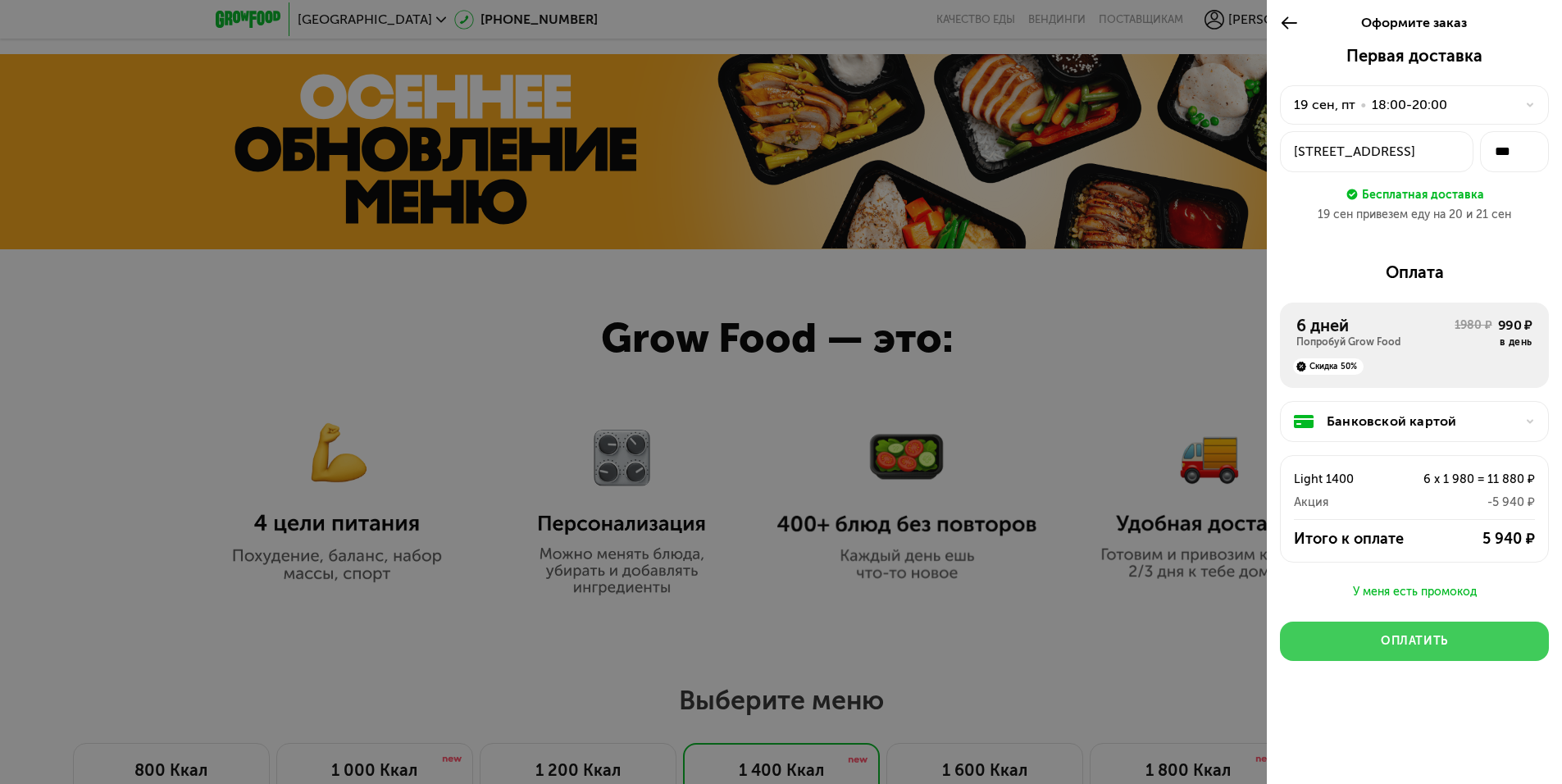
click at [1425, 630] on button "Оплатить" at bounding box center [1414, 641] width 269 height 40
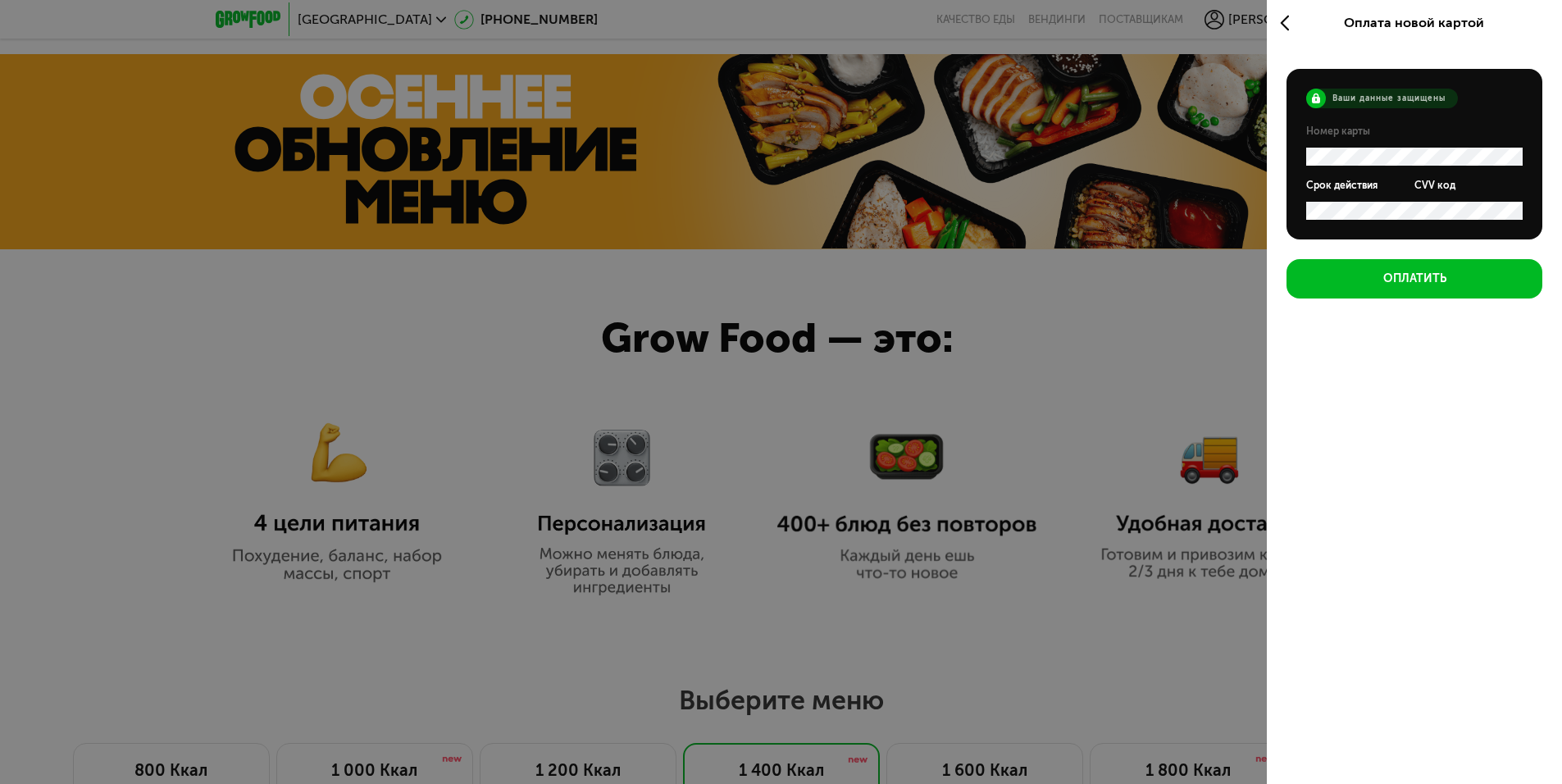
scroll to position [0, 0]
click at [1361, 420] on div "Оплата новой картой Ваши данные защищены Номер карты Срок действия CVV код Опла…" at bounding box center [1414, 392] width 295 height 784
click at [1361, 271] on button "Оплатить" at bounding box center [1414, 279] width 256 height 40
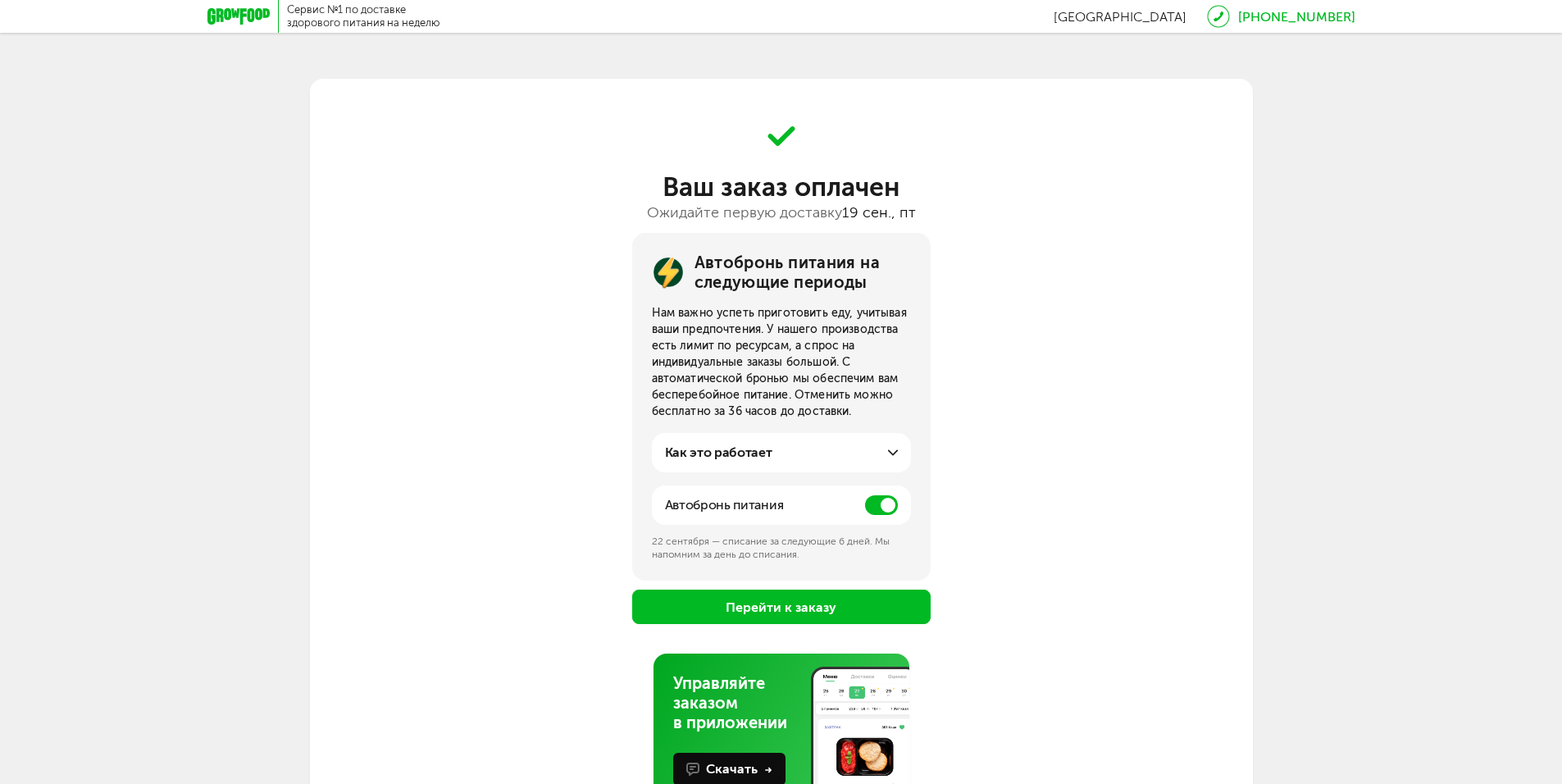
click at [870, 505] on span at bounding box center [881, 505] width 32 height 20
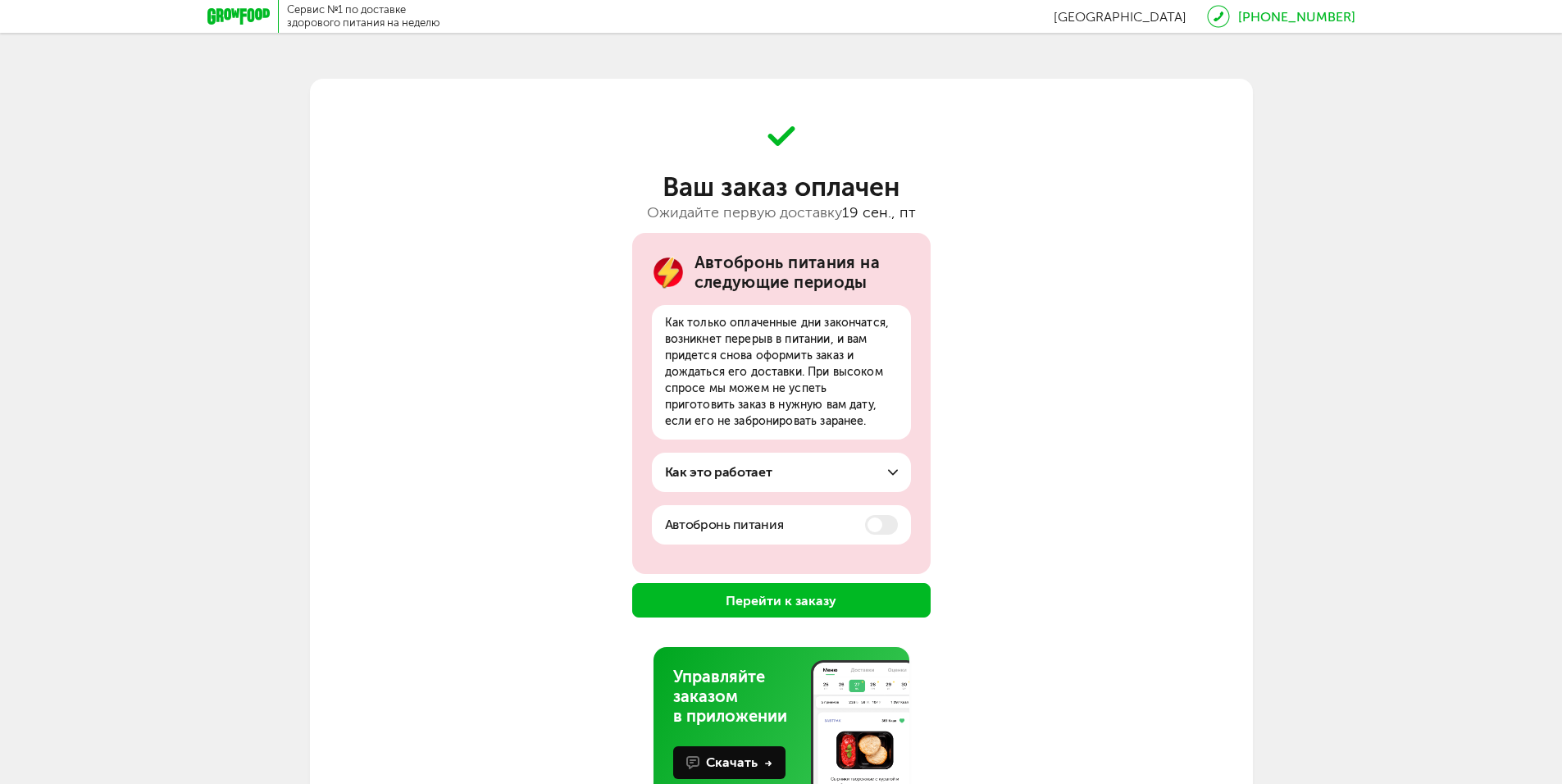
click at [786, 602] on button "Перейти к заказу" at bounding box center [781, 600] width 299 height 34
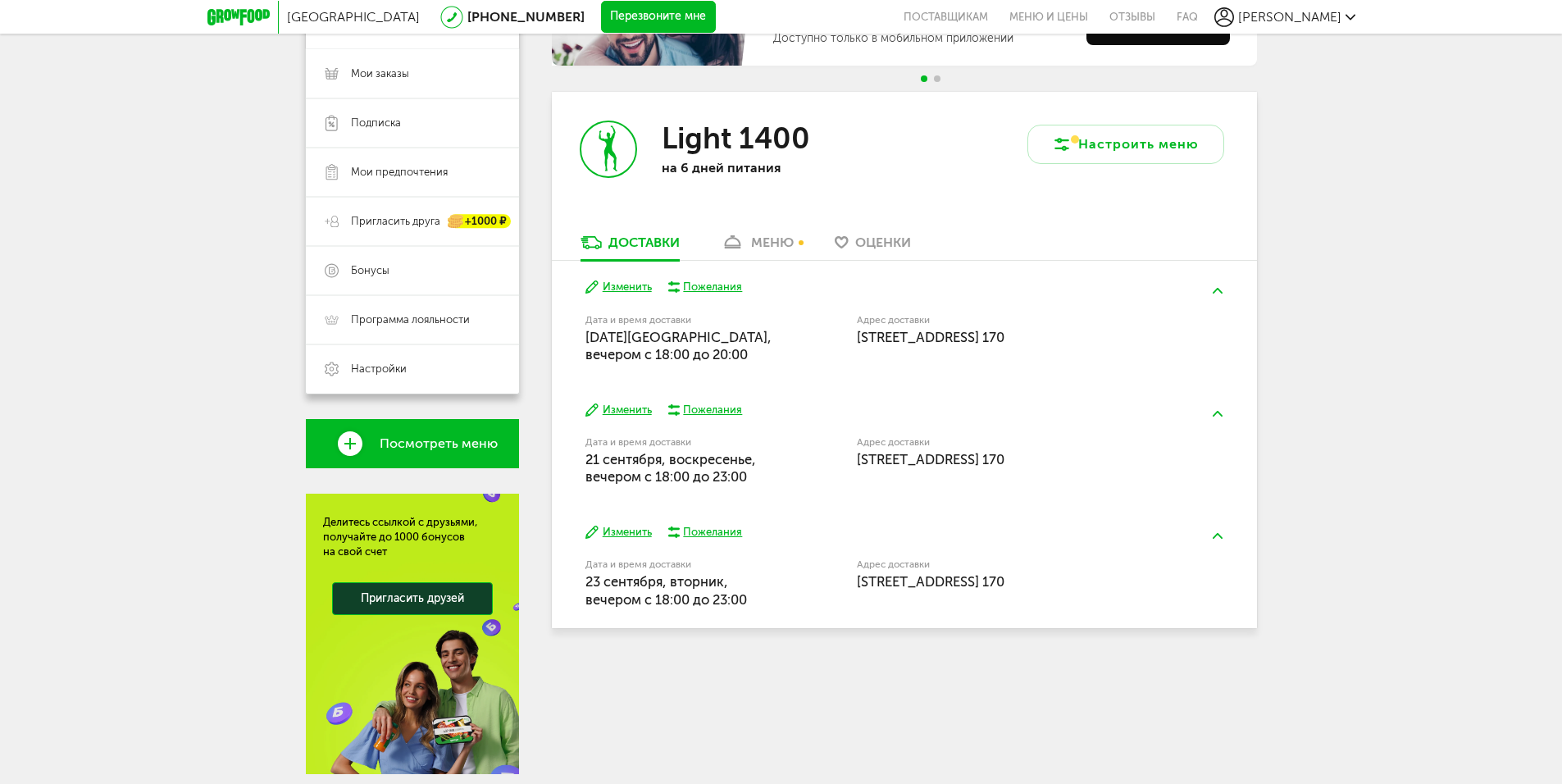
scroll to position [246, 0]
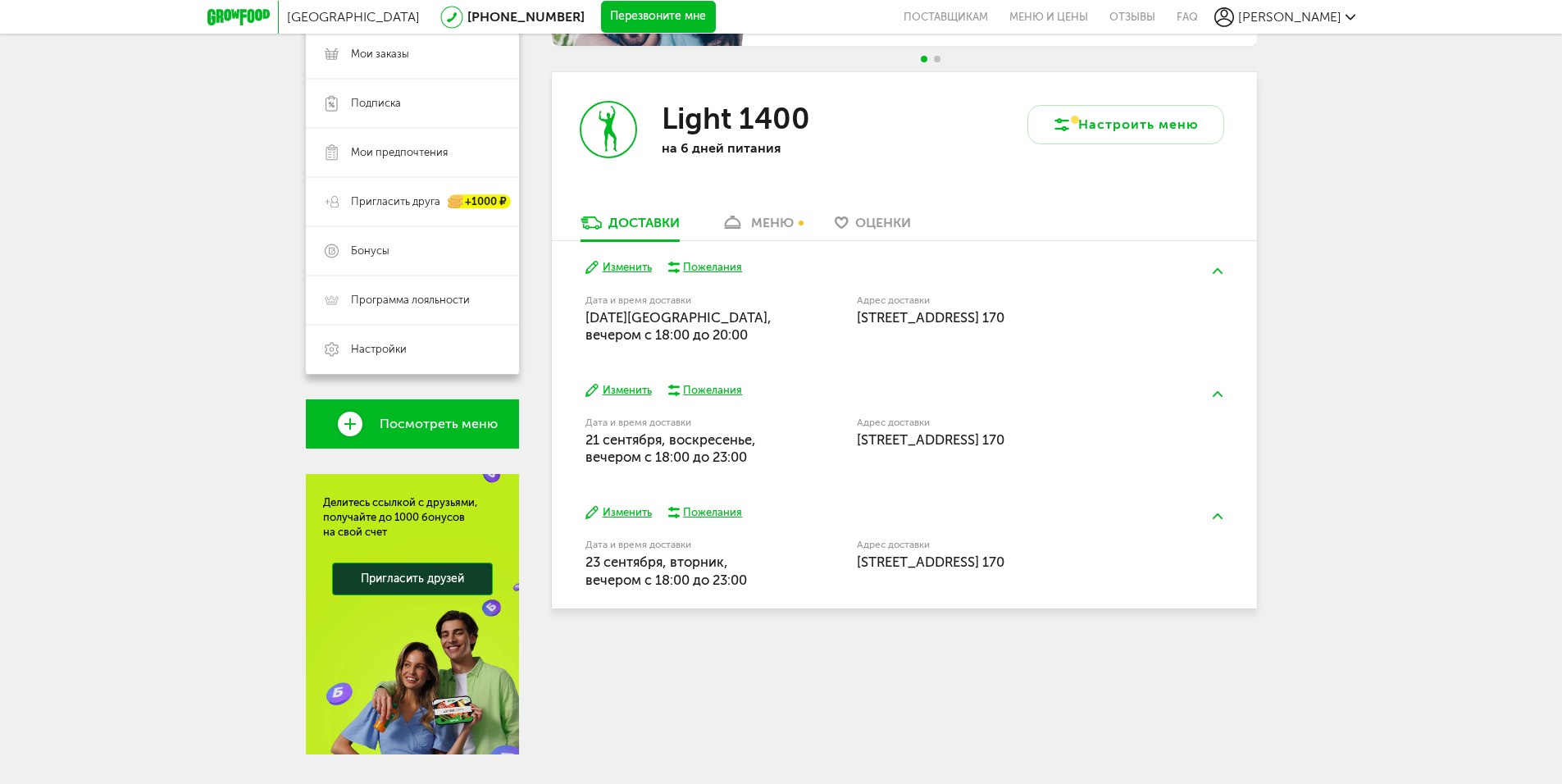
click at [773, 227] on div "меню" at bounding box center [772, 222] width 42 height 15
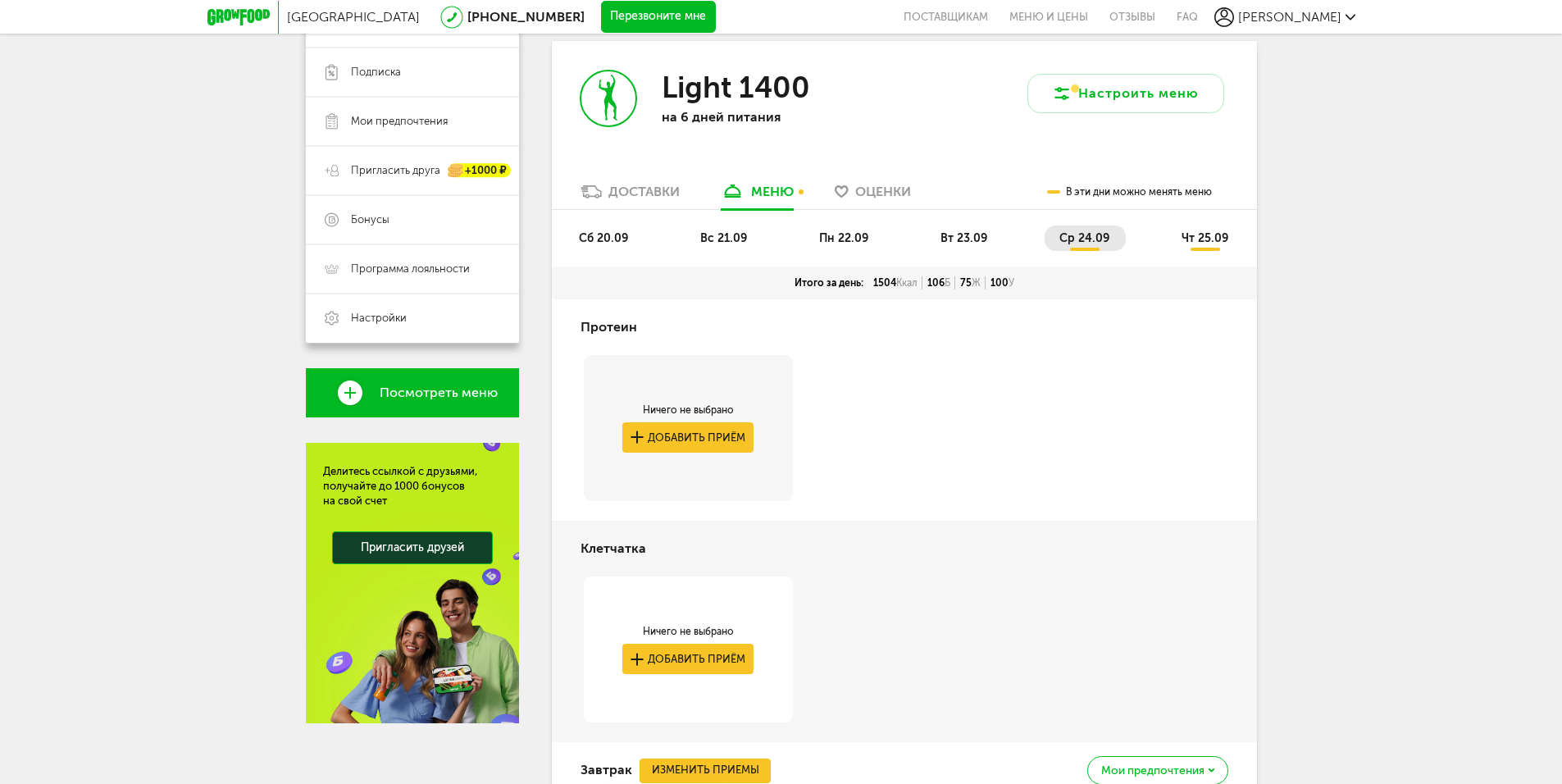
scroll to position [113, 0]
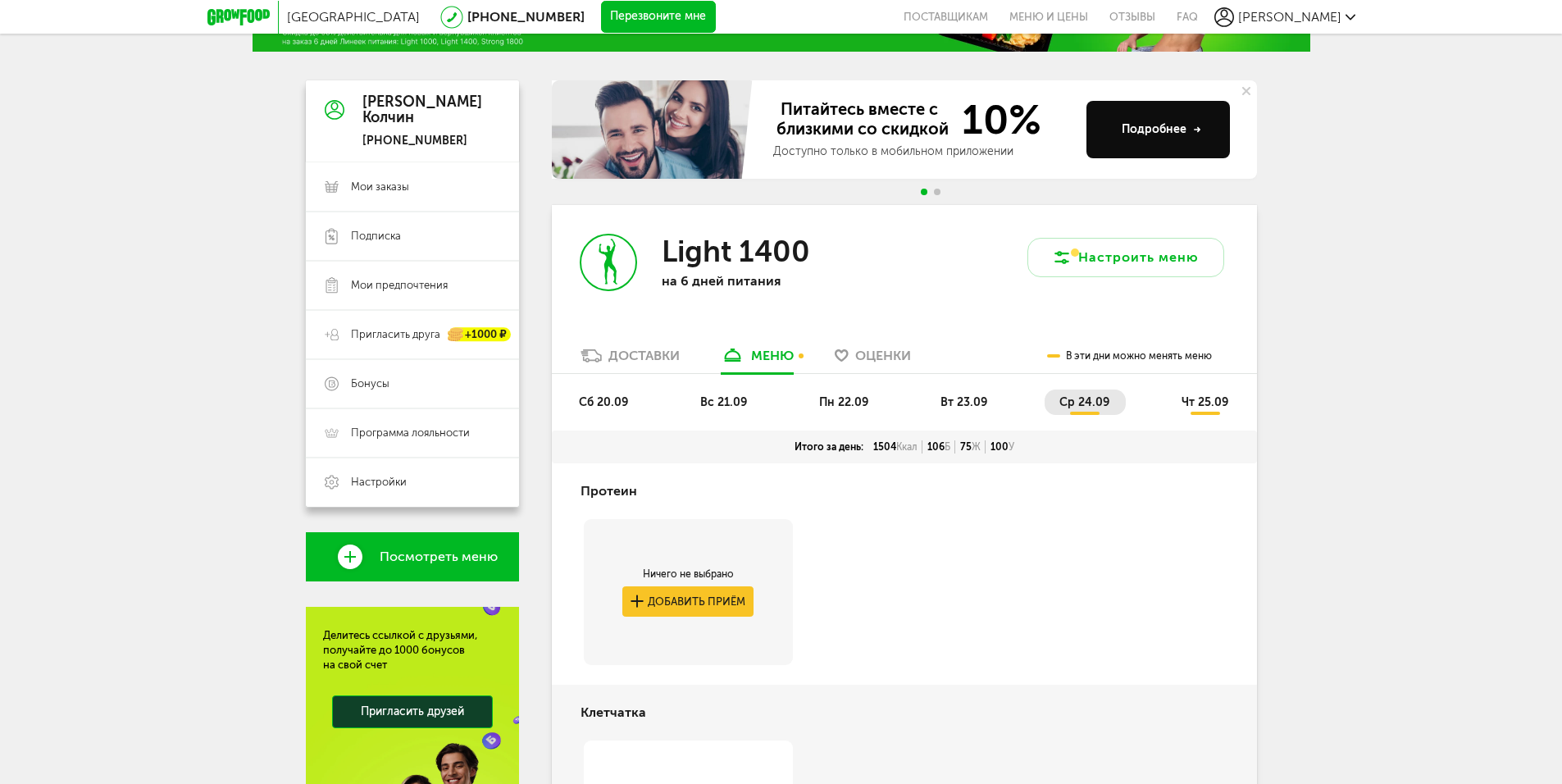
click at [598, 399] on span "сб 20.09" at bounding box center [603, 401] width 50 height 14
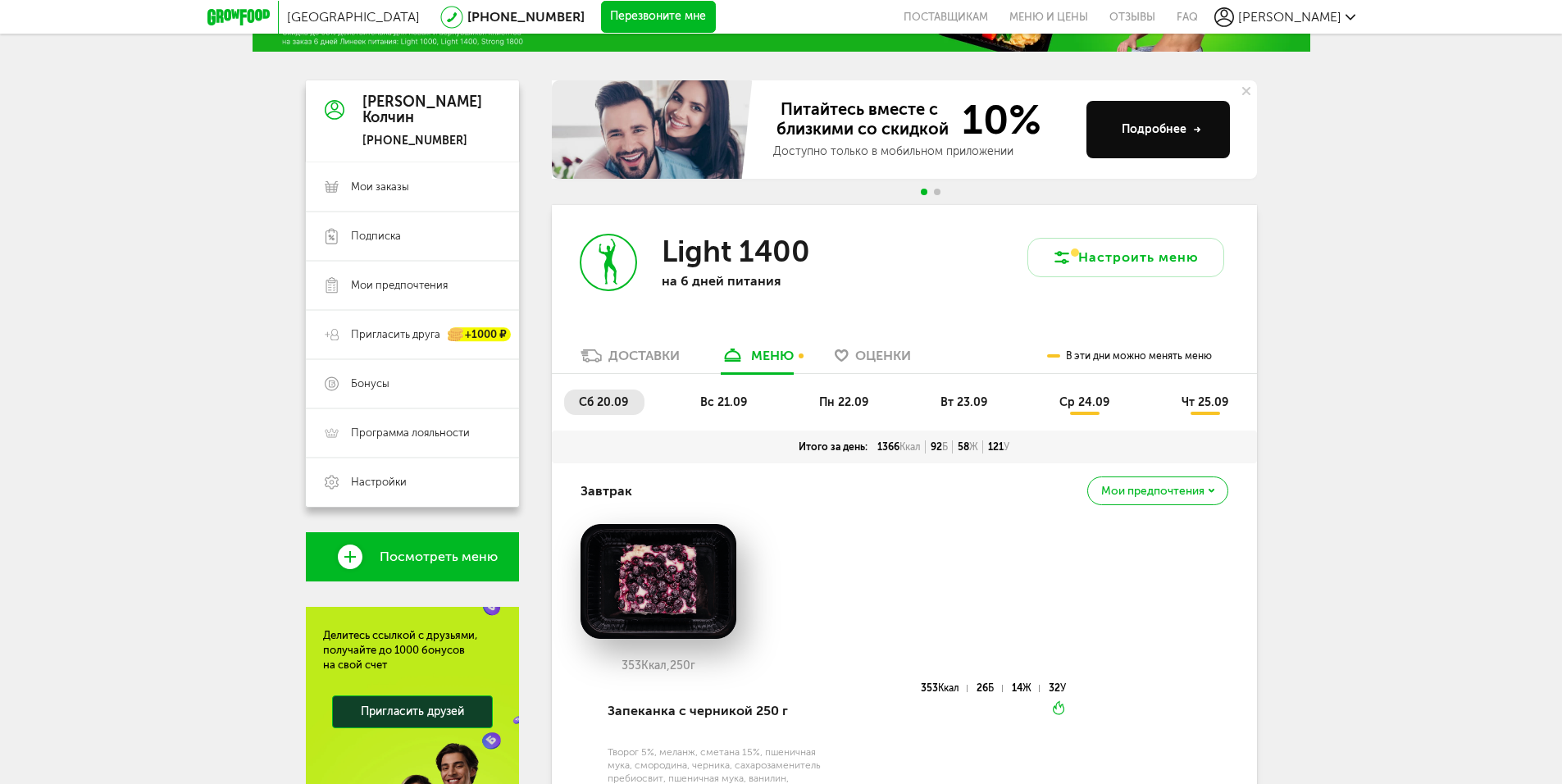
click at [715, 410] on li "вс 21.09" at bounding box center [724, 402] width 78 height 25
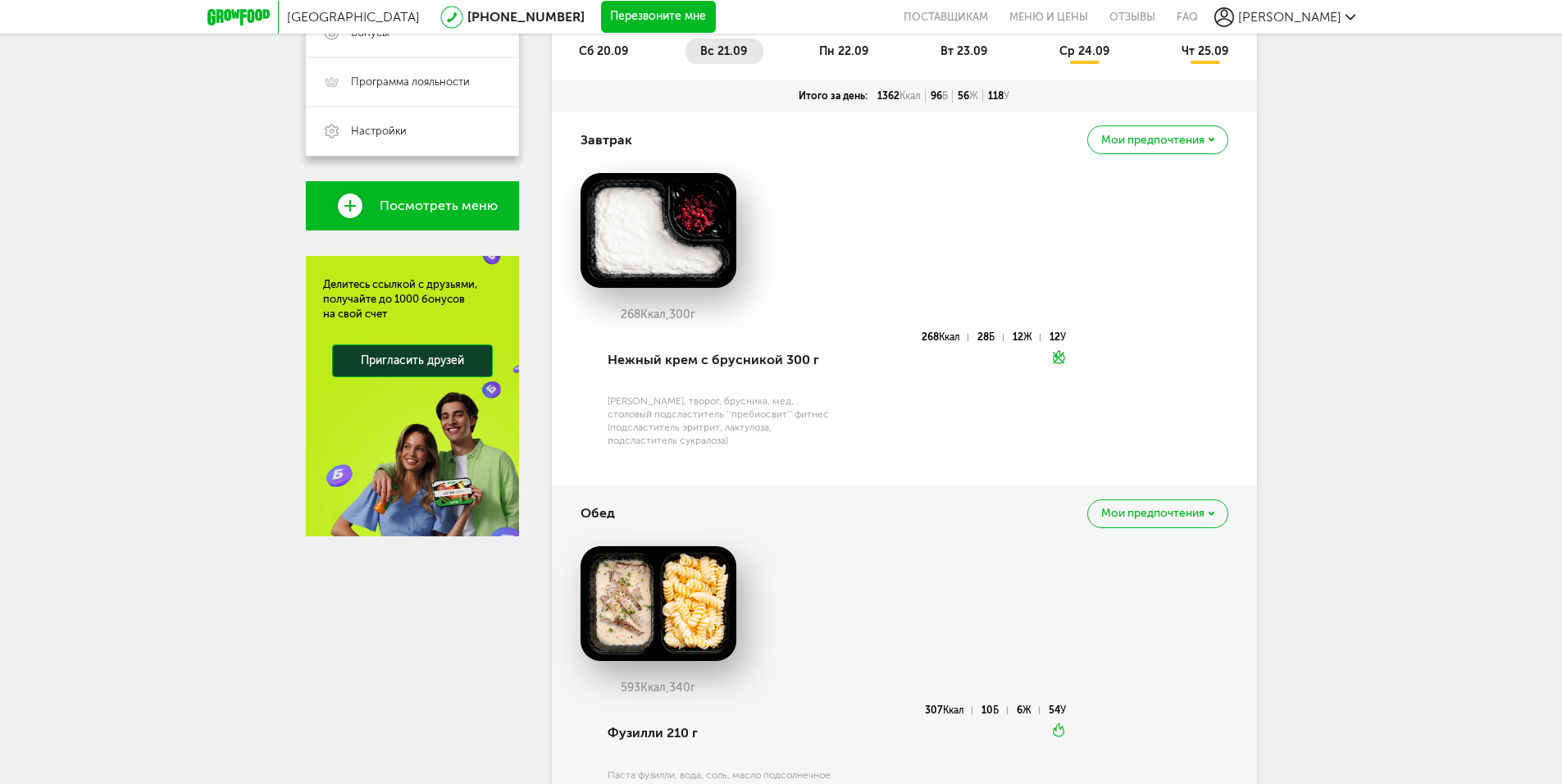
scroll to position [359, 0]
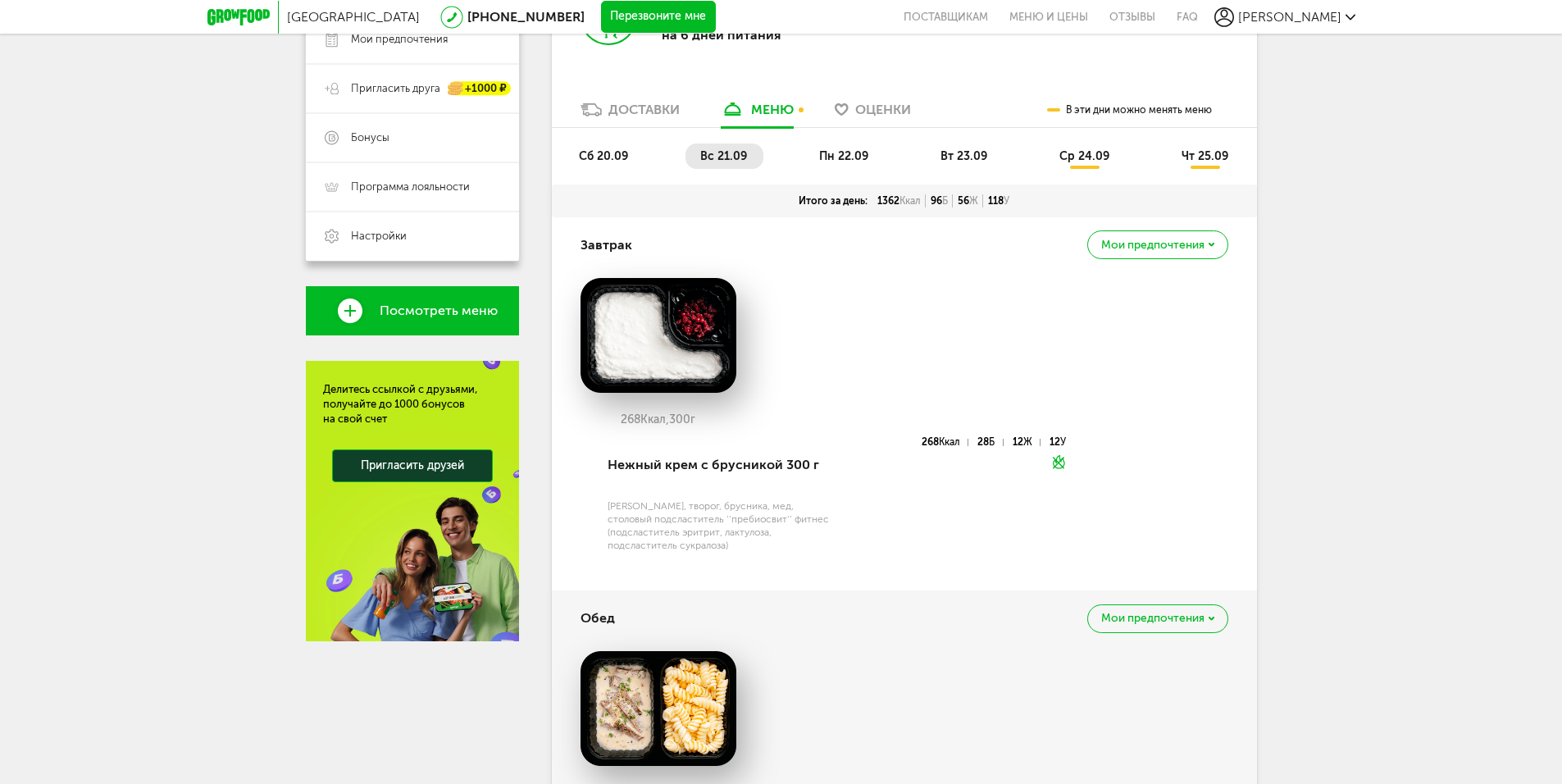
click at [845, 162] on span "пн 22.09" at bounding box center [844, 156] width 50 height 14
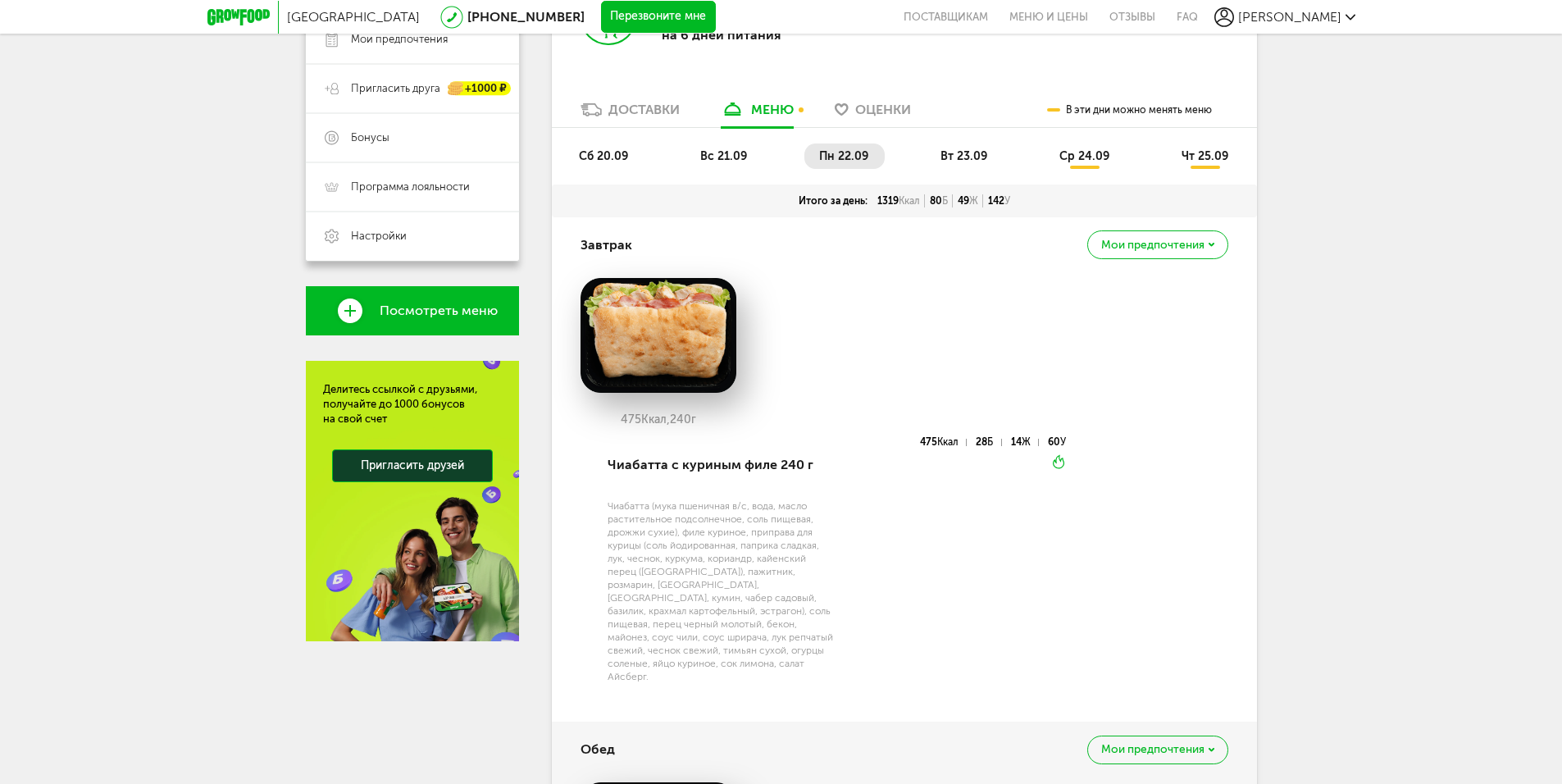
click at [722, 147] on li "вс 21.09" at bounding box center [724, 156] width 78 height 25
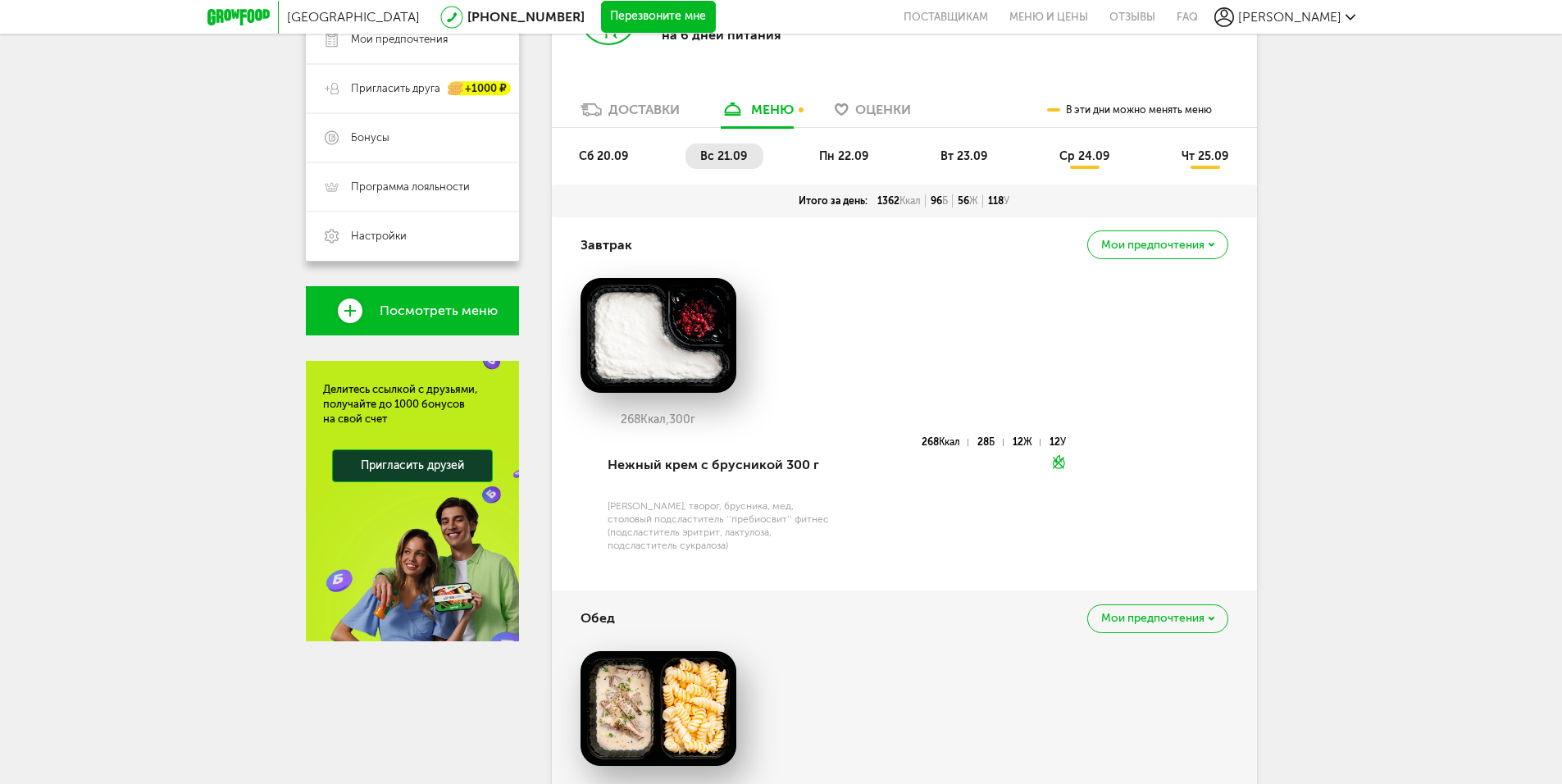
click at [592, 150] on span "сб 20.09" at bounding box center [603, 156] width 50 height 14
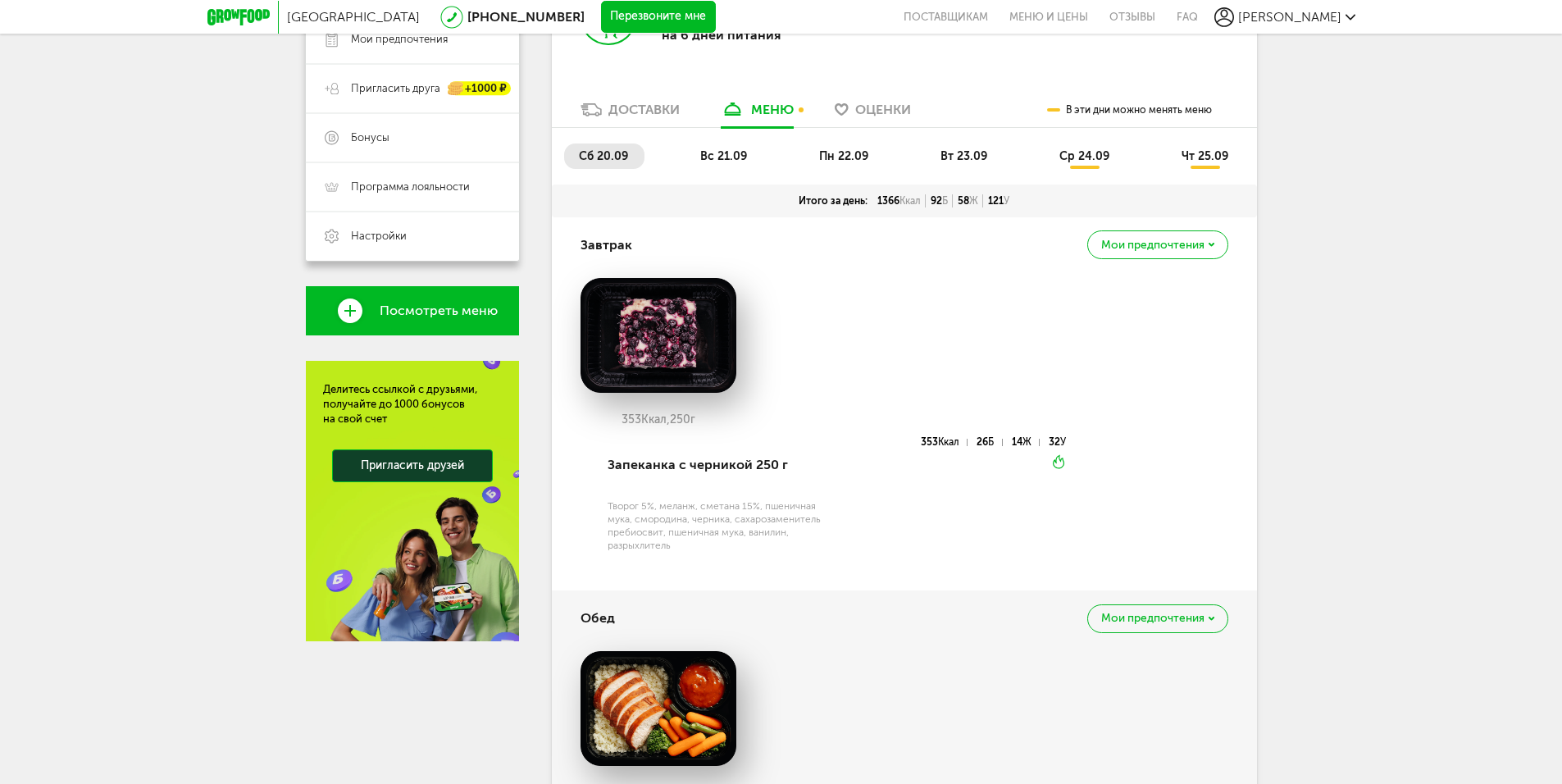
click at [738, 151] on span "вс 21.09" at bounding box center [724, 156] width 47 height 14
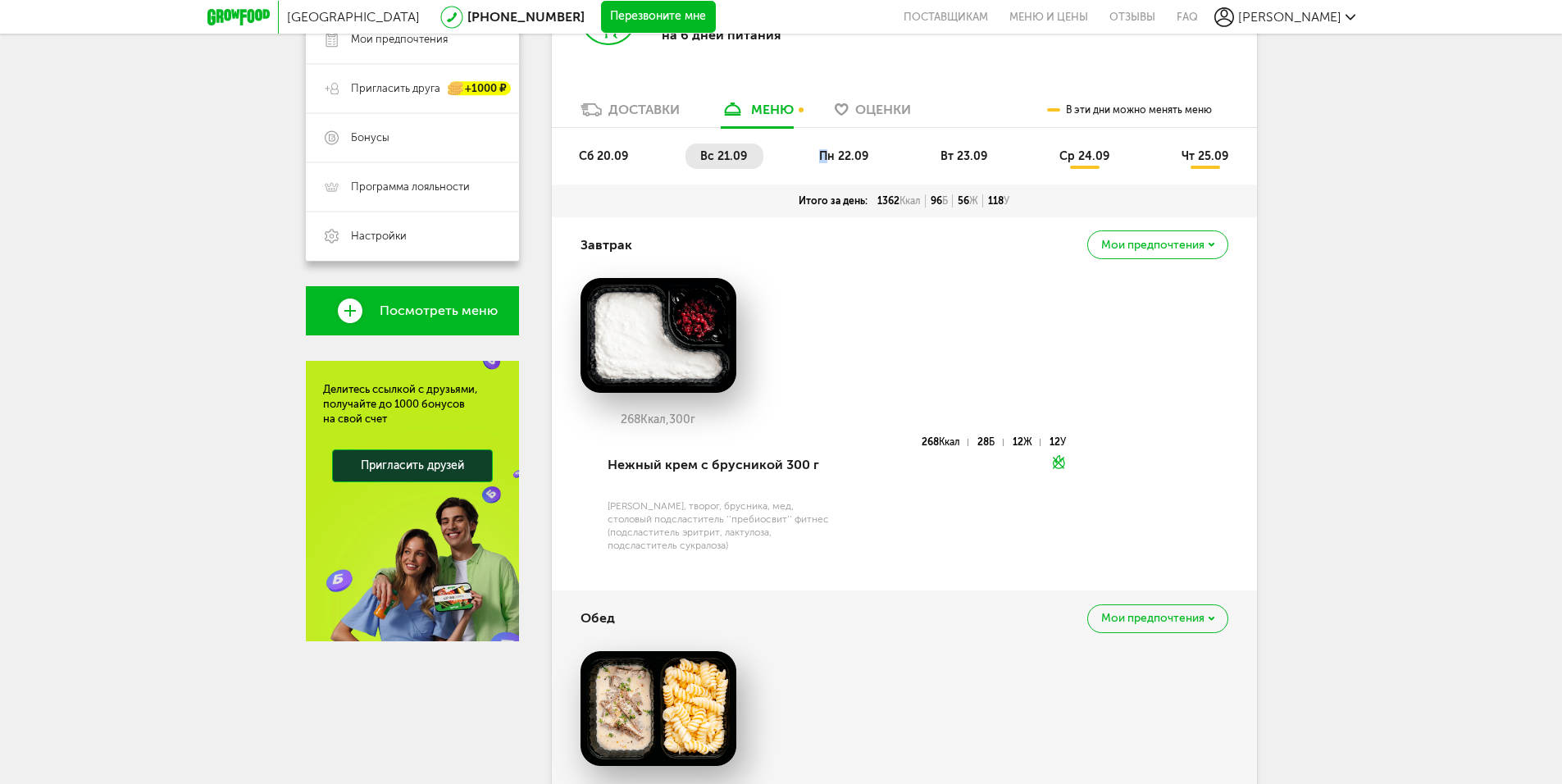
click at [824, 162] on span "пн 22.09" at bounding box center [844, 156] width 50 height 14
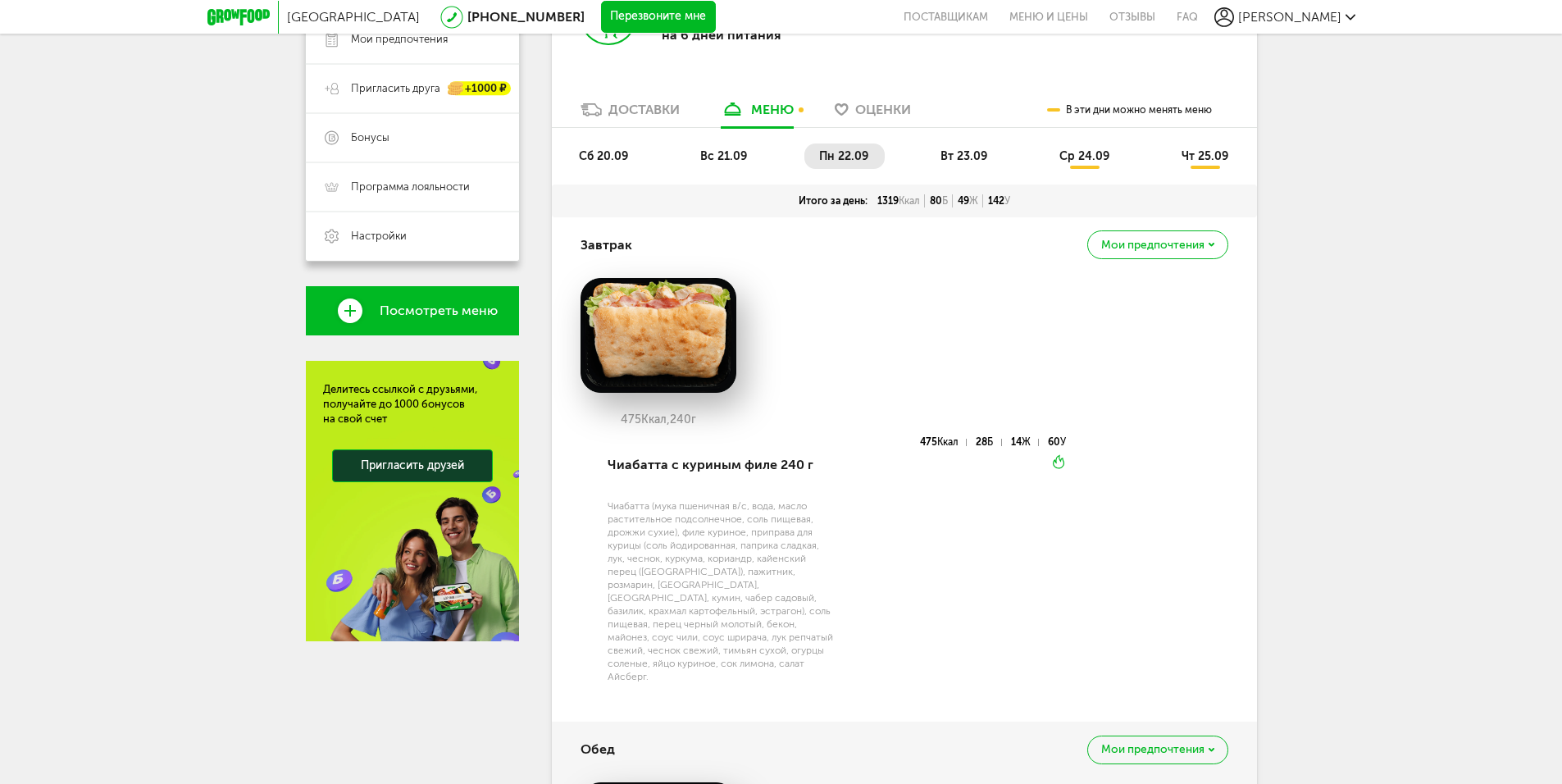
click at [958, 150] on span "вт 23.09" at bounding box center [964, 156] width 47 height 14
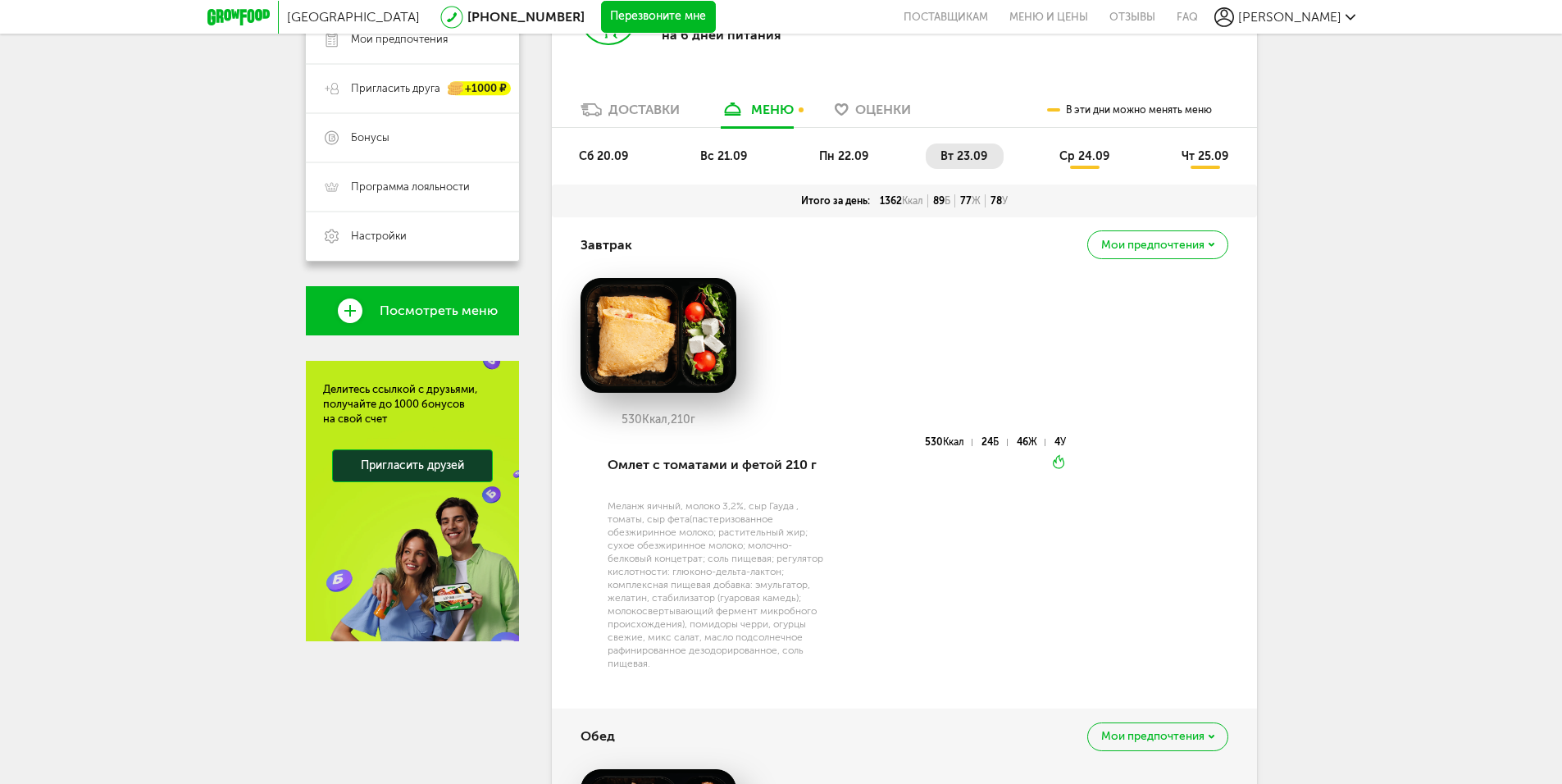
click at [1070, 159] on span "ср 24.09" at bounding box center [1085, 156] width 50 height 14
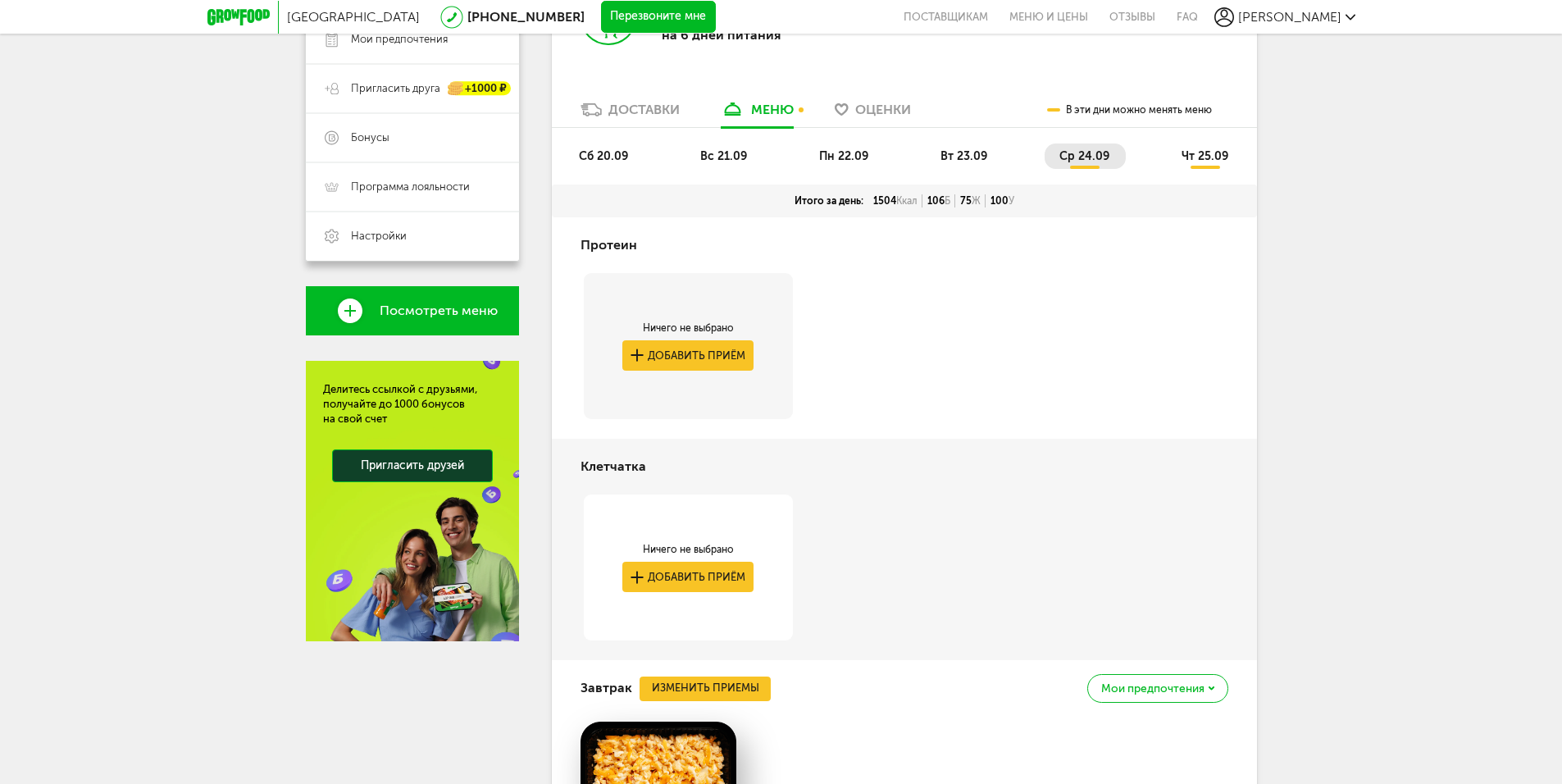
click at [1194, 159] on span "чт 25.09" at bounding box center [1205, 156] width 47 height 14
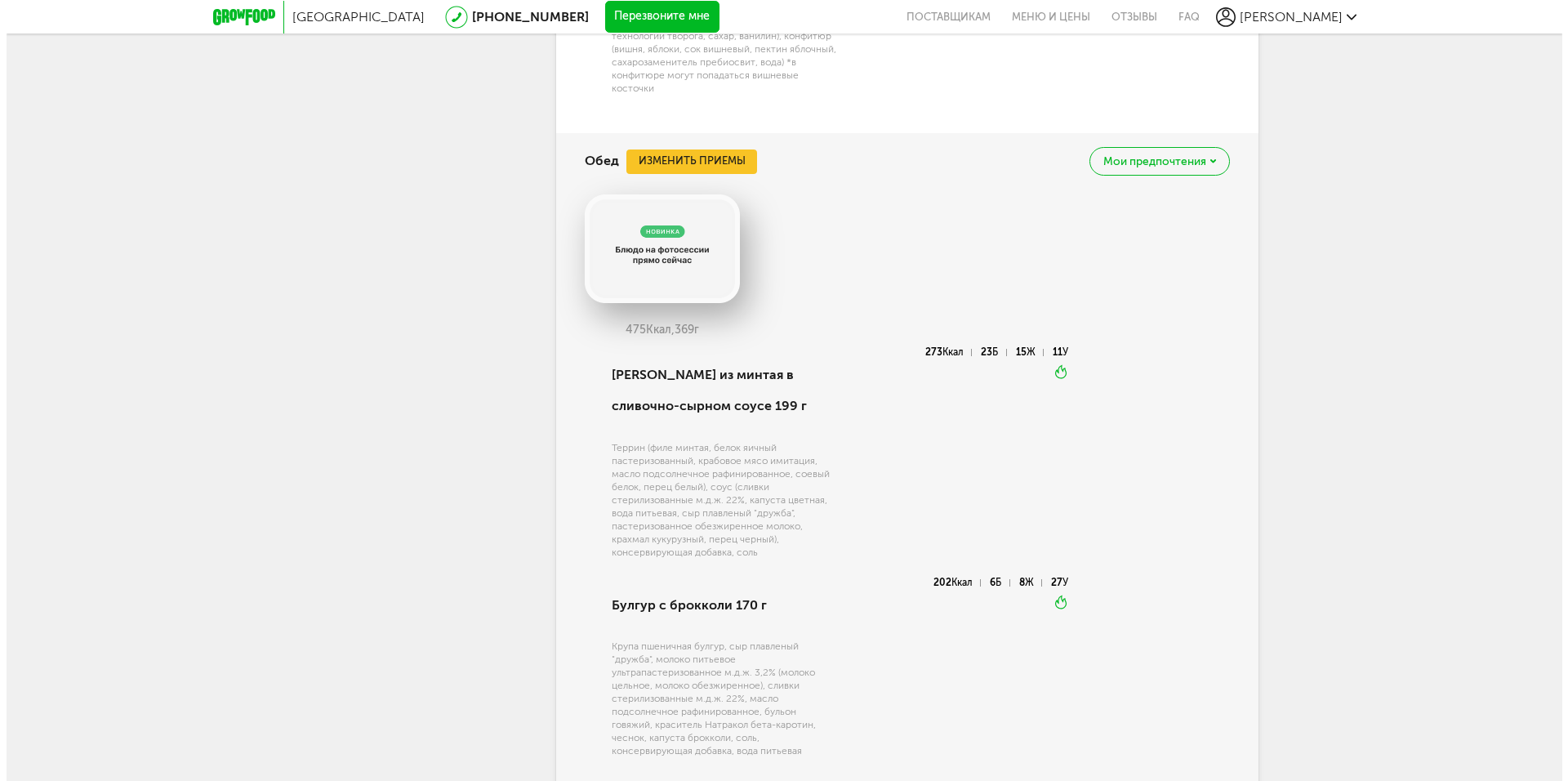
scroll to position [1419, 0]
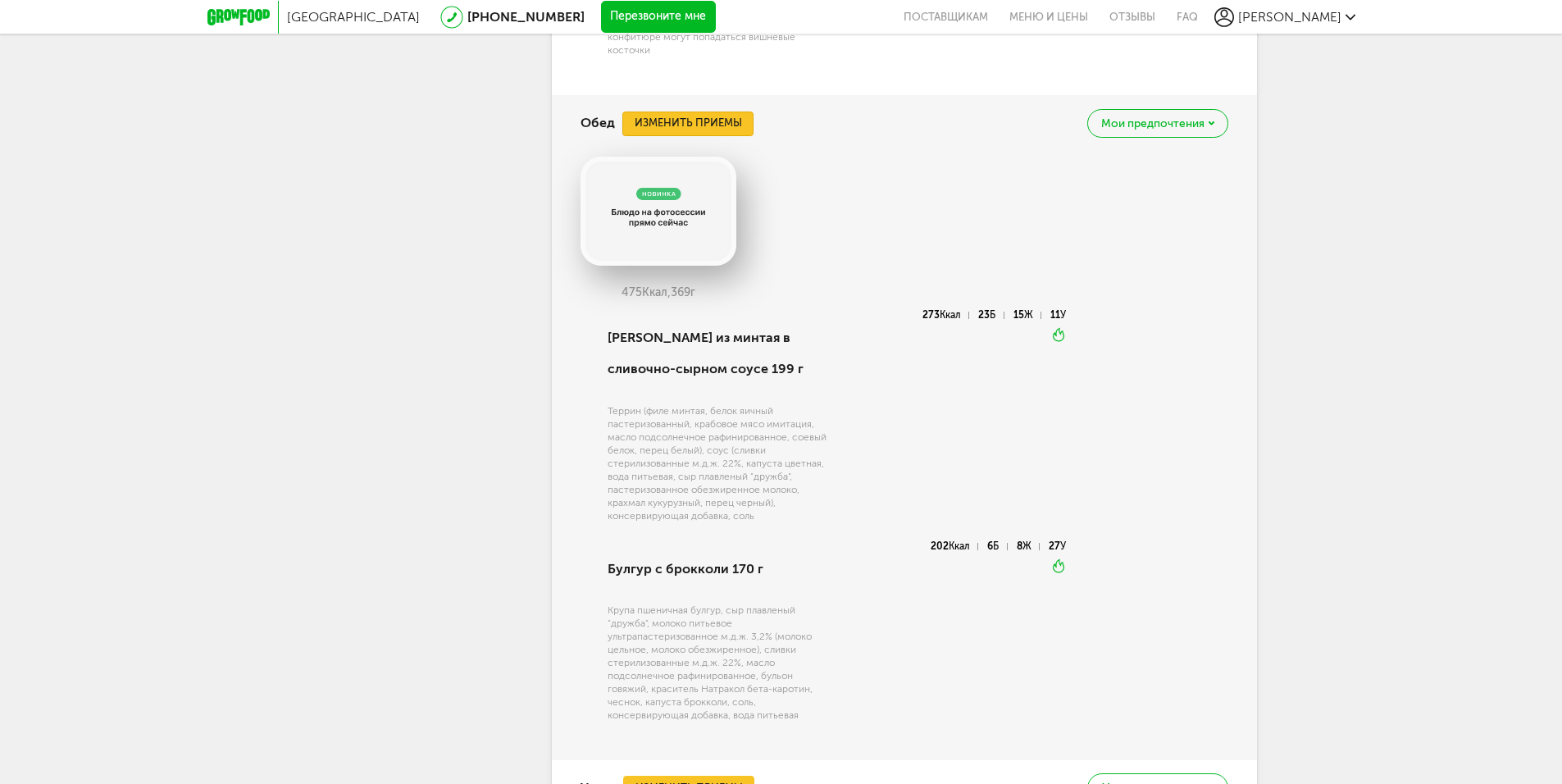
click at [719, 116] on button "Изменить приемы" at bounding box center [688, 123] width 131 height 24
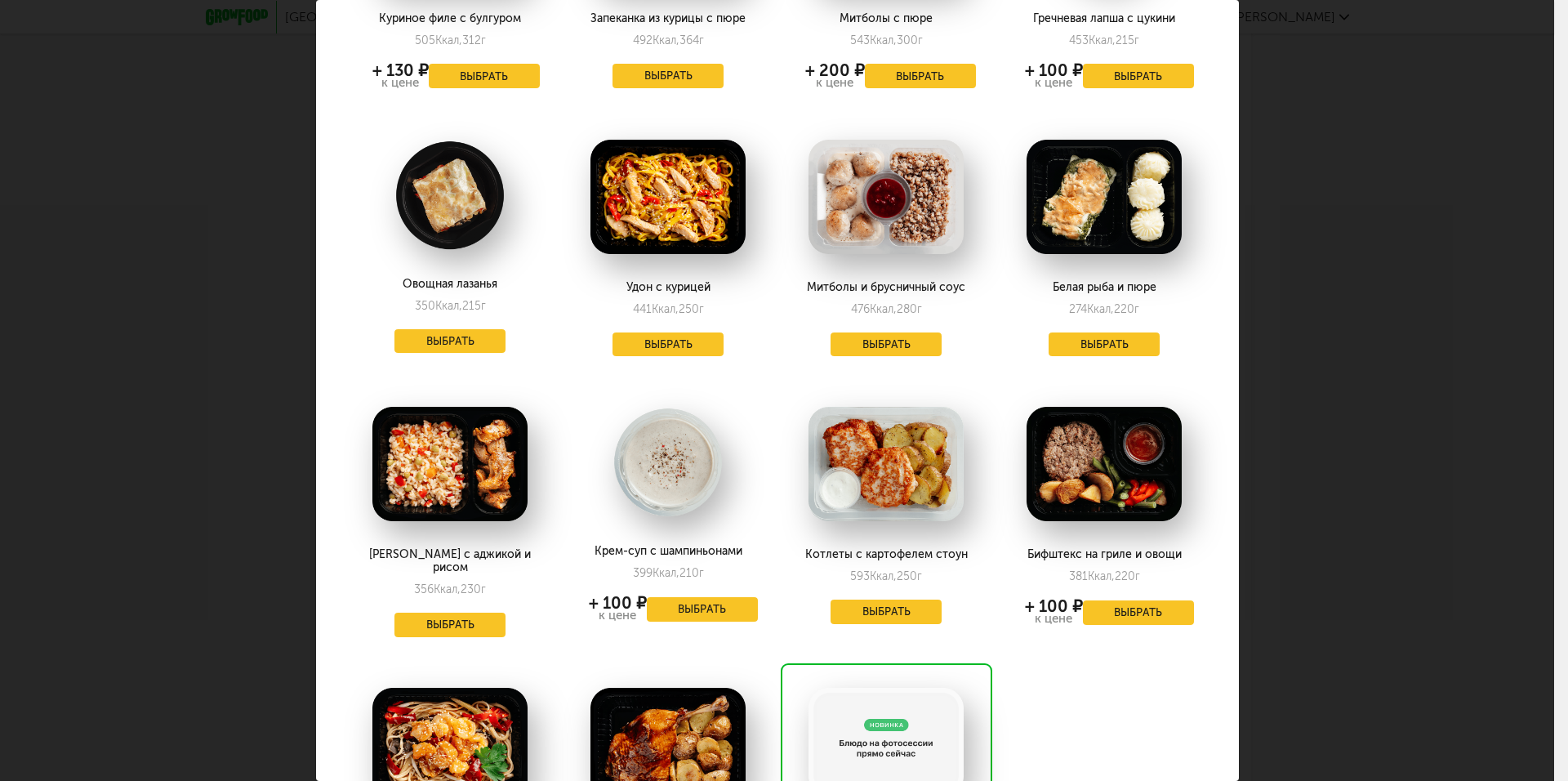
scroll to position [1634, 0]
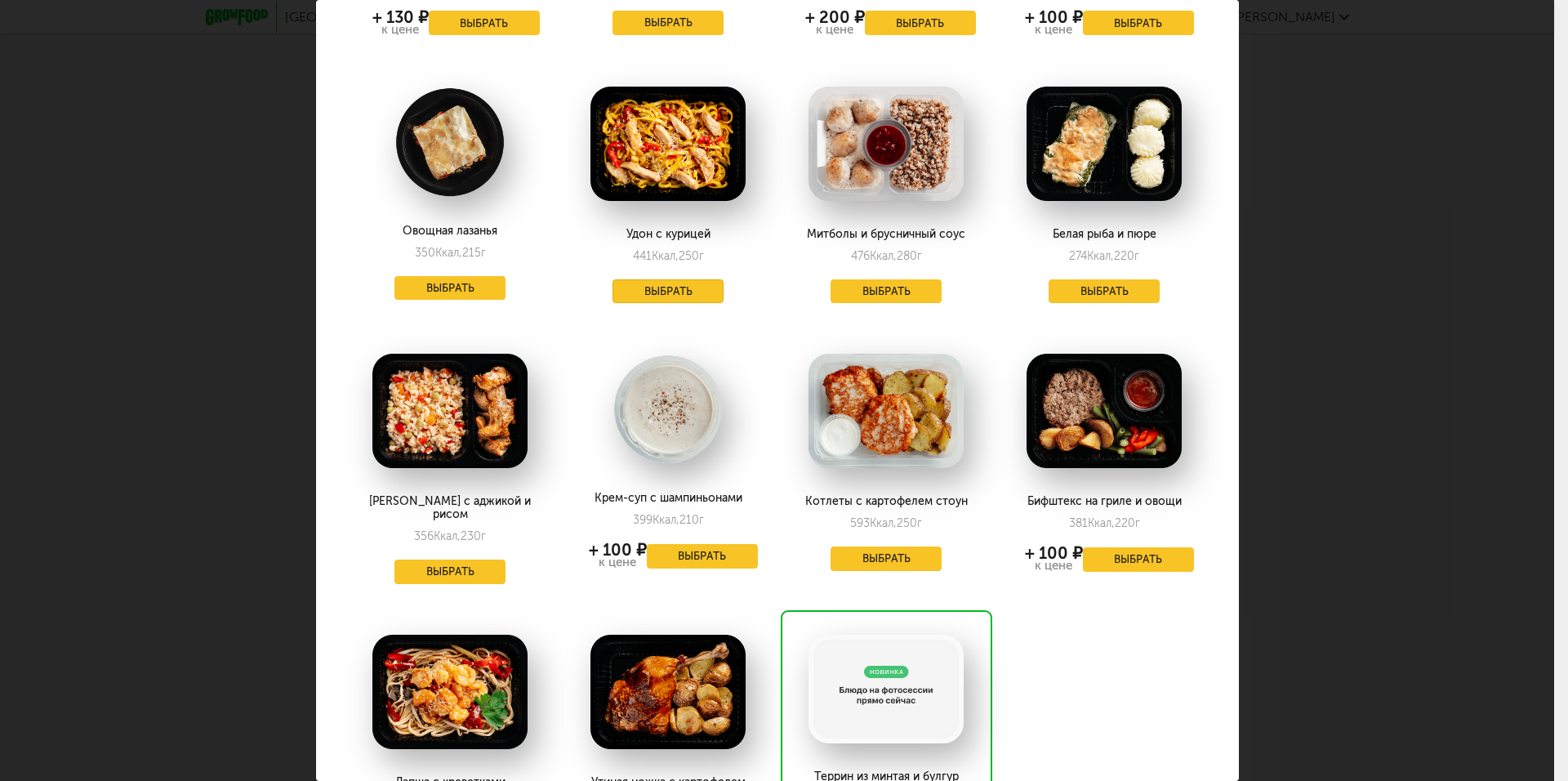
click at [683, 290] on button "Выбрать" at bounding box center [668, 291] width 111 height 24
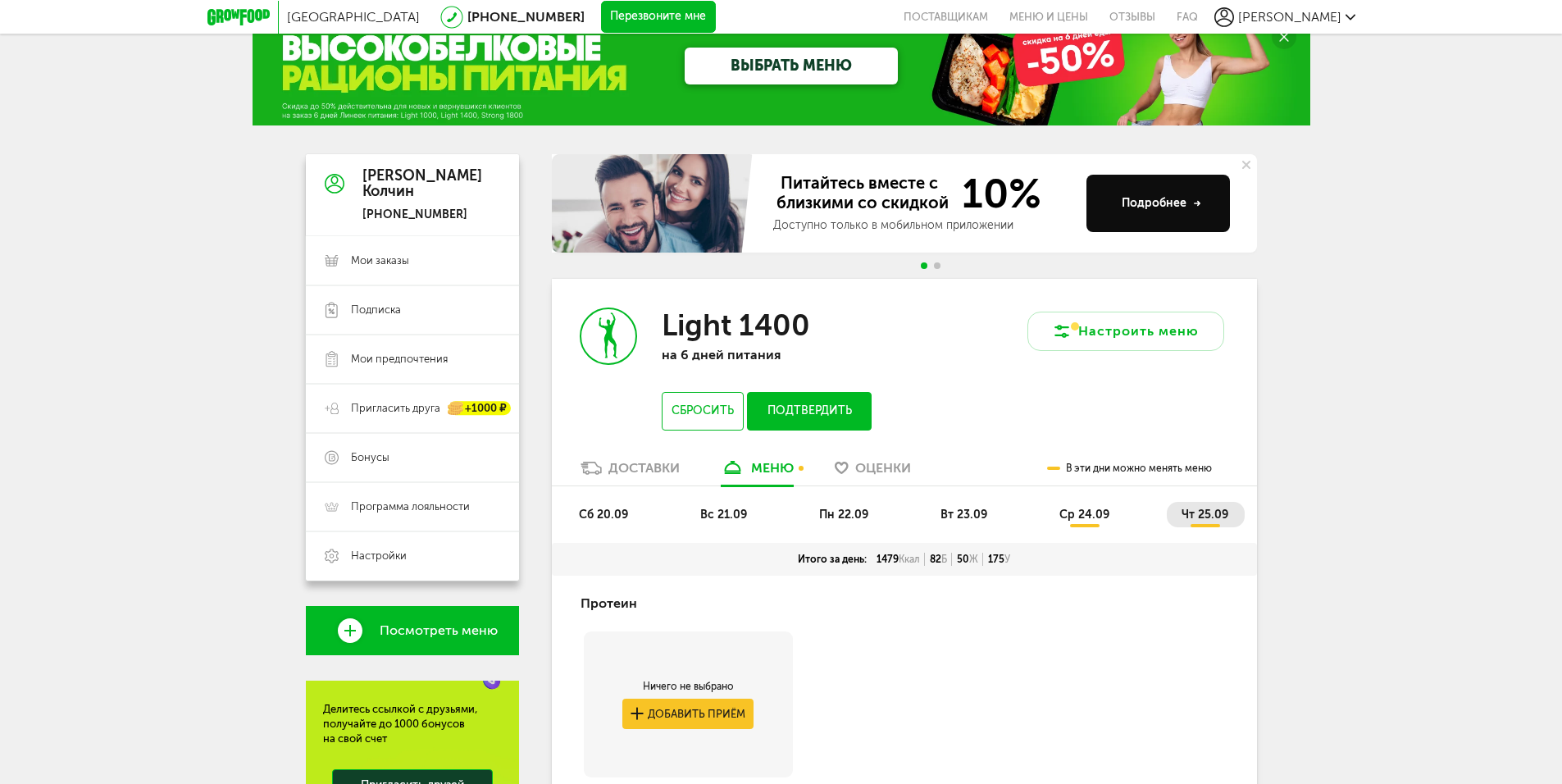
scroll to position [32, 0]
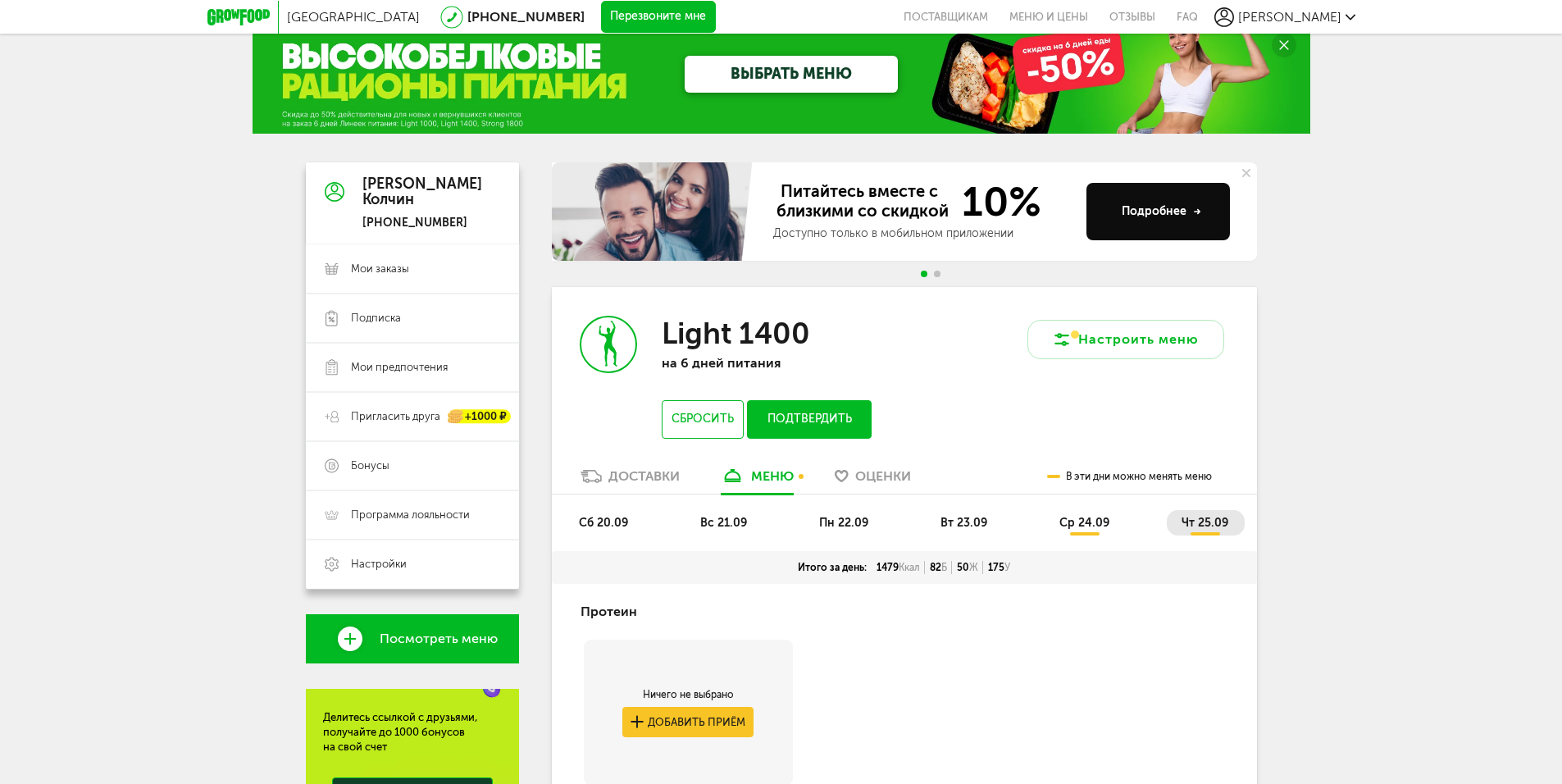
click at [1083, 519] on span "ср 24.09" at bounding box center [1085, 522] width 50 height 14
click at [1204, 512] on li "чт 25.09" at bounding box center [1205, 522] width 78 height 25
click at [1093, 519] on span "ср 24.09" at bounding box center [1085, 522] width 50 height 14
click at [963, 526] on span "вт 23.09" at bounding box center [964, 522] width 47 height 14
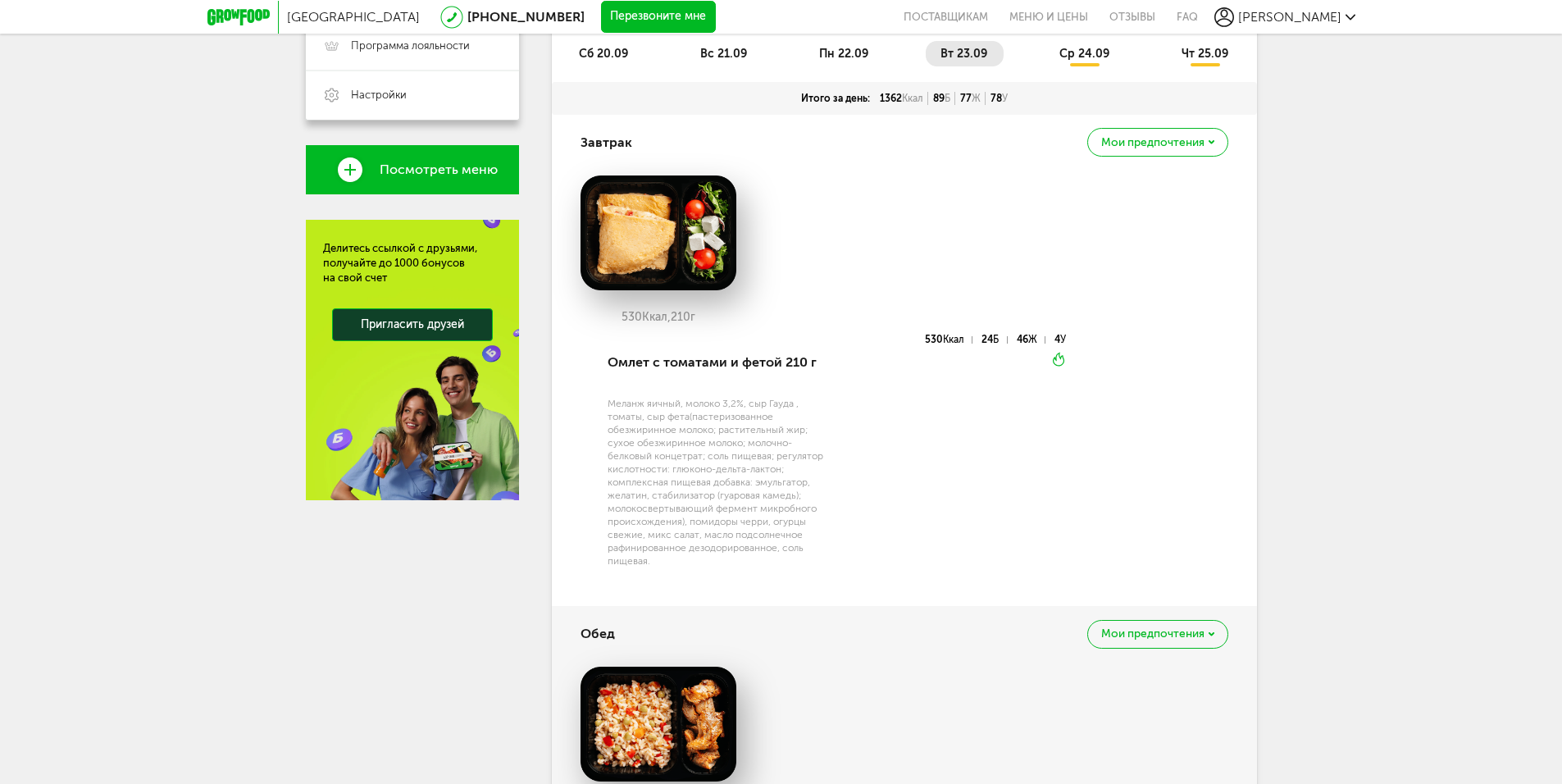
scroll to position [254, 0]
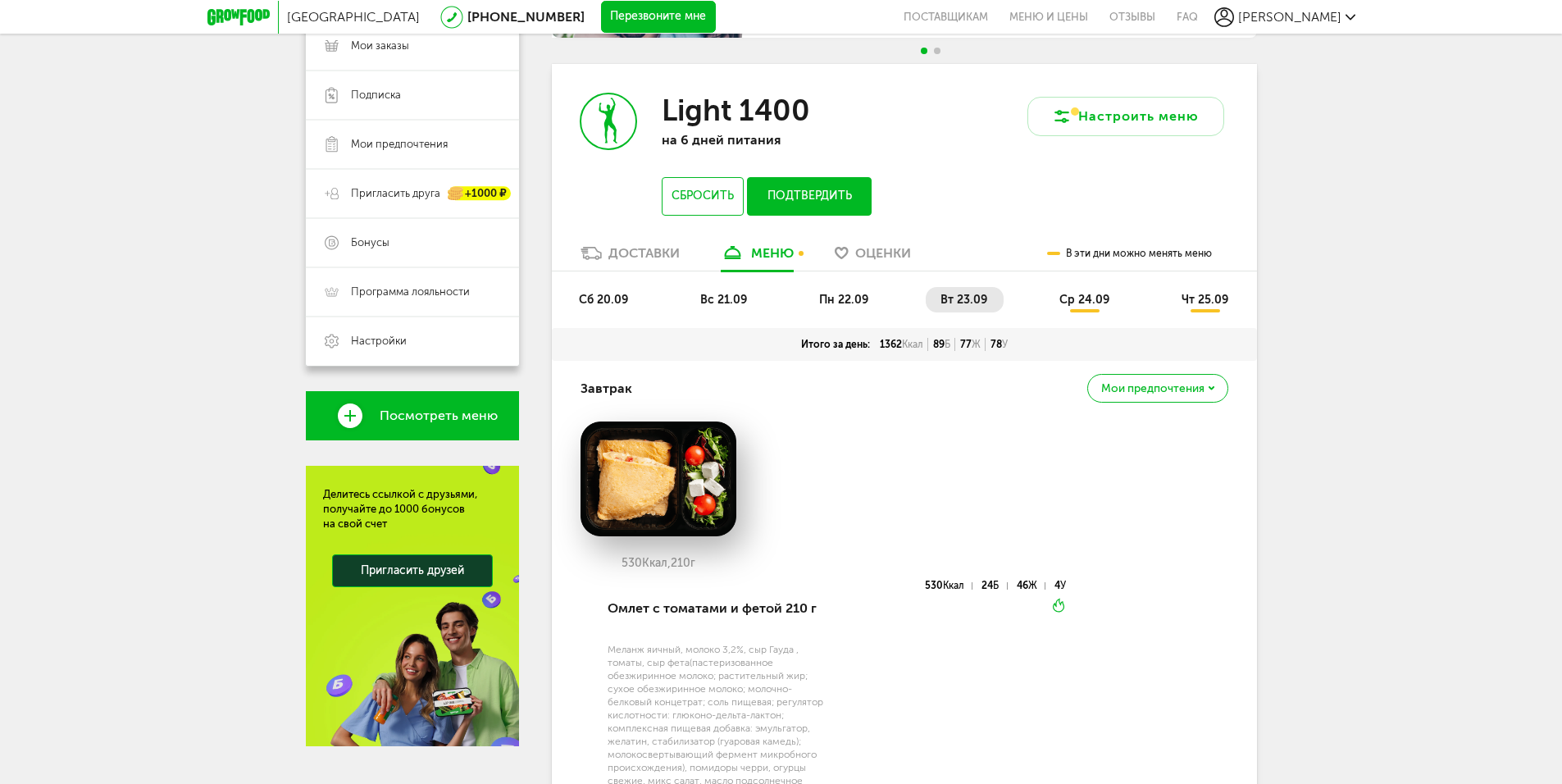
click at [850, 287] on li "пн 22.09" at bounding box center [844, 300] width 80 height 25
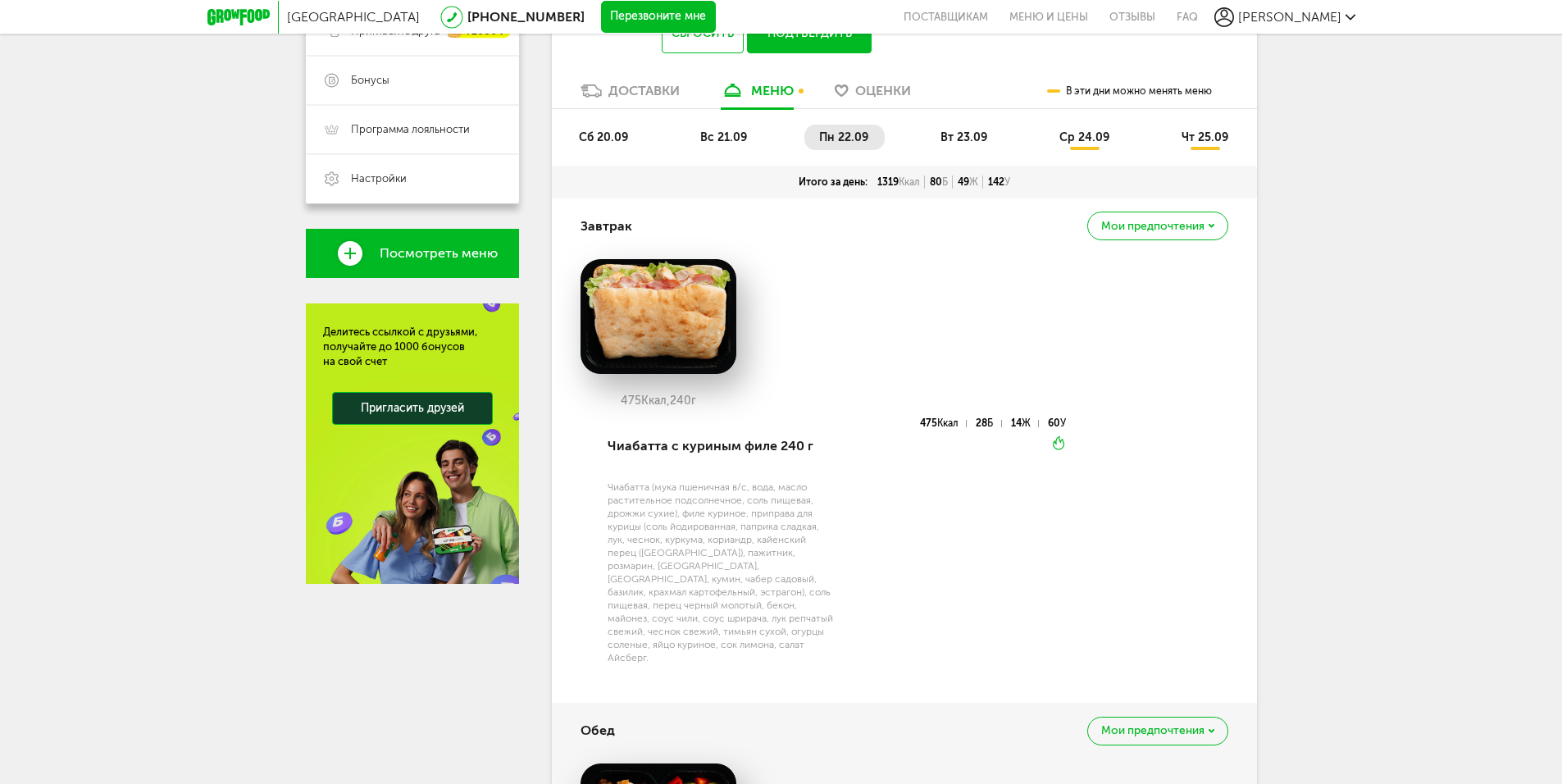
scroll to position [336, 0]
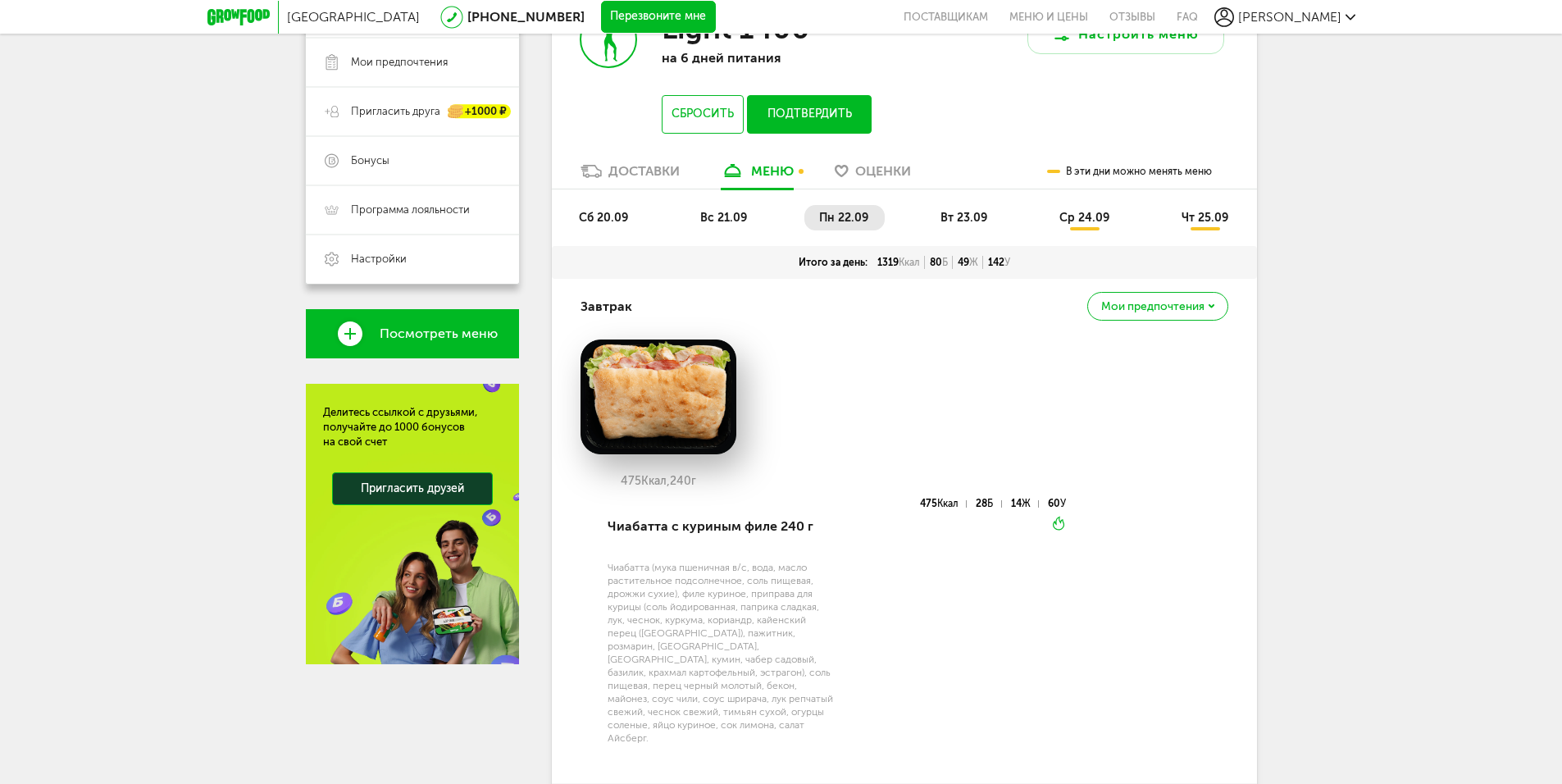
click at [722, 215] on span "вс 21.09" at bounding box center [724, 217] width 47 height 14
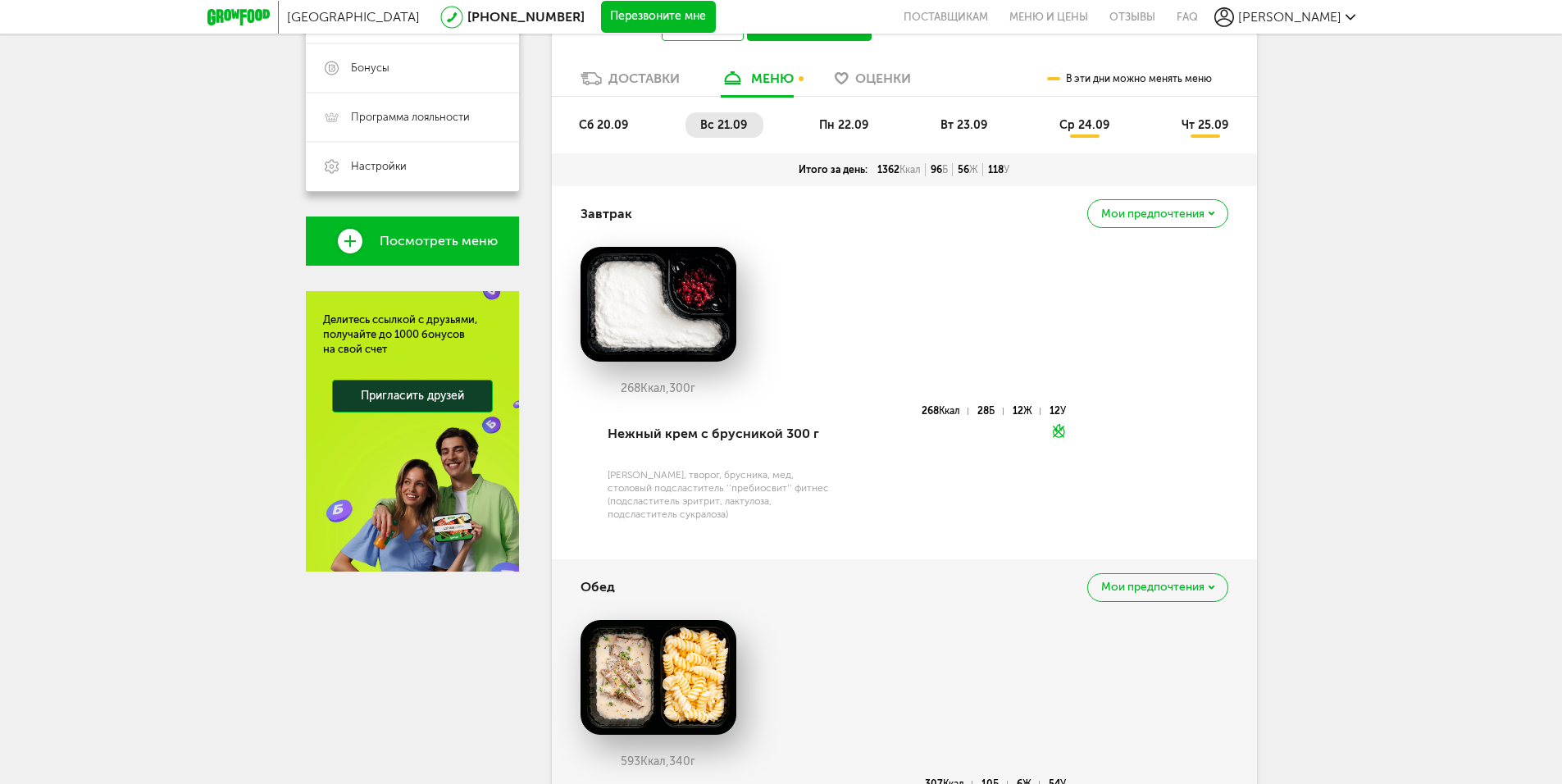
scroll to position [418, 0]
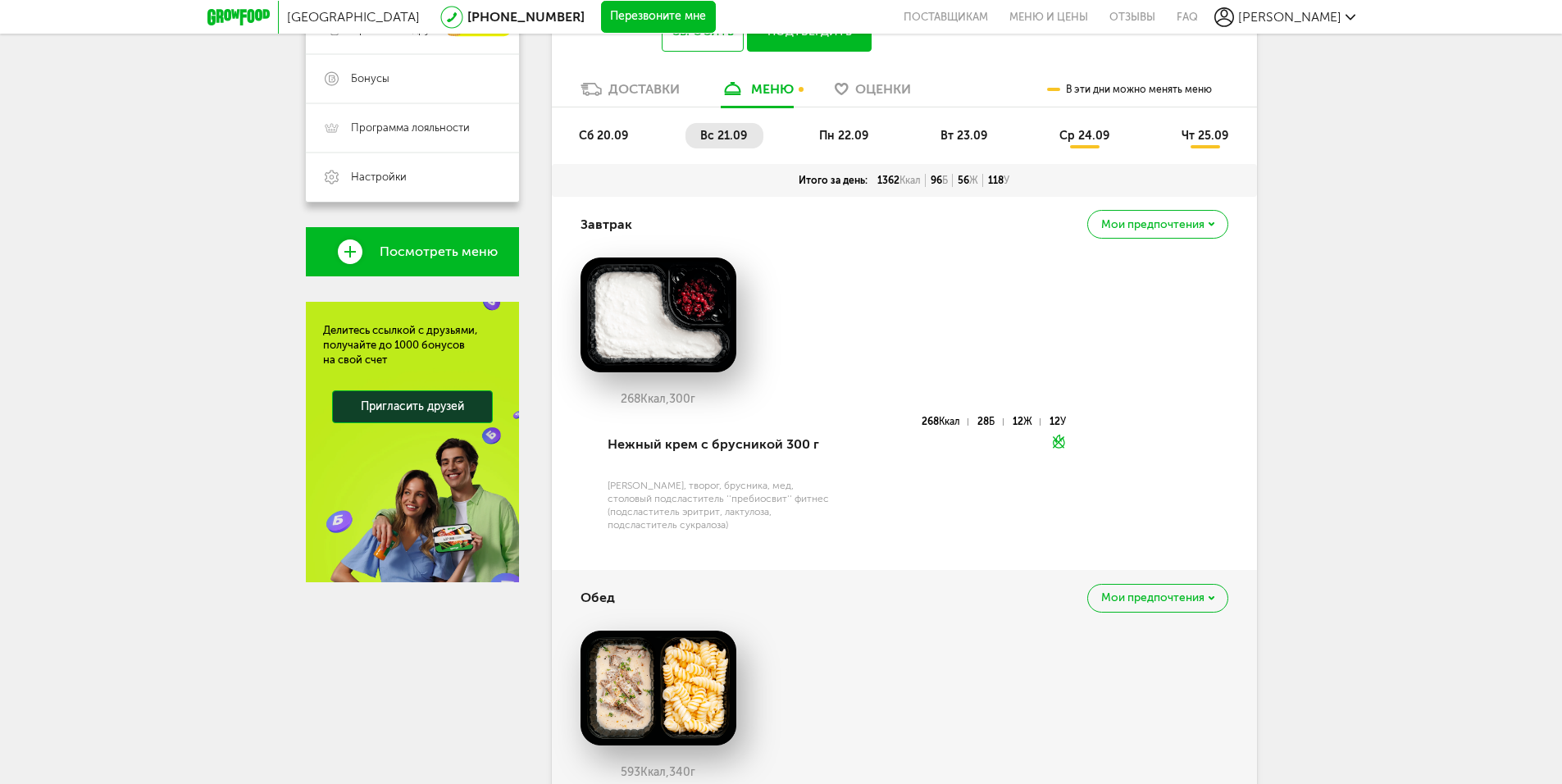
click at [606, 138] on span "сб 20.09" at bounding box center [603, 135] width 50 height 14
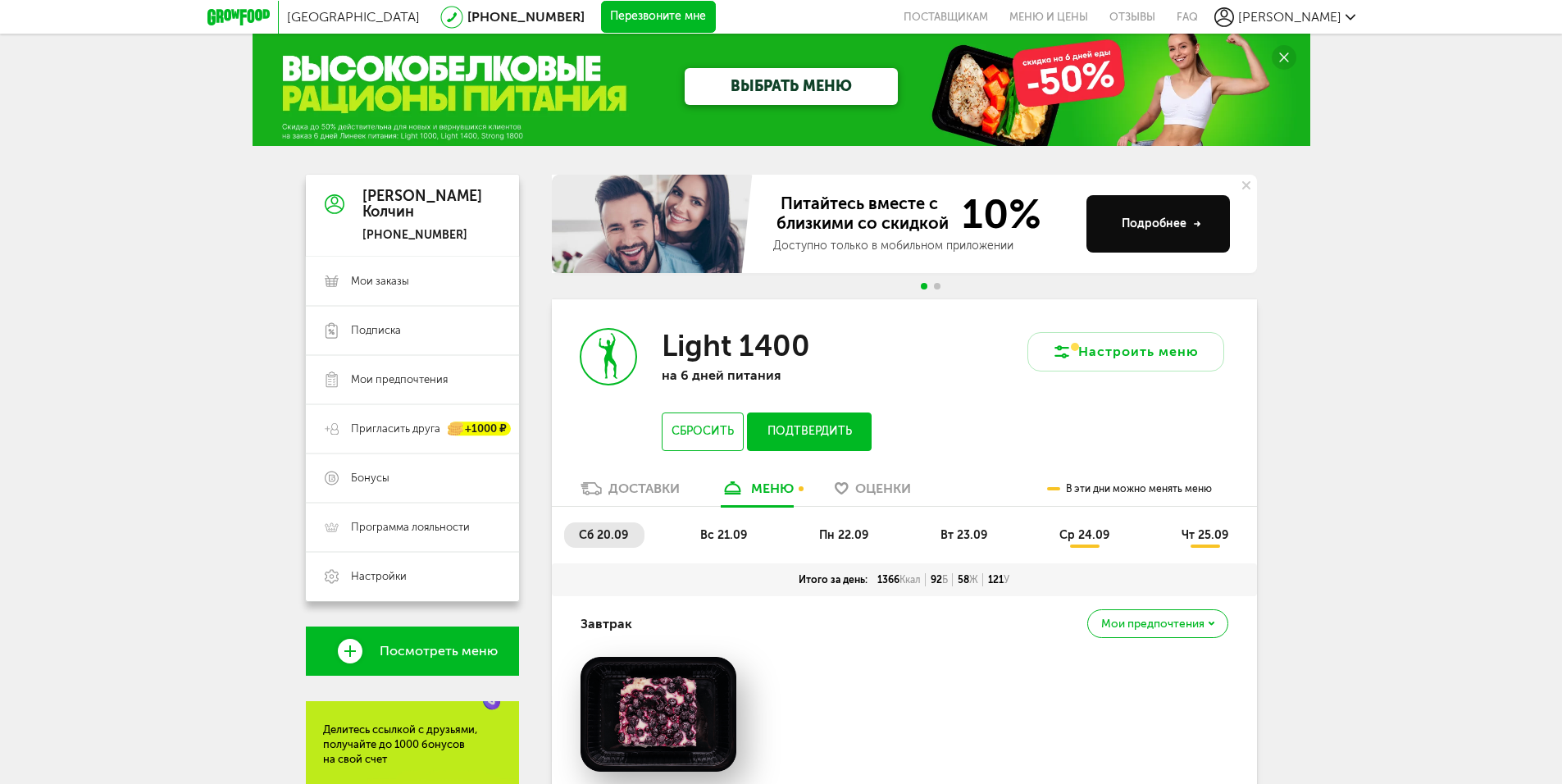
scroll to position [0, 0]
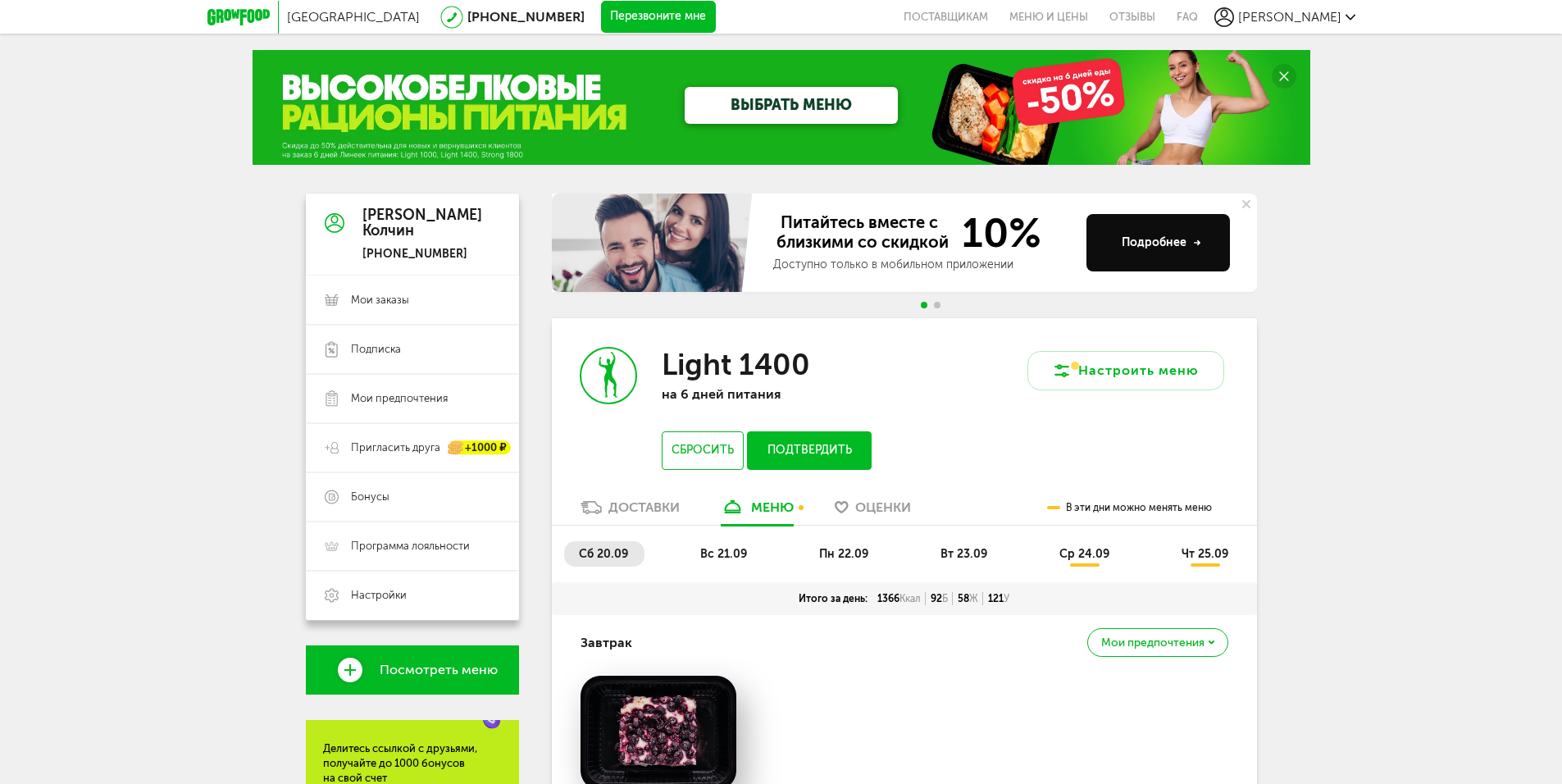
click at [245, 19] on icon at bounding box center [238, 17] width 62 height 16
